Goal: Task Accomplishment & Management: Manage account settings

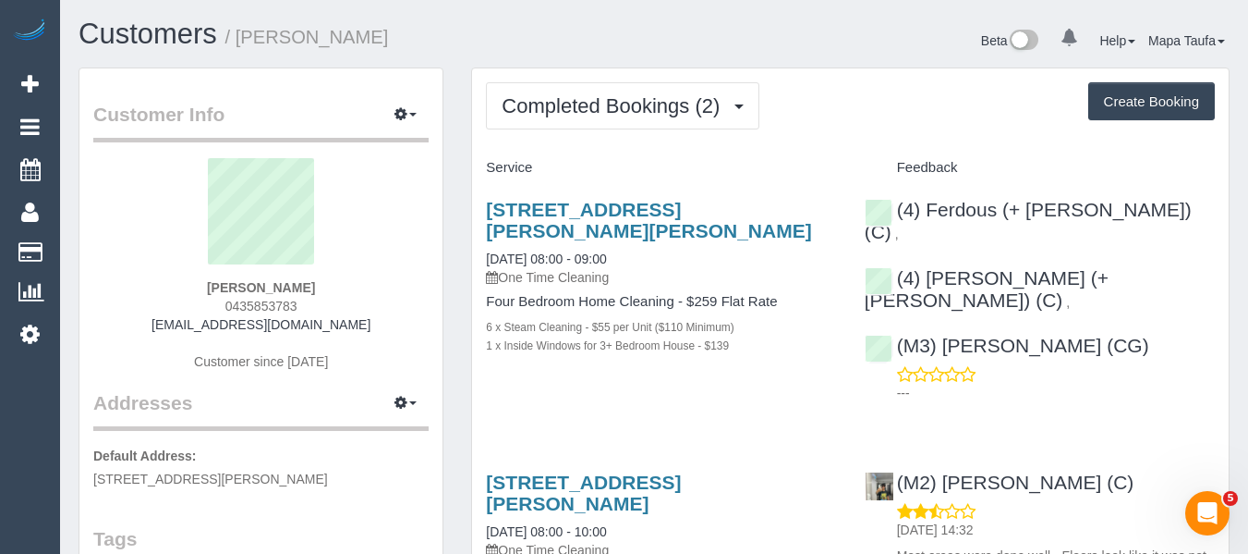
drag, startPoint x: 323, startPoint y: 308, endPoint x: 201, endPoint y: 311, distance: 122.0
click at [201, 311] on div "Aimee Chadzynski 0435853783 aimeechadzynski@gmail.com Customer since 2024" at bounding box center [260, 273] width 335 height 231
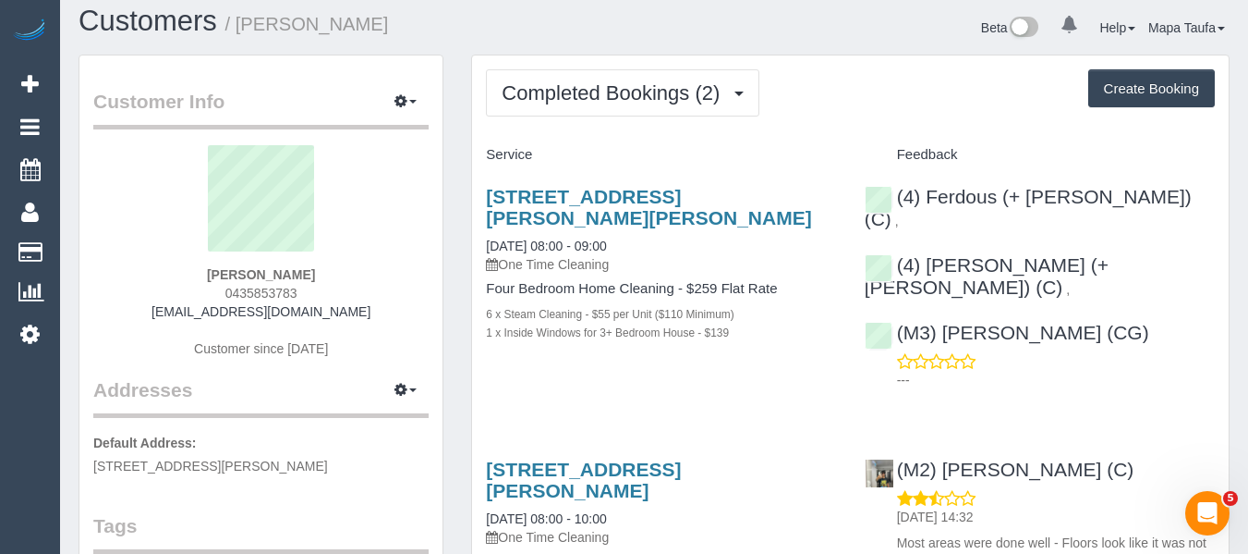
scroll to position [185, 0]
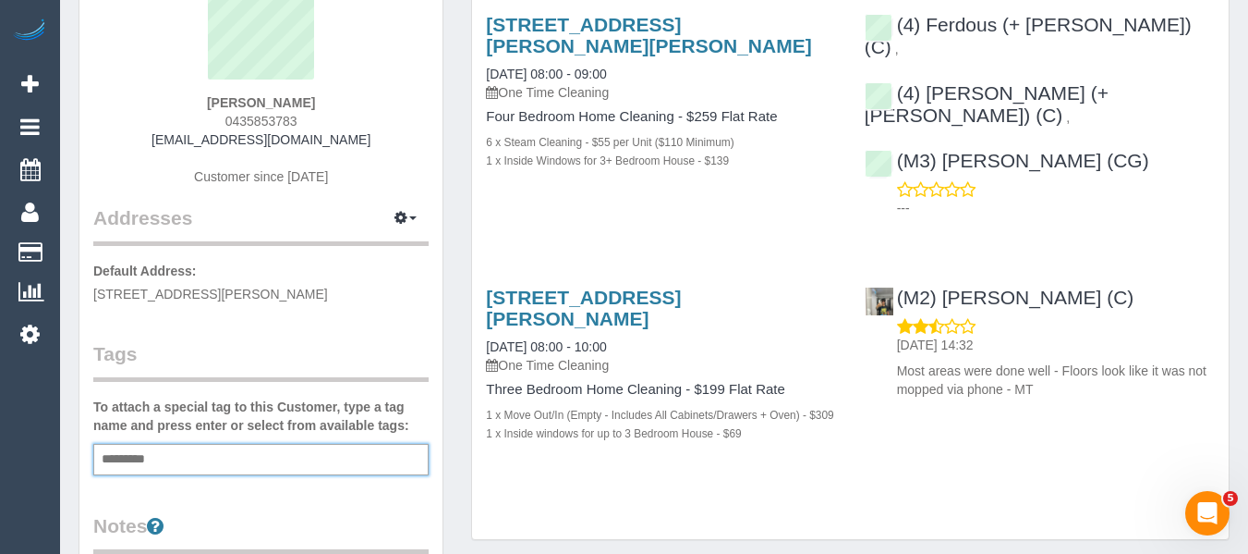
click at [152, 462] on input "text" at bounding box center [128, 459] width 63 height 24
type input "*"
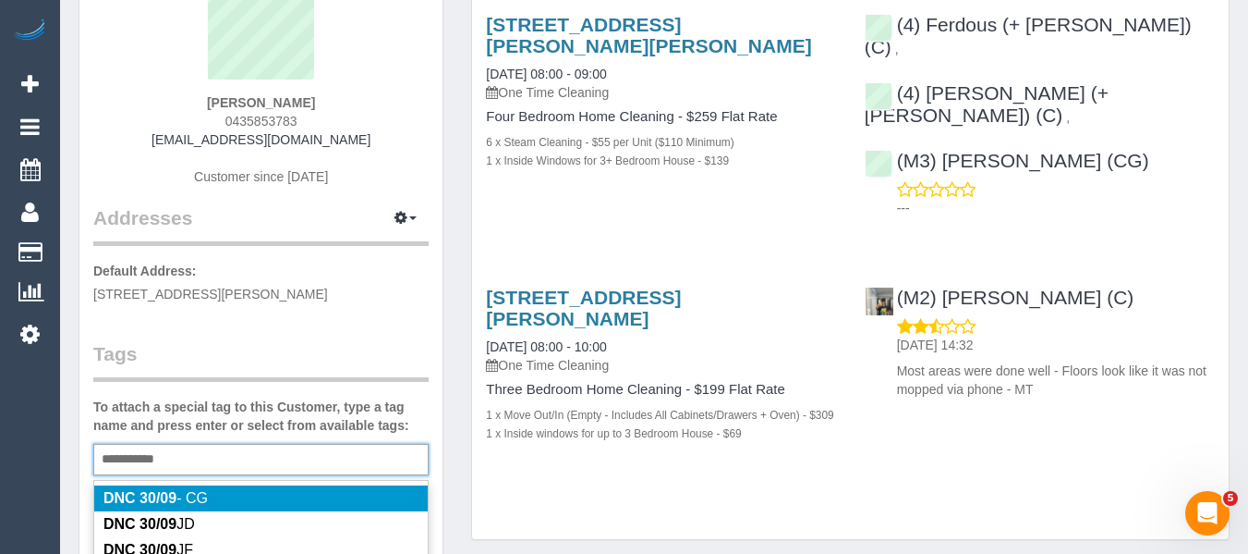
type input "**********"
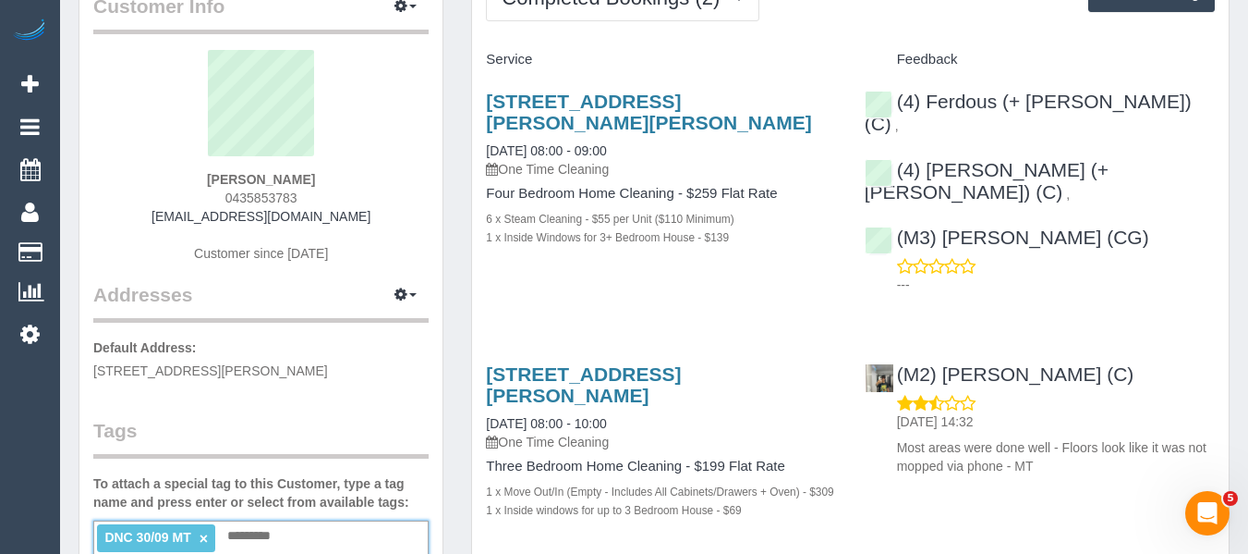
scroll to position [0, 0]
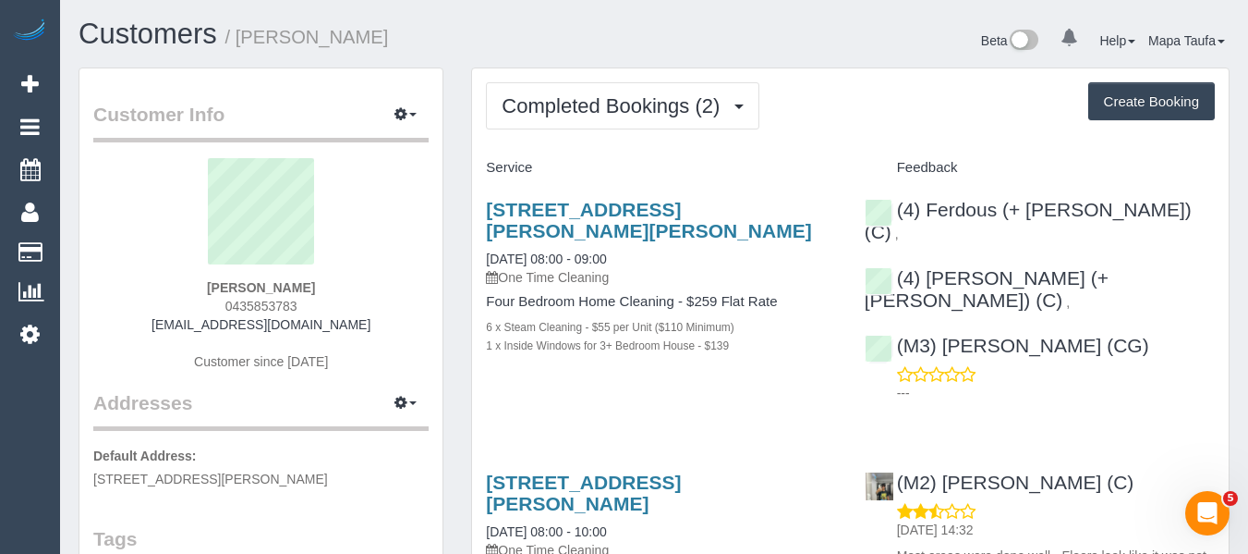
drag, startPoint x: 300, startPoint y: 318, endPoint x: 151, endPoint y: 321, distance: 149.7
click at [151, 316] on div "Aimee Chadzynski 0435853783 aimeechadzynski@gmail.com Customer since 2024" at bounding box center [260, 273] width 335 height 231
copy link "aimeechadzynski@gmail.com"
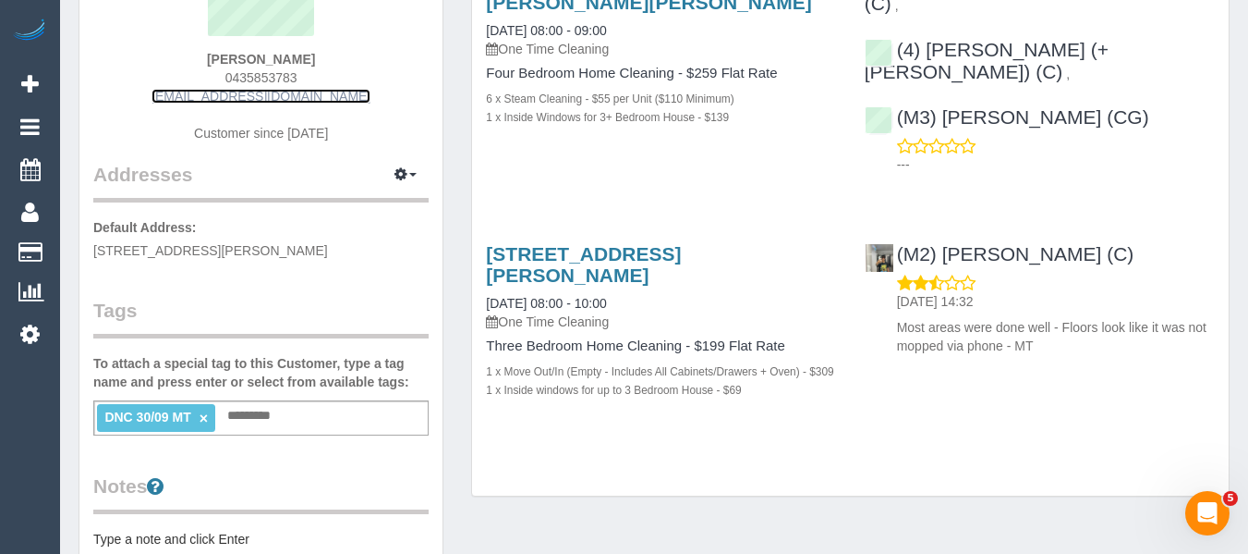
scroll to position [92, 0]
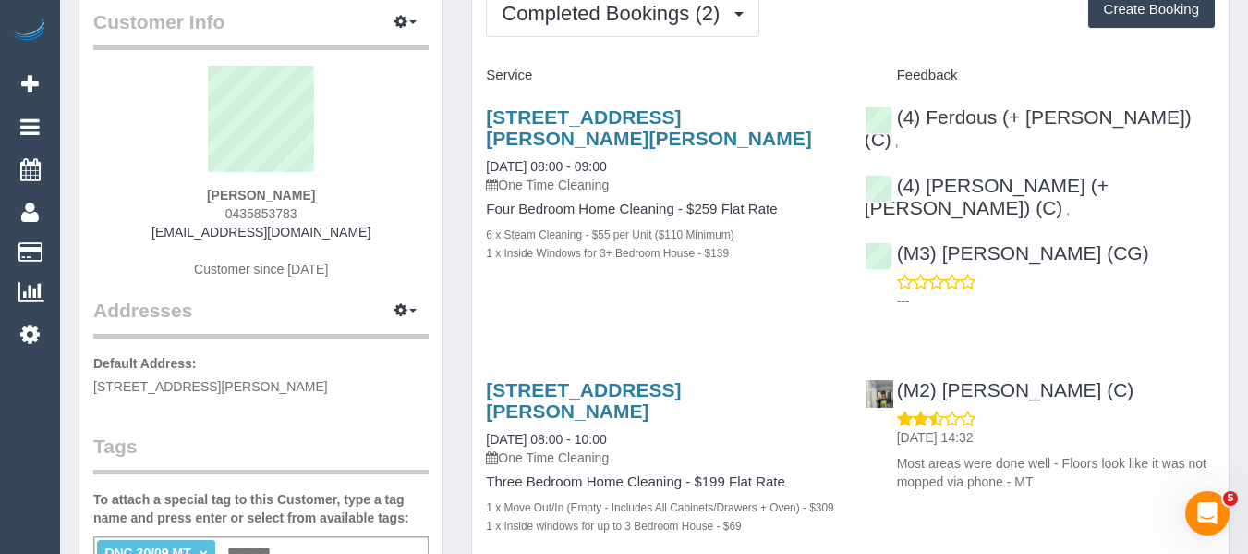
click at [554, 295] on div "Service Feedback 29 Shedden St, Pascoe Vale, VIC 3044 30/09/2025 08:00 - 09:00 …" at bounding box center [850, 316] width 729 height 512
drag, startPoint x: 311, startPoint y: 213, endPoint x: 205, endPoint y: 213, distance: 106.3
click at [205, 213] on div "Aimee Chadzynski 0435853783 aimeechadzynski@gmail.com Customer since 2024" at bounding box center [260, 181] width 335 height 231
copy span "0435853783"
click at [379, 224] on div "Aimee Chadzynski 0435853783 aimeechadzynski@gmail.com Customer since 2024" at bounding box center [260, 181] width 335 height 231
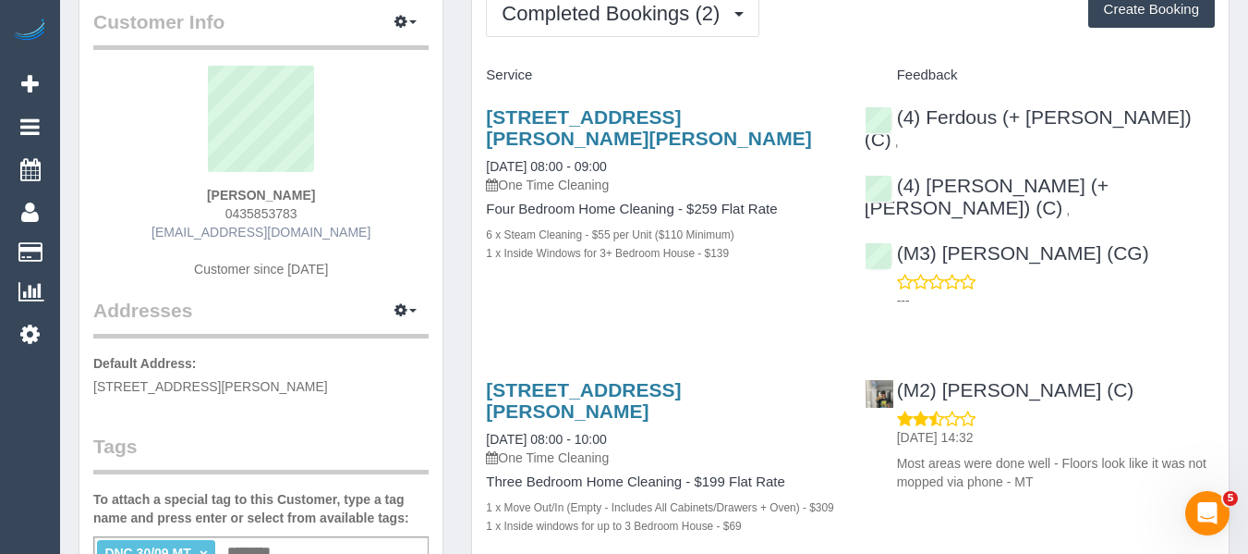
drag, startPoint x: 180, startPoint y: 231, endPoint x: 202, endPoint y: 238, distance: 23.4
click at [158, 233] on div "Aimee Chadzynski 0435853783 aimeechadzynski@gmail.com Customer since 2024" at bounding box center [260, 181] width 335 height 231
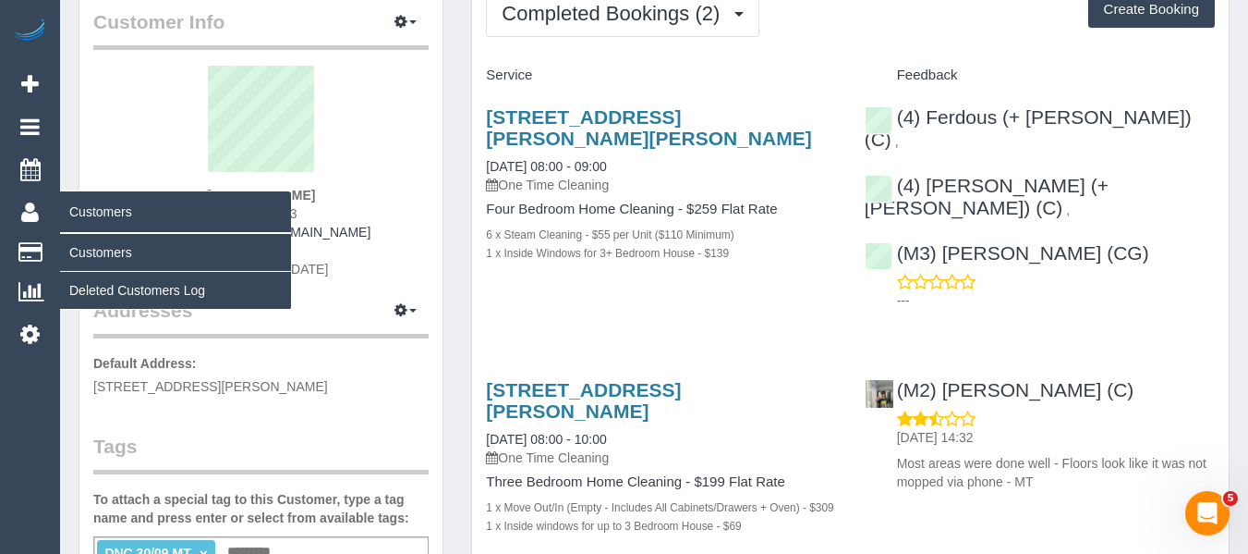
copy link "aimeechadzynski@gmail.com"
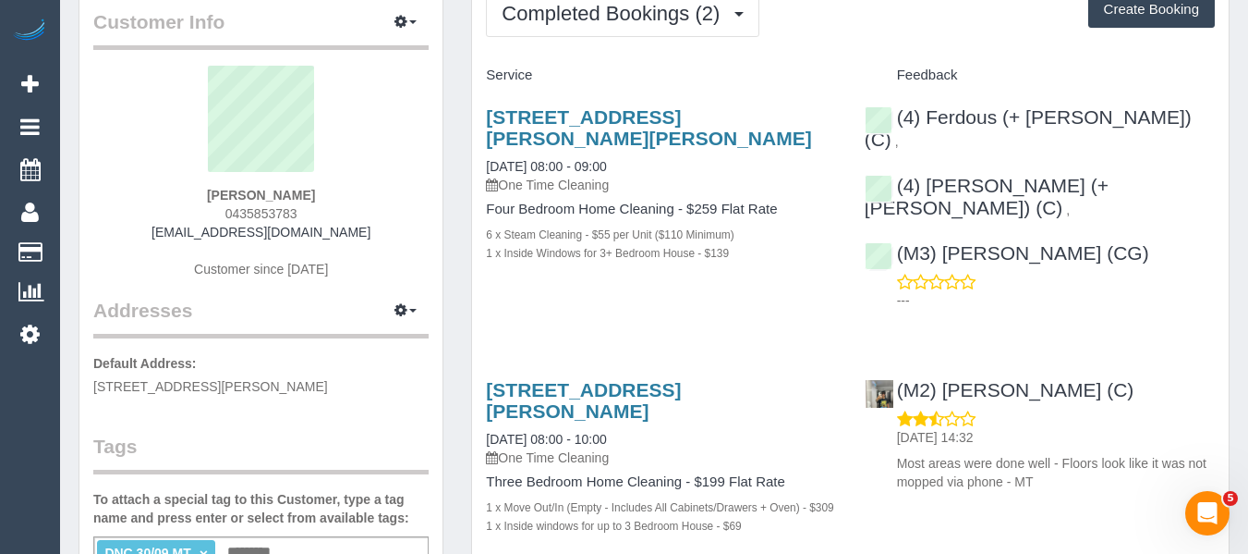
drag, startPoint x: 314, startPoint y: 212, endPoint x: 213, endPoint y: 210, distance: 101.7
click at [213, 209] on div "Aimee Chadzynski 0435853783 aimeechadzynski@gmail.com Customer since 2024" at bounding box center [260, 181] width 335 height 231
copy span "0435853783"
drag, startPoint x: 375, startPoint y: 197, endPoint x: 327, endPoint y: 197, distance: 48.1
click at [359, 197] on div "Aimee Chadzynski 0435853783 aimeechadzynski@gmail.com Customer since 2024" at bounding box center [260, 181] width 335 height 231
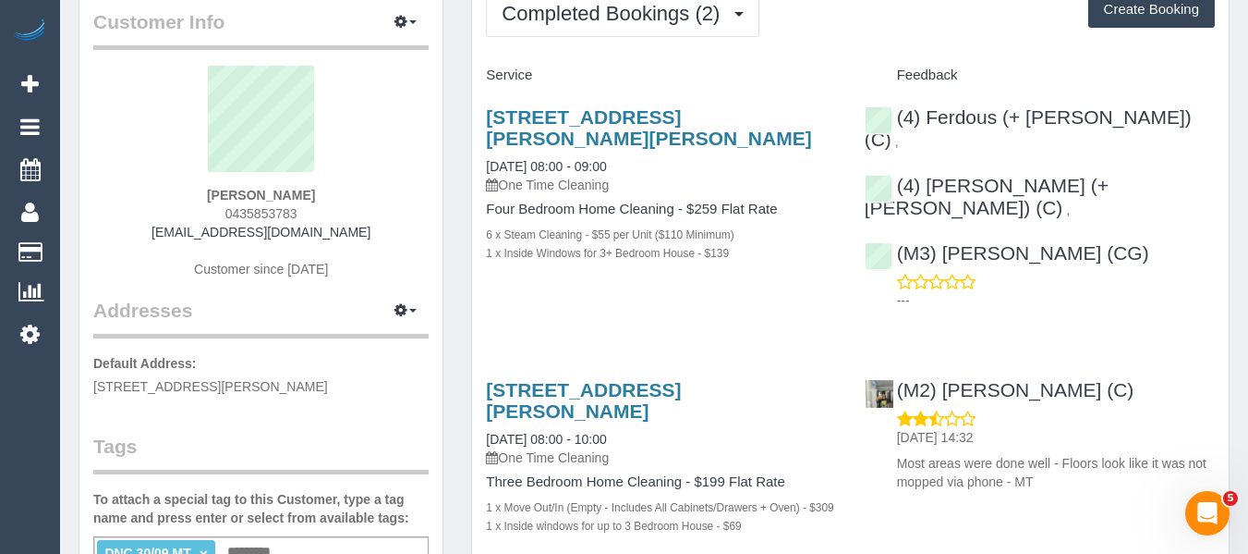
drag, startPoint x: 338, startPoint y: 193, endPoint x: 180, endPoint y: 193, distance: 158.0
click at [182, 190] on div "Aimee Chadzynski 0435853783 aimeechadzynski@gmail.com Customer since 2024" at bounding box center [260, 181] width 335 height 231
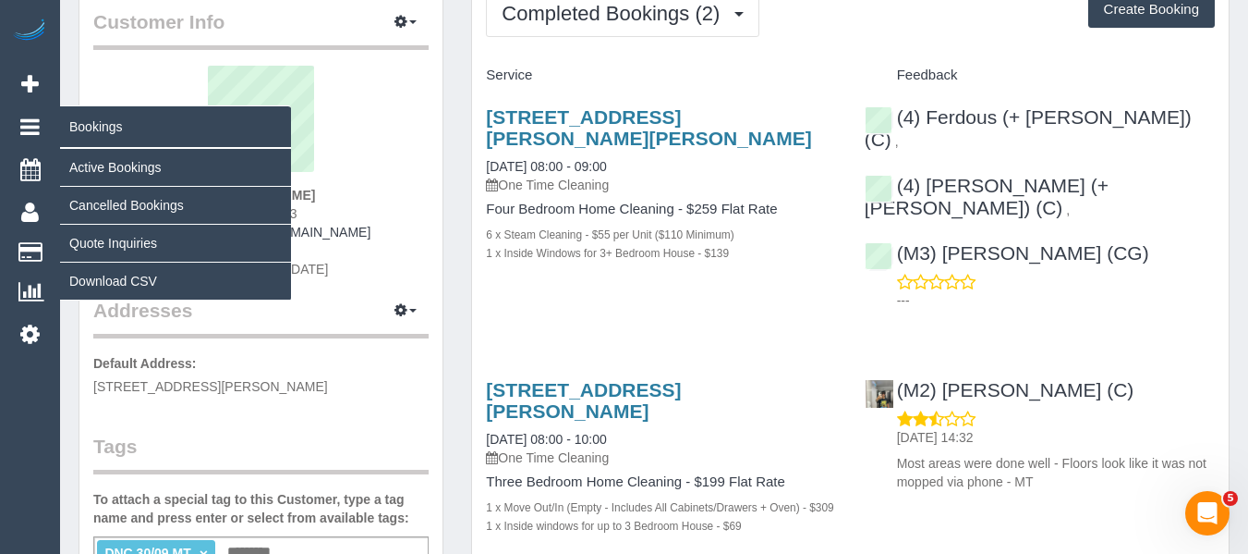
copy strong "Aimee Chadzynski"
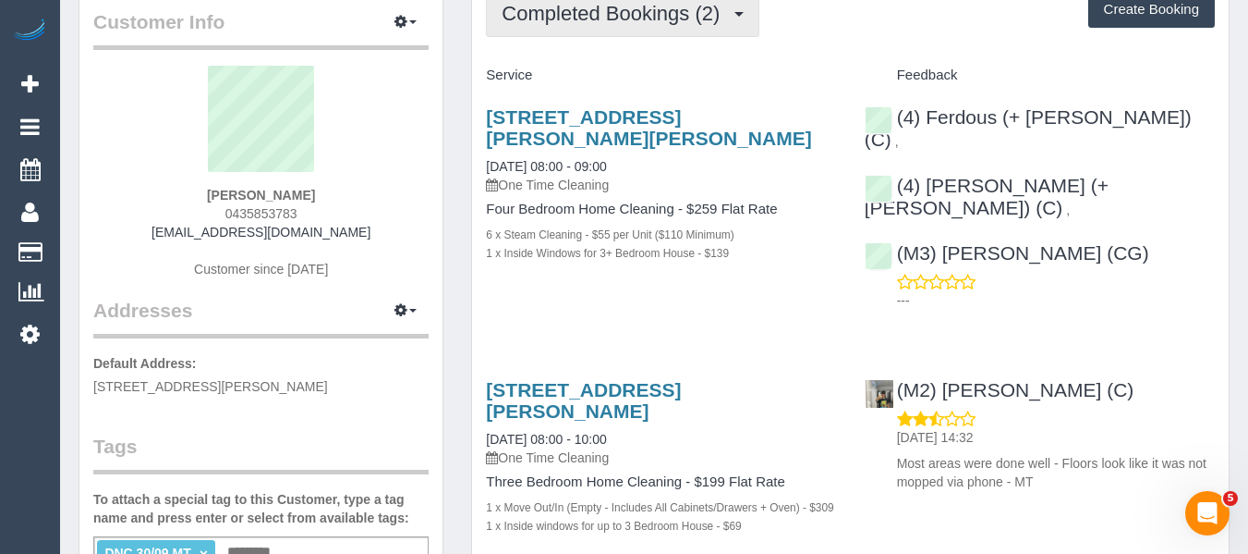
click at [529, 22] on span "Completed Bookings (2)" at bounding box center [615, 13] width 227 height 23
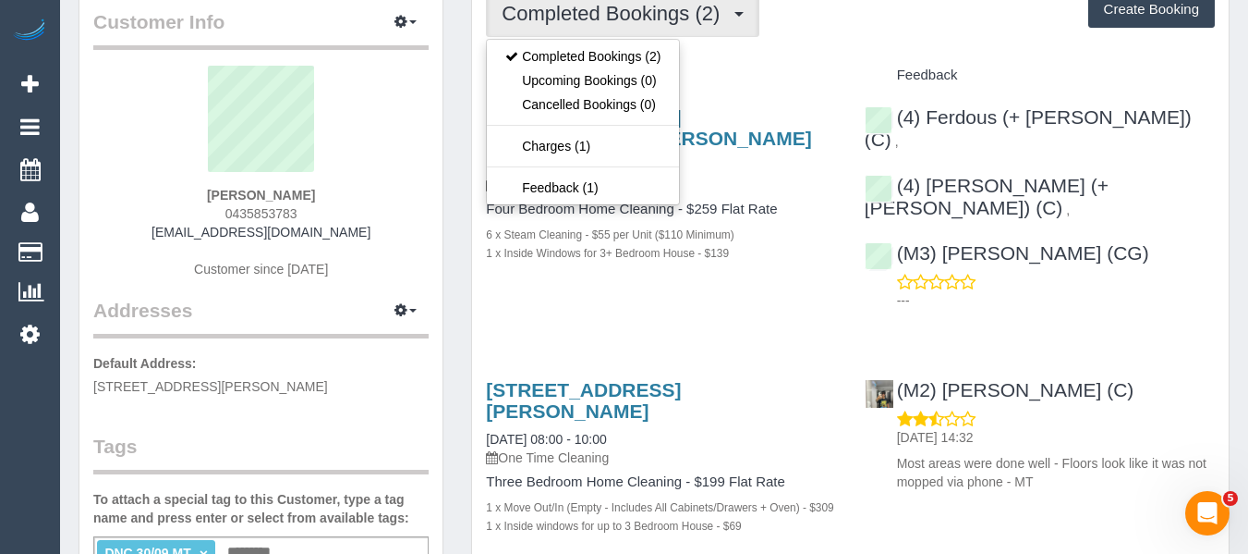
click at [822, 69] on h4 "Service" at bounding box center [661, 75] width 350 height 16
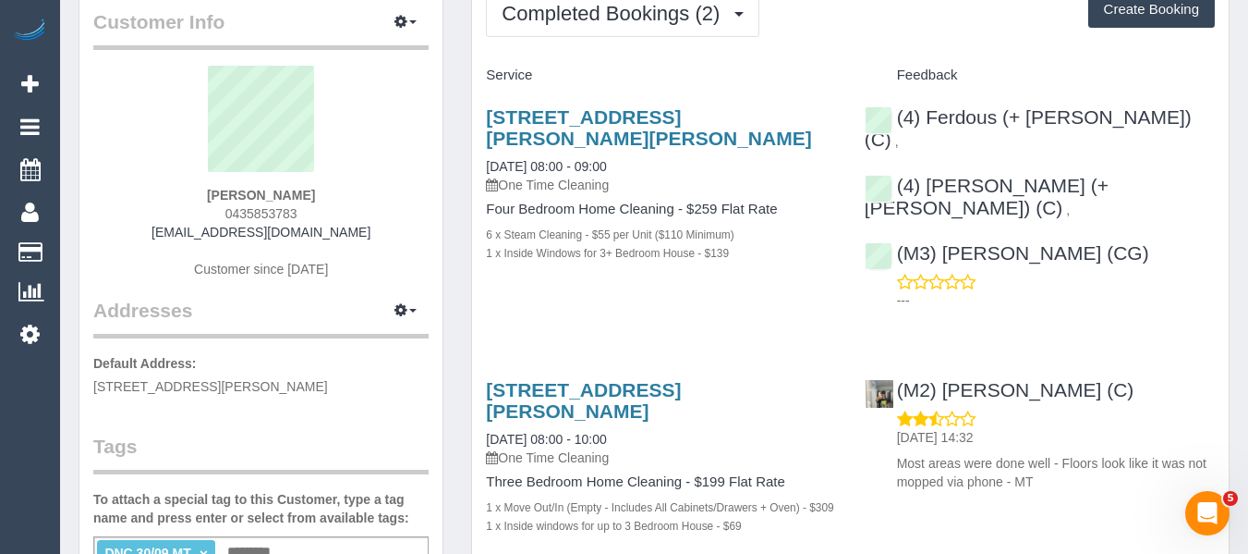
scroll to position [0, 0]
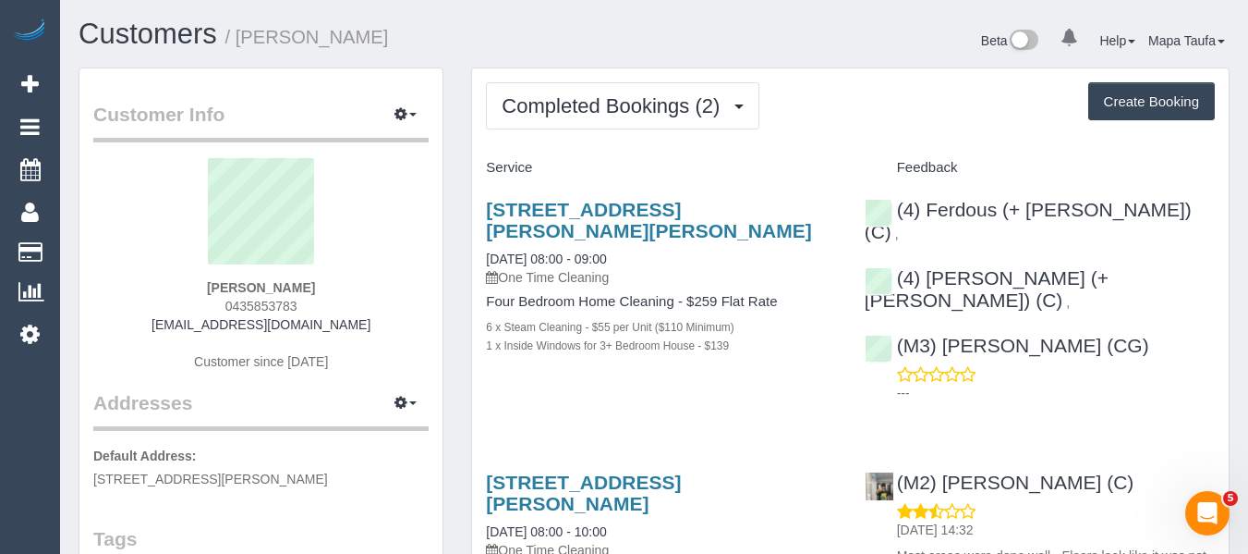
click at [834, 147] on div "Completed Bookings (2) Completed Bookings (2) Upcoming Bookings (0) Cancelled B…" at bounding box center [850, 396] width 757 height 656
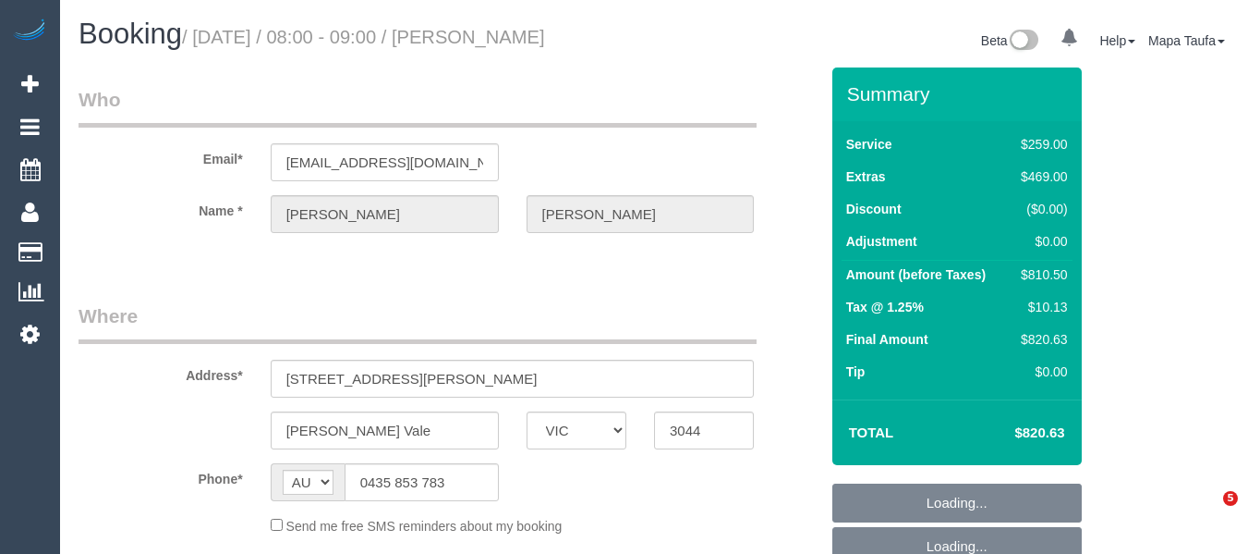
select select "VIC"
select select "string:stripe-pm_1RvBnJ2GScqysDRVkOTStkym"
select select "object:722"
select select "number:28"
select select "number:17"
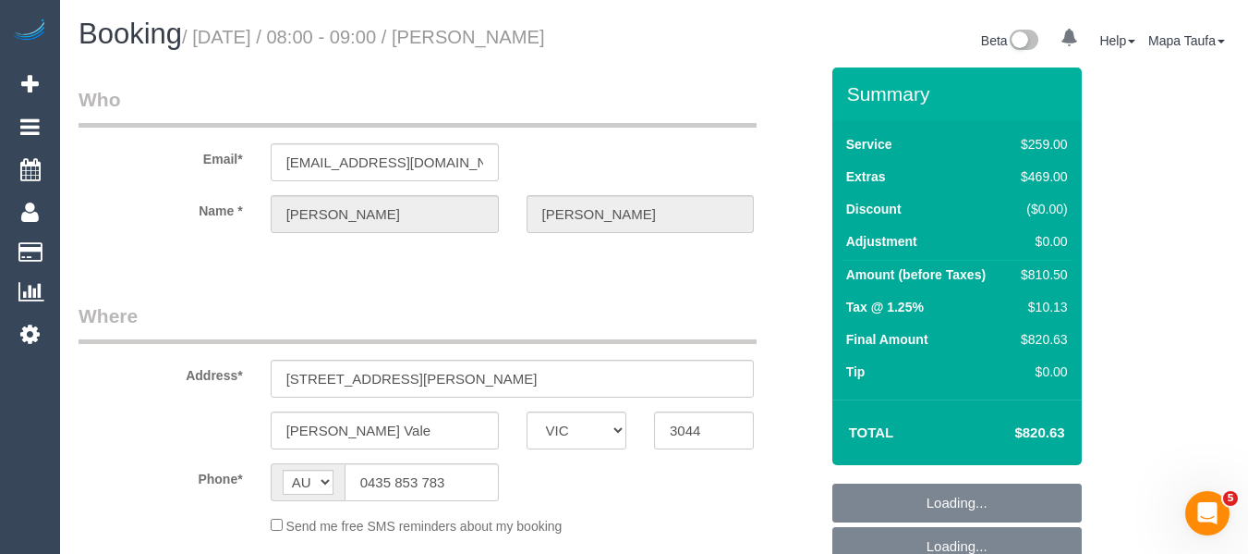
select select "number:18"
select select "number:24"
select select "number:12"
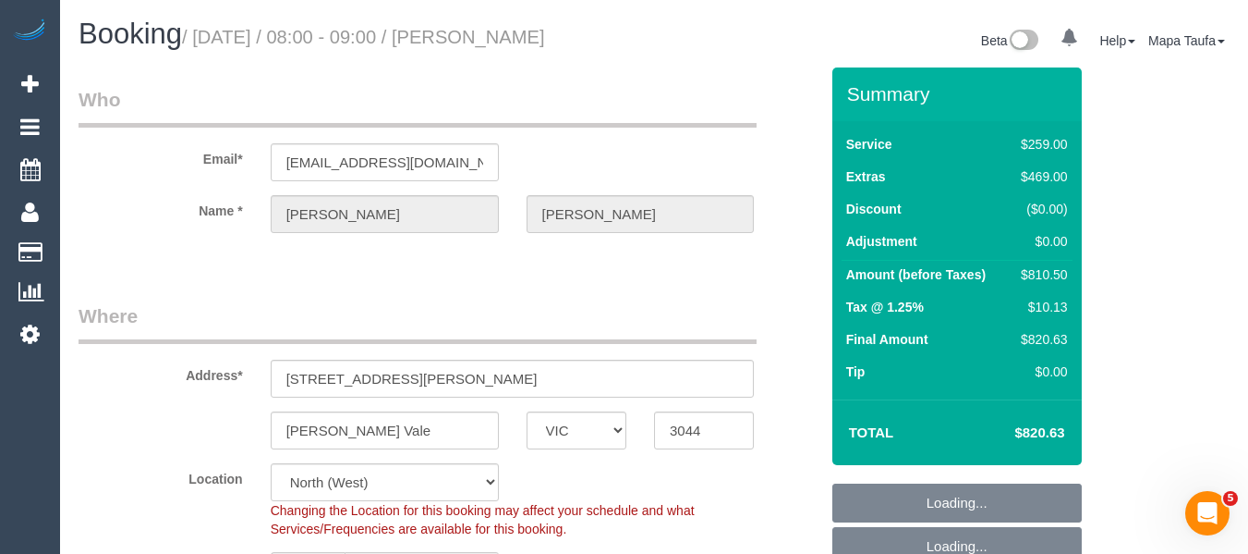
select select "object:1628"
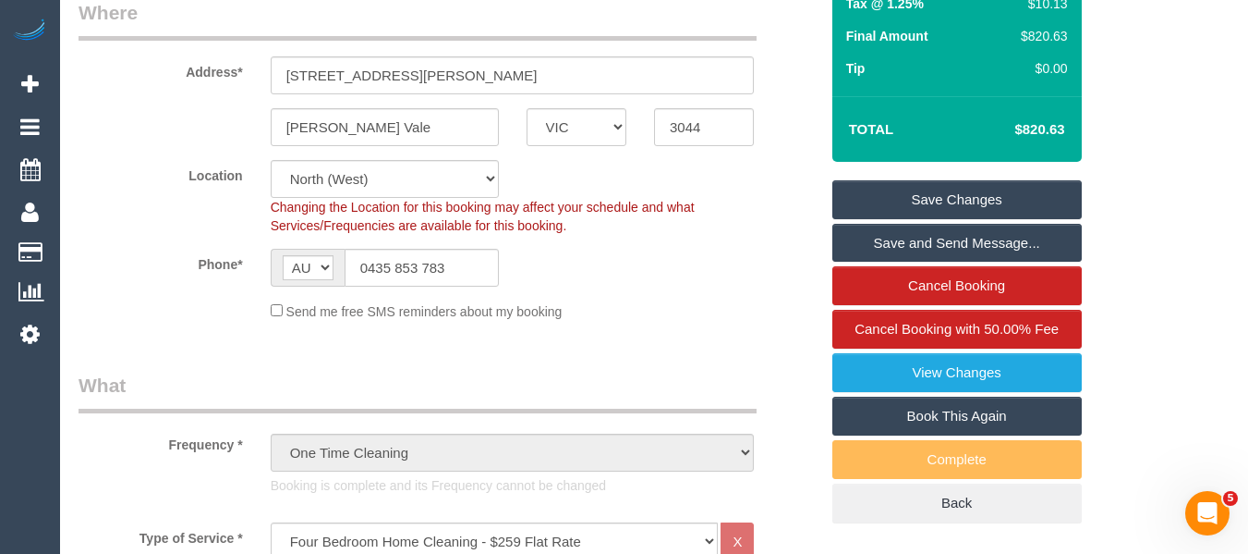
scroll to position [271, 0]
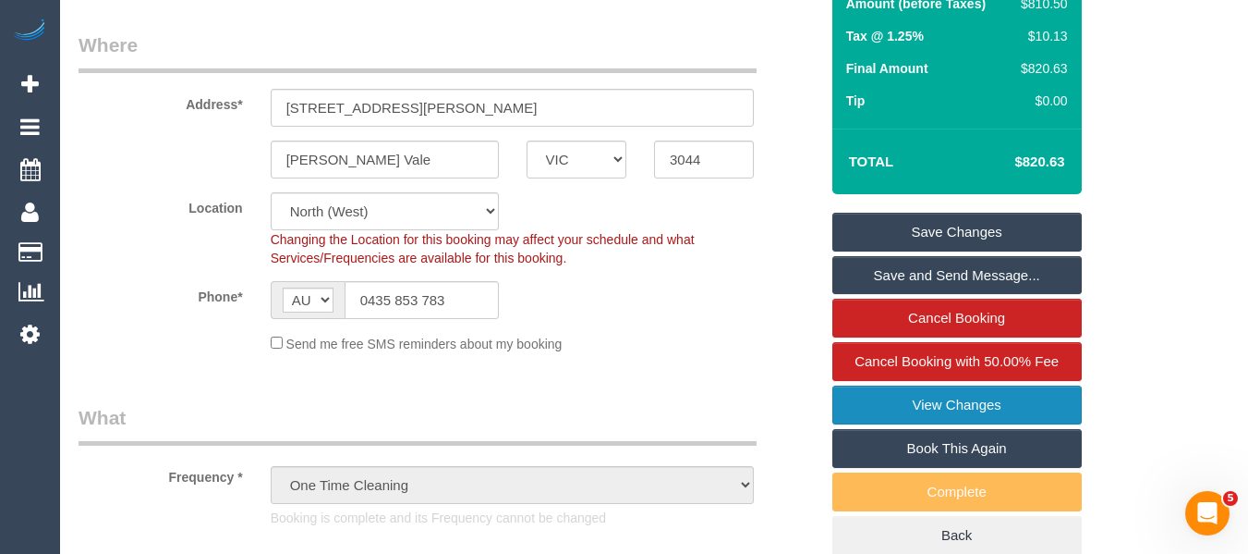
click at [947, 424] on link "View Changes" at bounding box center [958, 404] width 250 height 39
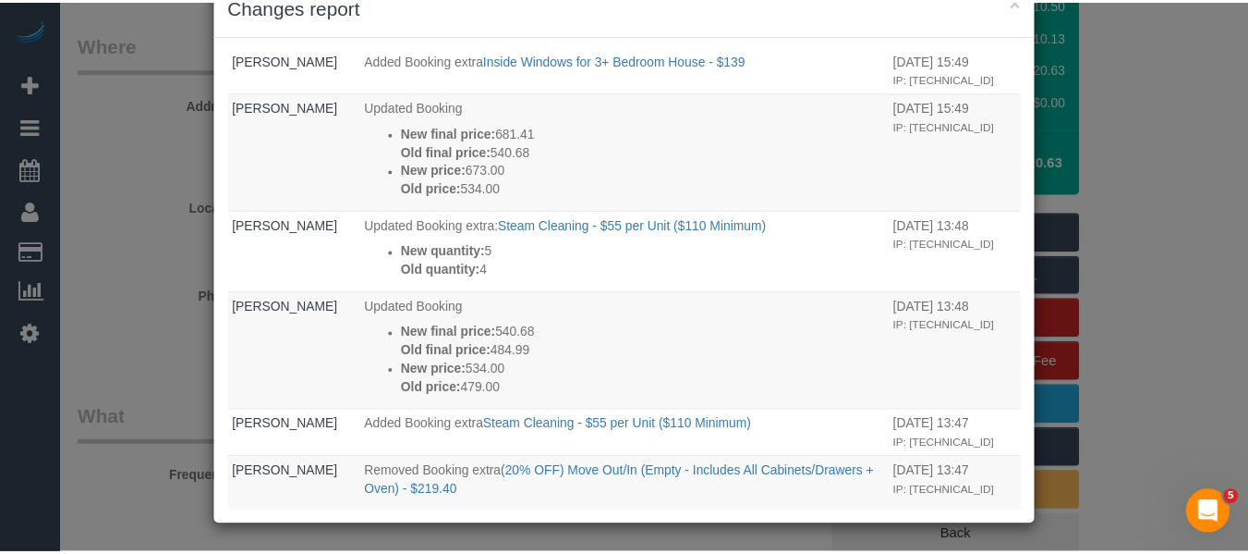
scroll to position [1954, 0]
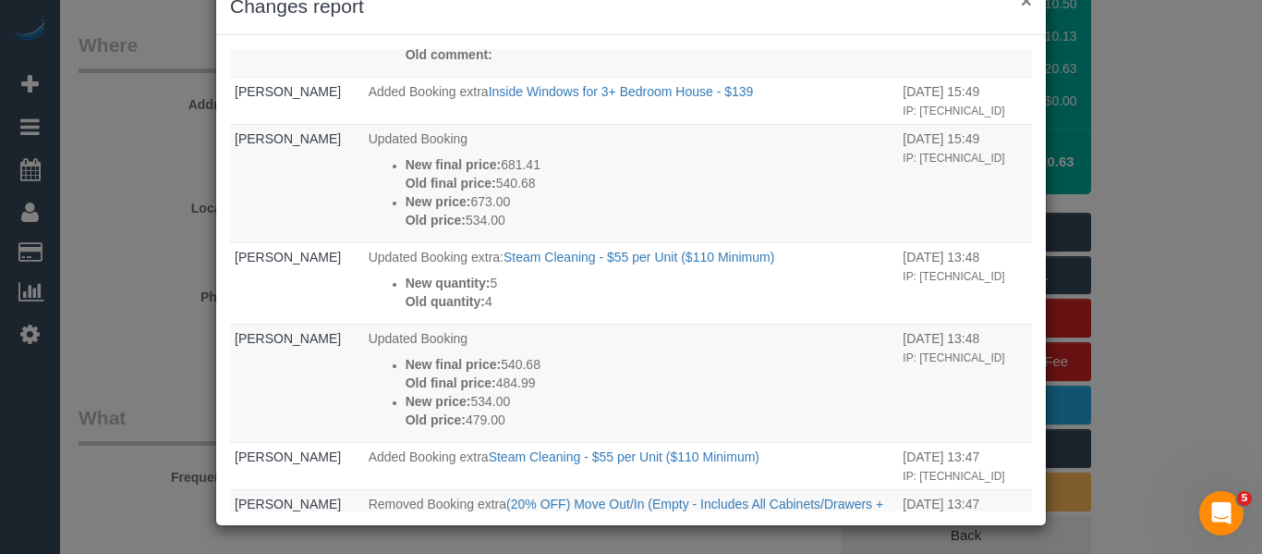
click at [1022, 5] on button "×" at bounding box center [1026, 0] width 11 height 19
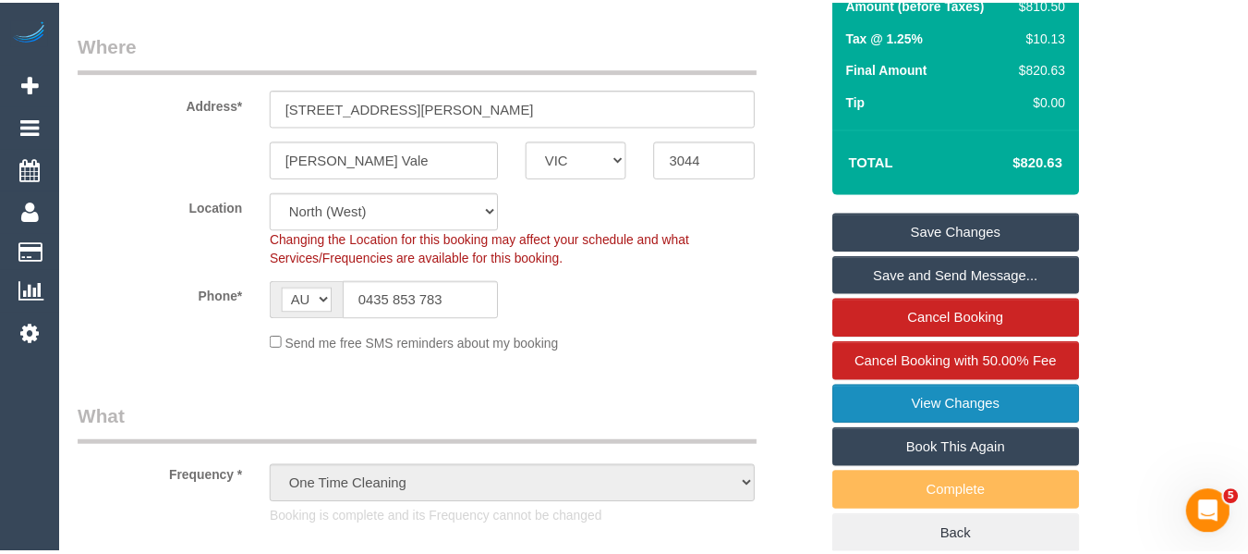
scroll to position [110, 0]
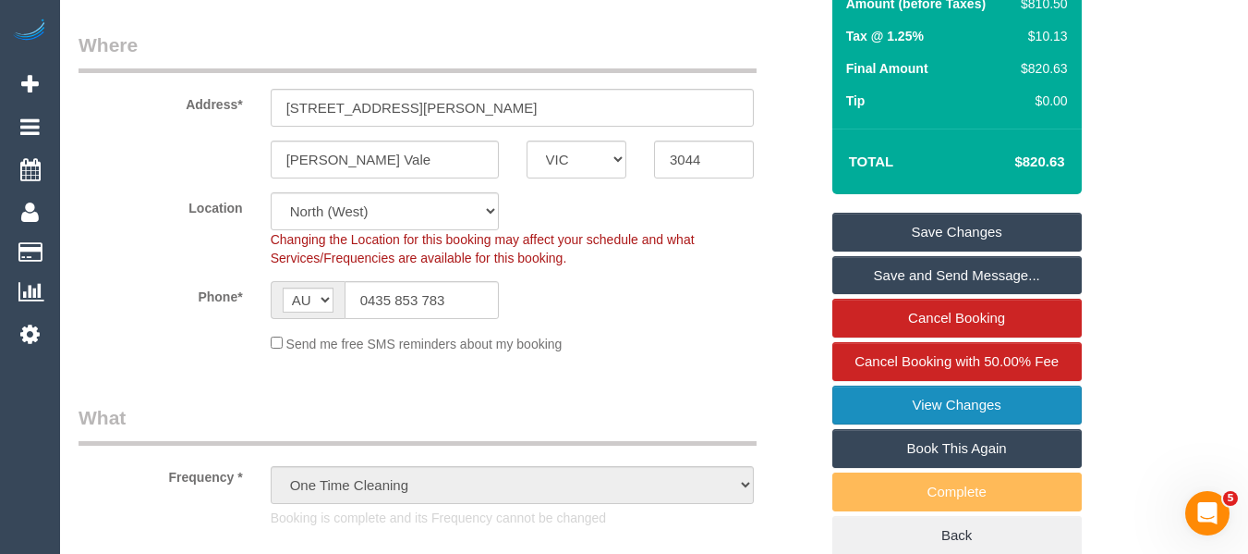
click at [997, 423] on link "View Changes" at bounding box center [958, 404] width 250 height 39
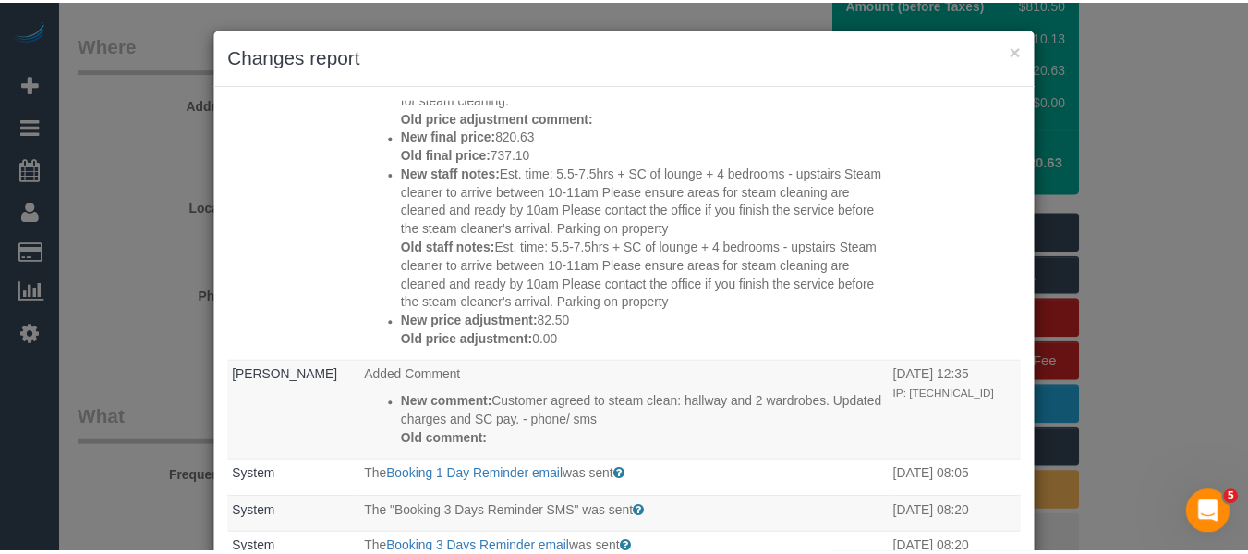
scroll to position [370, 0]
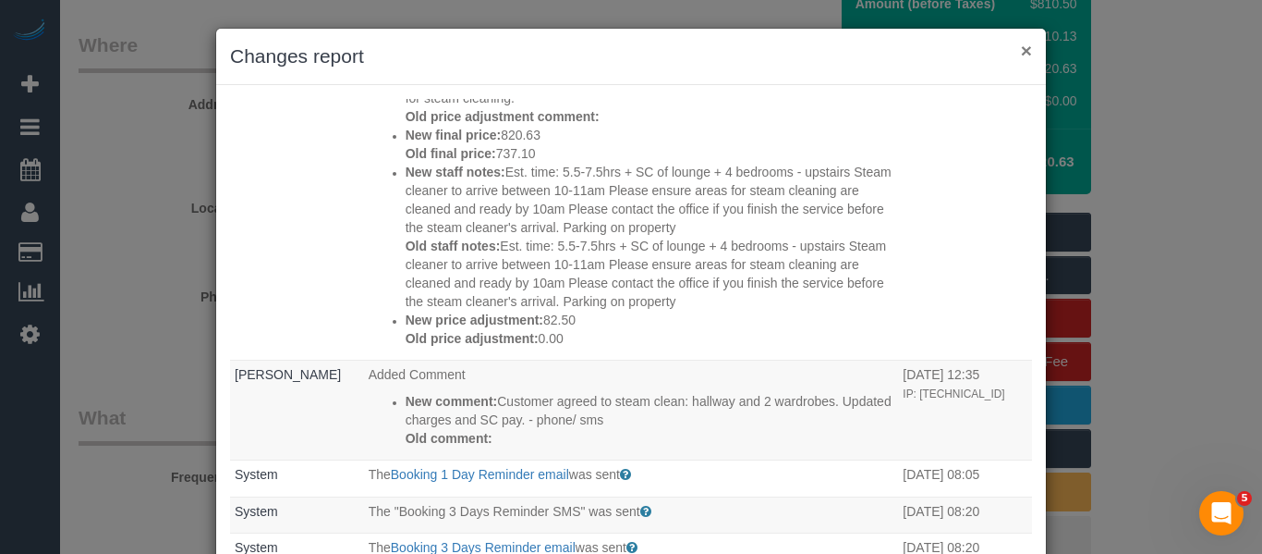
click at [1024, 51] on button "×" at bounding box center [1026, 50] width 11 height 19
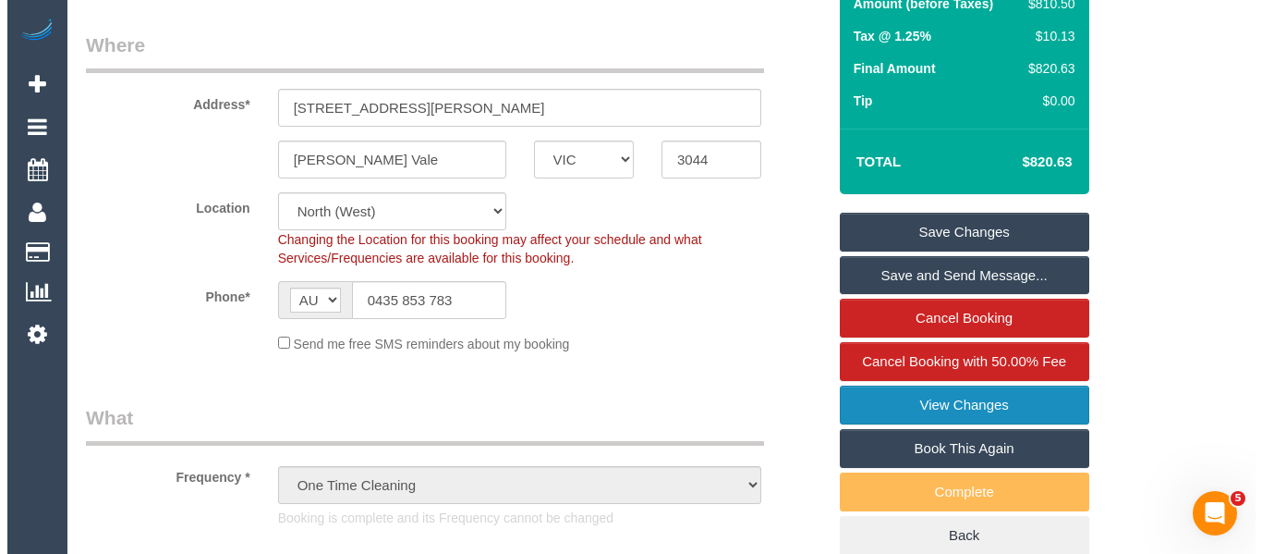
scroll to position [110, 0]
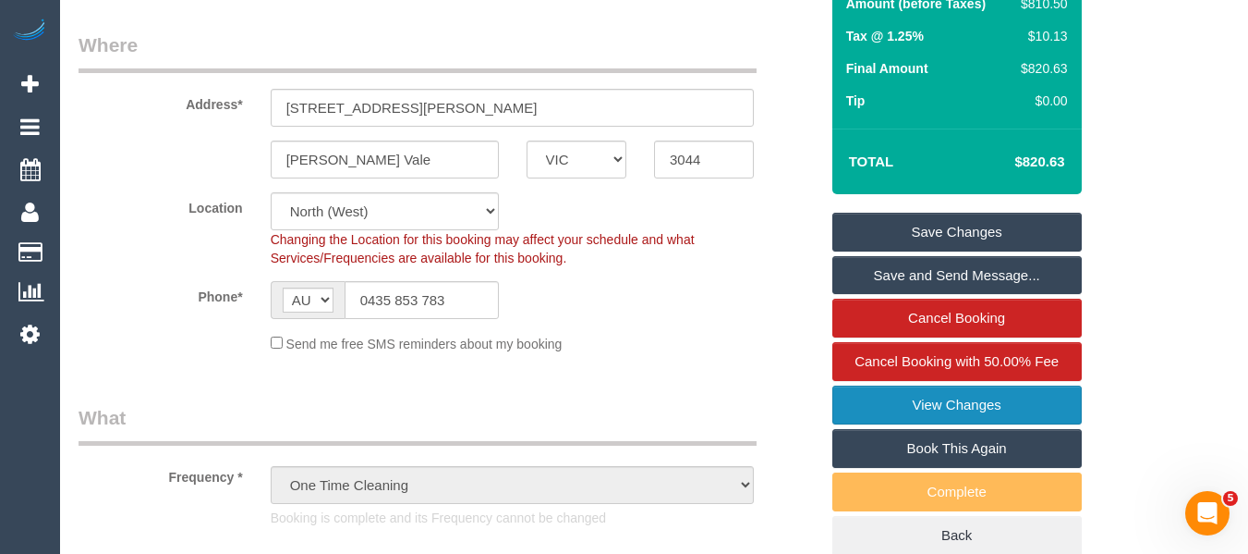
click at [975, 420] on link "View Changes" at bounding box center [958, 404] width 250 height 39
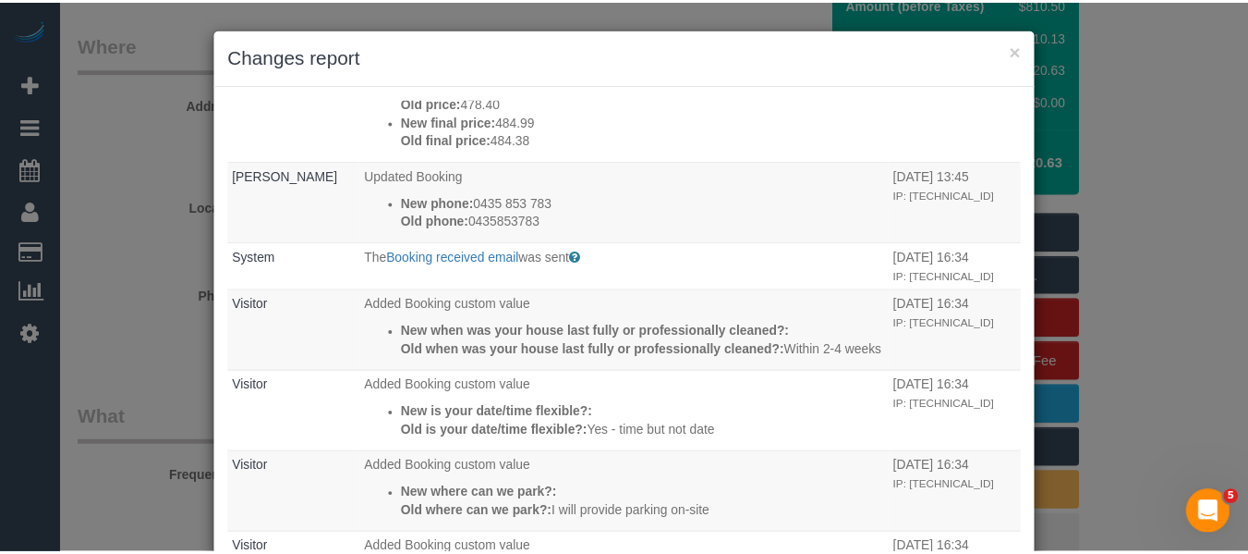
scroll to position [2320, 0]
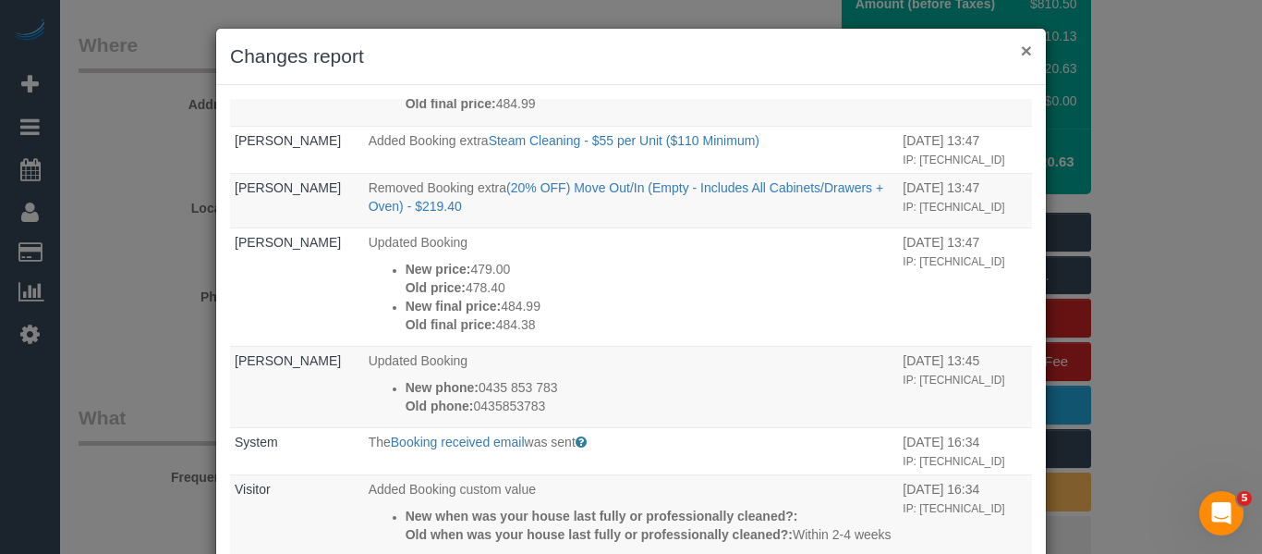
click at [1021, 48] on button "×" at bounding box center [1026, 50] width 11 height 19
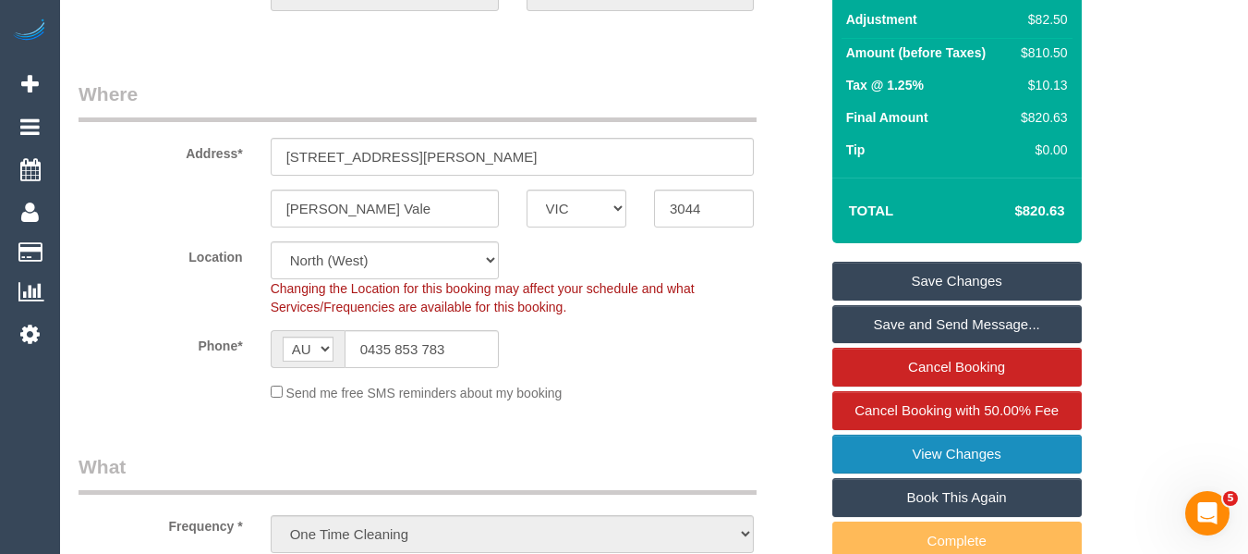
scroll to position [164, 0]
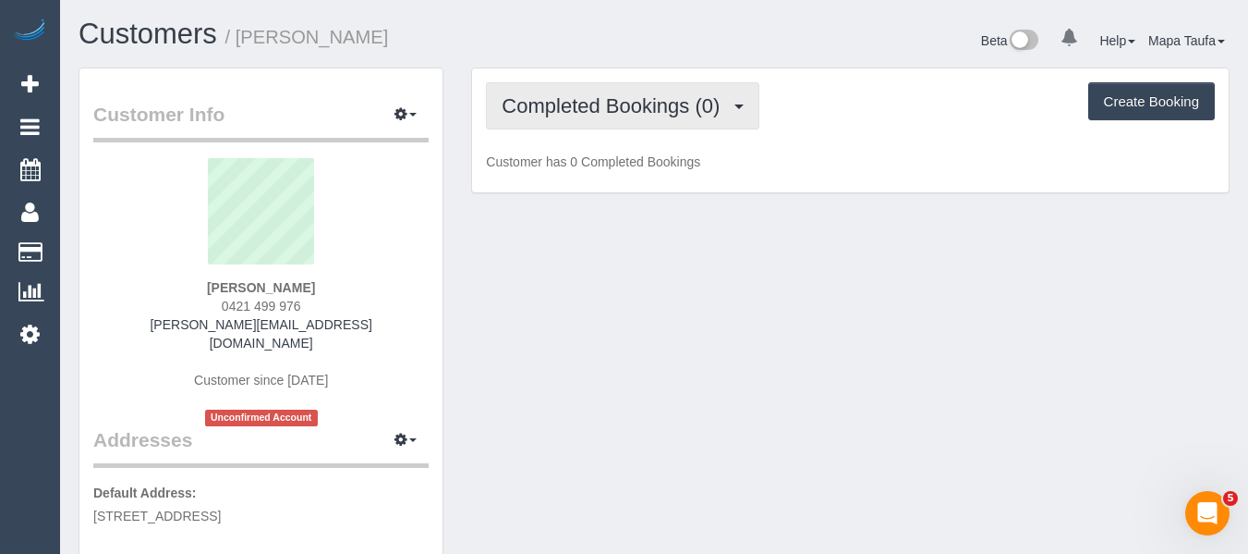
click at [551, 108] on span "Completed Bookings (0)" at bounding box center [615, 105] width 227 height 23
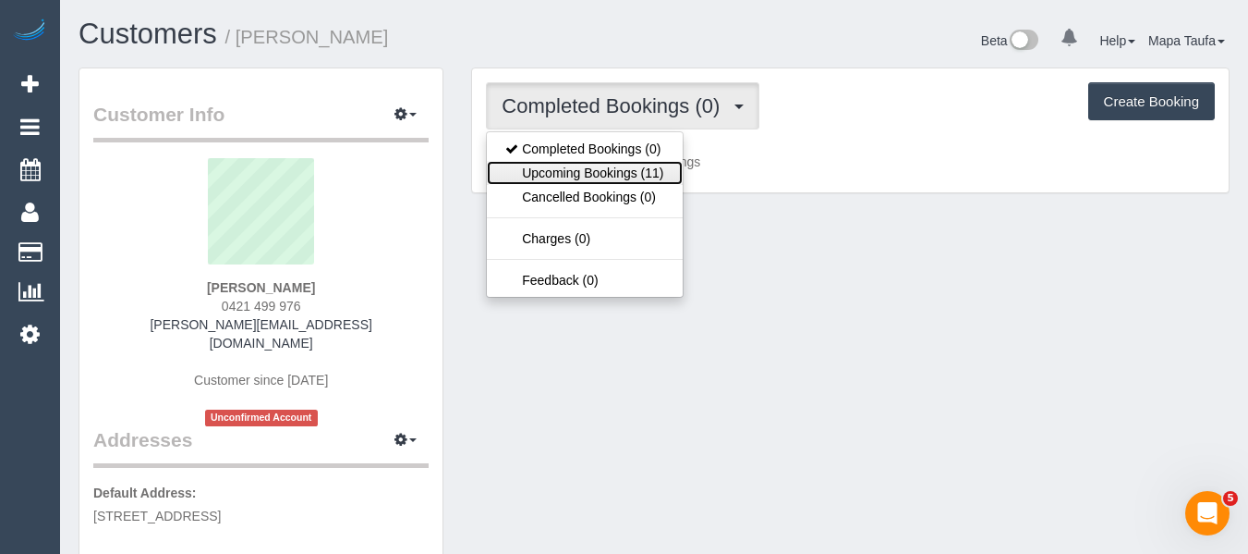
click at [566, 163] on link "Upcoming Bookings (11)" at bounding box center [584, 173] width 195 height 24
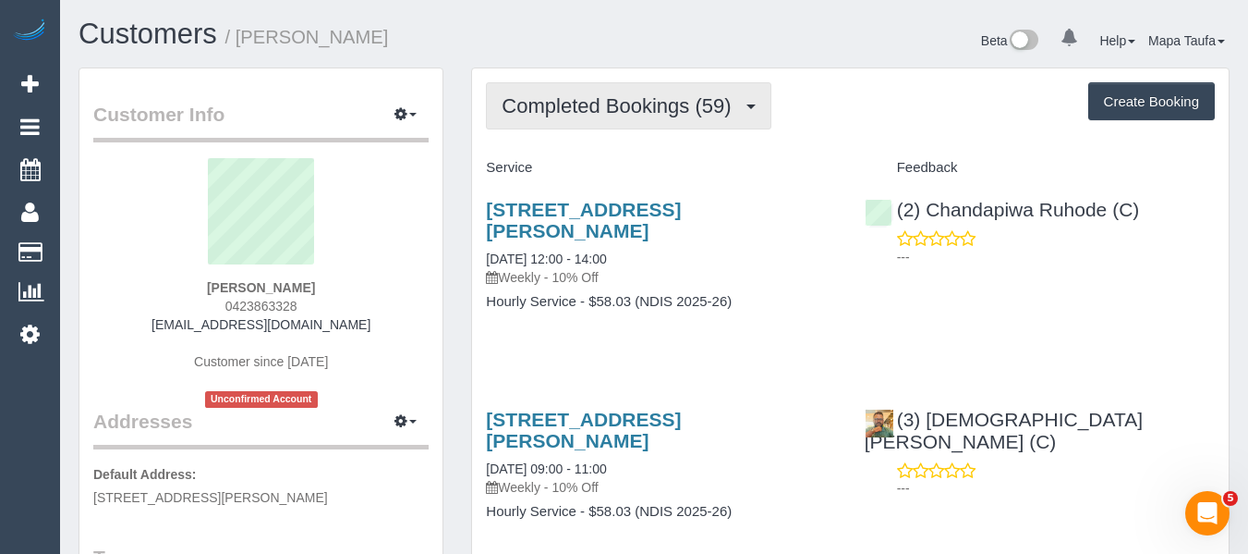
click at [531, 120] on button "Completed Bookings (59)" at bounding box center [628, 105] width 285 height 47
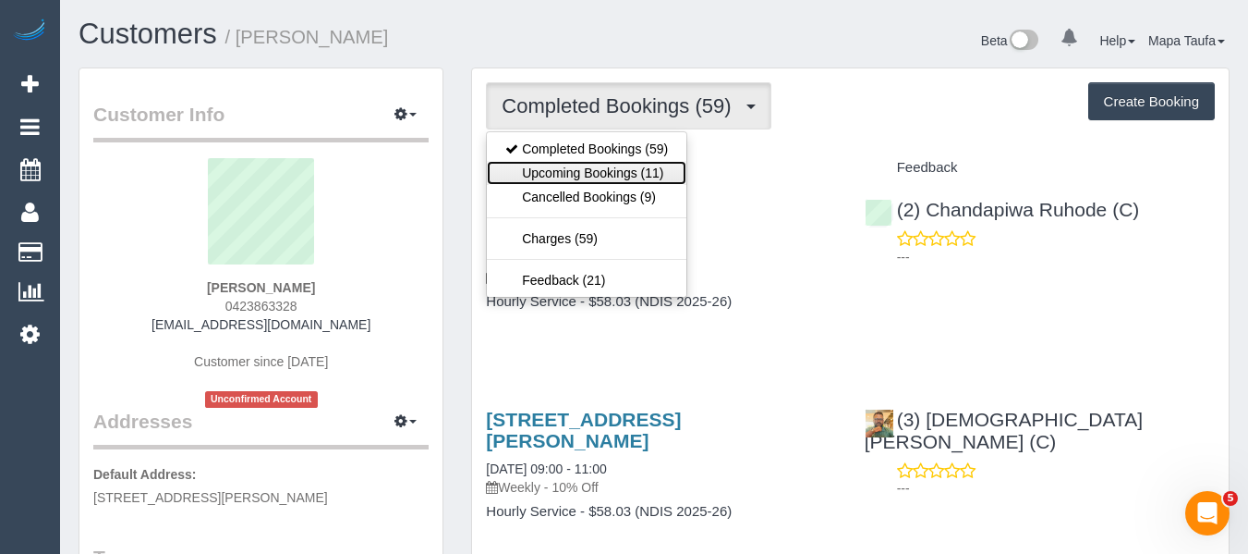
click at [560, 168] on link "Upcoming Bookings (11)" at bounding box center [587, 173] width 200 height 24
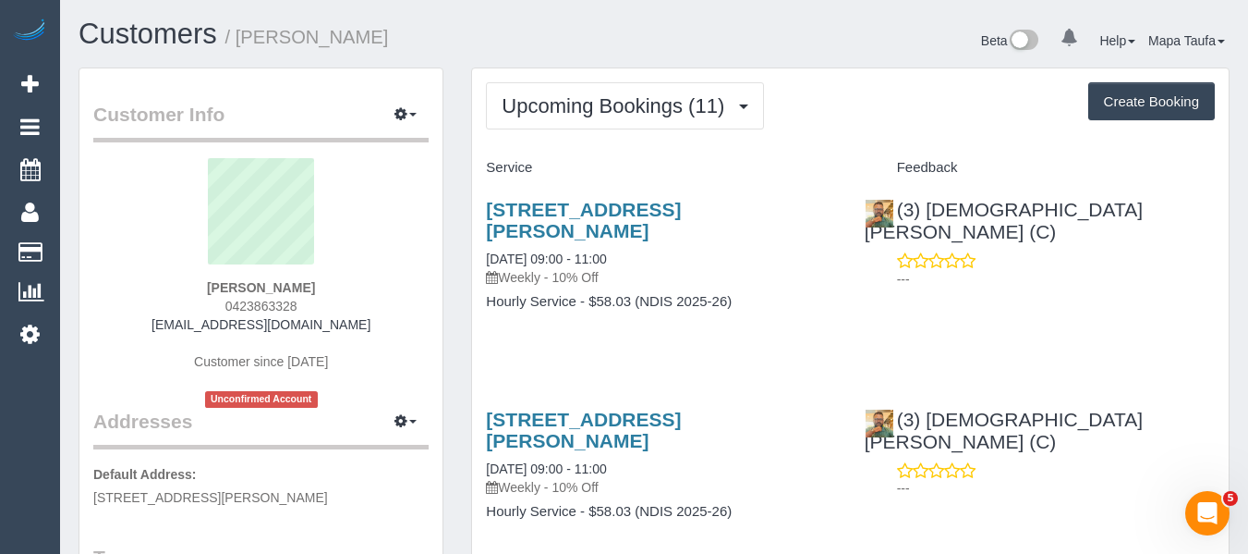
drag, startPoint x: 237, startPoint y: 303, endPoint x: 213, endPoint y: 303, distance: 23.1
click at [213, 303] on div "Bernadette Ferrie 0423863328 btferrie@gmail.com Customer since 2024 Unconfirmed…" at bounding box center [260, 283] width 335 height 250
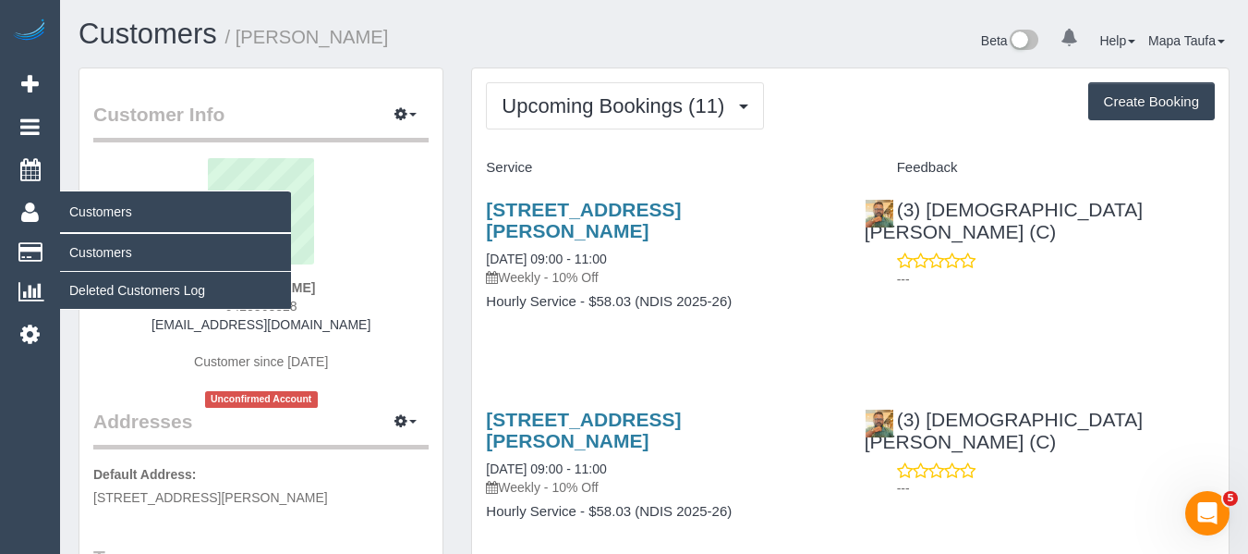
copy span "0423863328"
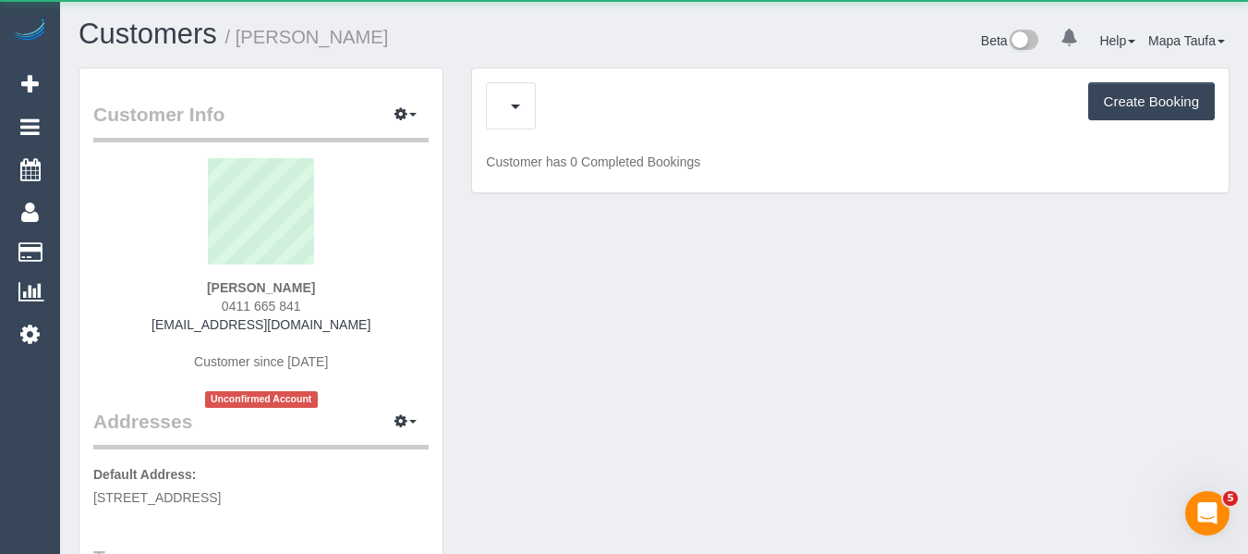
click at [554, 115] on div "Cancelled Bookings (0) Create Booking" at bounding box center [850, 105] width 729 height 47
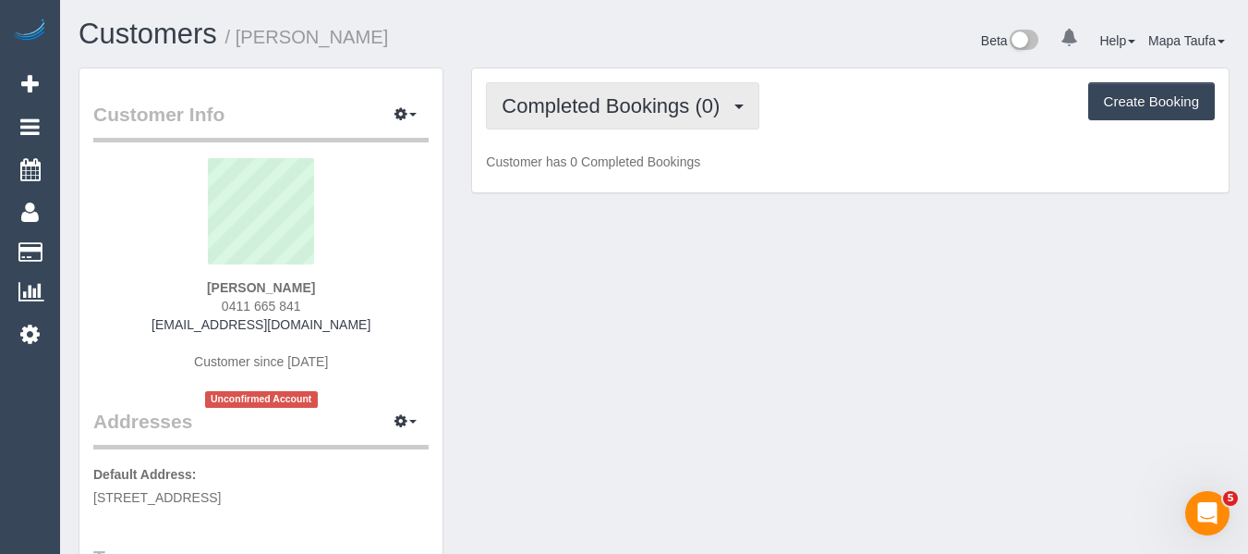
click at [574, 125] on button "Completed Bookings (0)" at bounding box center [623, 105] width 274 height 47
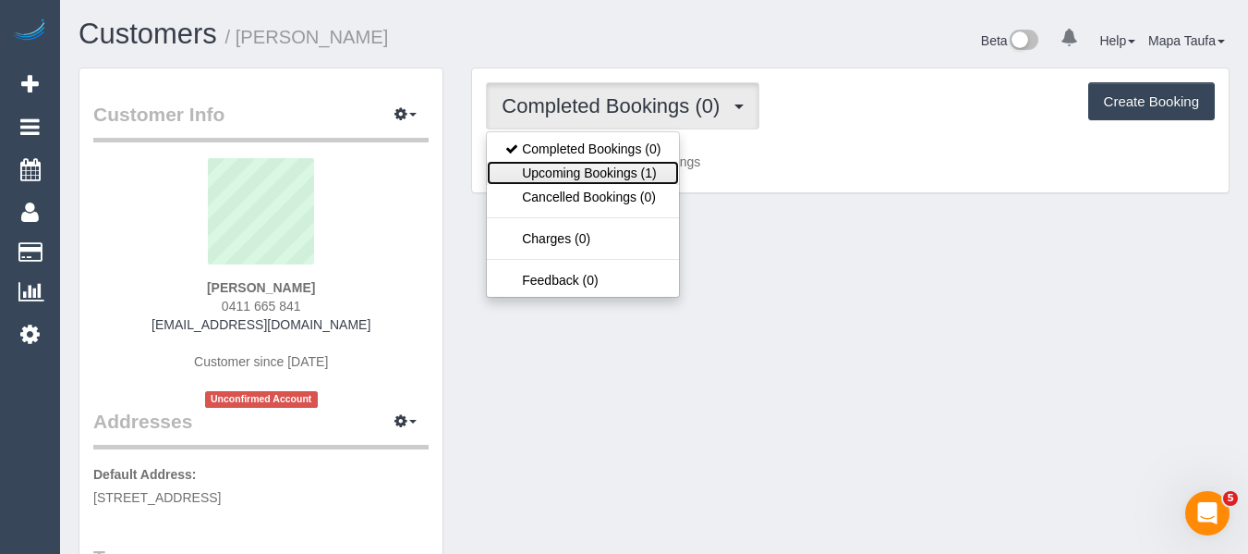
drag, startPoint x: 615, startPoint y: 171, endPoint x: 643, endPoint y: 177, distance: 29.2
click at [614, 170] on link "Upcoming Bookings (1)" at bounding box center [583, 173] width 192 height 24
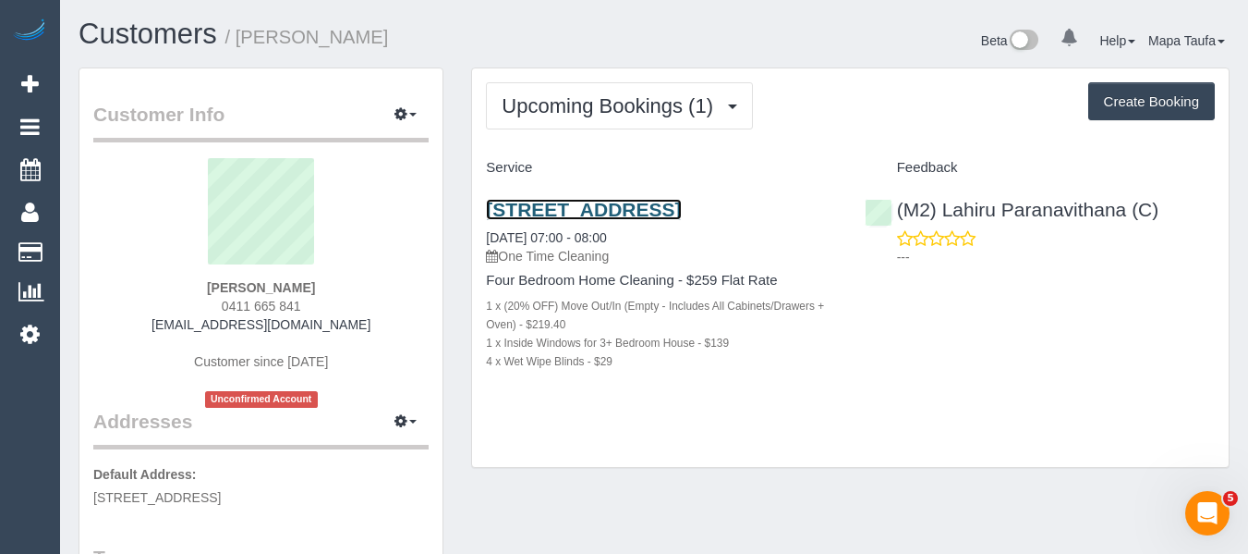
click at [591, 202] on link "[STREET_ADDRESS]" at bounding box center [583, 209] width 195 height 21
click at [565, 205] on link "[STREET_ADDRESS]" at bounding box center [583, 209] width 195 height 21
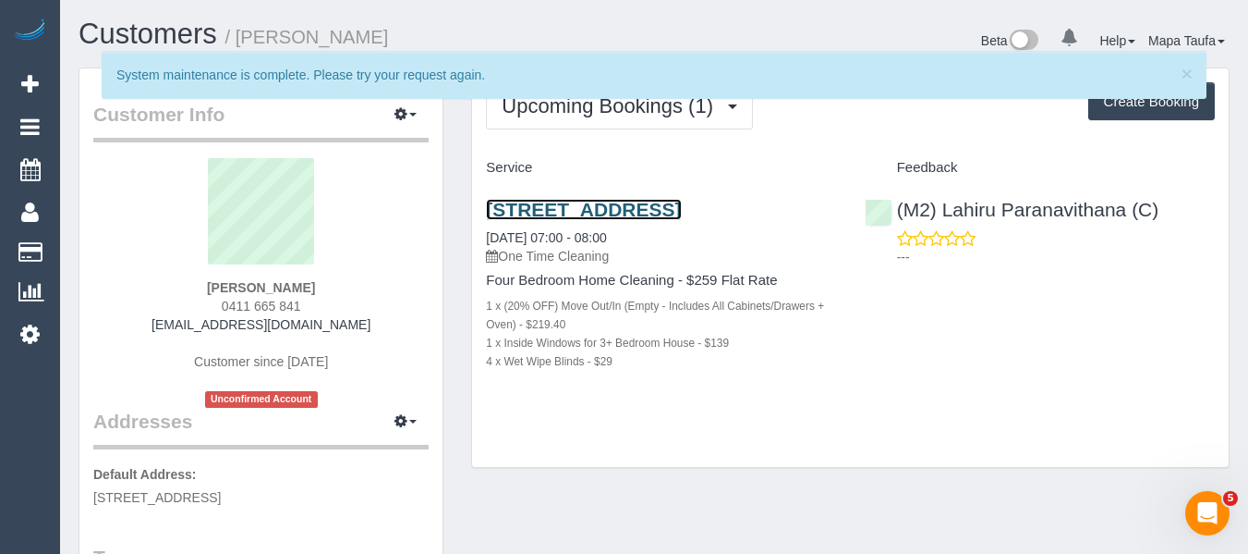
click at [542, 209] on link "[STREET_ADDRESS]" at bounding box center [583, 209] width 195 height 21
drag, startPoint x: 318, startPoint y: 302, endPoint x: 195, endPoint y: 311, distance: 123.3
click at [198, 310] on div "[PERSON_NAME] 0411 665 841 [EMAIL_ADDRESS][DOMAIN_NAME] Customer since [DATE] U…" at bounding box center [260, 283] width 335 height 250
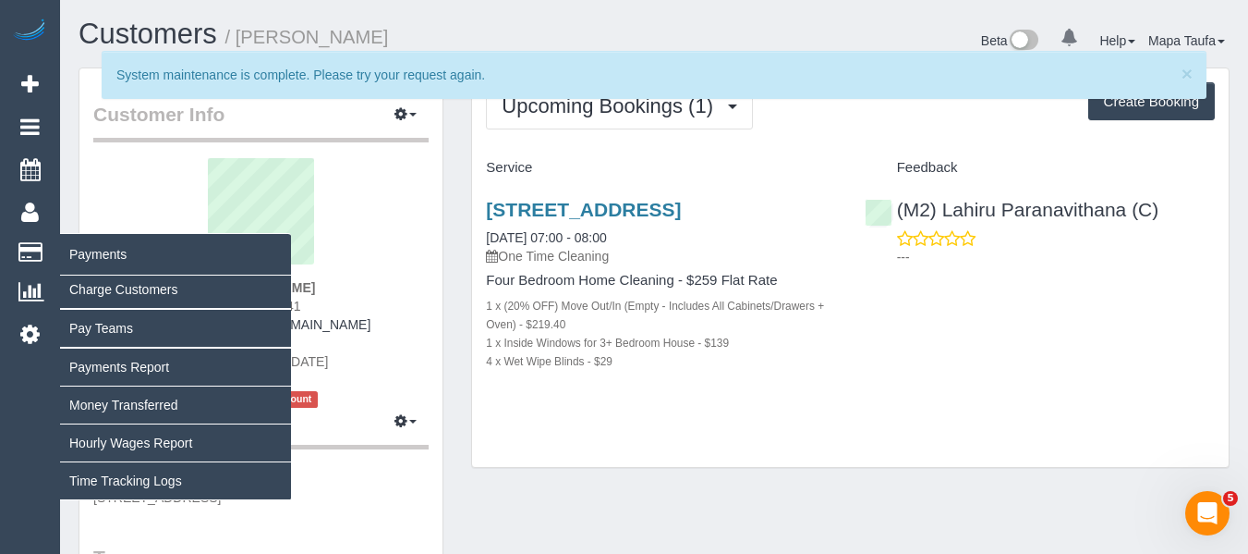
copy span "0411 665 841"
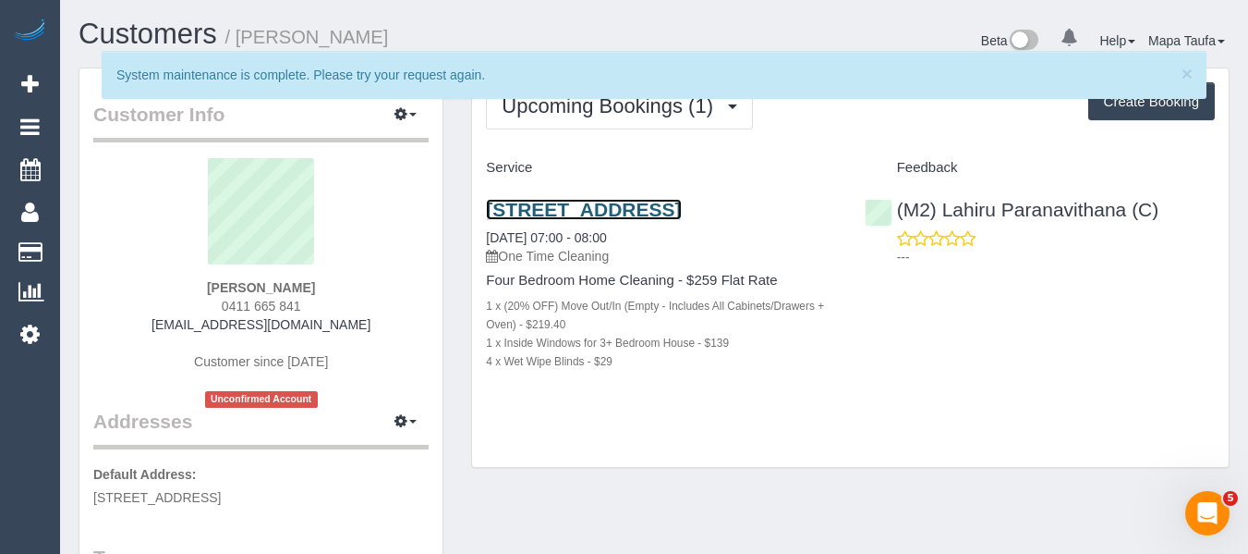
click at [636, 210] on link "[STREET_ADDRESS]" at bounding box center [583, 209] width 195 height 21
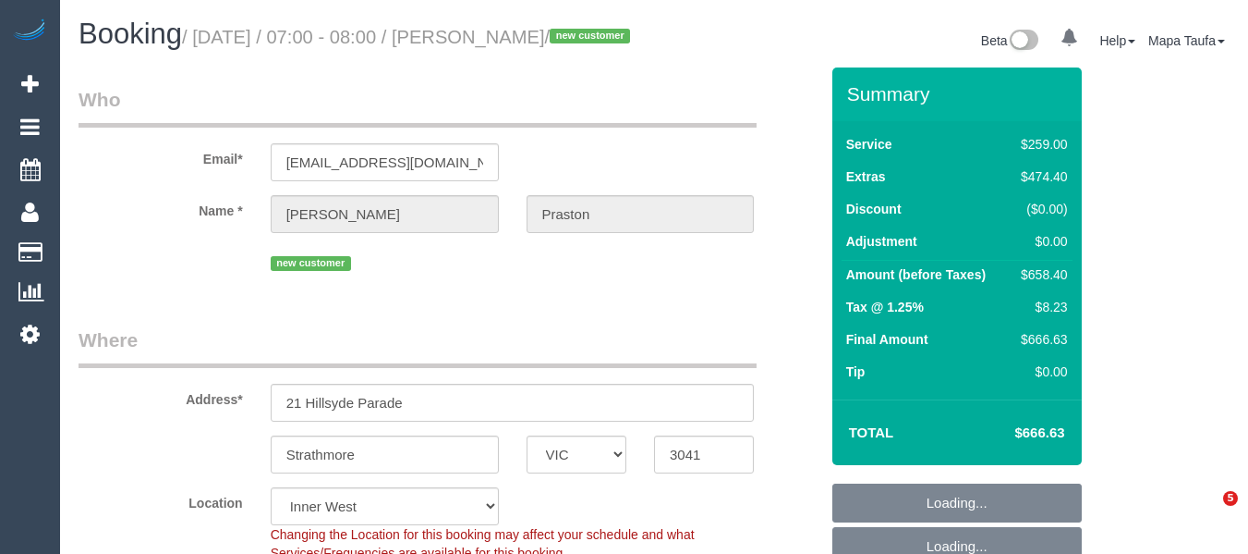
select select "VIC"
select select "number:28"
select select "number:14"
select select "number:18"
select select "object:1544"
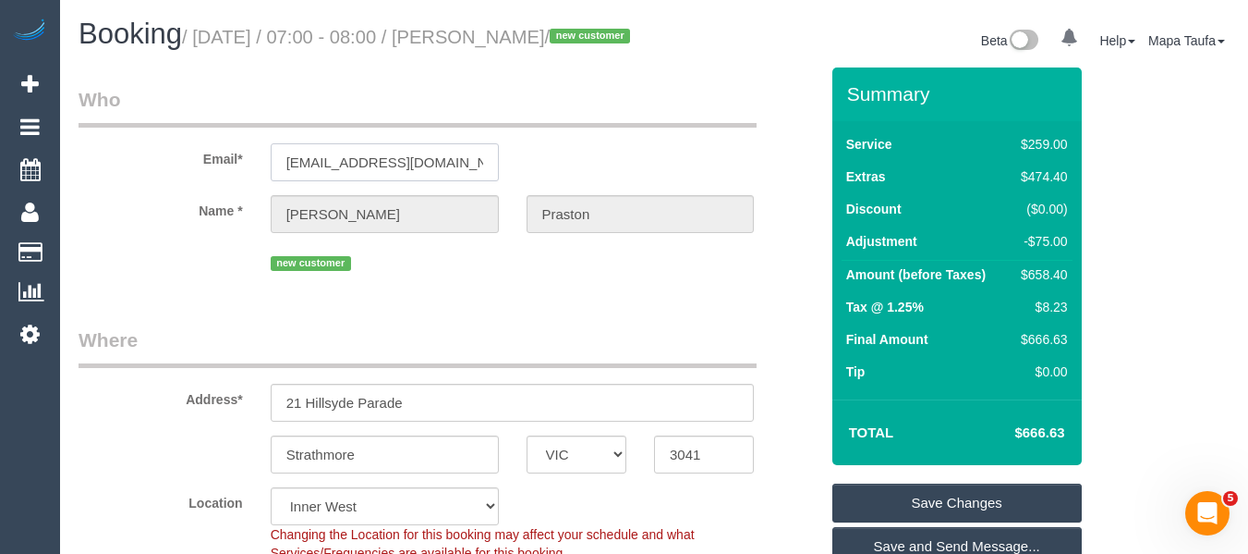
click at [416, 181] on input "[EMAIL_ADDRESS][DOMAIN_NAME]" at bounding box center [385, 162] width 228 height 38
click at [413, 181] on input "[EMAIL_ADDRESS][DOMAIN_NAME]" at bounding box center [385, 162] width 228 height 38
click at [359, 181] on input "[EMAIL_ADDRESS][DOMAIN_NAME]" at bounding box center [385, 162] width 228 height 38
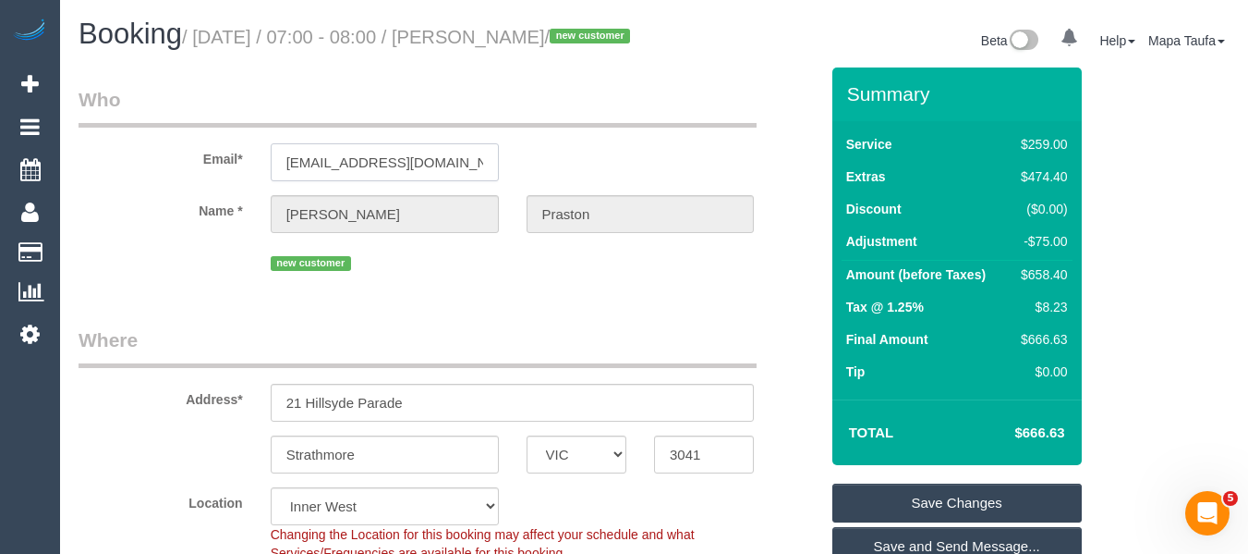
click at [359, 181] on input "[EMAIL_ADDRESS][DOMAIN_NAME]" at bounding box center [385, 162] width 228 height 38
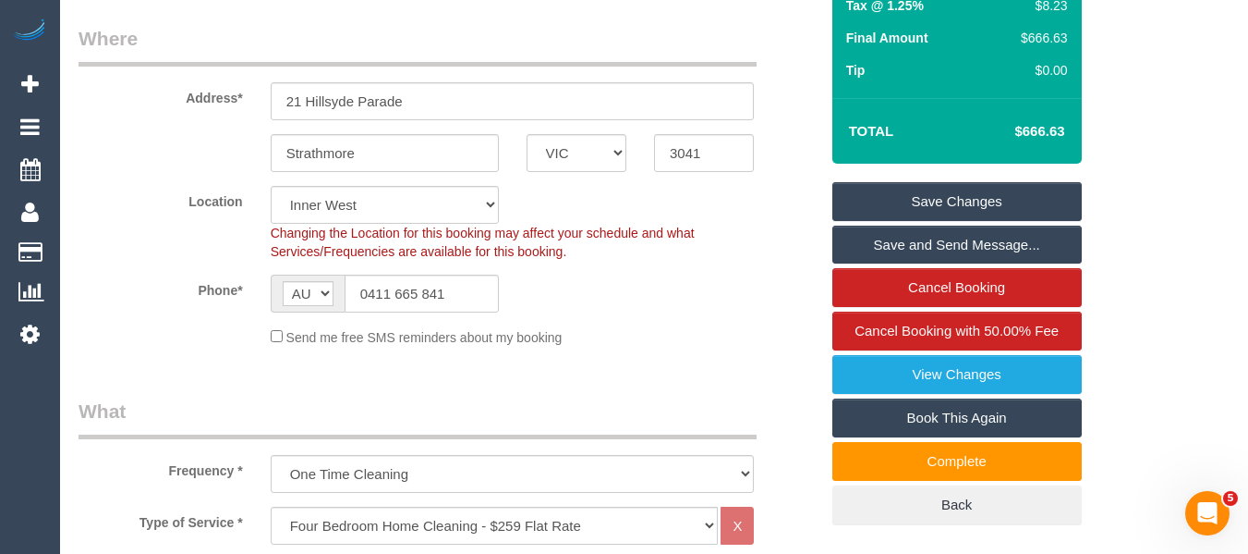
scroll to position [391, 0]
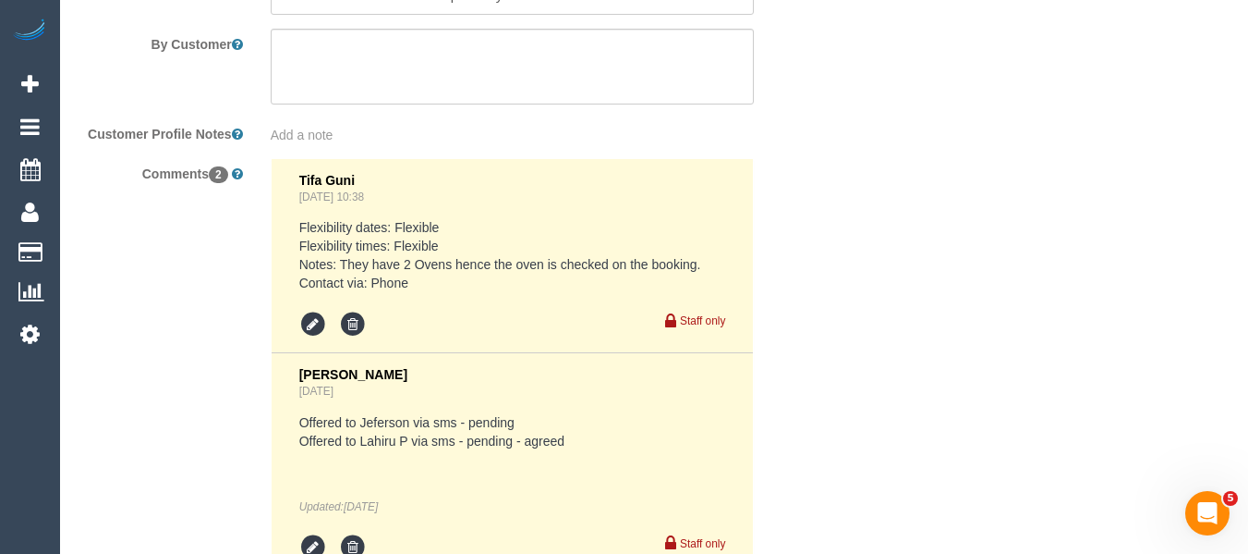
scroll to position [3382, 0]
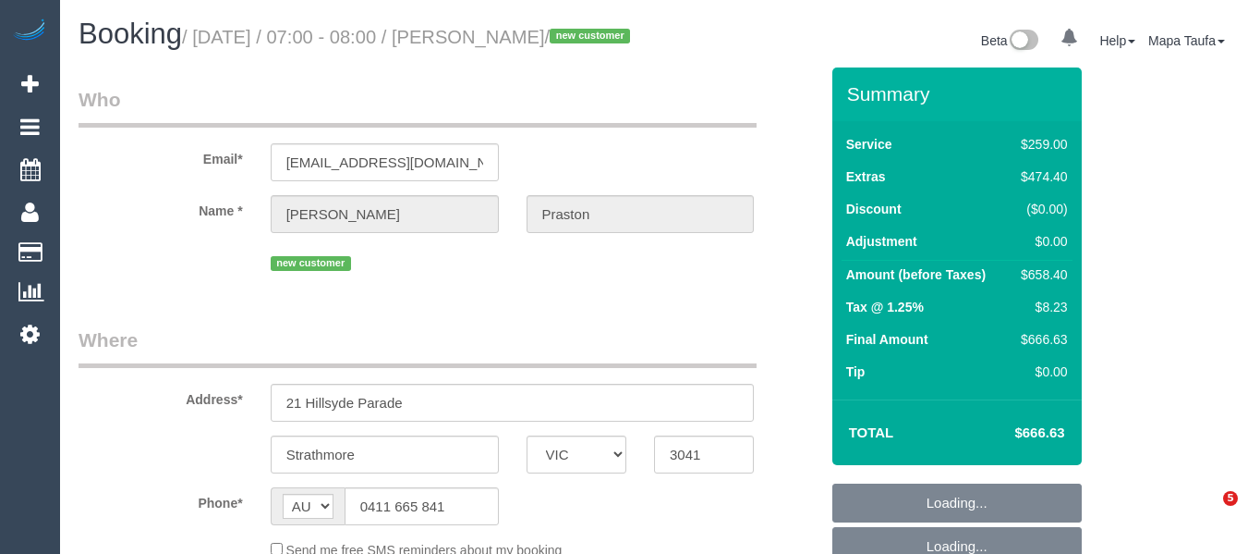
select select "VIC"
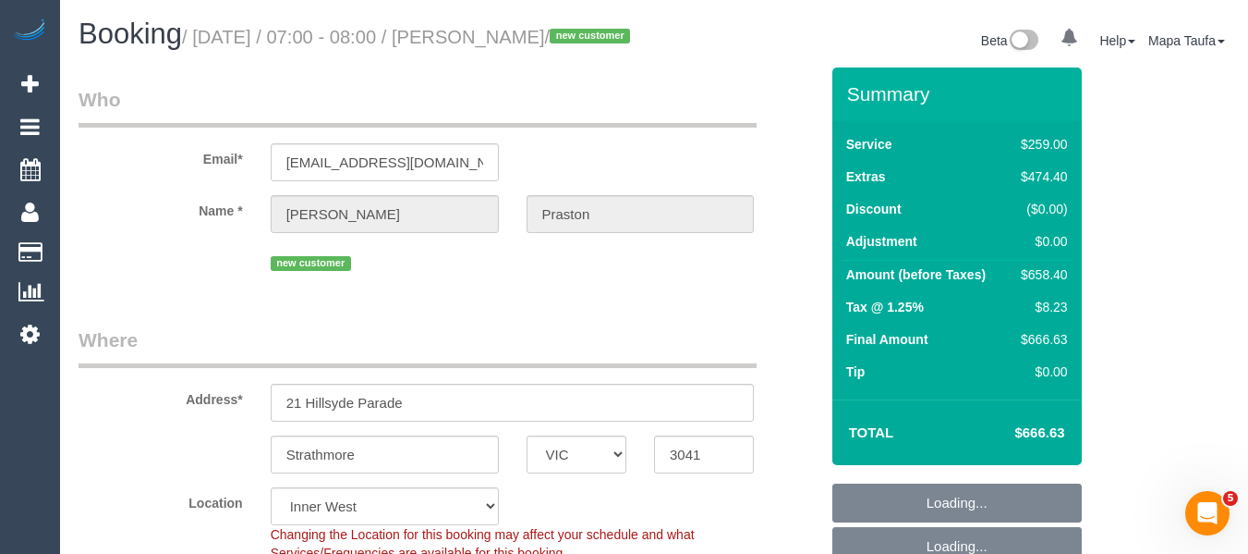
select select "object:700"
select select "number:28"
select select "number:14"
select select "number:18"
select select "string:stripe-pm_1SAKDd2GScqysDRVTPnxtT8u"
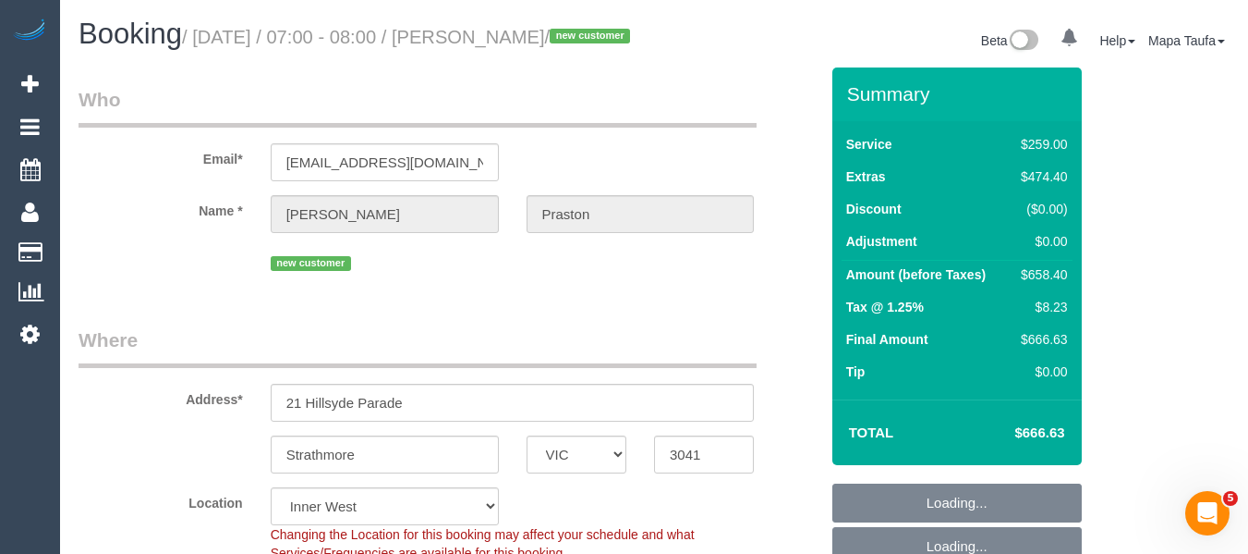
scroll to position [832, 0]
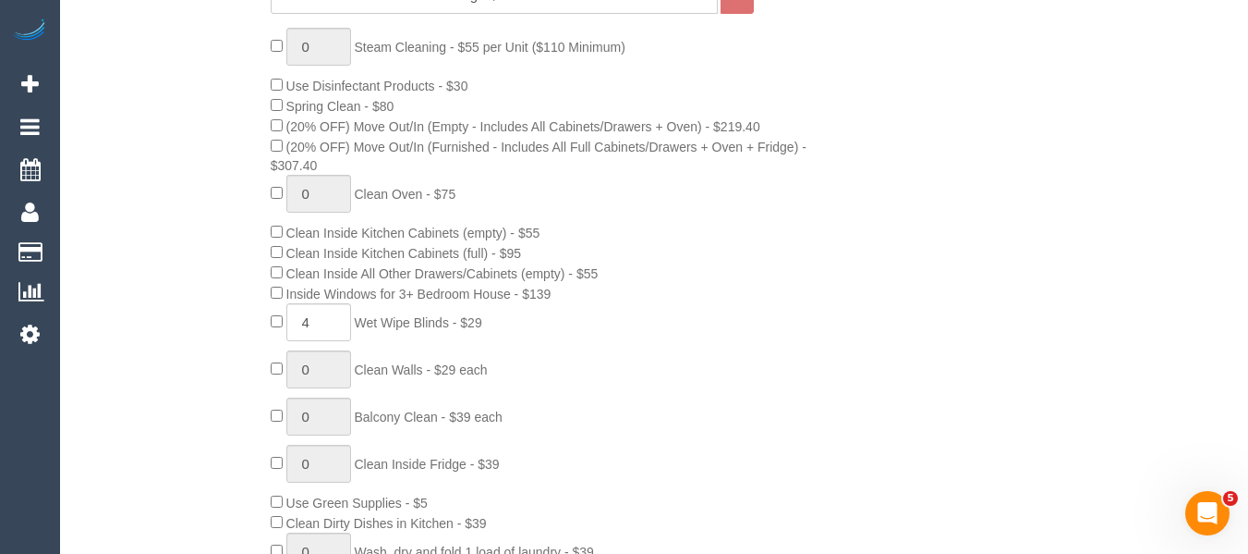
drag, startPoint x: 477, startPoint y: 315, endPoint x: 80, endPoint y: 351, distance: 398.1
click at [293, 301] on span "Inside Windows for 3+ Bedroom House - $139" at bounding box center [418, 293] width 265 height 15
drag, startPoint x: 458, startPoint y: 347, endPoint x: 364, endPoint y: 340, distance: 94.5
click at [364, 330] on span "Wet Wipe Blinds - $29" at bounding box center [418, 322] width 128 height 15
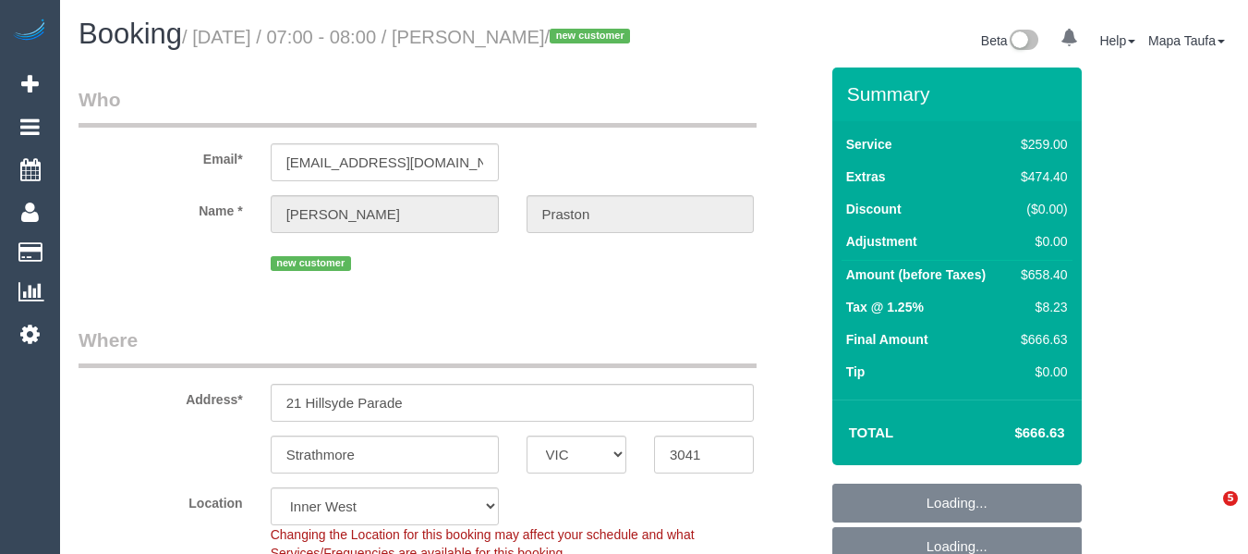
select select "VIC"
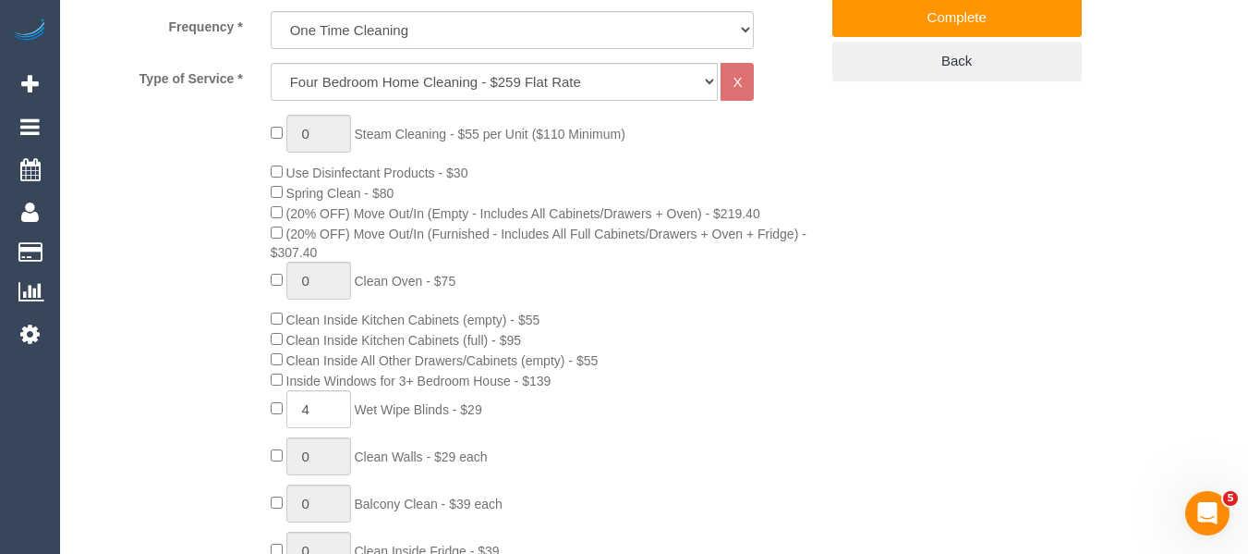
scroll to position [775, 0]
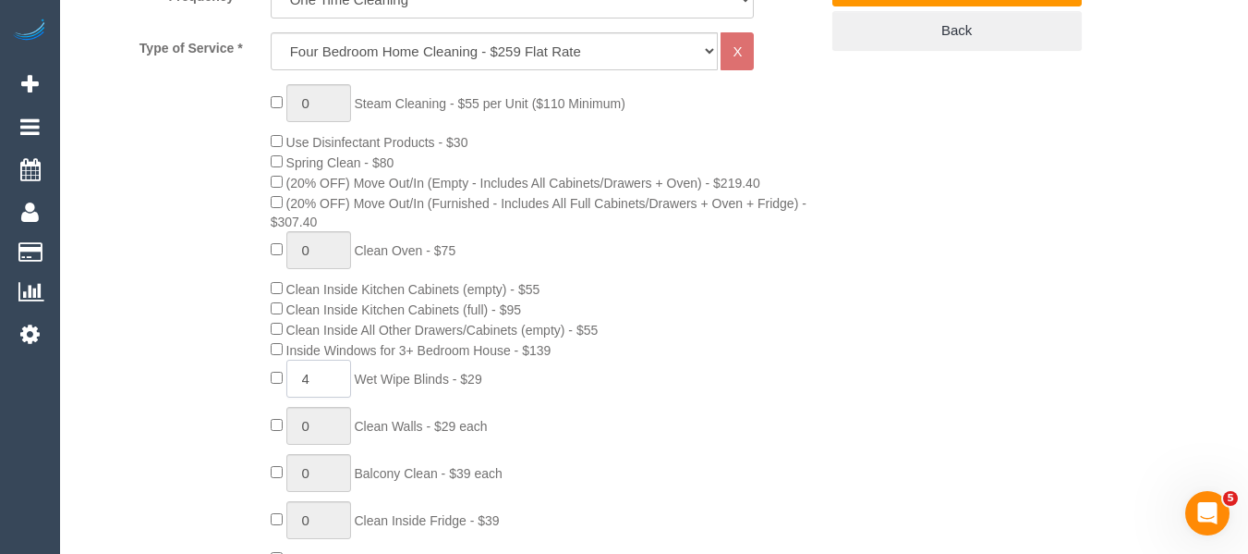
click at [289, 397] on input "4" at bounding box center [318, 378] width 65 height 38
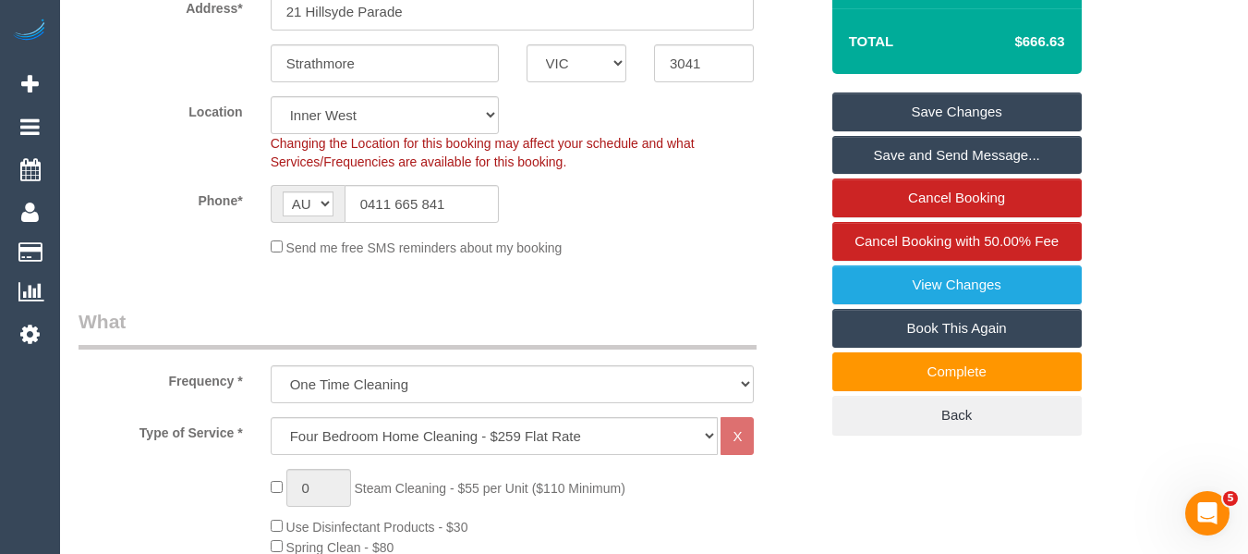
type input "6"
drag, startPoint x: 1199, startPoint y: 154, endPoint x: 1189, endPoint y: 226, distance: 72.8
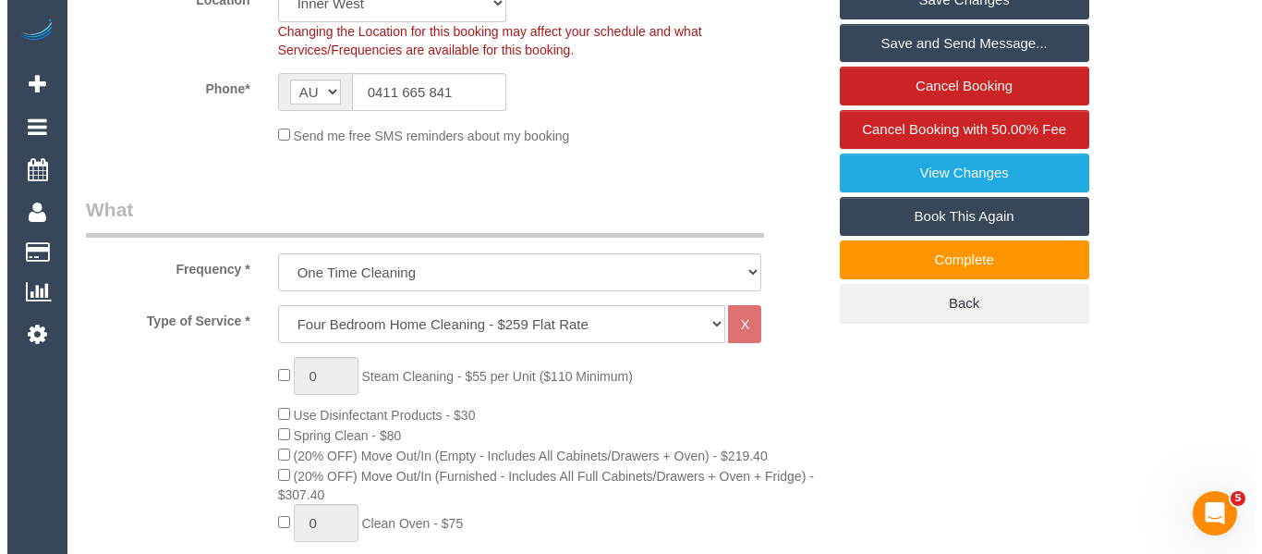
scroll to position [473, 0]
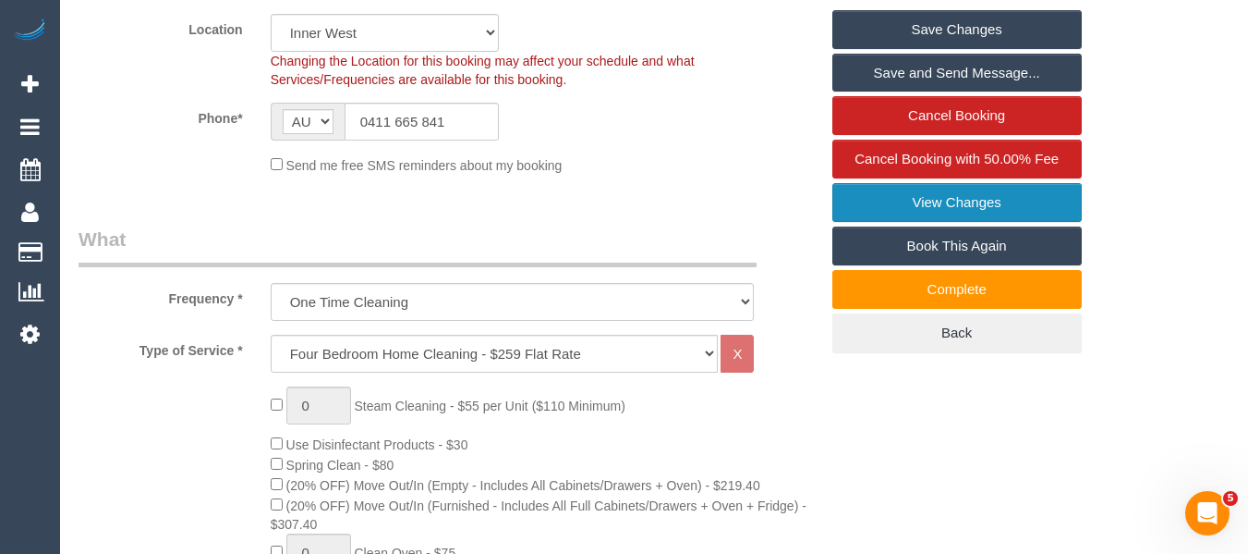
click at [992, 222] on link "View Changes" at bounding box center [958, 202] width 250 height 39
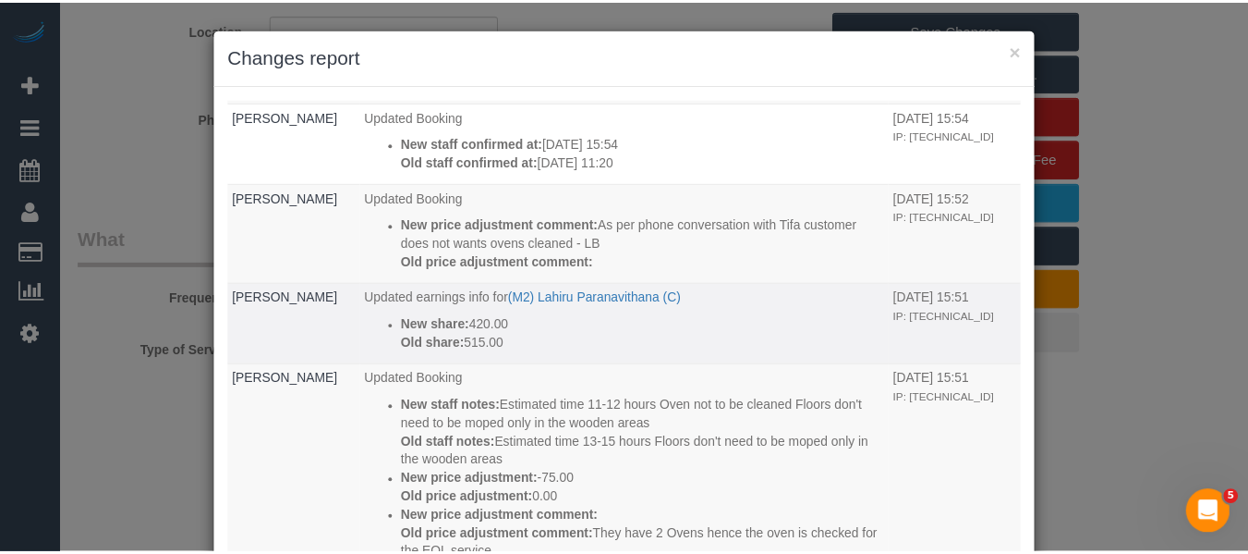
scroll to position [277, 0]
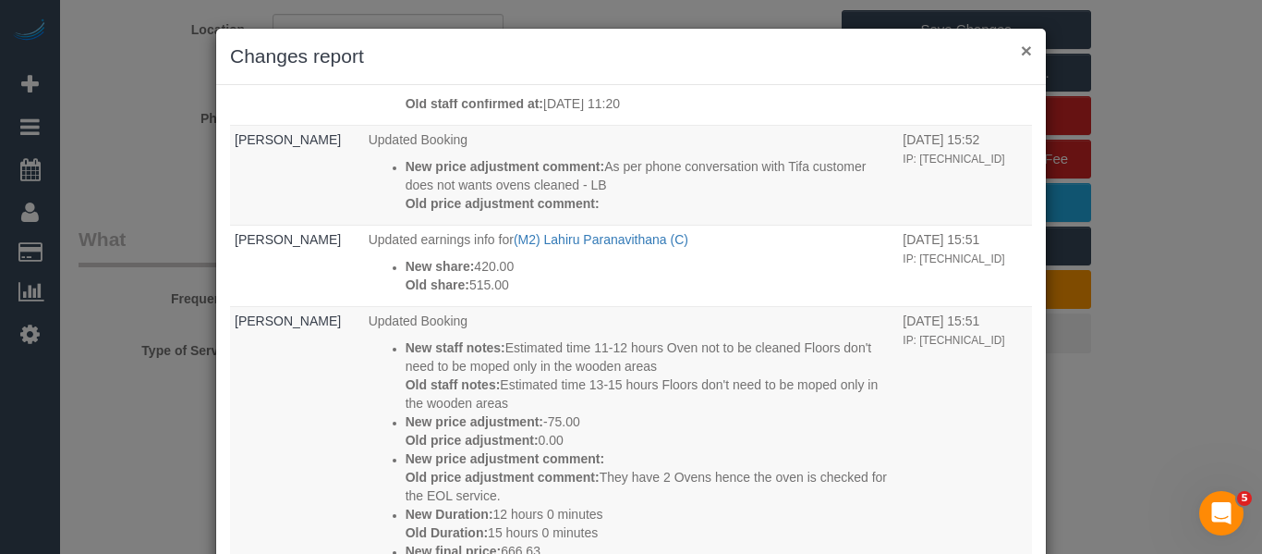
click at [1021, 55] on button "×" at bounding box center [1026, 50] width 11 height 19
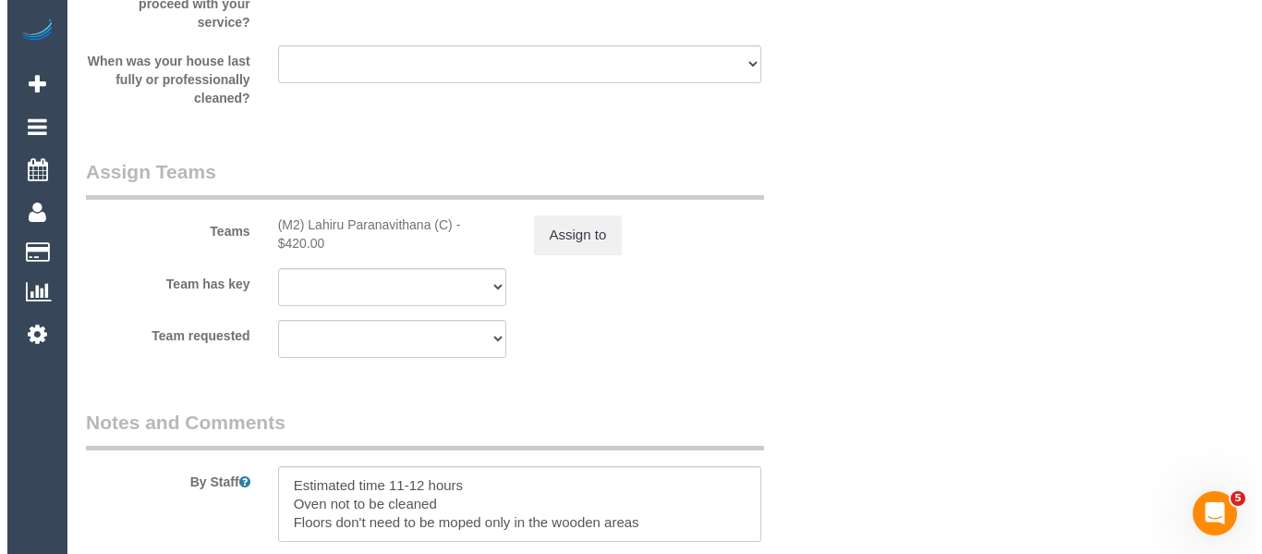
scroll to position [2964, 0]
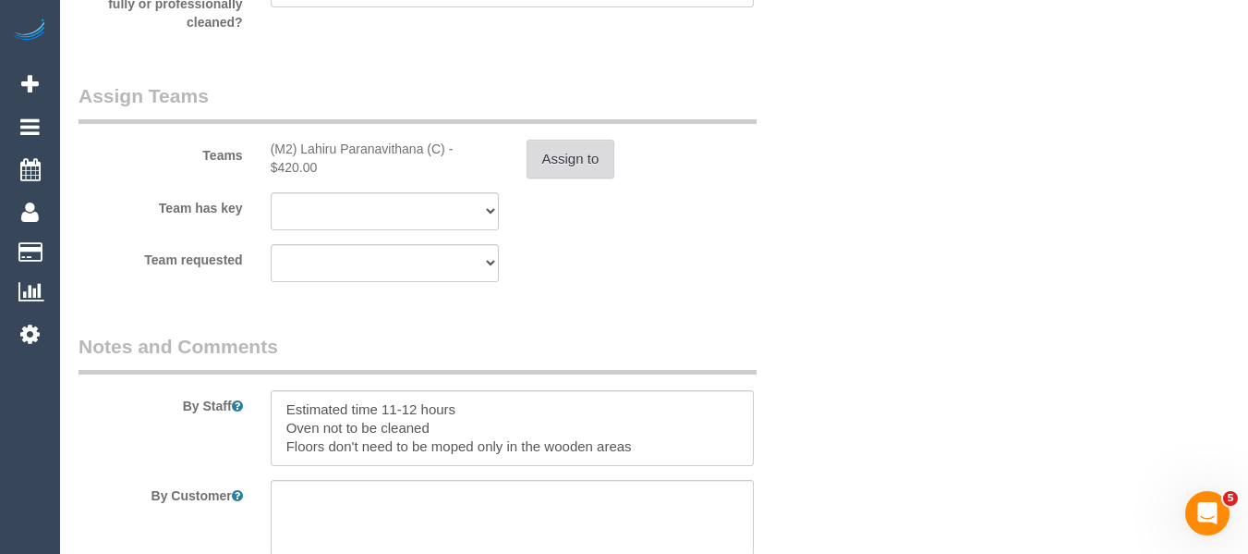
click at [604, 173] on button "Assign to" at bounding box center [571, 159] width 89 height 39
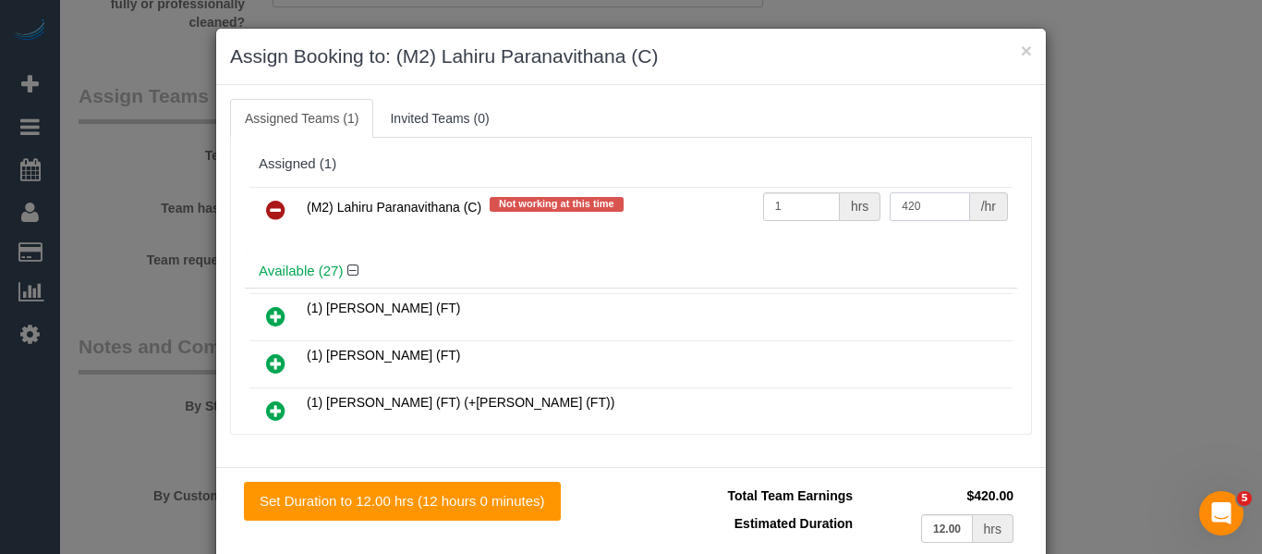
drag, startPoint x: 913, startPoint y: 213, endPoint x: 803, endPoint y: 209, distance: 110.0
click at [804, 209] on tr "(M2) Lahiru Paranavithana (C) Not working at this time 1 hrs 420 /hr" at bounding box center [631, 210] width 763 height 47
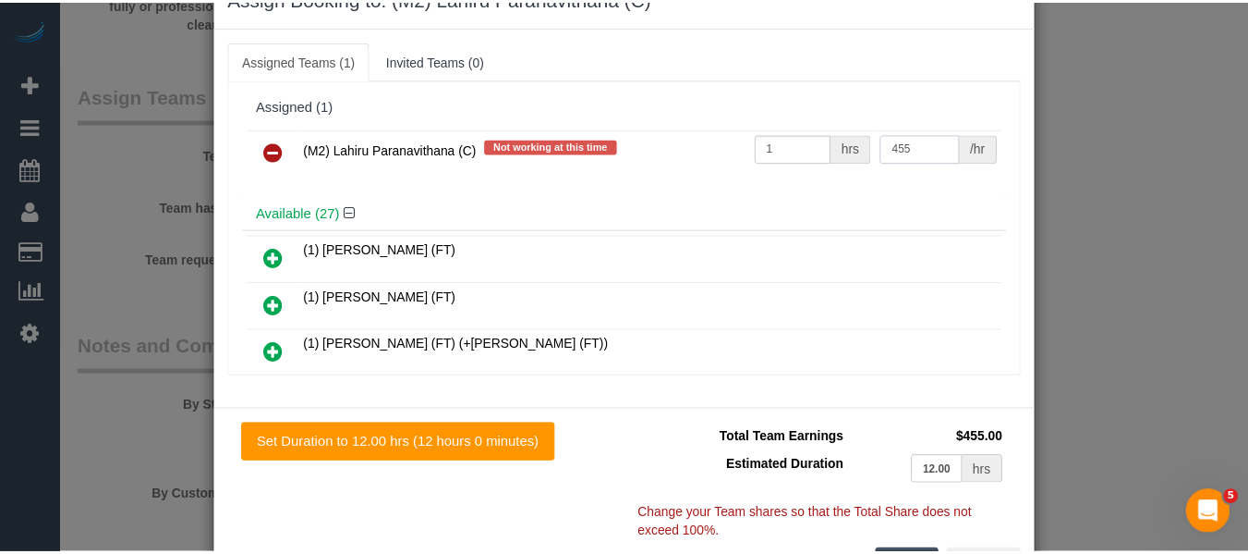
scroll to position [135, 0]
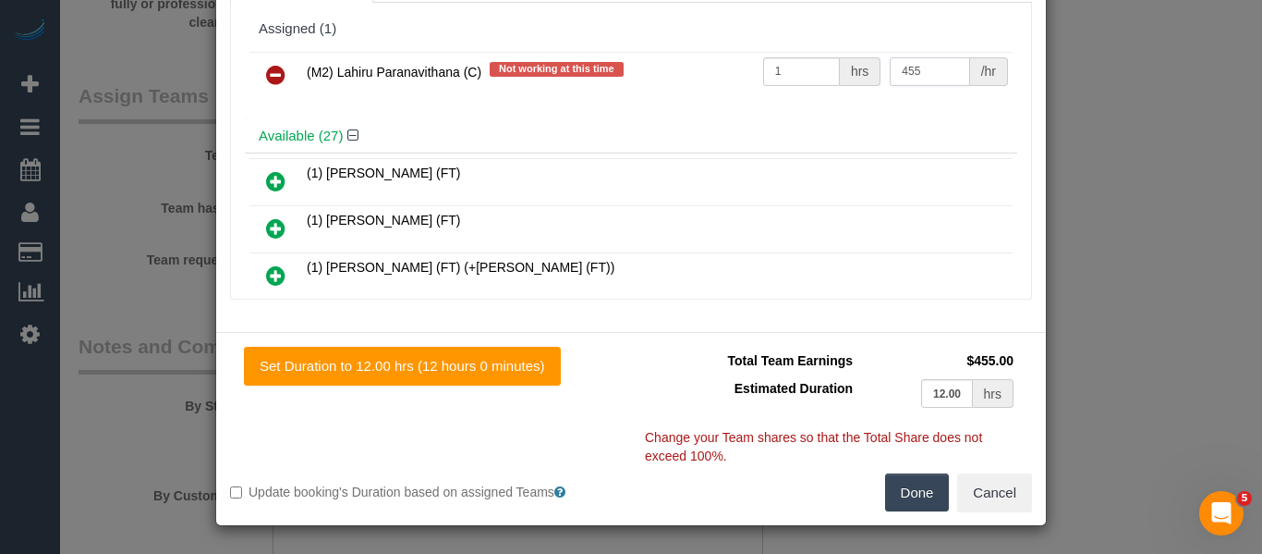
type input "455"
click at [899, 487] on button "Done" at bounding box center [917, 492] width 65 height 39
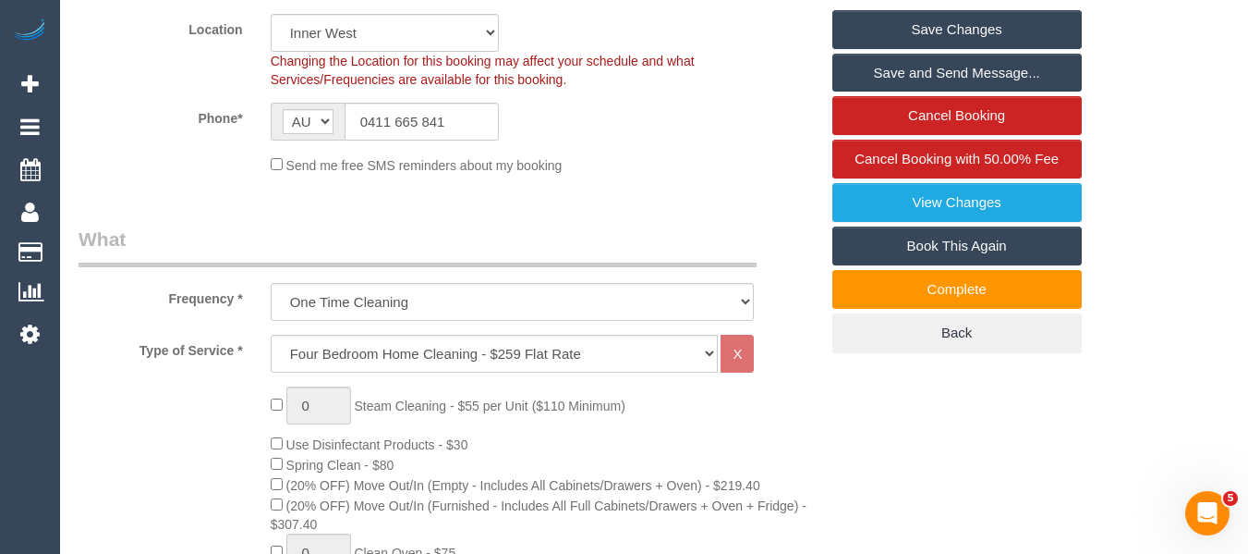
scroll to position [330, 0]
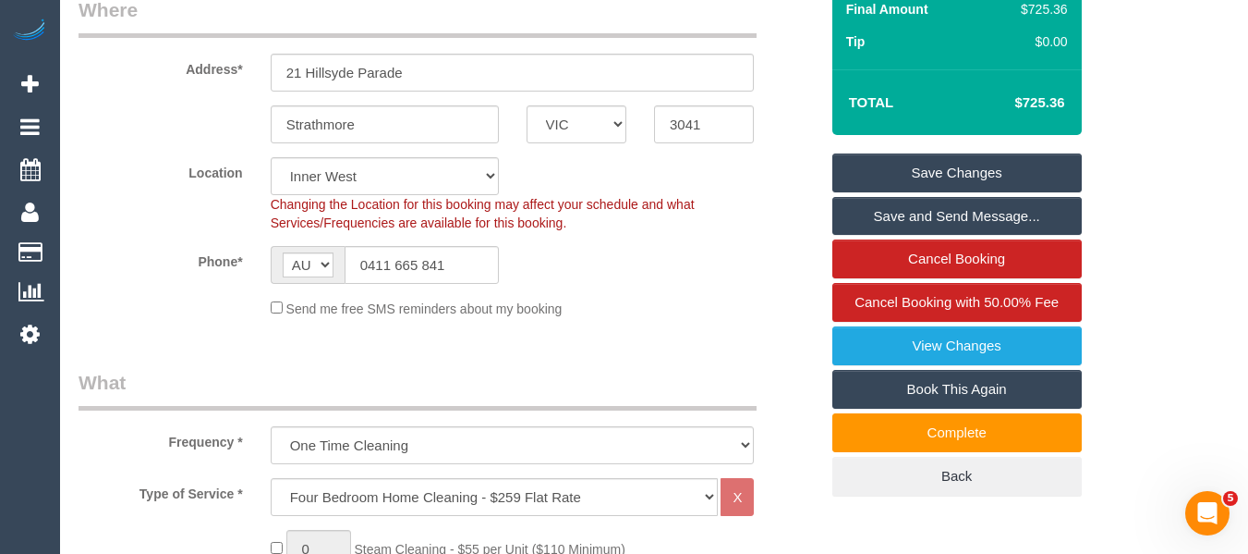
click at [1050, 182] on link "Save Changes" at bounding box center [958, 172] width 250 height 39
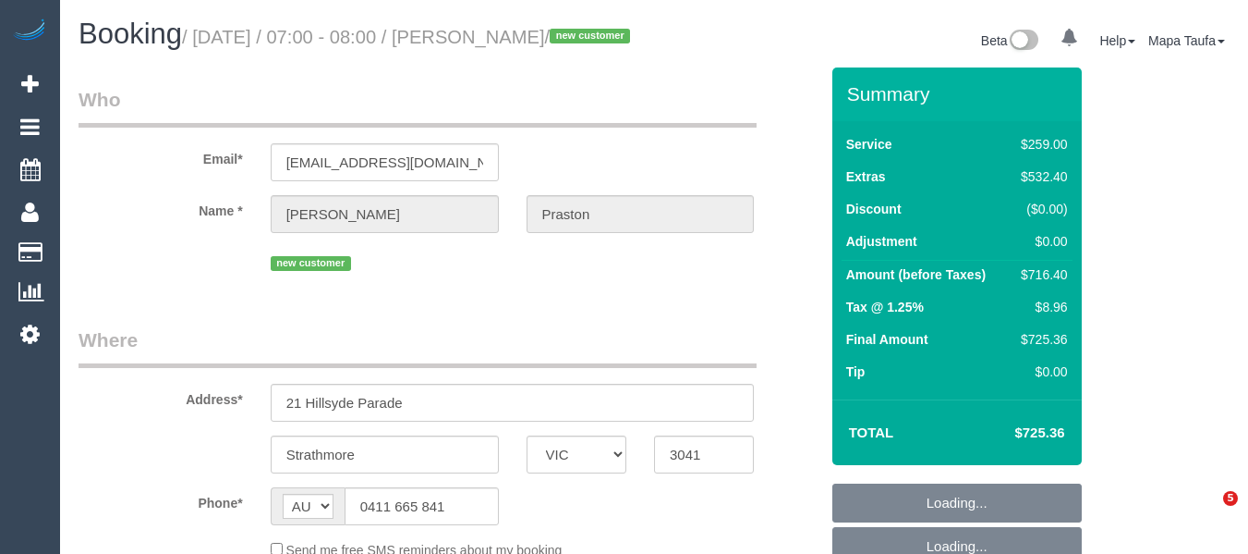
select select "VIC"
select select "string:stripe-pm_1SAKDd2GScqysDRVTPnxtT8u"
select select "number:28"
select select "number:14"
select select "number:18"
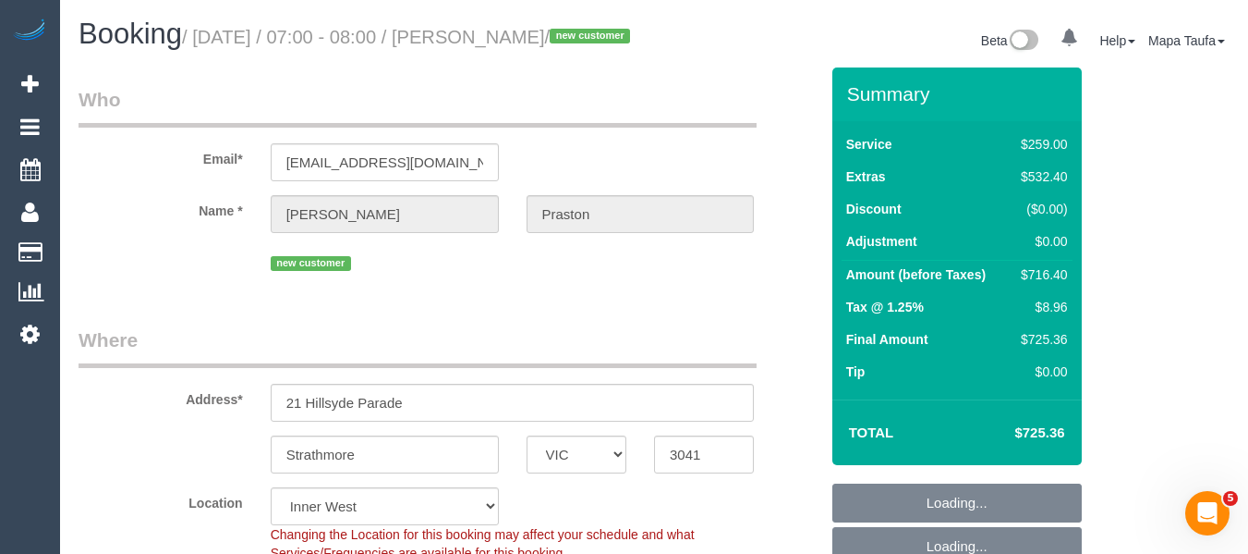
select select "object:832"
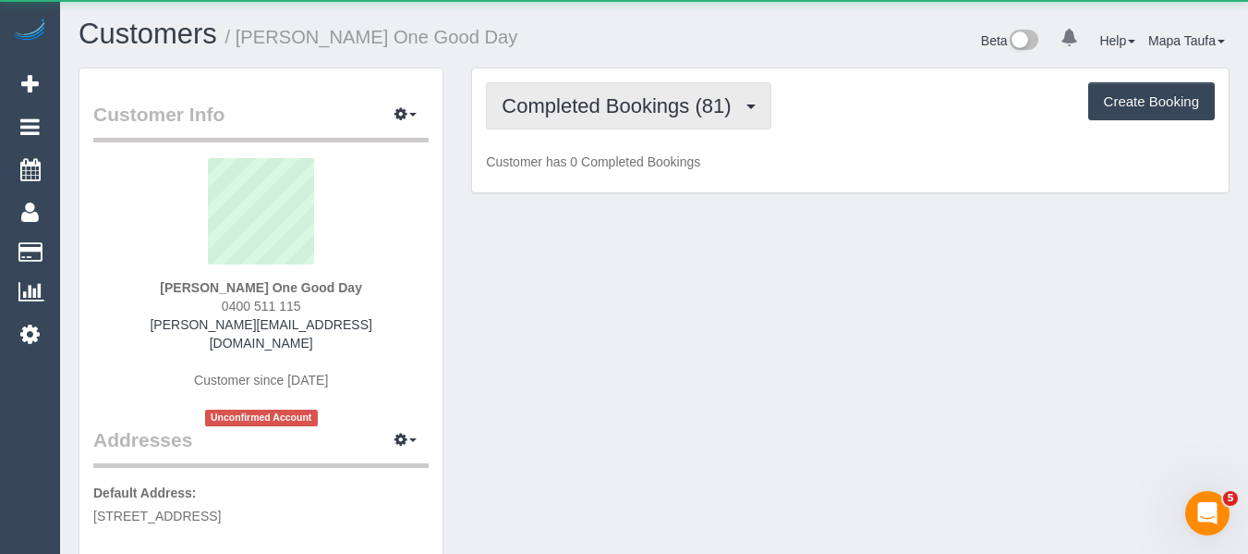
click at [627, 117] on button "Completed Bookings (81)" at bounding box center [628, 105] width 285 height 47
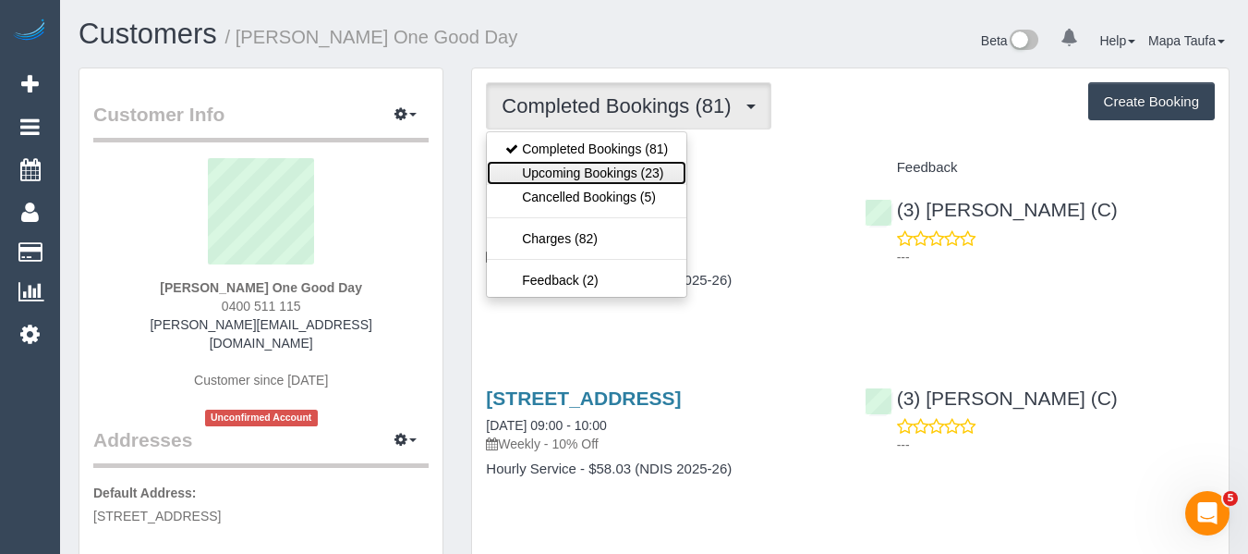
click at [623, 168] on link "Upcoming Bookings (23)" at bounding box center [587, 173] width 200 height 24
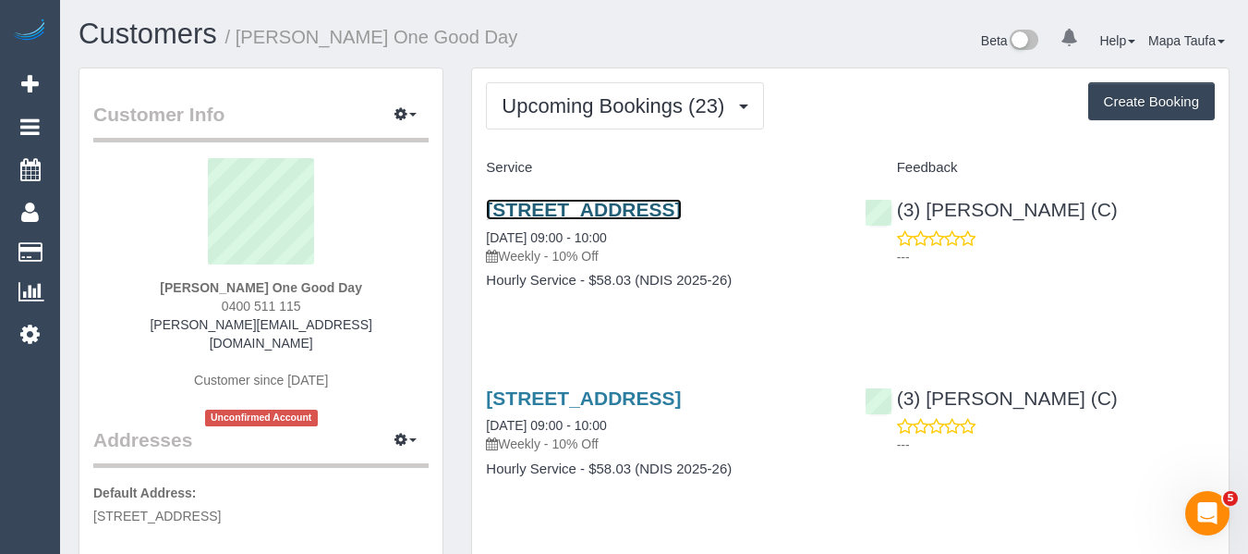
click at [670, 208] on link "46 Leeds Road, Mount Waverley, VIC 3149" at bounding box center [583, 209] width 195 height 21
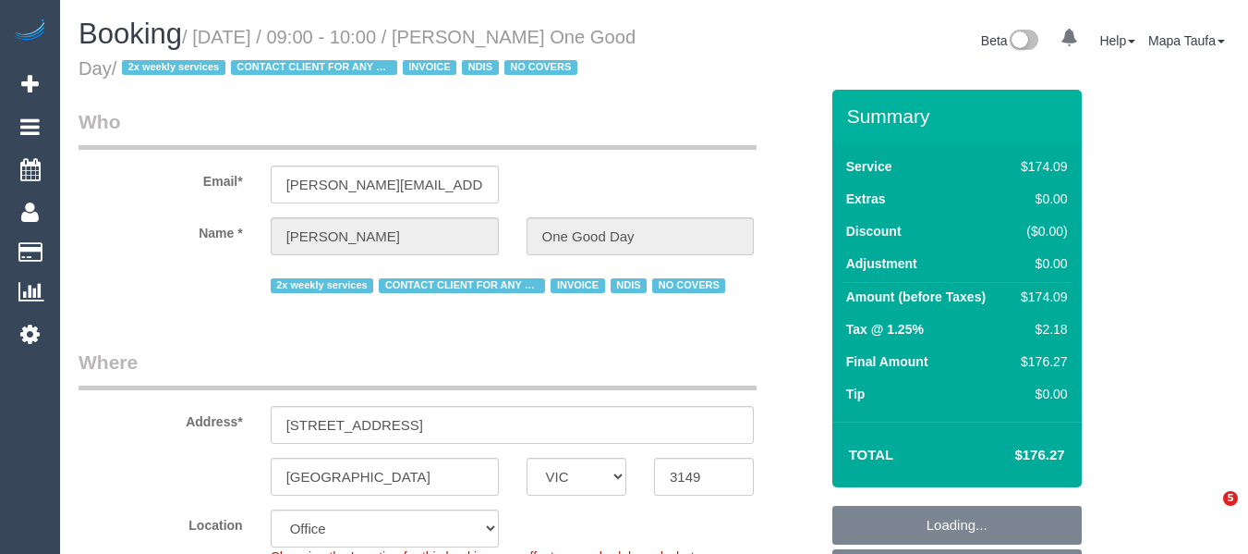
select select "VIC"
select select "180"
select select "number:29"
select select "number:14"
select select "number:18"
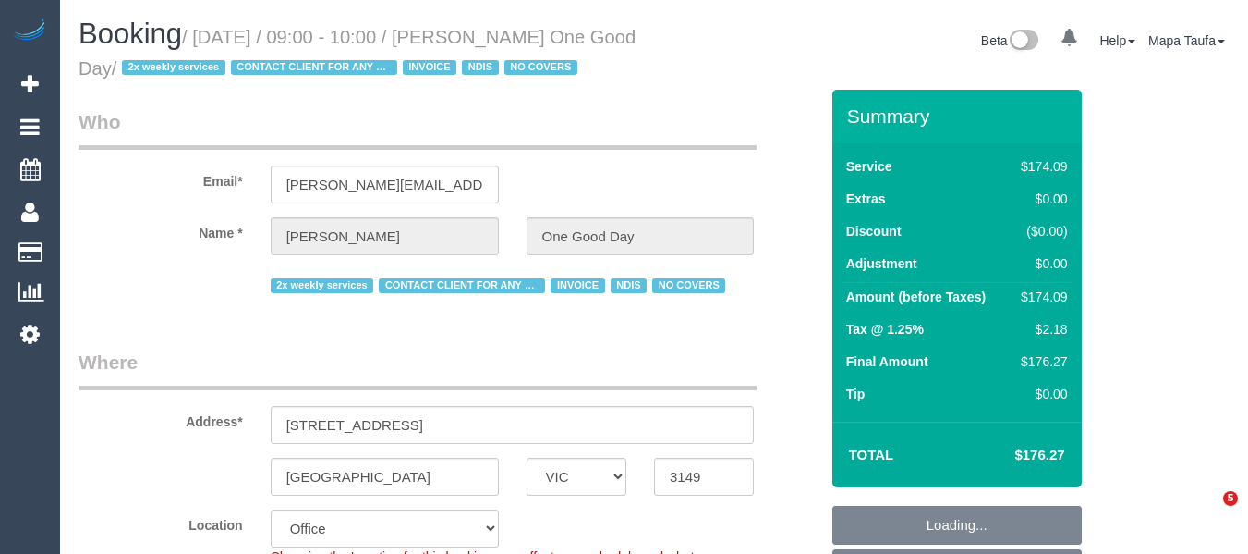
select select "number:22"
select select "number:35"
select select "number:11"
select select "object:2108"
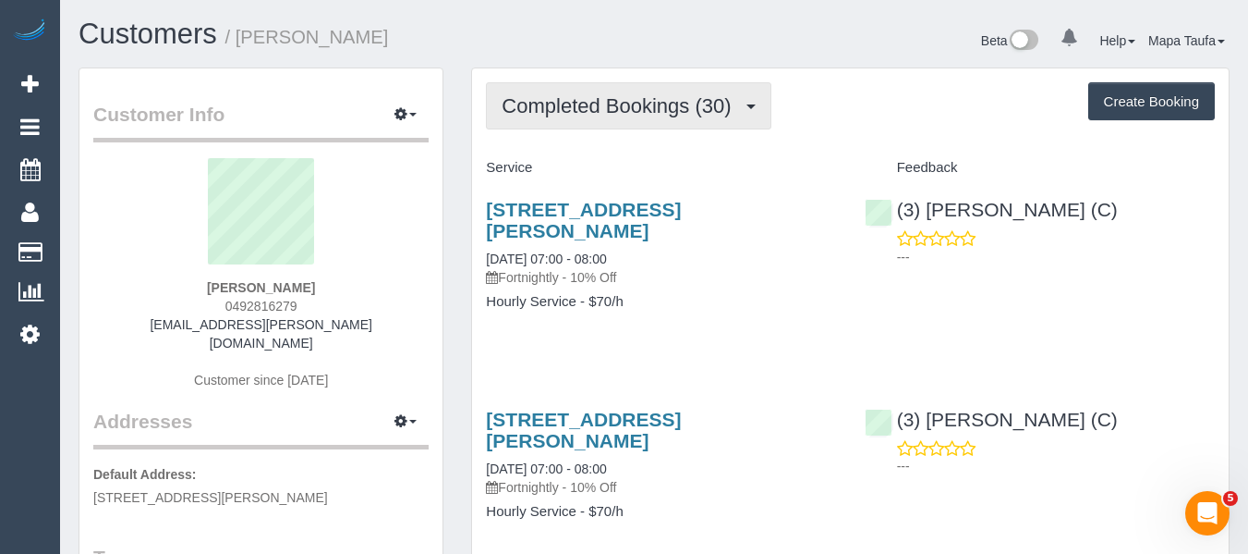
click at [522, 124] on button "Completed Bookings (30)" at bounding box center [628, 105] width 285 height 47
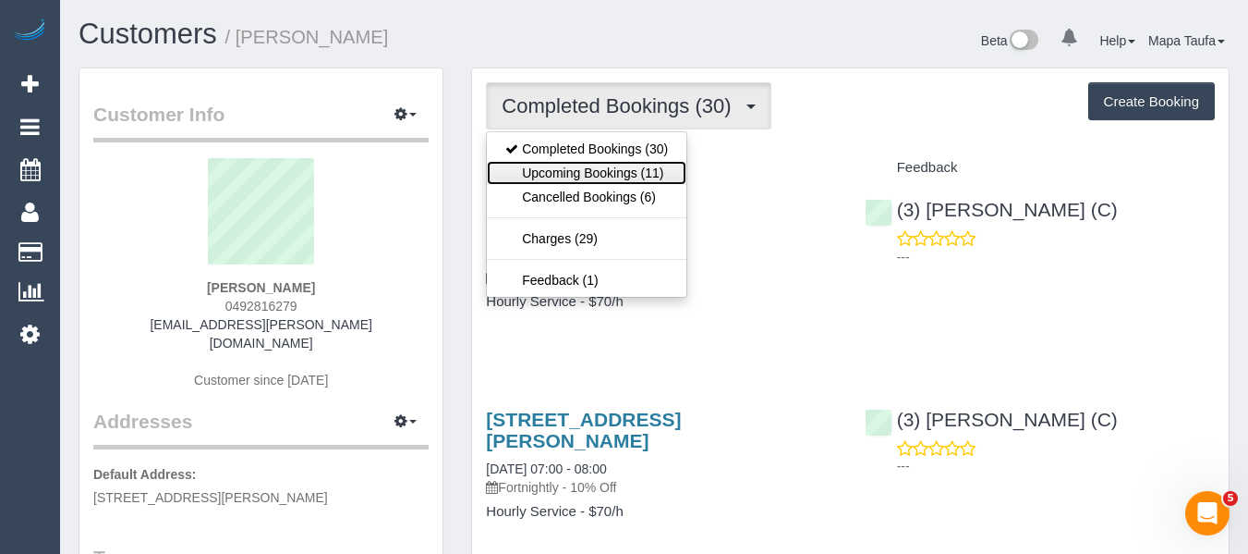
click at [566, 181] on link "Upcoming Bookings (11)" at bounding box center [587, 173] width 200 height 24
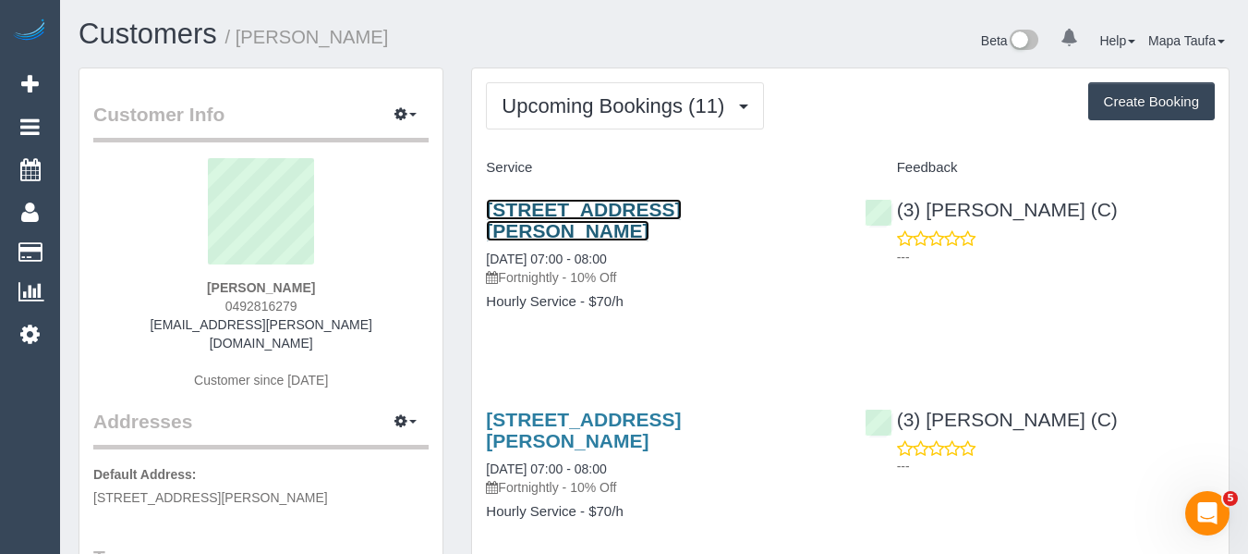
click at [555, 214] on link "[STREET_ADDRESS][PERSON_NAME]" at bounding box center [583, 220] width 195 height 43
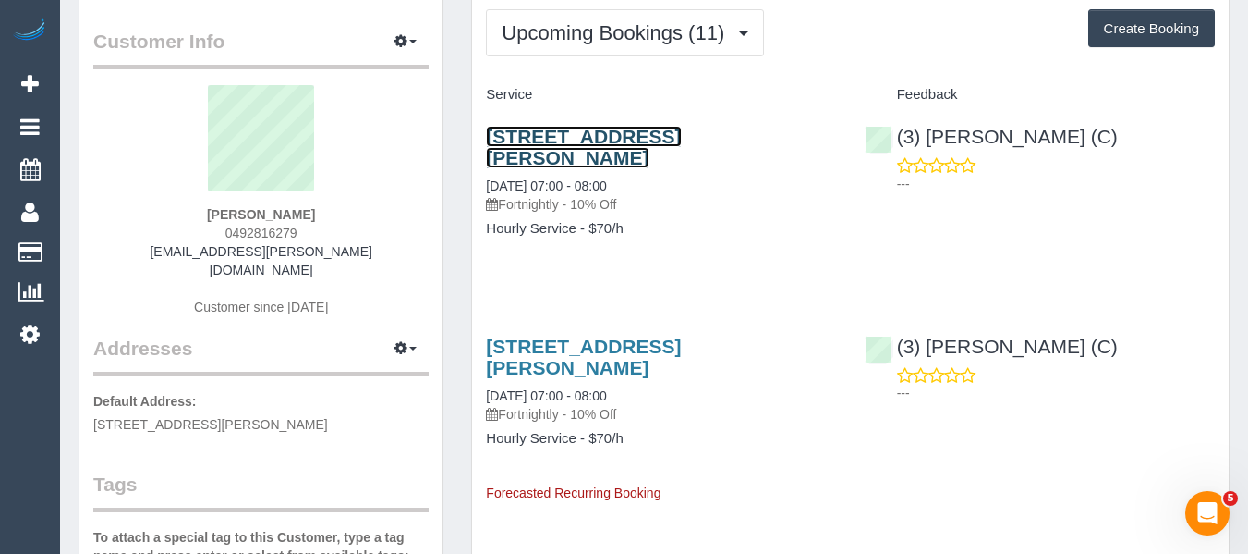
scroll to position [185, 0]
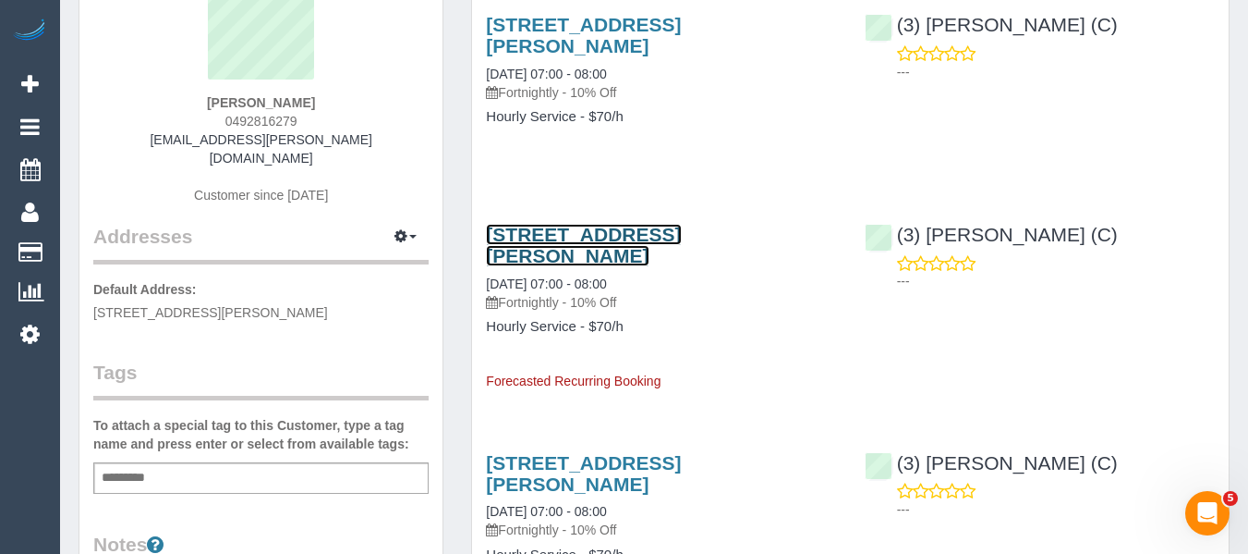
click at [554, 224] on link "[STREET_ADDRESS][PERSON_NAME]" at bounding box center [583, 245] width 195 height 43
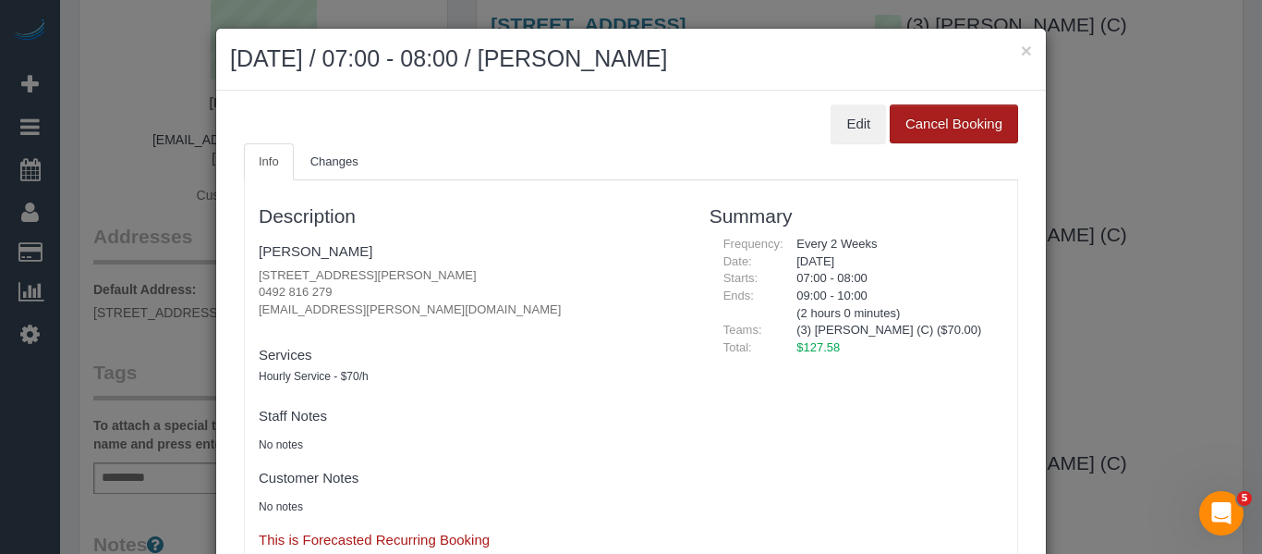
click at [955, 120] on button "Cancel Booking" at bounding box center [954, 123] width 128 height 39
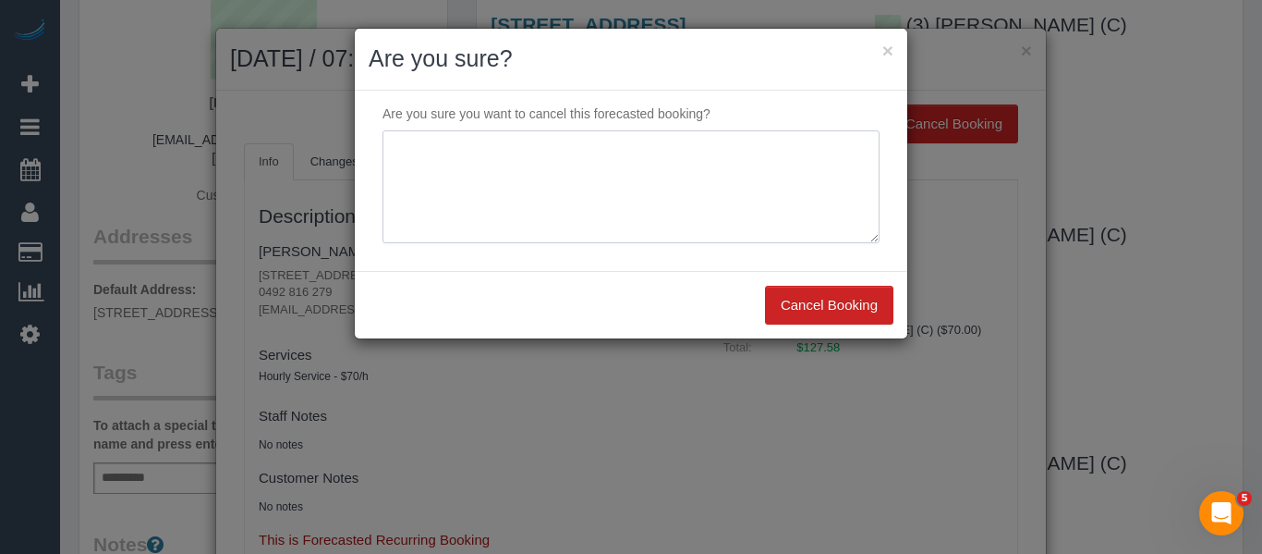
click at [673, 188] on textarea at bounding box center [631, 186] width 497 height 113
click at [568, 153] on textarea at bounding box center [631, 186] width 497 height 113
type textarea "service not needed via email -MT"
click at [826, 313] on button "Cancel Booking" at bounding box center [829, 305] width 128 height 39
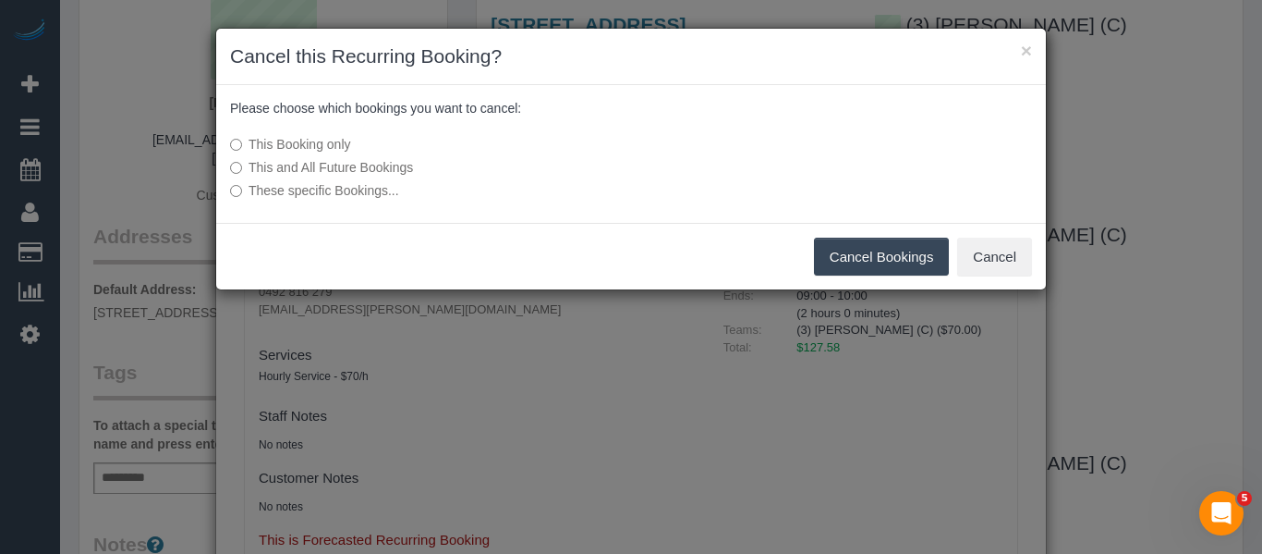
click at [892, 255] on button "Cancel Bookings" at bounding box center [882, 256] width 136 height 39
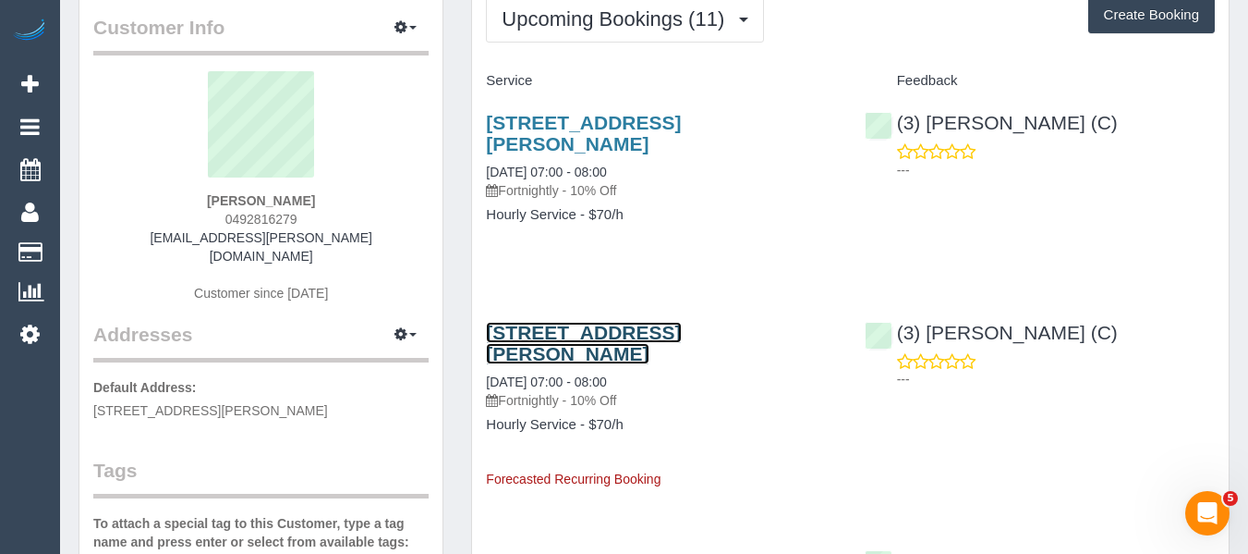
scroll to position [0, 0]
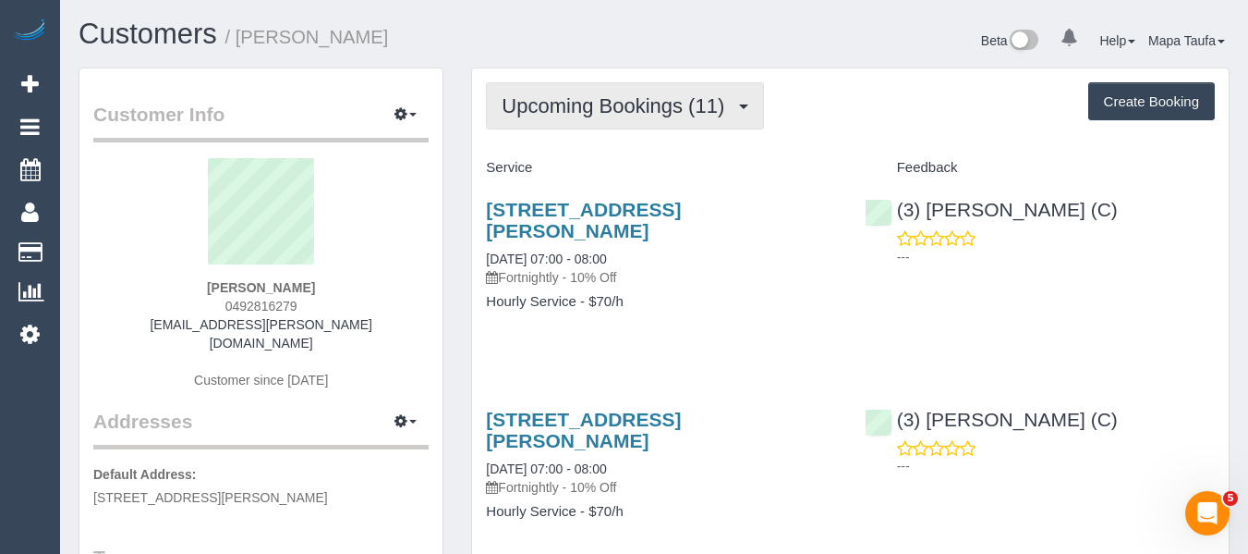
click at [556, 118] on button "Upcoming Bookings (11)" at bounding box center [625, 105] width 278 height 47
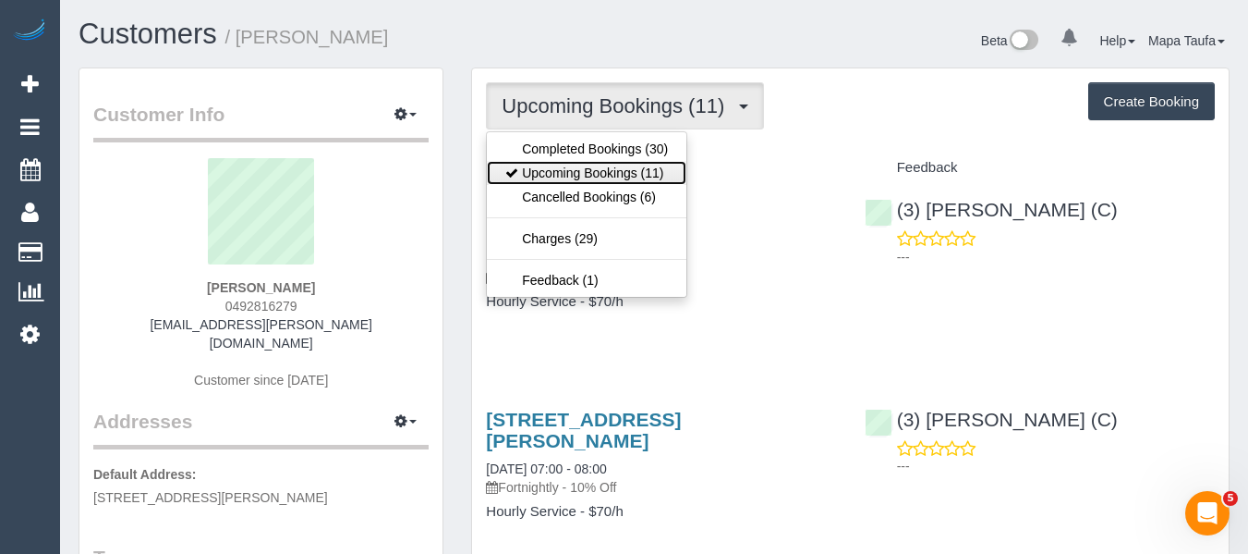
click at [569, 164] on link "Upcoming Bookings (11)" at bounding box center [587, 173] width 200 height 24
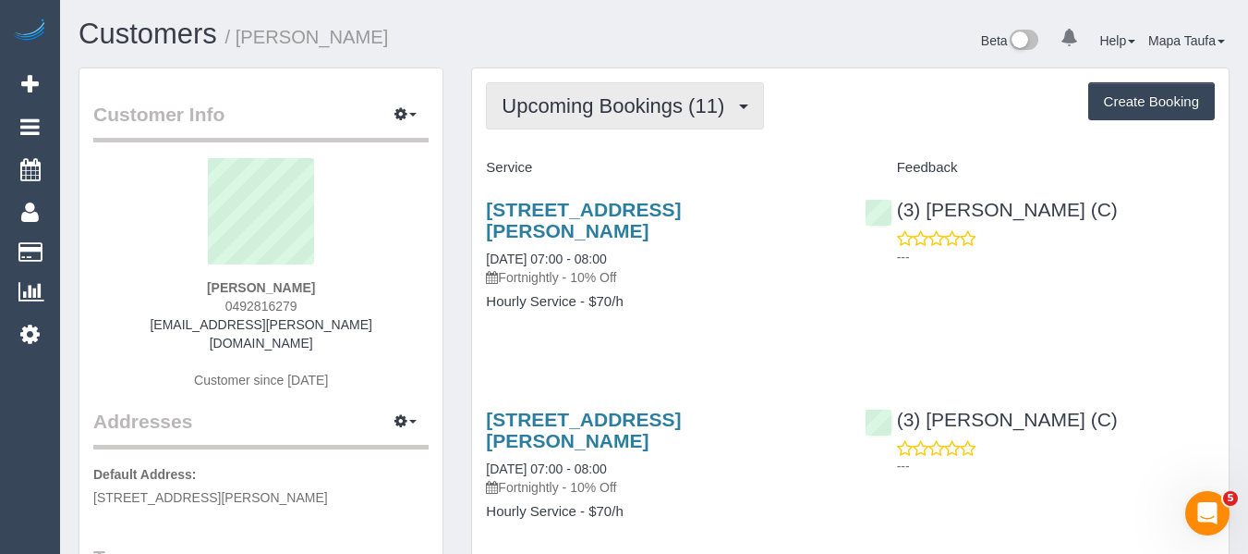
click at [573, 125] on button "Upcoming Bookings (11)" at bounding box center [625, 105] width 278 height 47
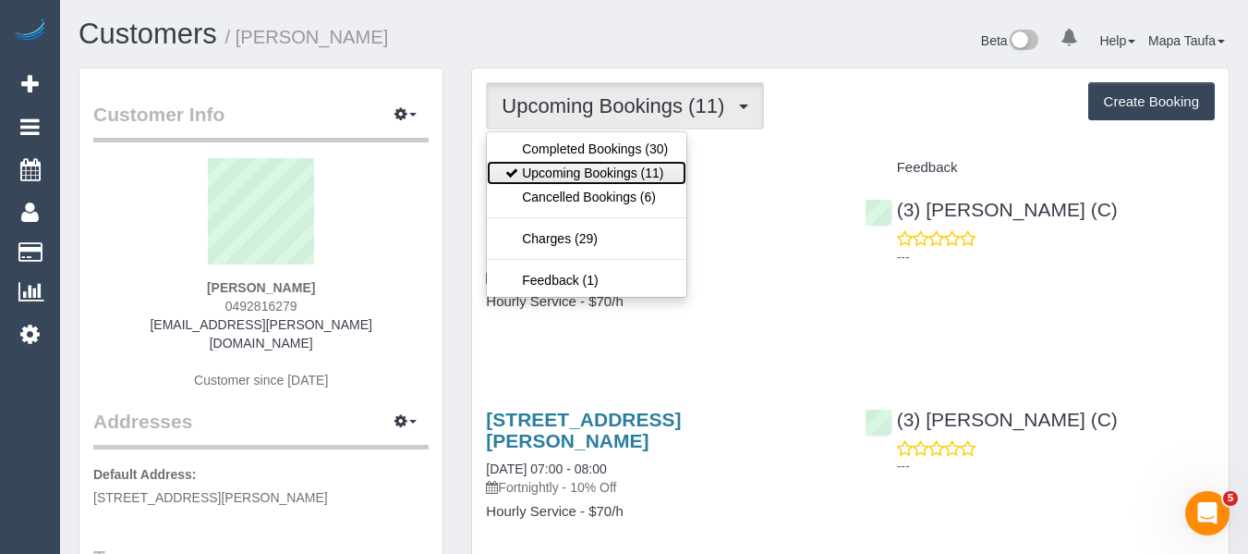
click at [580, 164] on link "Upcoming Bookings (11)" at bounding box center [587, 173] width 200 height 24
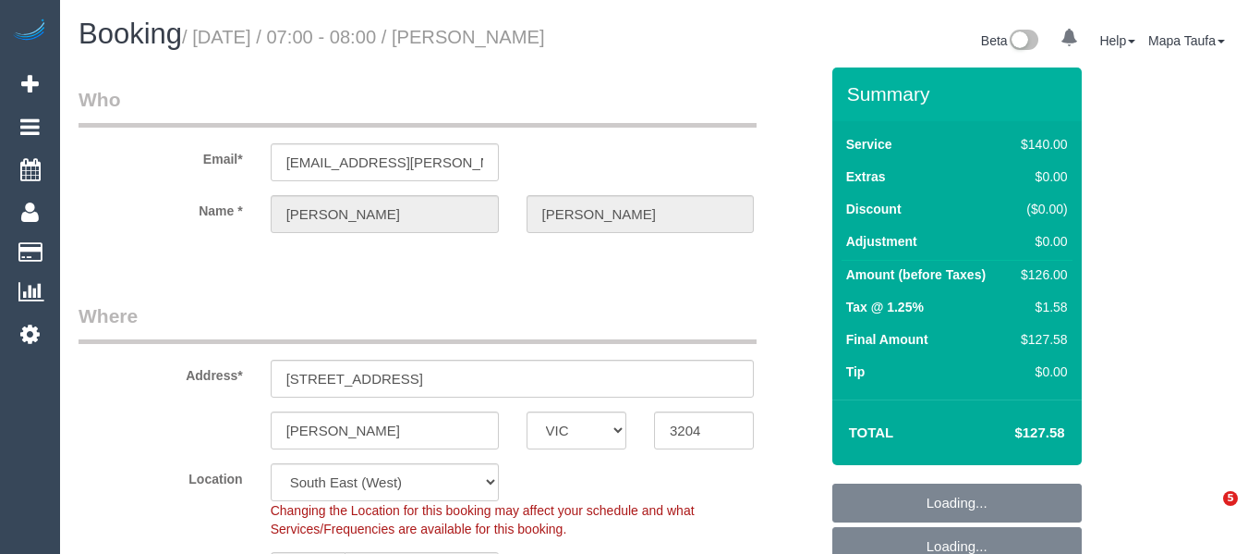
select select "VIC"
select select "string:AU"
select select "string:stripe-pm_1PLbwW2GScqysDRVrSqgO6Gw"
select select "object:699"
select select "number:28"
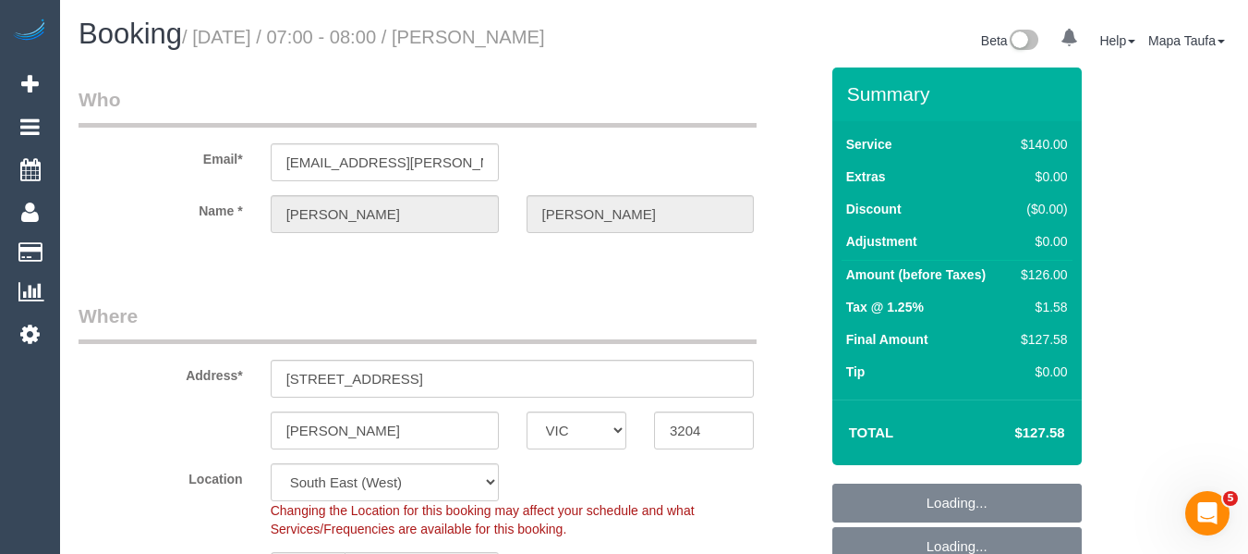
select select "number:15"
select select "number:19"
select select "number:22"
select select "number:33"
select select "number:26"
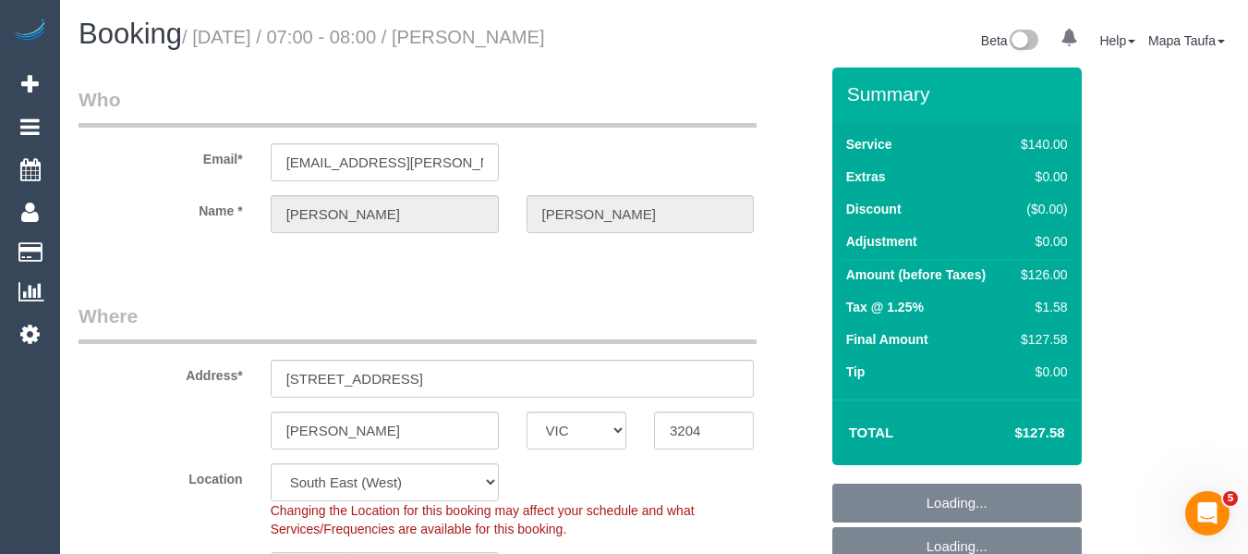
select select "spot1"
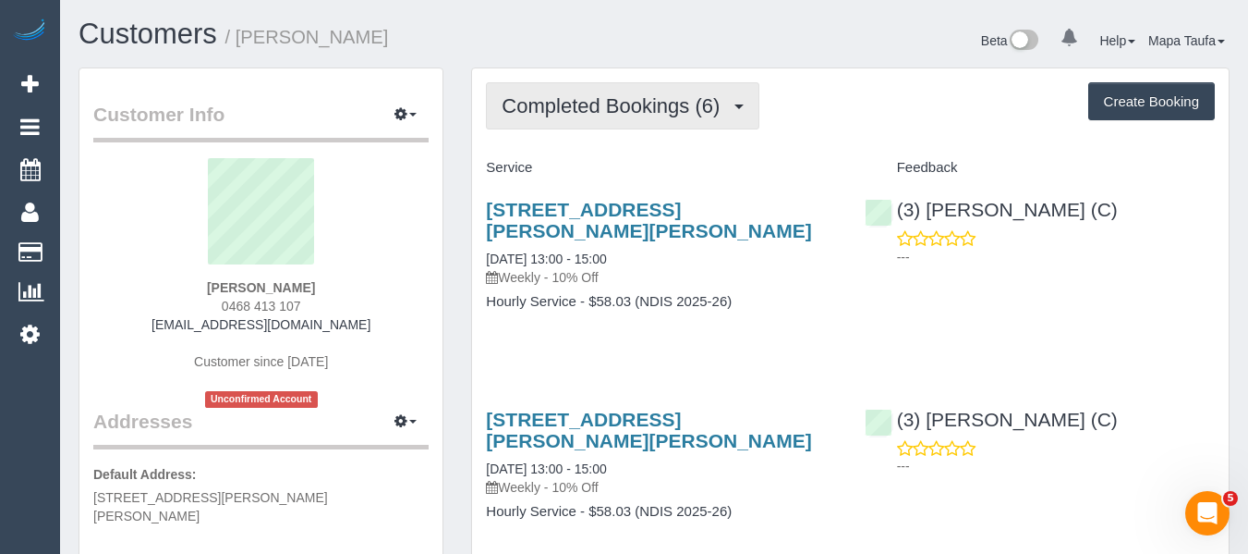
click at [689, 101] on span "Completed Bookings (6)" at bounding box center [615, 105] width 227 height 23
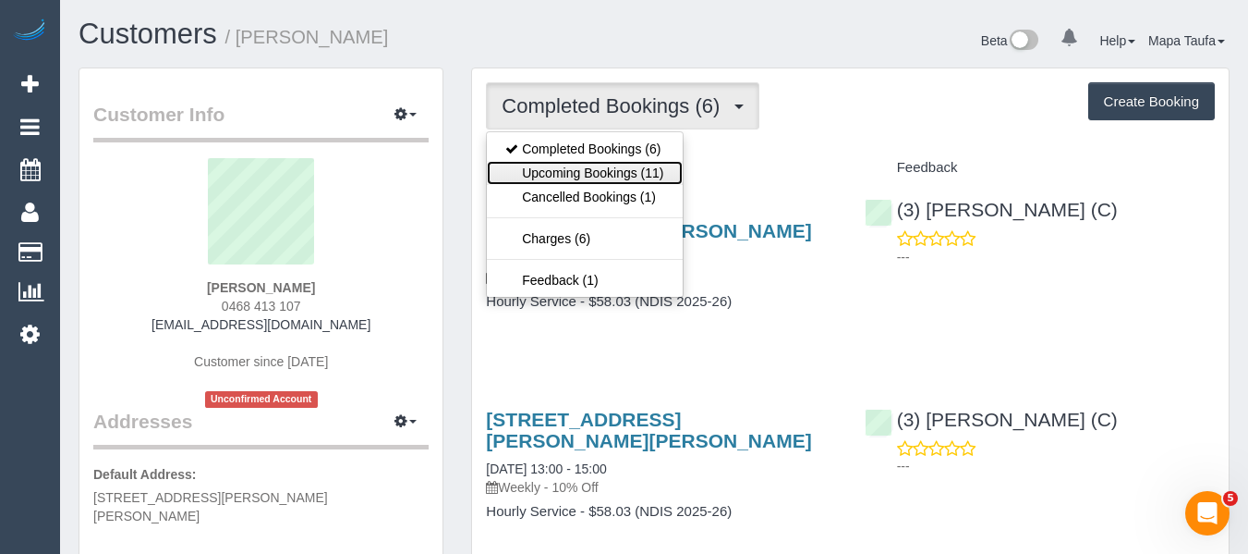
click at [629, 163] on link "Upcoming Bookings (11)" at bounding box center [584, 173] width 195 height 24
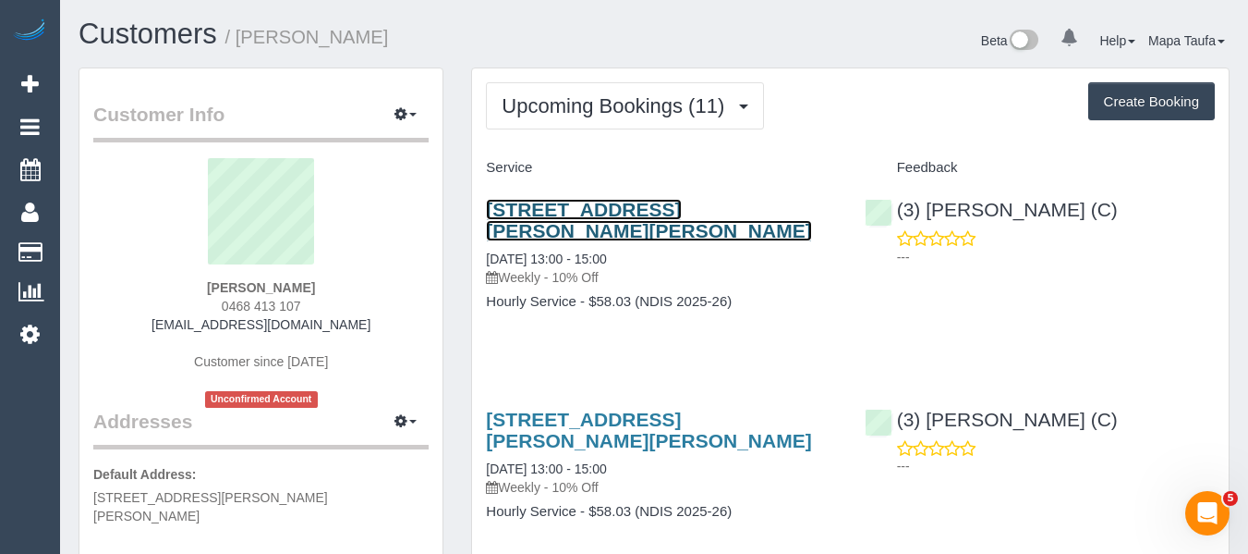
click at [537, 212] on link "9 Wills Street, Pascoe Vale South, VIC 3044" at bounding box center [648, 220] width 325 height 43
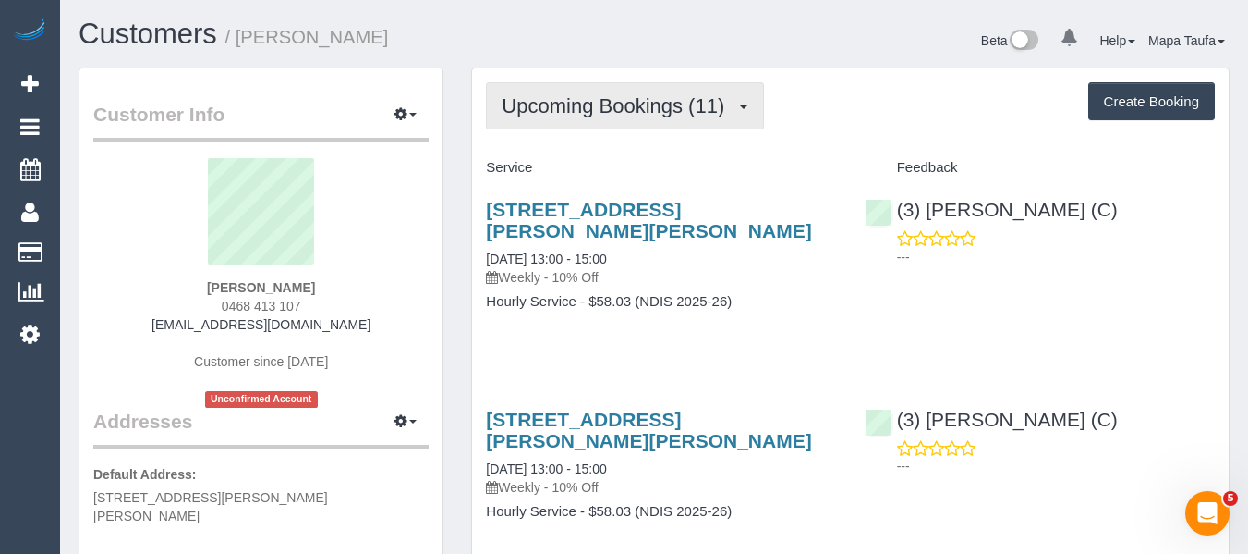
drag, startPoint x: 651, startPoint y: 106, endPoint x: 632, endPoint y: 134, distance: 33.3
click at [649, 107] on span "Upcoming Bookings (11)" at bounding box center [618, 105] width 232 height 23
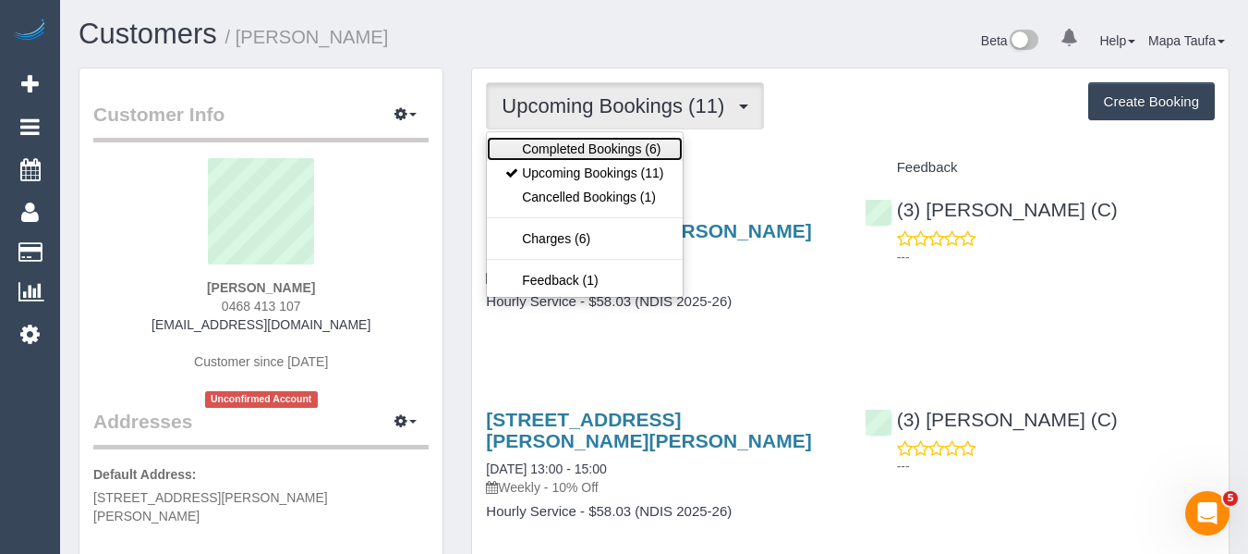
click at [630, 137] on link "Completed Bookings (6)" at bounding box center [584, 149] width 195 height 24
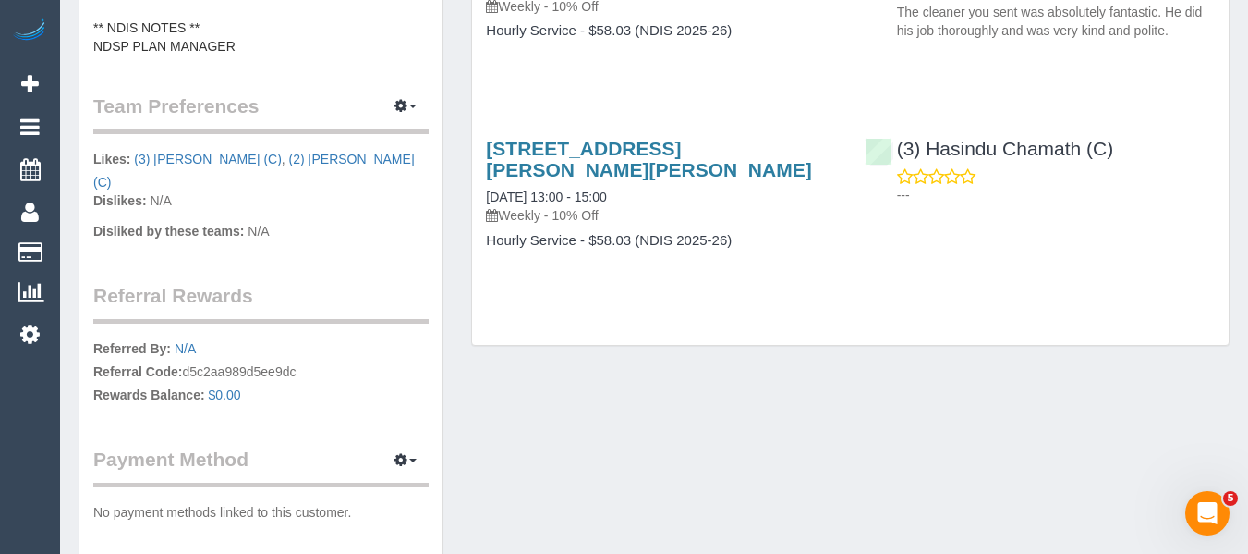
scroll to position [832, 0]
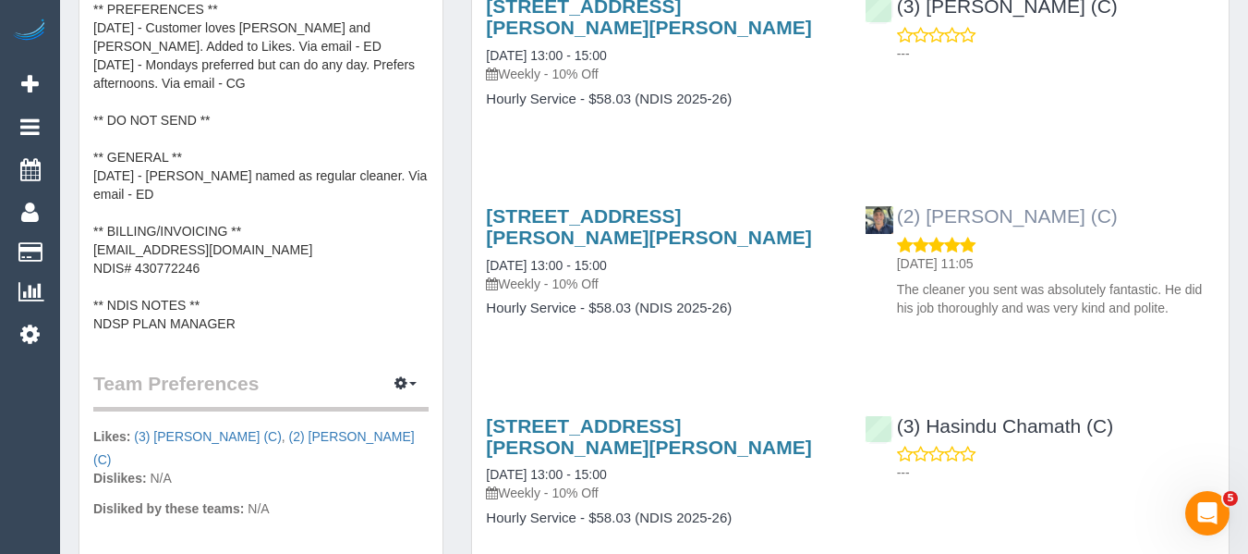
drag, startPoint x: 1001, startPoint y: 212, endPoint x: 709, endPoint y: 49, distance: 334.3
click at [923, 207] on div "(2) Eray Mertturk (C) 05/09/2025 11:05 The cleaner you sent was absolutely fant…" at bounding box center [1040, 257] width 378 height 136
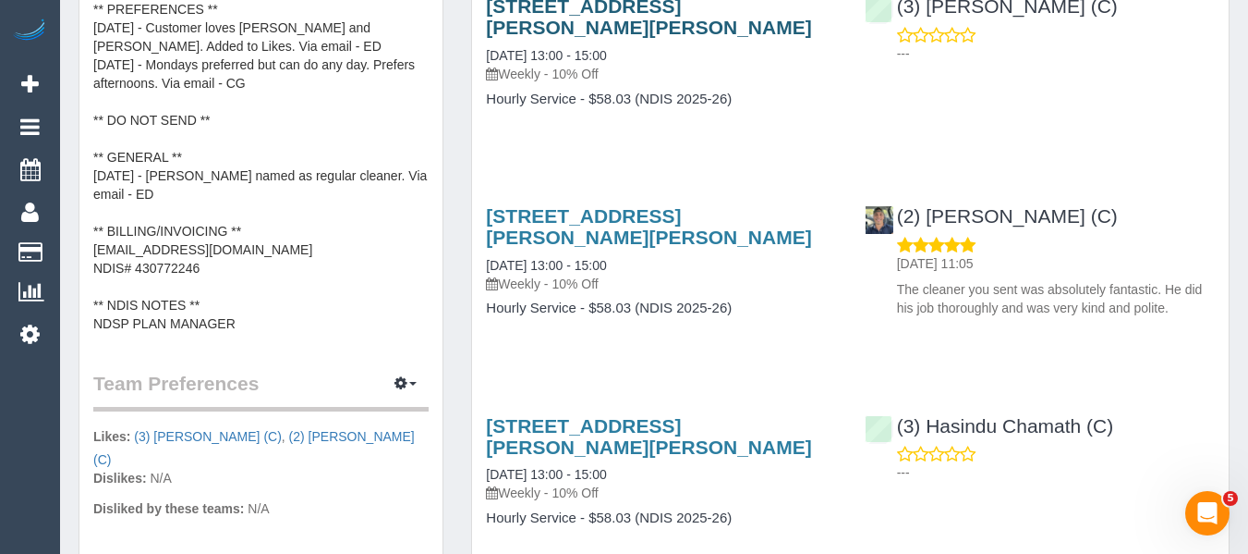
copy link "Eray Mertturk (C)"
click at [419, 370] on button "button" at bounding box center [406, 384] width 46 height 29
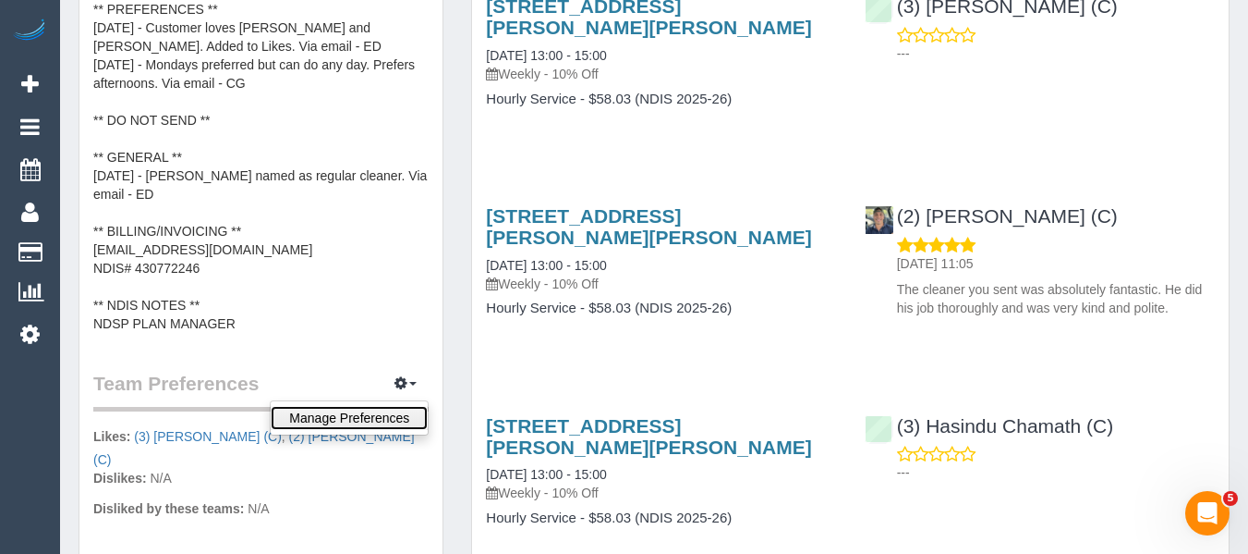
click at [391, 406] on link "Manage Preferences" at bounding box center [349, 418] width 157 height 24
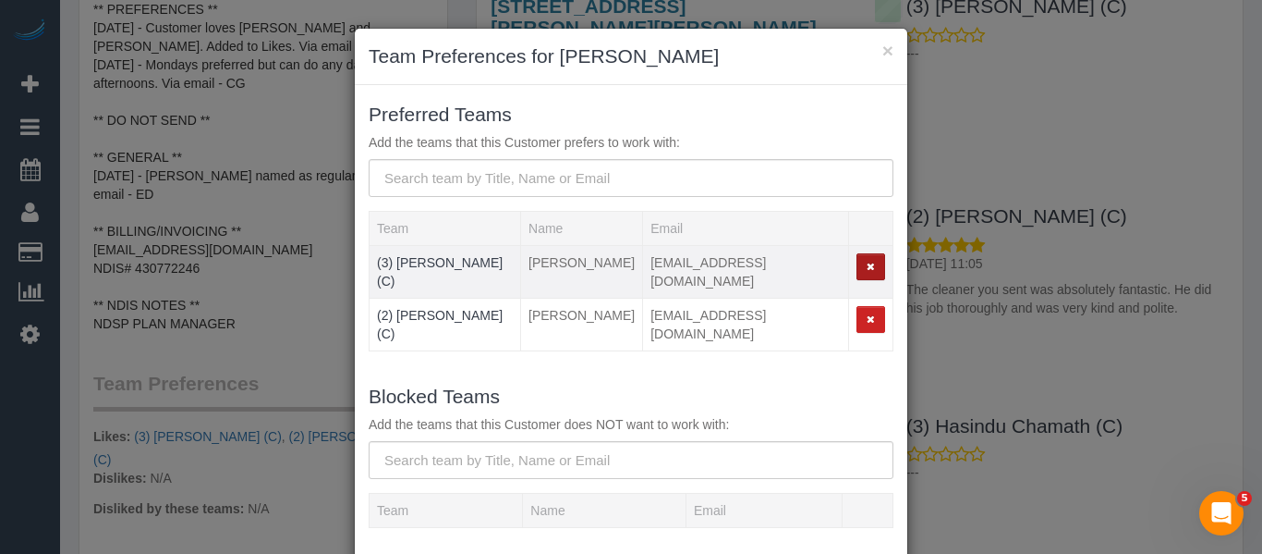
click at [866, 257] on button "button" at bounding box center [871, 266] width 29 height 27
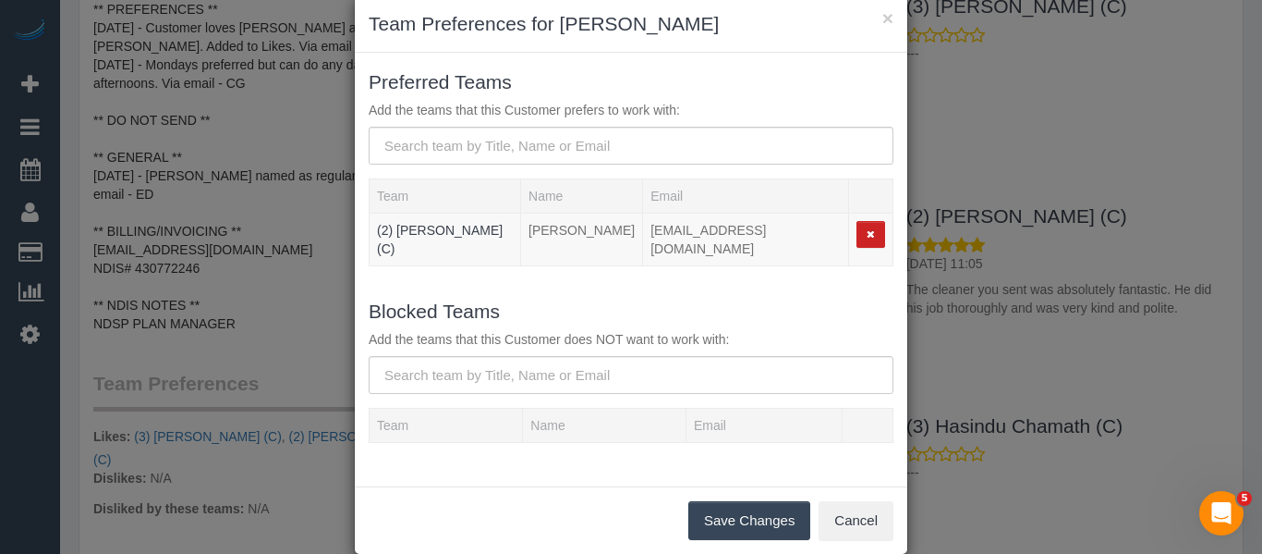
scroll to position [51, 0]
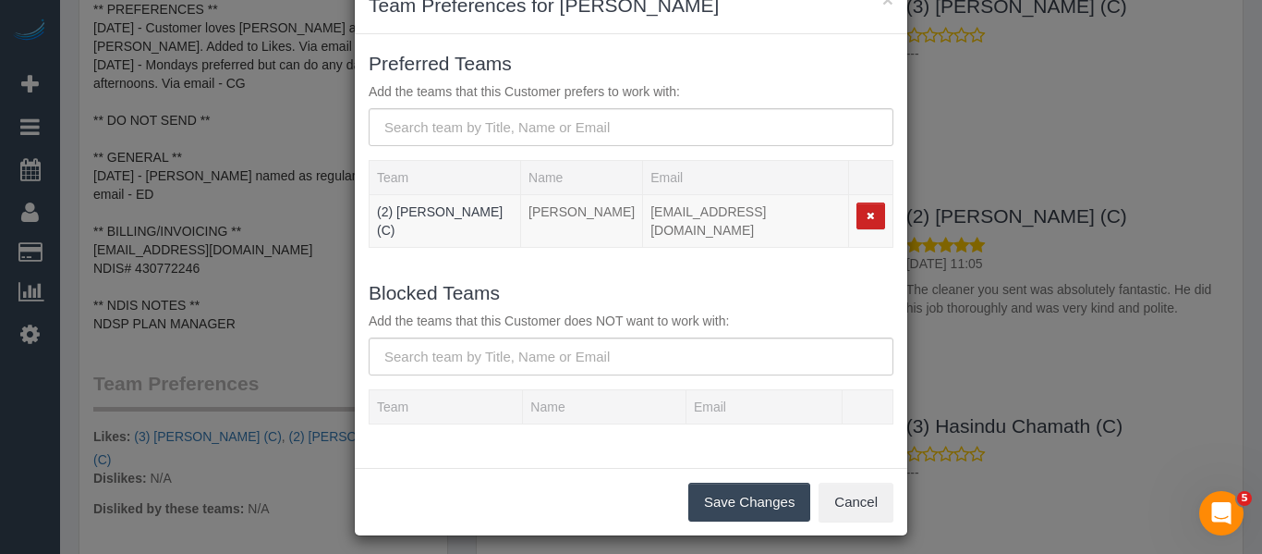
click at [761, 498] on button "Save Changes" at bounding box center [749, 501] width 122 height 39
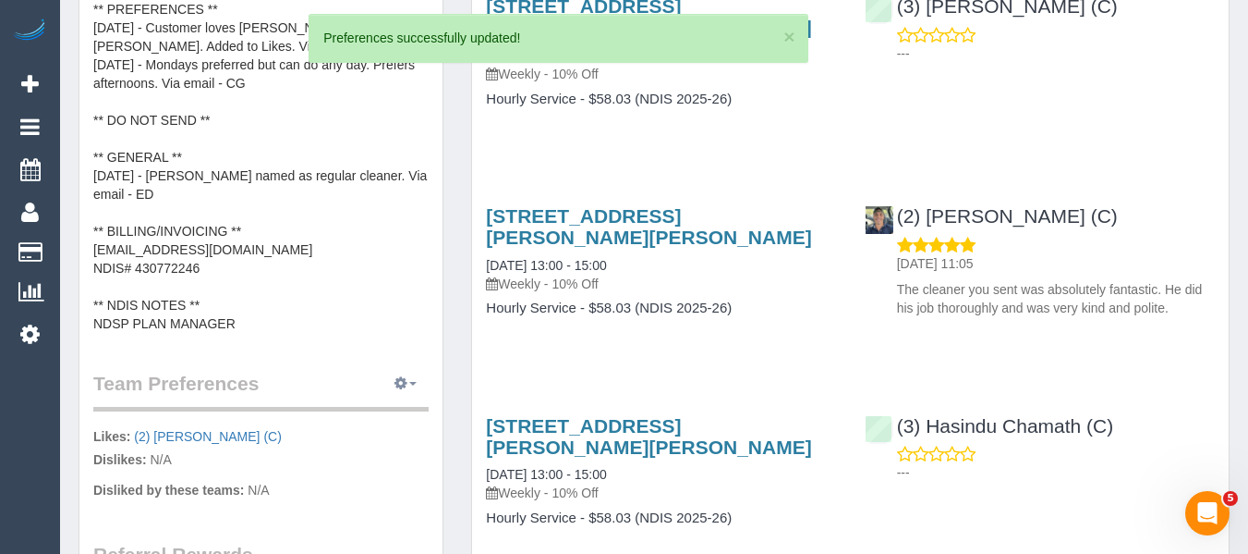
click at [401, 377] on icon "button" at bounding box center [401, 382] width 13 height 11
click at [392, 406] on link "Manage Preferences" at bounding box center [349, 418] width 157 height 24
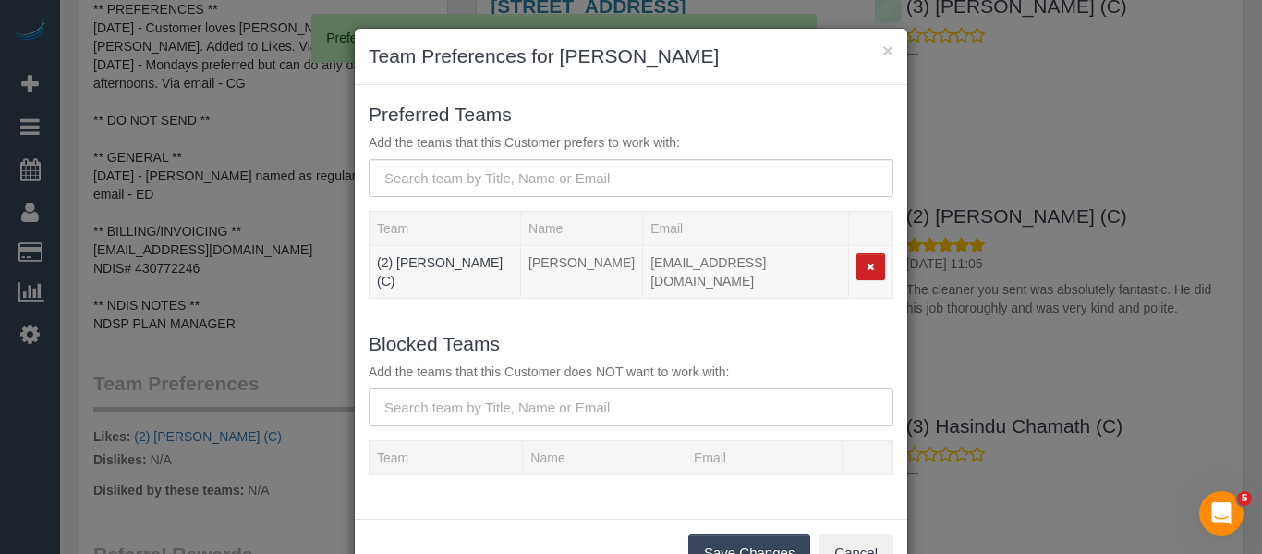
click at [535, 389] on input "text" at bounding box center [631, 407] width 525 height 38
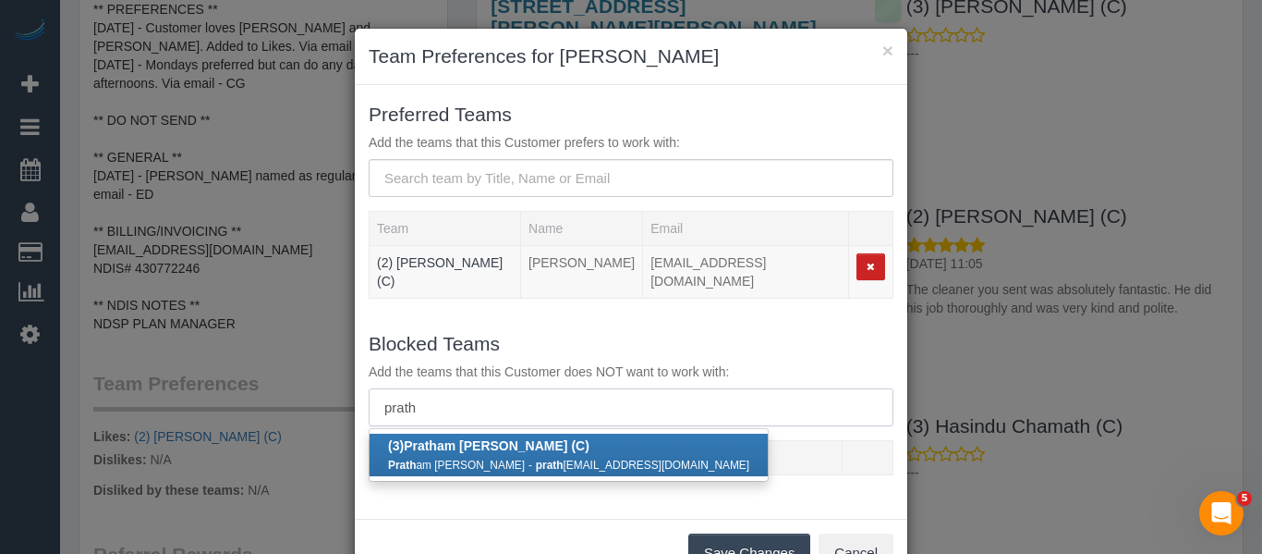
type input "prath"
click at [503, 438] on b "(3) Prath am Bagga (C)" at bounding box center [488, 445] width 201 height 15
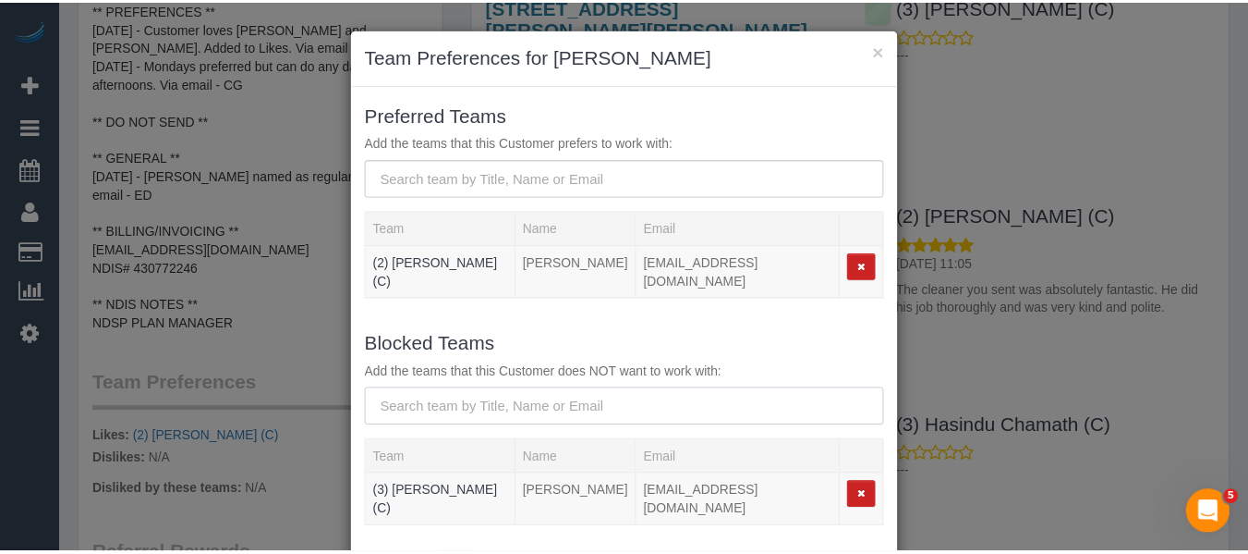
scroll to position [92, 0]
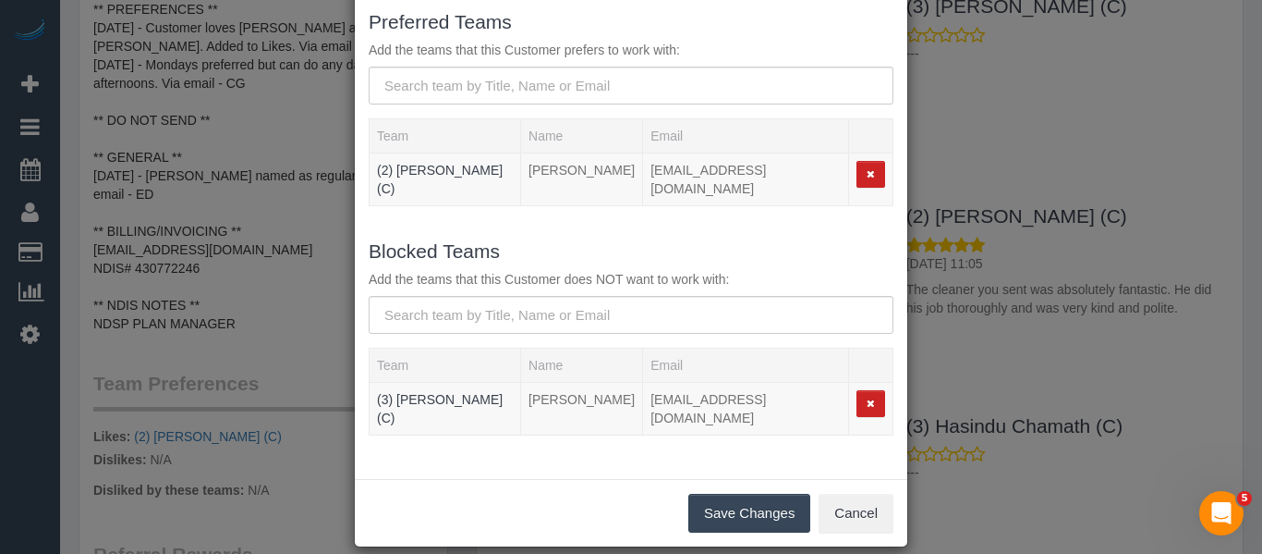
click at [737, 493] on button "Save Changes" at bounding box center [749, 512] width 122 height 39
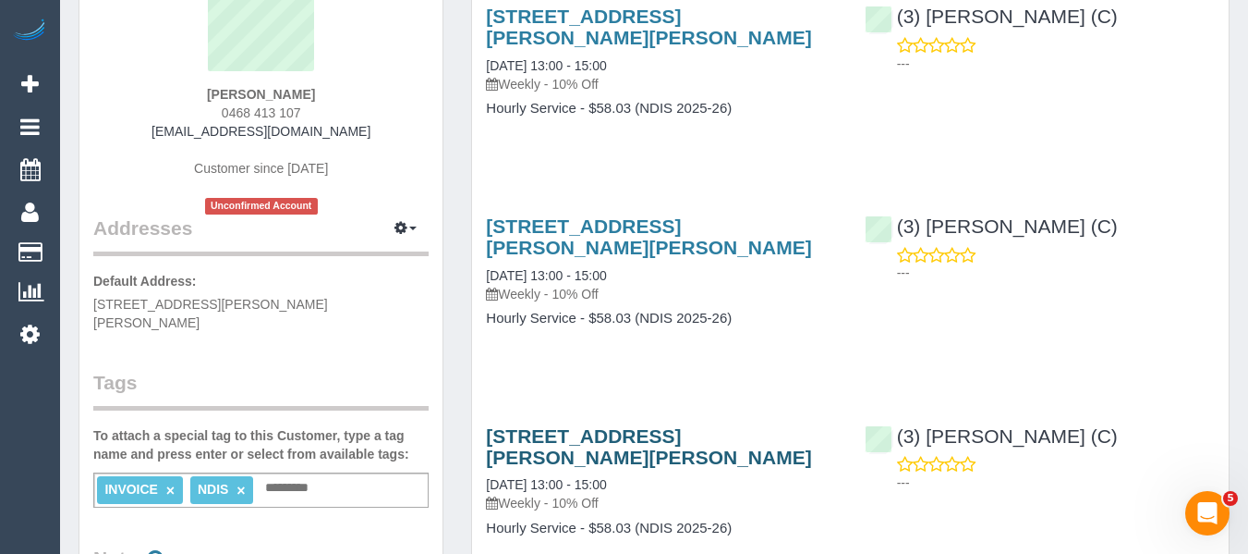
scroll to position [0, 0]
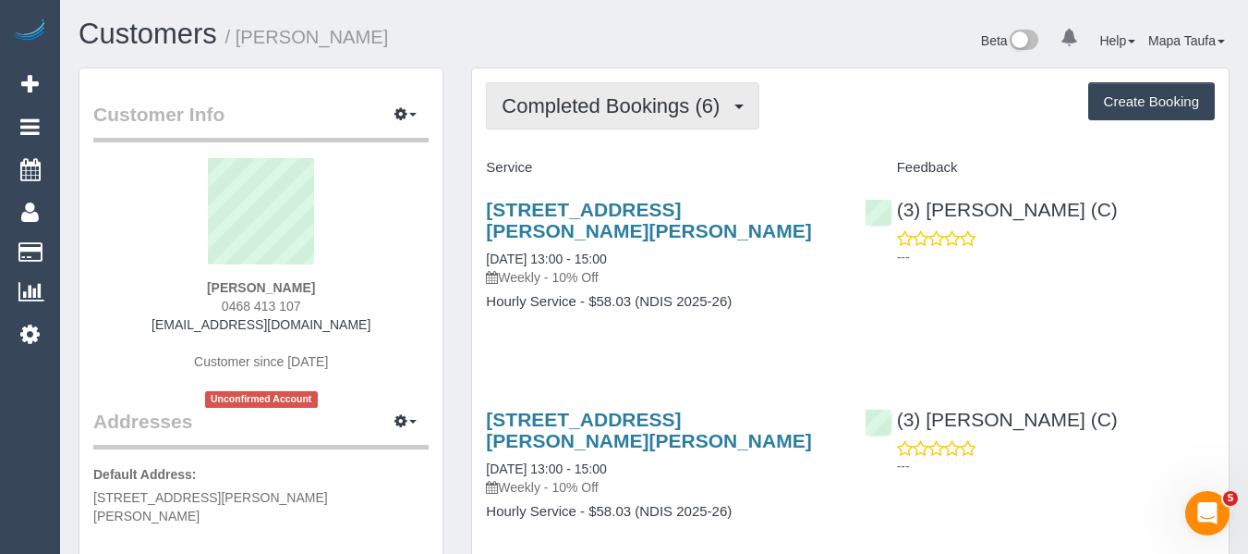
click at [631, 121] on button "Completed Bookings (6)" at bounding box center [623, 105] width 274 height 47
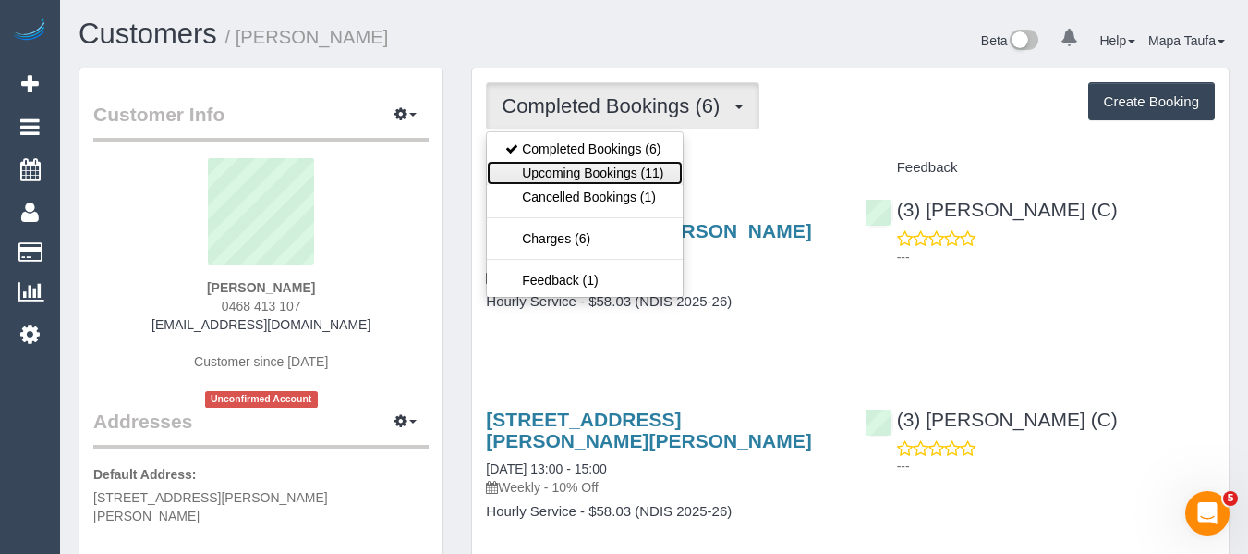
drag, startPoint x: 625, startPoint y: 167, endPoint x: 674, endPoint y: 141, distance: 55.4
click at [625, 168] on link "Upcoming Bookings (11)" at bounding box center [584, 173] width 195 height 24
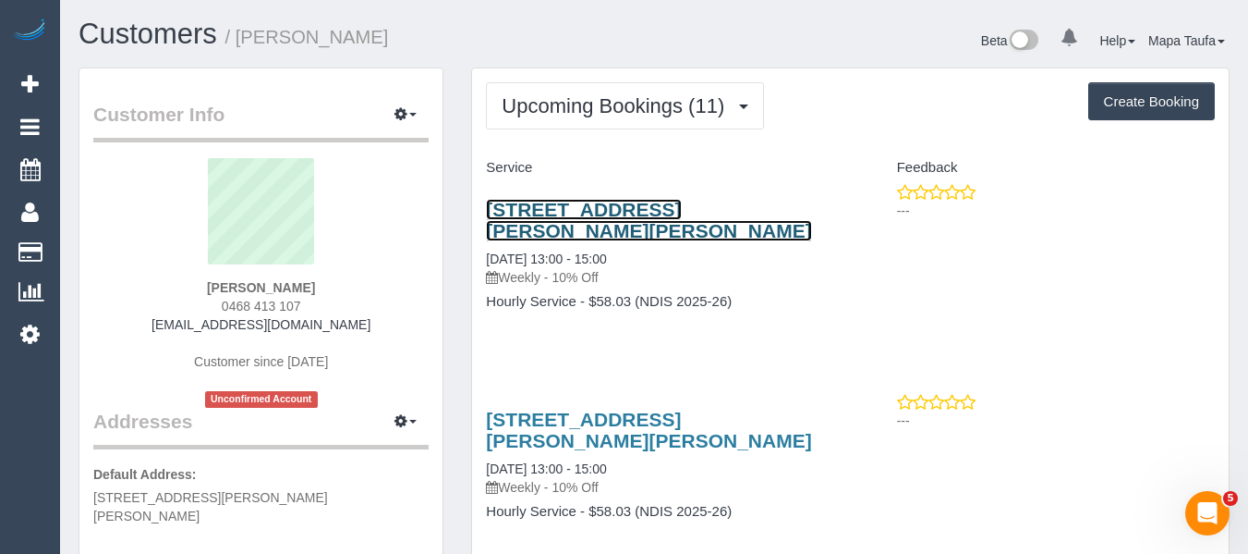
click at [532, 213] on link "9 Wills Street, Pascoe Vale South, VIC 3044" at bounding box center [648, 220] width 325 height 43
click at [534, 209] on link "9 Wills Street, Pascoe Vale South, VIC 3044" at bounding box center [648, 220] width 325 height 43
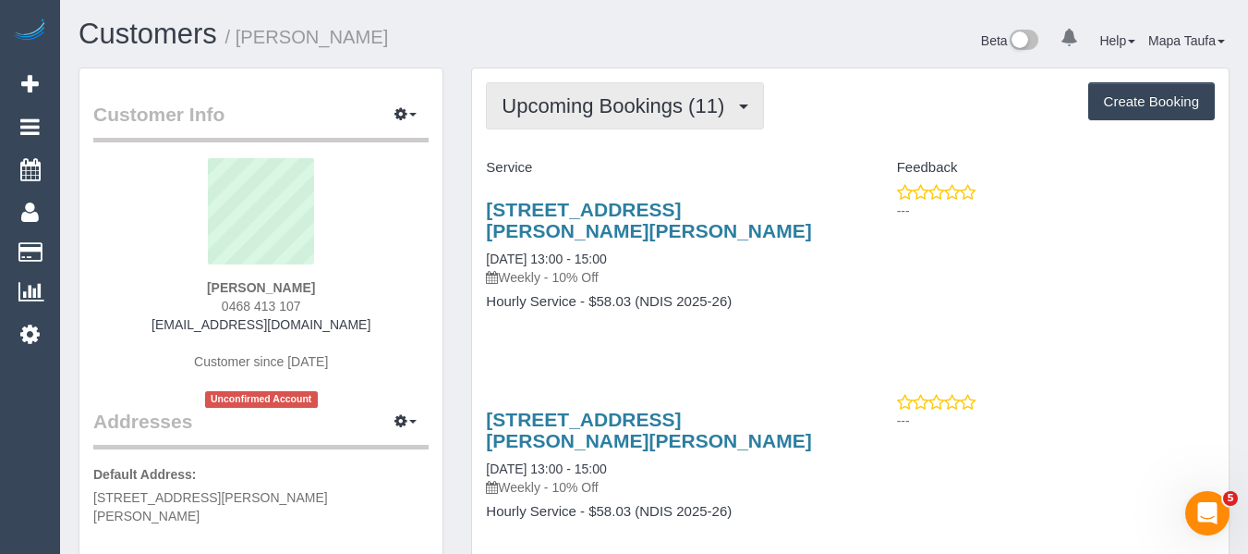
click at [557, 98] on span "Upcoming Bookings (11)" at bounding box center [618, 105] width 232 height 23
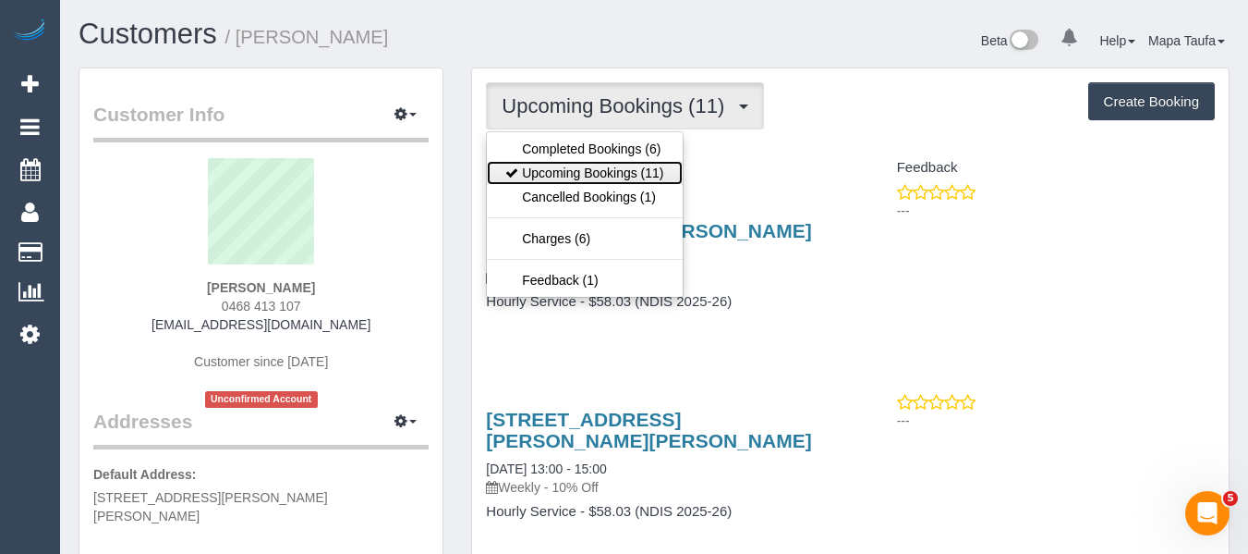
click at [606, 169] on link "Upcoming Bookings (11)" at bounding box center [584, 173] width 195 height 24
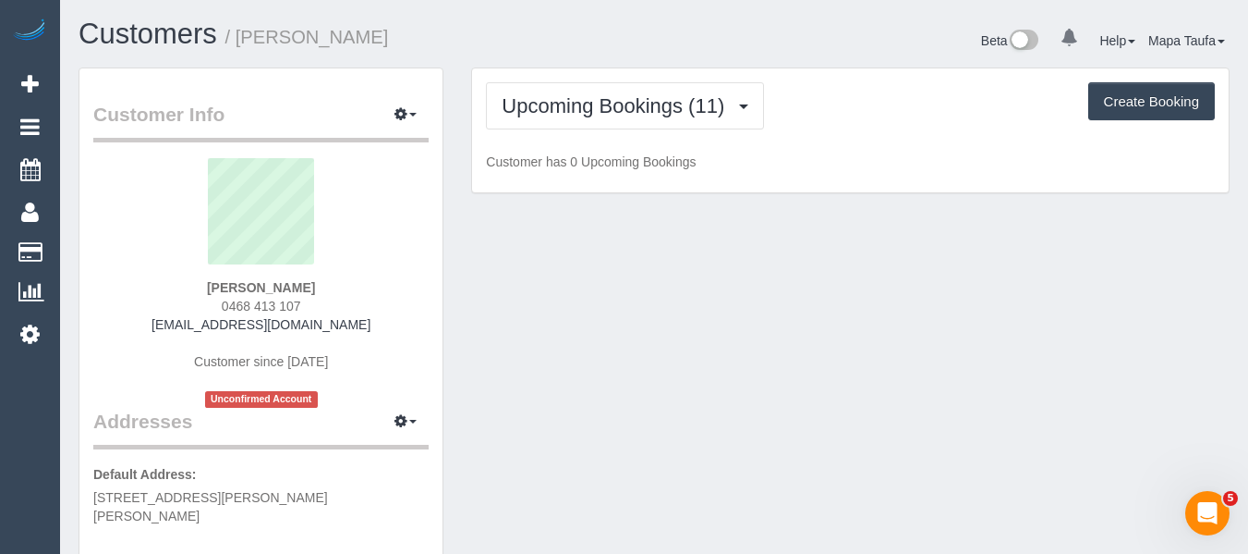
click at [818, 87] on div "Upcoming Bookings (11) Completed Bookings (6) Upcoming Bookings (11) Cancelled …" at bounding box center [850, 105] width 729 height 47
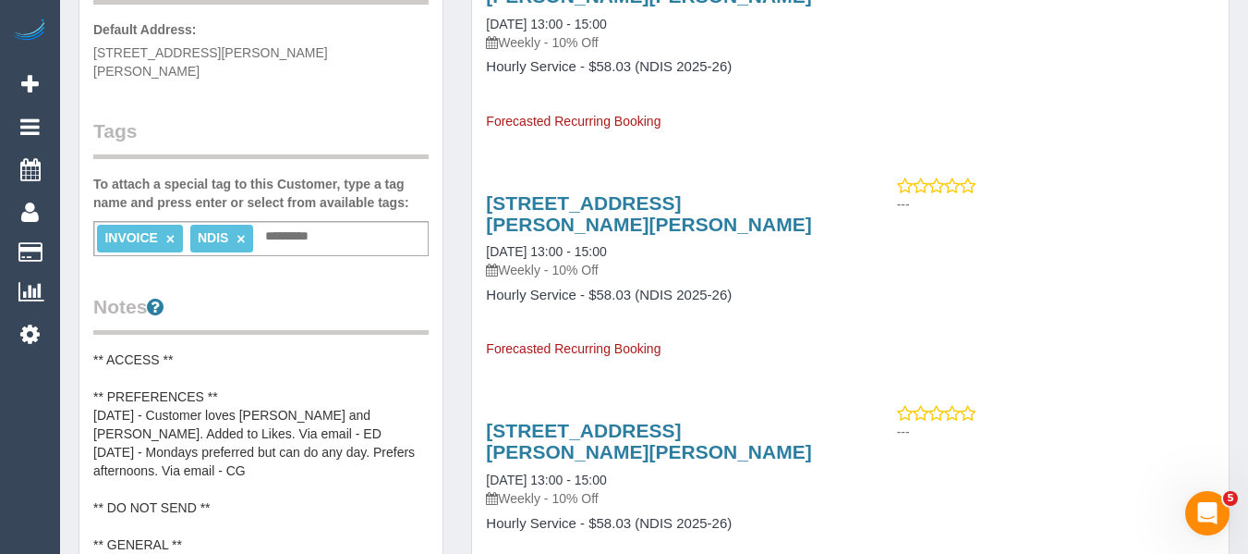
scroll to position [647, 0]
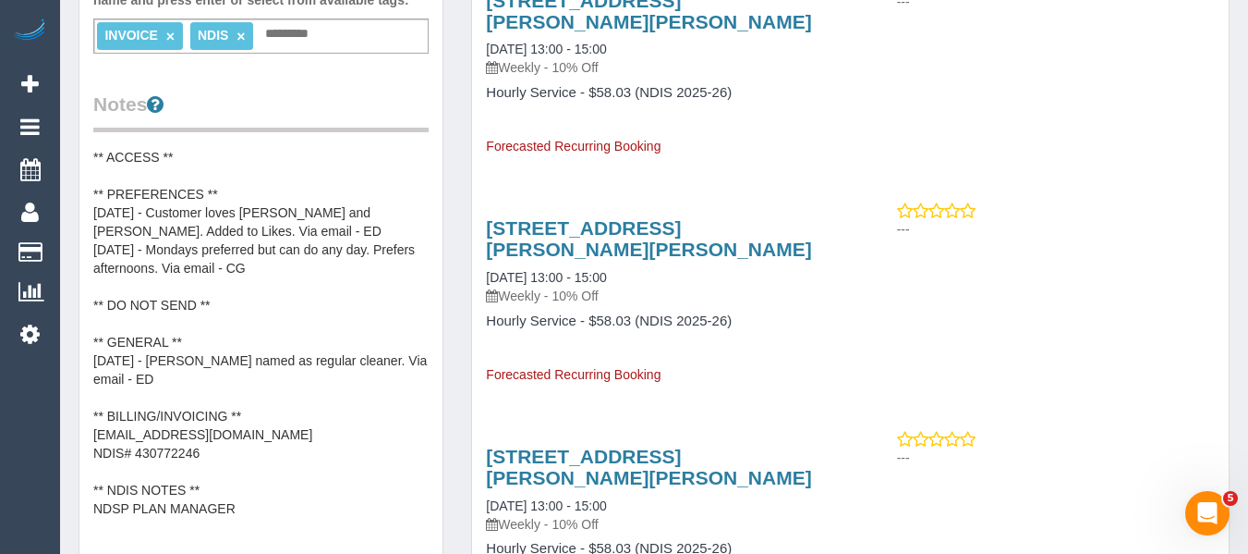
click at [270, 179] on pre "** ACCESS ** ** PREFERENCES ** 16/9/25 - Customer loves Pratham Bagga and Eray …" at bounding box center [260, 333] width 335 height 370
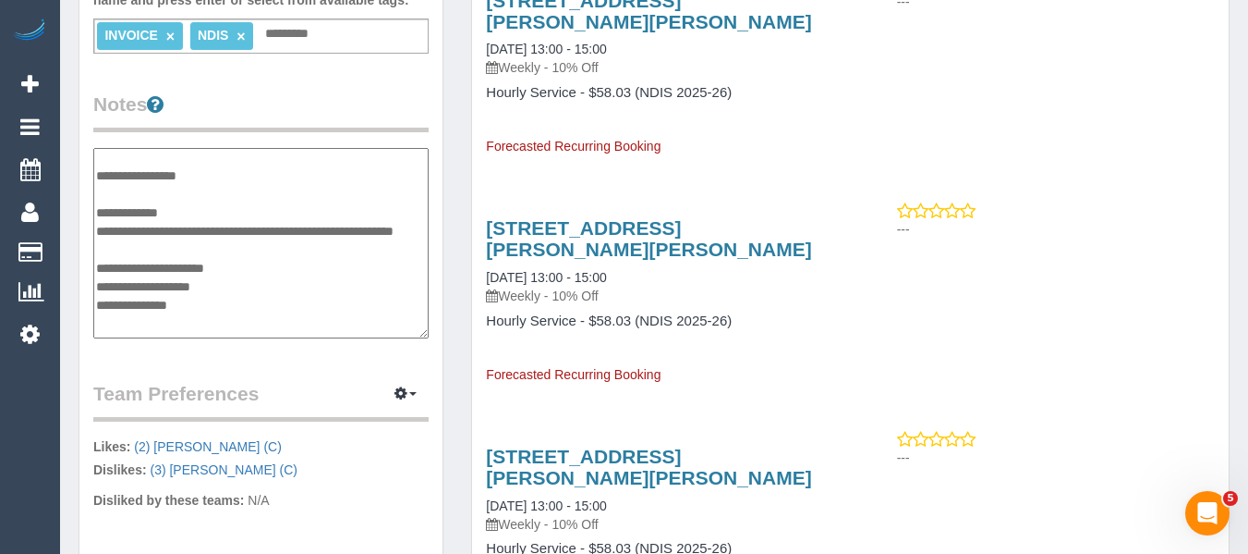
scroll to position [0, 0]
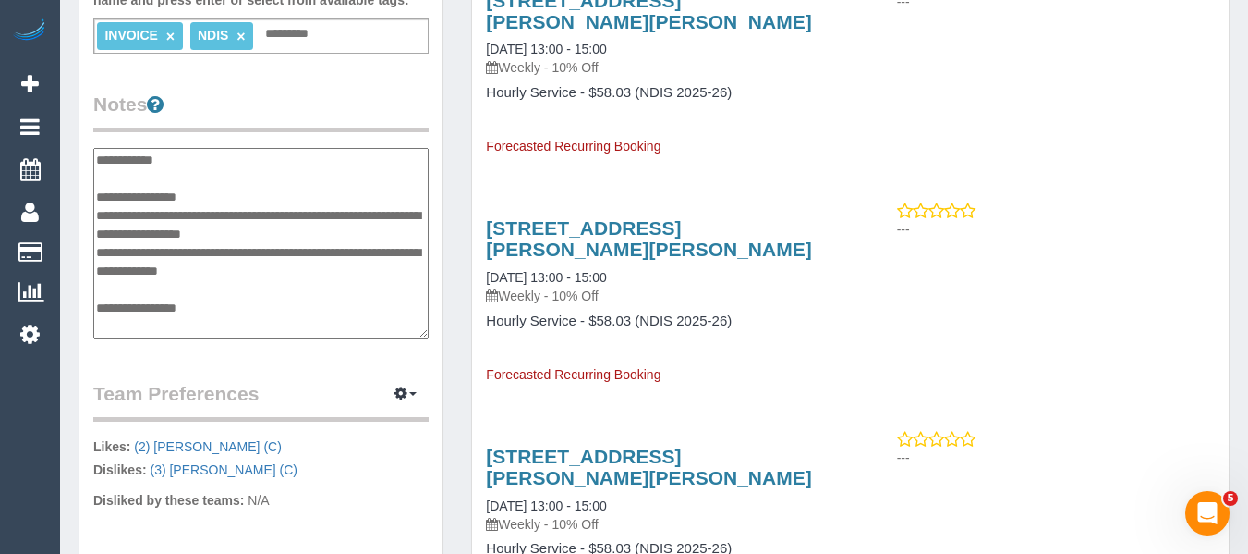
click at [239, 177] on textarea "**********" at bounding box center [260, 243] width 335 height 190
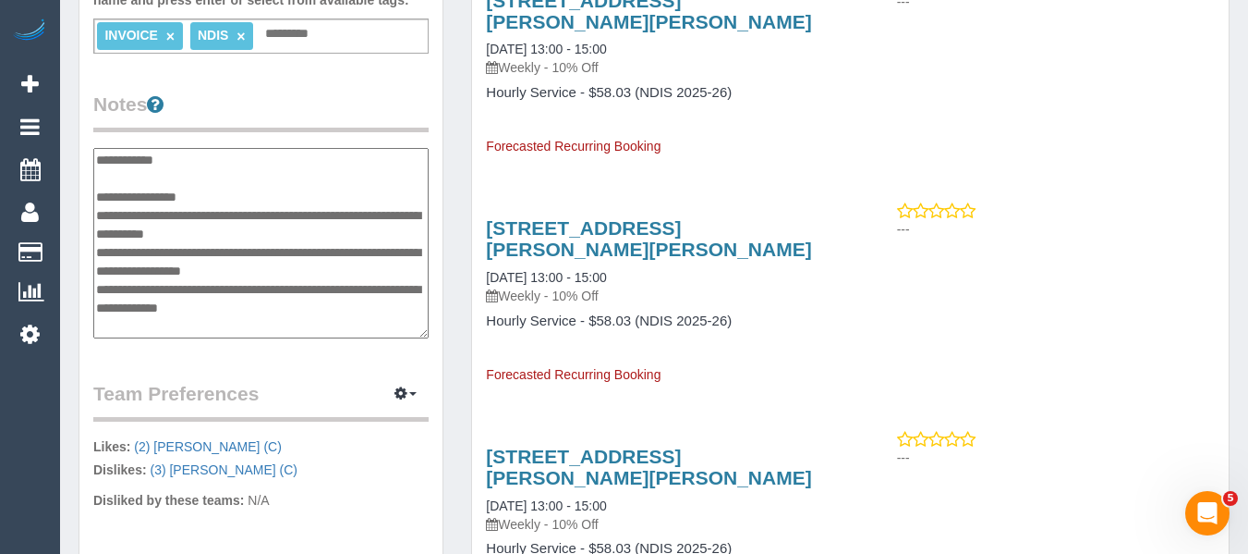
type textarea "**********"
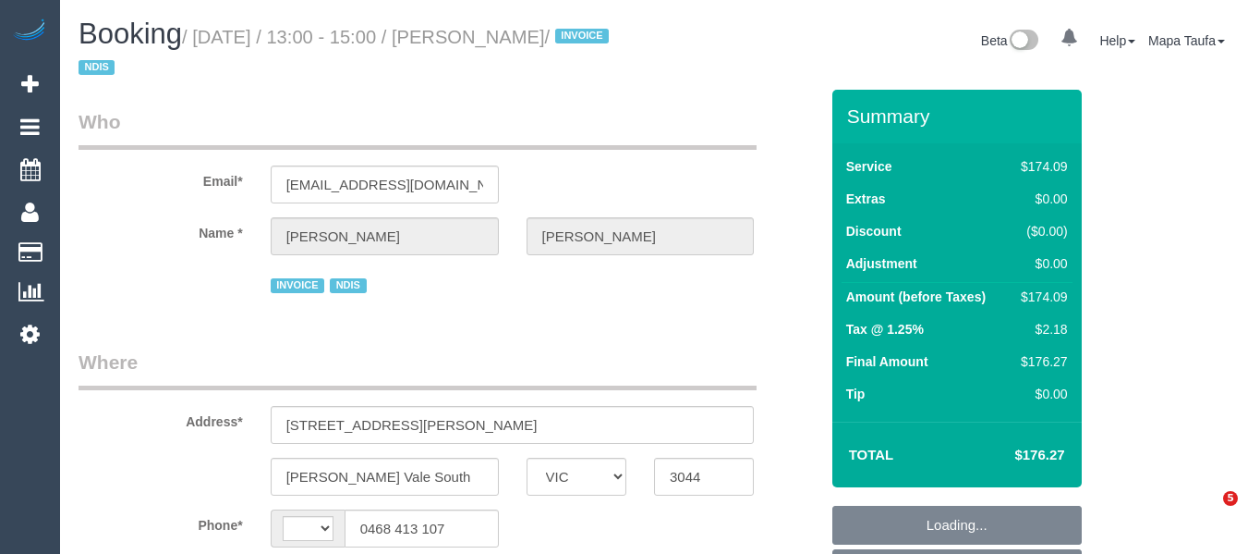
select select "VIC"
select select "180"
select select "number:29"
select select "number:14"
select select "number:19"
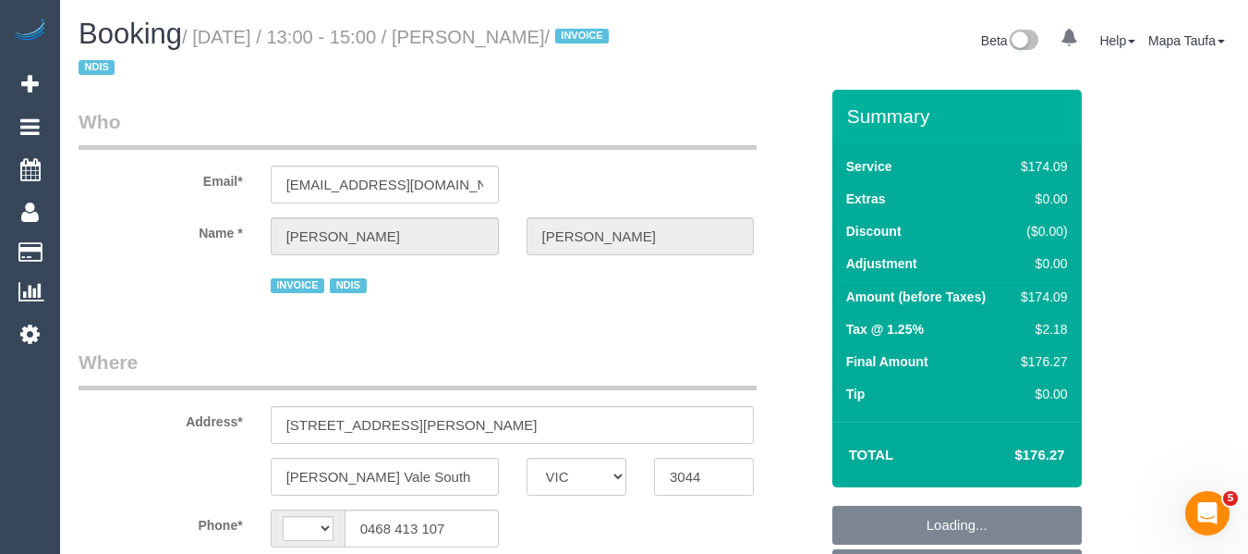
select select "number:23"
select select "number:34"
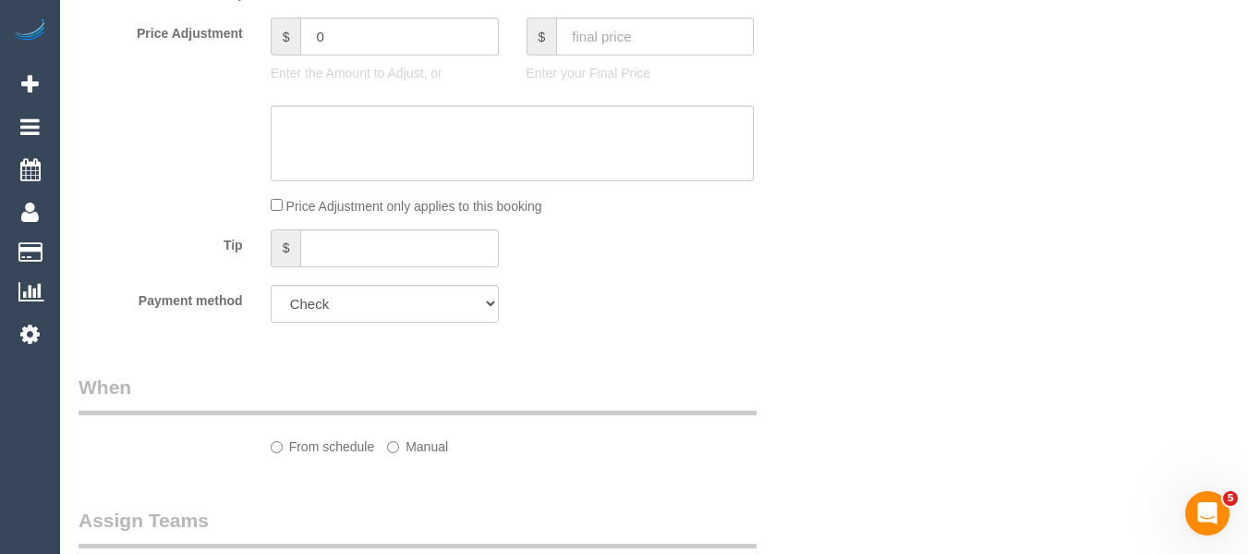
select select "string:AU"
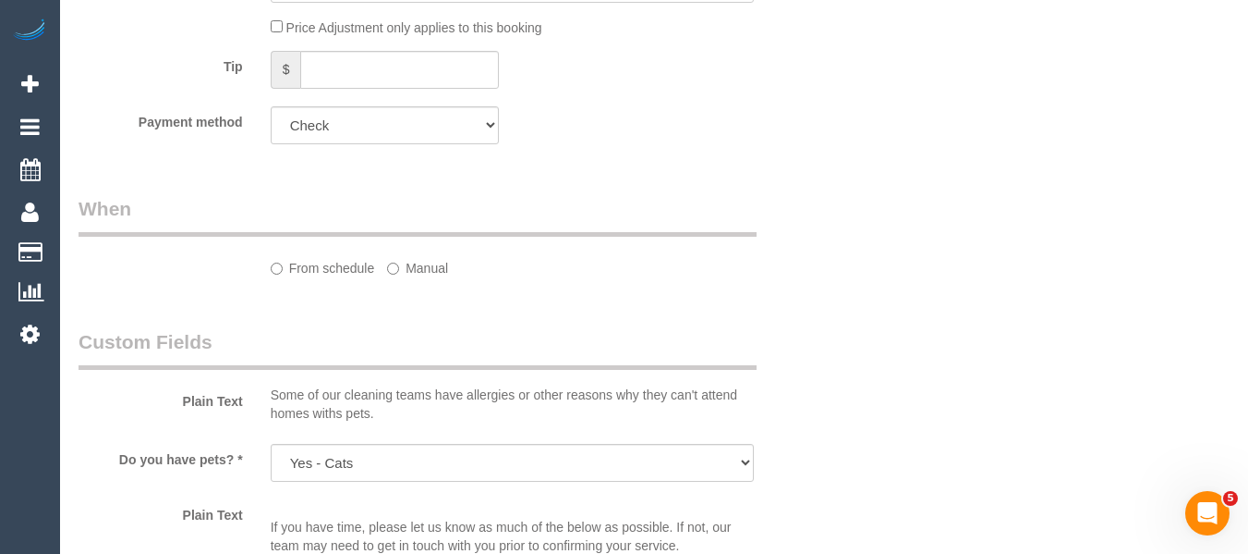
select select "object:737"
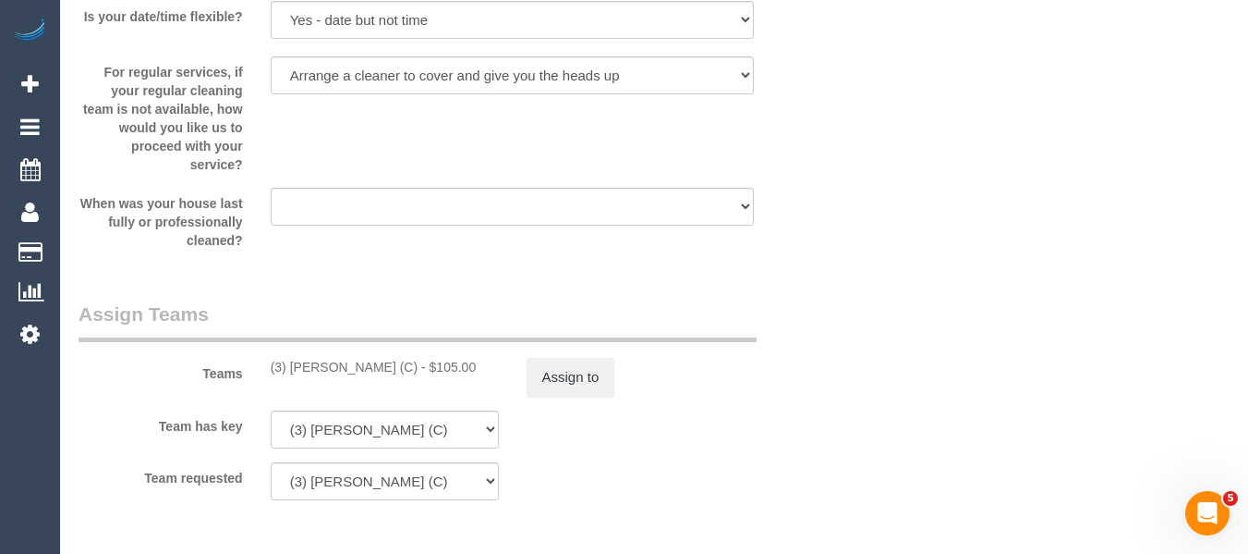
scroll to position [2387, 0]
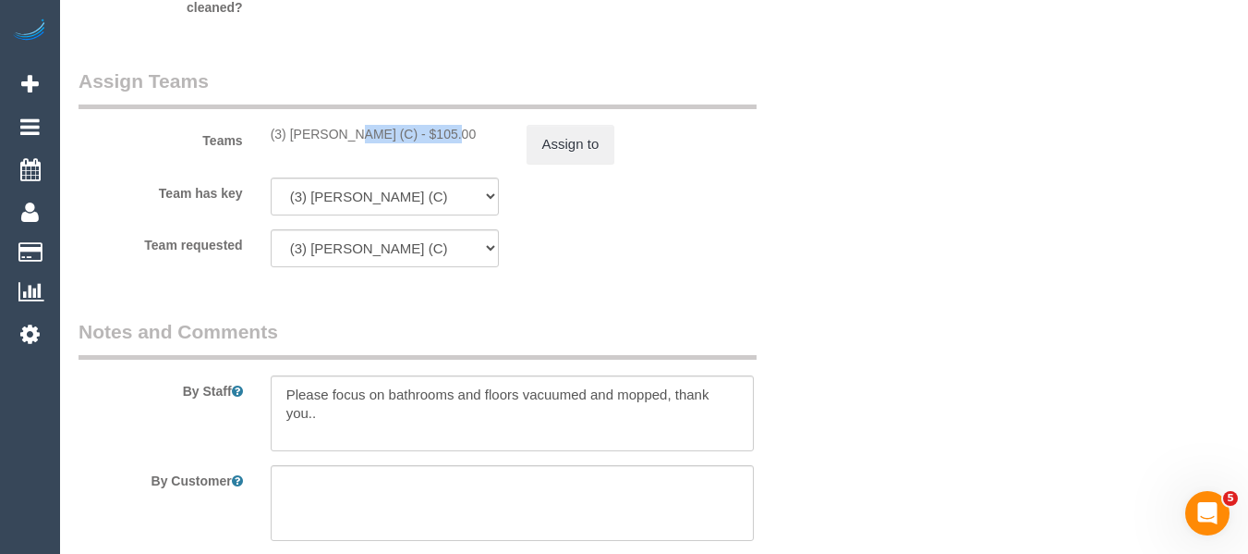
drag, startPoint x: 398, startPoint y: 136, endPoint x: 291, endPoint y: 131, distance: 107.3
click at [291, 131] on div "(3) Pratham Bagga (C) - $105.00" at bounding box center [385, 134] width 228 height 18
copy div "Pratham Bagga (C"
click at [550, 135] on button "Assign to" at bounding box center [571, 144] width 89 height 39
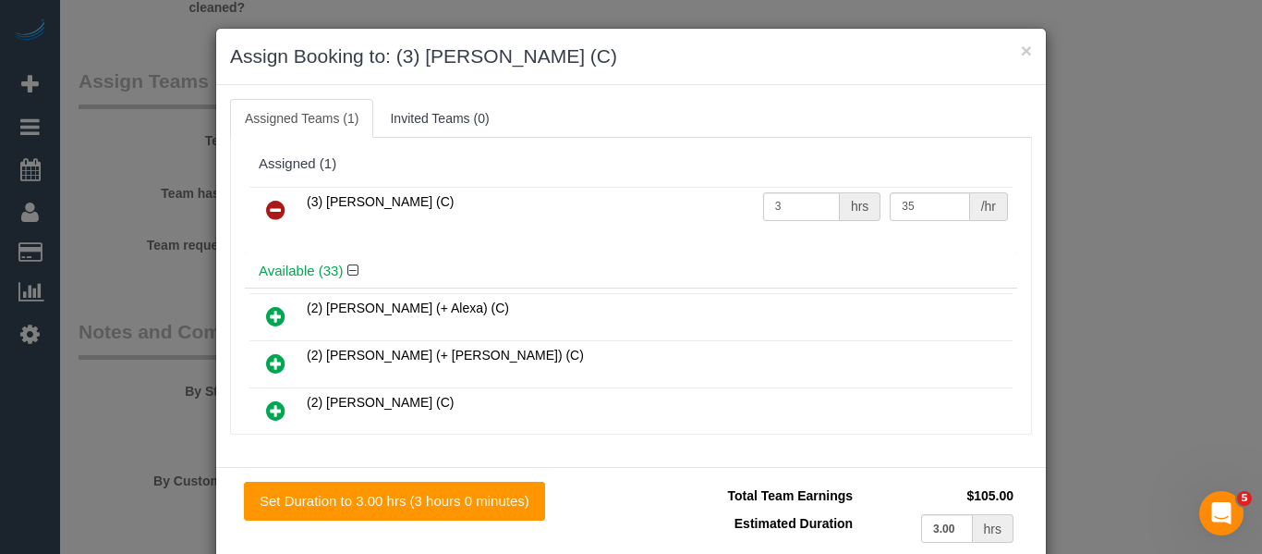
click at [255, 192] on link at bounding box center [275, 210] width 43 height 37
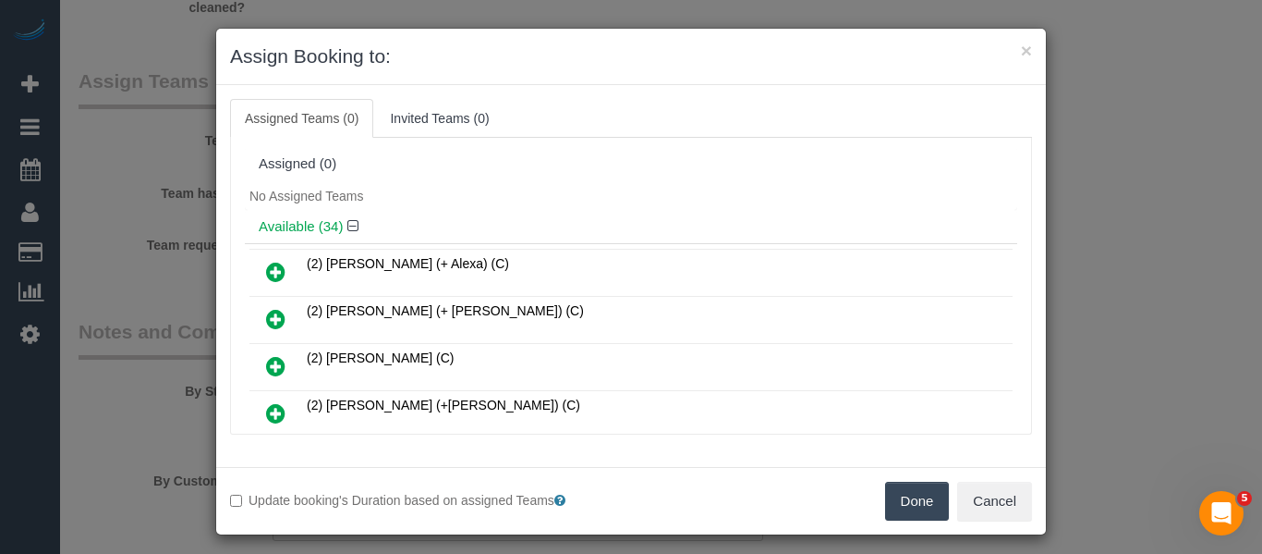
click at [267, 210] on div "Available (34)" at bounding box center [631, 227] width 773 height 34
click at [931, 514] on button "Done" at bounding box center [917, 500] width 65 height 39
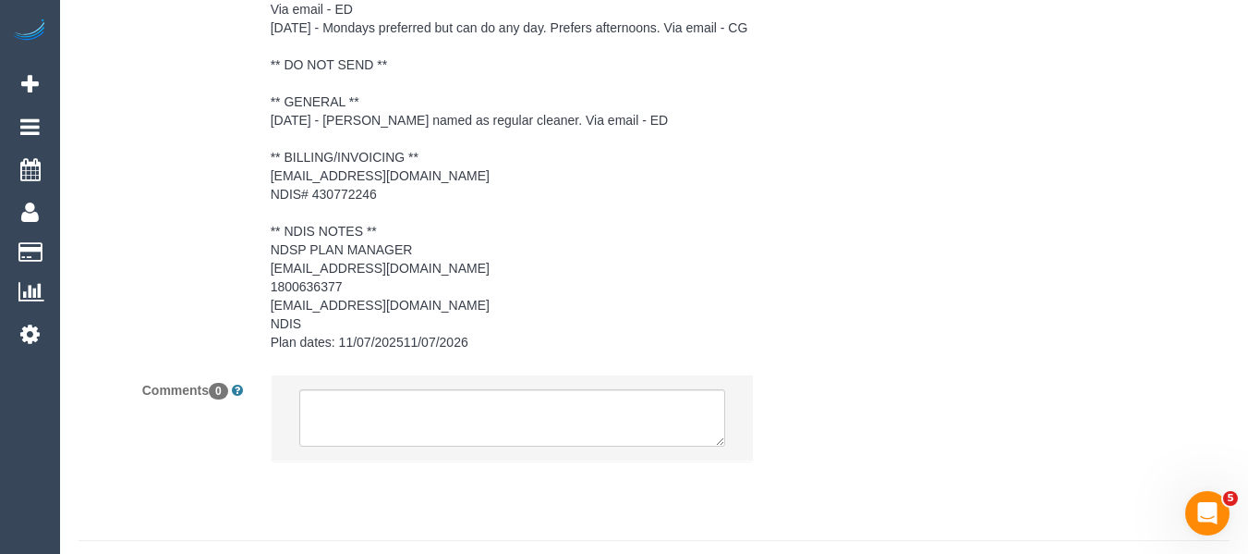
scroll to position [3083, 0]
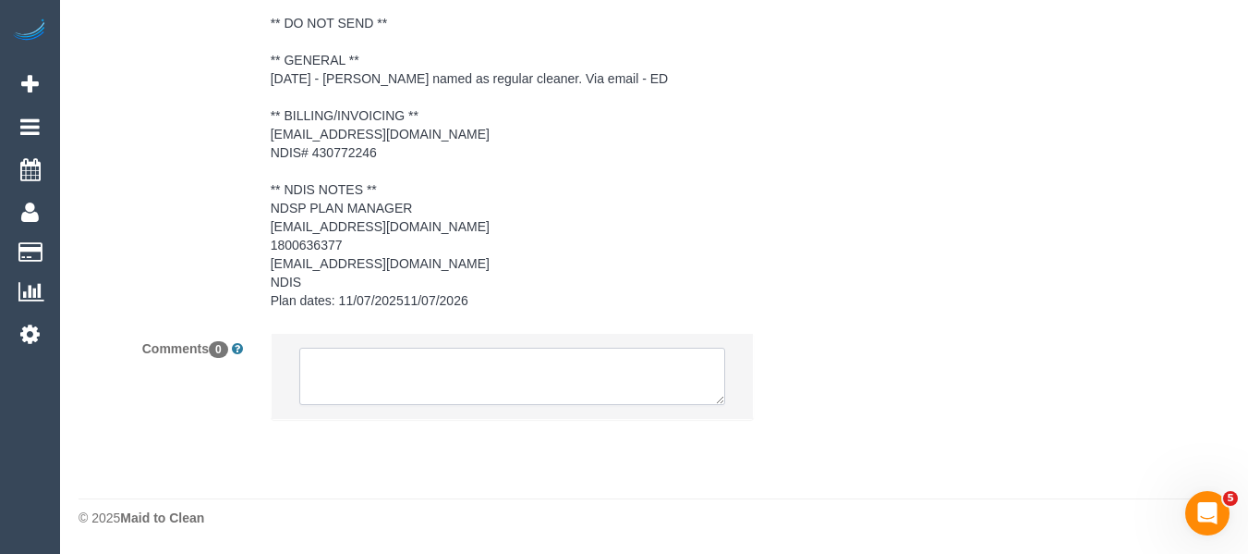
click at [417, 366] on textarea at bounding box center [512, 375] width 427 height 57
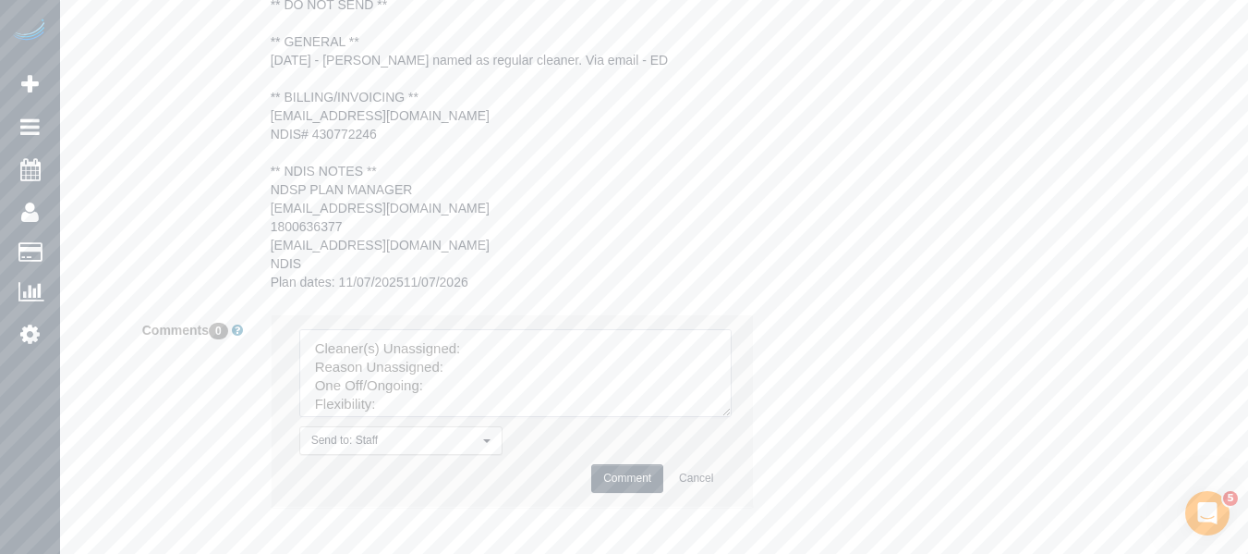
drag, startPoint x: 714, startPoint y: 397, endPoint x: 572, endPoint y: 407, distance: 142.6
click at [732, 417] on textarea at bounding box center [515, 373] width 432 height 88
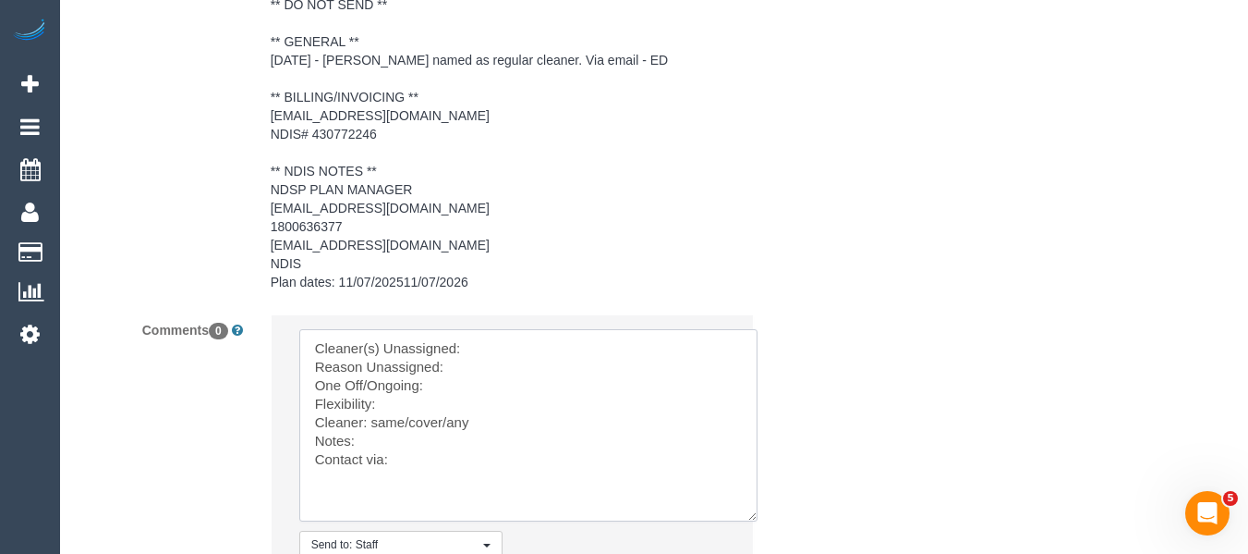
click at [529, 371] on textarea at bounding box center [528, 425] width 458 height 192
paste textarea "Pratham Bagga (C"
click at [507, 388] on textarea at bounding box center [528, 425] width 458 height 192
click at [485, 395] on textarea at bounding box center [528, 425] width 458 height 192
click at [420, 420] on textarea at bounding box center [528, 425] width 458 height 192
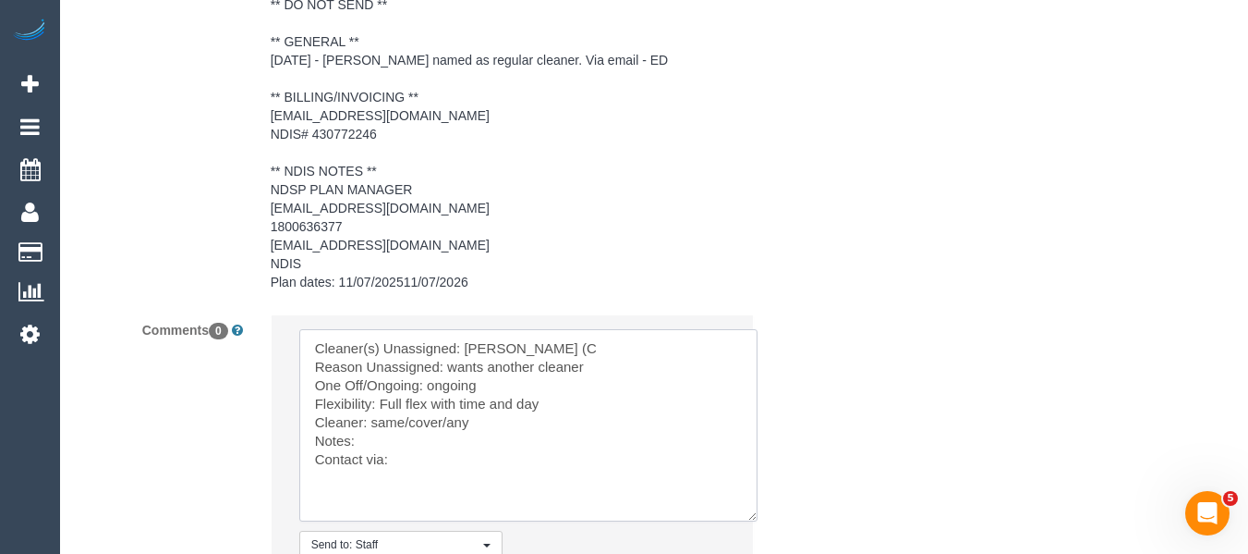
drag, startPoint x: 481, startPoint y: 445, endPoint x: 372, endPoint y: 436, distance: 108.5
click at [372, 436] on textarea at bounding box center [528, 425] width 458 height 192
paste textarea "Eray Mertturk (C)"
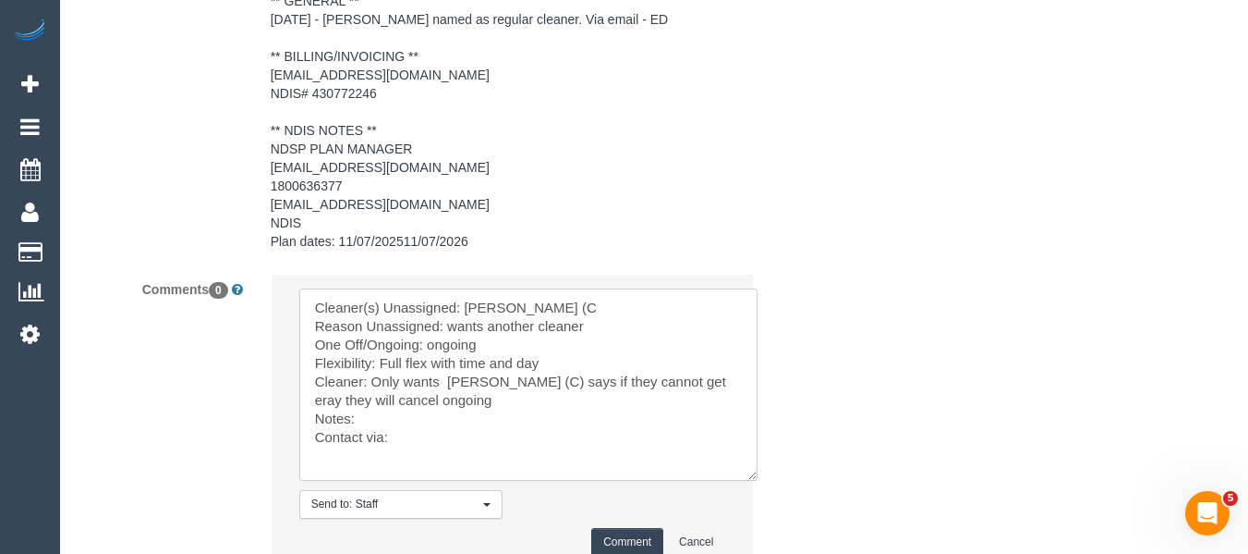
scroll to position [3294, 0]
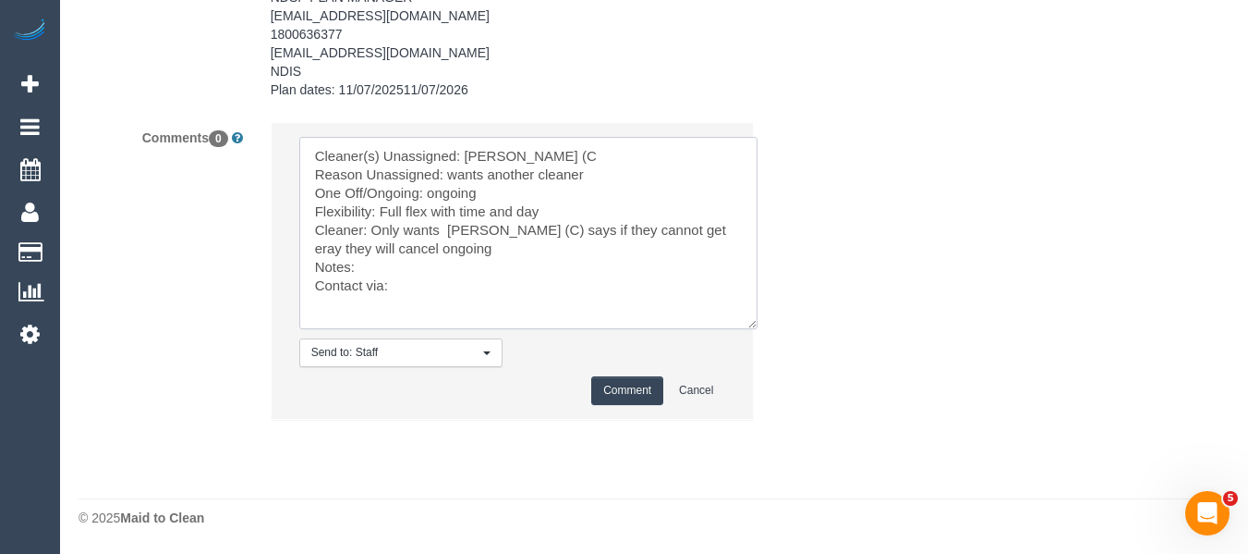
click at [441, 305] on textarea at bounding box center [528, 233] width 458 height 192
click at [437, 266] on textarea at bounding box center [528, 233] width 458 height 192
type textarea "Cleaner(s) Unassigned: Pratham Bagga (C Reason Unassigned: wants another cleane…"
click at [612, 383] on button "Comment" at bounding box center [627, 390] width 72 height 29
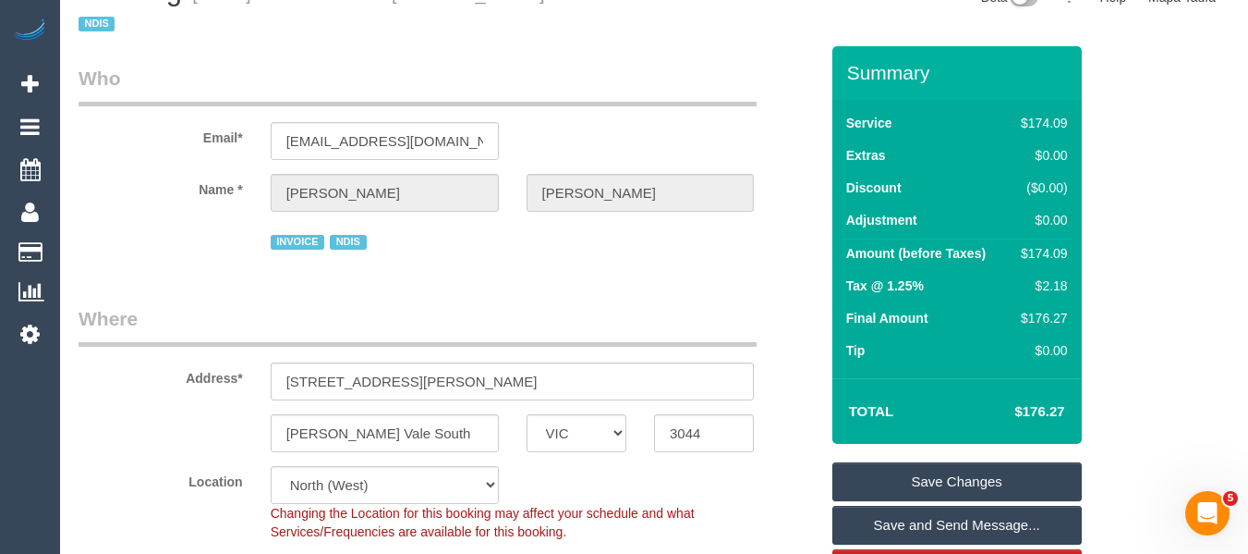
scroll to position [30, 0]
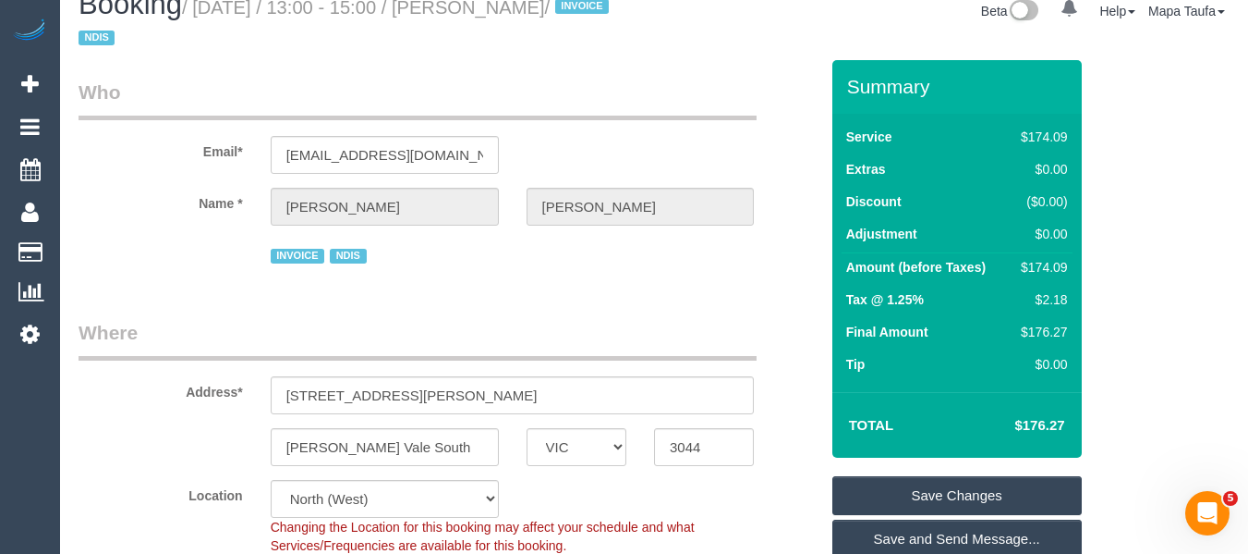
click at [894, 482] on link "Save Changes" at bounding box center [958, 495] width 250 height 39
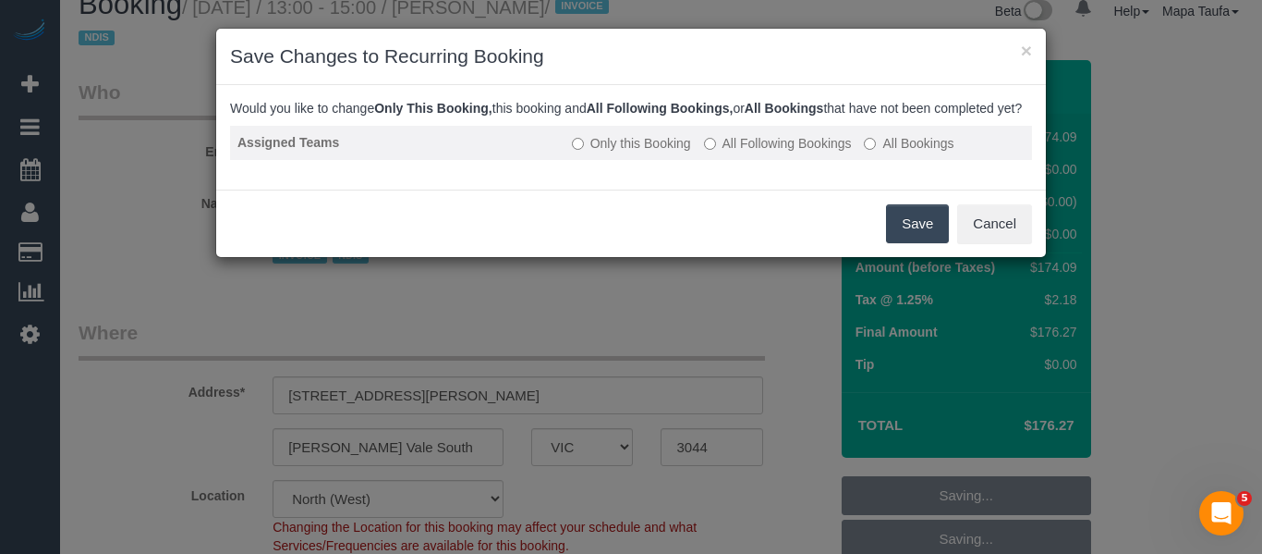
click at [821, 148] on td "Only this Booking All Following Bookings All Bookings" at bounding box center [799, 143] width 468 height 34
click at [812, 152] on label "All Following Bookings" at bounding box center [778, 143] width 148 height 18
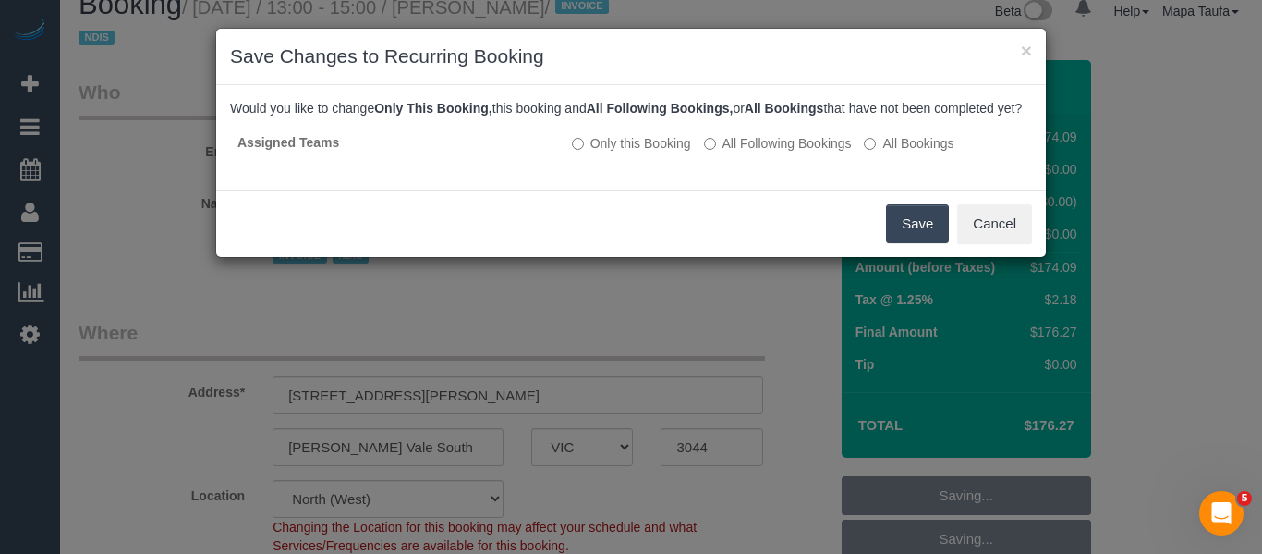
click at [907, 239] on button "Save" at bounding box center [917, 223] width 63 height 39
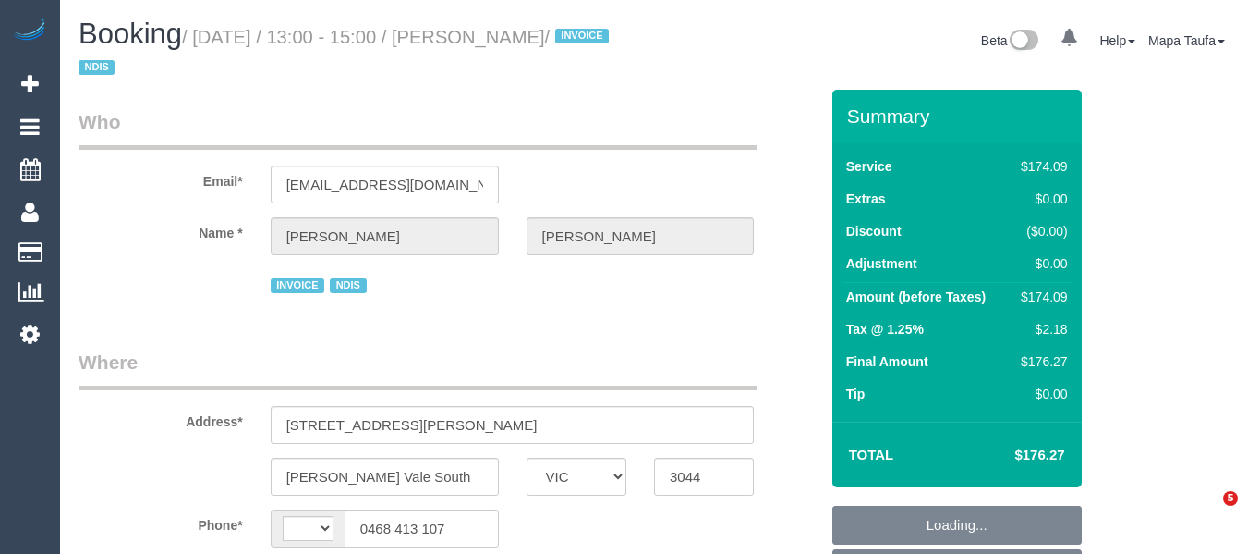
select select "VIC"
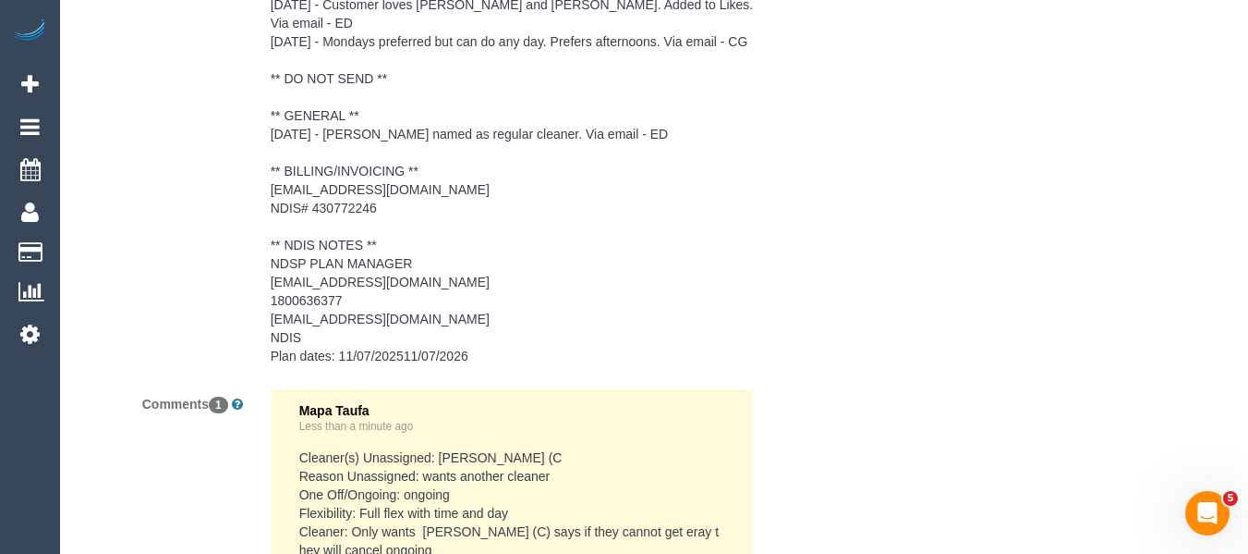
select select "object:300"
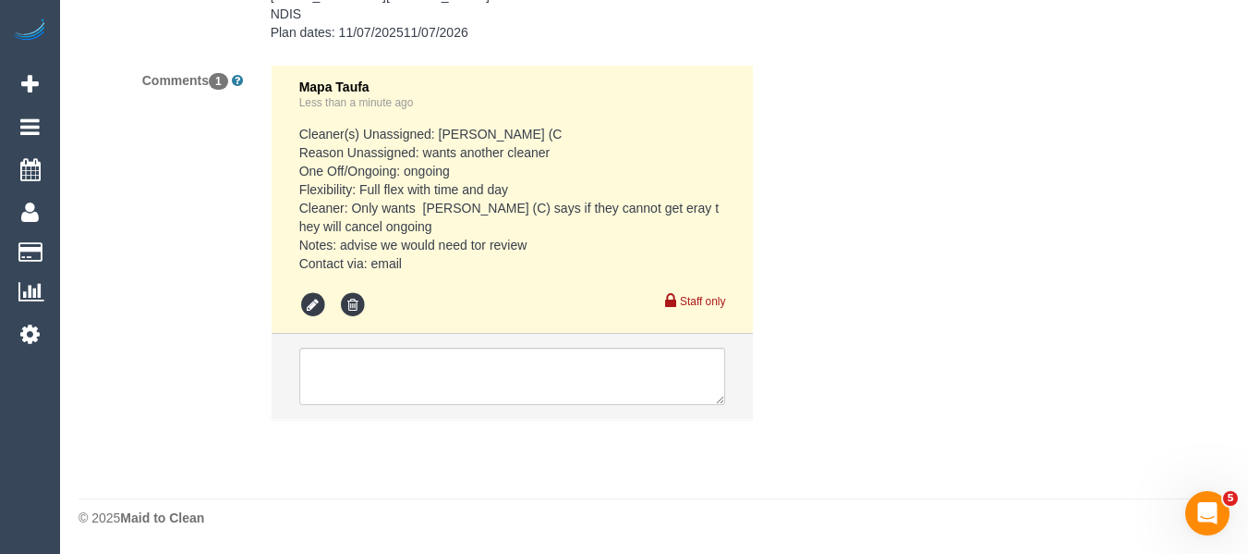
select select "180"
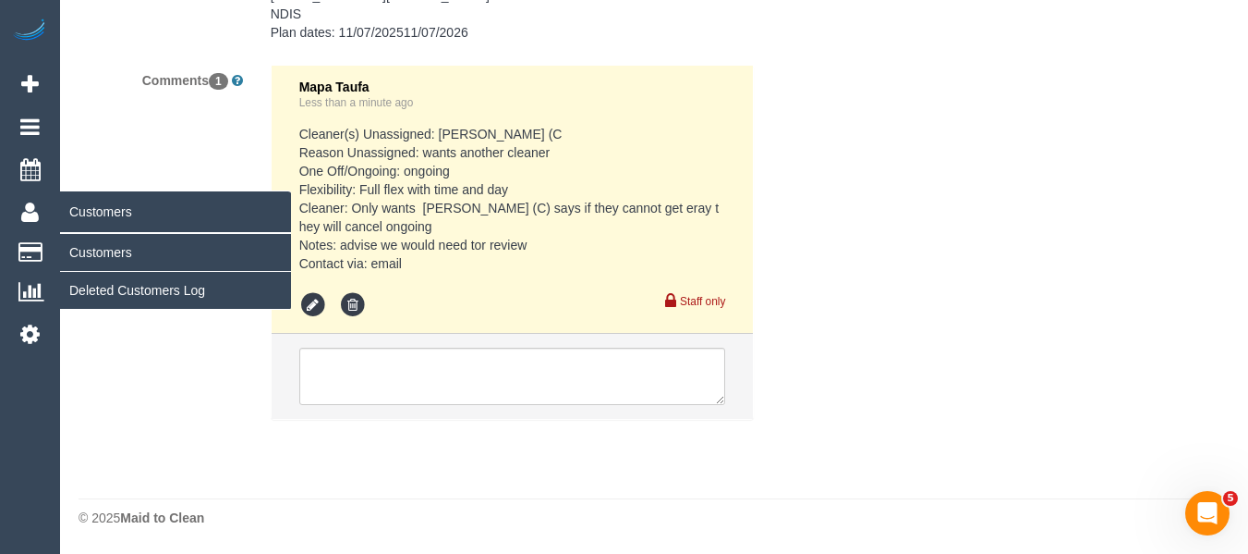
select select "string:AU"
select select "number:29"
select select "number:14"
select select "number:19"
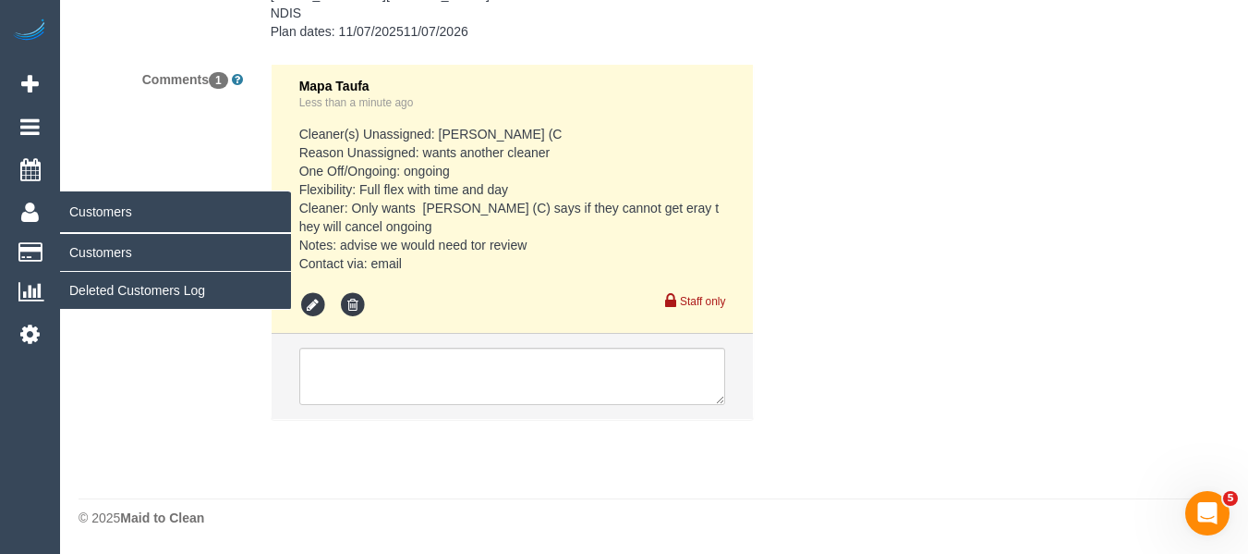
select select "number:23"
select select "number:34"
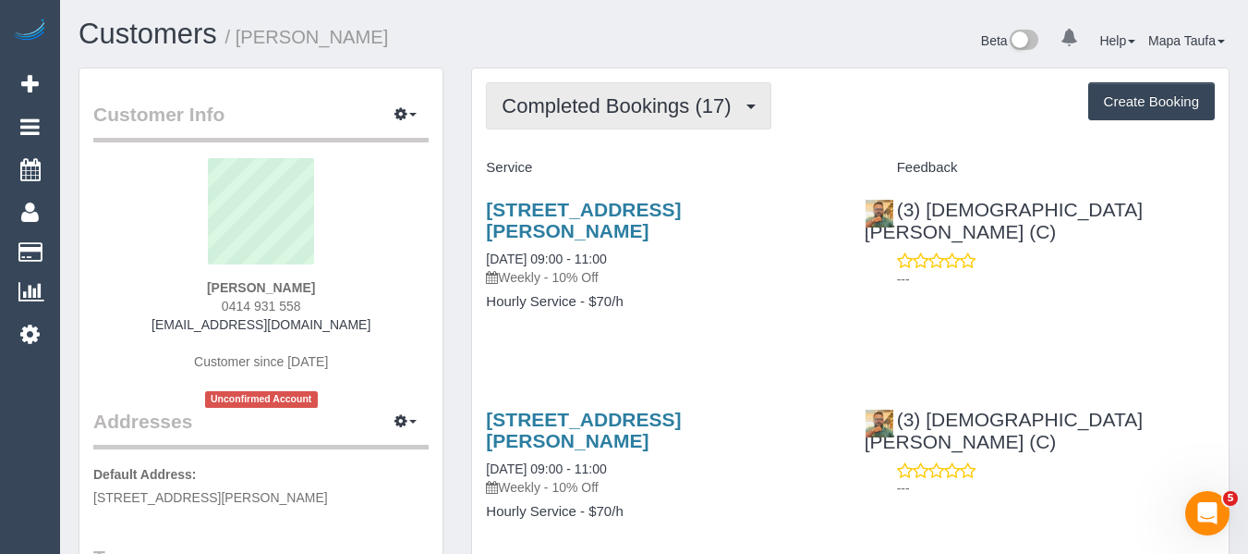
click at [614, 87] on button "Completed Bookings (17)" at bounding box center [628, 105] width 285 height 47
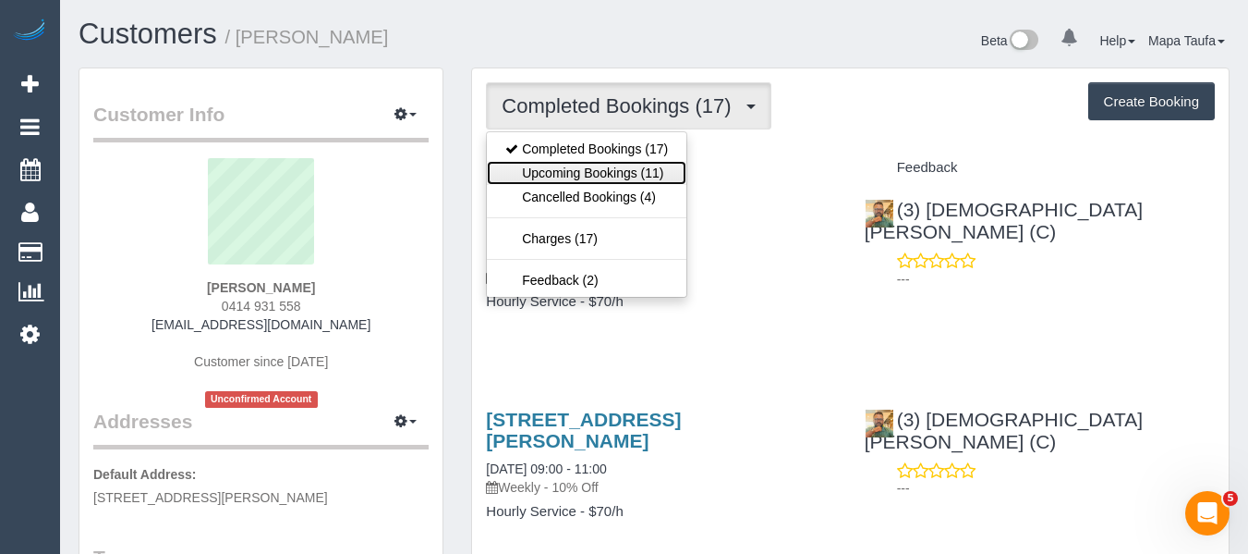
click at [617, 177] on link "Upcoming Bookings (11)" at bounding box center [587, 173] width 200 height 24
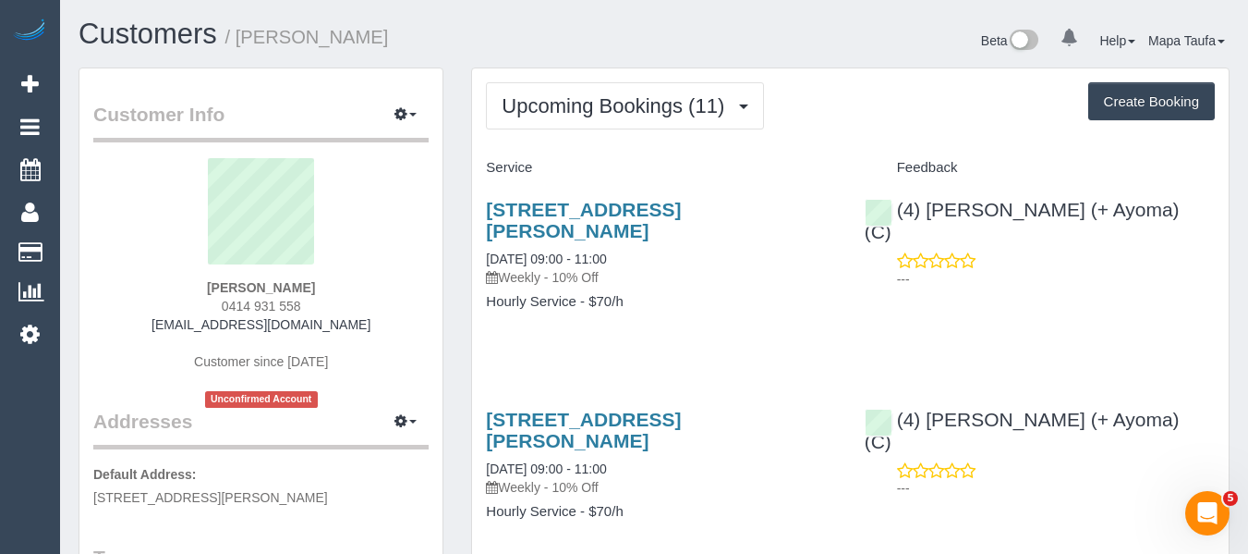
drag, startPoint x: 353, startPoint y: 325, endPoint x: 166, endPoint y: 329, distance: 186.7
click at [166, 329] on div "[PERSON_NAME] 0414 931 558 [EMAIL_ADDRESS][DOMAIN_NAME] Customer since [DATE] U…" at bounding box center [260, 283] width 335 height 250
copy link "[EMAIL_ADDRESS][DOMAIN_NAME]"
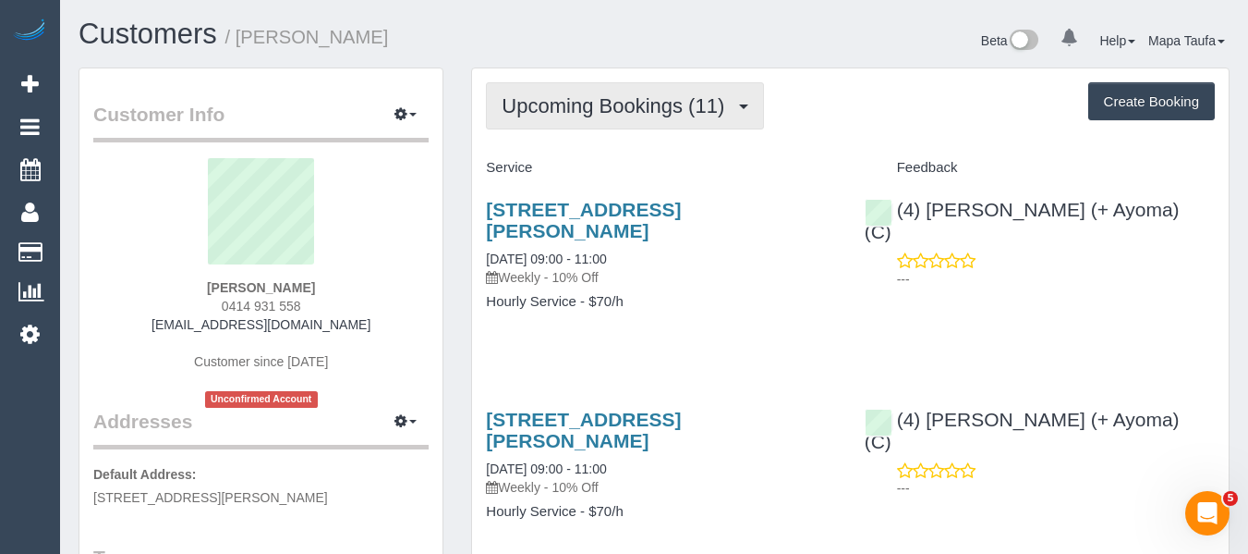
drag, startPoint x: 660, startPoint y: 104, endPoint x: 633, endPoint y: 125, distance: 34.2
click at [653, 106] on span "Upcoming Bookings (11)" at bounding box center [618, 105] width 232 height 23
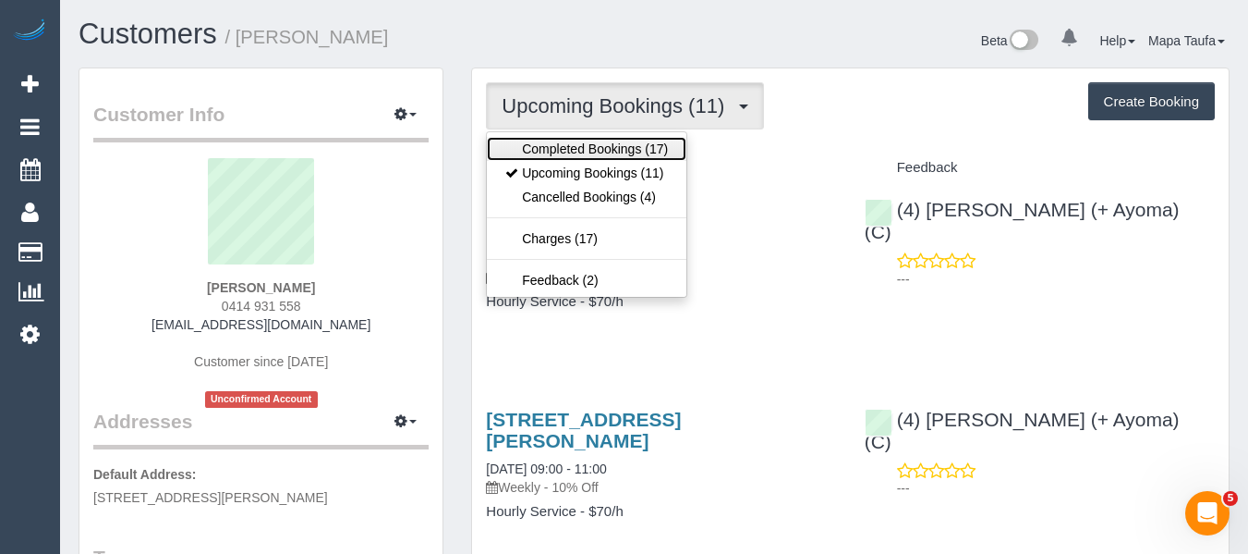
click at [615, 149] on link "Completed Bookings (17)" at bounding box center [587, 149] width 200 height 24
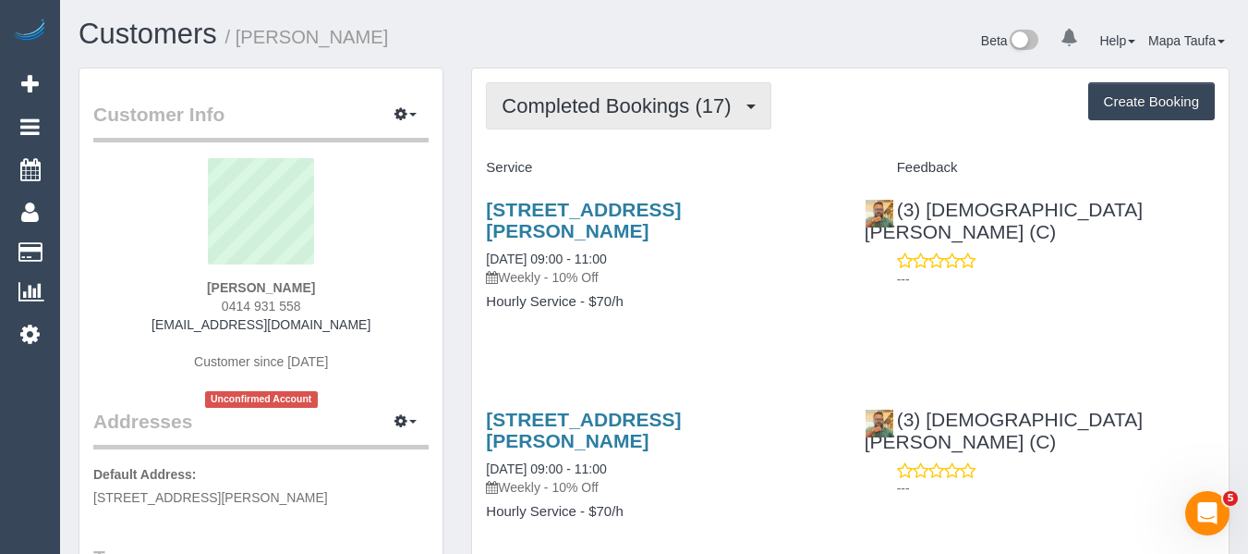
click at [564, 112] on span "Completed Bookings (17)" at bounding box center [621, 105] width 238 height 23
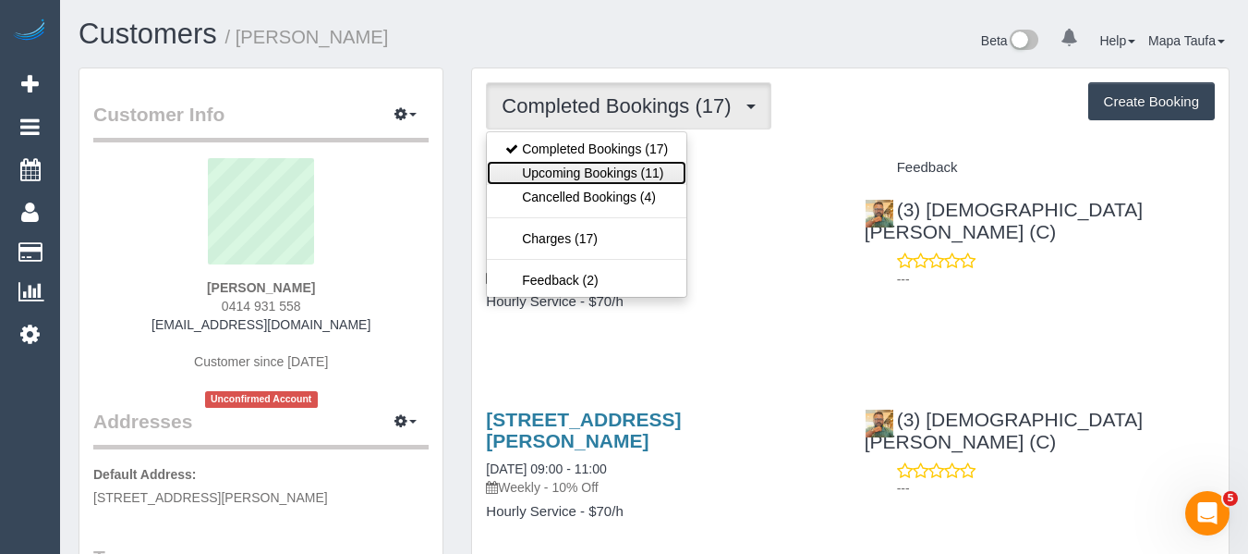
click at [578, 174] on link "Upcoming Bookings (11)" at bounding box center [587, 173] width 200 height 24
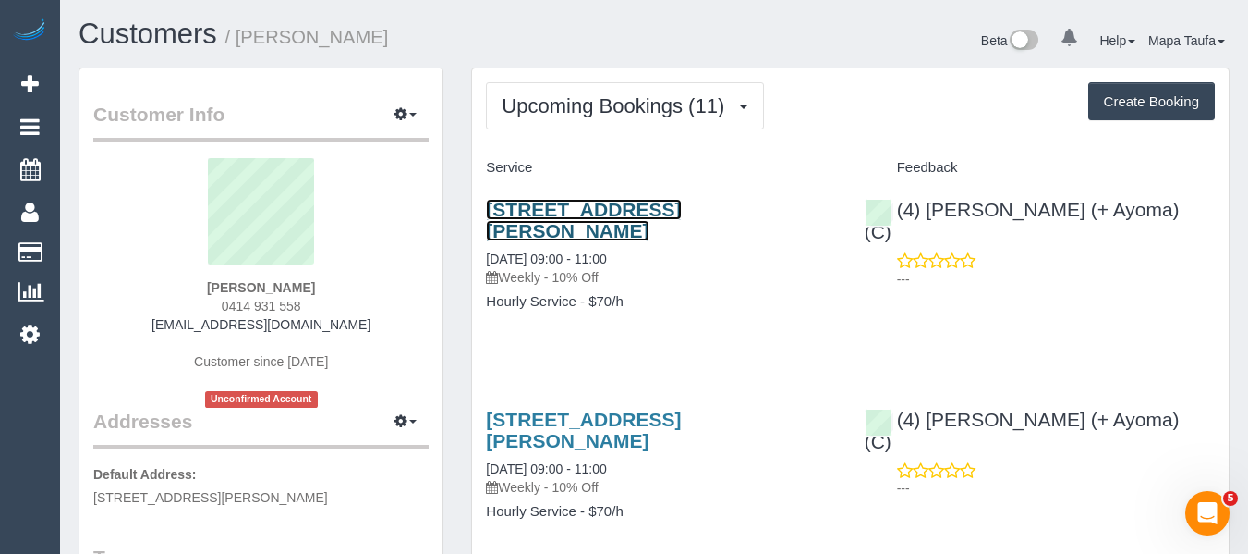
click at [668, 210] on link "16 Viola Street, Donnybrook, VIC 3064" at bounding box center [583, 220] width 195 height 43
click at [835, 294] on h4 "Hourly Service - $70/h" at bounding box center [661, 302] width 350 height 16
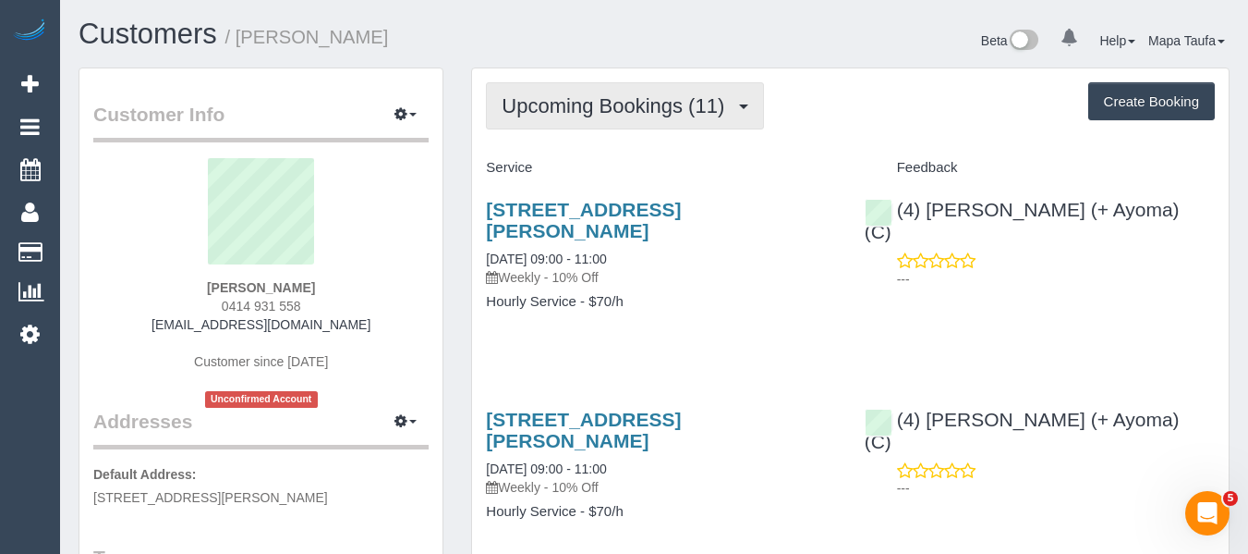
click at [666, 106] on span "Upcoming Bookings (11)" at bounding box center [618, 105] width 232 height 23
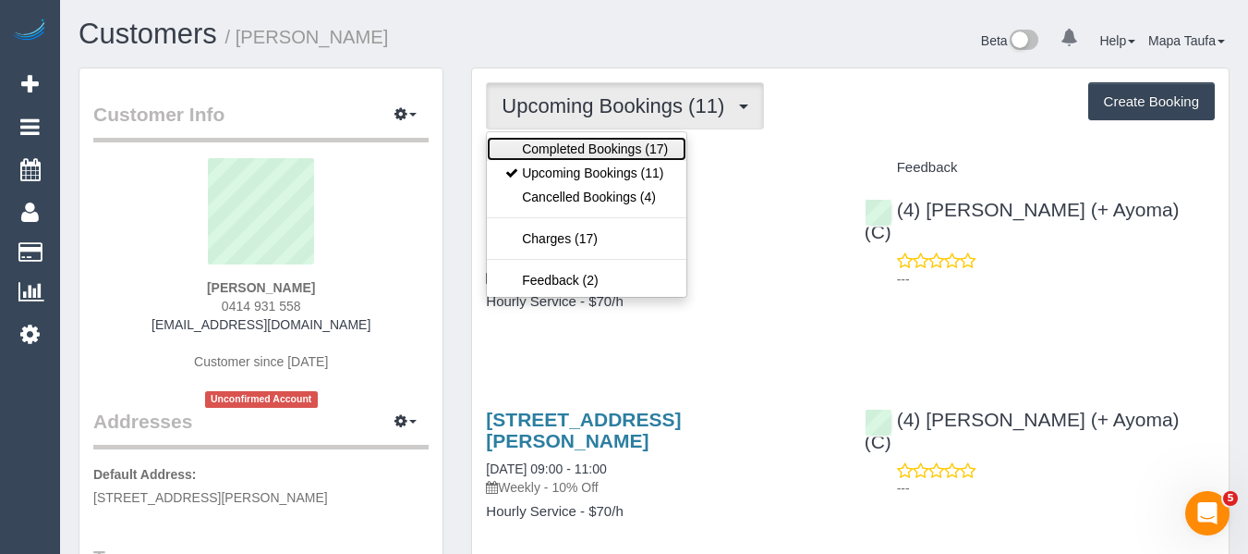
click at [608, 156] on link "Completed Bookings (17)" at bounding box center [587, 149] width 200 height 24
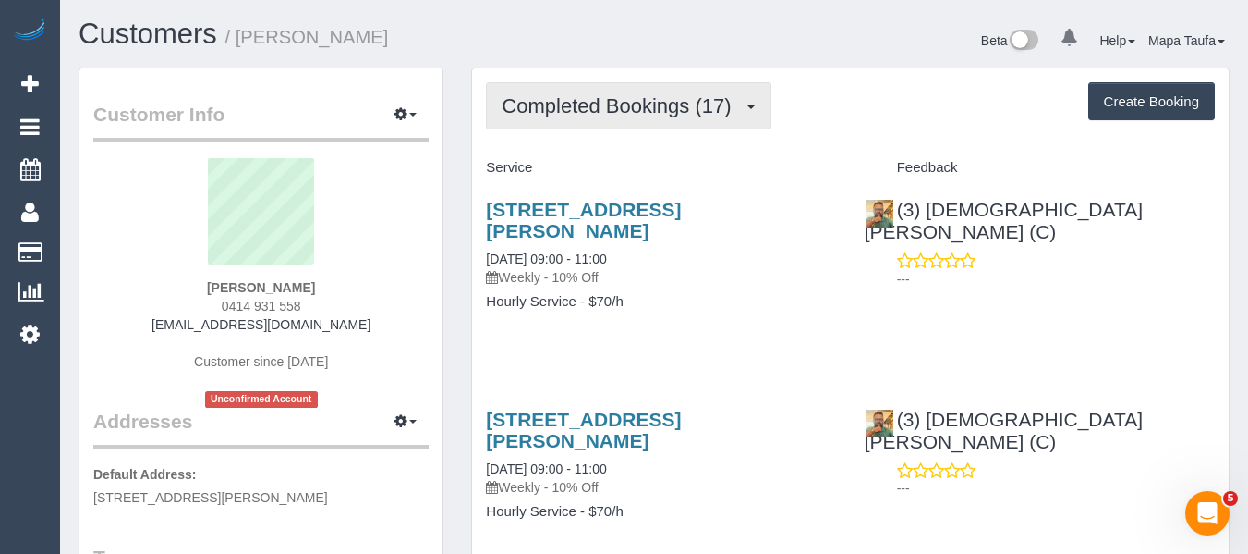
drag, startPoint x: 649, startPoint y: 78, endPoint x: 639, endPoint y: 96, distance: 20.7
drag, startPoint x: 639, startPoint y: 96, endPoint x: 603, endPoint y: 162, distance: 75.3
click at [639, 101] on span "Completed Bookings (17)" at bounding box center [621, 105] width 238 height 23
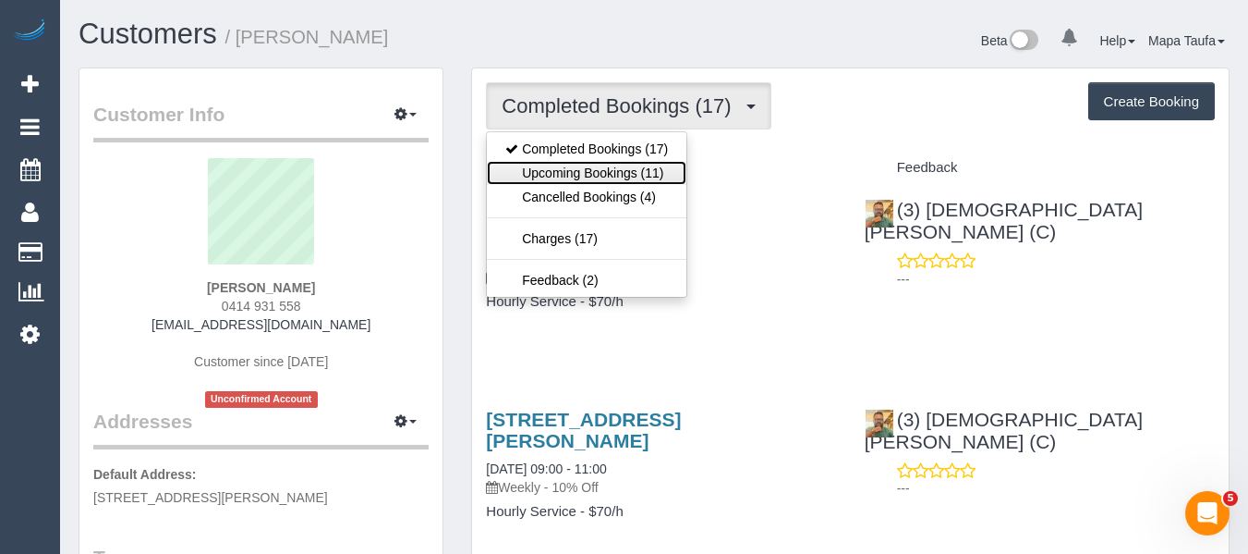
drag, startPoint x: 595, startPoint y: 169, endPoint x: 617, endPoint y: 145, distance: 32.7
click at [595, 170] on link "Upcoming Bookings (11)" at bounding box center [587, 173] width 200 height 24
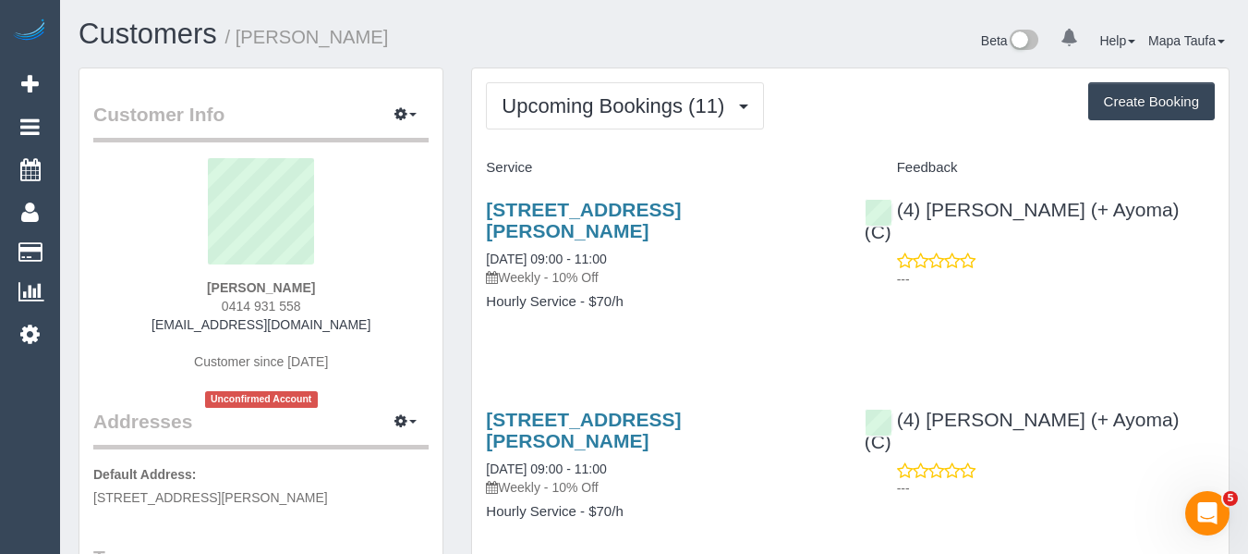
click at [778, 297] on div "16 Viola Street, Donnybrook, VIC 3064 03/10/2025 09:00 - 11:00 Weekly - 10% Off…" at bounding box center [661, 265] width 378 height 164
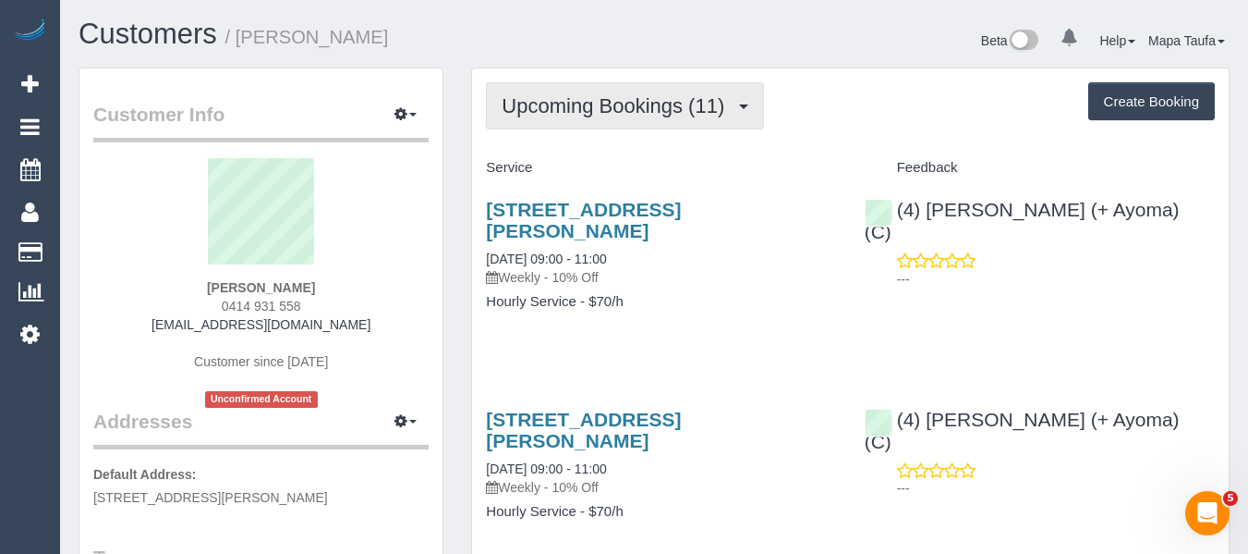
click at [651, 98] on span "Upcoming Bookings (11)" at bounding box center [618, 105] width 232 height 23
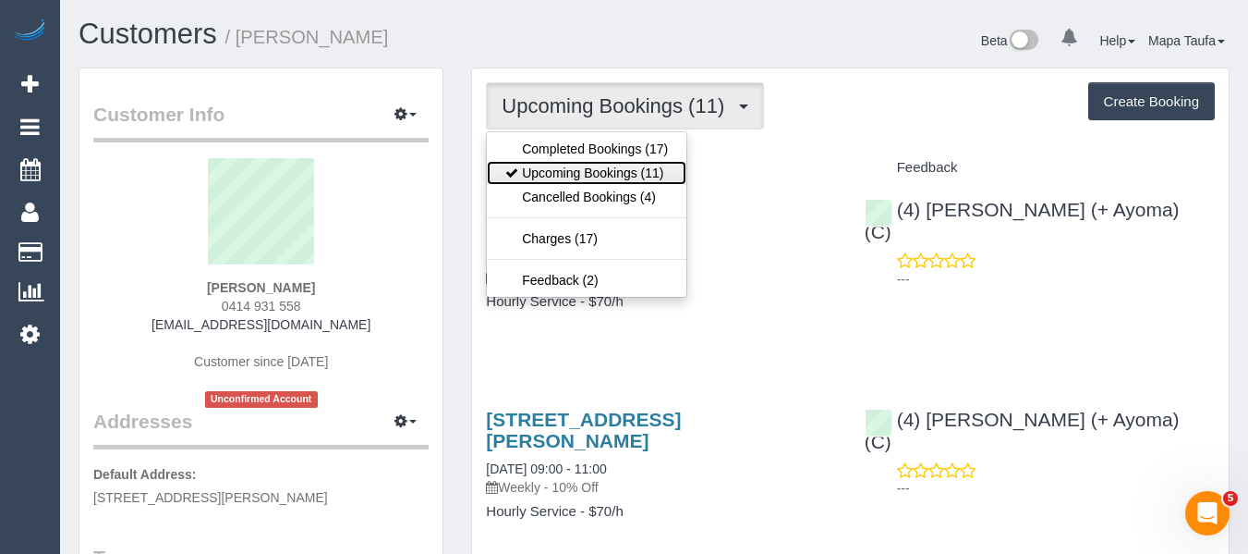
click at [623, 167] on link "Upcoming Bookings (11)" at bounding box center [587, 173] width 200 height 24
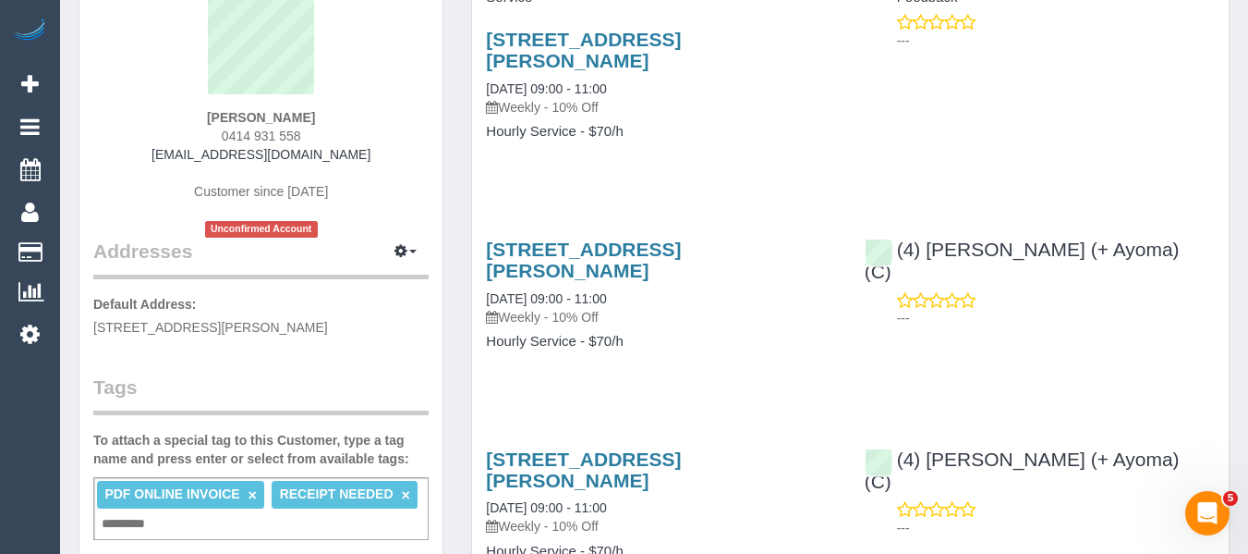
scroll to position [185, 0]
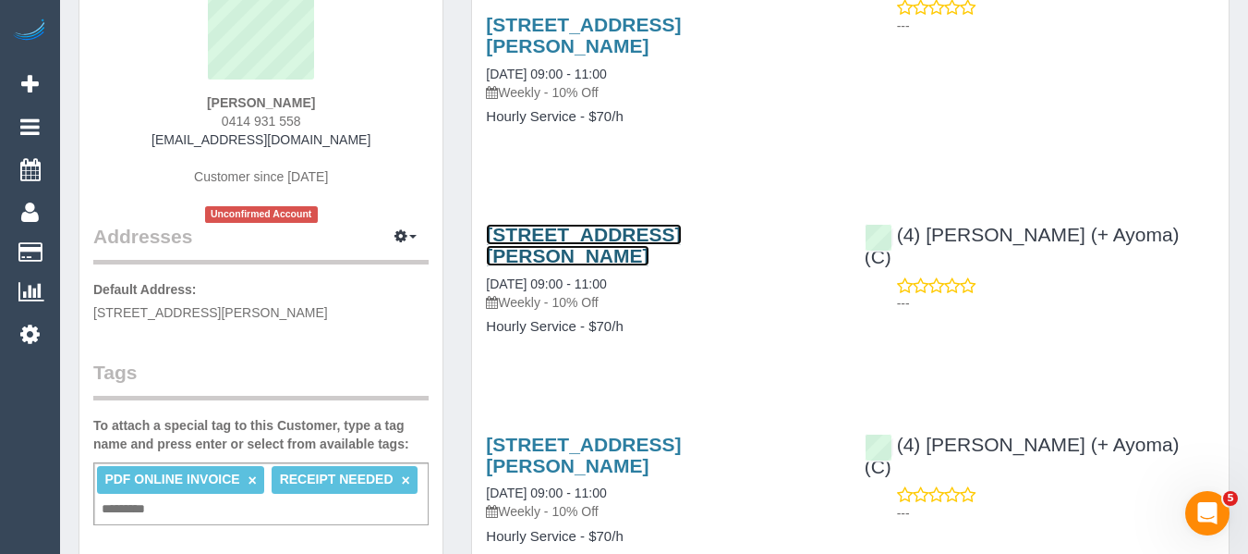
click at [681, 224] on link "16 Viola Street, Donnybrook, VIC 3064" at bounding box center [583, 245] width 195 height 43
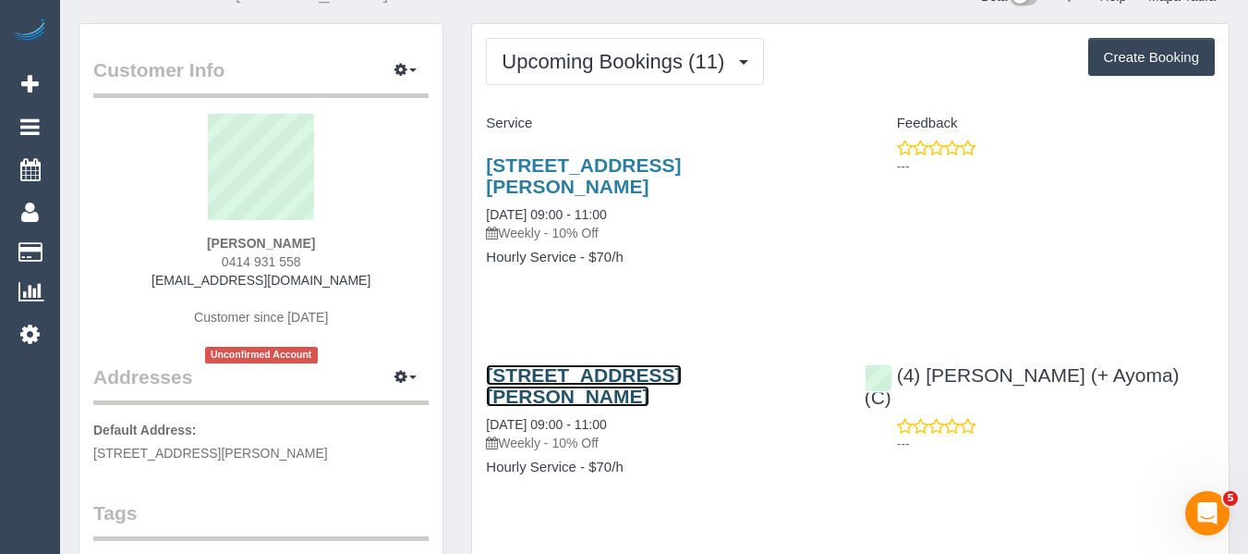
scroll to position [0, 0]
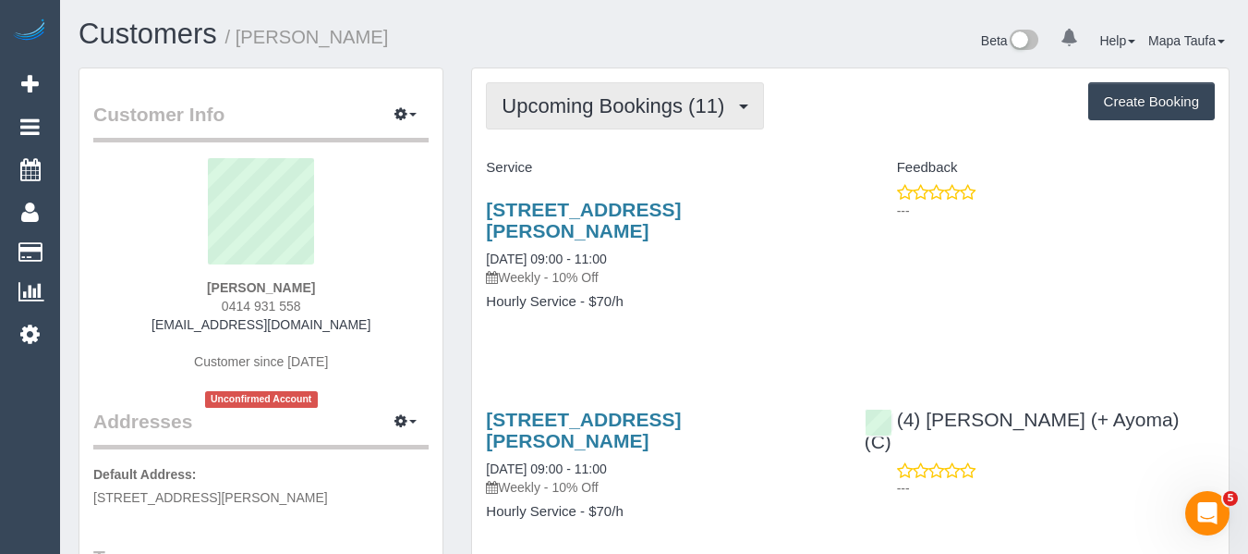
drag, startPoint x: 614, startPoint y: 99, endPoint x: 611, endPoint y: 113, distance: 14.1
click at [614, 99] on span "Upcoming Bookings (11)" at bounding box center [618, 105] width 232 height 23
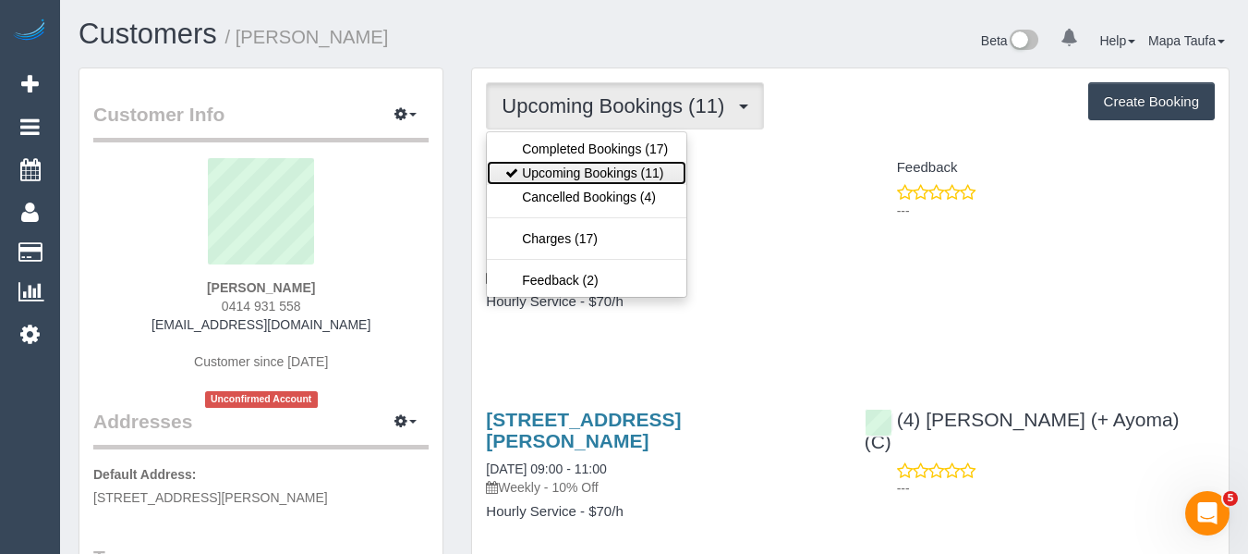
click at [599, 174] on link "Upcoming Bookings (11)" at bounding box center [587, 173] width 200 height 24
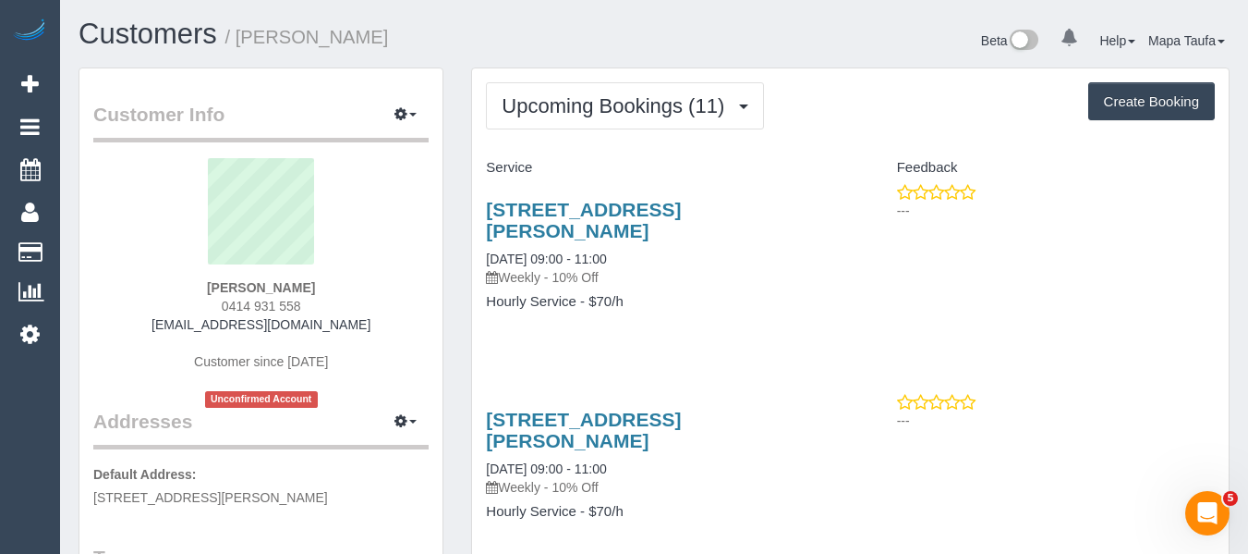
drag, startPoint x: 323, startPoint y: 313, endPoint x: 202, endPoint y: 310, distance: 120.2
click at [202, 308] on div "Paryrokh Ghashghaee 0414 931 558 gramchandani27@gmail.com Customer since 2025 U…" at bounding box center [260, 283] width 335 height 250
copy span "0414 931 558"
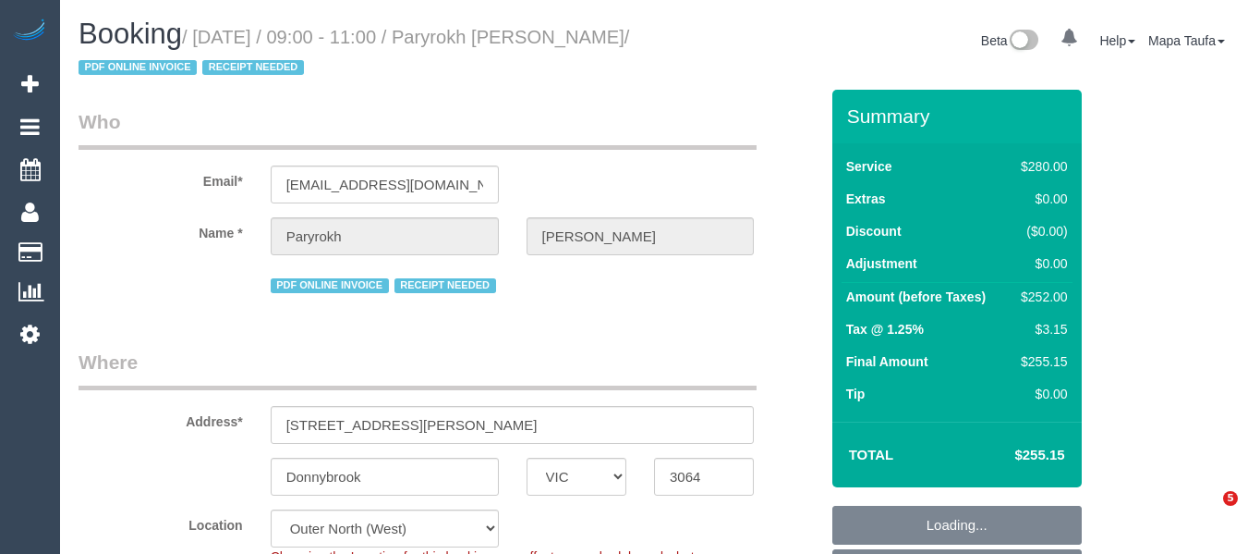
select select "VIC"
select select "number:29"
select select "number:14"
select select "number:19"
select select "number:22"
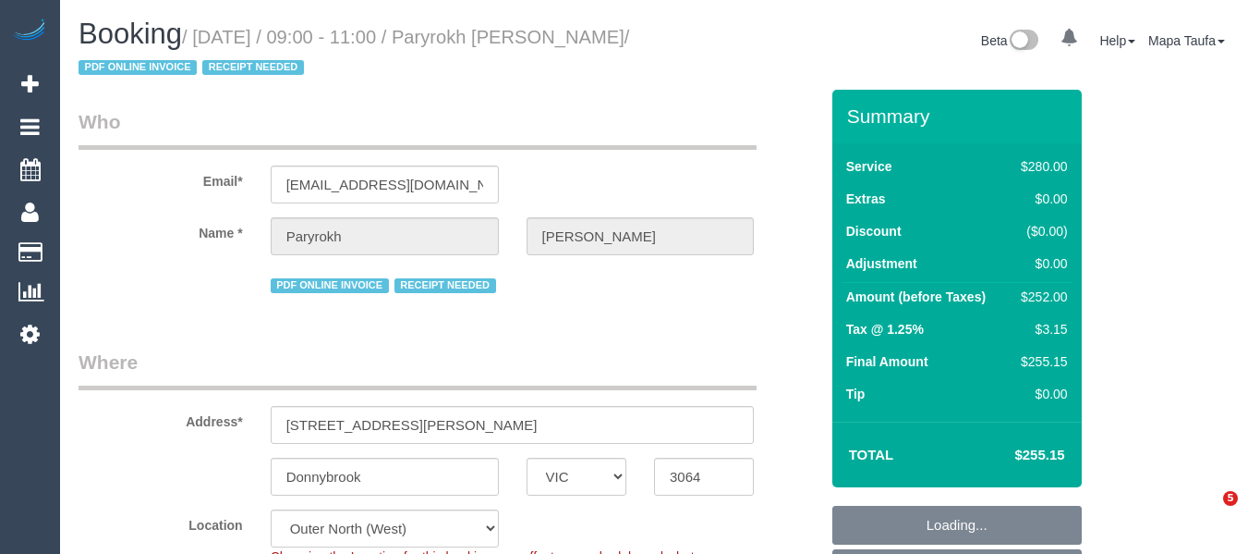
select select "number:34"
select select "object:715"
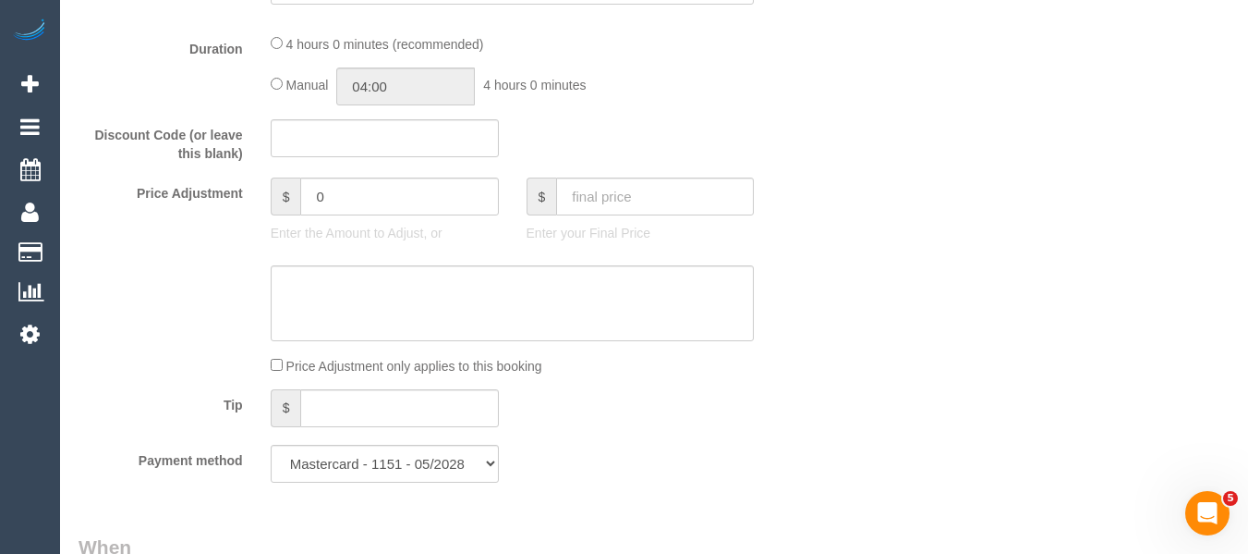
select select "240"
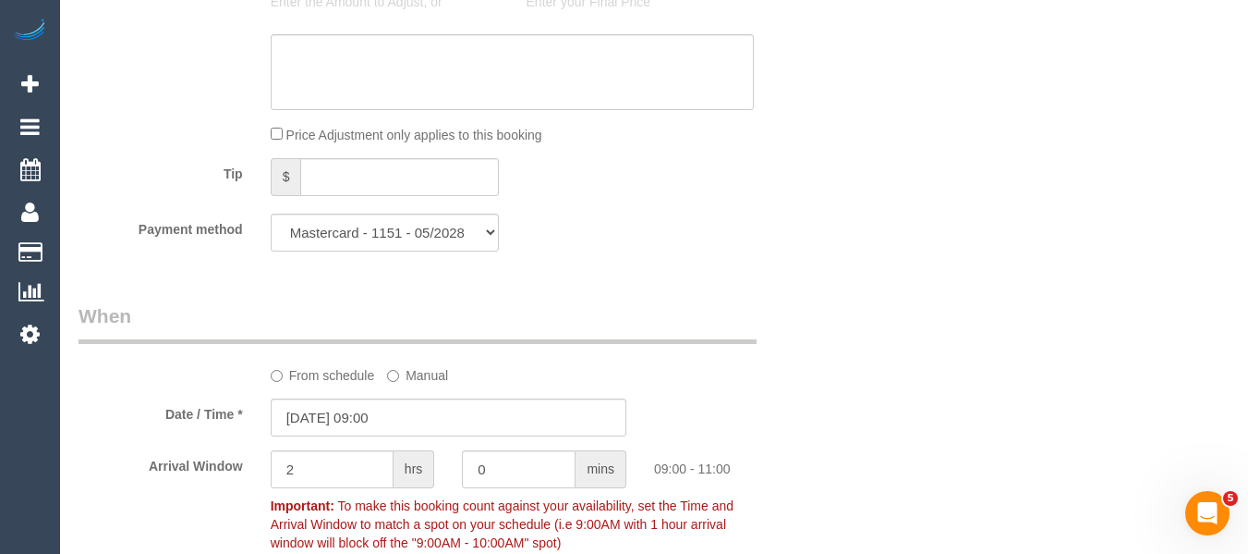
scroll to position [1631, 0]
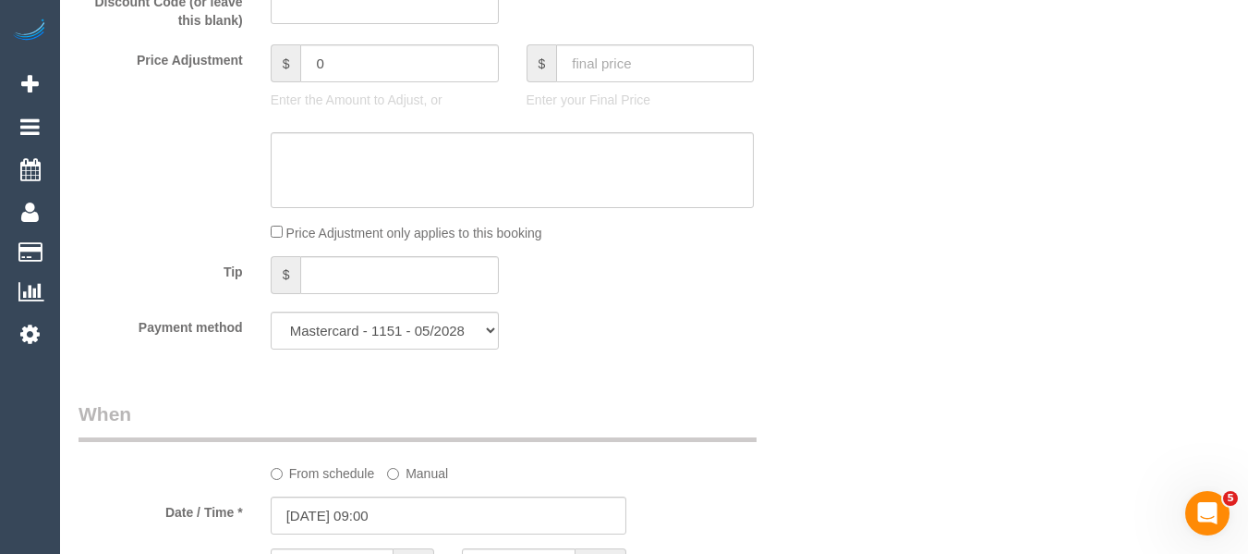
click at [339, 468] on label "From schedule" at bounding box center [323, 469] width 104 height 25
select select "spot13"
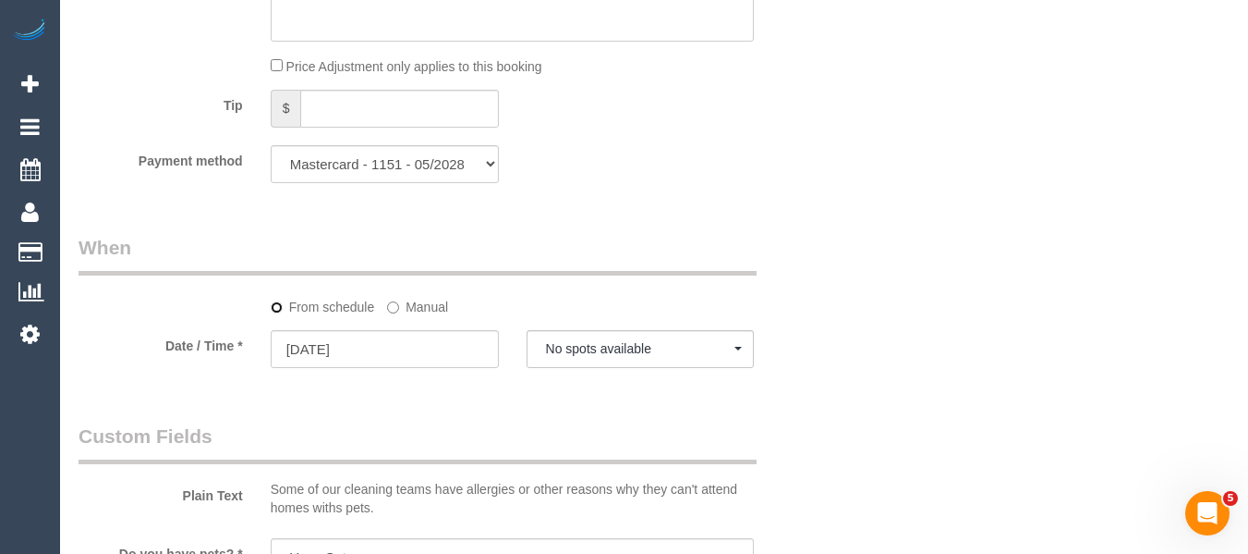
scroll to position [1816, 0]
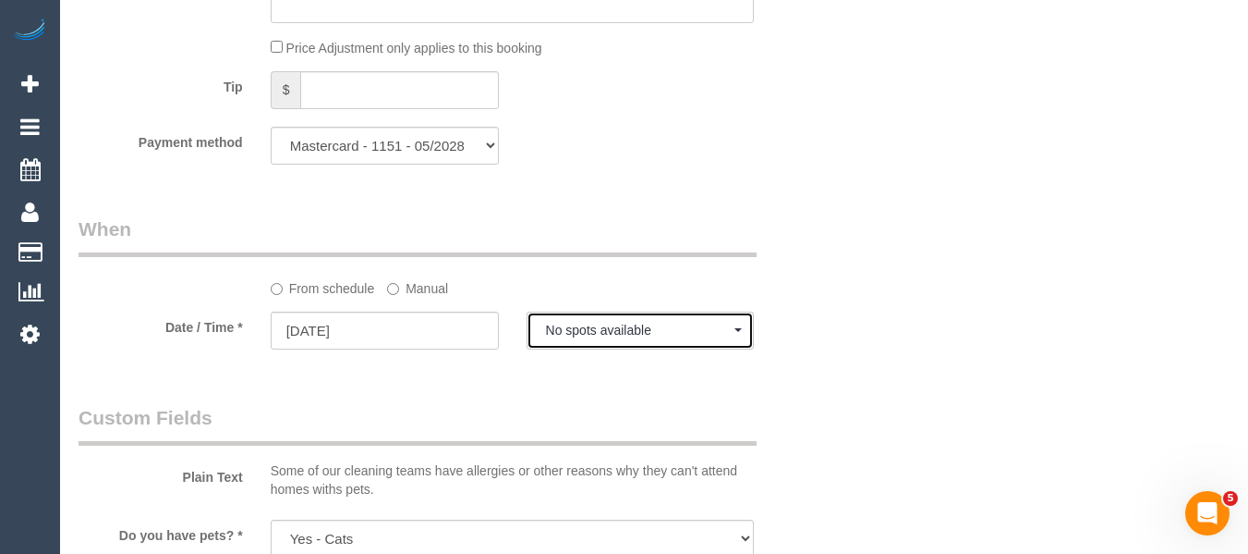
click at [594, 339] on button "No spots available" at bounding box center [641, 330] width 228 height 38
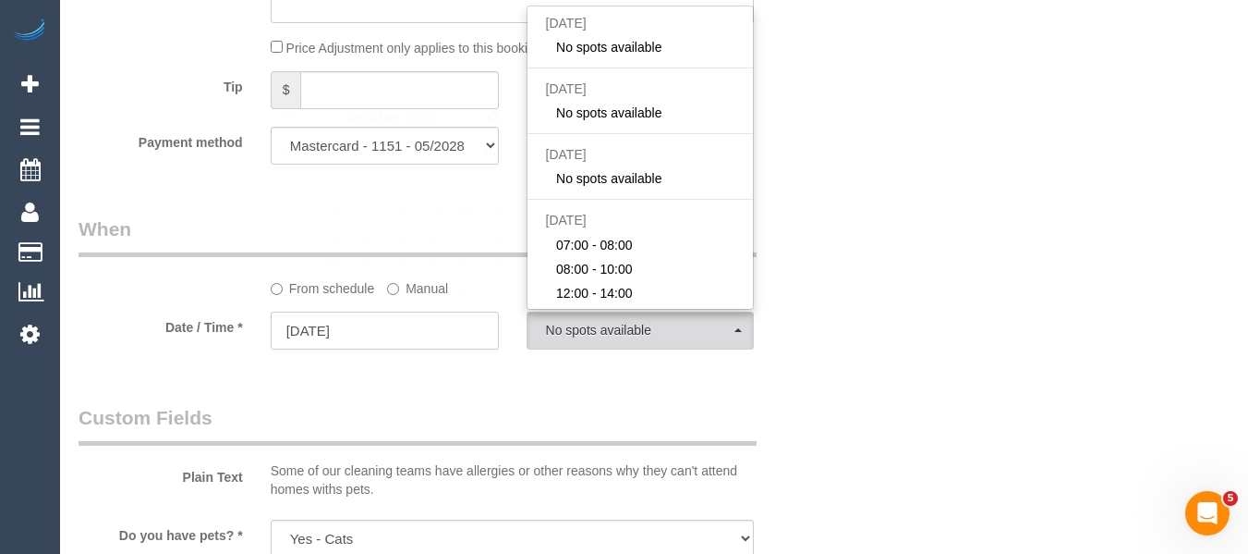
click at [362, 331] on input "[DATE]" at bounding box center [385, 330] width 228 height 38
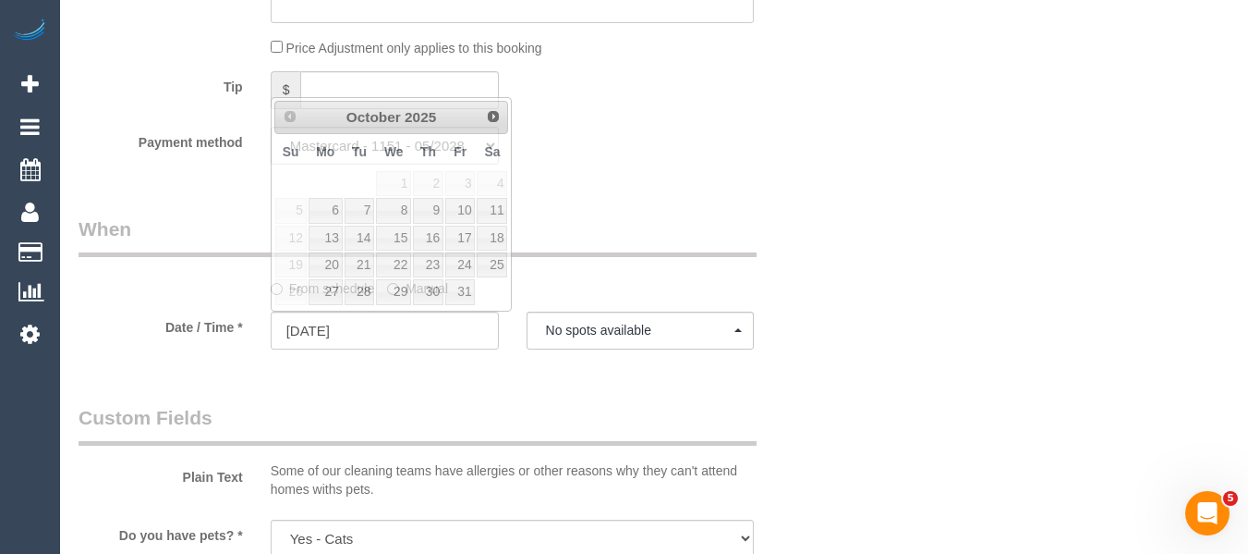
click at [767, 310] on sui-booking-spot "From schedule Manual Date / Time * [DATE] No spots available [DATE] No spots av…" at bounding box center [449, 284] width 740 height 138
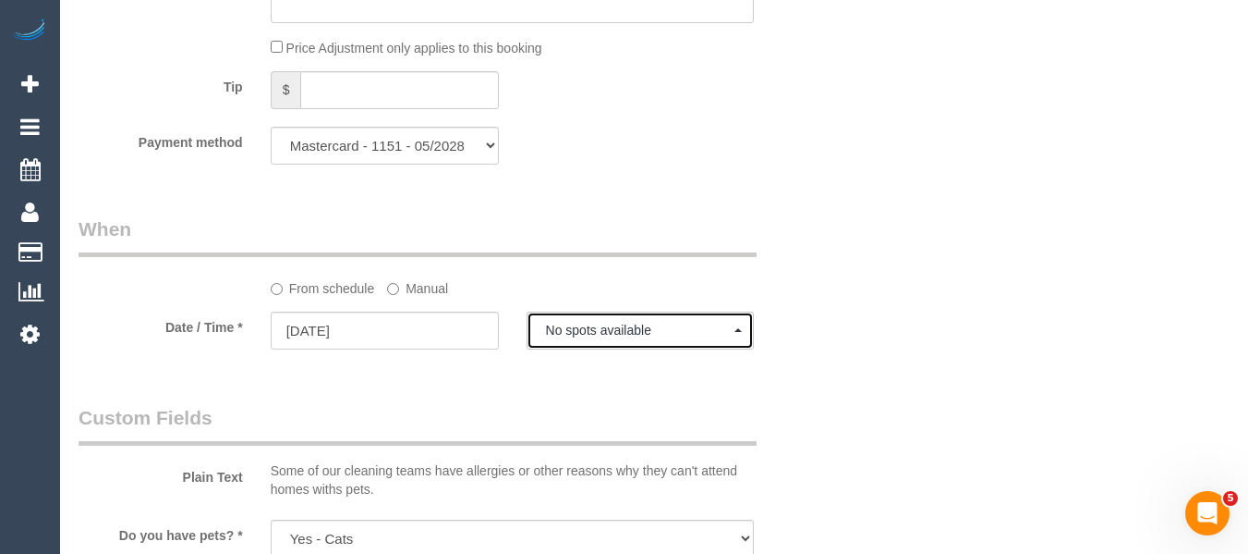
click at [681, 320] on button "No spots available" at bounding box center [641, 330] width 228 height 38
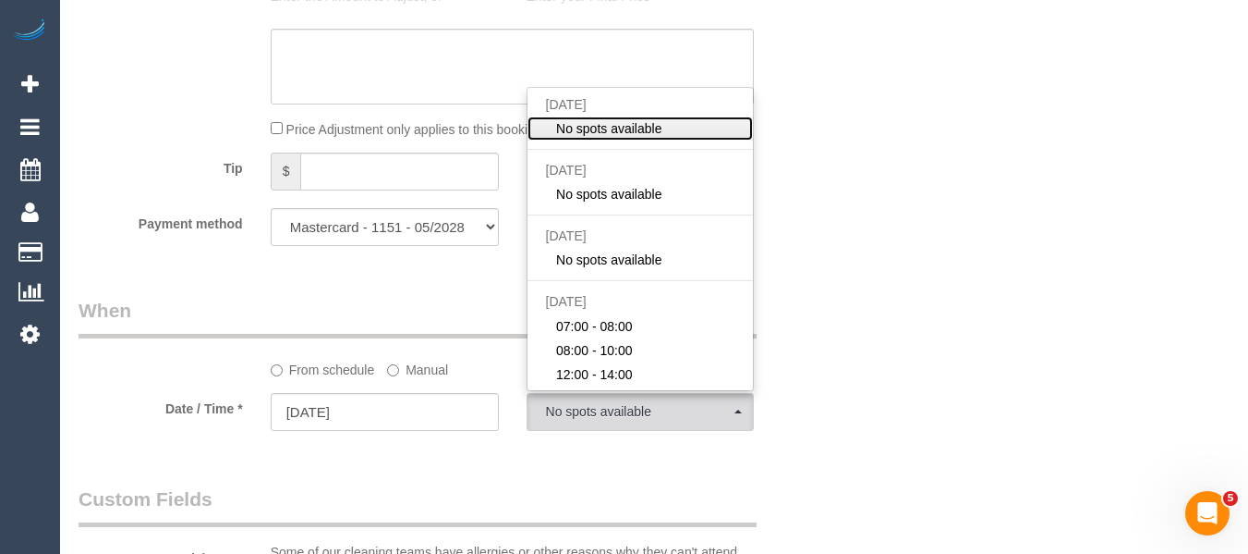
scroll to position [1631, 0]
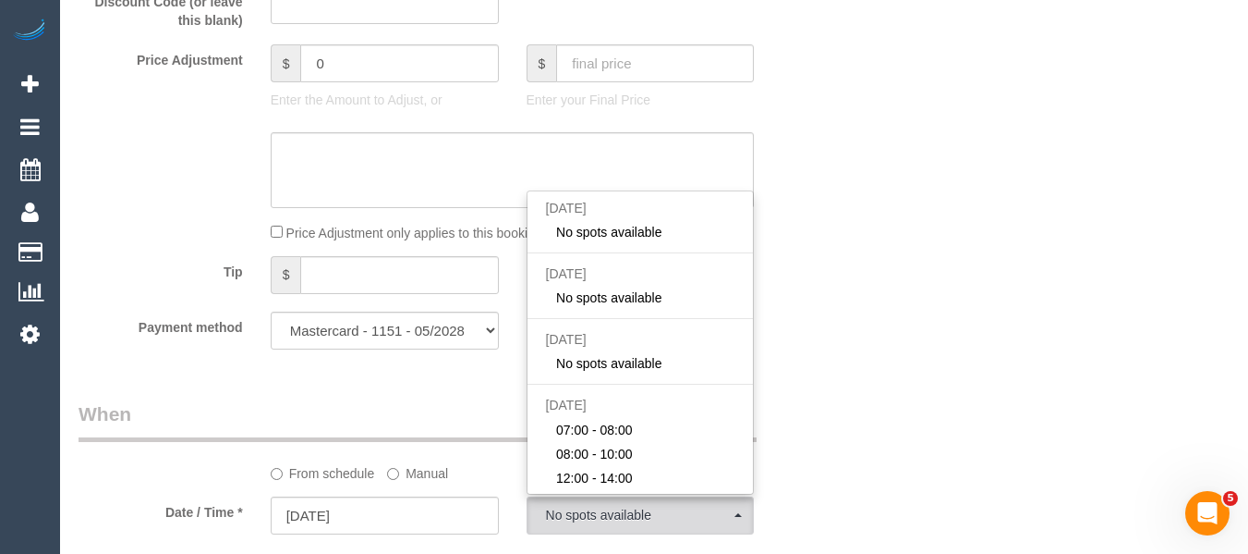
click at [1008, 351] on div "Who Email* [EMAIL_ADDRESS][DOMAIN_NAME] Name * Paryrokh [GEOGRAPHIC_DATA] PDF O…" at bounding box center [654, 417] width 1151 height 3917
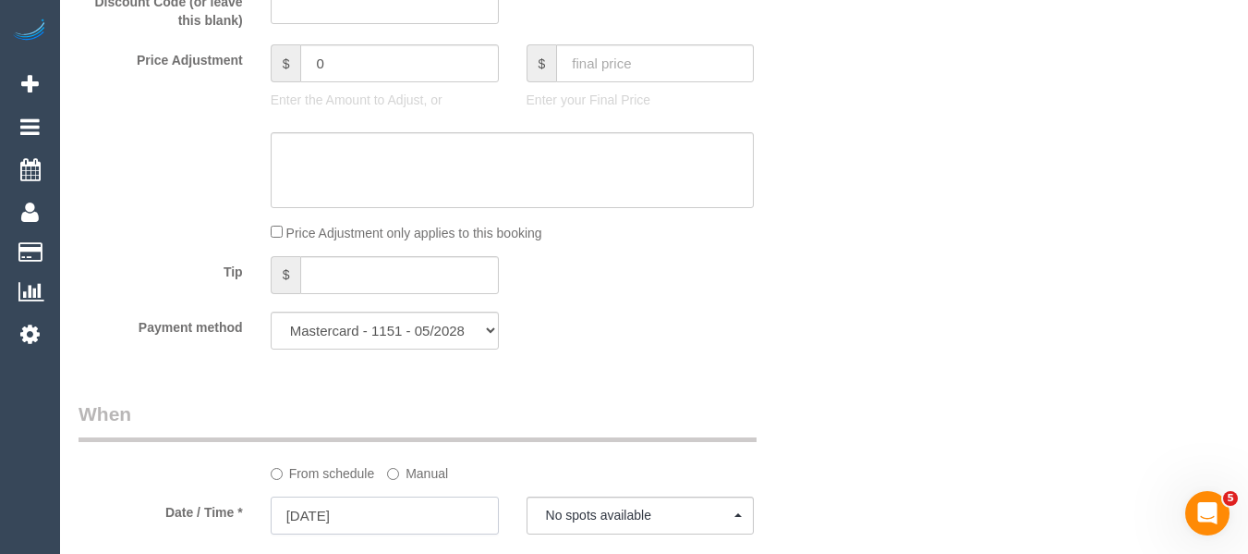
click at [378, 504] on input "03/10/2025" at bounding box center [385, 515] width 228 height 38
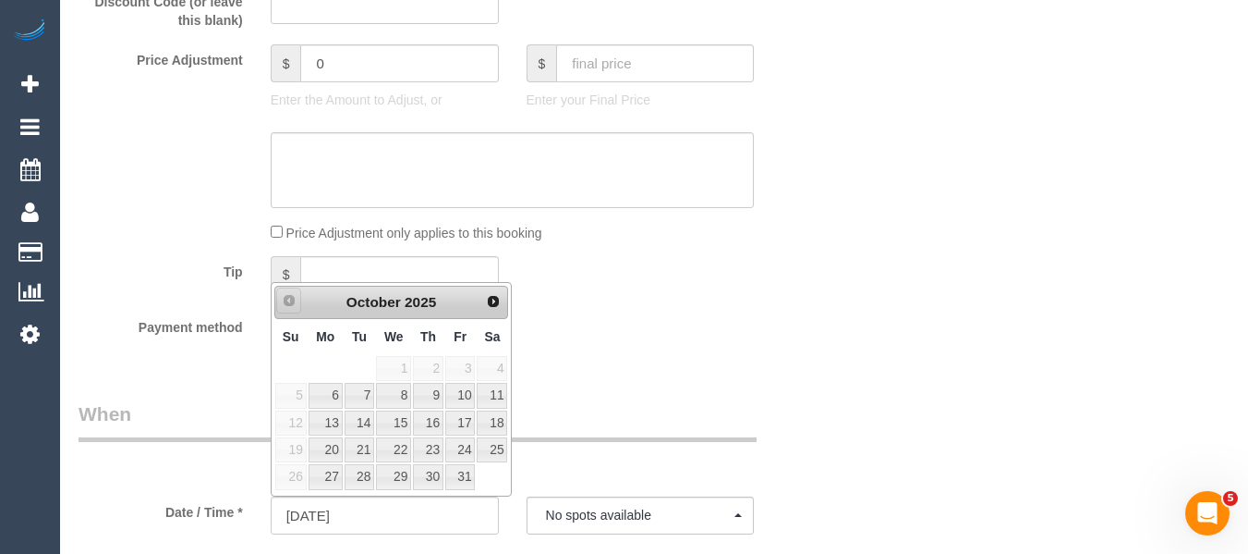
click at [278, 309] on link "Prev" at bounding box center [289, 300] width 26 height 26
click at [725, 327] on div "Payment method Mastercard - 1151 - 05/2028 (Default) Add Credit Card ──────────…" at bounding box center [449, 330] width 768 height 38
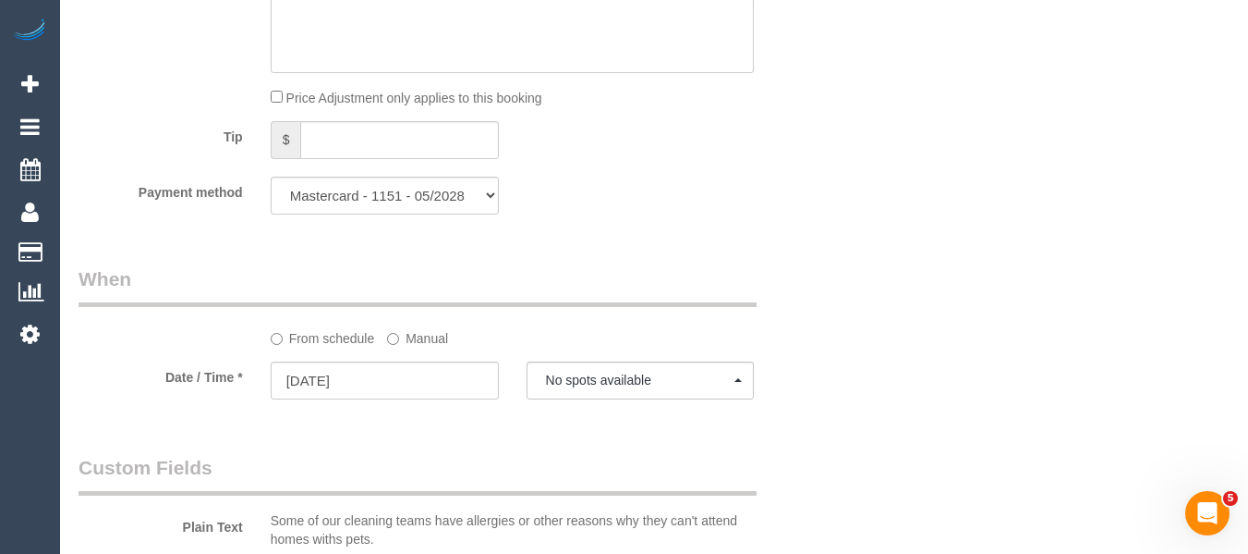
scroll to position [1908, 0]
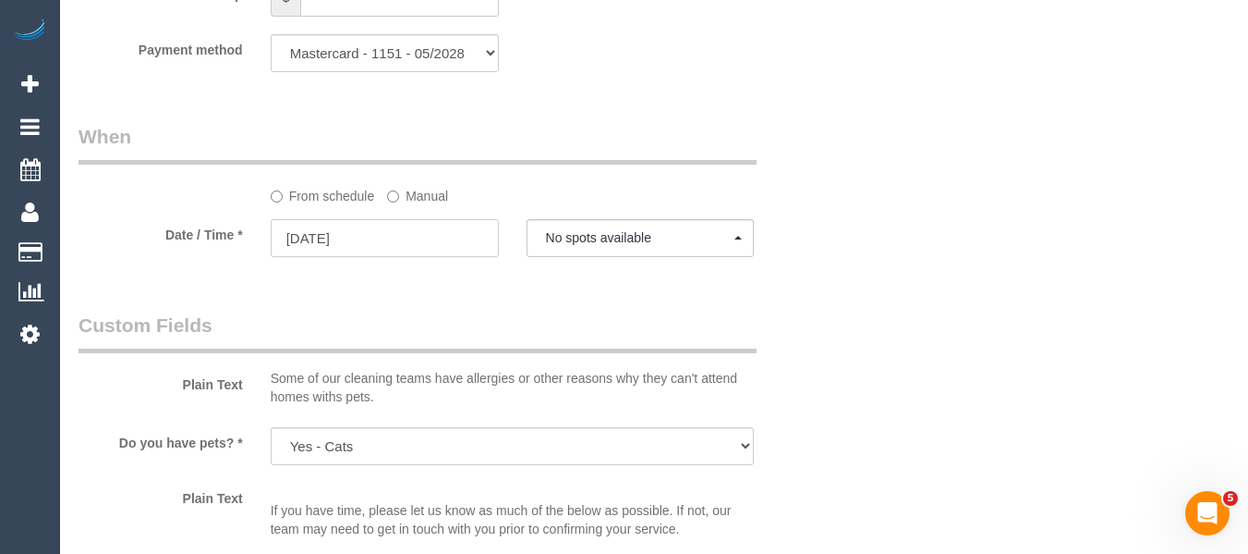
click at [400, 232] on input "03/10/2025" at bounding box center [385, 238] width 228 height 38
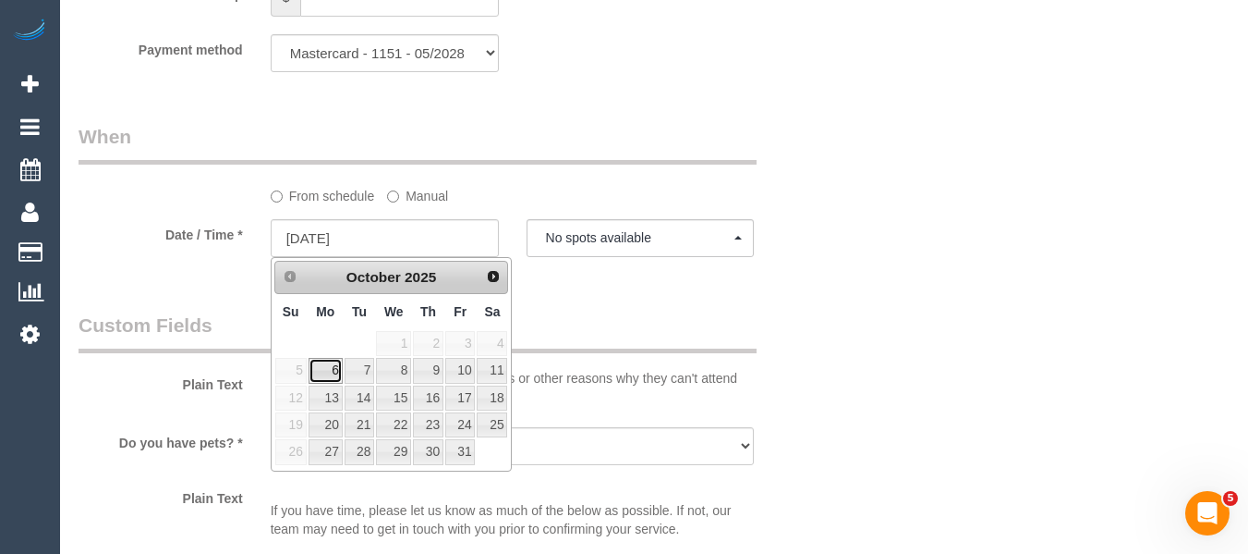
click at [331, 375] on link "6" at bounding box center [326, 370] width 34 height 25
type input "06/10/2025"
select select "spot16"
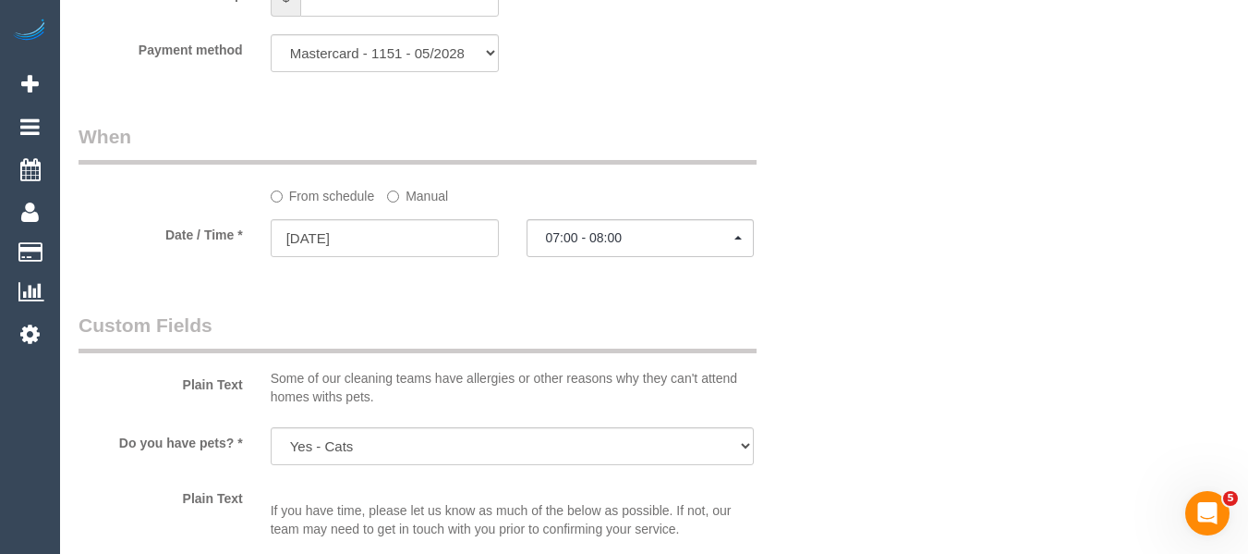
click at [600, 259] on div at bounding box center [641, 257] width 228 height 6
click at [630, 241] on span "07:00 - 08:00" at bounding box center [640, 237] width 189 height 15
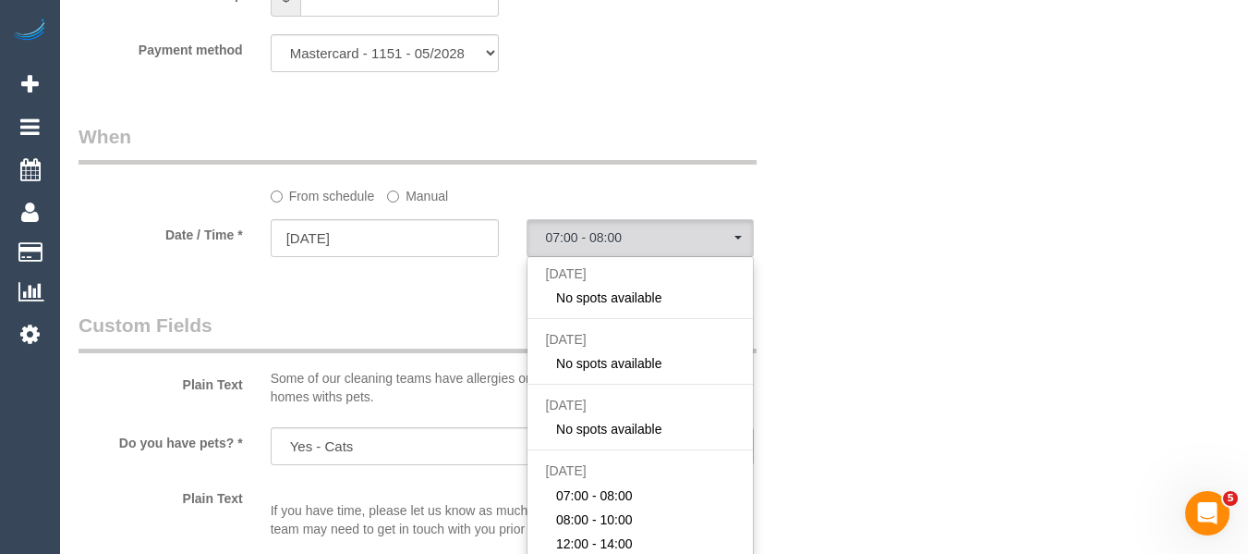
click at [1026, 285] on div "Who Email* gramchandani27@gmail.com Name * Paryrokh Ghashghaee PDF ONLINE INVOI…" at bounding box center [654, 139] width 1151 height 3917
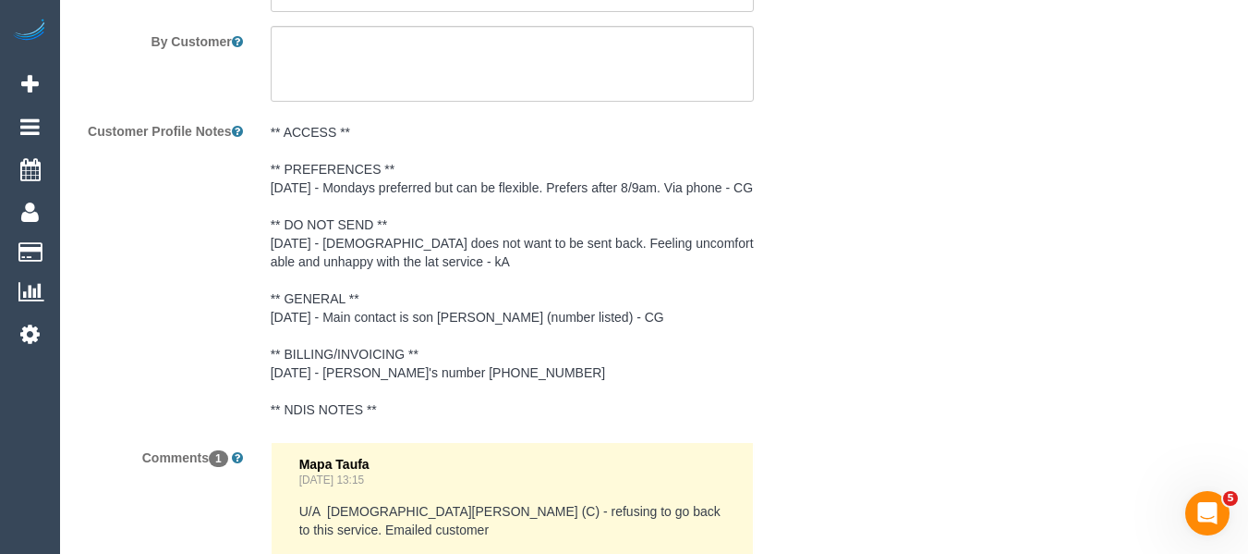
scroll to position [3537, 0]
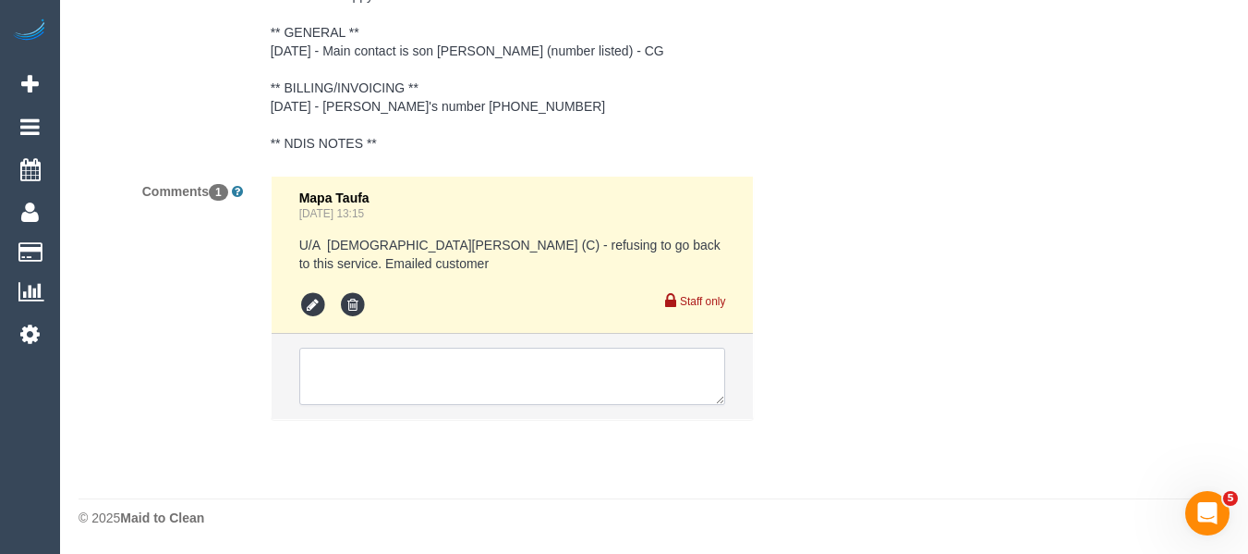
click at [439, 379] on textarea at bounding box center [512, 375] width 427 height 57
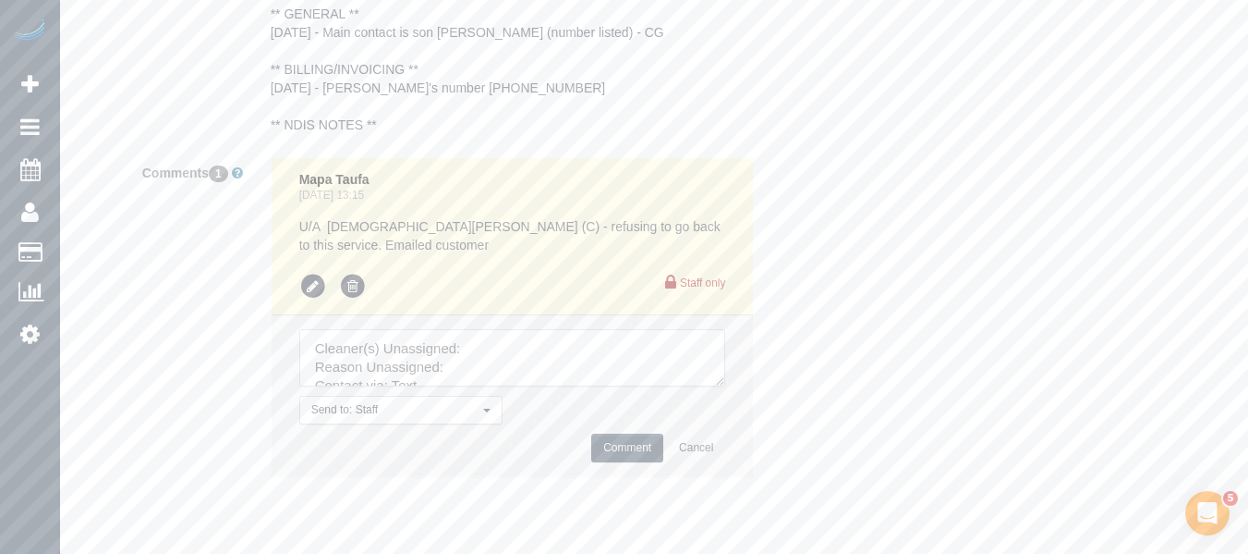
drag, startPoint x: 756, startPoint y: 537, endPoint x: 739, endPoint y: 524, distance: 21.1
click at [726, 386] on textarea at bounding box center [512, 357] width 427 height 57
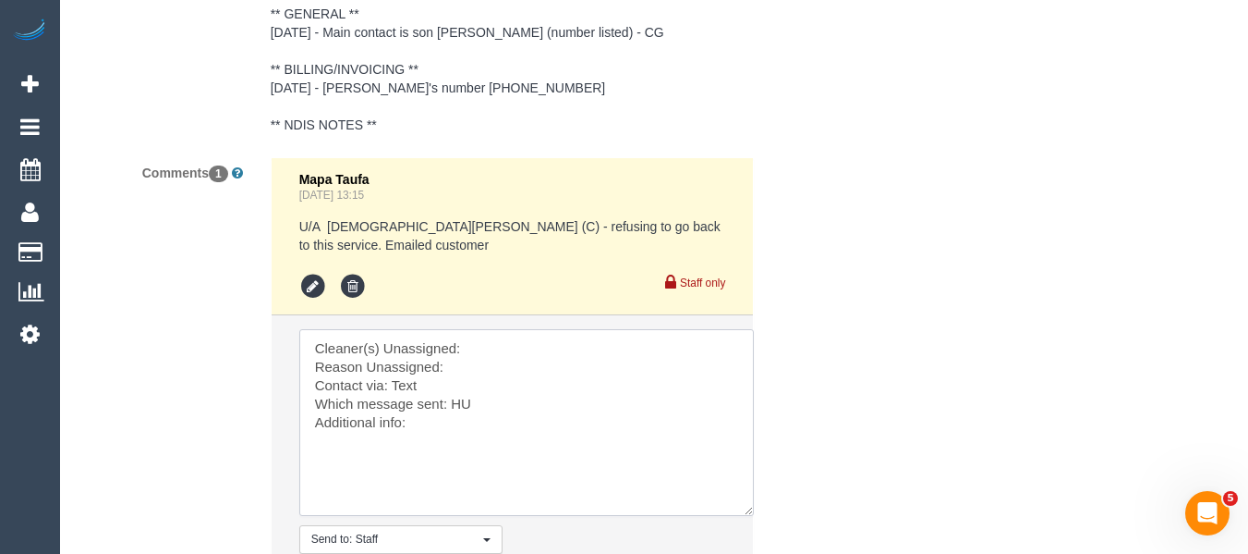
drag, startPoint x: 186, startPoint y: 278, endPoint x: 85, endPoint y: 201, distance: 127.2
click at [85, 201] on div "Comments 1 Mapa Taufa Sep 23, 2025 13:15 U/A Buddhi Adhikari (C) - refusing to …" at bounding box center [449, 391] width 768 height 469
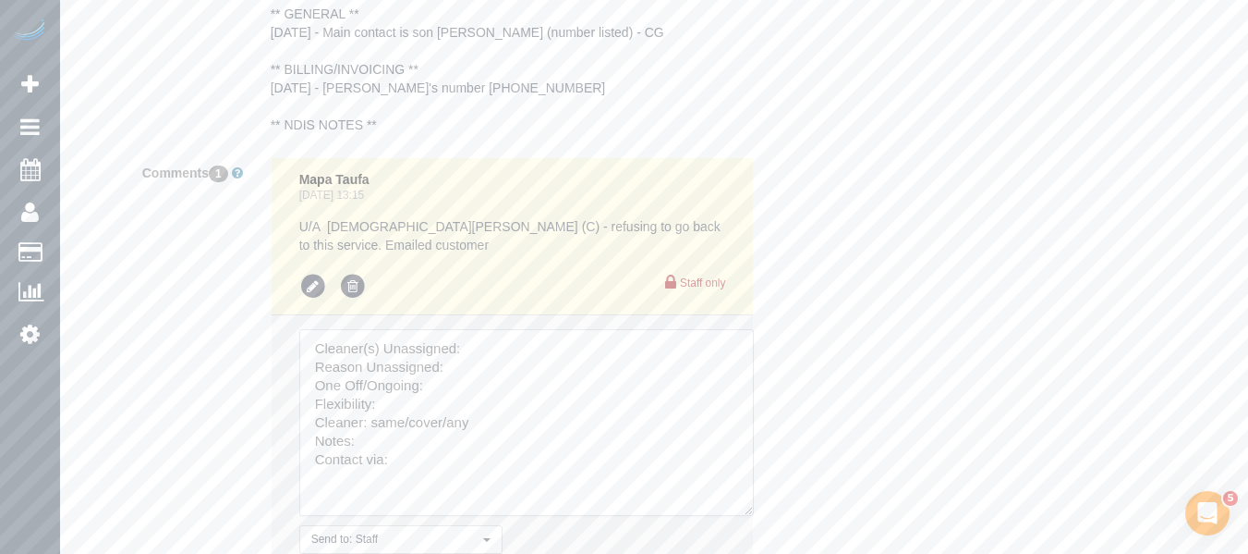
click at [400, 423] on textarea at bounding box center [526, 422] width 455 height 187
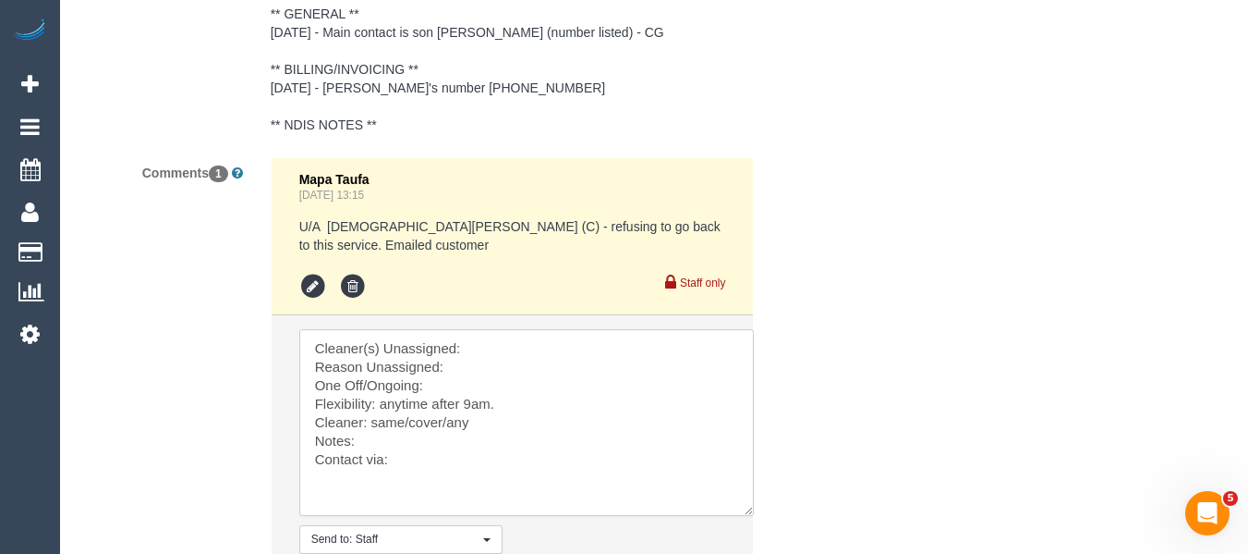
click at [485, 364] on textarea at bounding box center [526, 422] width 455 height 187
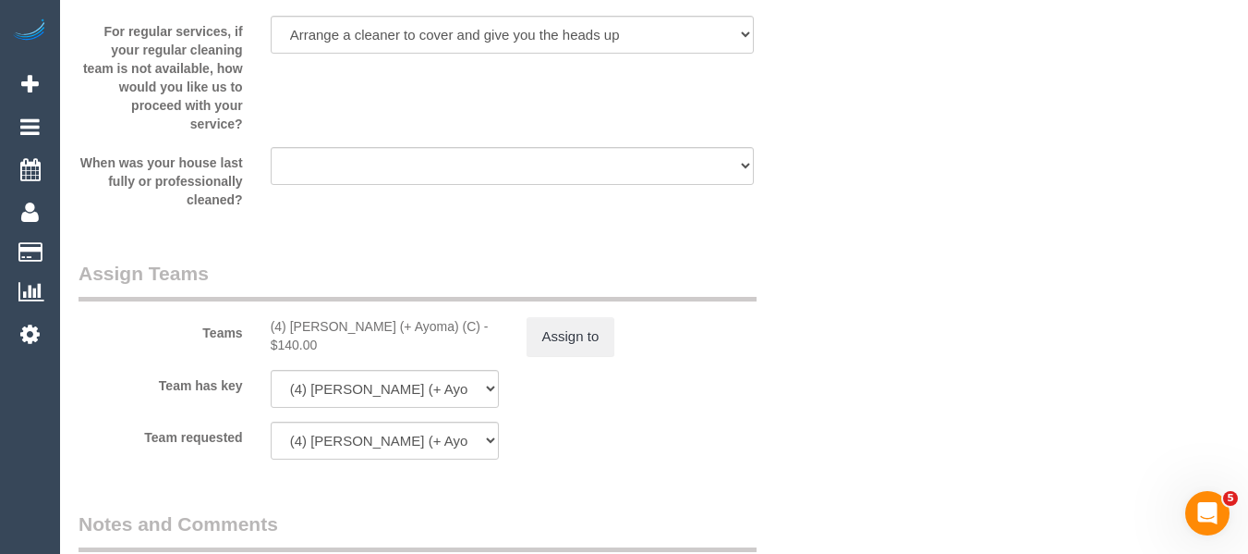
scroll to position [2612, 0]
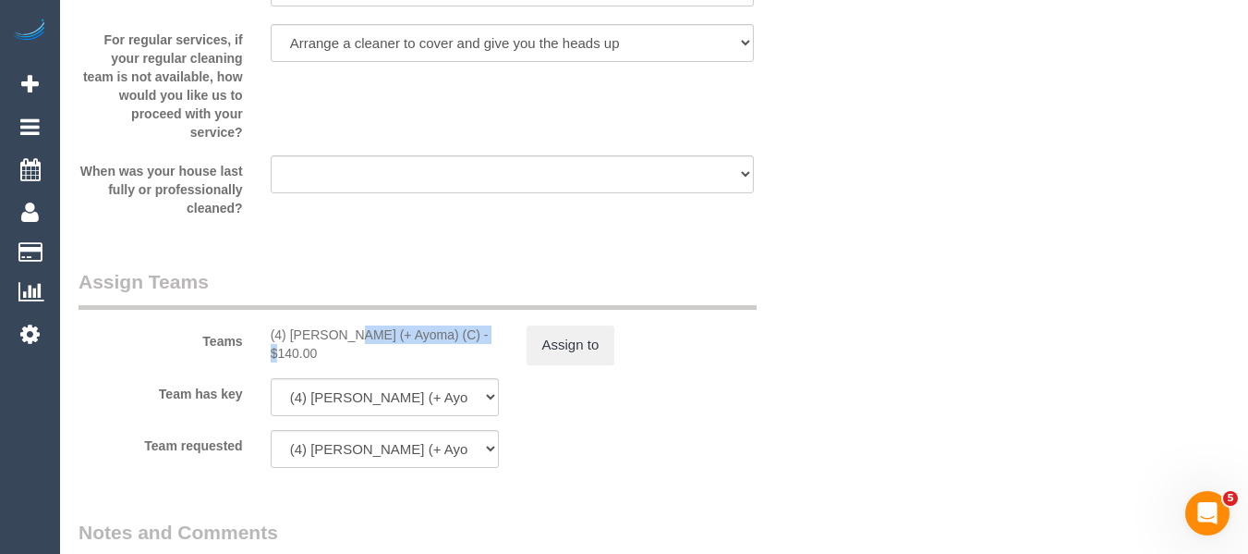
drag, startPoint x: 420, startPoint y: 334, endPoint x: 288, endPoint y: 327, distance: 131.4
click at [288, 327] on div "(4) [PERSON_NAME] (+ Ayoma) (C) - $140.00" at bounding box center [385, 343] width 228 height 37
copy div "Nilash (+ Ayoma) (C) -"
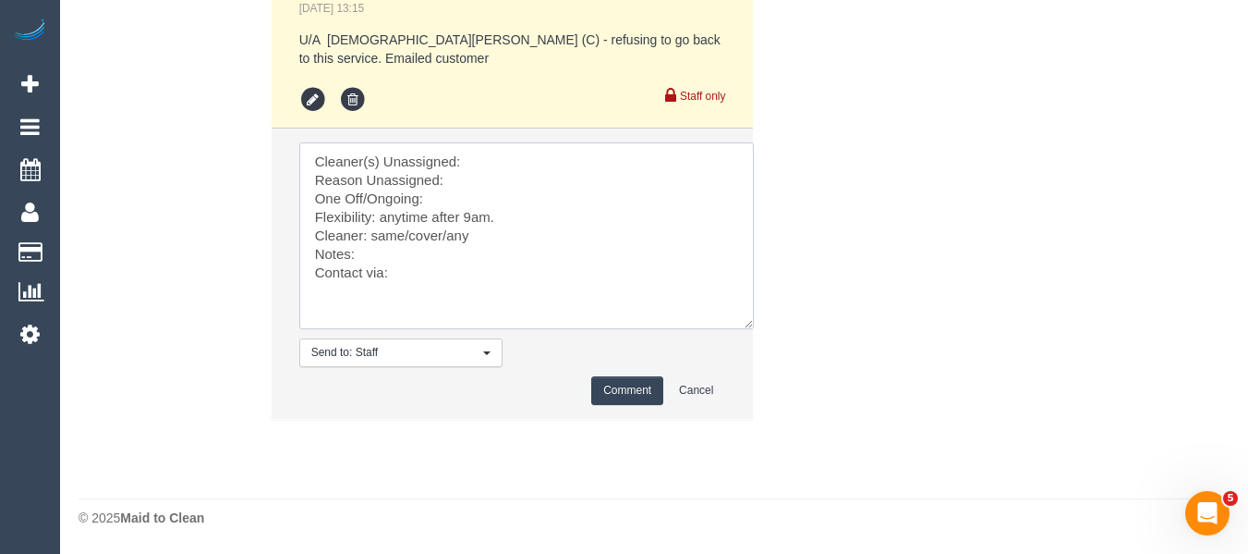
click at [484, 165] on textarea at bounding box center [526, 235] width 455 height 187
paste textarea "Nilash (+ Ayoma) (C) -"
click at [472, 177] on textarea at bounding box center [526, 235] width 455 height 187
click at [456, 177] on textarea at bounding box center [526, 235] width 455 height 187
drag, startPoint x: 479, startPoint y: 206, endPoint x: 463, endPoint y: 194, distance: 19.8
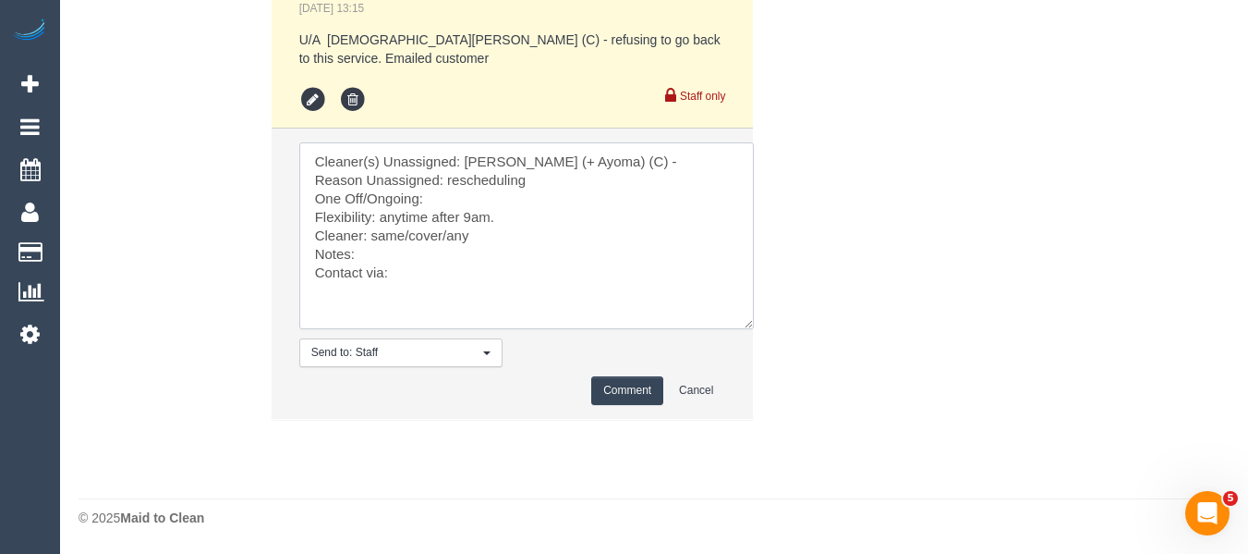
click at [478, 206] on textarea at bounding box center [526, 235] width 455 height 187
drag, startPoint x: 603, startPoint y: 158, endPoint x: 463, endPoint y: 167, distance: 139.8
click at [463, 167] on textarea at bounding box center [526, 235] width 455 height 187
drag, startPoint x: 475, startPoint y: 237, endPoint x: 371, endPoint y: 237, distance: 103.5
click at [371, 237] on textarea at bounding box center [526, 235] width 455 height 187
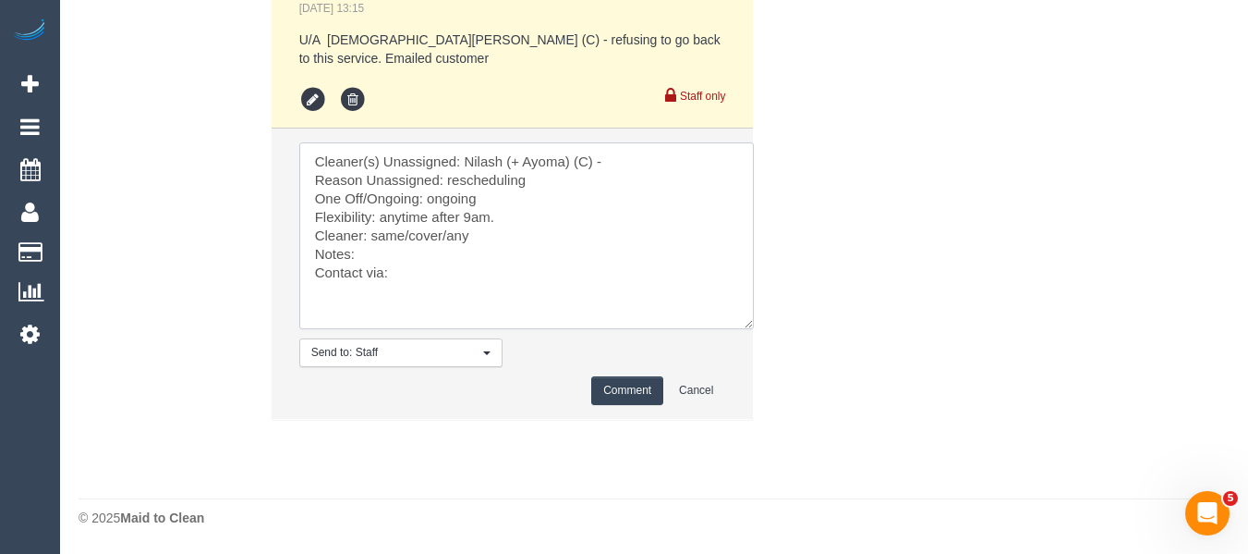
paste textarea "Nilash (+ Ayoma) (C) -"
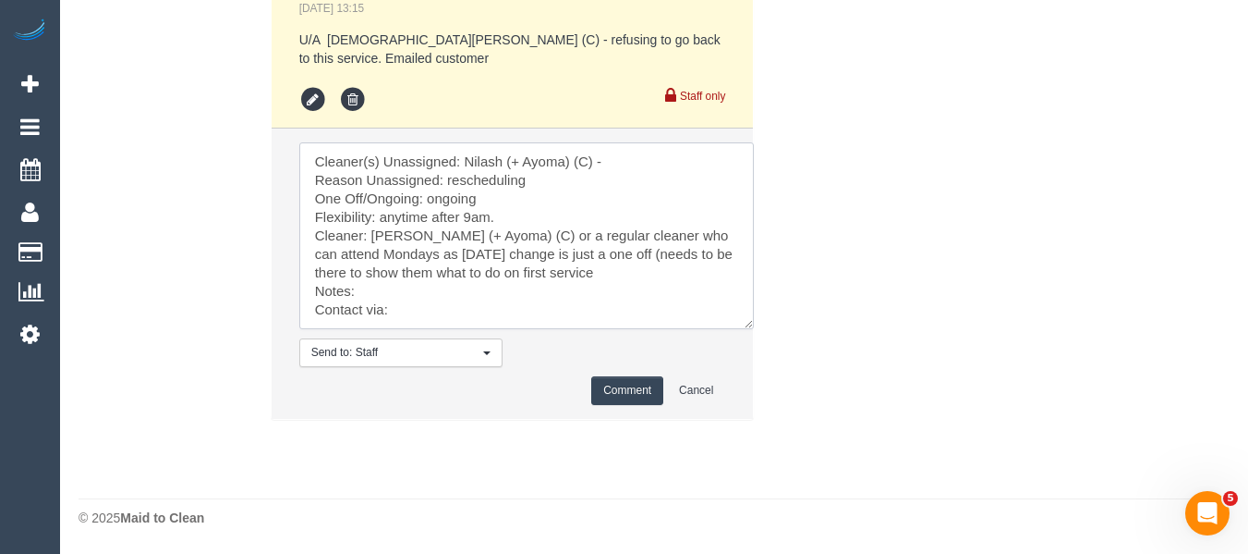
click at [455, 311] on textarea at bounding box center [526, 235] width 455 height 187
type textarea "Cleaner(s) Unassigned: Nilash (+ Ayoma) (C) - Reason Unassigned: rescheduling O…"
click at [639, 393] on button "Comment" at bounding box center [627, 390] width 72 height 29
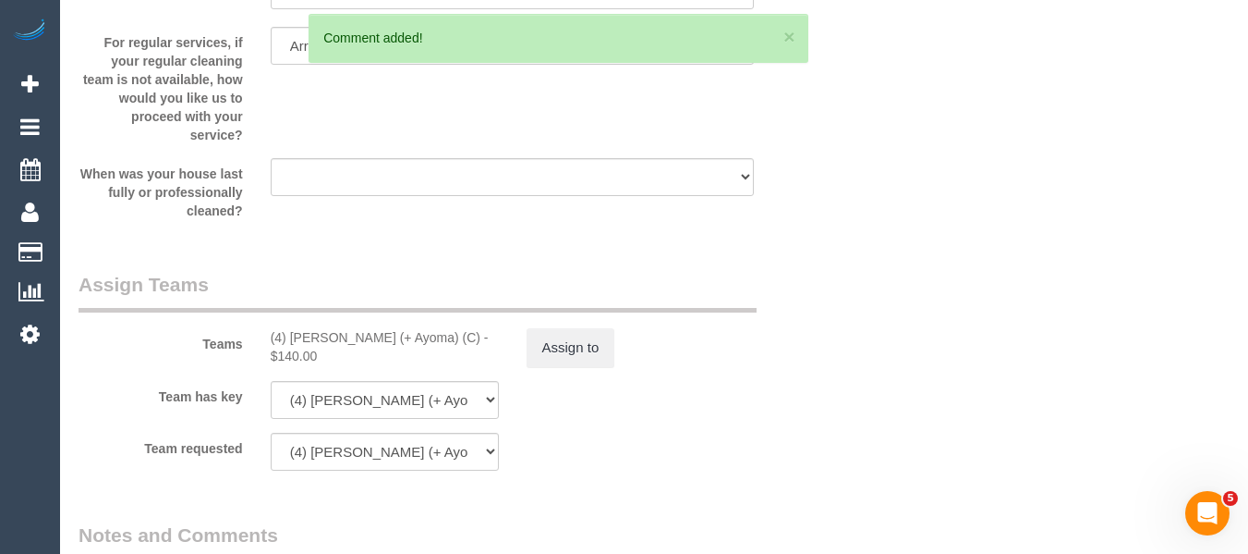
scroll to position [2618, 0]
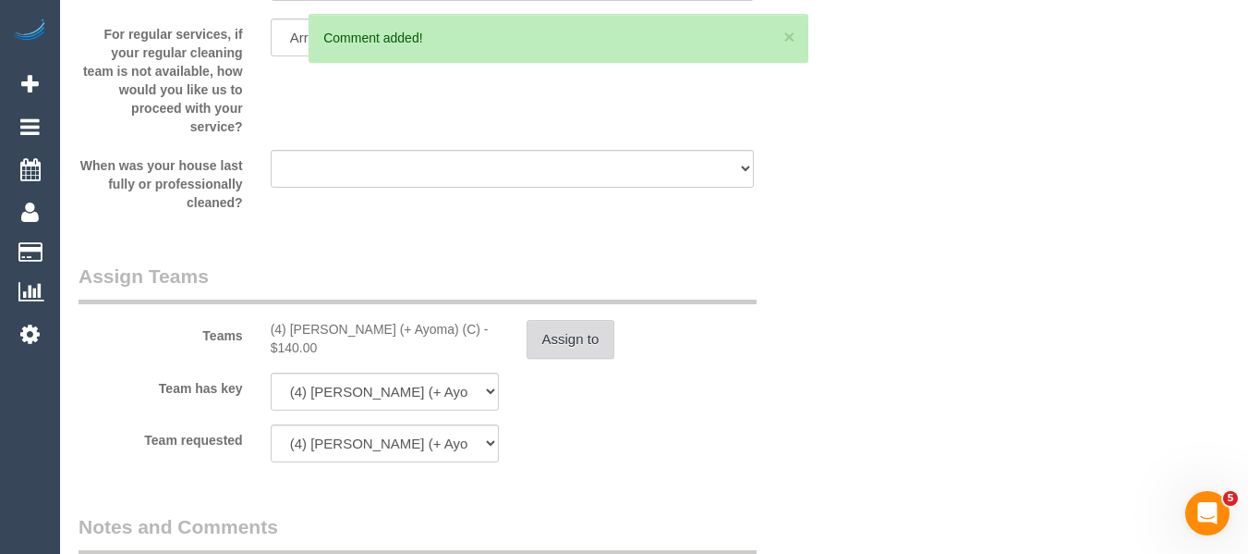
click at [583, 344] on button "Assign to" at bounding box center [571, 339] width 89 height 39
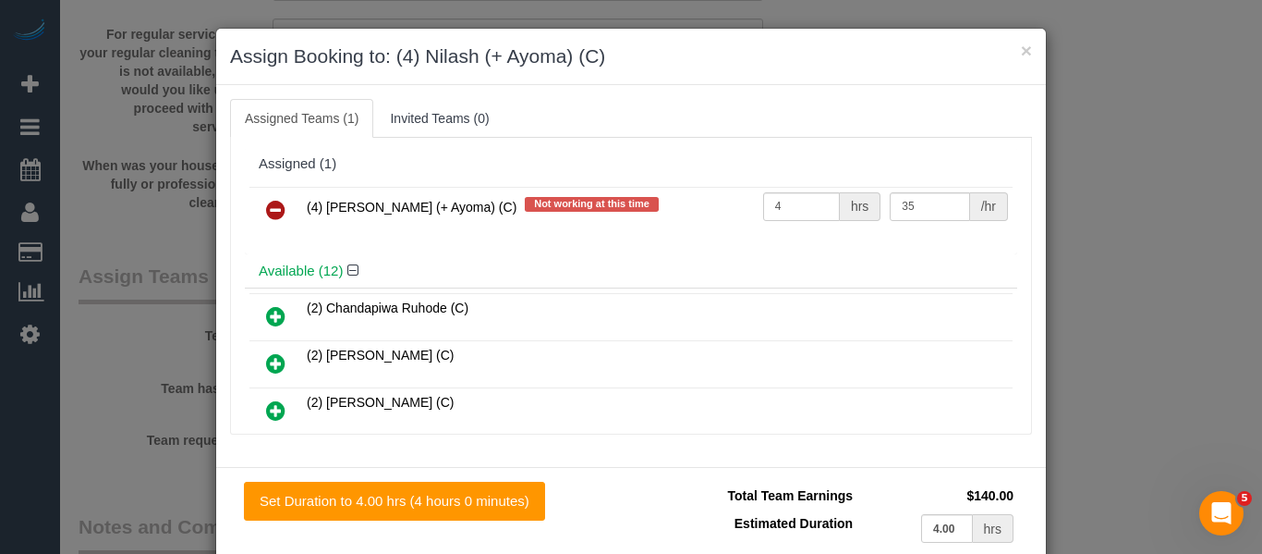
click at [270, 207] on icon at bounding box center [275, 210] width 19 height 22
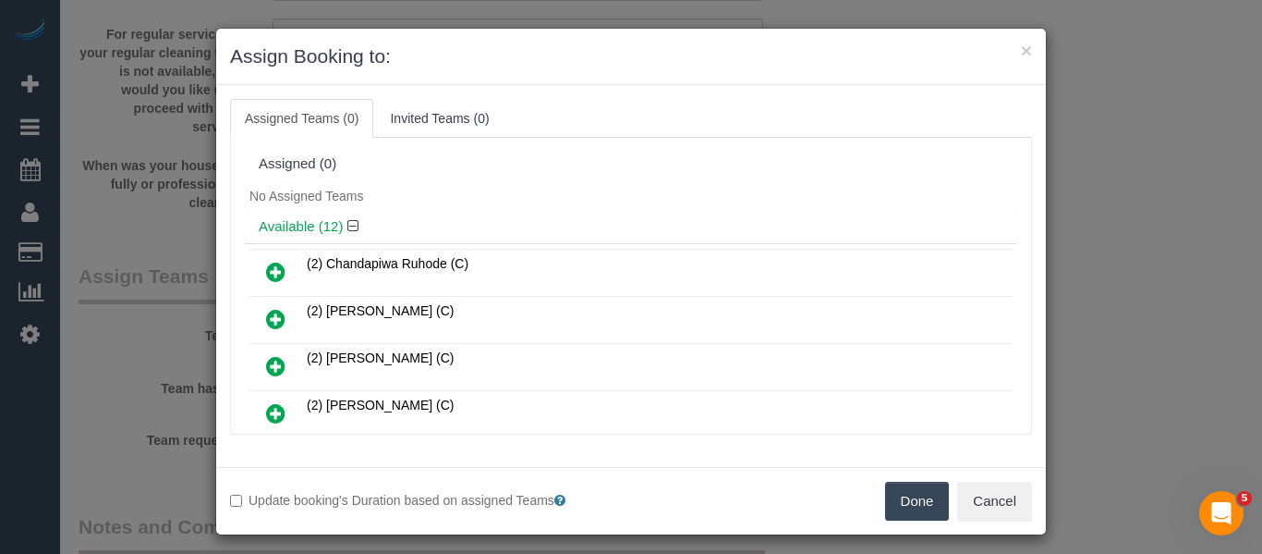
click at [910, 498] on button "Done" at bounding box center [917, 500] width 65 height 39
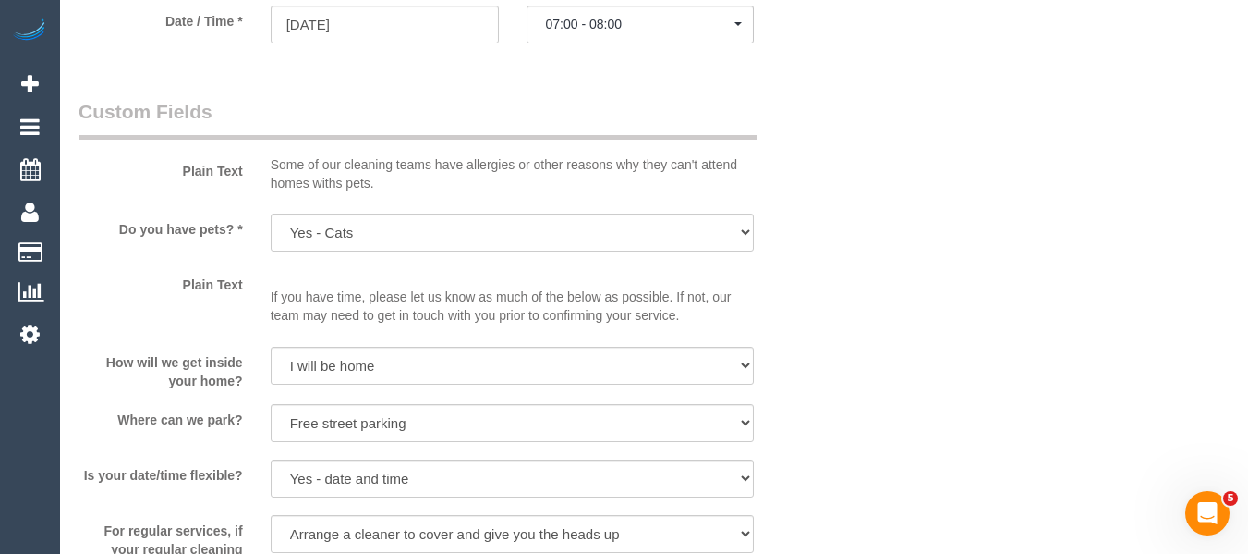
scroll to position [2026, 0]
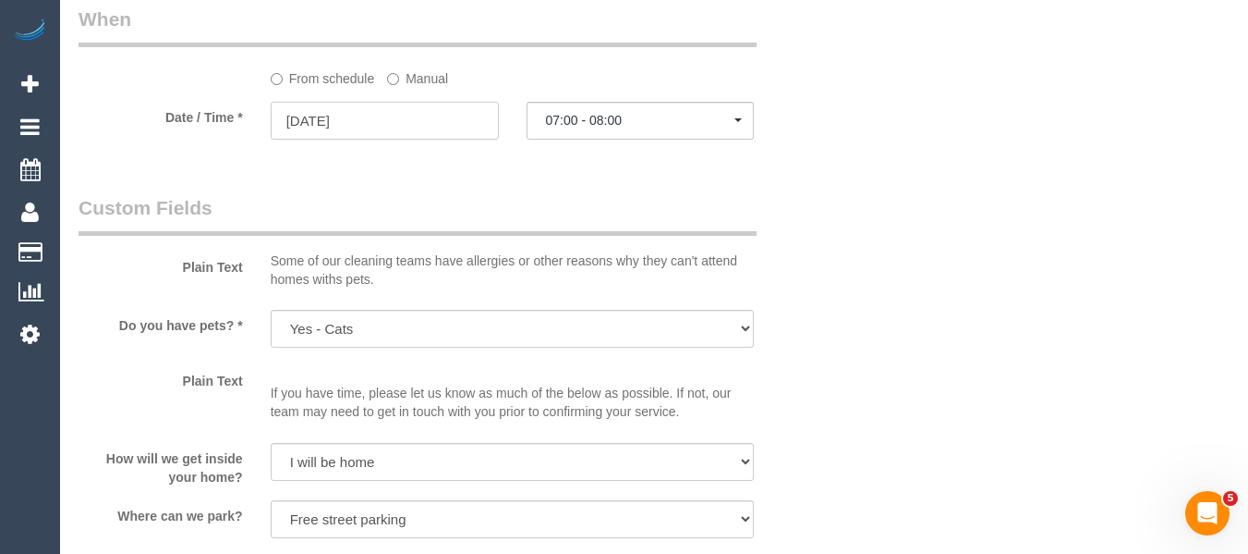
click at [338, 123] on input "06/10/2025" at bounding box center [385, 121] width 228 height 38
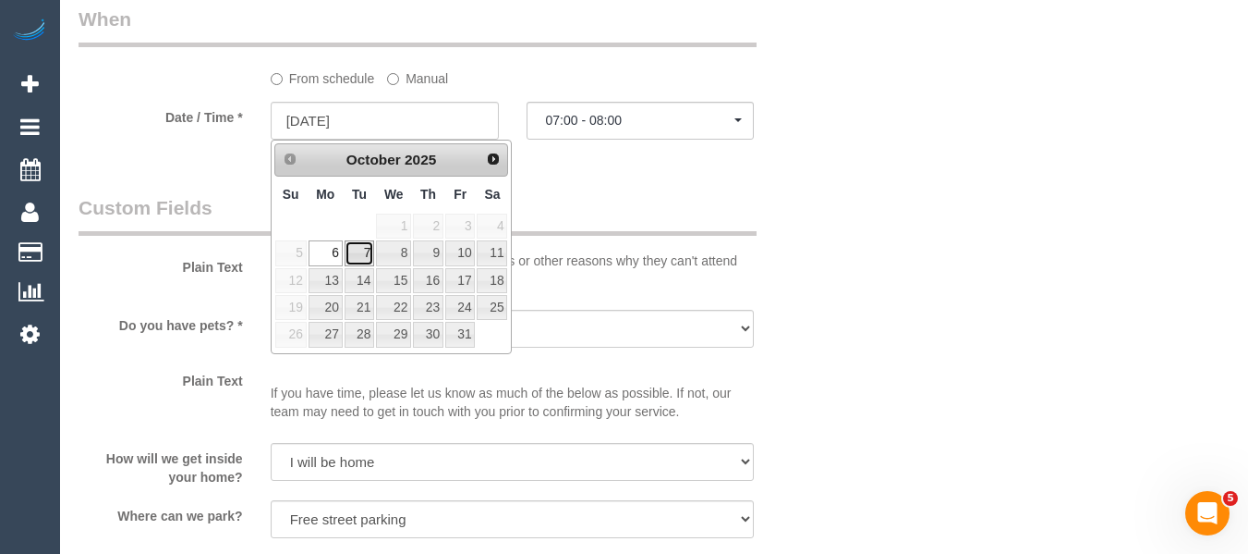
drag, startPoint x: 359, startPoint y: 249, endPoint x: 420, endPoint y: 221, distance: 67.8
click at [359, 250] on link "7" at bounding box center [360, 252] width 30 height 25
type input "07/10/2025"
select select "spot20"
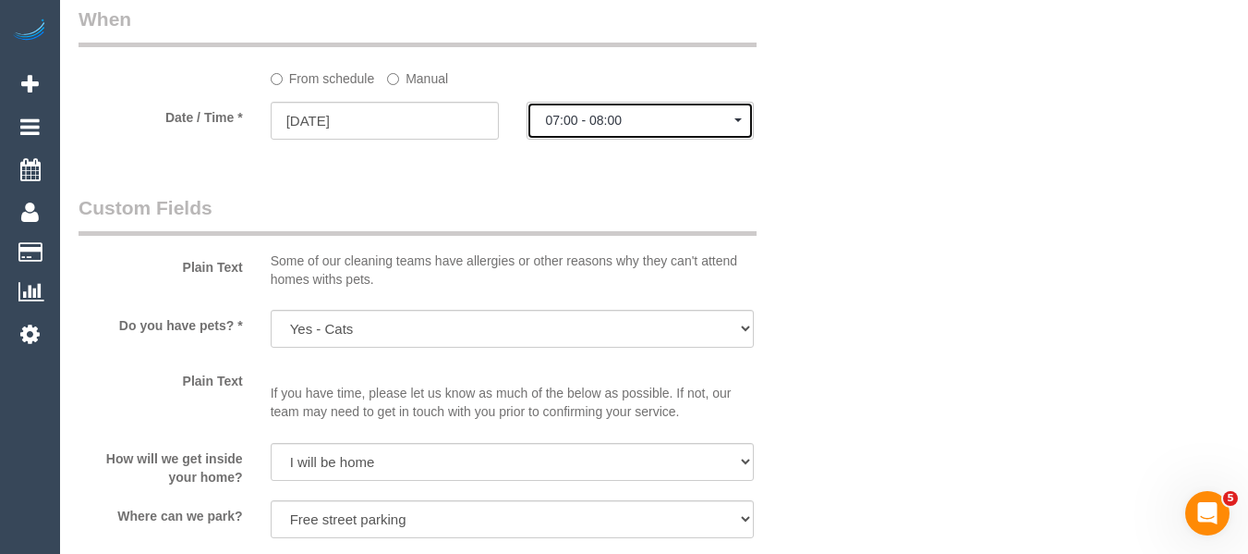
click at [597, 128] on span "07:00 - 08:00" at bounding box center [640, 120] width 189 height 15
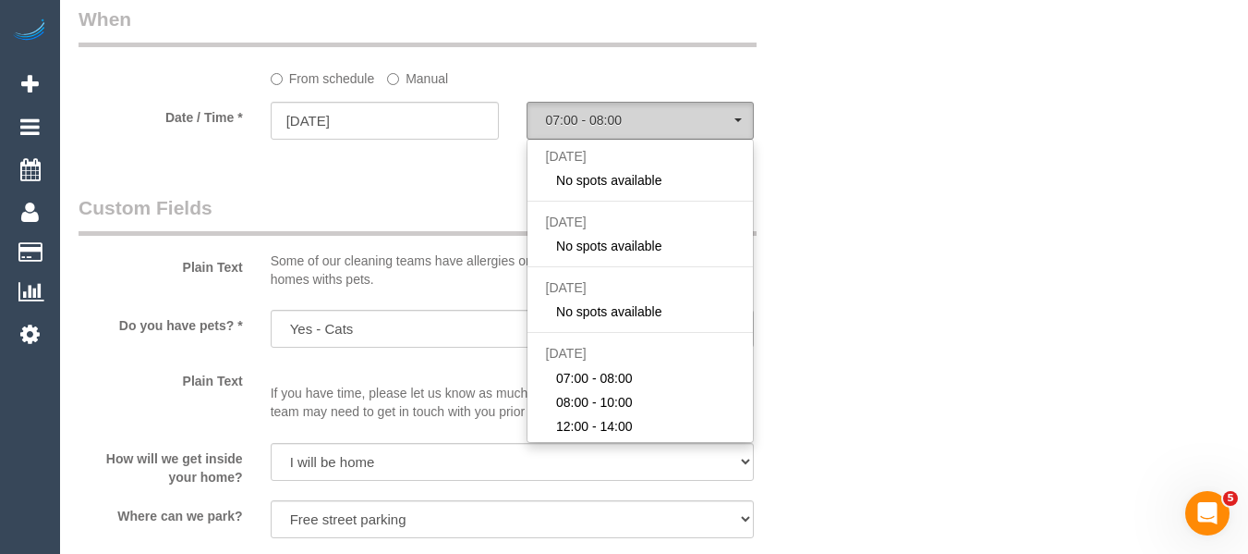
scroll to position [187, 0]
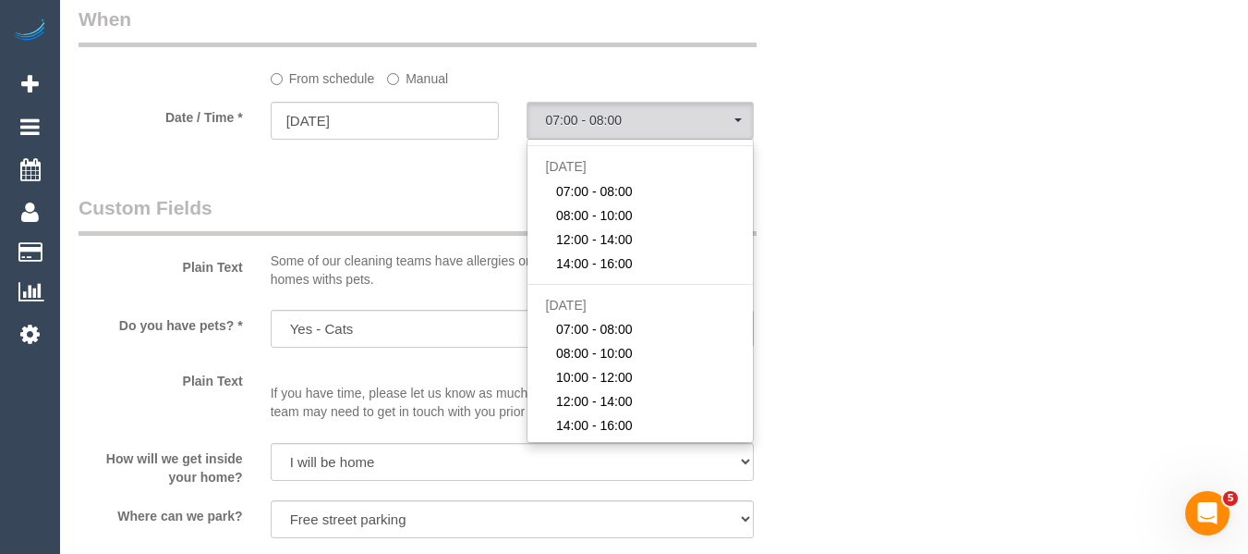
click at [417, 79] on label "Manual" at bounding box center [417, 75] width 61 height 25
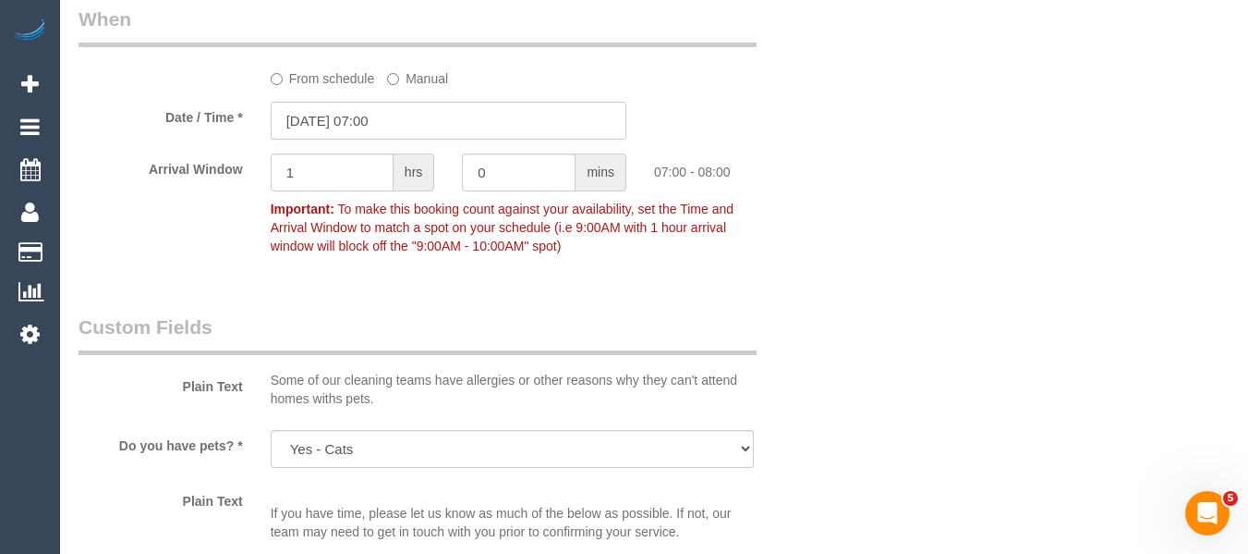
click at [396, 129] on input "07/10/2025 07:00" at bounding box center [449, 121] width 356 height 38
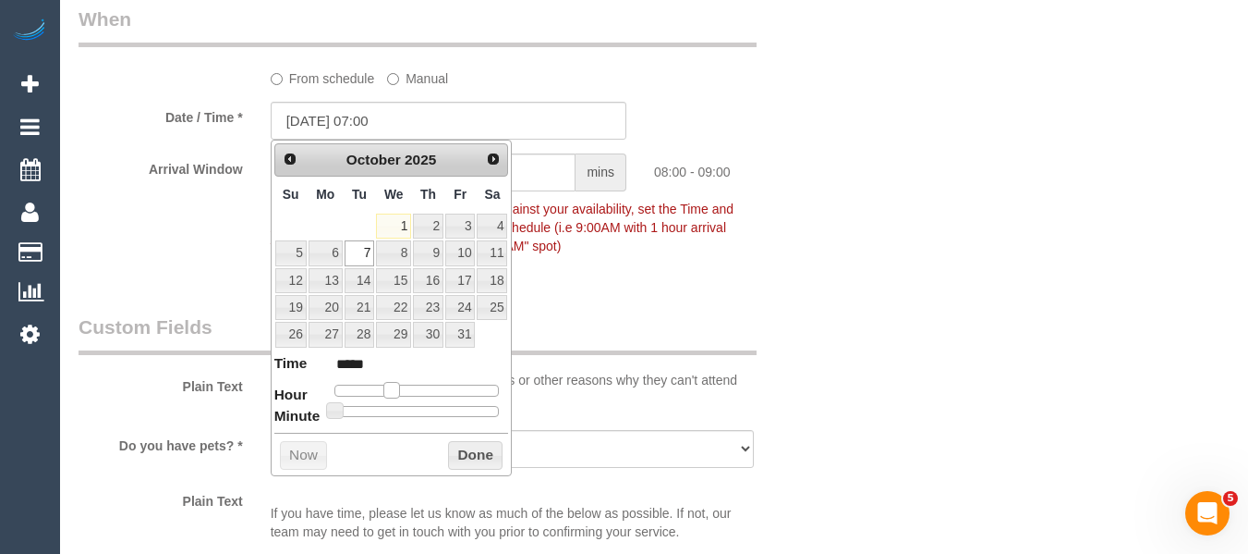
type input "07/10/2025 08:00"
type input "*****"
type input "07/10/2025 09:00"
type input "*****"
drag, startPoint x: 384, startPoint y: 392, endPoint x: 401, endPoint y: 392, distance: 16.6
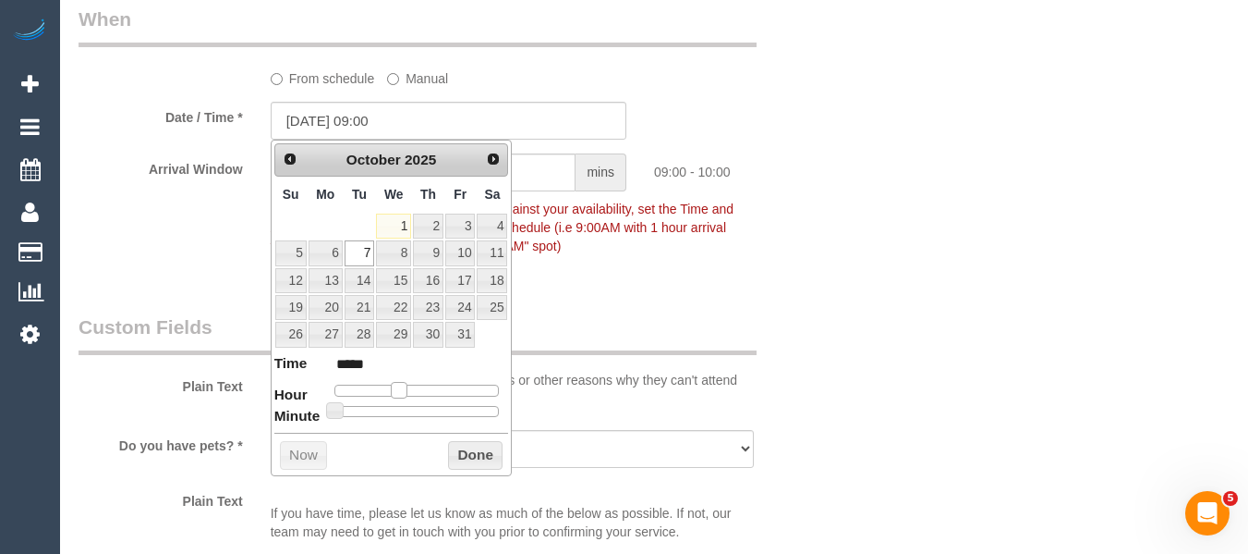
click at [401, 392] on span at bounding box center [399, 390] width 17 height 17
click at [469, 456] on button "Done" at bounding box center [475, 456] width 55 height 30
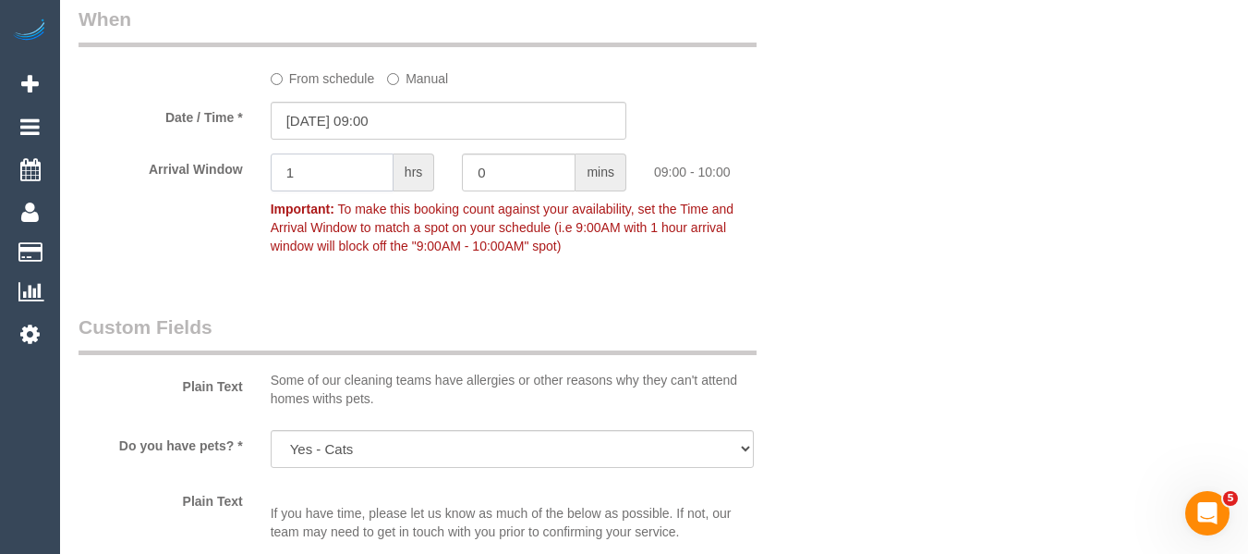
drag, startPoint x: 312, startPoint y: 178, endPoint x: 249, endPoint y: 175, distance: 63.9
click at [251, 175] on div "Arrival Window 1 hrs 0 mins 09:00 - 10:00 Important: To make this booking count…" at bounding box center [449, 208] width 768 height 110
type input "2"
drag, startPoint x: 994, startPoint y: 236, endPoint x: 1065, endPoint y: 248, distance: 72.2
click at [1017, 238] on div "Who Email* gramchandani27@gmail.com Name * Paryrokh Ghashghaee PDF ONLINE INVOI…" at bounding box center [654, 291] width 1151 height 4454
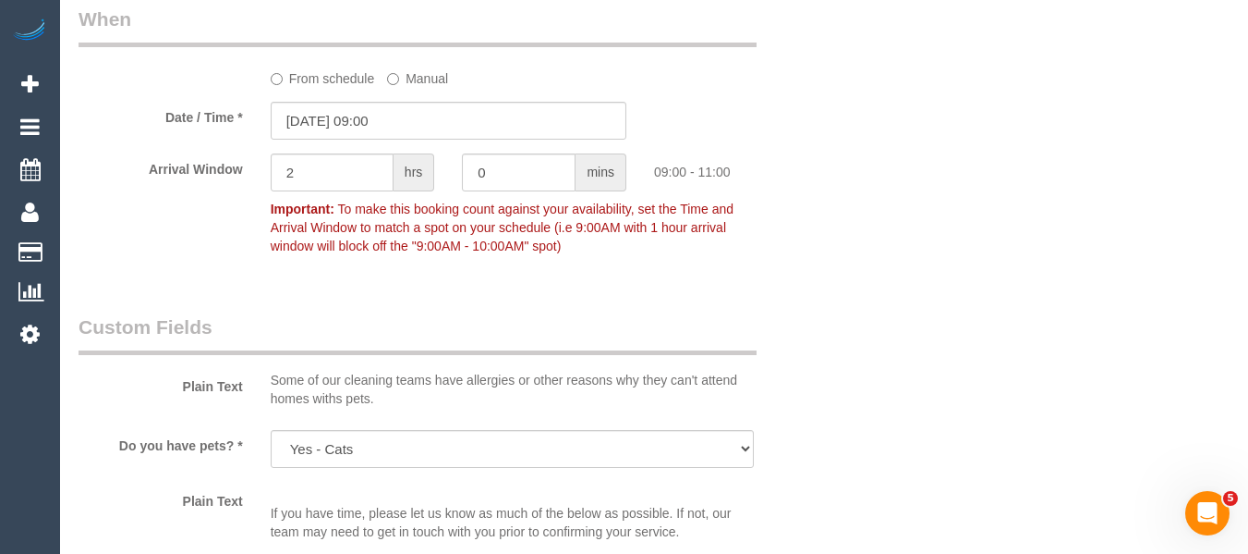
drag, startPoint x: 1242, startPoint y: 160, endPoint x: 1242, endPoint y: 150, distance: 10.2
click at [1242, 150] on div "Booking / October 03, 2025 / 09:00 - 11:00 / Paryrokh Ghashghaee / PDF ONLINE I…" at bounding box center [654, 278] width 1188 height 4608
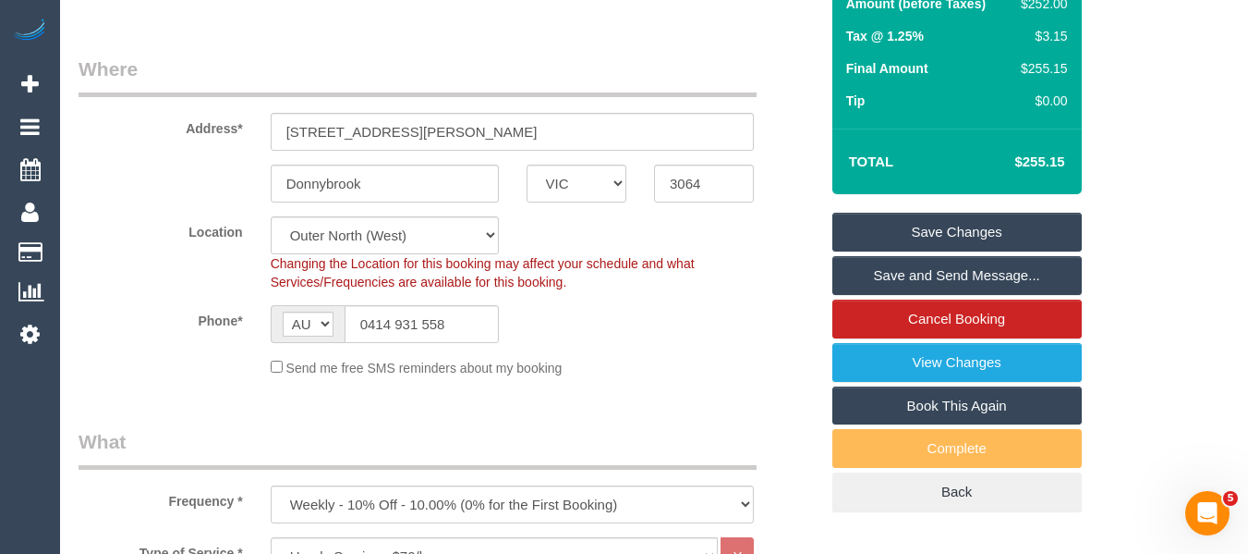
scroll to position [236, 0]
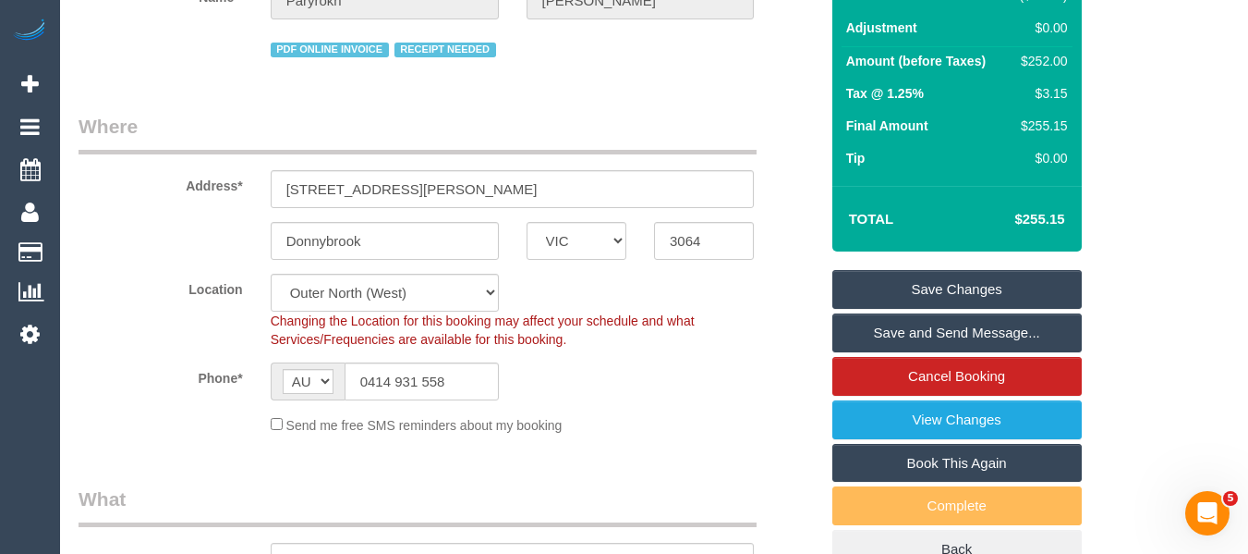
click at [1011, 275] on link "Save Changes" at bounding box center [958, 289] width 250 height 39
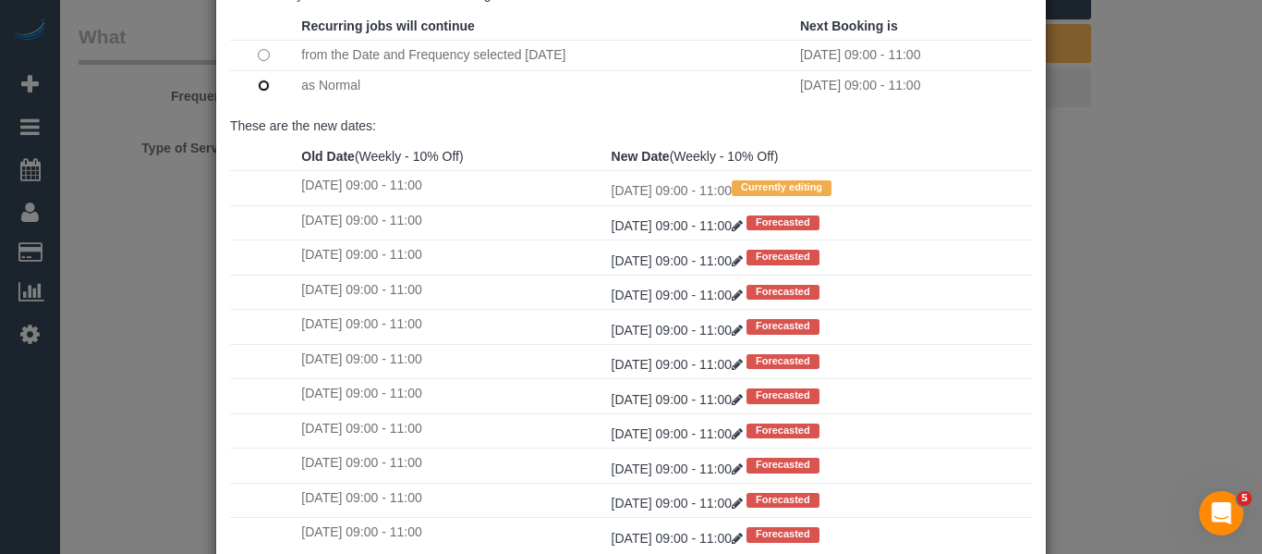
scroll to position [274, 0]
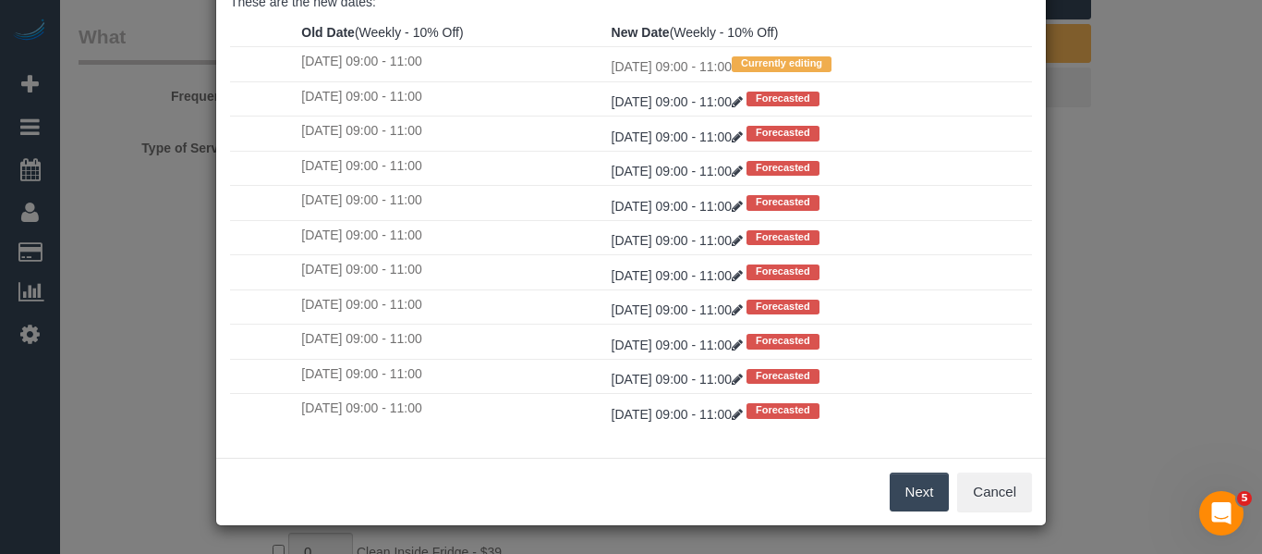
click at [923, 482] on button "Next" at bounding box center [920, 491] width 60 height 39
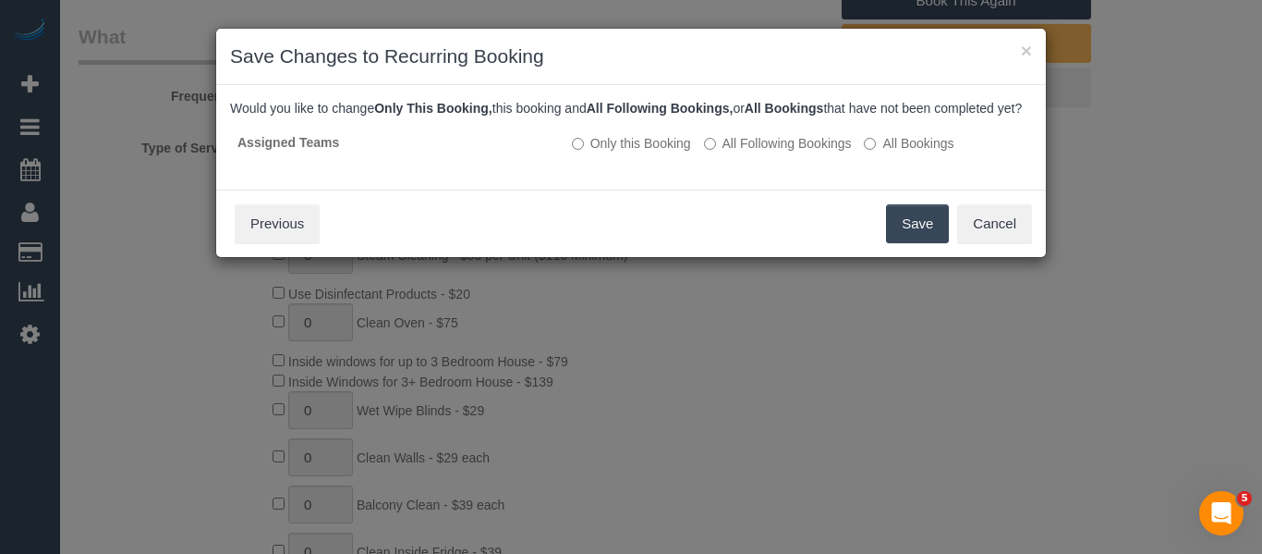
scroll to position [0, 0]
click at [913, 232] on button "Save" at bounding box center [917, 223] width 63 height 39
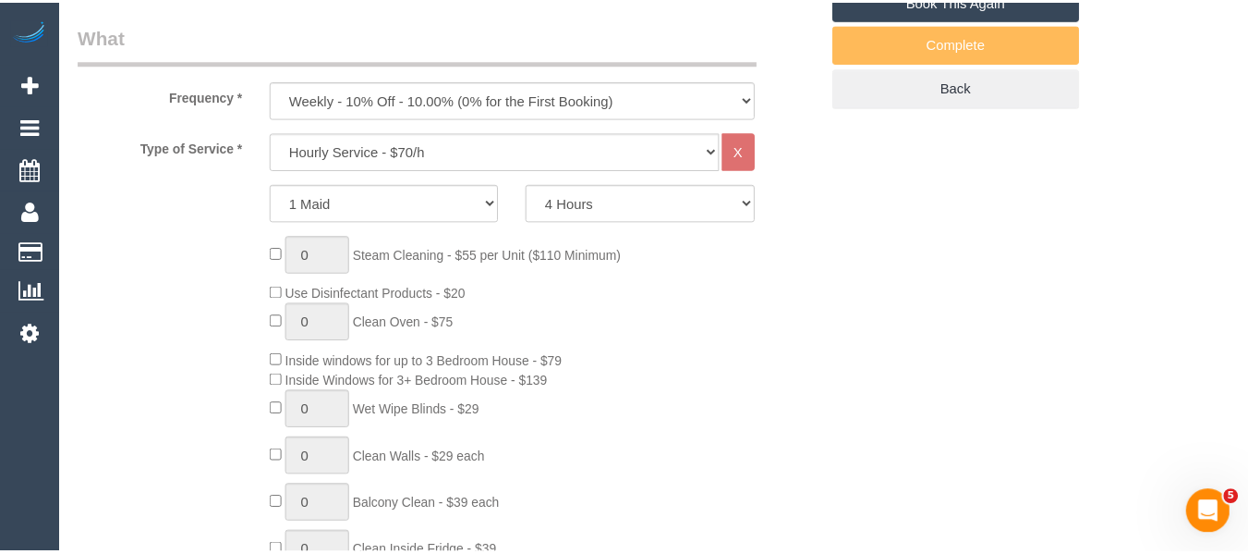
scroll to position [248, 0]
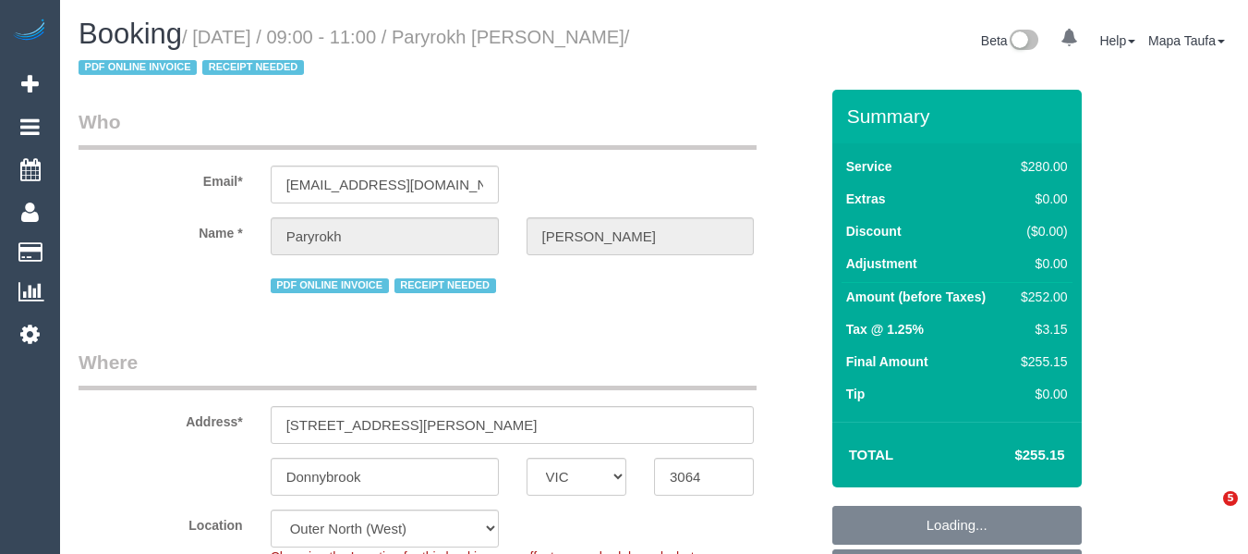
select select "VIC"
select select "number:29"
select select "number:14"
select select "number:19"
select select "number:22"
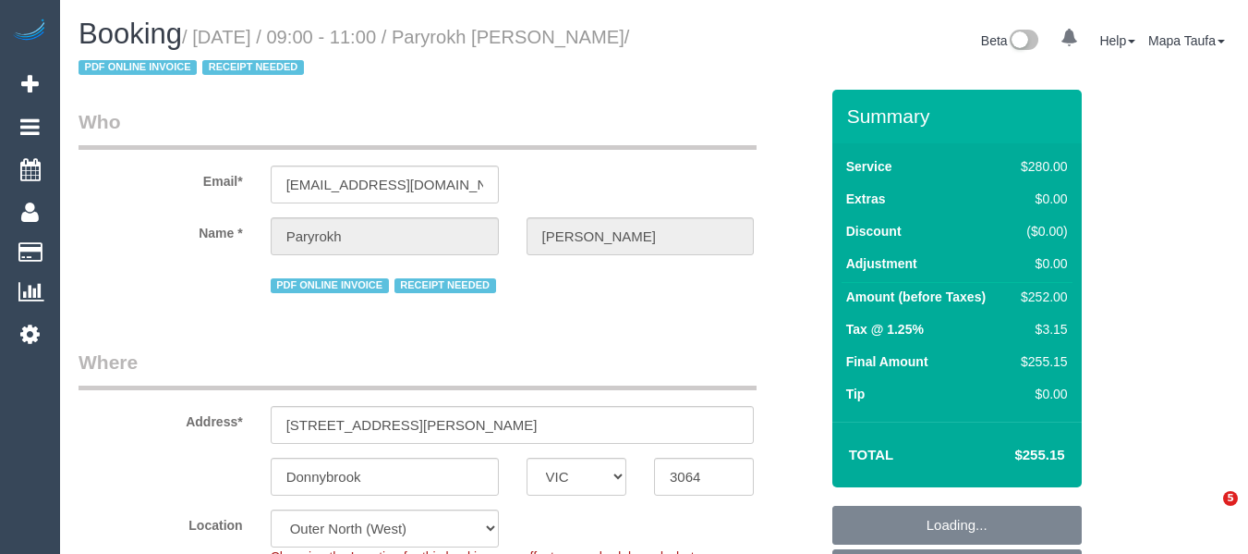
select select "number:34"
select select "object:1270"
select select "240"
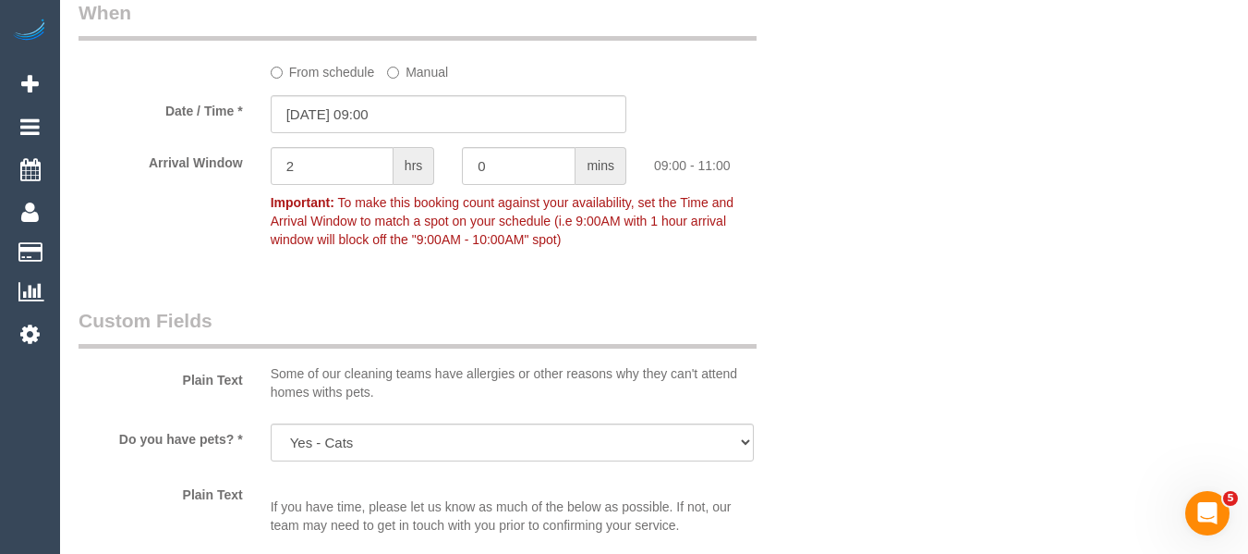
scroll to position [2033, 0]
click at [347, 117] on input "[DATE] 09:00" at bounding box center [449, 113] width 356 height 38
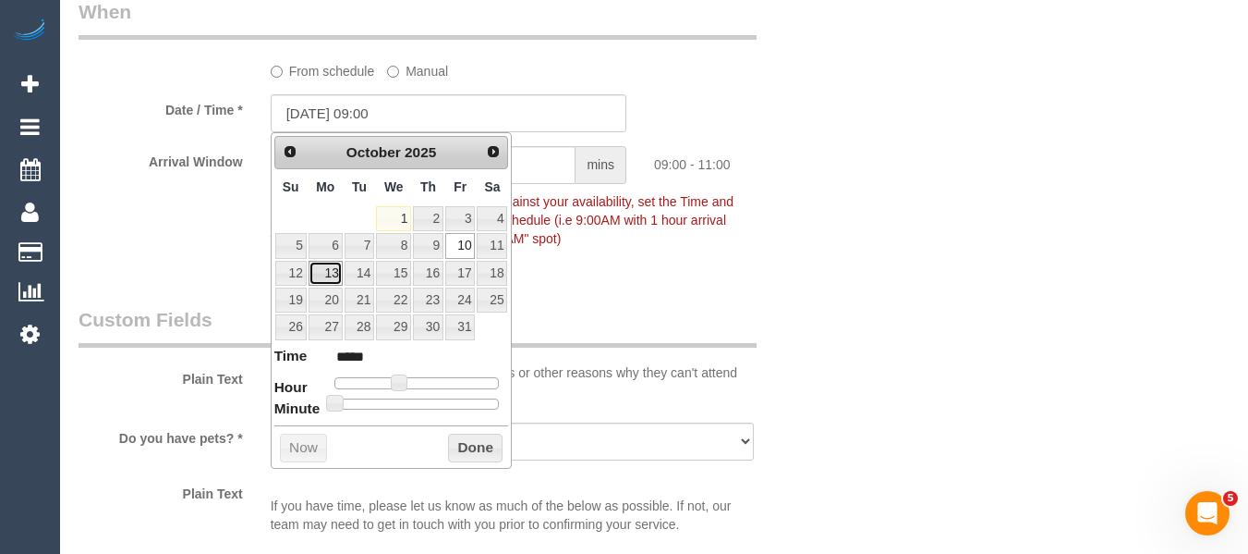
click at [326, 268] on link "13" at bounding box center [326, 273] width 34 height 25
type input "[DATE] 09:00"
click at [463, 452] on button "Done" at bounding box center [475, 448] width 55 height 30
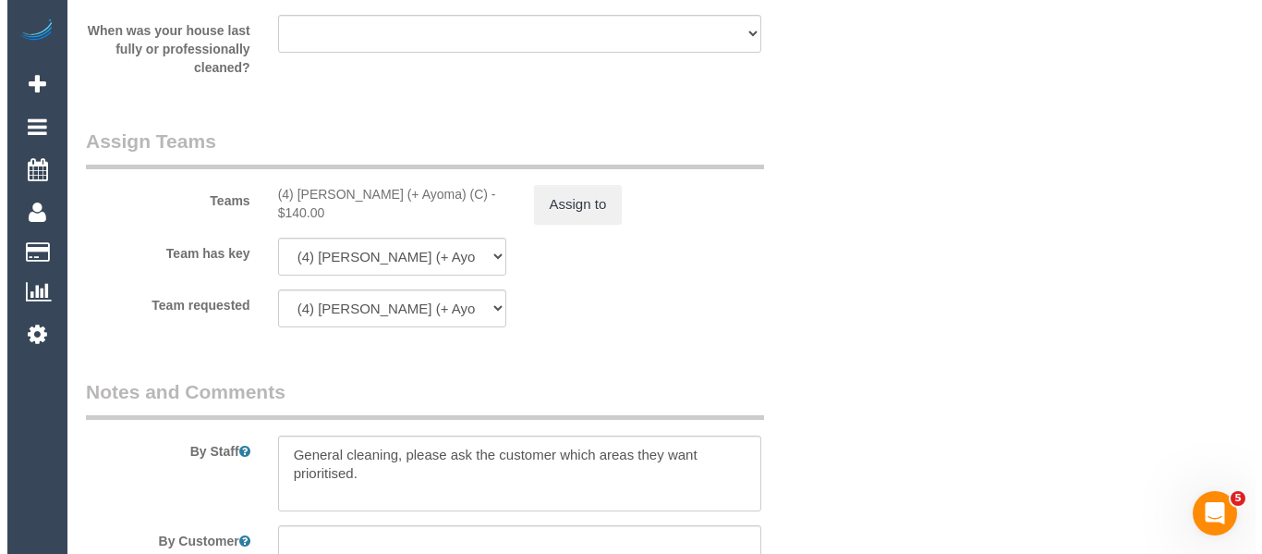
scroll to position [2865, 0]
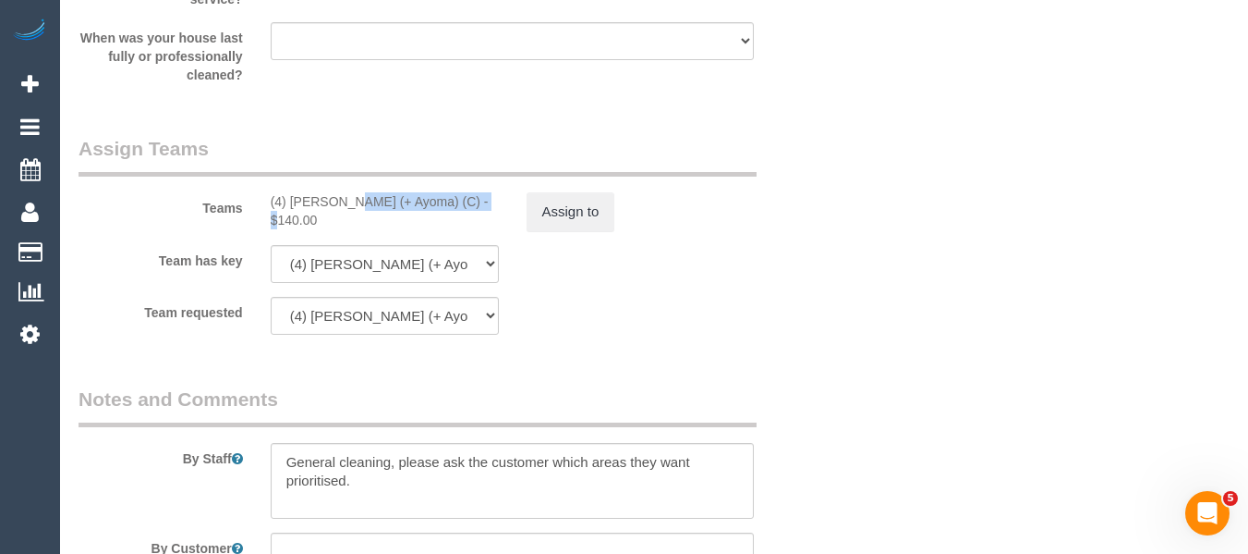
drag, startPoint x: 418, startPoint y: 201, endPoint x: 292, endPoint y: 201, distance: 125.7
click at [292, 201] on div "(4) [PERSON_NAME] (+ Ayoma) (C) - $140.00" at bounding box center [385, 210] width 228 height 37
copy div "Nilash (+ Ayoma) (C) -"
click at [562, 212] on button "Assign to" at bounding box center [571, 211] width 89 height 39
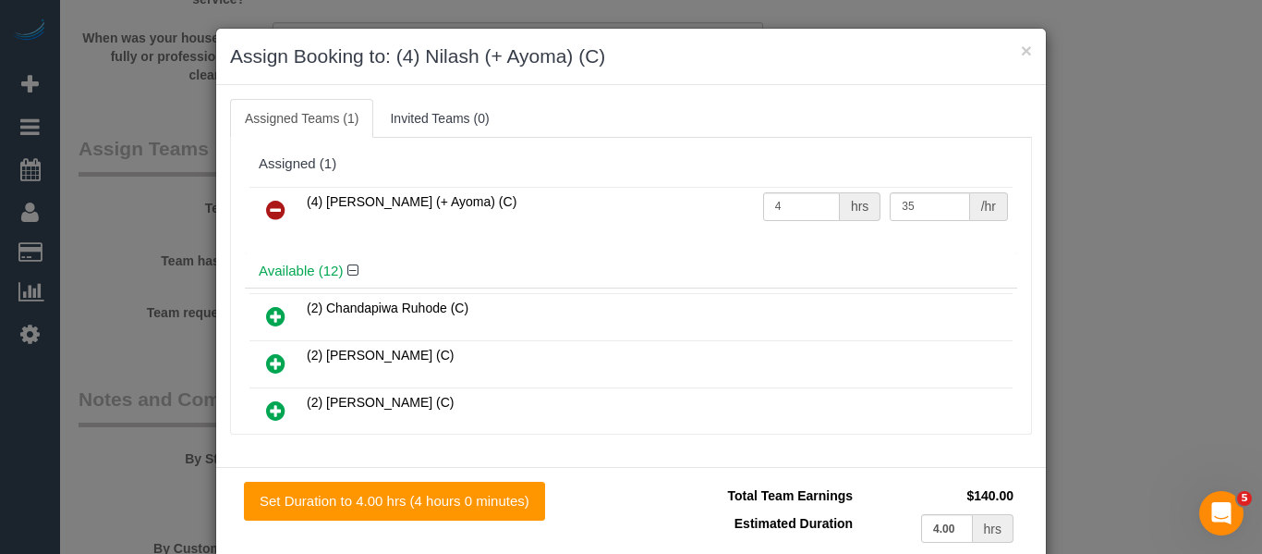
drag, startPoint x: 269, startPoint y: 208, endPoint x: 467, endPoint y: 269, distance: 207.0
click at [268, 208] on icon at bounding box center [275, 210] width 19 height 22
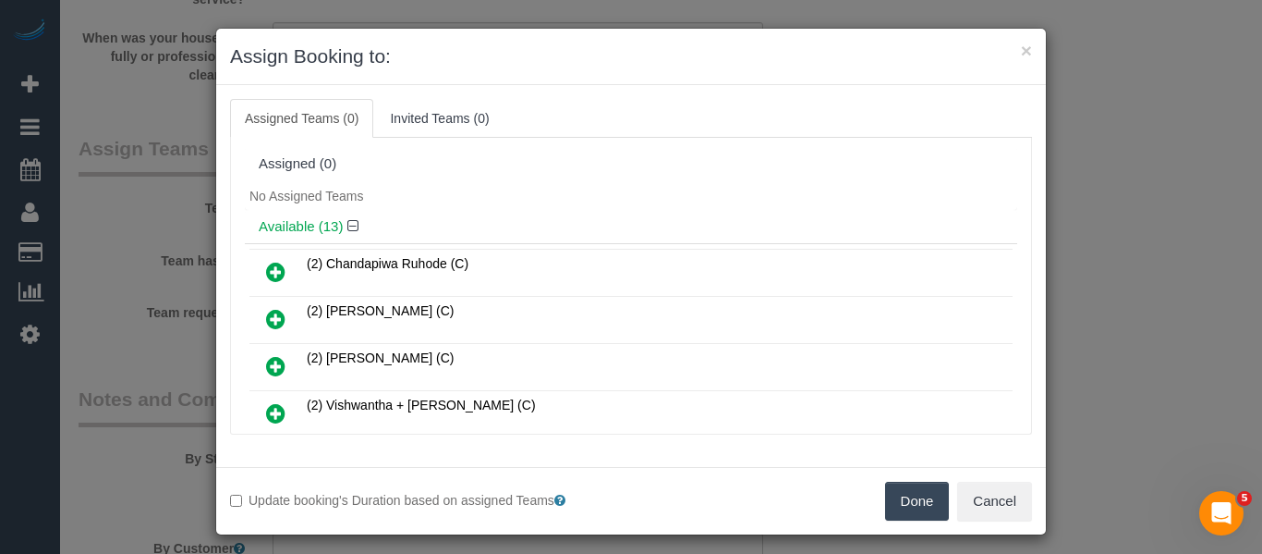
click at [892, 485] on button "Done" at bounding box center [917, 500] width 65 height 39
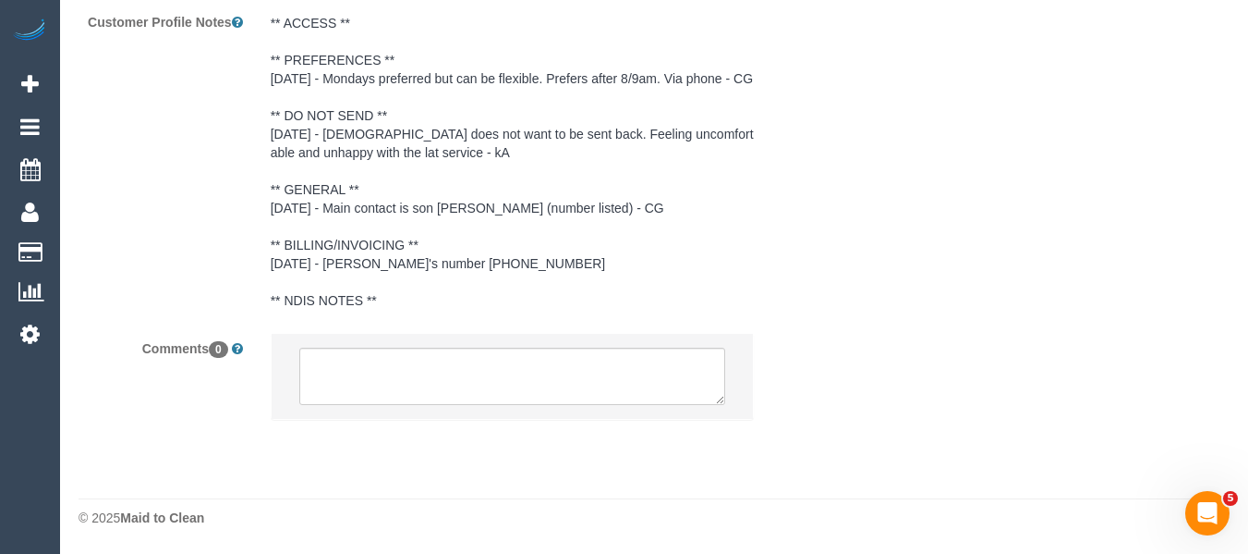
scroll to position [3499, 0]
click at [400, 360] on textarea at bounding box center [512, 375] width 427 height 57
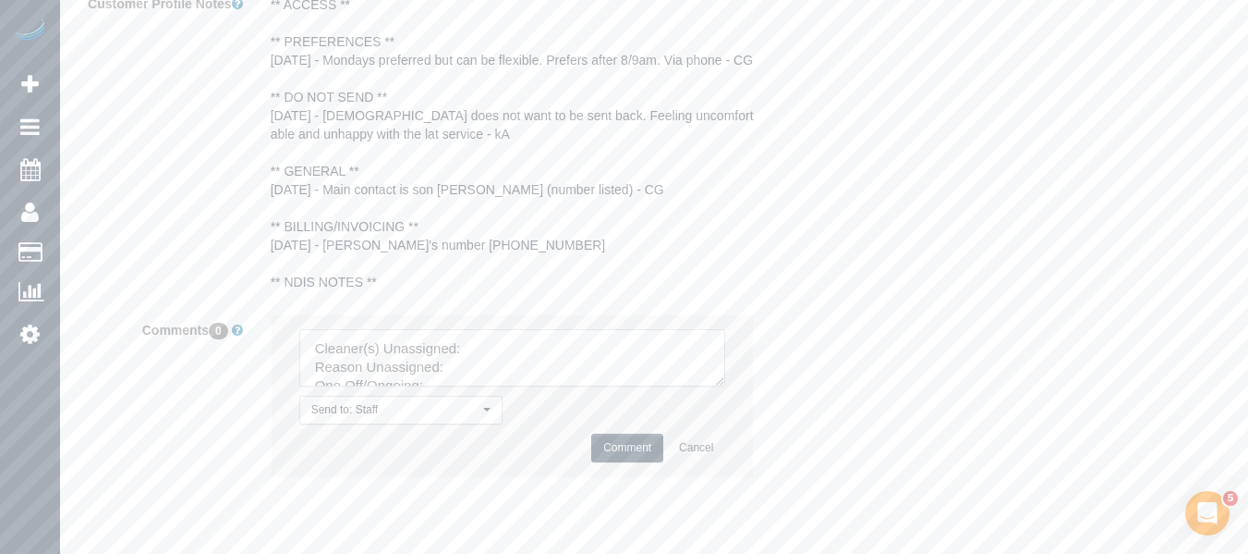
click at [715, 386] on textarea at bounding box center [512, 357] width 427 height 57
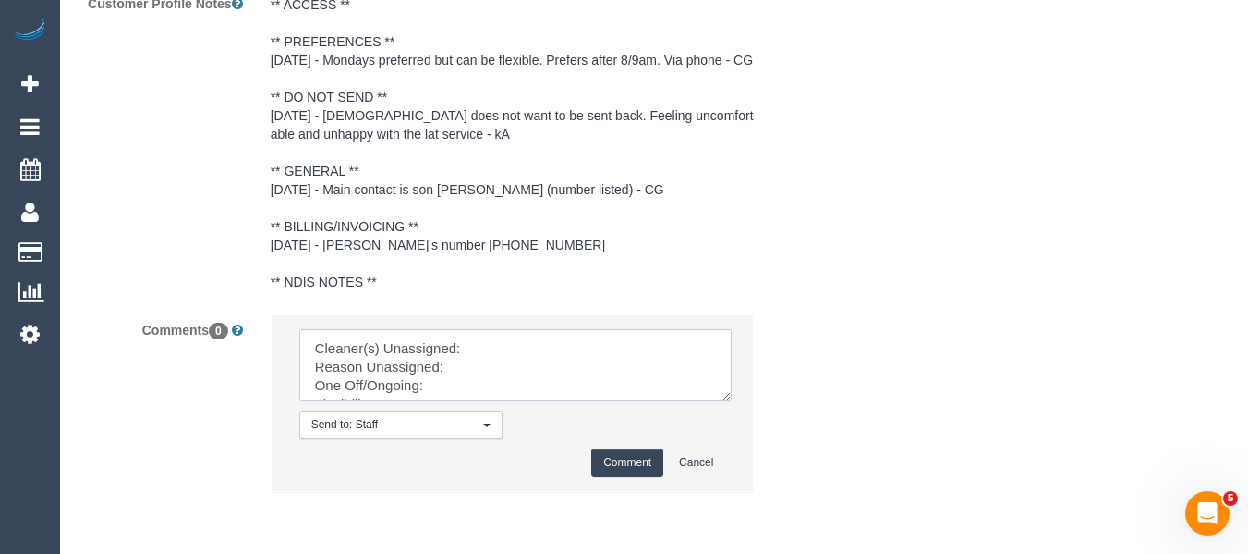
drag, startPoint x: 715, startPoint y: 403, endPoint x: 747, endPoint y: 509, distance: 110.8
click at [732, 401] on textarea at bounding box center [515, 365] width 432 height 72
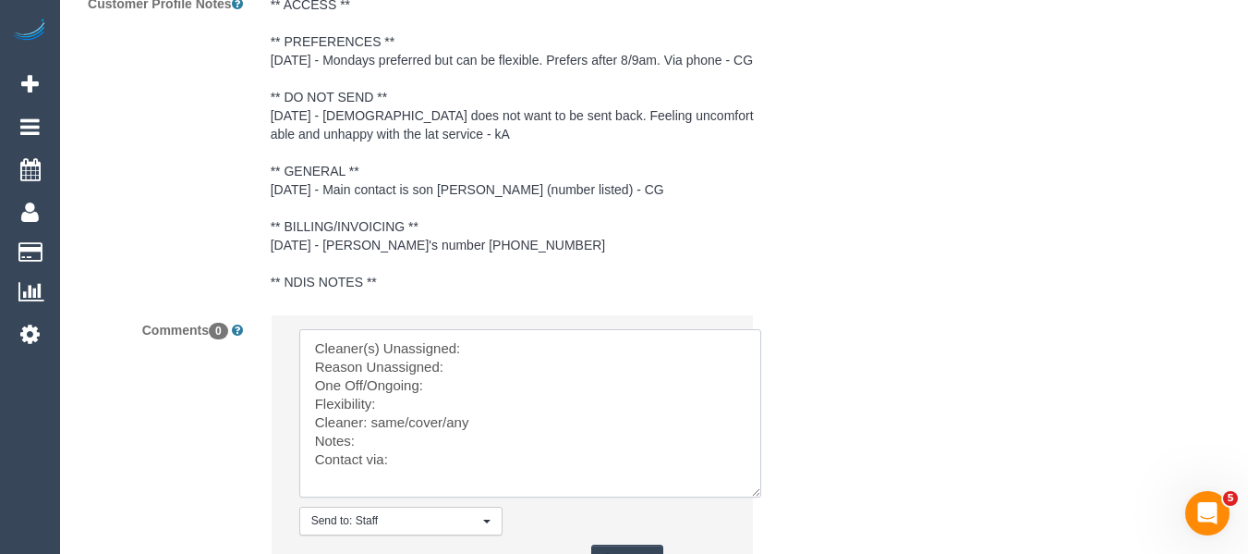
click at [520, 370] on textarea at bounding box center [530, 413] width 462 height 168
paste textarea "Nilash (+ Ayoma) (C) -"
click at [505, 388] on textarea at bounding box center [530, 413] width 462 height 168
click at [440, 412] on textarea at bounding box center [530, 413] width 462 height 168
click at [529, 384] on textarea at bounding box center [530, 413] width 462 height 168
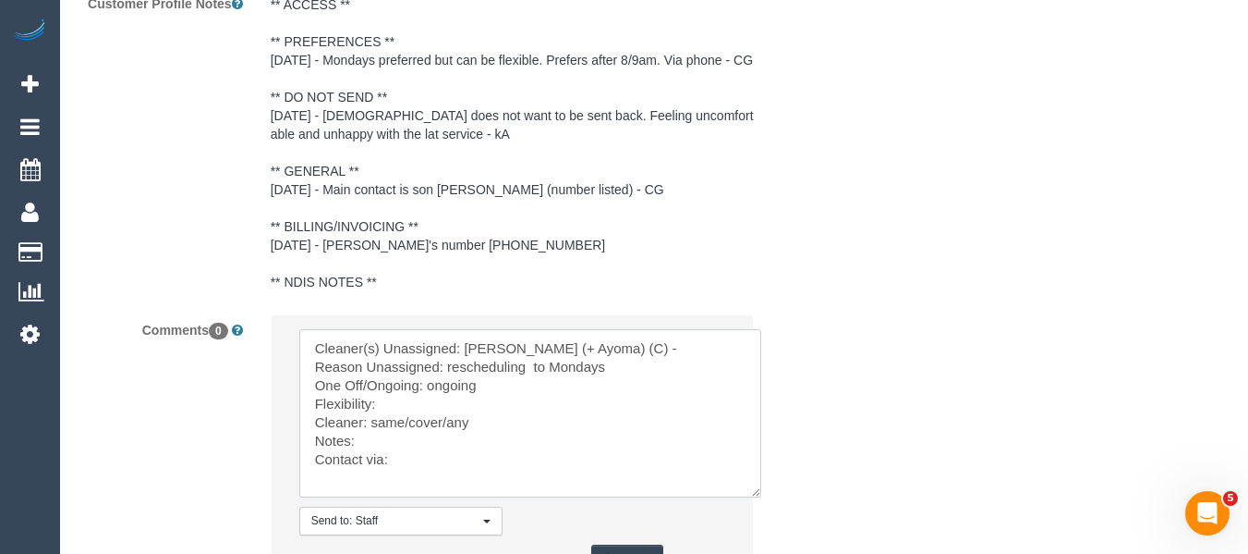
click at [437, 418] on textarea at bounding box center [530, 413] width 462 height 168
drag, startPoint x: 473, startPoint y: 446, endPoint x: 372, endPoint y: 441, distance: 100.9
click at [372, 441] on textarea at bounding box center [530, 413] width 462 height 168
click at [444, 490] on textarea at bounding box center [530, 413] width 462 height 168
click at [603, 438] on textarea at bounding box center [530, 413] width 462 height 168
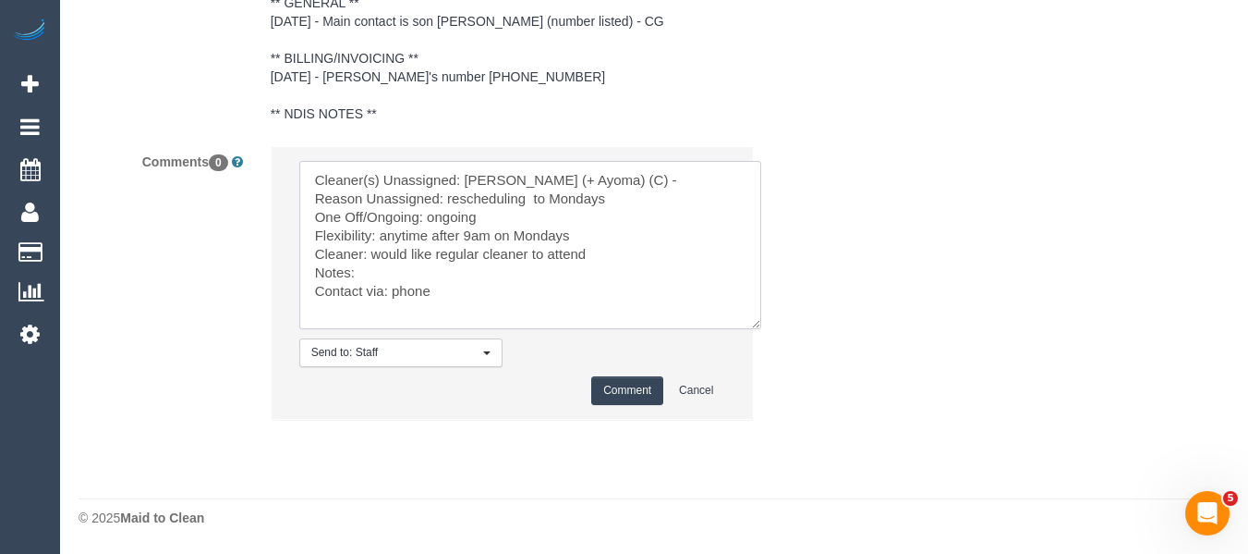
scroll to position [3683, 0]
type textarea "Cleaner(s) Unassigned: Nilash (+ Ayoma) (C) - Reason Unassigned: rescheduling t…"
click at [615, 395] on button "Comment" at bounding box center [627, 390] width 72 height 29
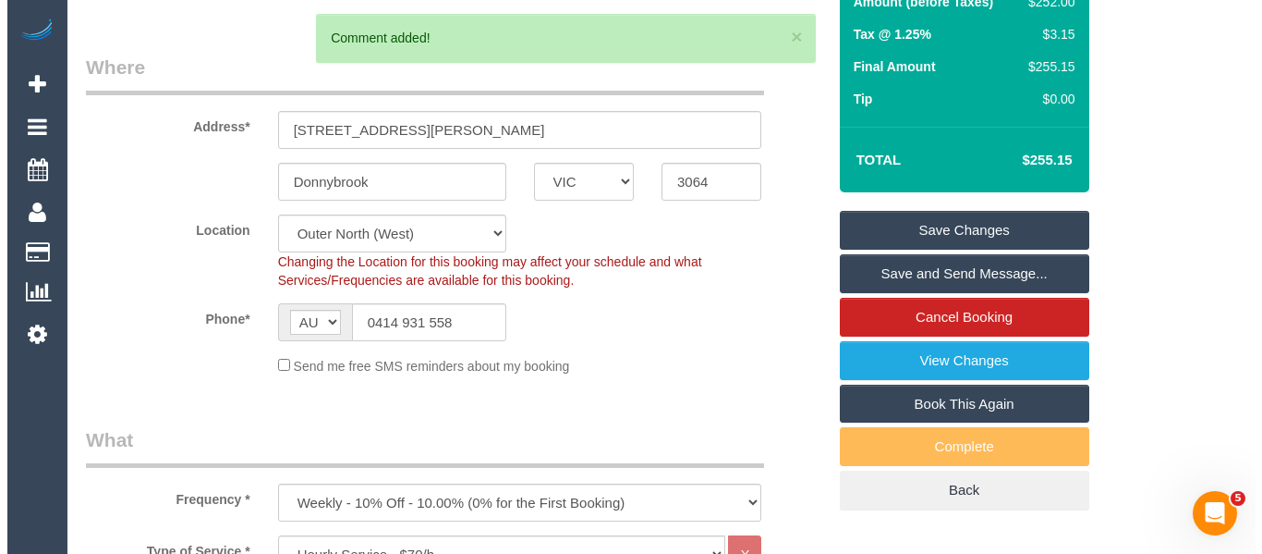
scroll to position [204, 0]
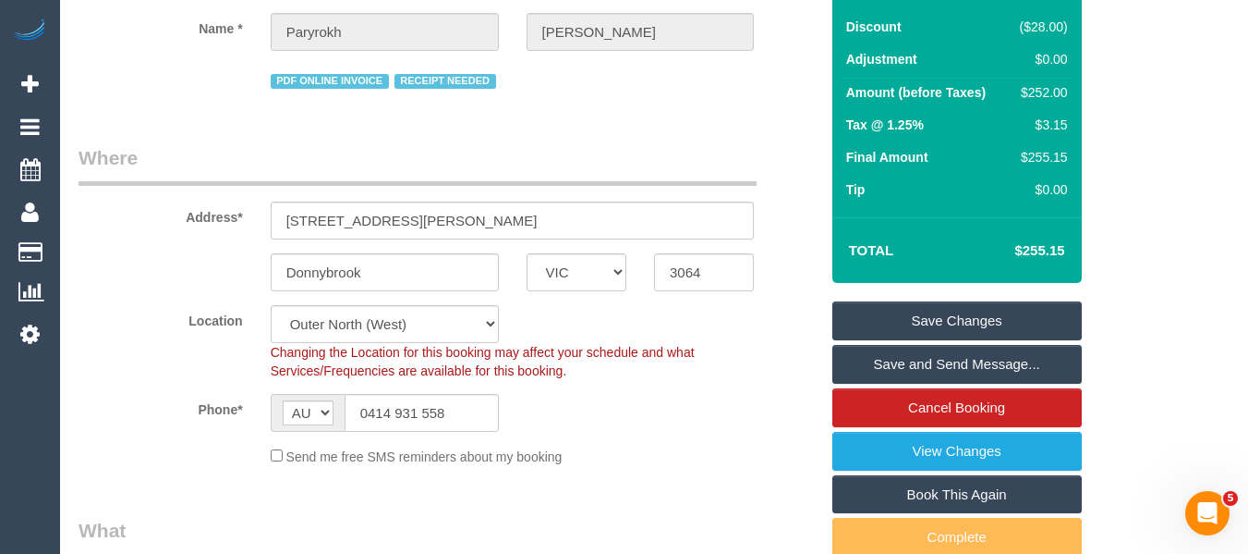
click at [1024, 315] on link "Save Changes" at bounding box center [958, 320] width 250 height 39
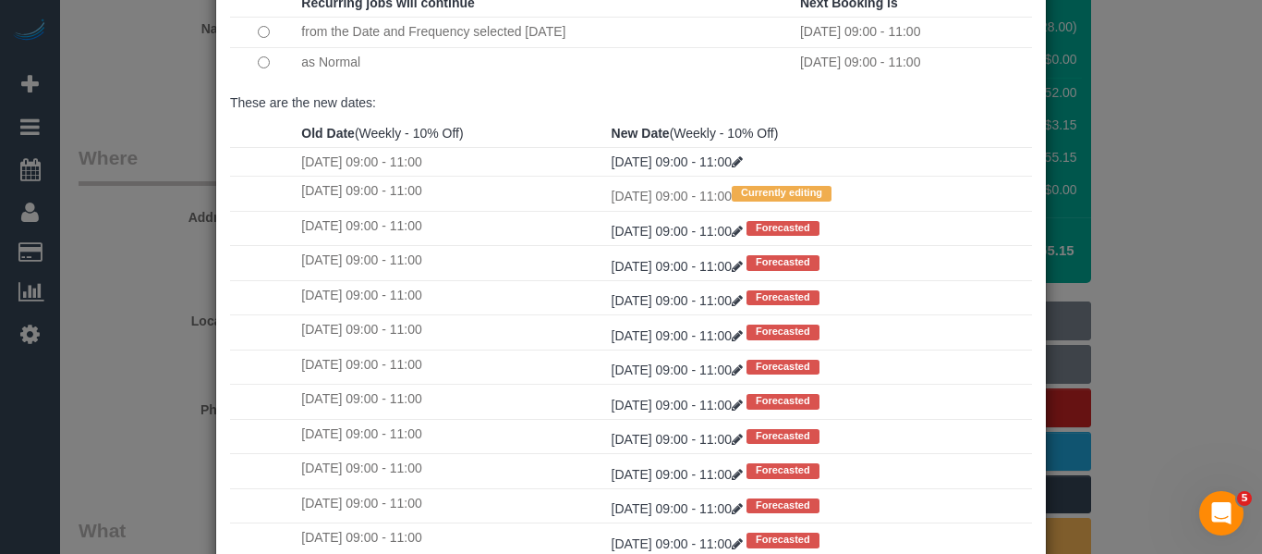
scroll to position [274, 0]
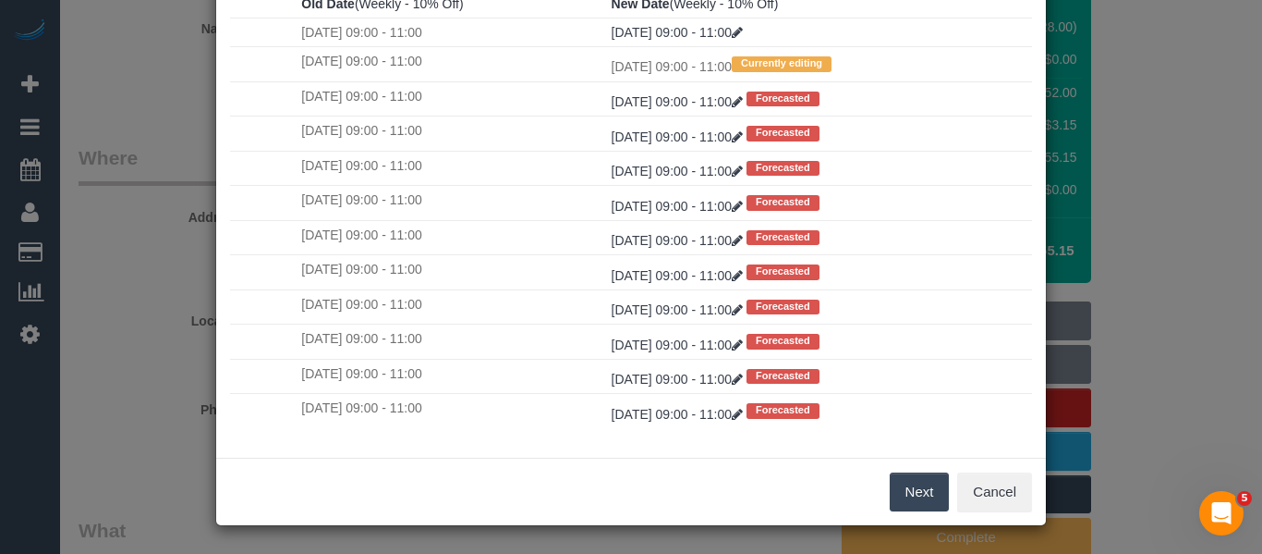
click at [898, 481] on button "Next" at bounding box center [920, 491] width 60 height 39
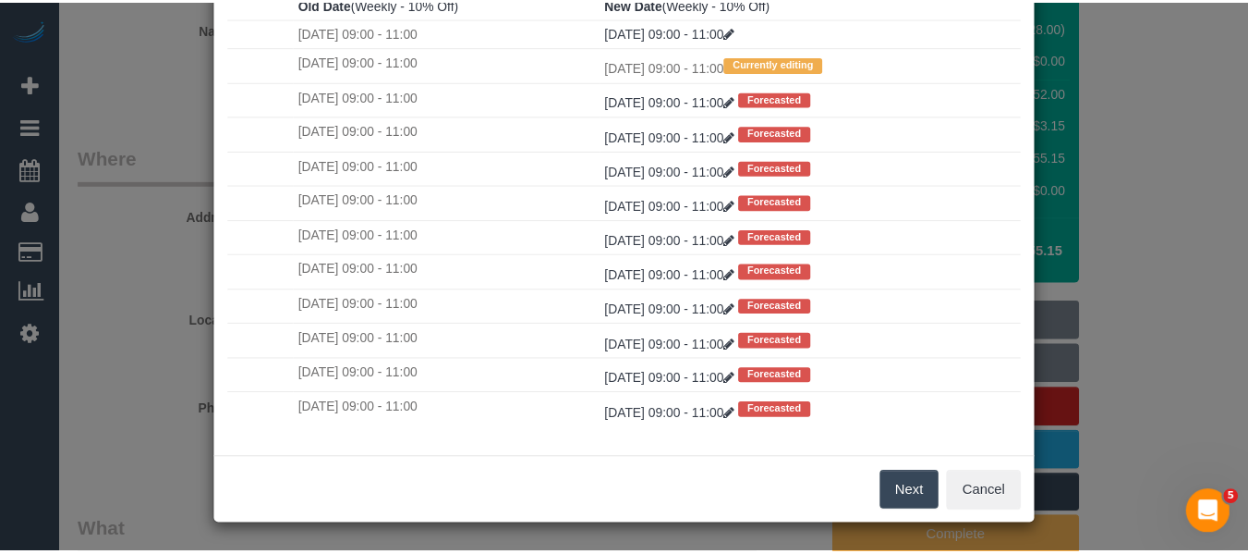
scroll to position [0, 0]
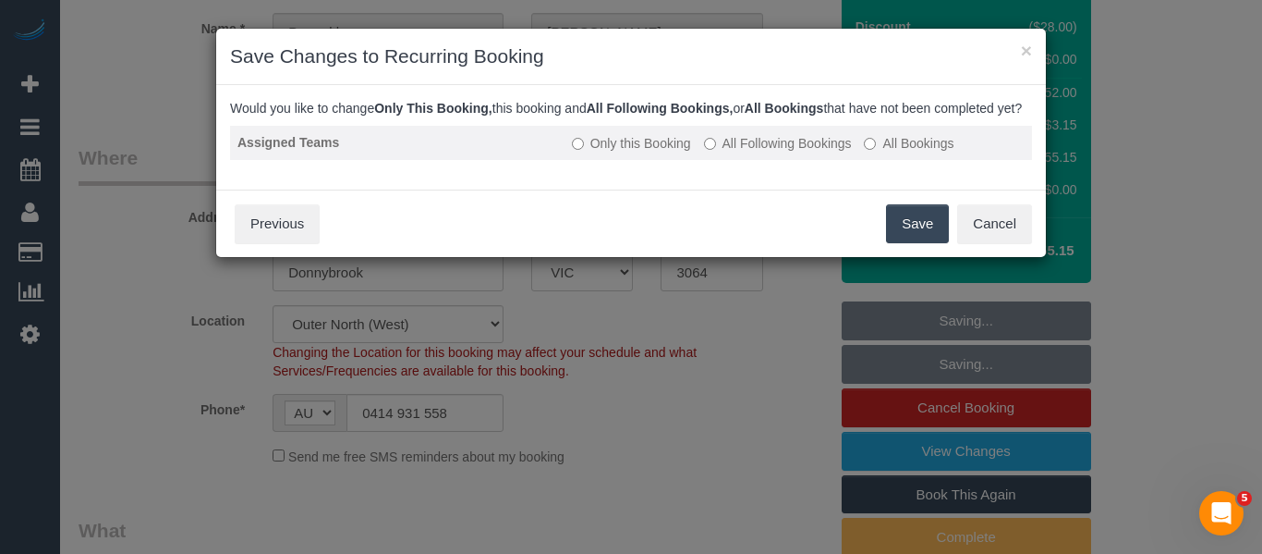
click at [762, 152] on label "All Following Bookings" at bounding box center [778, 143] width 148 height 18
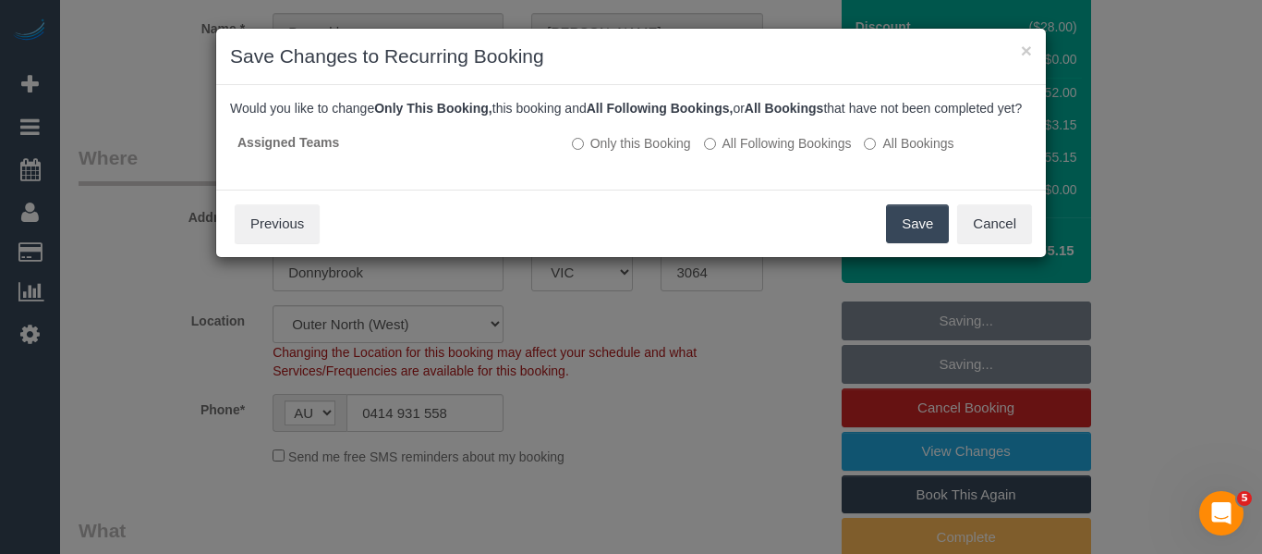
drag, startPoint x: 899, startPoint y: 237, endPoint x: 861, endPoint y: 505, distance: 271.6
click at [899, 237] on button "Save" at bounding box center [917, 223] width 63 height 39
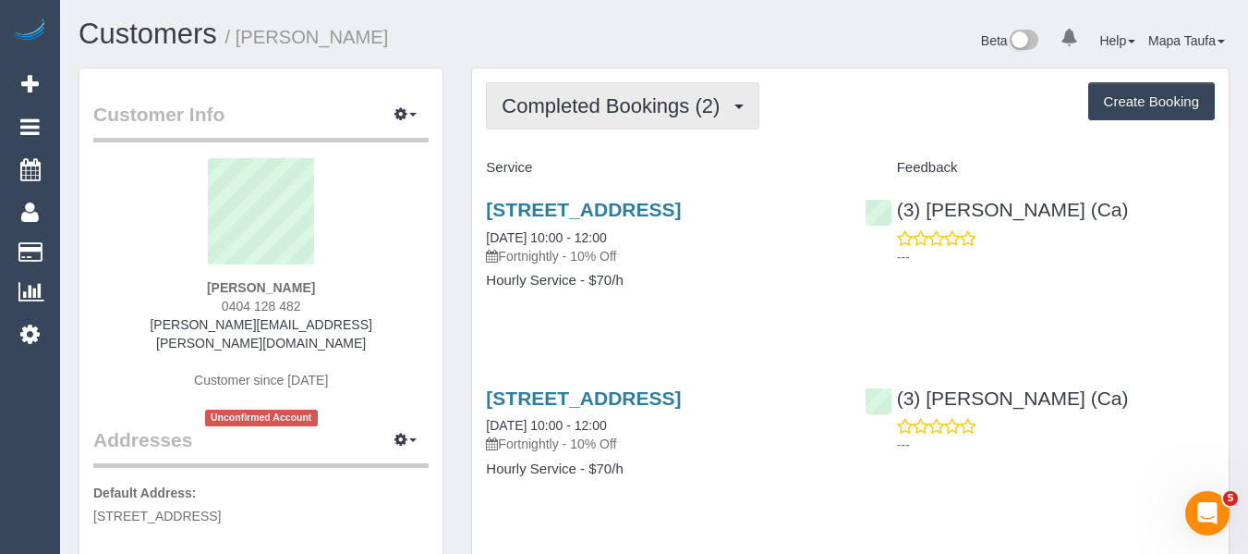
click at [623, 119] on button "Completed Bookings (2)" at bounding box center [623, 105] width 274 height 47
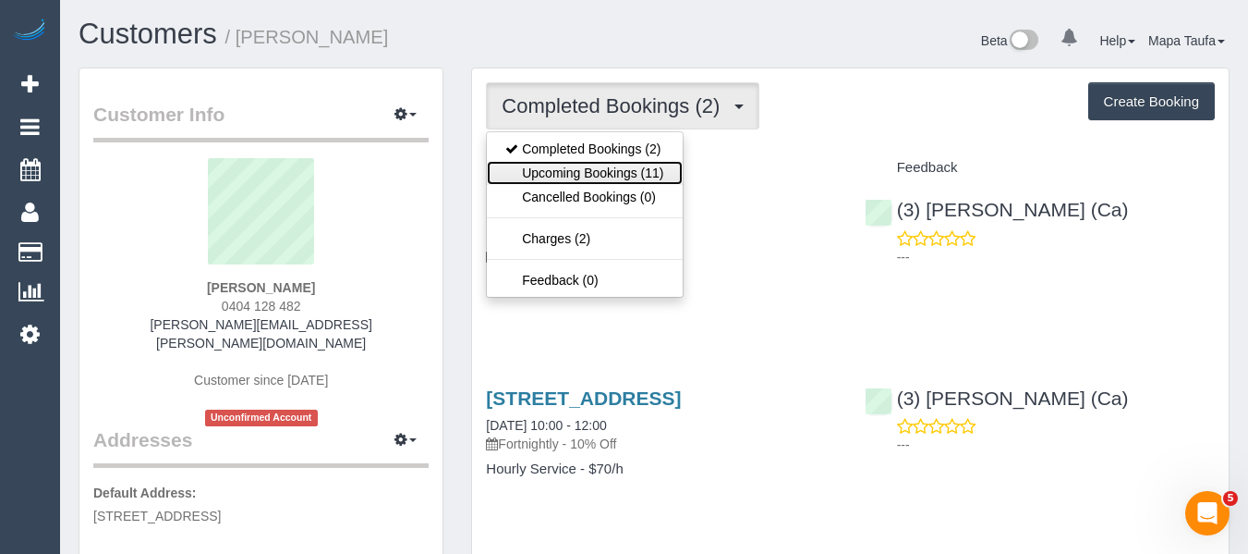
drag, startPoint x: 600, startPoint y: 171, endPoint x: 861, endPoint y: 288, distance: 286.6
click at [600, 172] on link "Upcoming Bookings (11)" at bounding box center [584, 173] width 195 height 24
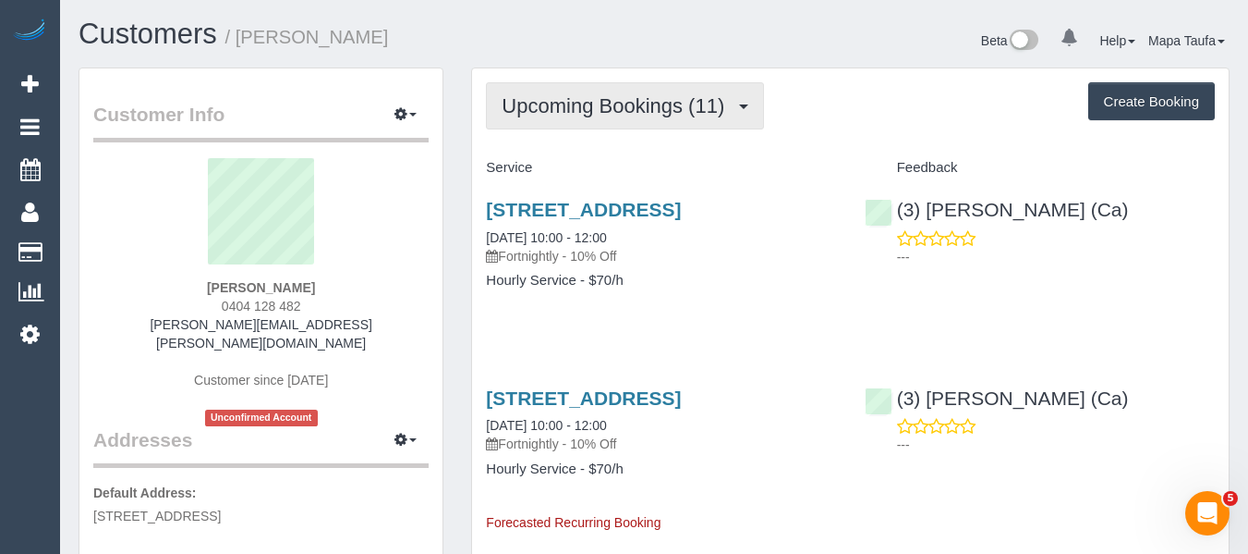
click at [627, 98] on span "Upcoming Bookings (11)" at bounding box center [618, 105] width 232 height 23
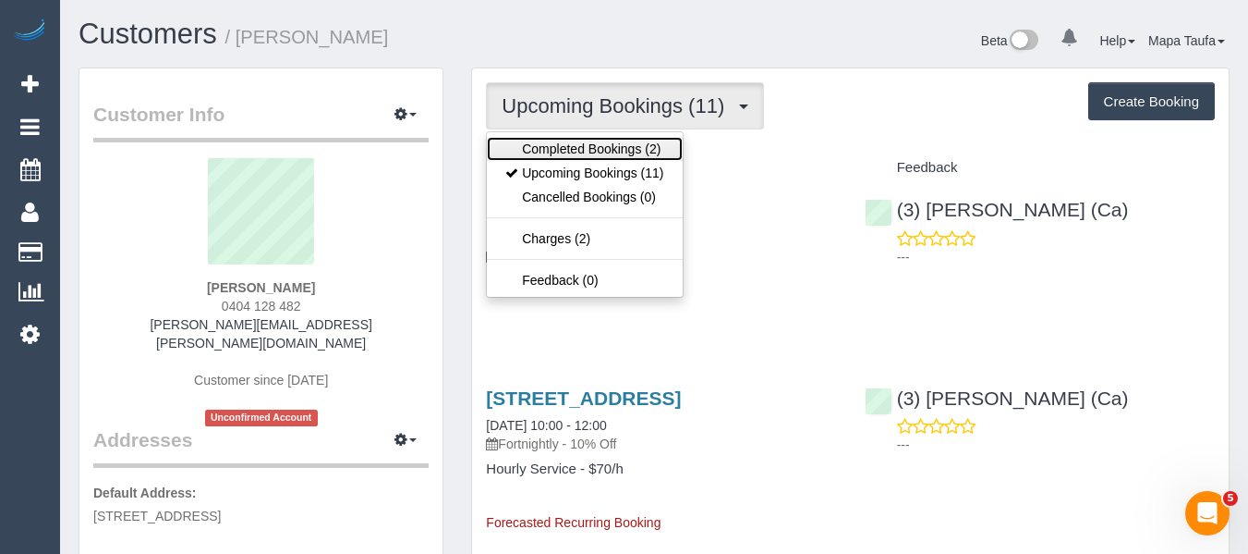
click at [612, 139] on link "Completed Bookings (2)" at bounding box center [584, 149] width 195 height 24
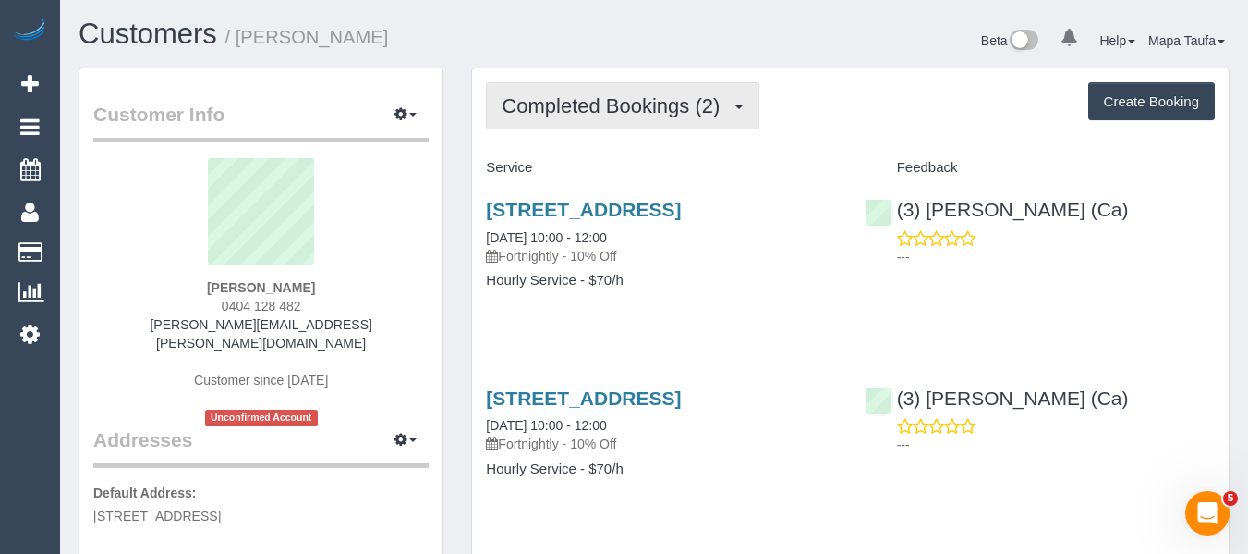
drag, startPoint x: 635, startPoint y: 109, endPoint x: 619, endPoint y: 159, distance: 52.3
click at [635, 111] on span "Completed Bookings (2)" at bounding box center [615, 105] width 227 height 23
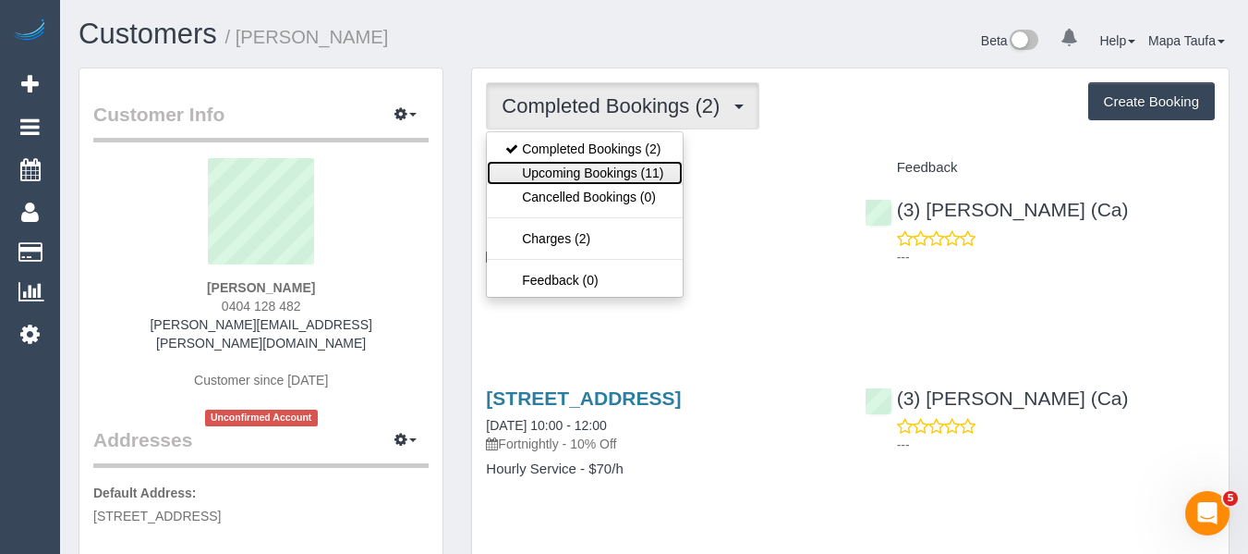
click at [614, 170] on link "Upcoming Bookings (11)" at bounding box center [584, 173] width 195 height 24
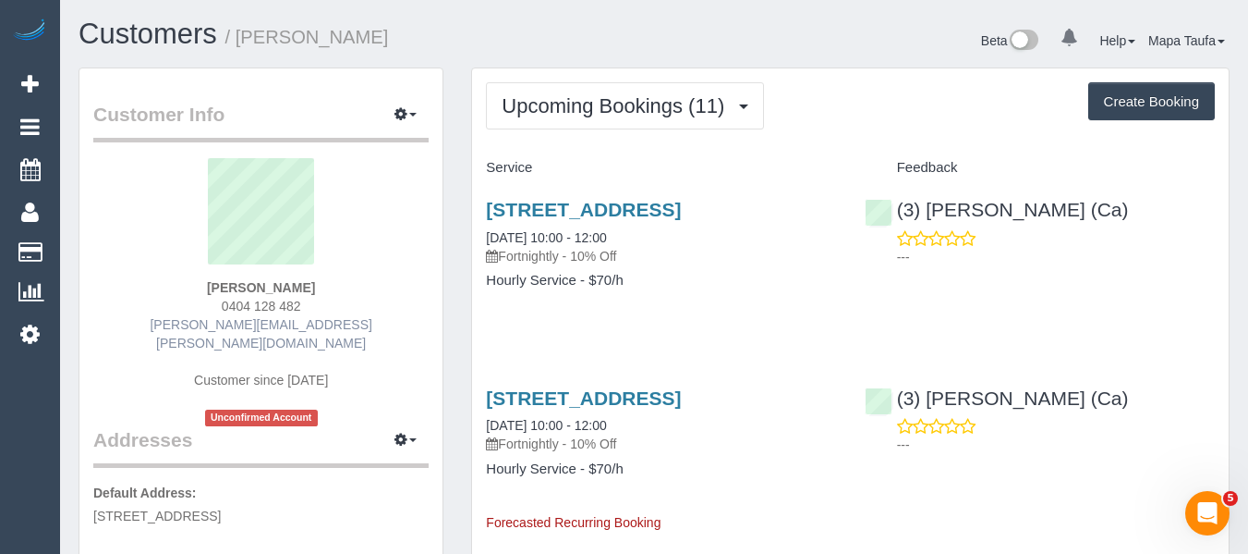
drag, startPoint x: 322, startPoint y: 312, endPoint x: 256, endPoint y: 322, distance: 66.3
click at [215, 309] on div "[PERSON_NAME] 0404 128 482 [PERSON_NAME][EMAIL_ADDRESS][PERSON_NAME][DOMAIN_NAM…" at bounding box center [260, 292] width 335 height 268
copy span "0404 128 482"
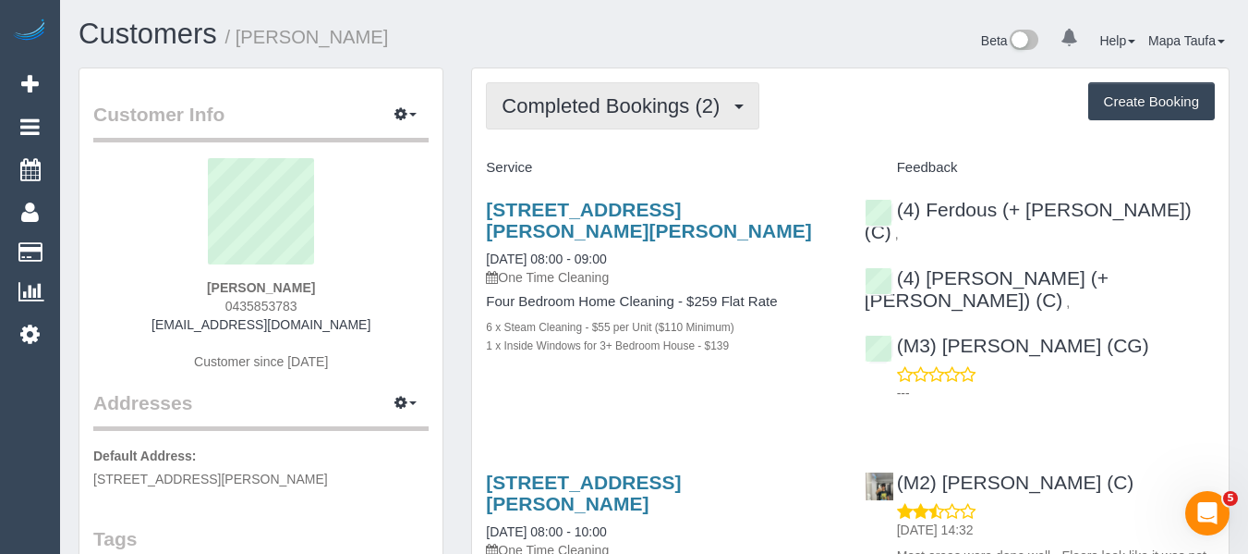
click at [571, 111] on span "Completed Bookings (2)" at bounding box center [615, 105] width 227 height 23
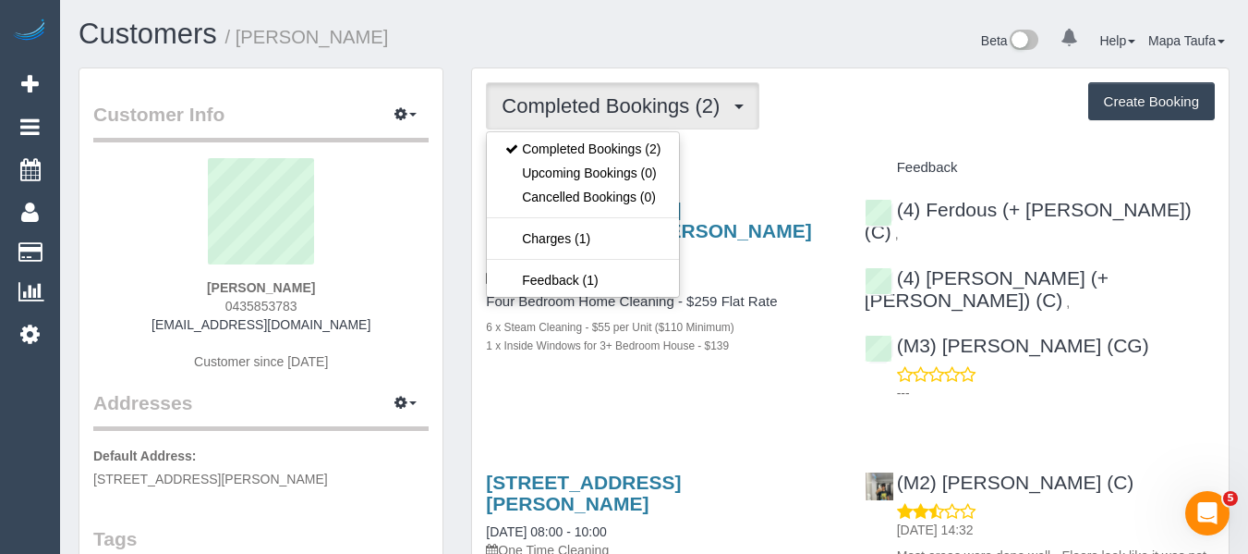
click at [764, 136] on div "Completed Bookings (2) Completed Bookings (2) Upcoming Bookings (0) Cancelled B…" at bounding box center [850, 396] width 757 height 656
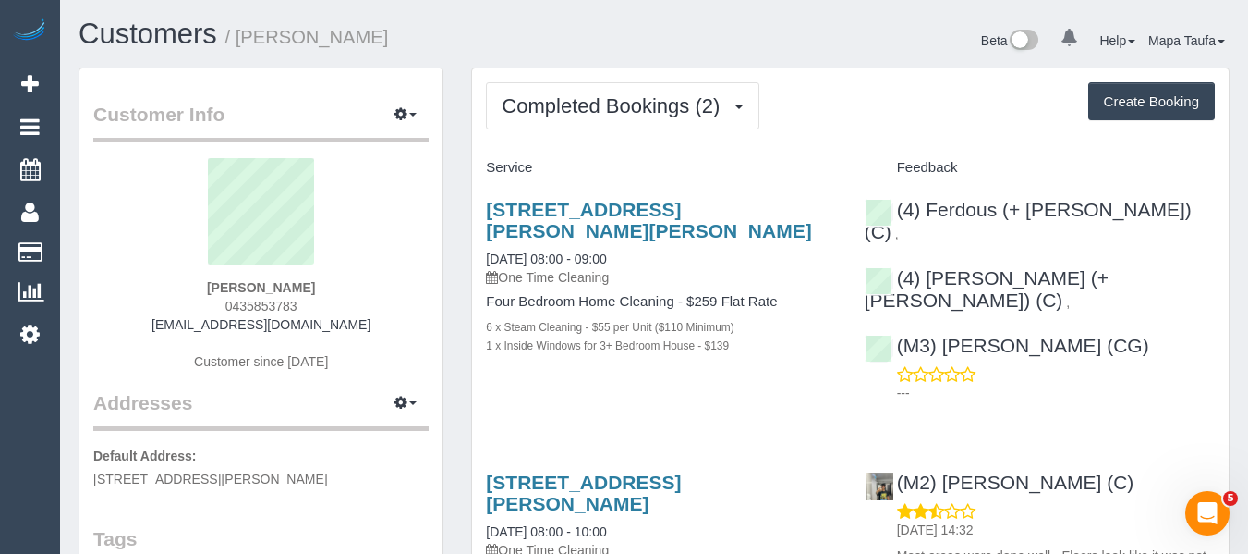
click at [202, 305] on div "[PERSON_NAME] 0435853783 [EMAIL_ADDRESS][DOMAIN_NAME] Customer since [DATE]" at bounding box center [260, 273] width 335 height 231
click at [688, 371] on div "Service Feedback [STREET_ADDRESS][PERSON_NAME][PERSON_NAME] [DATE] 08:00 - 09:0…" at bounding box center [850, 408] width 729 height 512
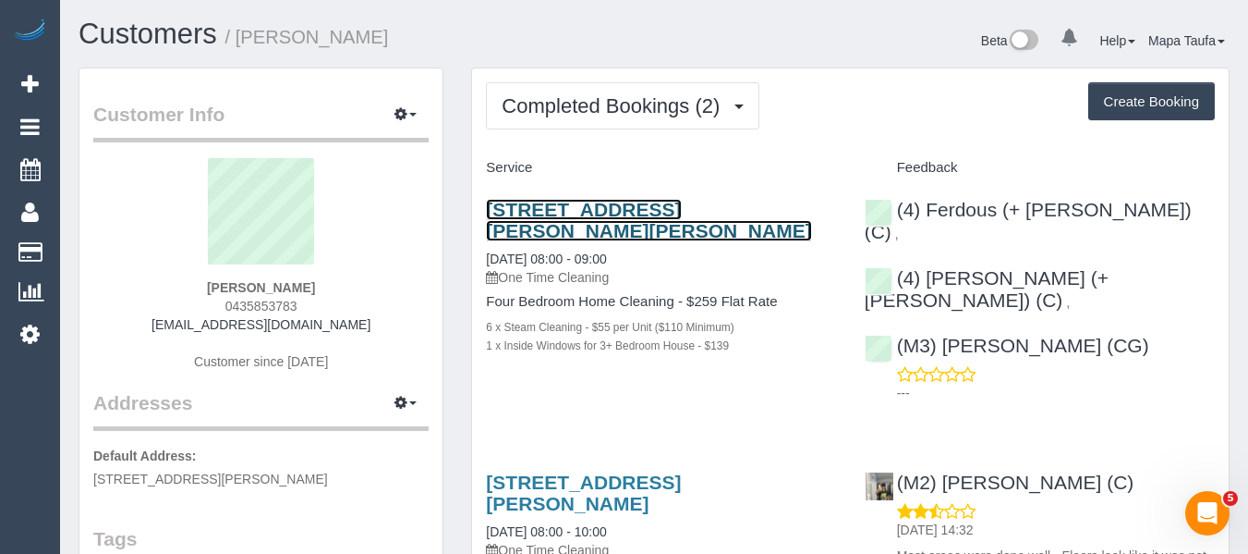
click at [614, 202] on link "[STREET_ADDRESS][PERSON_NAME][PERSON_NAME]" at bounding box center [648, 220] width 325 height 43
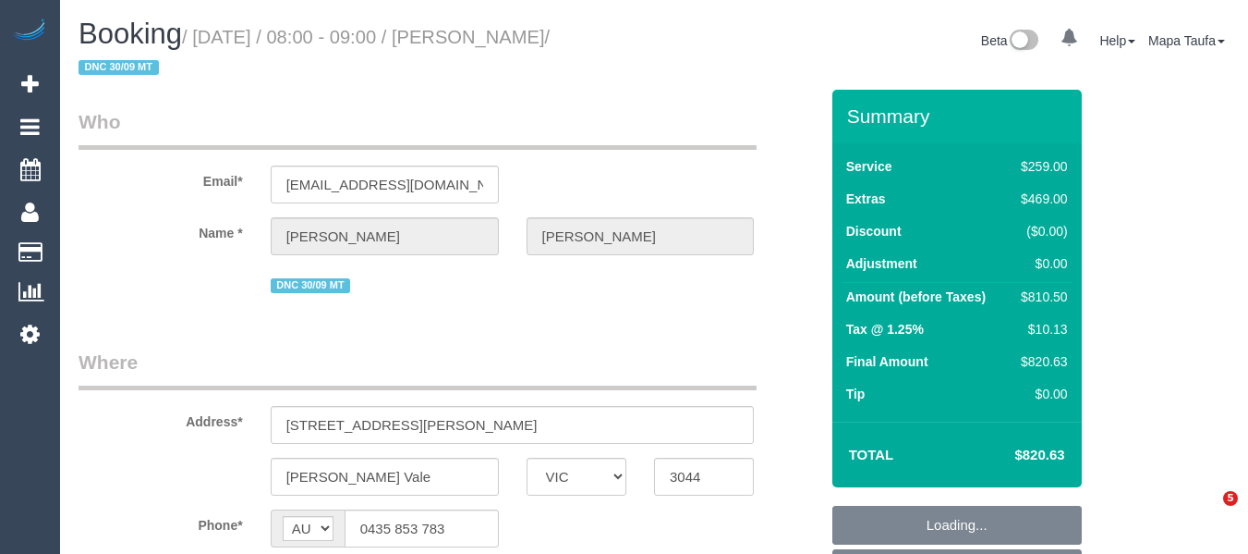
select select "VIC"
select select "string:stripe-pm_1RvBnJ2GScqysDRVkOTStkym"
select select "number:28"
select select "number:17"
select select "number:18"
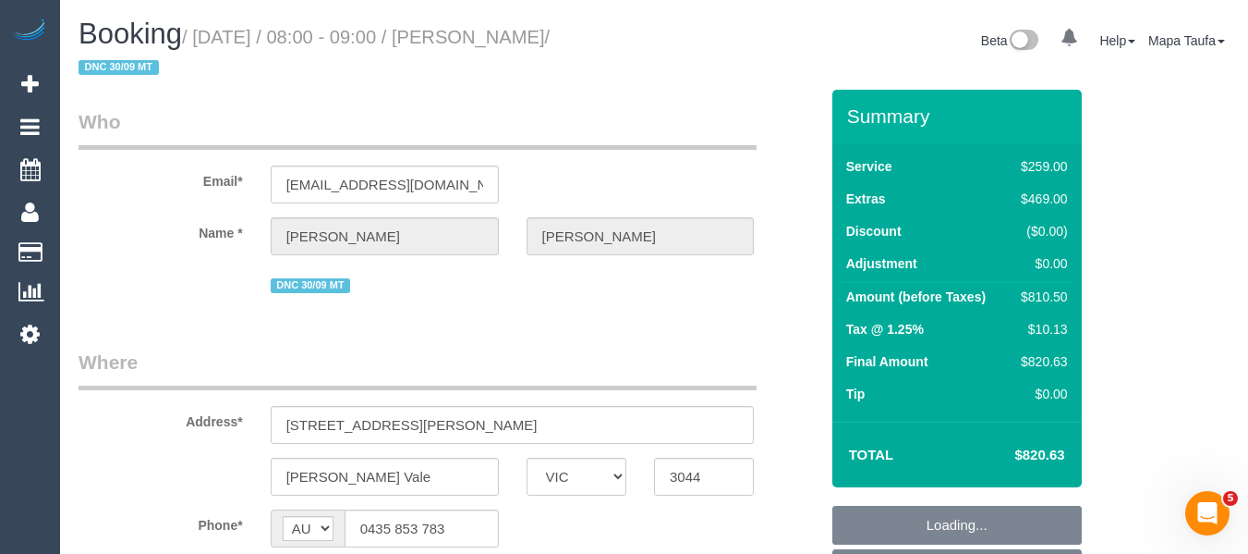
select select "number:24"
select select "number:12"
select select "object:884"
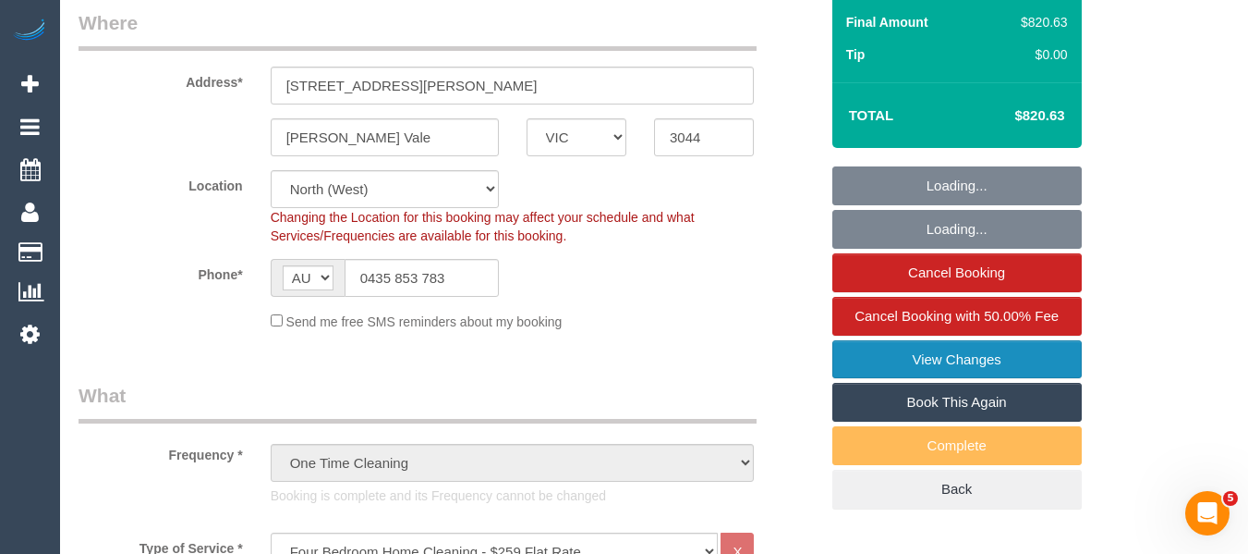
scroll to position [370, 0]
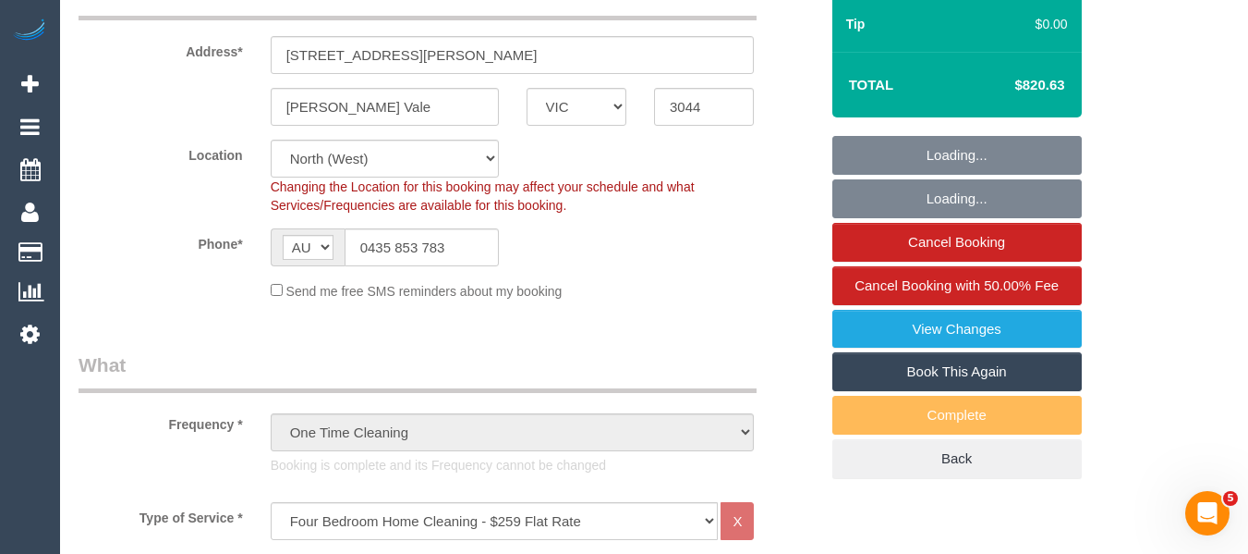
click at [954, 367] on link "Book This Again" at bounding box center [958, 371] width 250 height 39
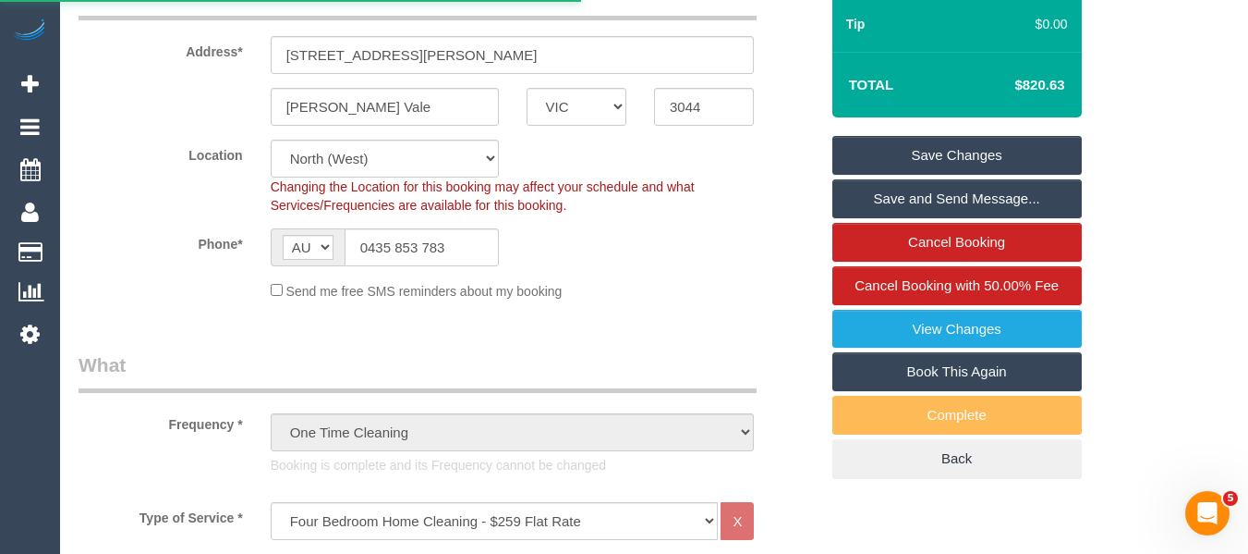
select select "VIC"
select select "number:28"
select select "number:17"
select select "number:18"
select select "number:24"
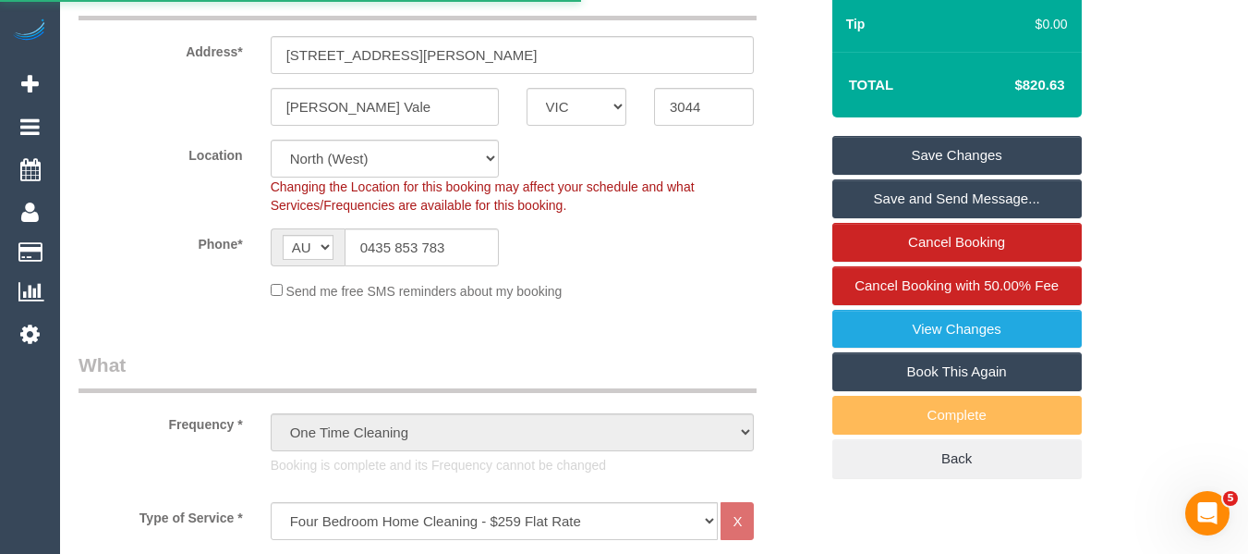
select select "number:12"
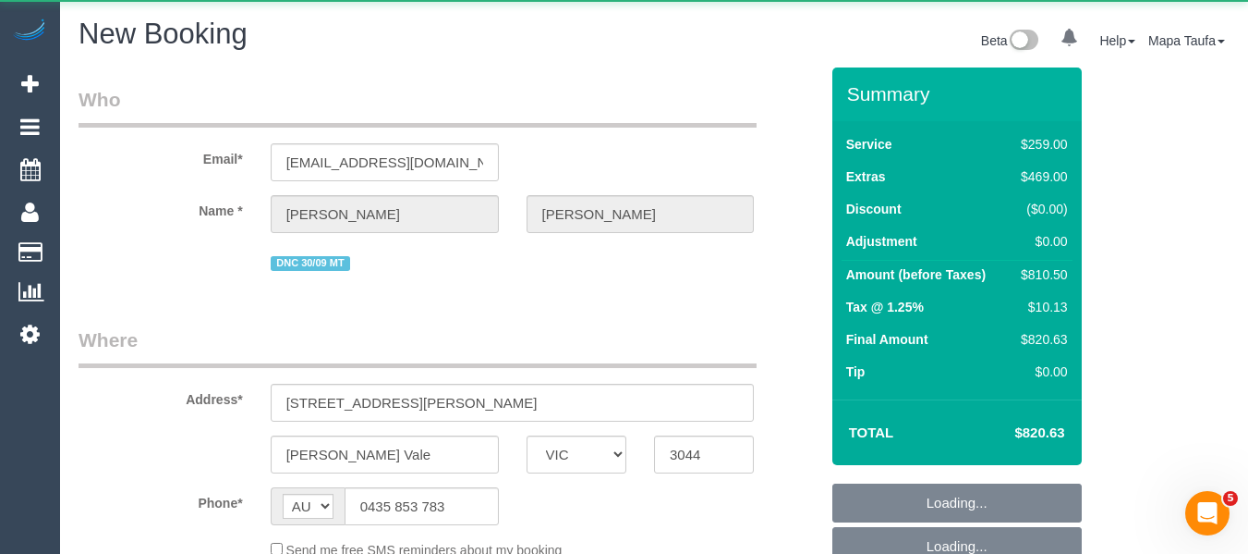
select select "string:stripe-pm_1RvBnJ2GScqysDRVkOTStkym"
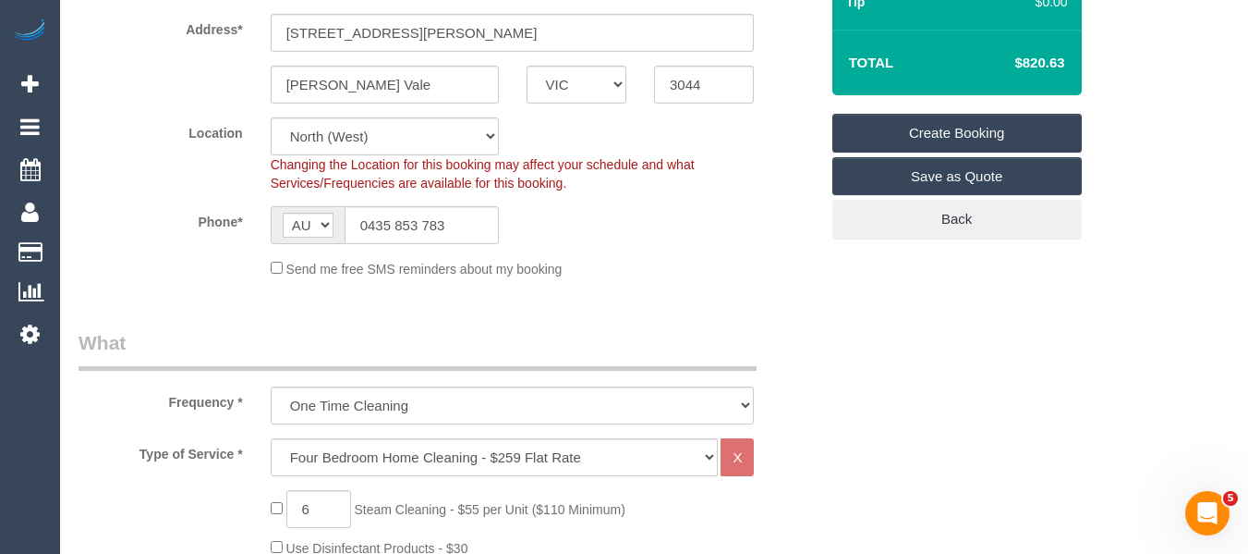
select select "object:3530"
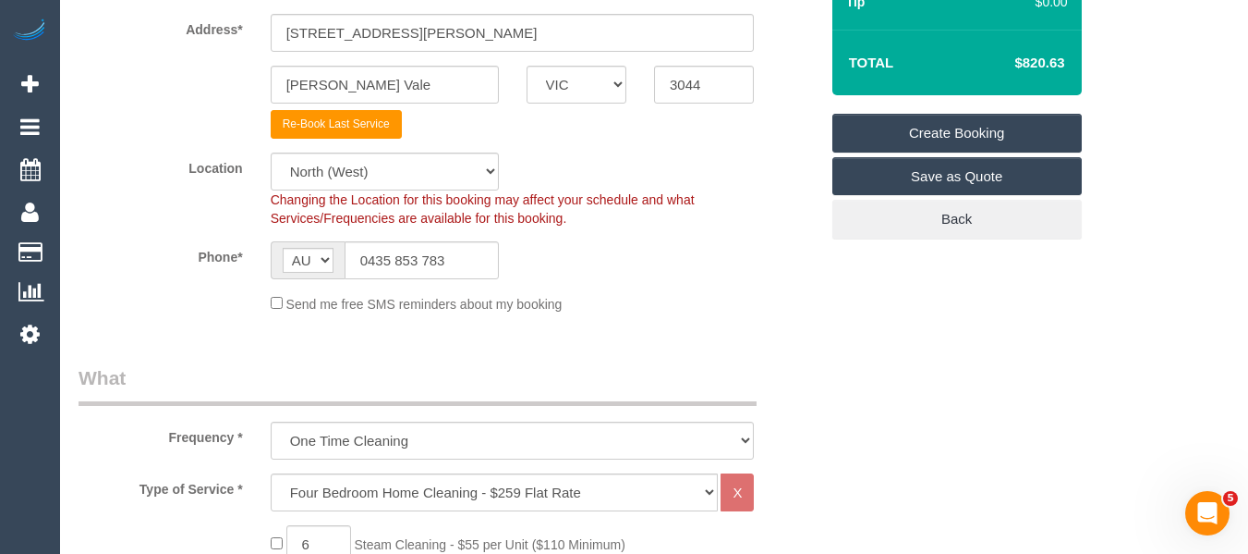
scroll to position [647, 0]
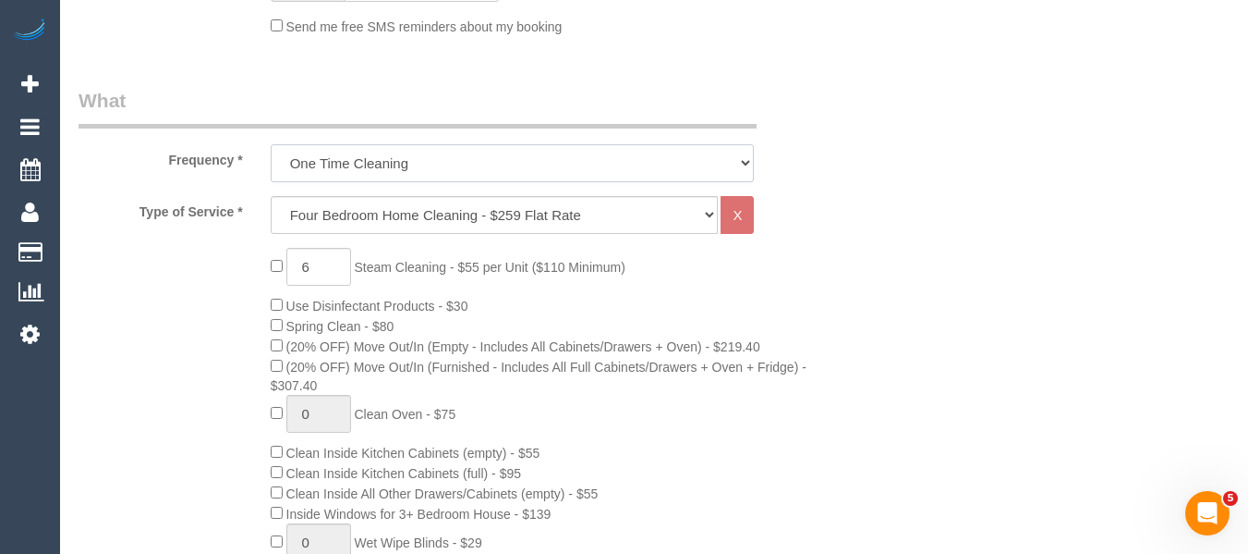
click at [406, 162] on select "One Time Cleaning Weekly - 10% Off - 10.00% (0% for the First Booking) Fortnigh…" at bounding box center [513, 163] width 484 height 38
click at [351, 169] on select "One Time Cleaning Weekly - 10% Off - 10.00% (0% for the First Booking) Fortnigh…" at bounding box center [513, 163] width 484 height 38
drag, startPoint x: 986, startPoint y: 291, endPoint x: 944, endPoint y: 370, distance: 89.3
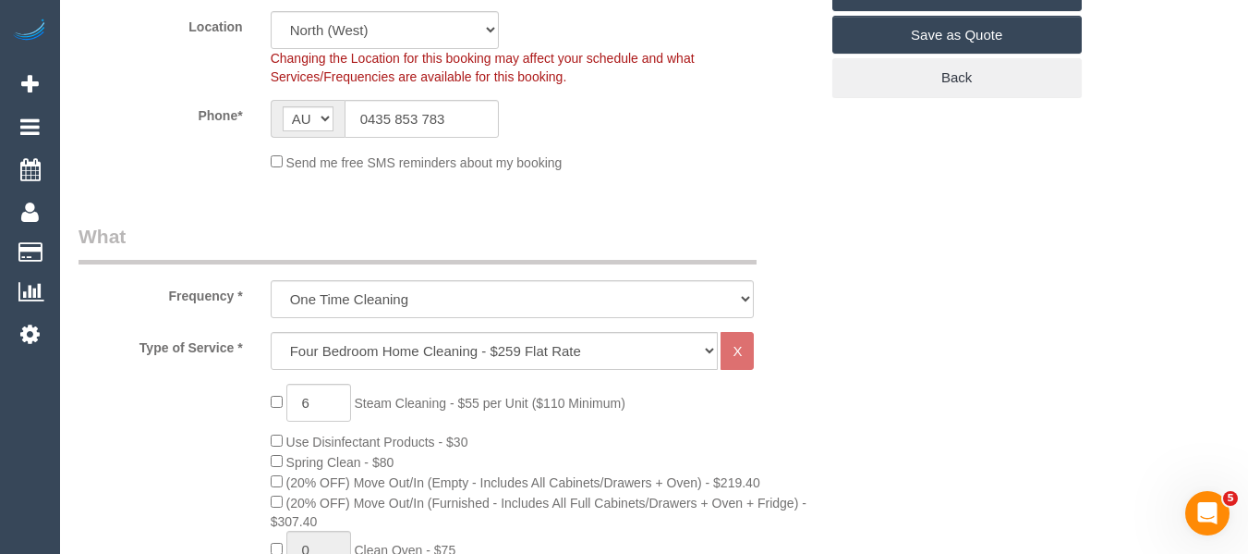
scroll to position [277, 0]
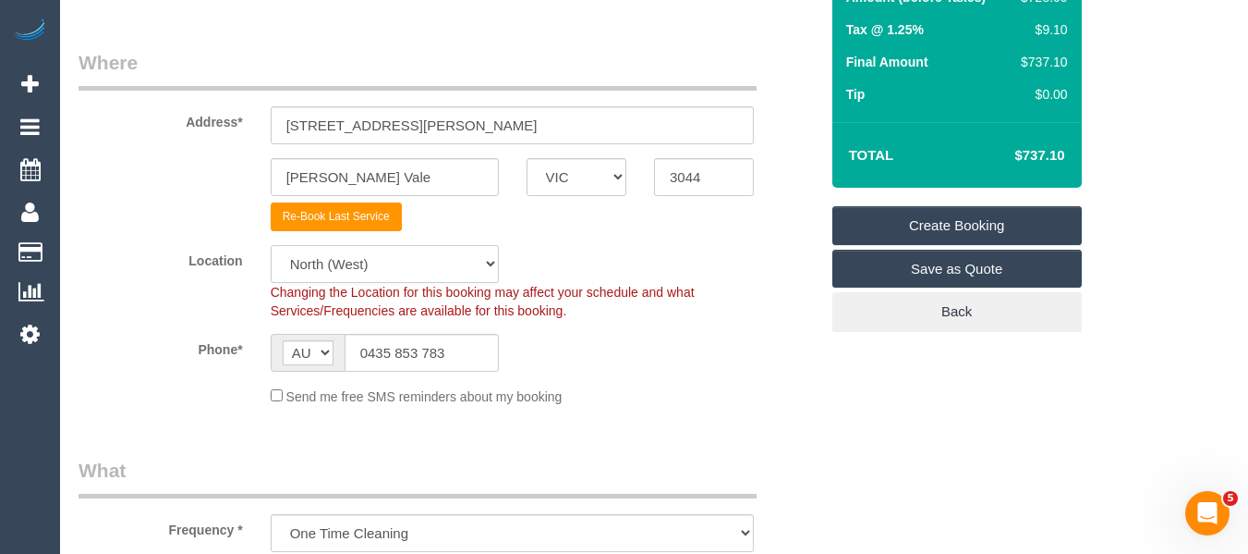
click at [439, 259] on select "Office City East (North) East (South) Inner East Inner North (East) Inner North…" at bounding box center [385, 264] width 228 height 38
select select "50"
click at [271, 245] on select "Office City East (North) East (South) Inner East Inner North (East) Inner North…" at bounding box center [385, 264] width 228 height 38
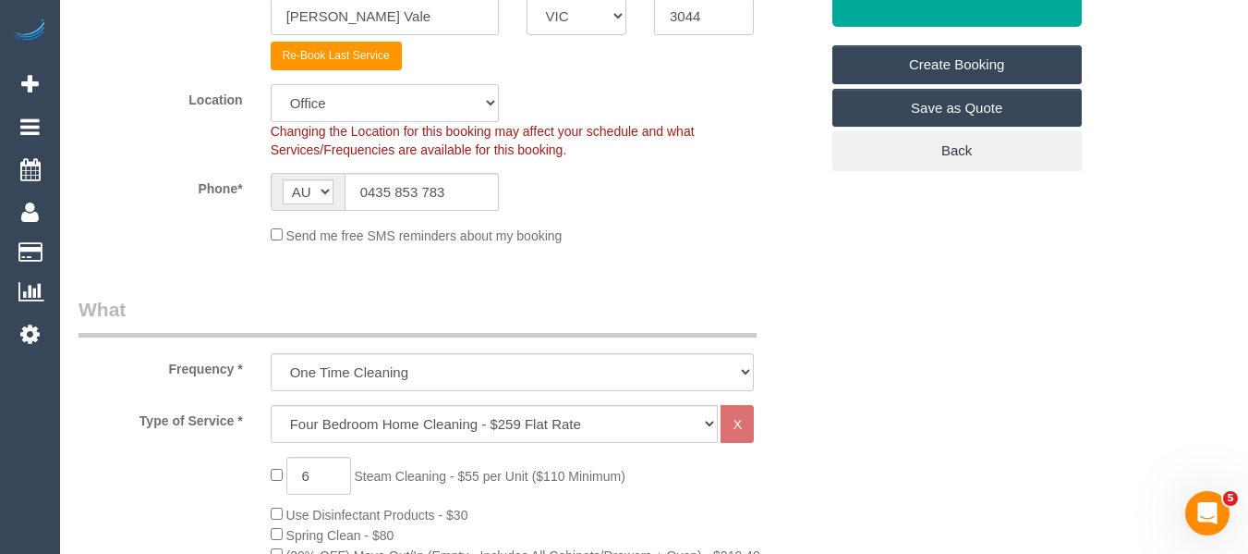
select select "object:3546"
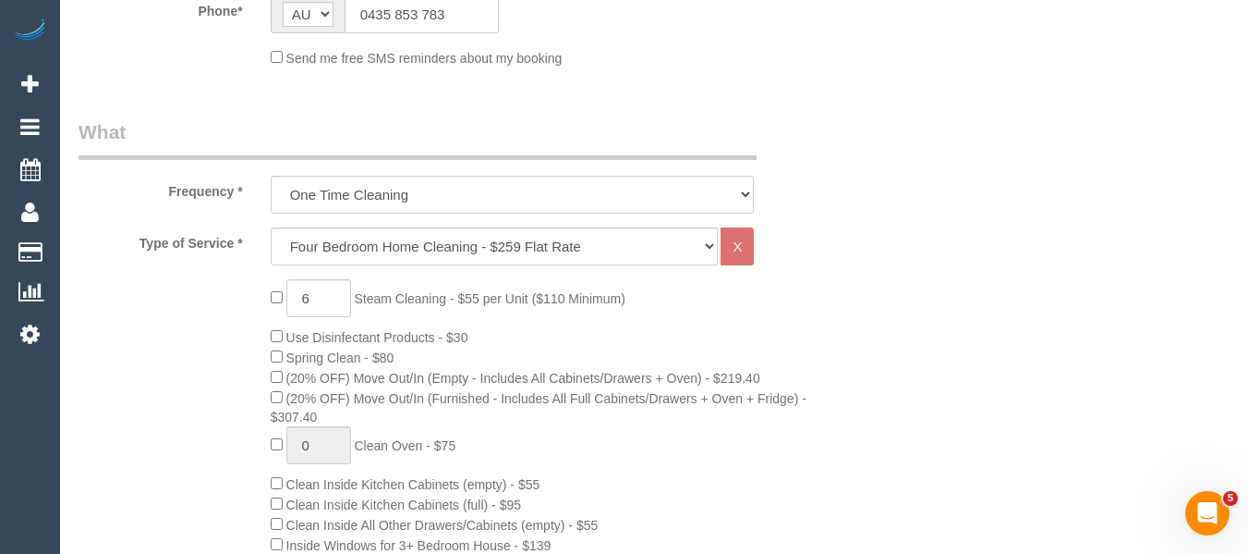
scroll to position [647, 0]
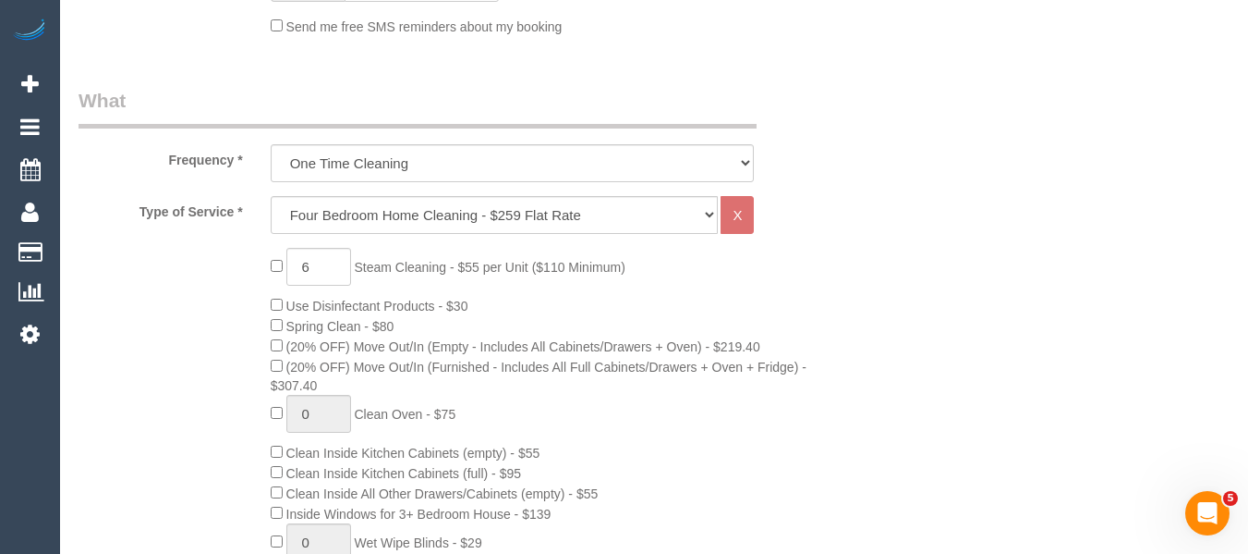
type input "0"
click at [335, 213] on select "Hourly Service - $70/h Hourly Service - $65/h Hourly Service - $60/h Hourly Ser…" at bounding box center [495, 215] width 448 height 38
select select "28"
click at [271, 196] on select "Hourly Service - $70/h Hourly Service - $65/h Hourly Service - $60/h Hourly Ser…" at bounding box center [495, 215] width 448 height 38
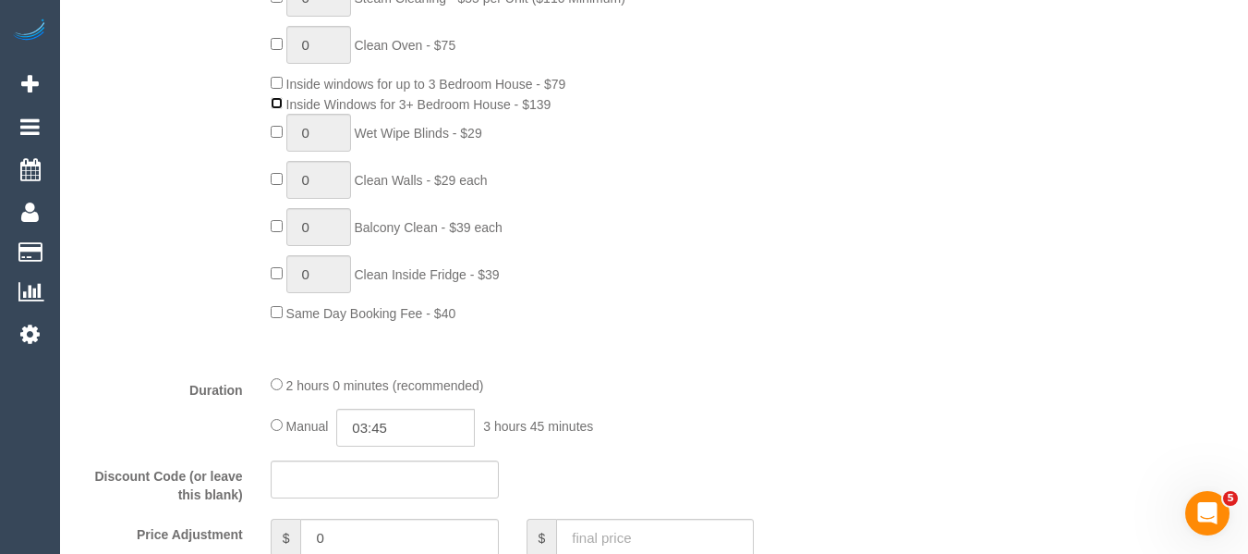
scroll to position [924, 0]
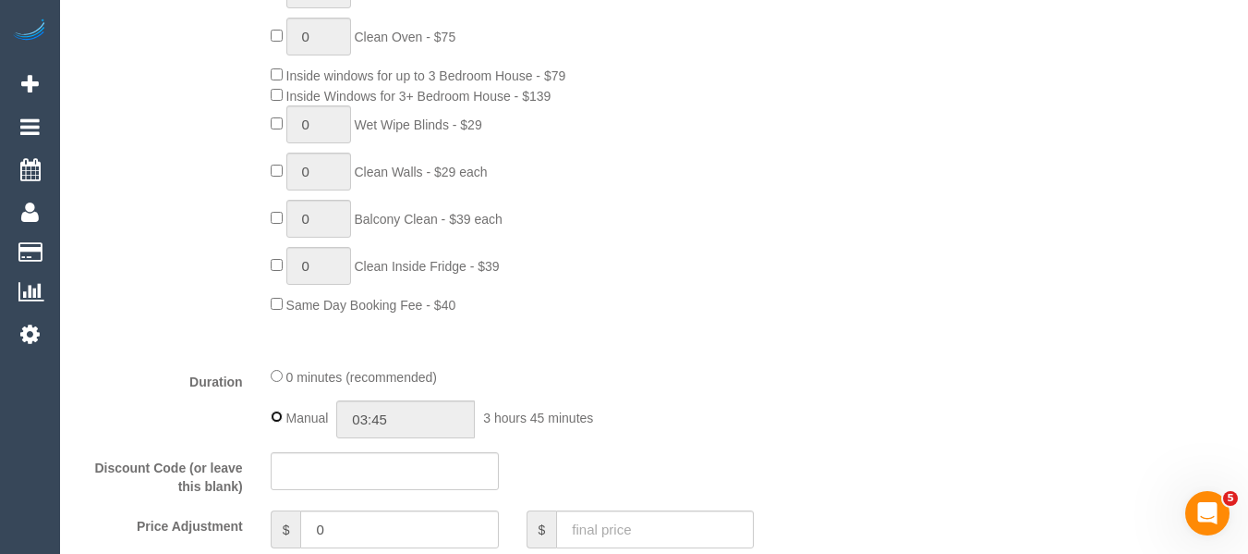
type input "00:00"
click at [273, 369] on div "0 minutes (recommended)" at bounding box center [513, 376] width 484 height 20
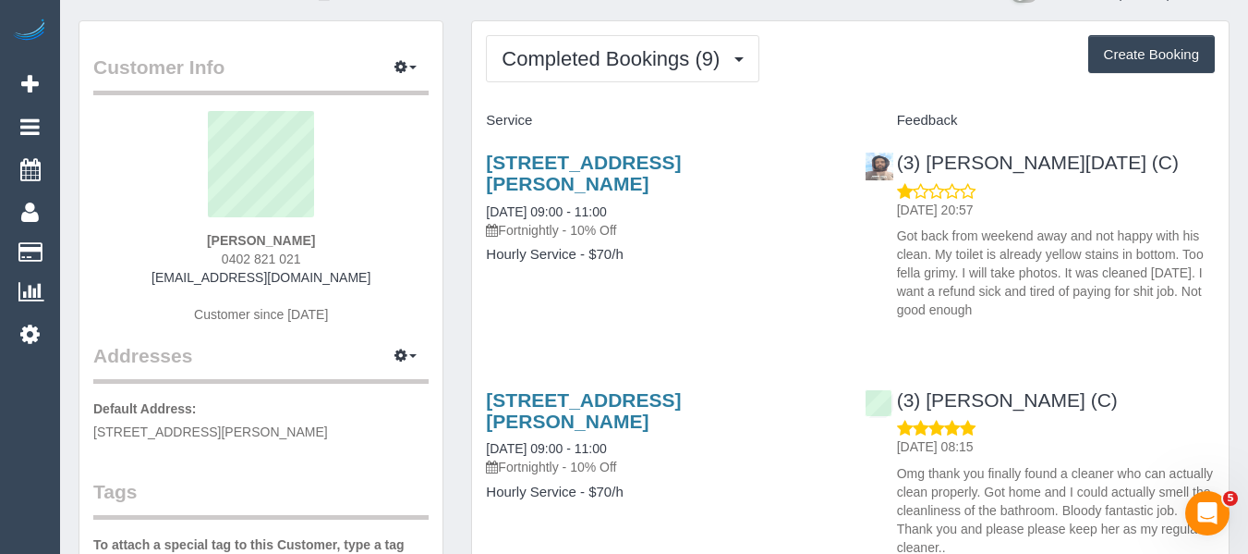
scroll to position [92, 0]
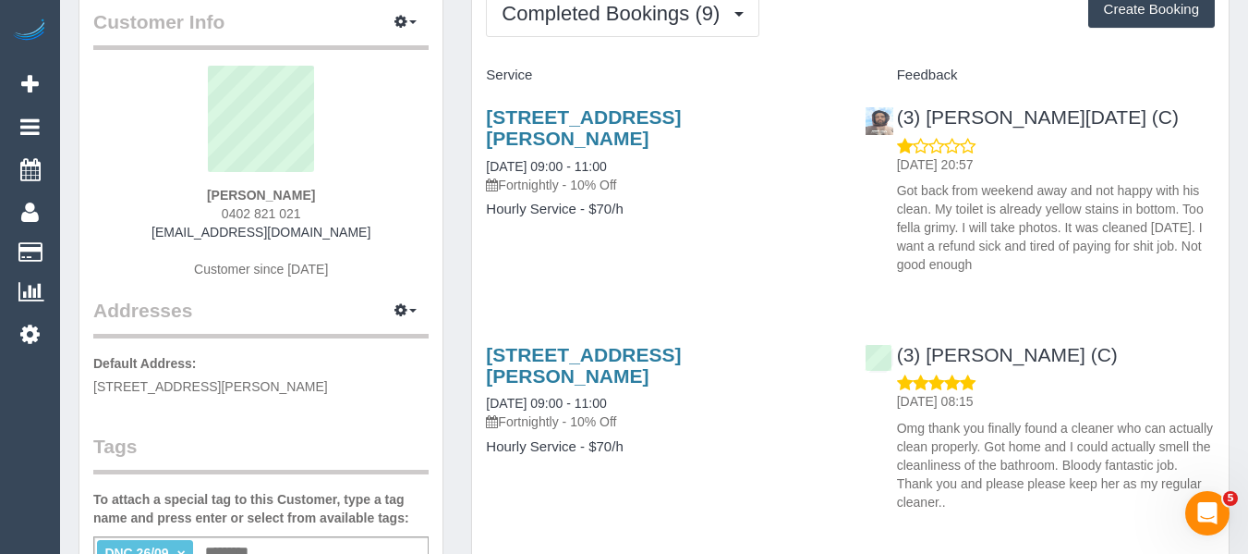
drag, startPoint x: 221, startPoint y: 213, endPoint x: 201, endPoint y: 212, distance: 20.4
click at [201, 212] on div "[PERSON_NAME] 0402 821 021 [EMAIL_ADDRESS][DOMAIN_NAME] Customer since [DATE]" at bounding box center [260, 181] width 335 height 231
copy span "0402 821 021"
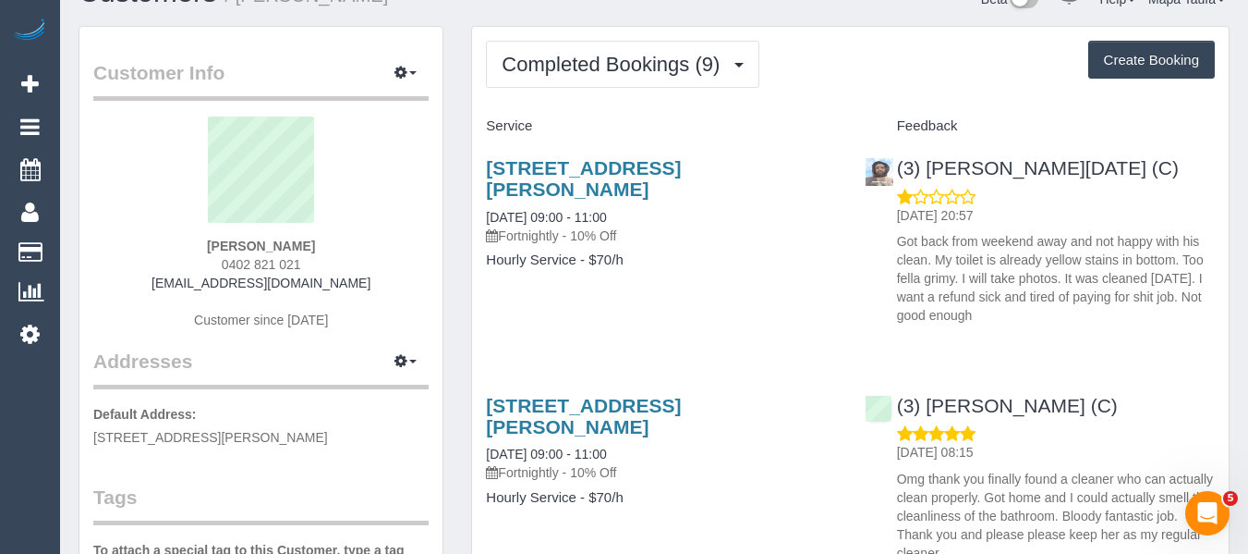
scroll to position [0, 0]
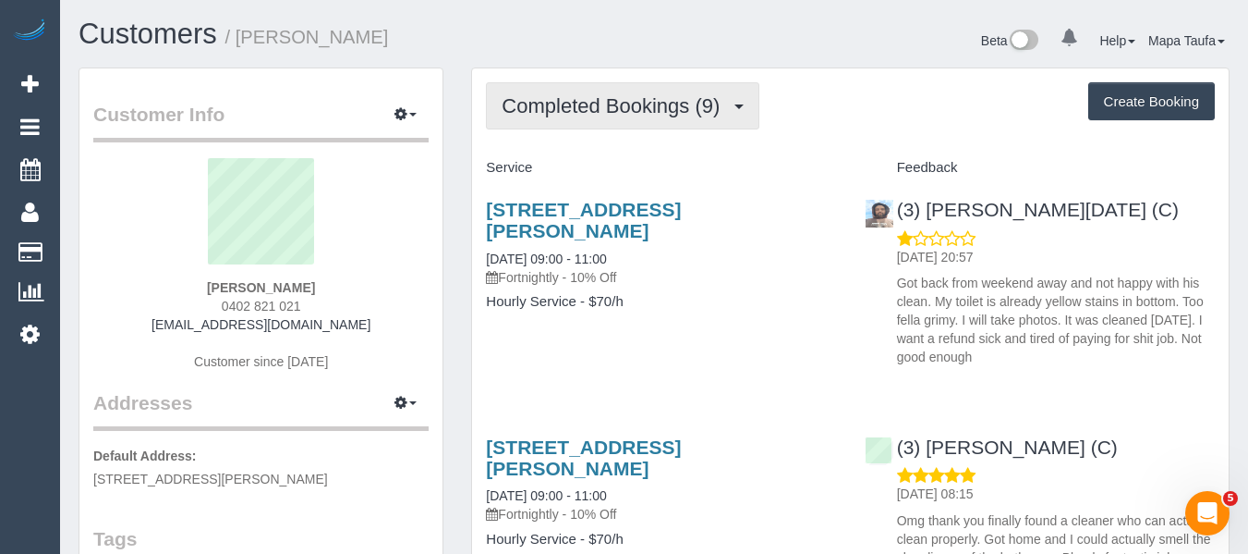
click at [645, 117] on button "Completed Bookings (9)" at bounding box center [623, 105] width 274 height 47
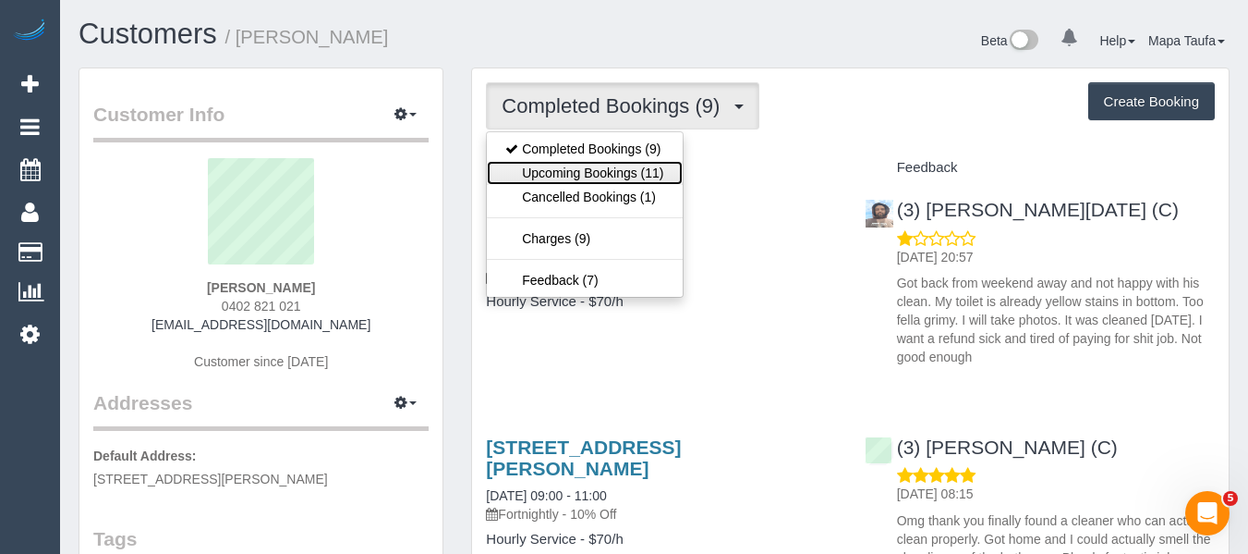
click at [617, 172] on link "Upcoming Bookings (11)" at bounding box center [584, 173] width 195 height 24
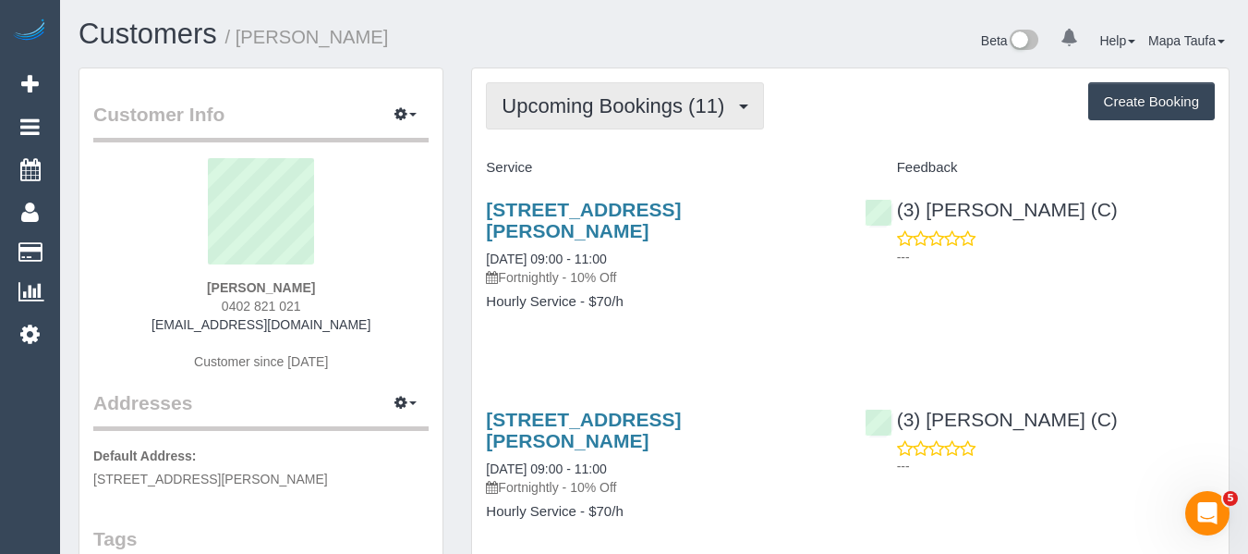
click at [613, 107] on span "Upcoming Bookings (11)" at bounding box center [618, 105] width 232 height 23
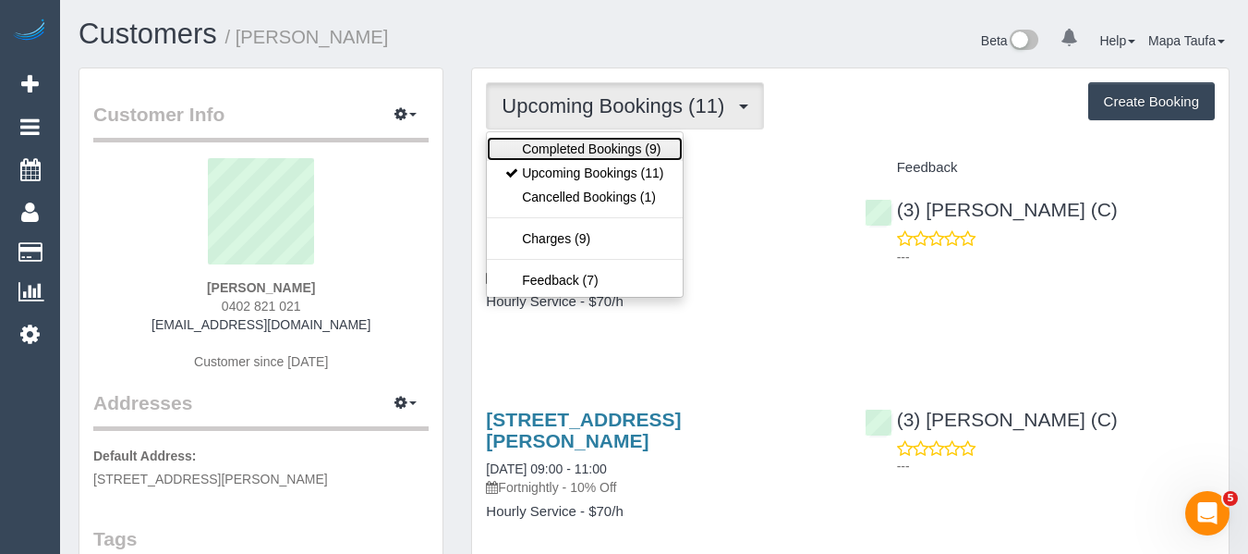
click at [601, 149] on link "Completed Bookings (9)" at bounding box center [584, 149] width 195 height 24
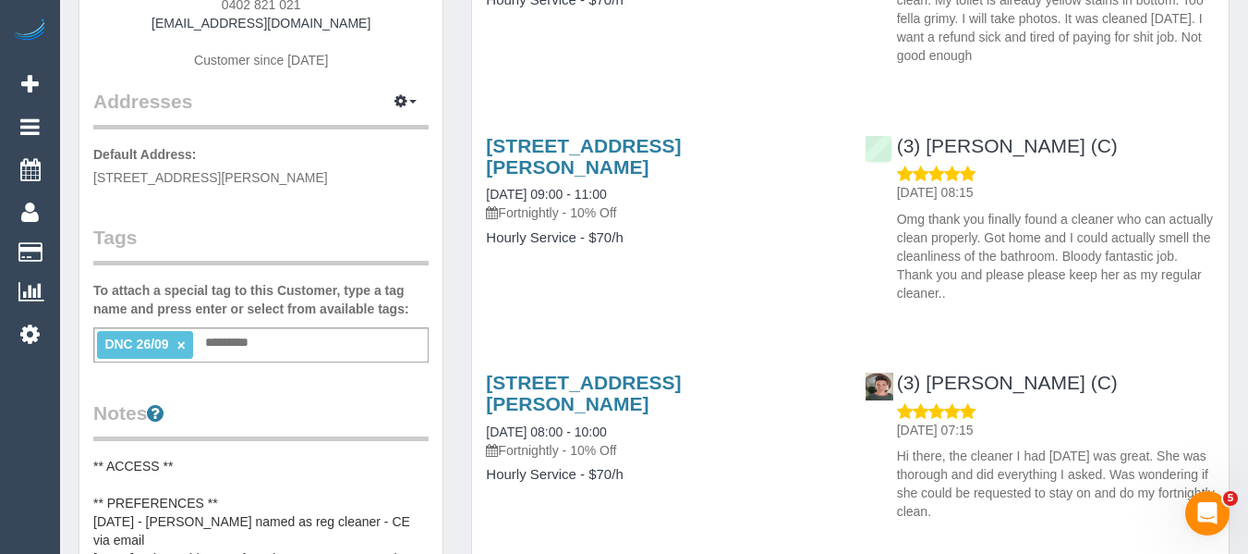
scroll to position [92, 0]
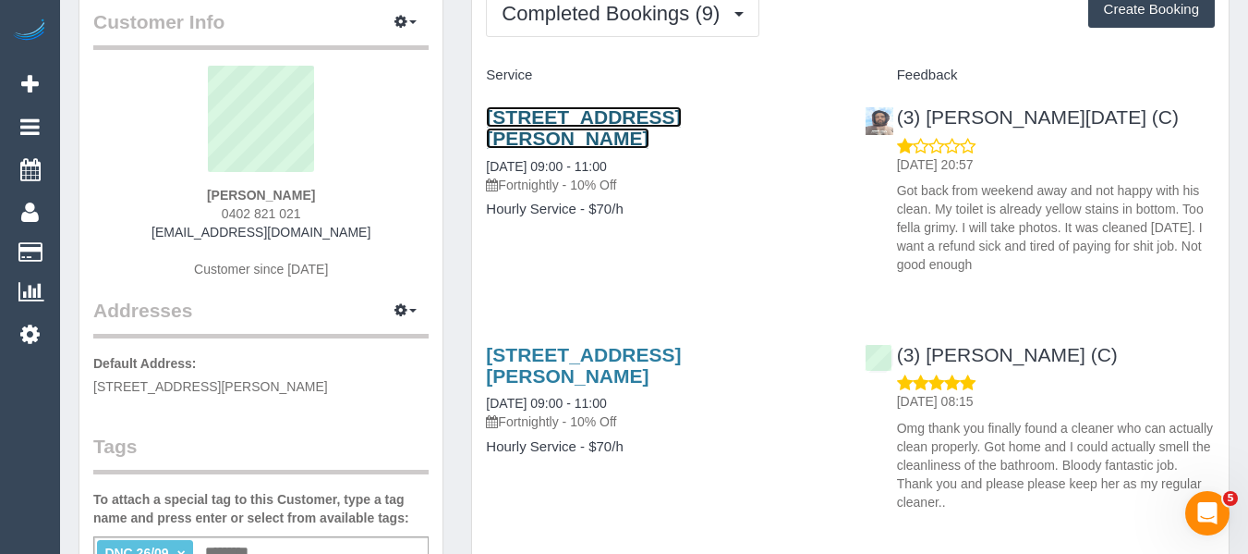
click at [583, 123] on link "1 Yorkshire St, Pascoe Vale, VIC 3044" at bounding box center [583, 127] width 195 height 43
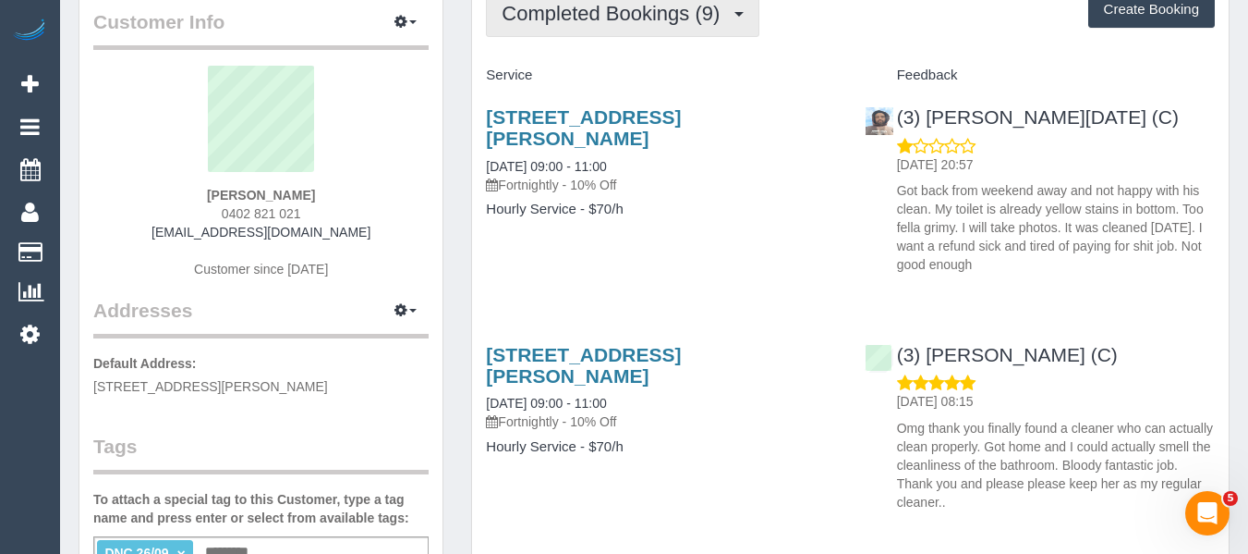
click at [576, 6] on span "Completed Bookings (9)" at bounding box center [615, 13] width 227 height 23
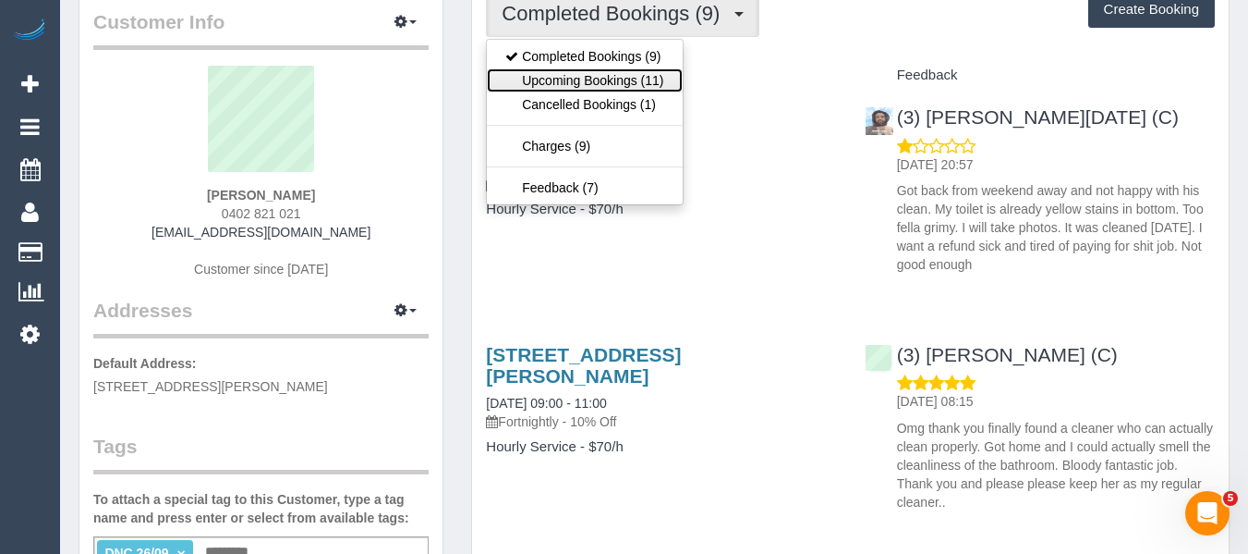
click at [557, 79] on link "Upcoming Bookings (11)" at bounding box center [584, 80] width 195 height 24
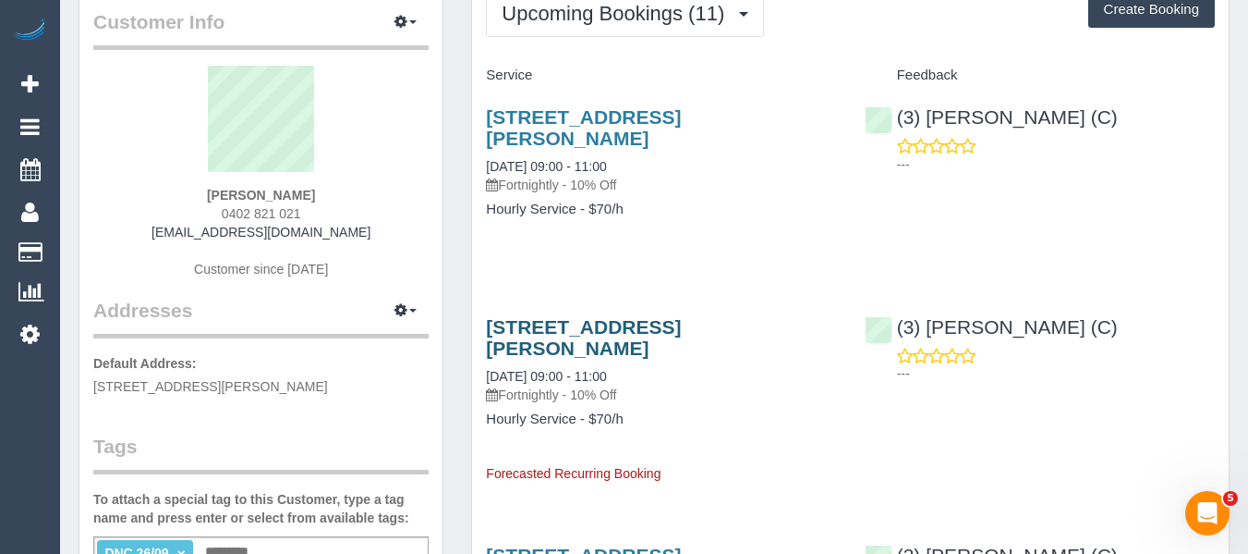
scroll to position [0, 0]
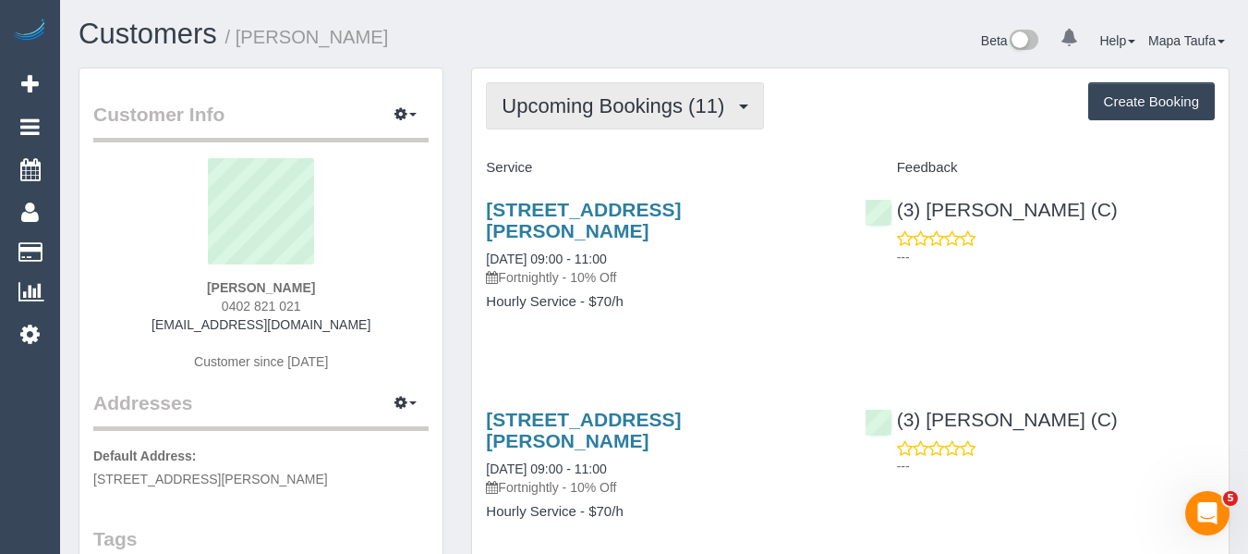
click at [626, 109] on span "Upcoming Bookings (11)" at bounding box center [618, 105] width 232 height 23
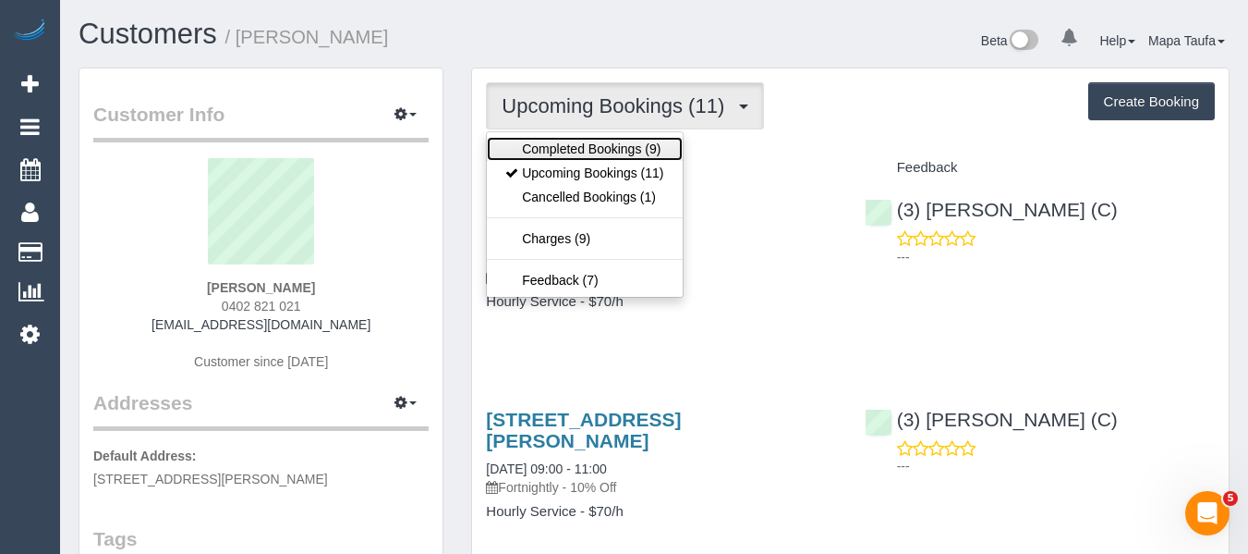
click at [619, 151] on link "Completed Bookings (9)" at bounding box center [584, 149] width 195 height 24
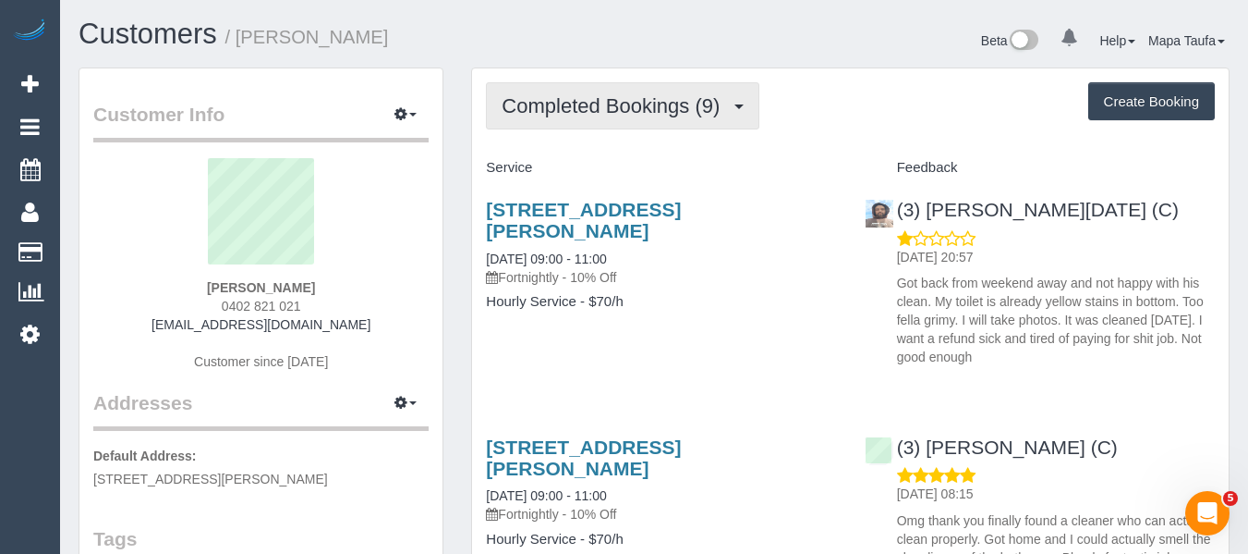
click at [602, 108] on span "Completed Bookings (9)" at bounding box center [615, 105] width 227 height 23
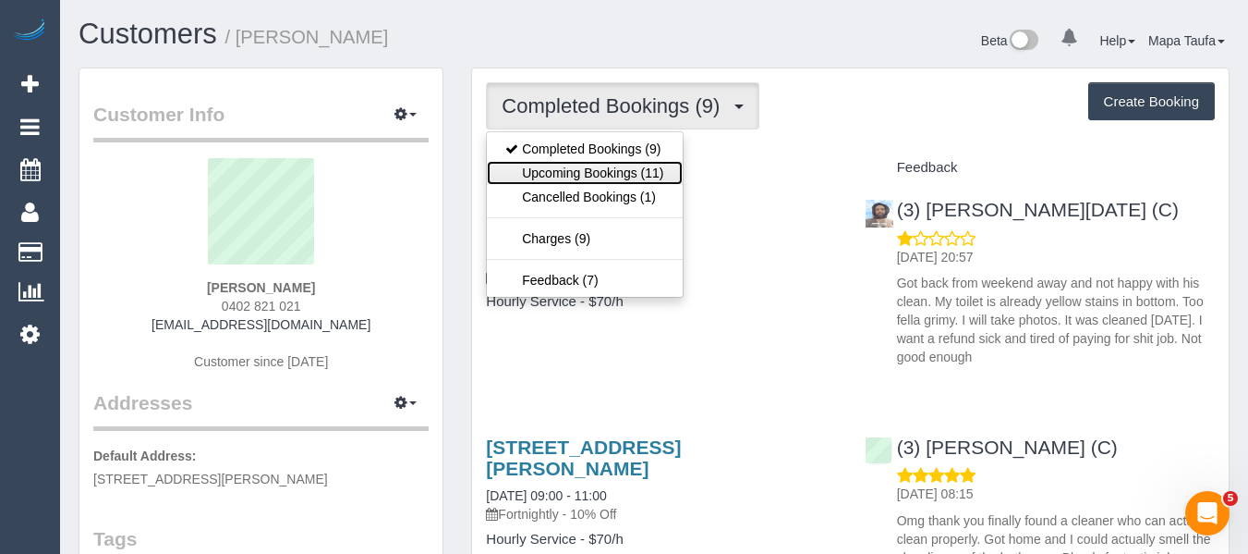
click at [599, 167] on link "Upcoming Bookings (11)" at bounding box center [584, 173] width 195 height 24
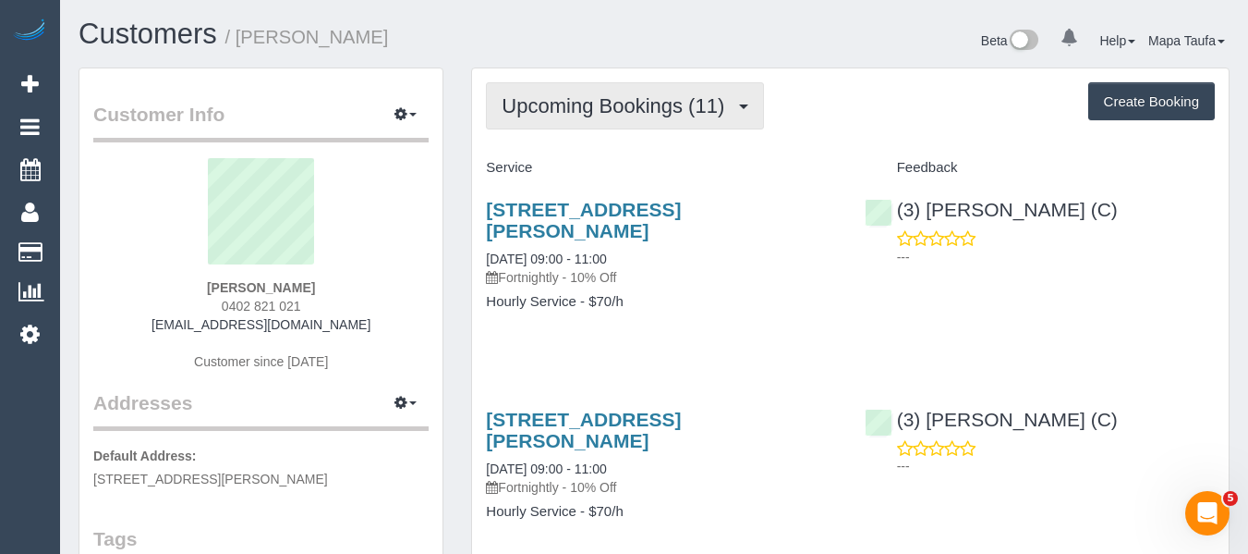
click at [642, 116] on span "Upcoming Bookings (11)" at bounding box center [618, 105] width 232 height 23
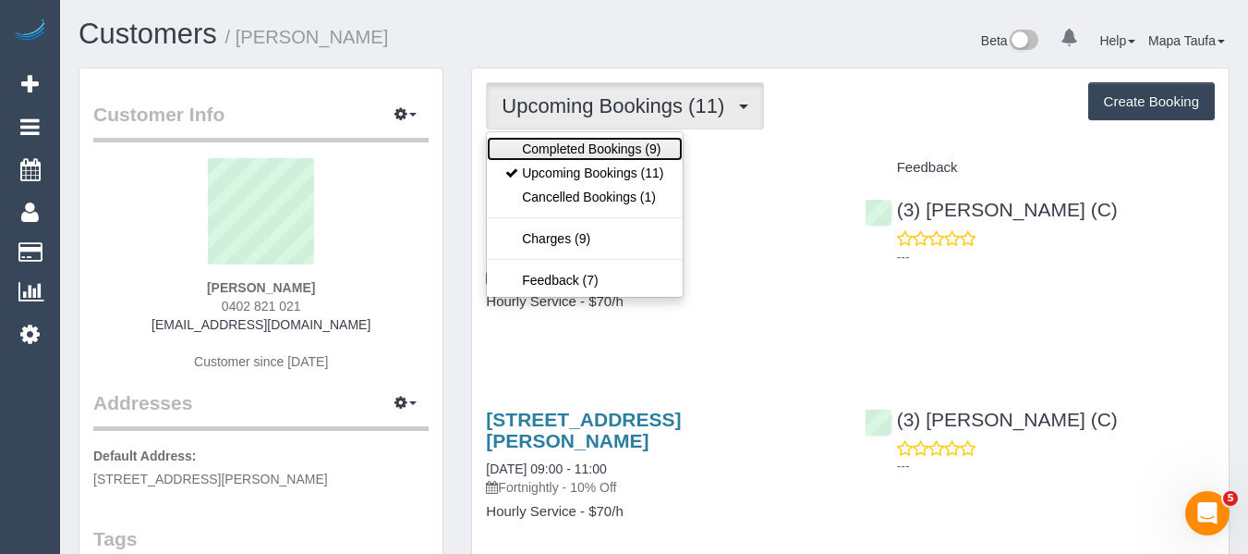
click at [636, 137] on link "Completed Bookings (9)" at bounding box center [584, 149] width 195 height 24
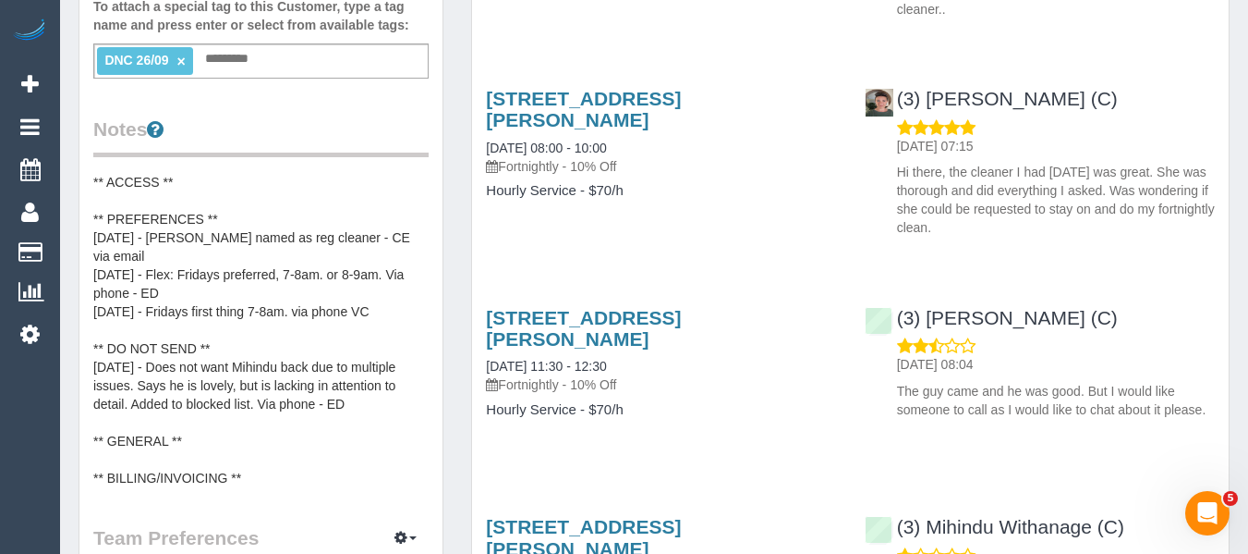
scroll to position [370, 0]
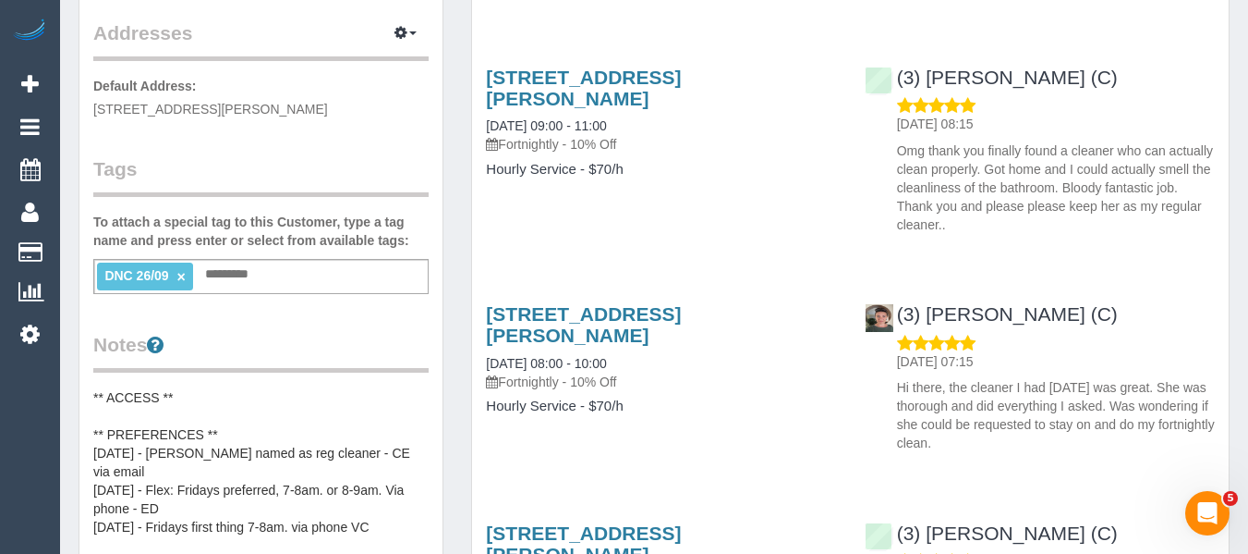
click at [261, 296] on div "Customer Info Edit Contact Info Send Message Email Preferences Special Sales Ta…" at bounding box center [260, 453] width 363 height 1508
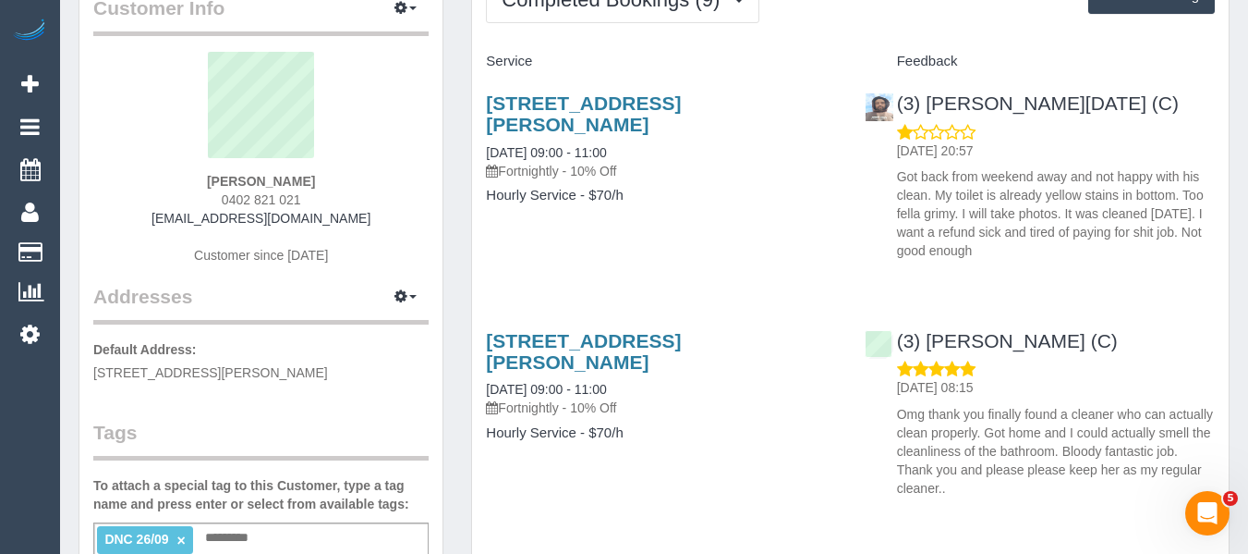
scroll to position [0, 0]
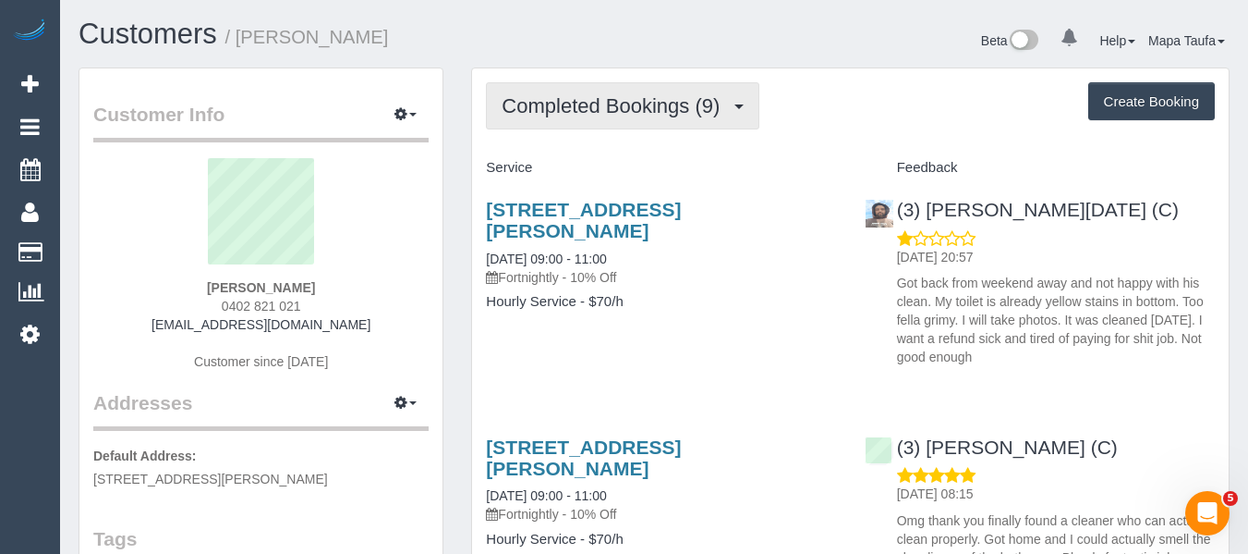
click at [627, 121] on button "Completed Bookings (9)" at bounding box center [623, 105] width 274 height 47
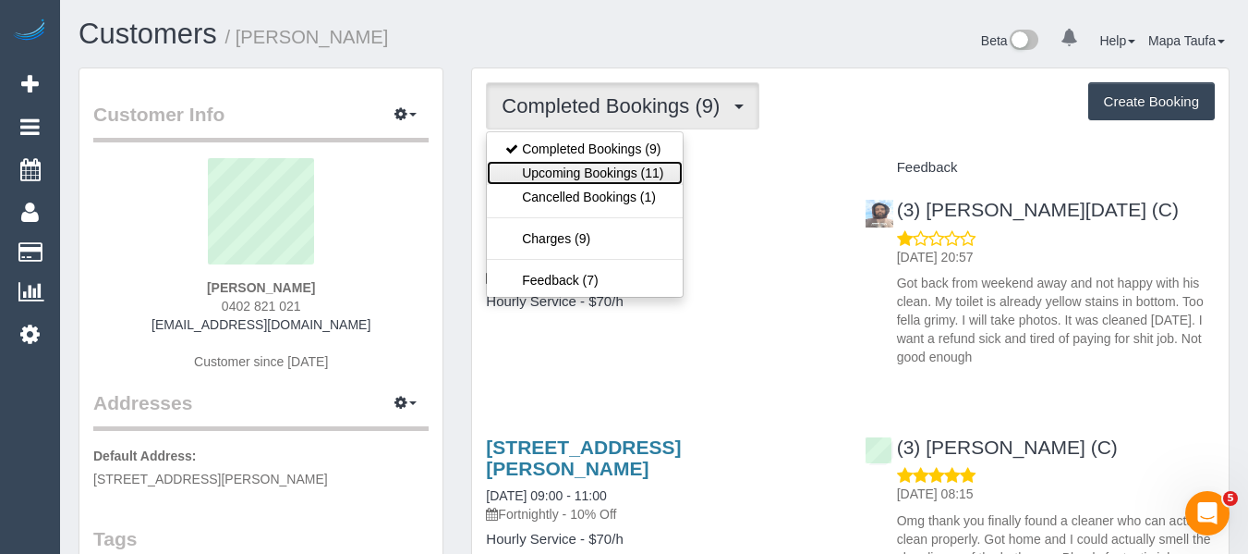
click at [615, 172] on link "Upcoming Bookings (11)" at bounding box center [584, 173] width 195 height 24
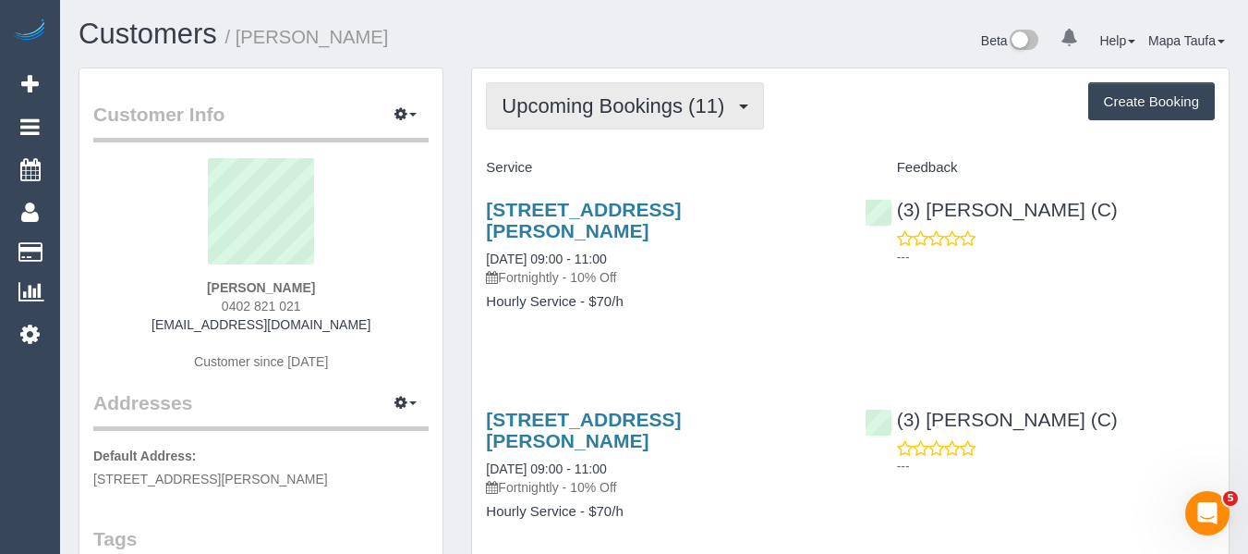
drag, startPoint x: 590, startPoint y: 113, endPoint x: 580, endPoint y: 131, distance: 20.7
click at [590, 115] on span "Upcoming Bookings (11)" at bounding box center [618, 105] width 232 height 23
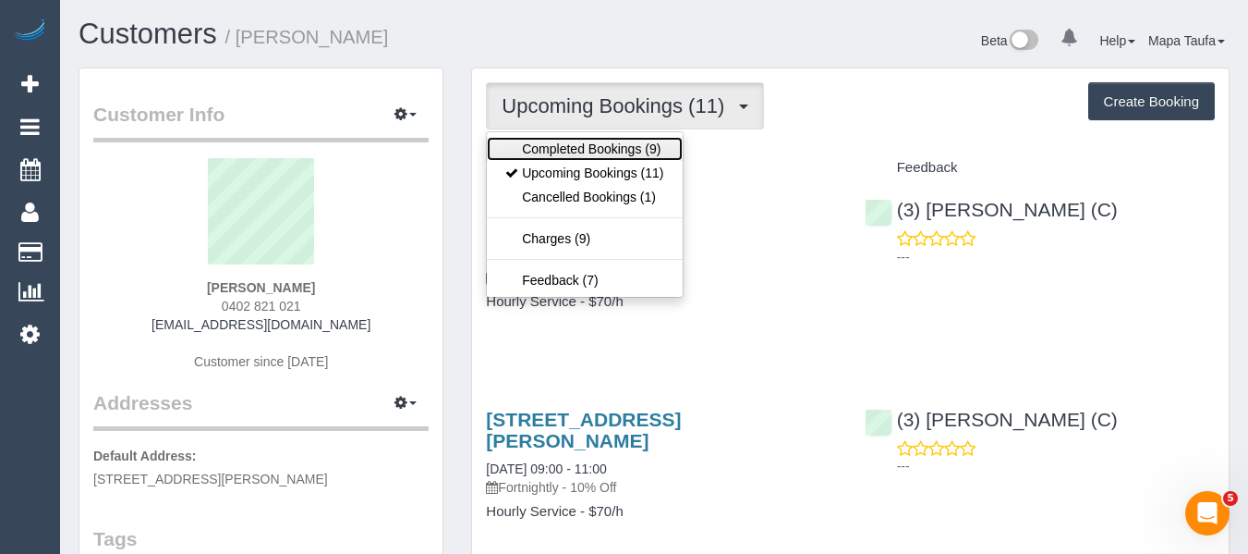
click at [575, 142] on link "Completed Bookings (9)" at bounding box center [584, 149] width 195 height 24
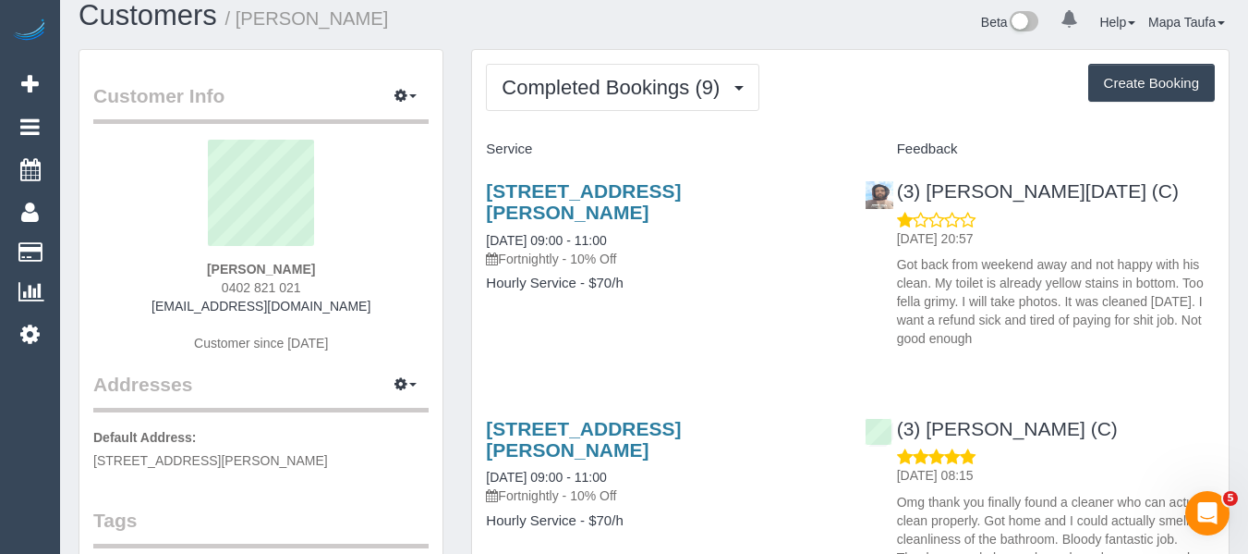
scroll to position [2, 0]
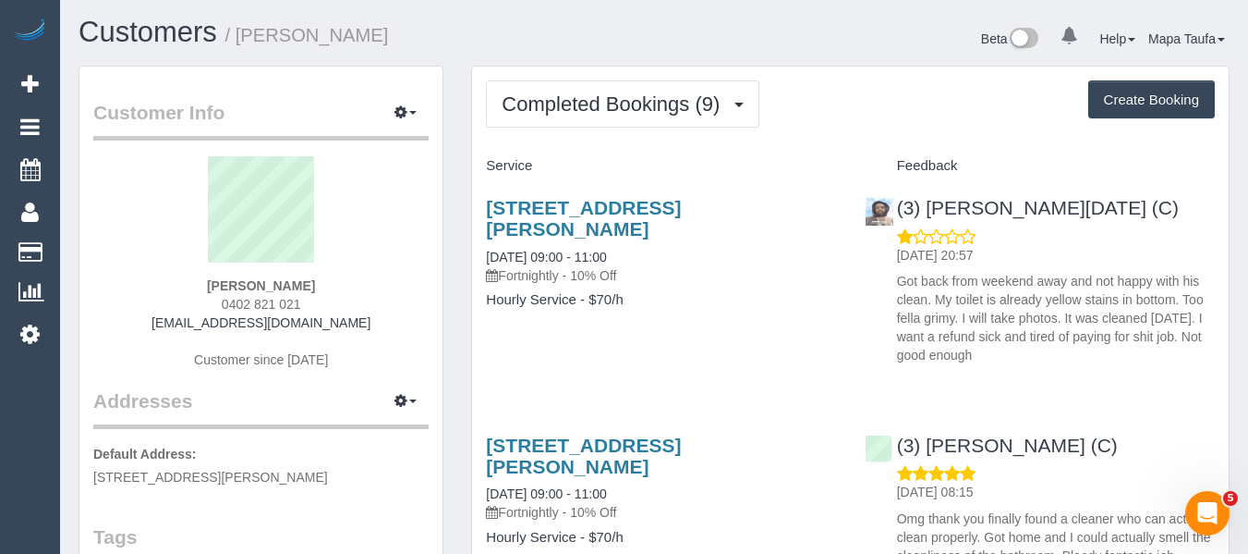
click at [736, 298] on div "1 Yorkshire St, Pascoe Vale, VIC 3044 26/09/2025 09:00 - 11:00 Fortnightly - 10…" at bounding box center [661, 263] width 378 height 164
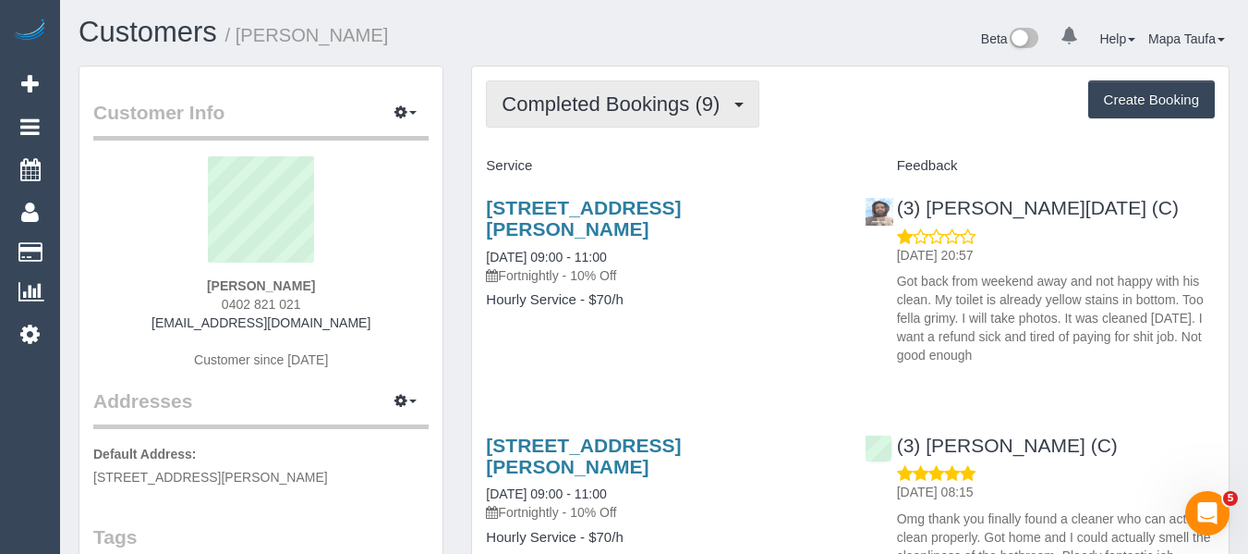
drag, startPoint x: 570, startPoint y: 116, endPoint x: 564, endPoint y: 140, distance: 24.9
click at [567, 116] on button "Completed Bookings (9)" at bounding box center [623, 103] width 274 height 47
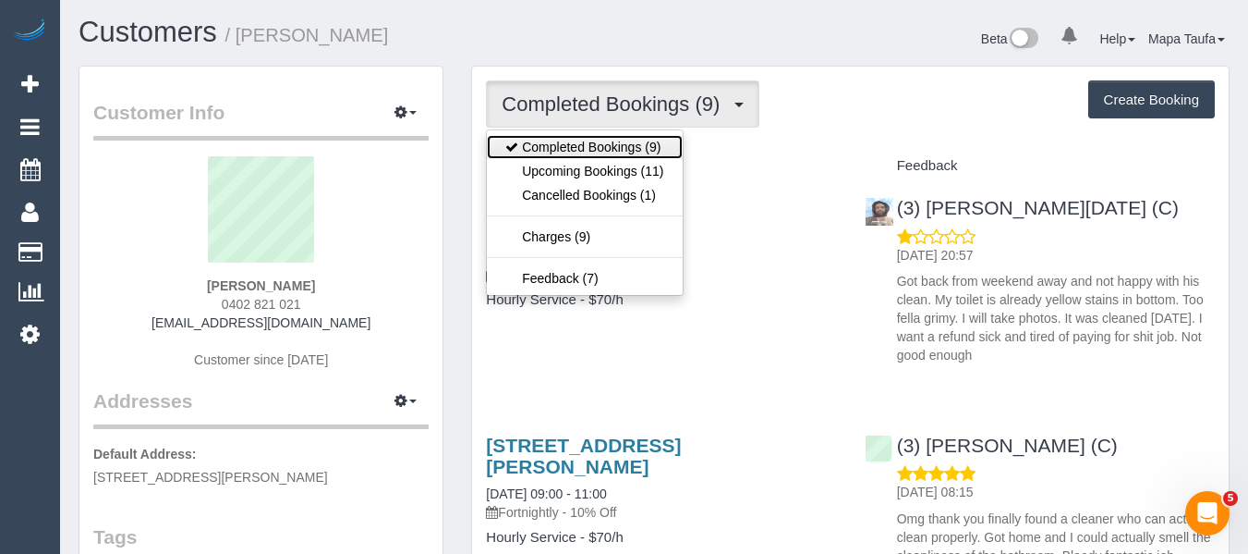
click at [565, 156] on link "Completed Bookings (9)" at bounding box center [584, 147] width 195 height 24
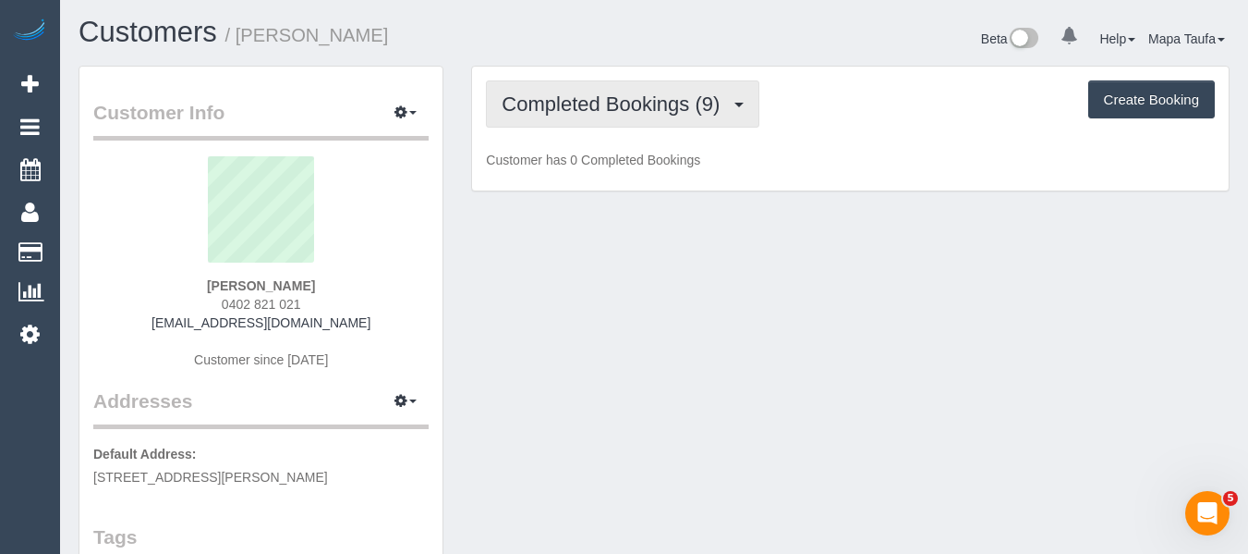
click at [595, 103] on span "Completed Bookings (9)" at bounding box center [615, 103] width 227 height 23
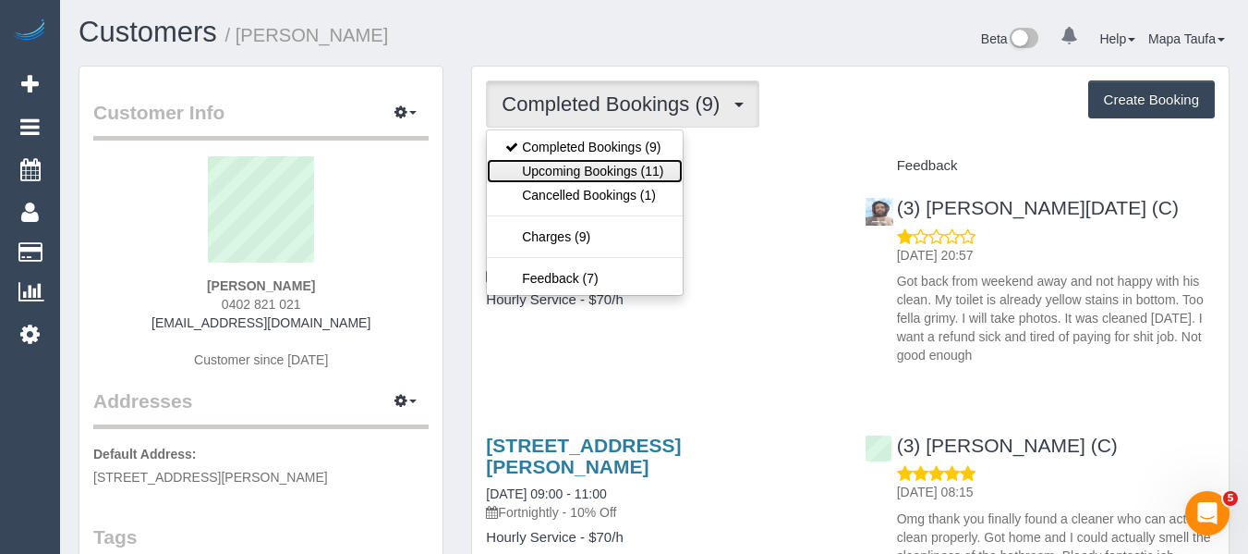
click at [574, 171] on link "Upcoming Bookings (11)" at bounding box center [584, 171] width 195 height 24
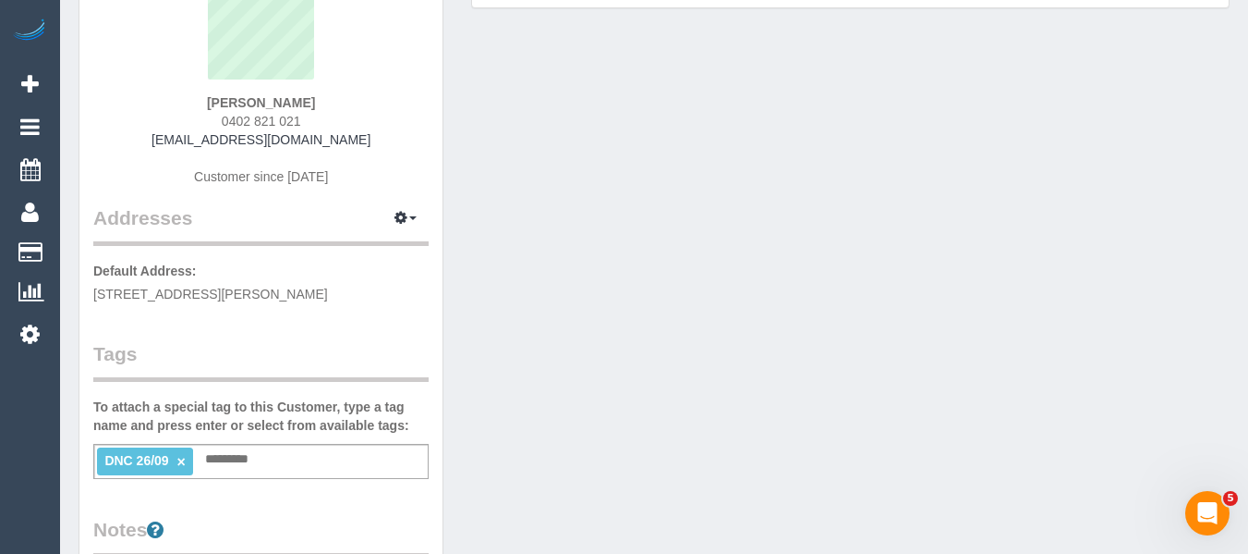
scroll to position [187, 0]
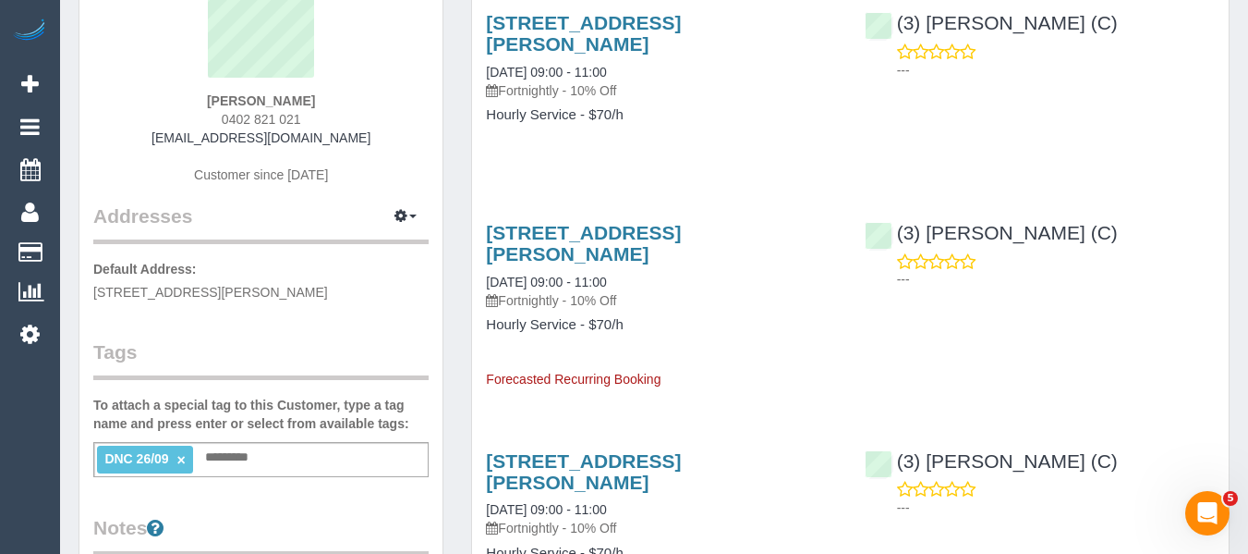
click at [243, 469] on input "text" at bounding box center [232, 457] width 63 height 24
type input "*********"
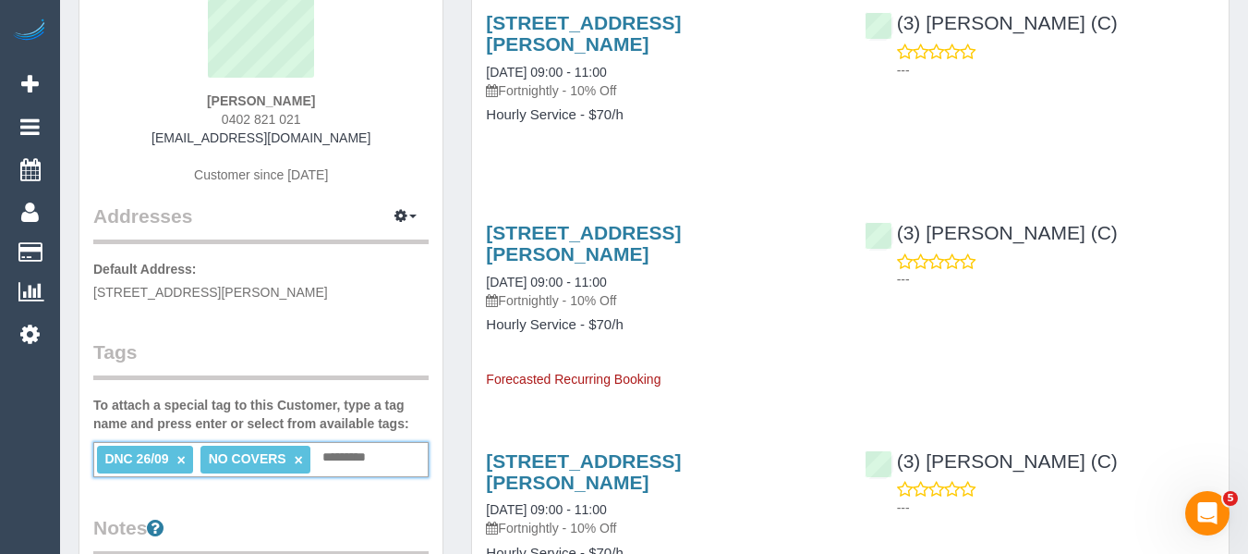
click at [181, 454] on link "×" at bounding box center [181, 460] width 8 height 16
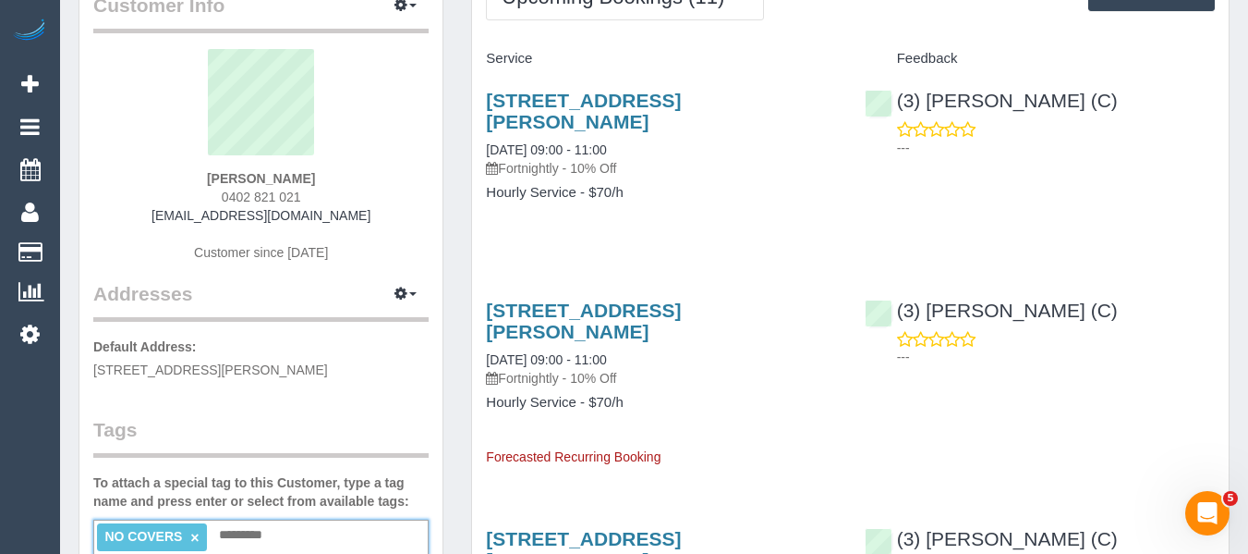
scroll to position [2, 0]
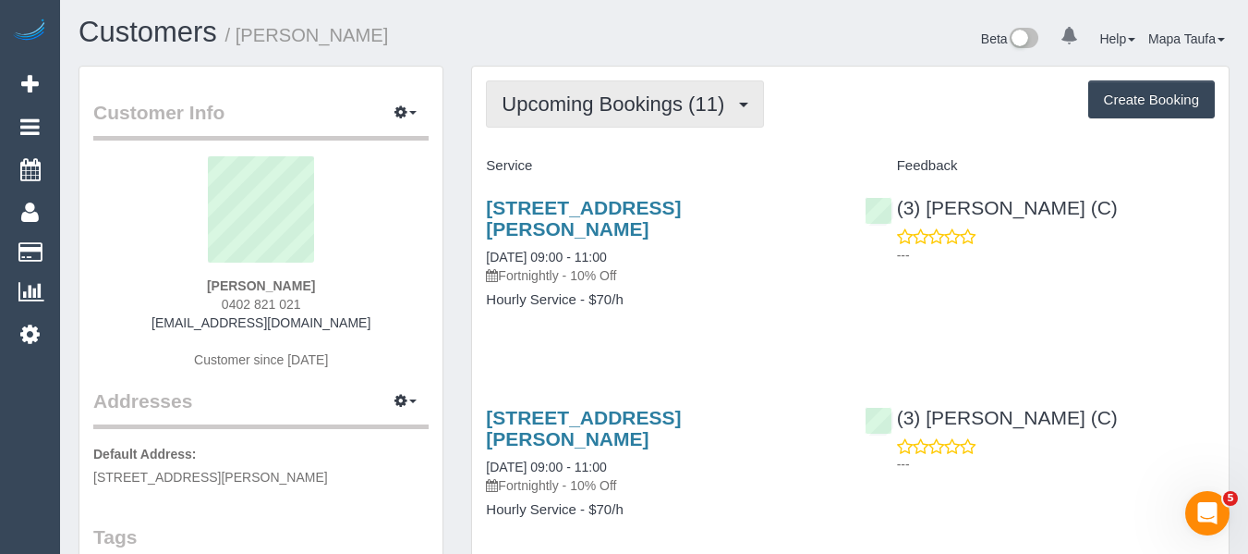
drag, startPoint x: 637, startPoint y: 81, endPoint x: 618, endPoint y: 123, distance: 45.5
click at [637, 83] on button "Upcoming Bookings (11)" at bounding box center [625, 103] width 278 height 47
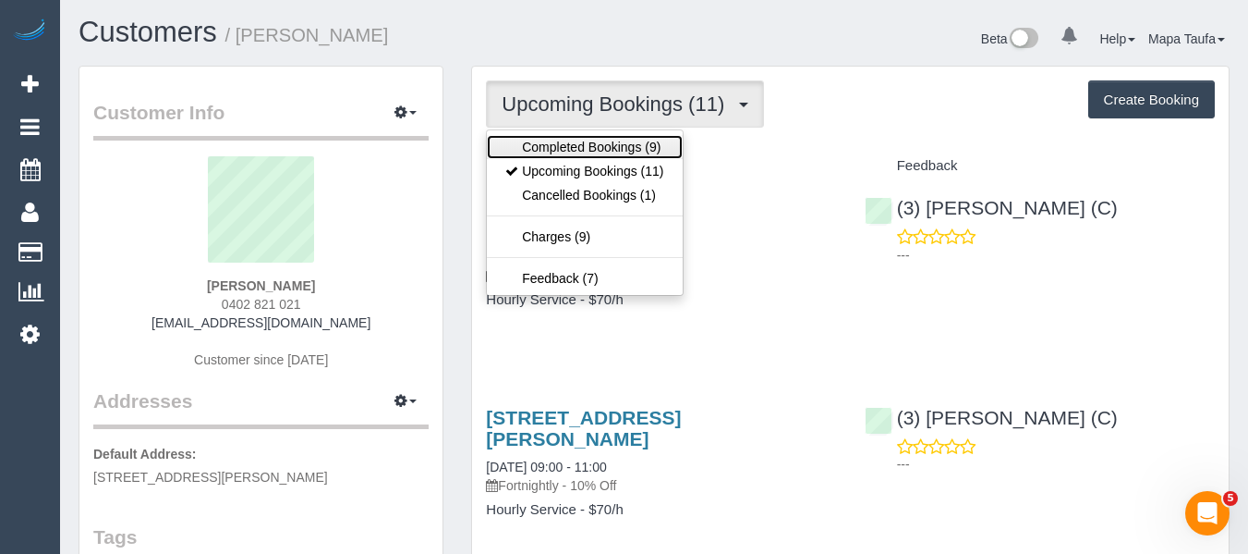
click at [603, 144] on link "Completed Bookings (9)" at bounding box center [584, 147] width 195 height 24
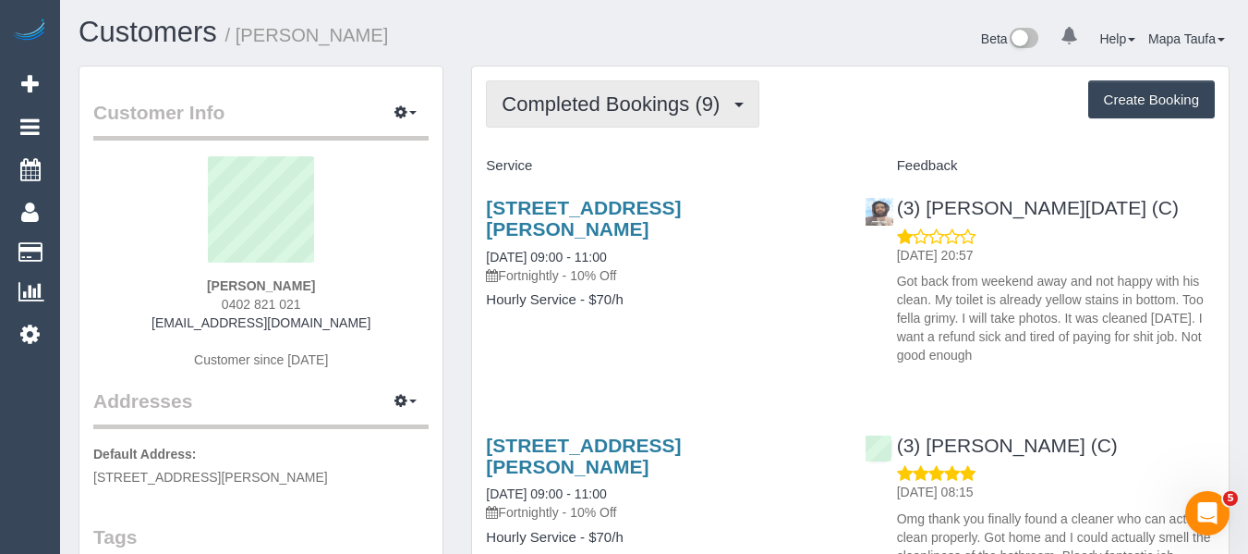
click at [700, 103] on span "Completed Bookings (9)" at bounding box center [615, 103] width 227 height 23
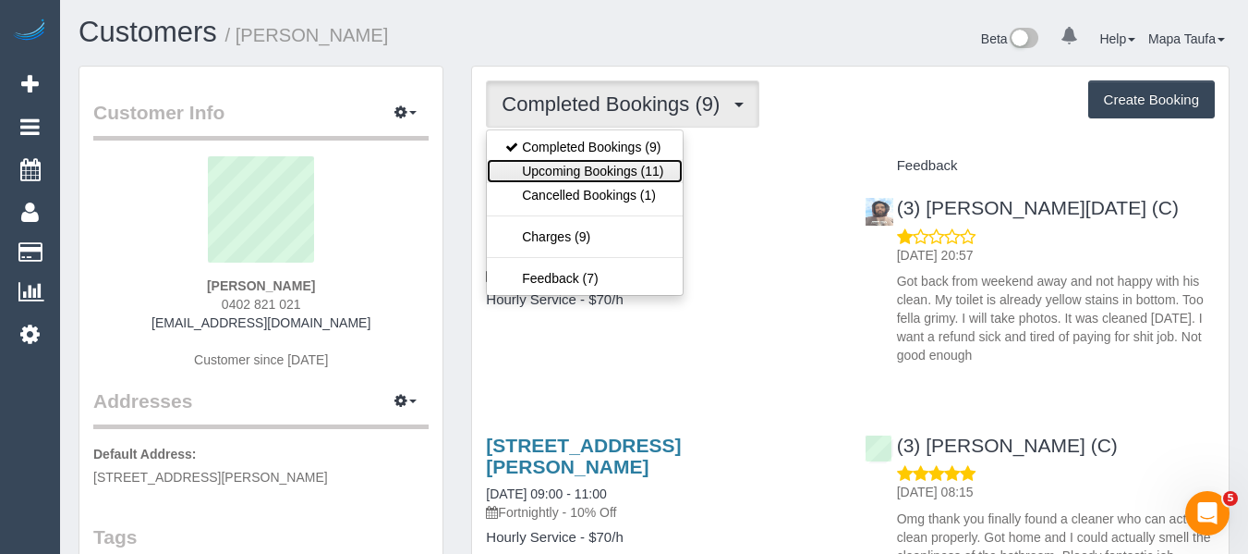
click at [630, 161] on link "Upcoming Bookings (11)" at bounding box center [584, 171] width 195 height 24
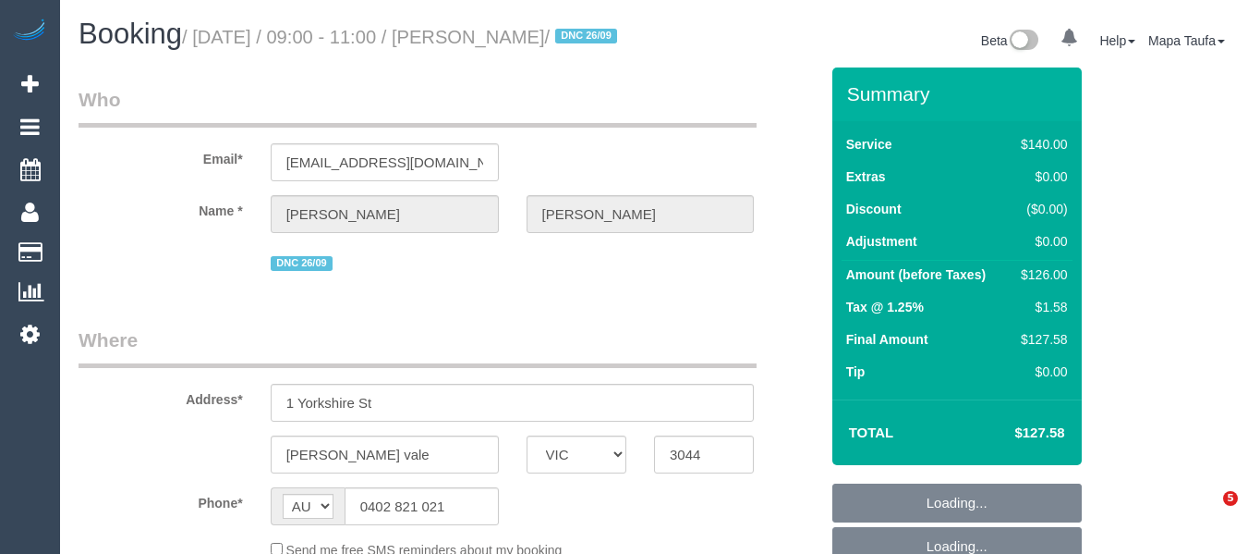
select select "VIC"
select select "string:stripe-pm_1RNq8B2GScqysDRV02FKjjRH"
select select "number:27"
select select "number:14"
select select "number:19"
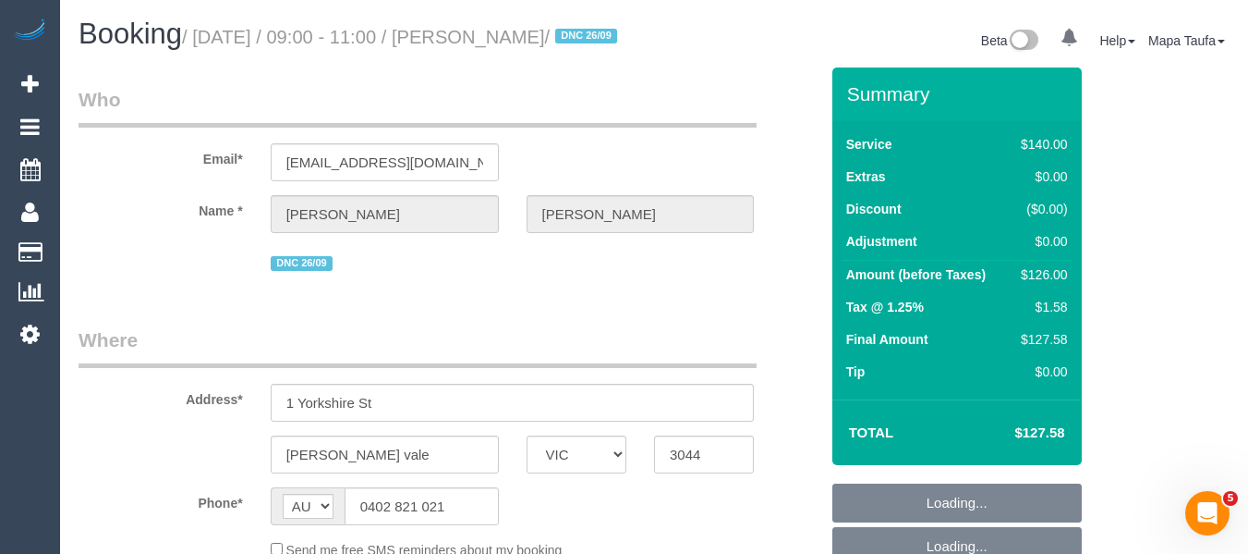
select select "number:22"
select select "number:35"
select select "number:11"
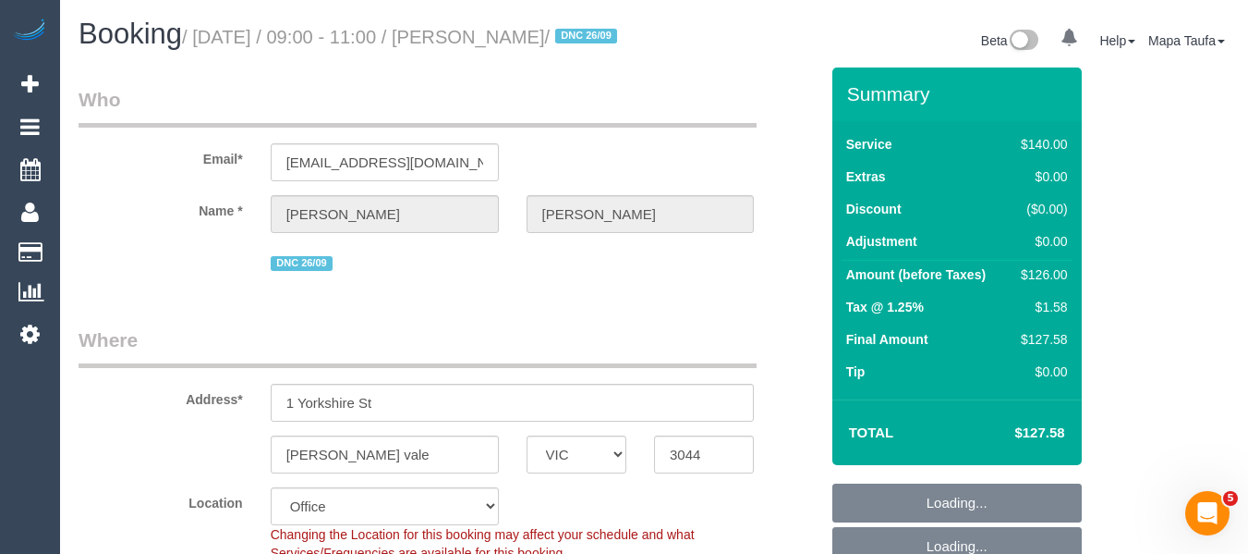
select select "object:2294"
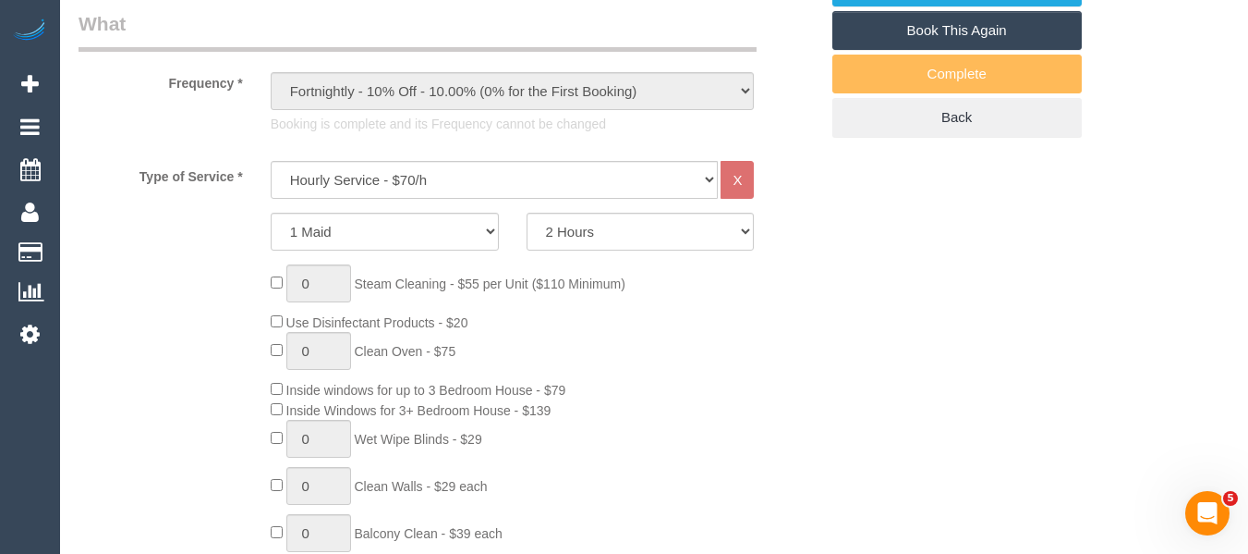
scroll to position [723, 0]
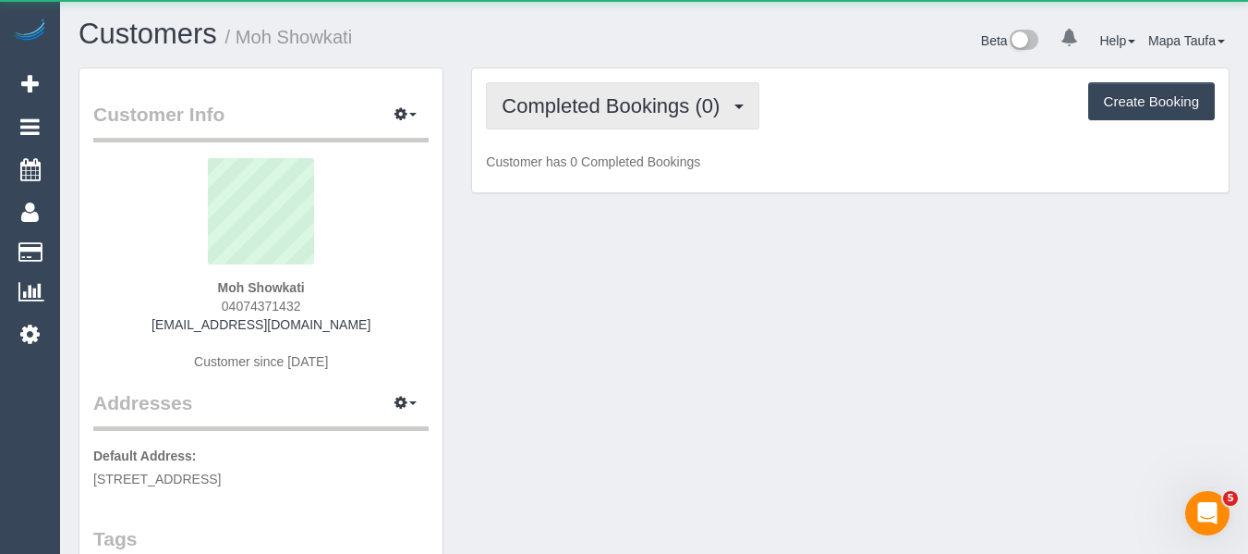
click at [602, 120] on button "Completed Bookings (0)" at bounding box center [623, 105] width 274 height 47
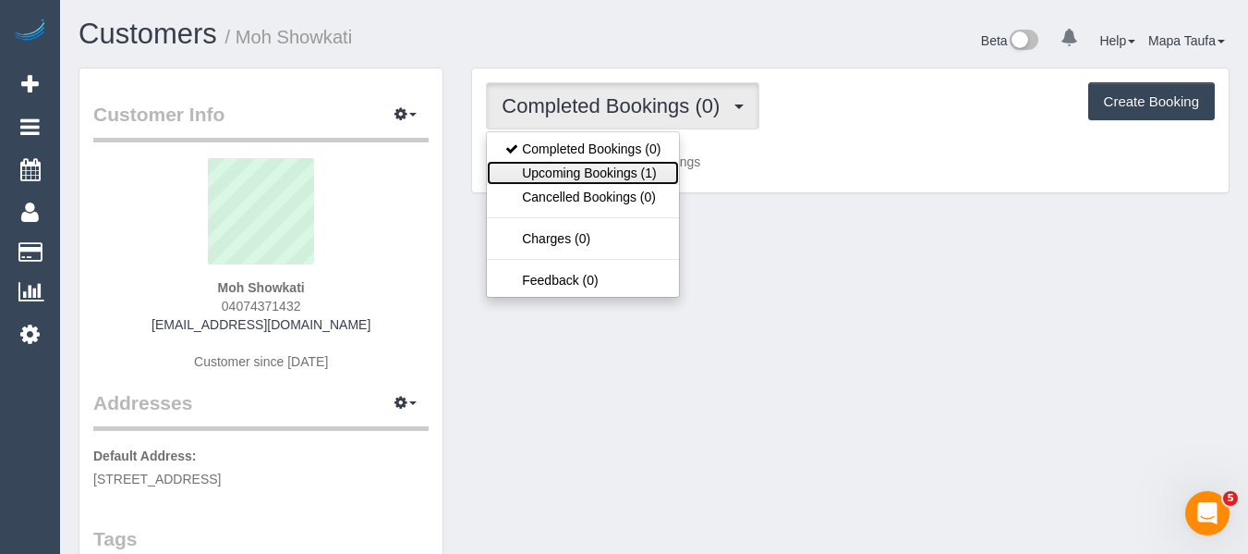
click at [602, 170] on link "Upcoming Bookings (1)" at bounding box center [583, 173] width 192 height 24
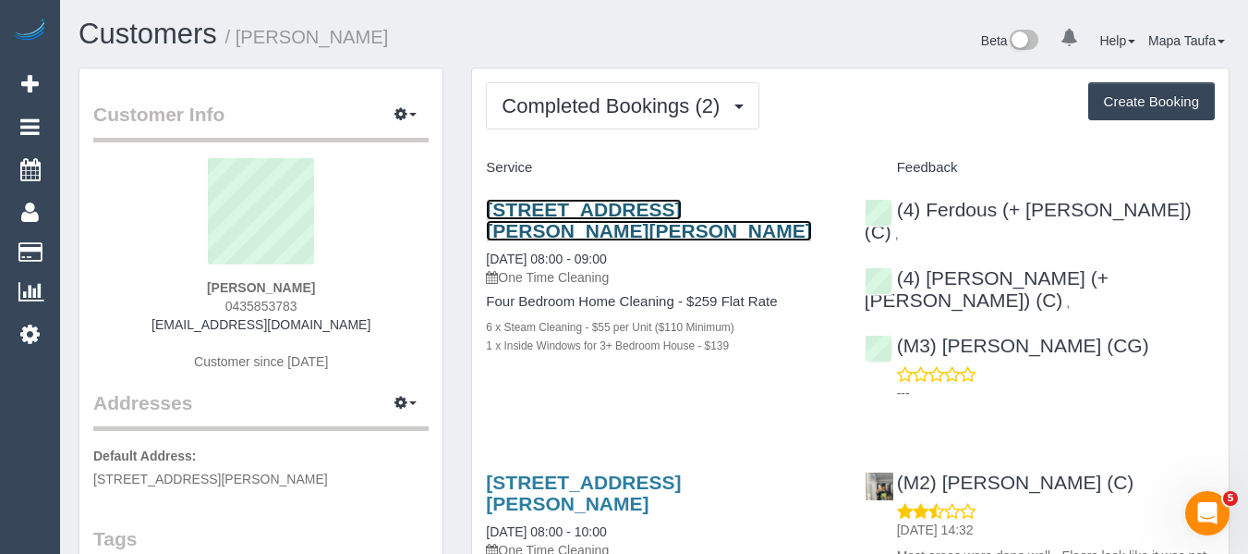
click at [547, 203] on link "[STREET_ADDRESS][PERSON_NAME][PERSON_NAME]" at bounding box center [648, 220] width 325 height 43
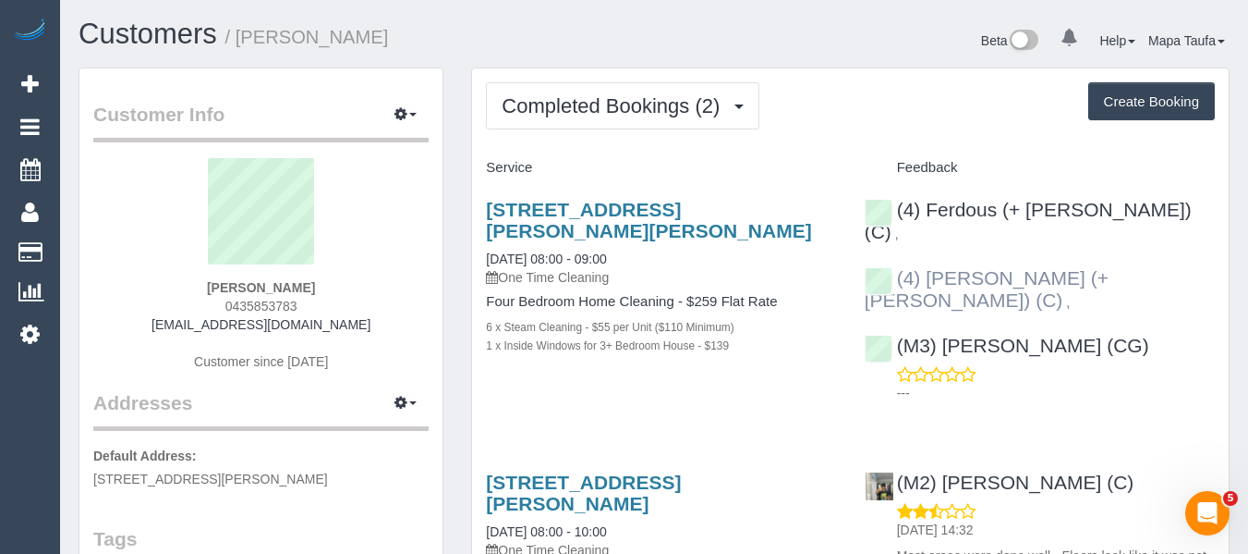
drag, startPoint x: 1151, startPoint y: 255, endPoint x: 926, endPoint y: 255, distance: 225.5
click at [926, 255] on div "(4) Ferdous (+ [PERSON_NAME]) (C) , (4) [PERSON_NAME] (+ [PERSON_NAME]) (C) , (…" at bounding box center [1040, 296] width 378 height 226
copy div "[PERSON_NAME] (+ [PERSON_NAME]) (C) ,"
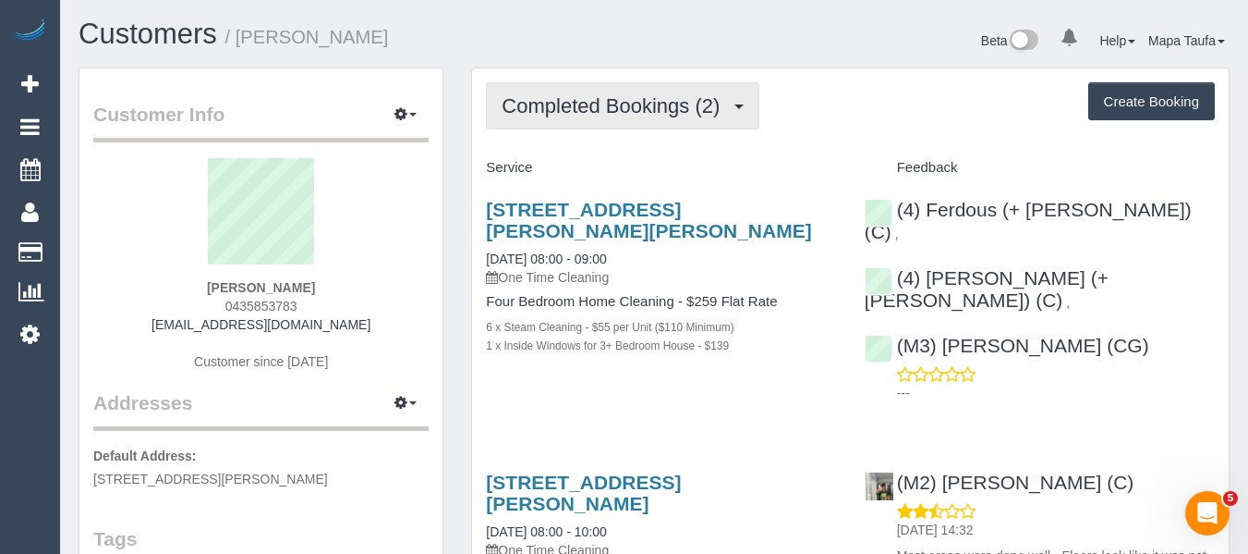
click at [559, 107] on span "Completed Bookings (2)" at bounding box center [615, 105] width 227 height 23
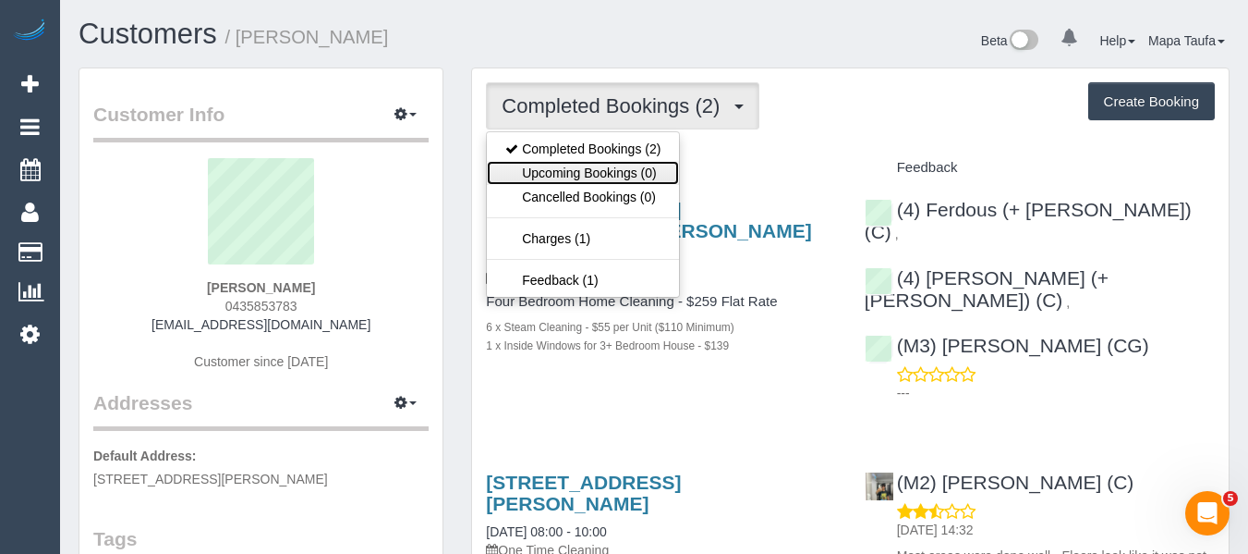
click at [574, 171] on link "Upcoming Bookings (0)" at bounding box center [583, 173] width 192 height 24
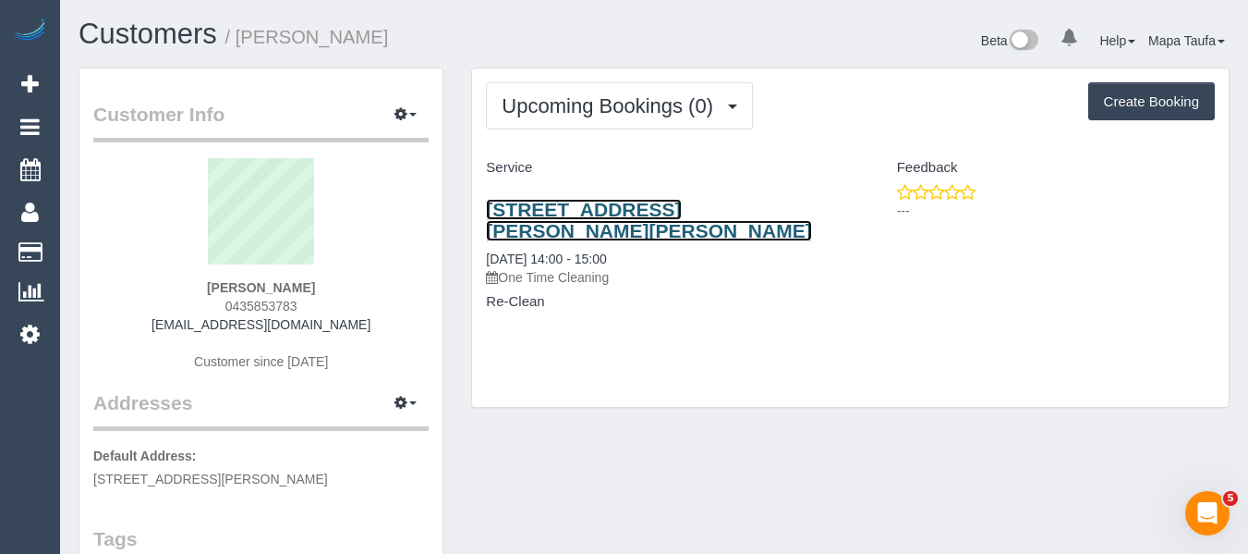
click at [583, 213] on link "[STREET_ADDRESS][PERSON_NAME][PERSON_NAME]" at bounding box center [648, 220] width 325 height 43
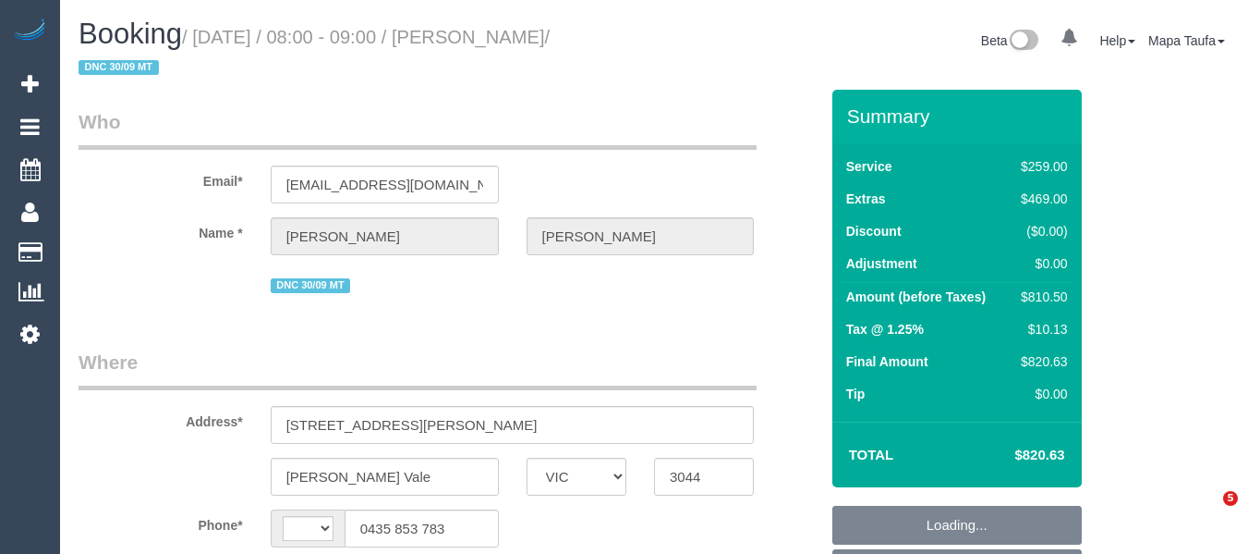
select select "VIC"
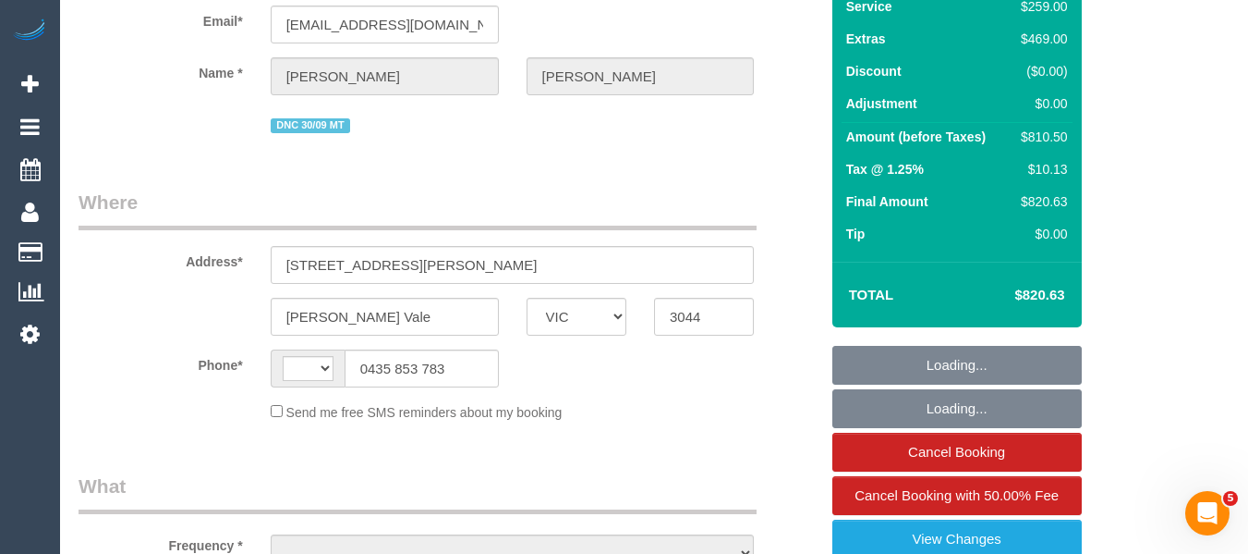
select select "string:AU"
select select "string:stripe-pm_1RvBnJ2GScqysDRVkOTStkym"
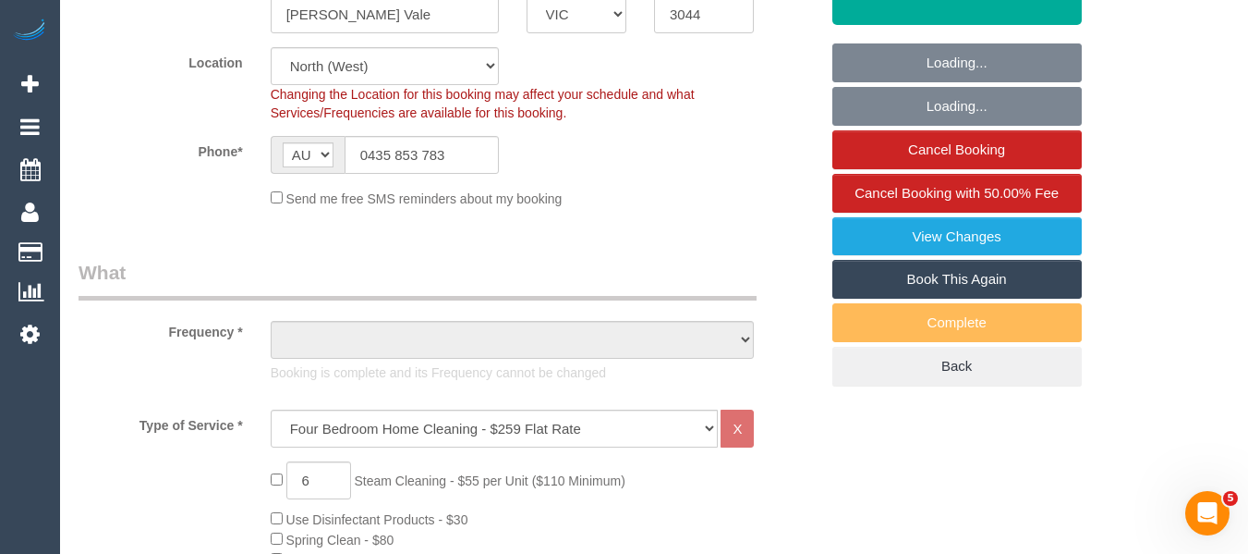
select select "object:879"
select select "number:28"
select select "number:17"
select select "number:18"
select select "number:24"
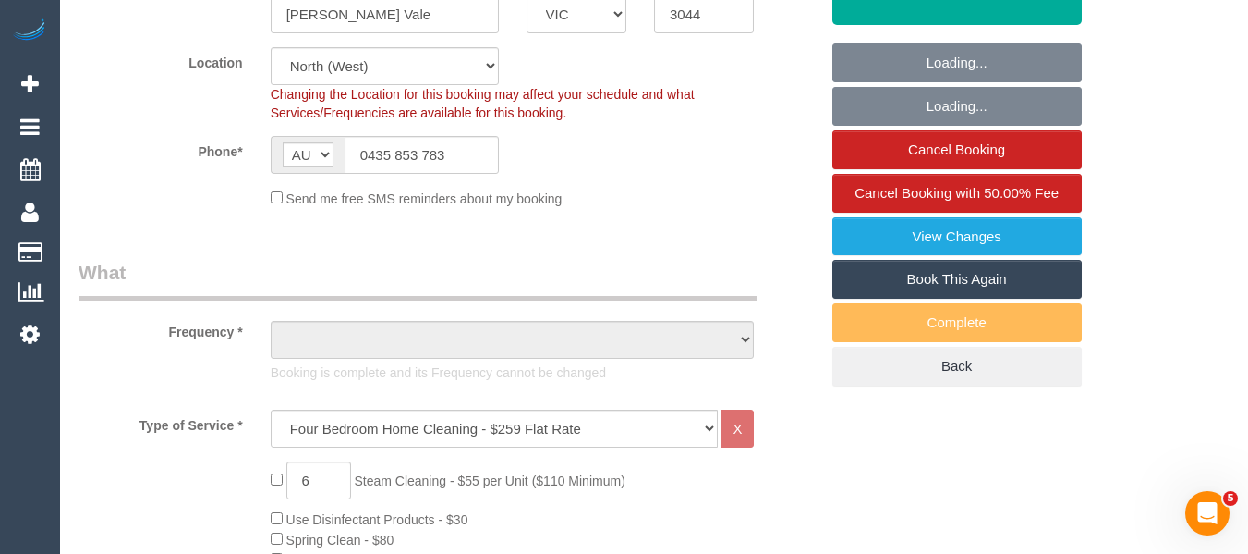
select select "number:12"
click at [987, 276] on link "Book This Again" at bounding box center [958, 279] width 250 height 39
select select "object:1637"
select select "VIC"
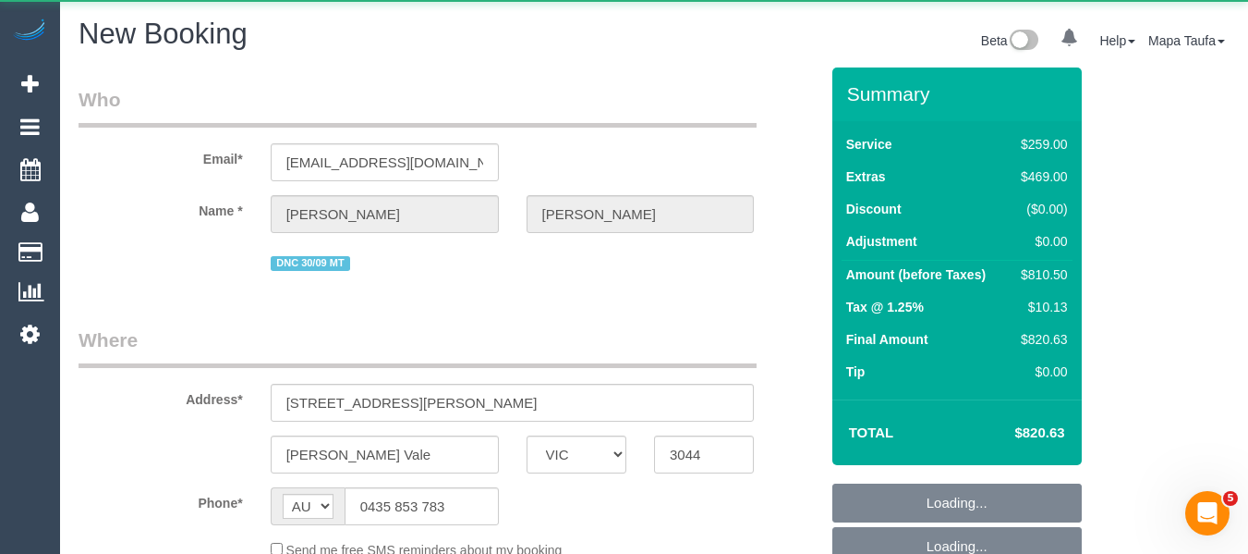
select select "number:28"
select select "number:17"
select select "number:18"
select select "number:24"
select select "number:12"
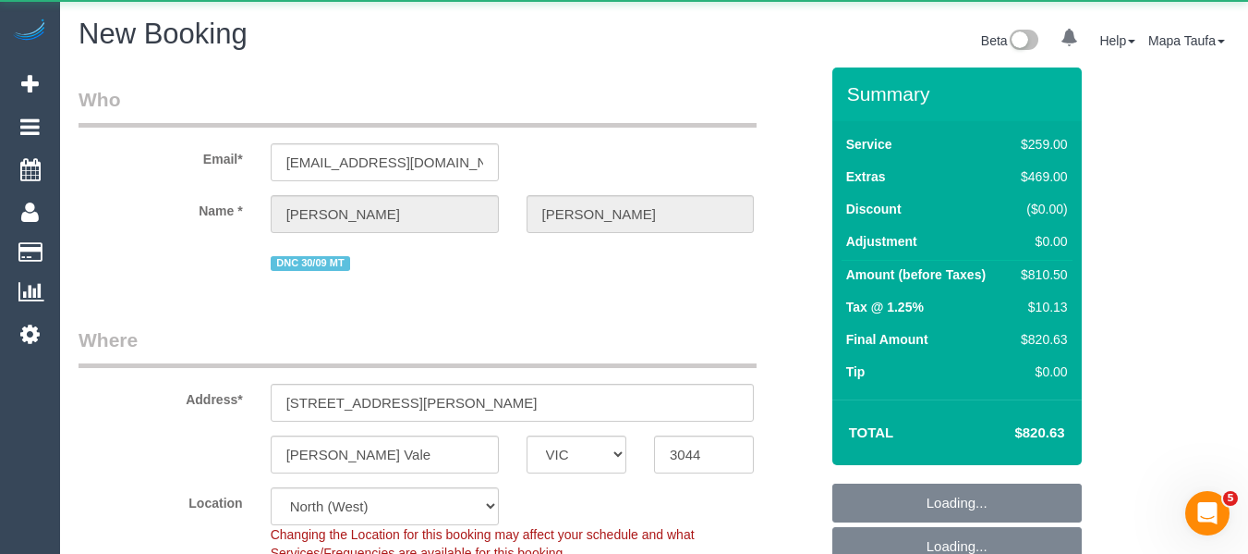
select select "object:2815"
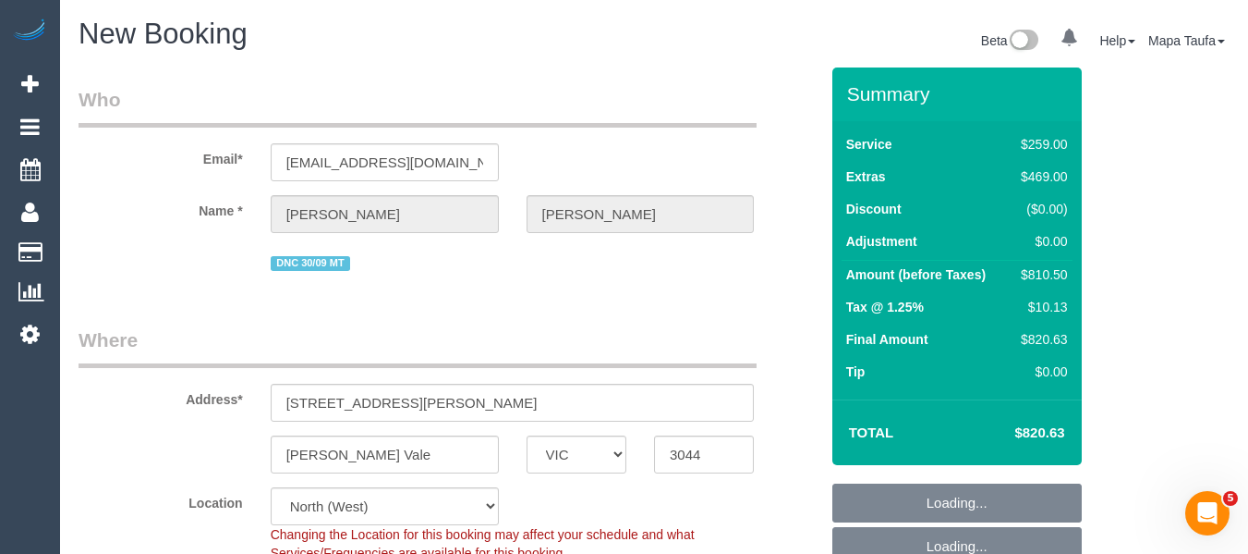
select select "string:stripe-pm_1RvBnJ2GScqysDRVkOTStkym"
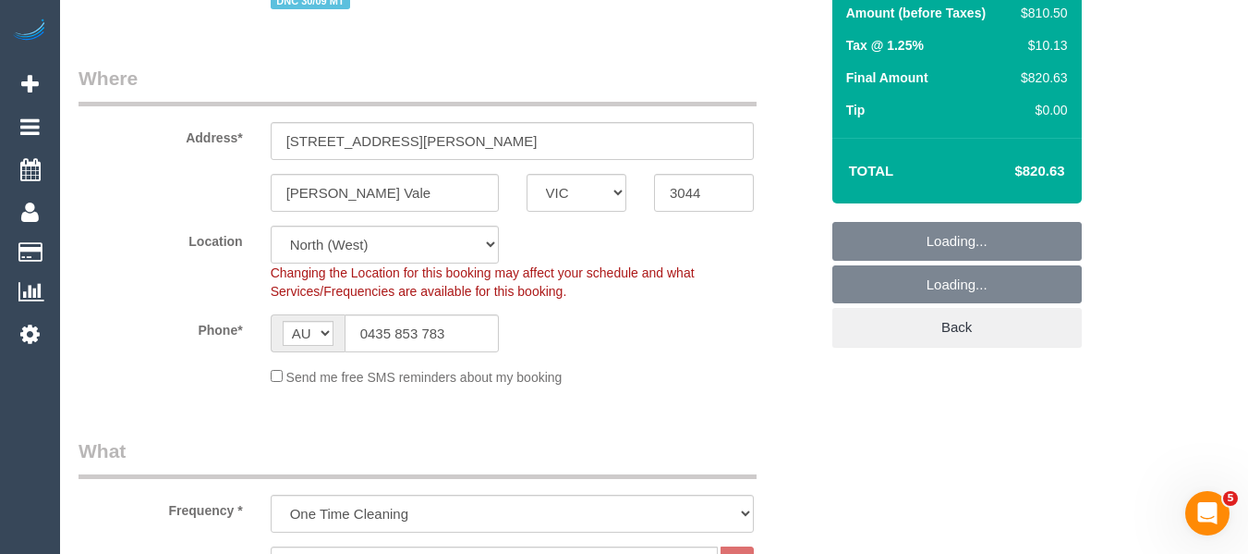
scroll to position [277, 0]
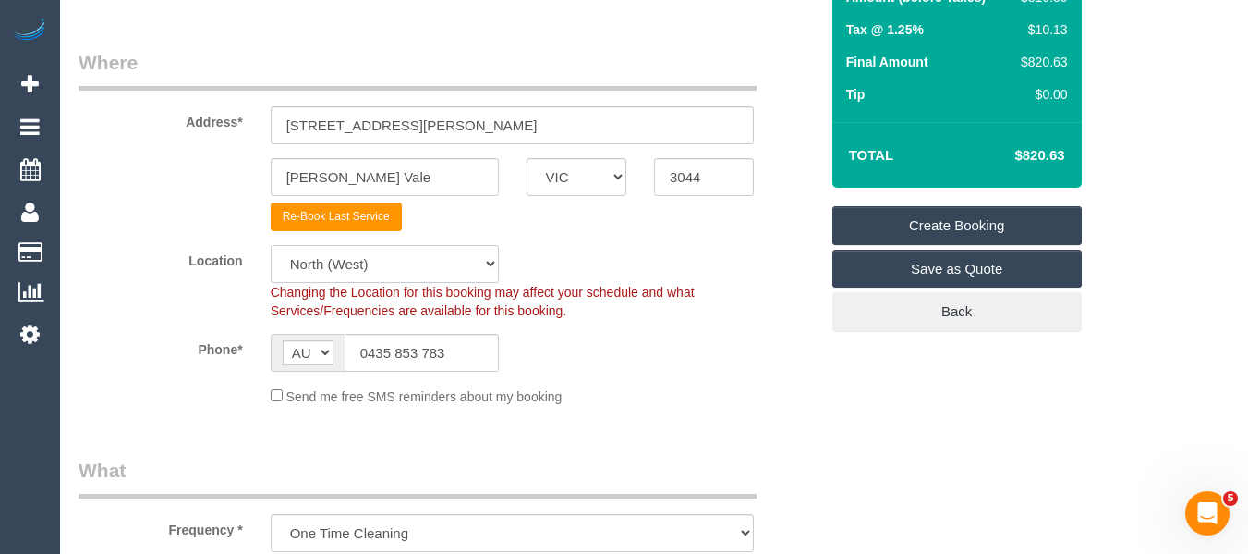
click at [391, 272] on select "Office City East (North) East (South) Inner East Inner North (East) Inner North…" at bounding box center [385, 264] width 228 height 38
select select "object:2825"
select select "54"
click at [271, 245] on select "Office City East (North) East (South) Inner East Inner North (East) Inner North…" at bounding box center [385, 264] width 228 height 38
select select "object:2832"
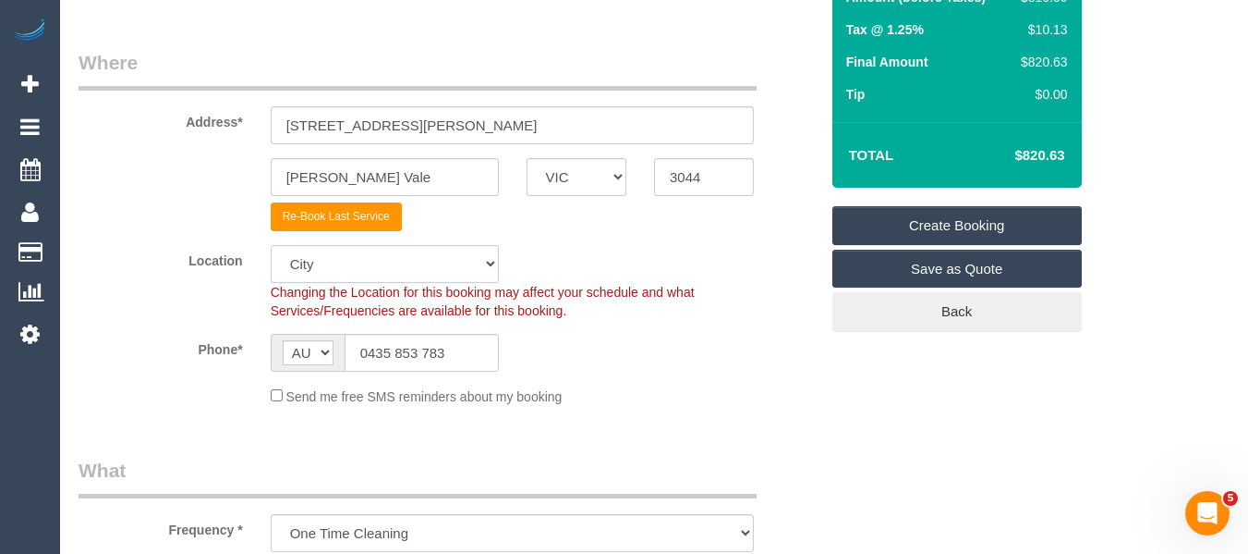
click at [341, 253] on select "Office City East (North) East (South) Inner East Inner North (East) Inner North…" at bounding box center [385, 264] width 228 height 38
select select "50"
click at [271, 245] on select "Office City East (North) East (South) Inner East Inner North (East) Inner North…" at bounding box center [385, 264] width 228 height 38
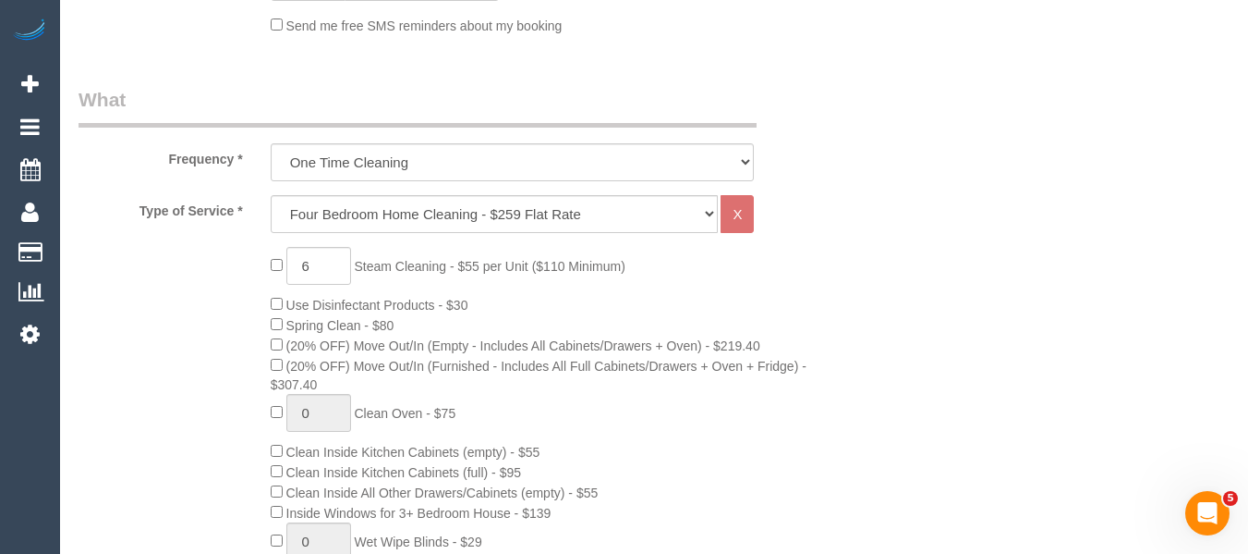
select select "object:3237"
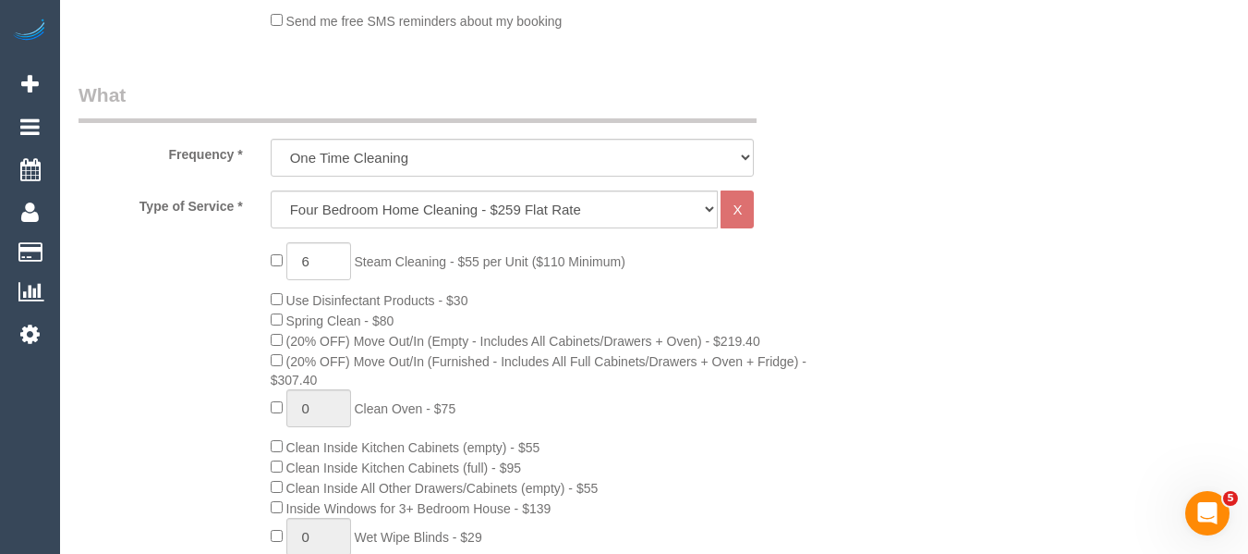
scroll to position [647, 0]
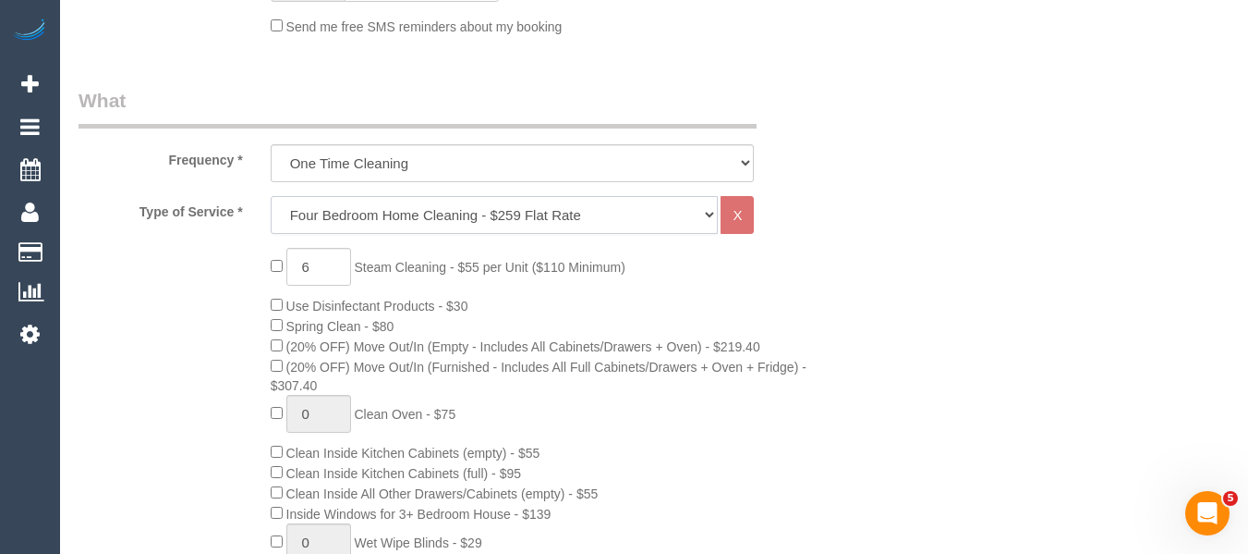
click at [390, 204] on select "Hourly Service - $70/h Hourly Service - $65/h Hourly Service - $60/h Hourly Ser…" at bounding box center [495, 215] width 448 height 38
click at [384, 221] on select "Hourly Service - $70/h Hourly Service - $65/h Hourly Service - $60/h Hourly Ser…" at bounding box center [495, 215] width 448 height 38
select select "28"
click at [271, 196] on select "Hourly Service - $70/h Hourly Service - $65/h Hourly Service - $60/h Hourly Ser…" at bounding box center [495, 215] width 448 height 38
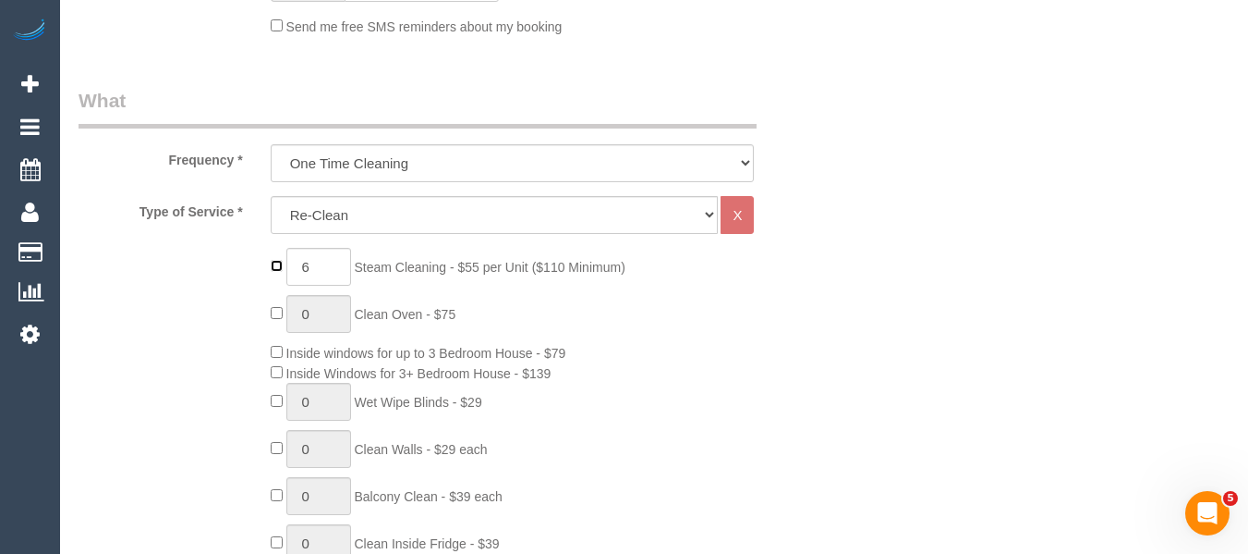
type input "0"
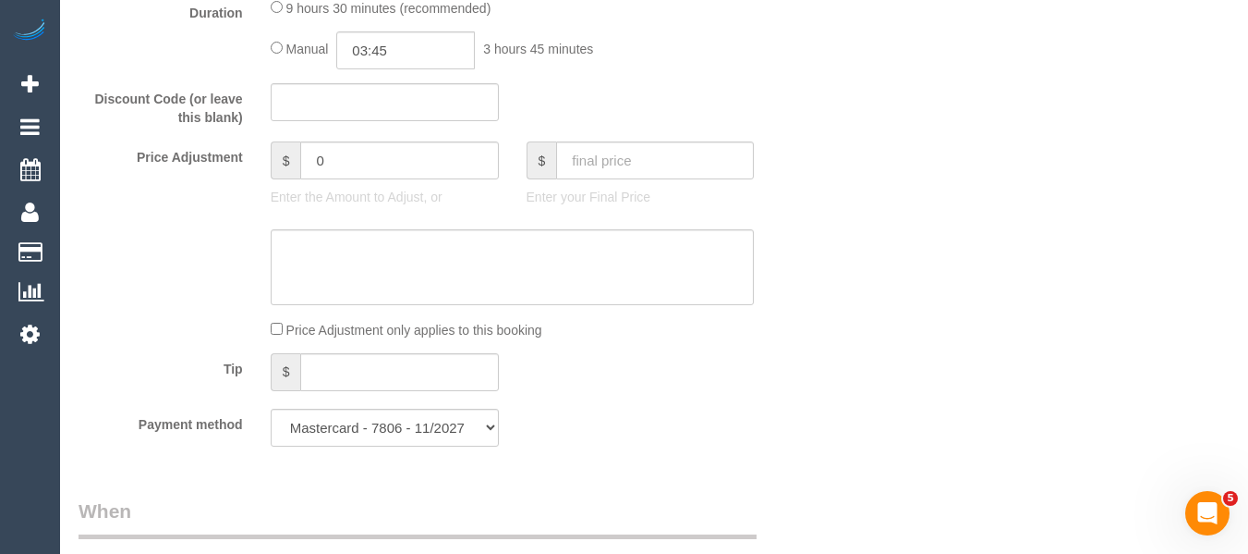
scroll to position [1294, 0]
click at [281, 13] on div "0 minutes (recommended)" at bounding box center [513, 6] width 484 height 20
click at [390, 54] on input "00:00" at bounding box center [405, 49] width 139 height 38
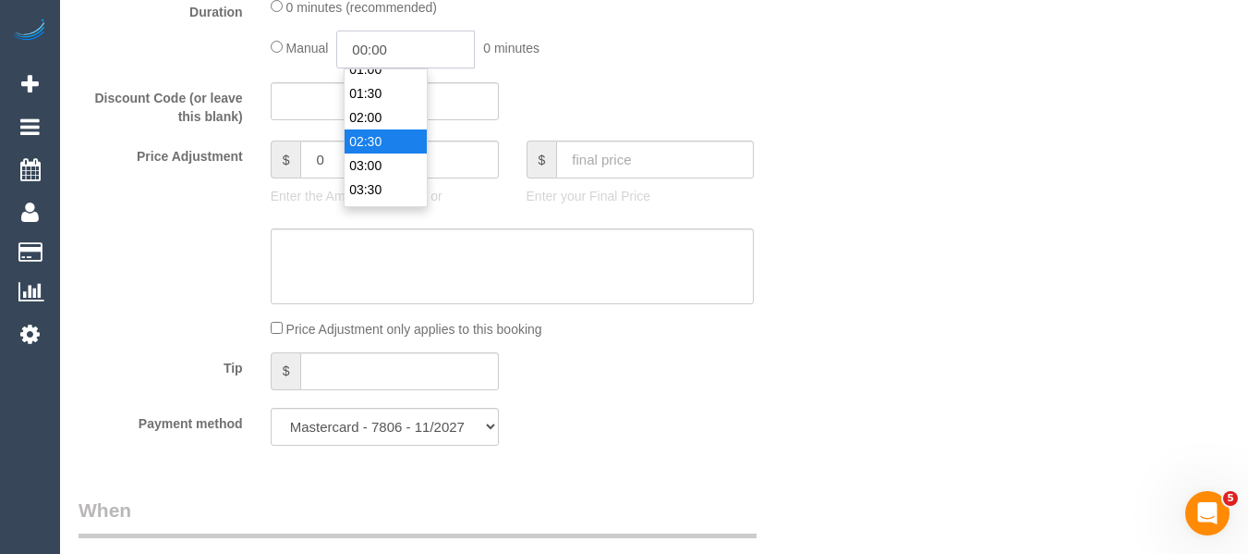
scroll to position [92, 0]
type input "03:00"
click at [388, 142] on li "03:00" at bounding box center [386, 133] width 82 height 24
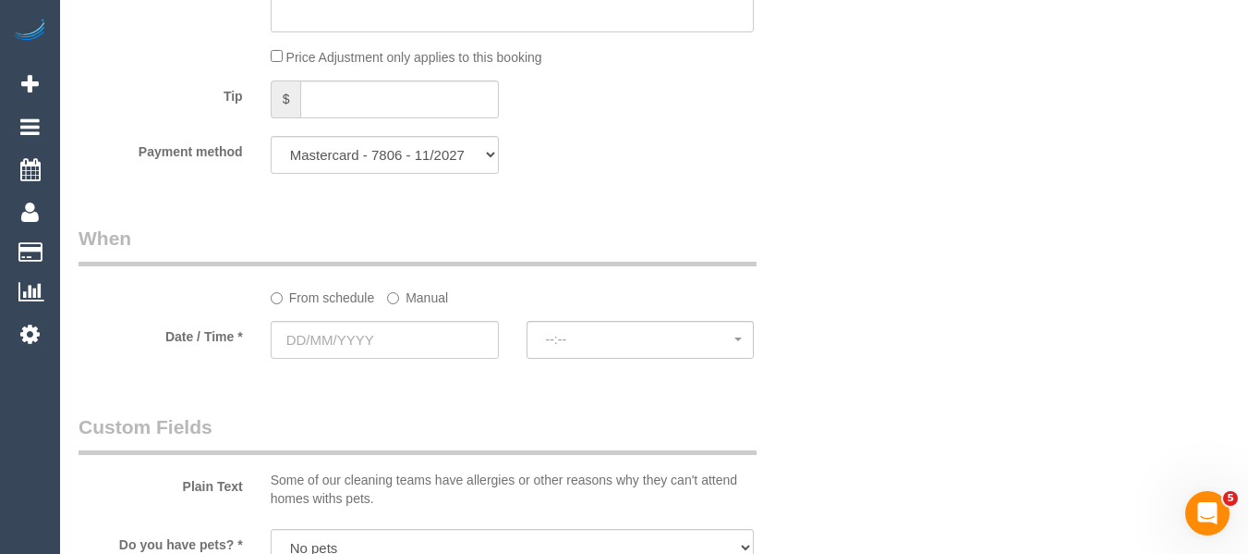
scroll to position [1571, 0]
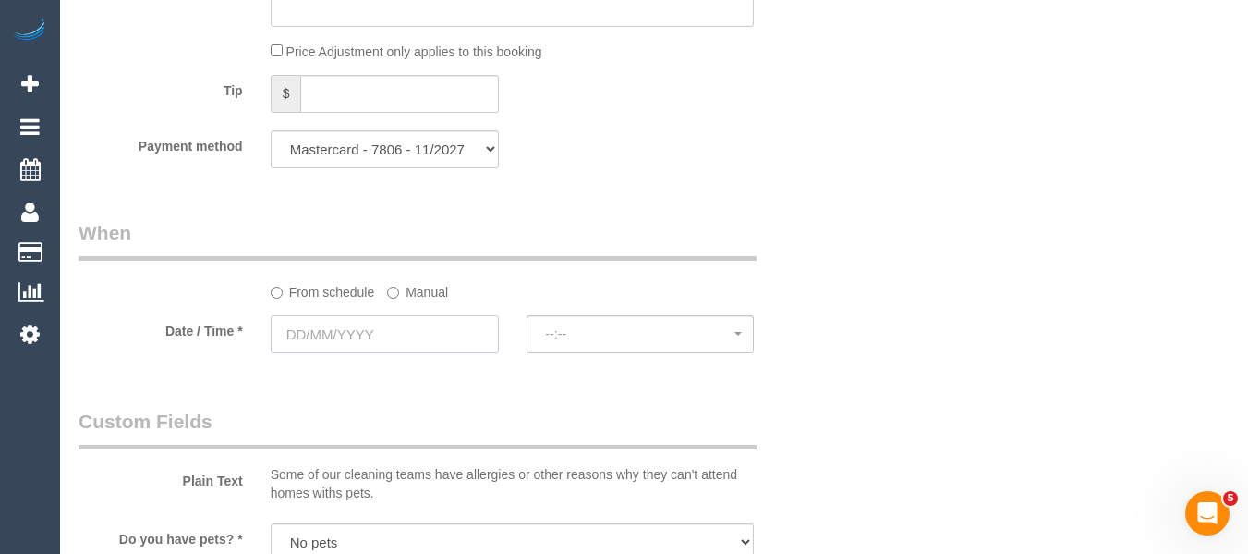
click at [341, 327] on input "text" at bounding box center [385, 334] width 228 height 38
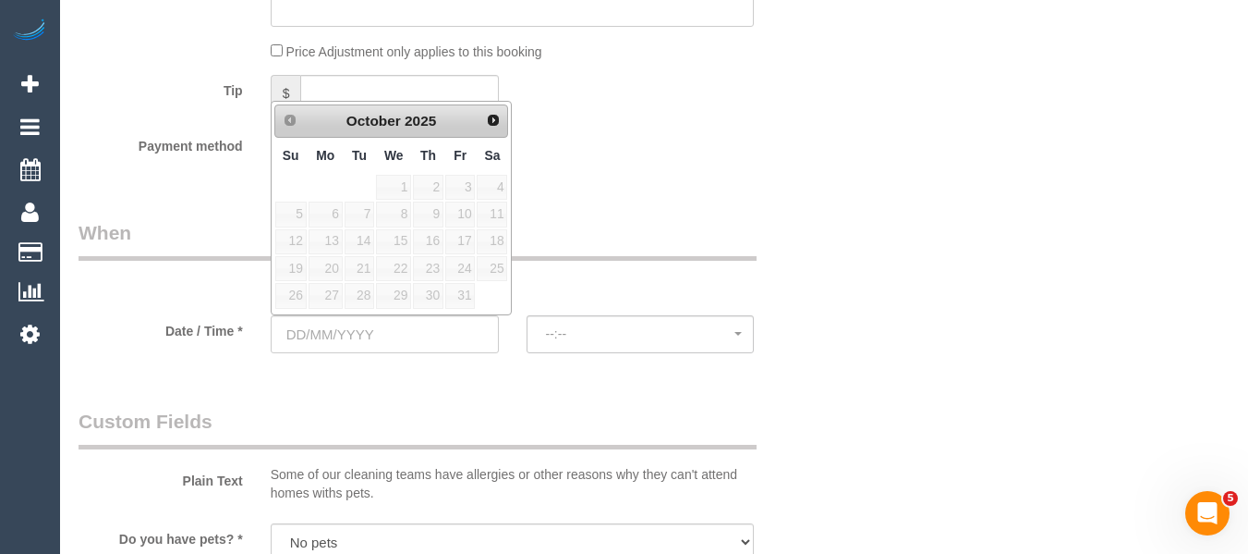
click at [613, 287] on div "From schedule Manual" at bounding box center [513, 288] width 512 height 25
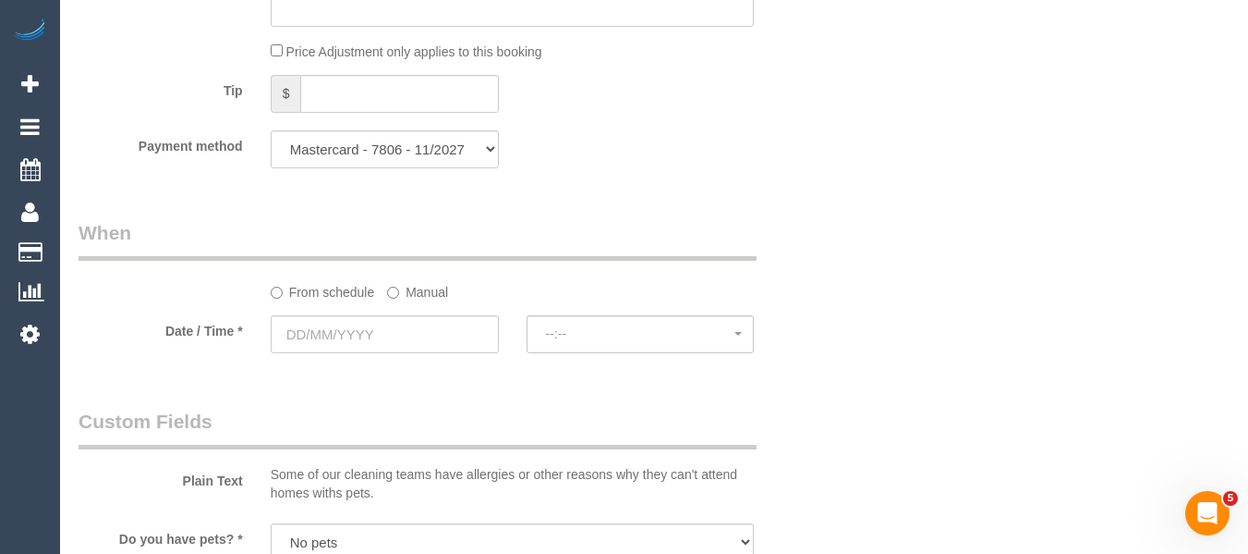
click at [415, 296] on label "Manual" at bounding box center [417, 288] width 61 height 25
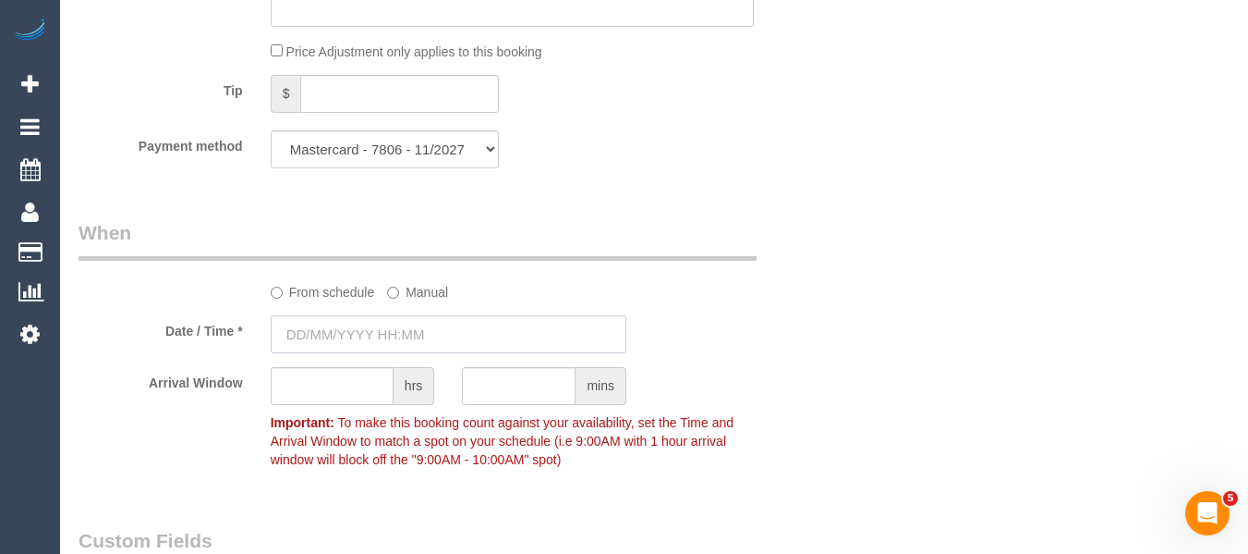
click at [395, 343] on input "text" at bounding box center [449, 334] width 356 height 38
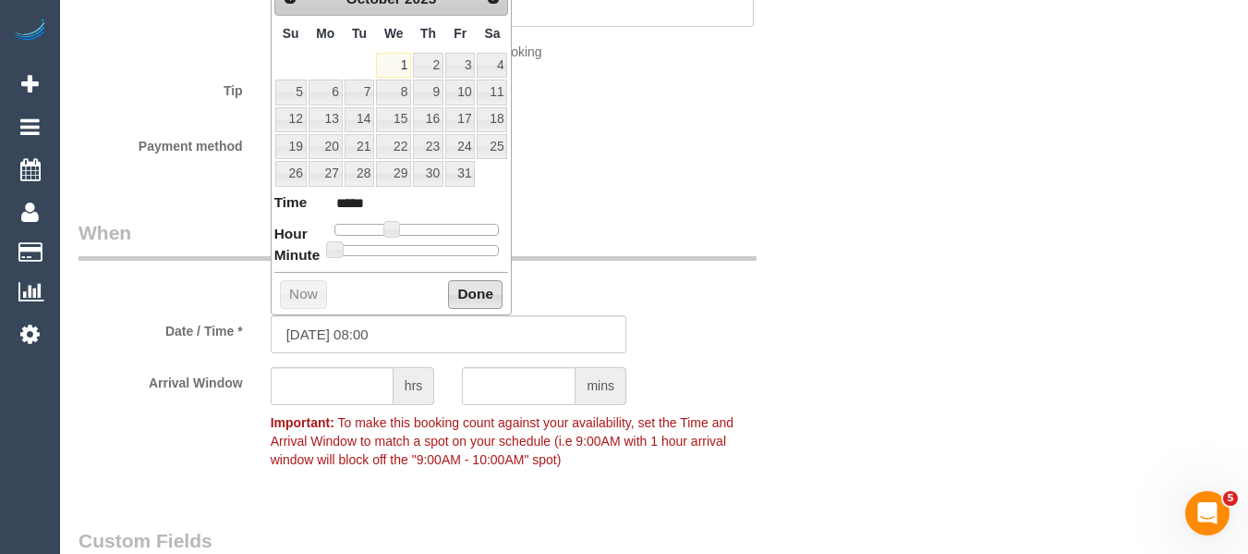
click at [470, 280] on button "Done" at bounding box center [475, 295] width 55 height 30
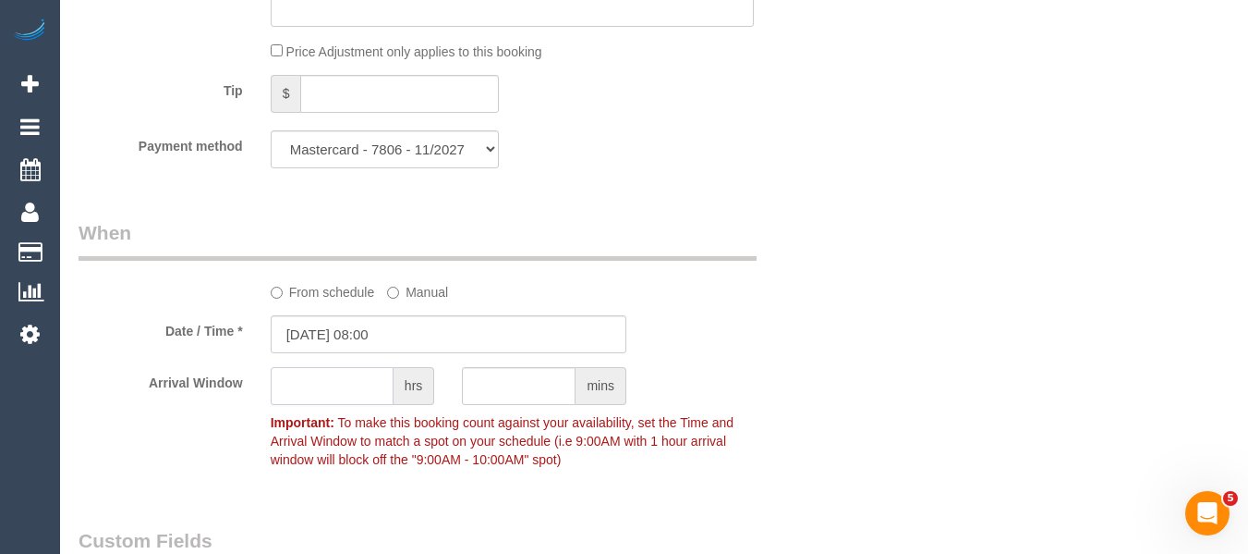
click at [341, 377] on input "text" at bounding box center [332, 386] width 123 height 38
click at [376, 332] on input "01/10/2025 08:00" at bounding box center [449, 334] width 356 height 38
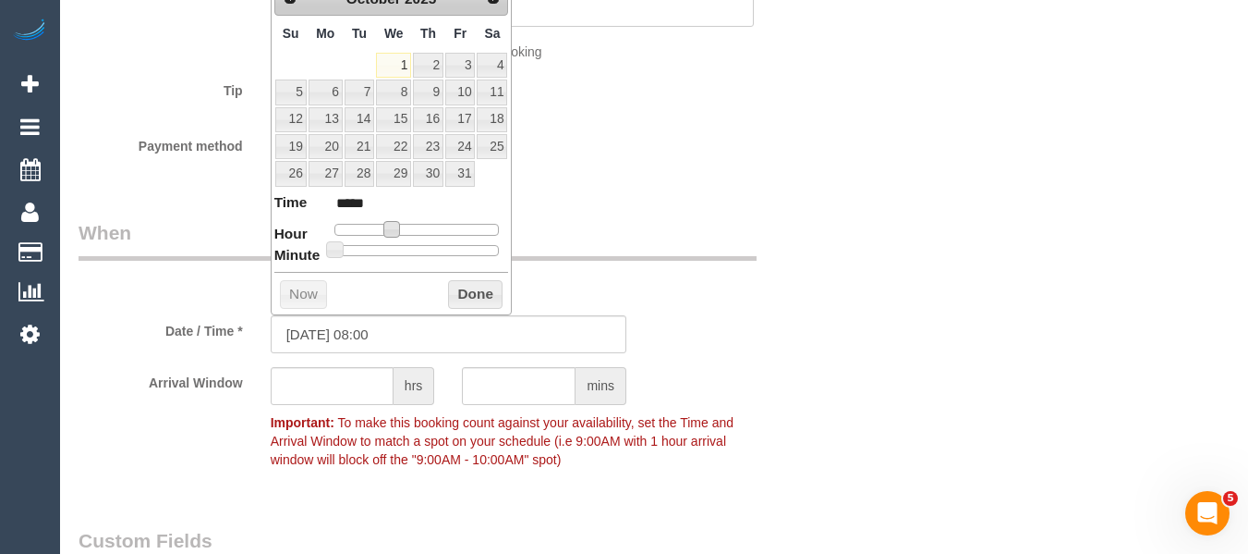
click at [423, 235] on div at bounding box center [417, 229] width 165 height 11
type input "01/10/2025 12:00"
type input "*****"
click at [420, 233] on div at bounding box center [417, 229] width 165 height 11
type input "01/10/2025 13:00"
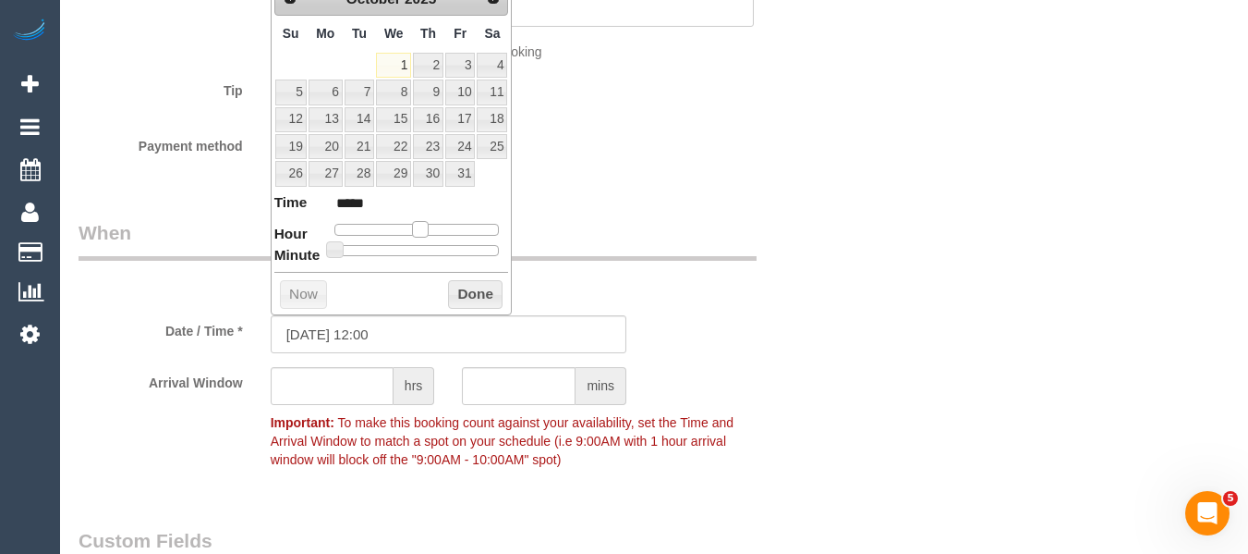
type input "*****"
type input "01/10/2025 14:00"
type input "*****"
drag, startPoint x: 426, startPoint y: 230, endPoint x: 443, endPoint y: 235, distance: 17.3
click at [443, 235] on div at bounding box center [417, 229] width 165 height 11
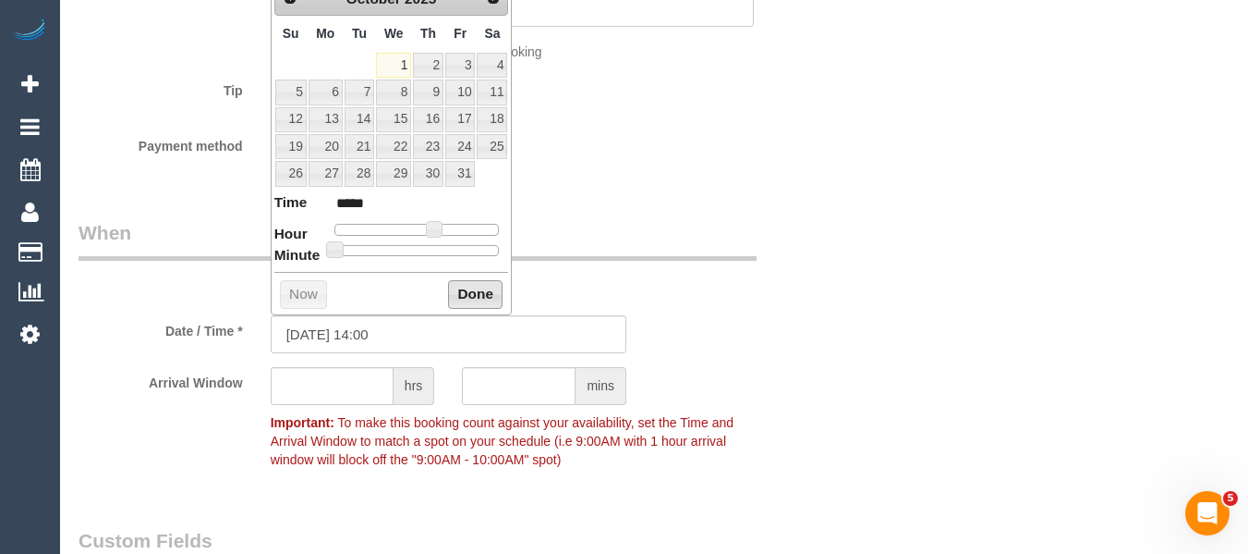
click at [464, 289] on button "Done" at bounding box center [475, 295] width 55 height 30
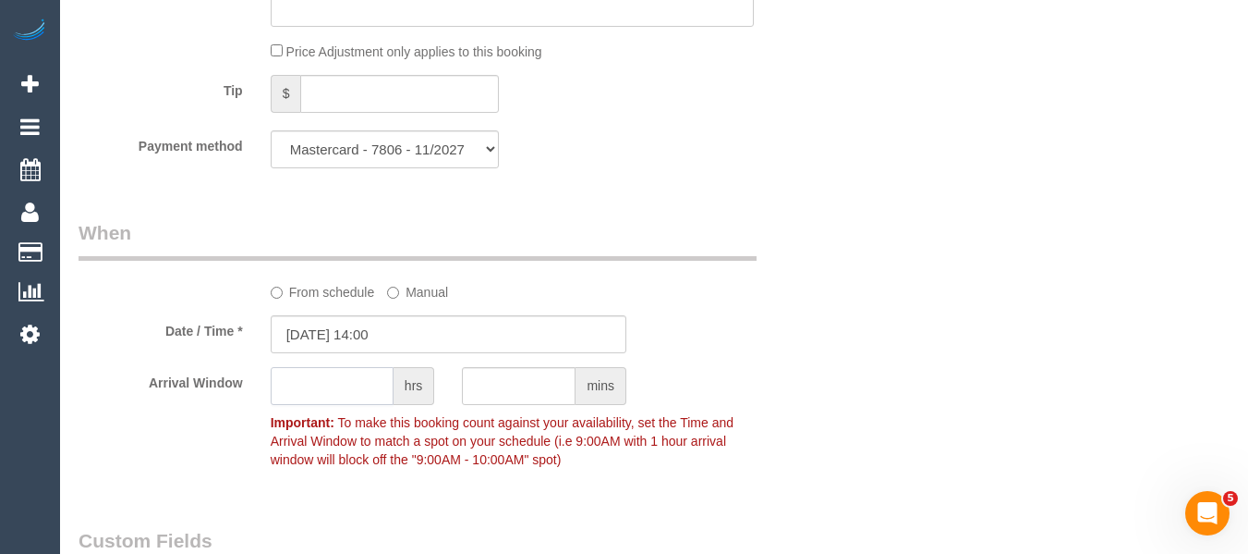
click at [335, 388] on input "text" at bounding box center [332, 386] width 123 height 38
type input "1"
click at [713, 367] on div "14:00 - 15:00" at bounding box center [736, 381] width 192 height 28
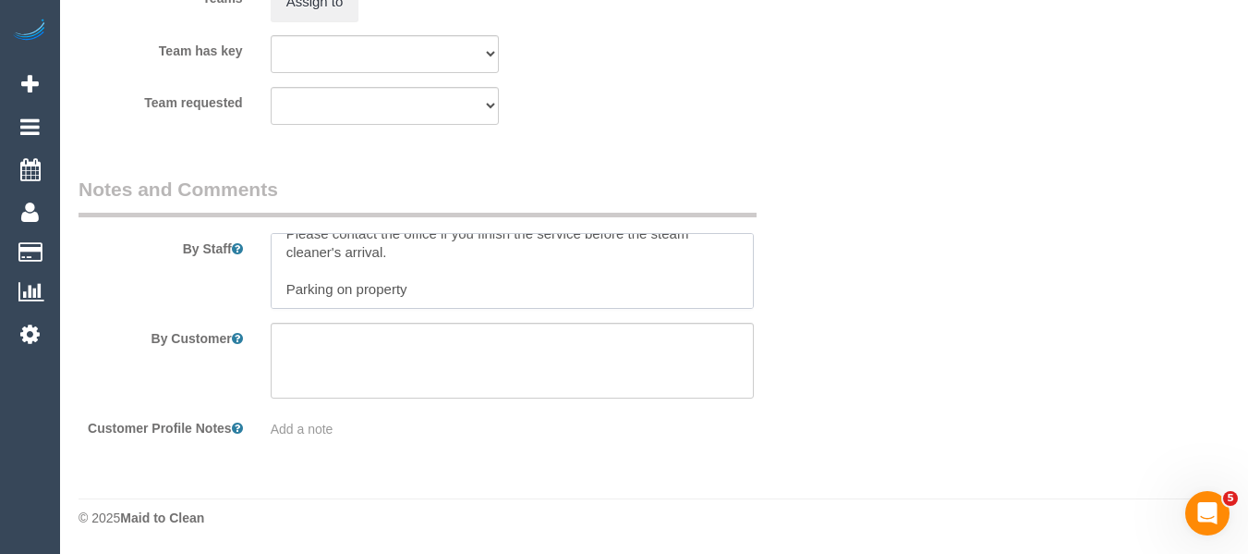
scroll to position [0, 0]
drag, startPoint x: 449, startPoint y: 303, endPoint x: 119, endPoint y: 171, distance: 355.4
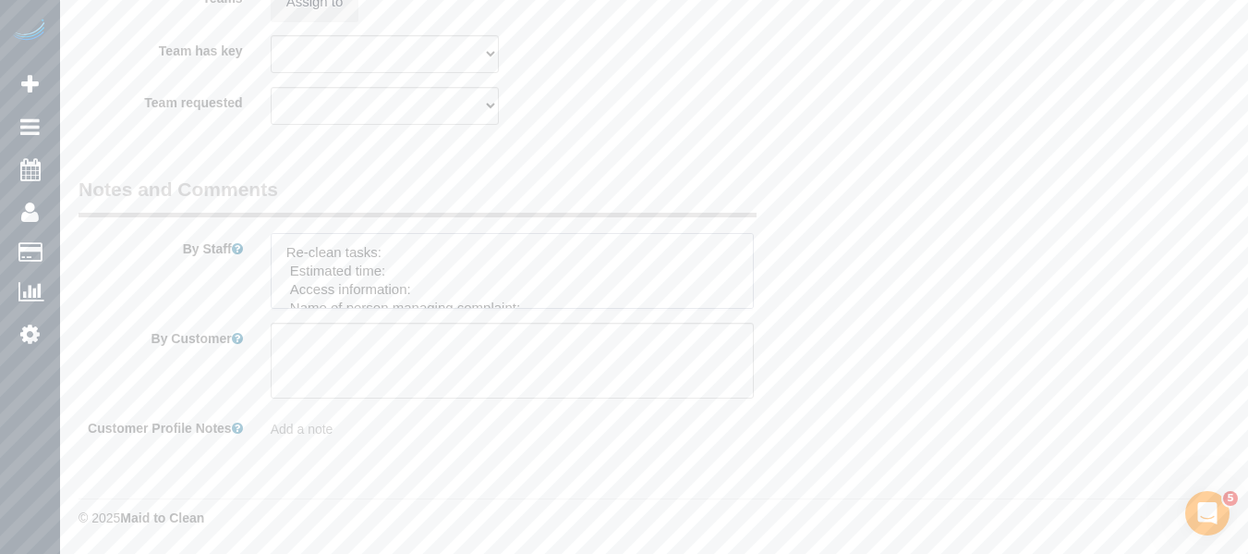
click at [408, 249] on textarea at bounding box center [513, 271] width 484 height 76
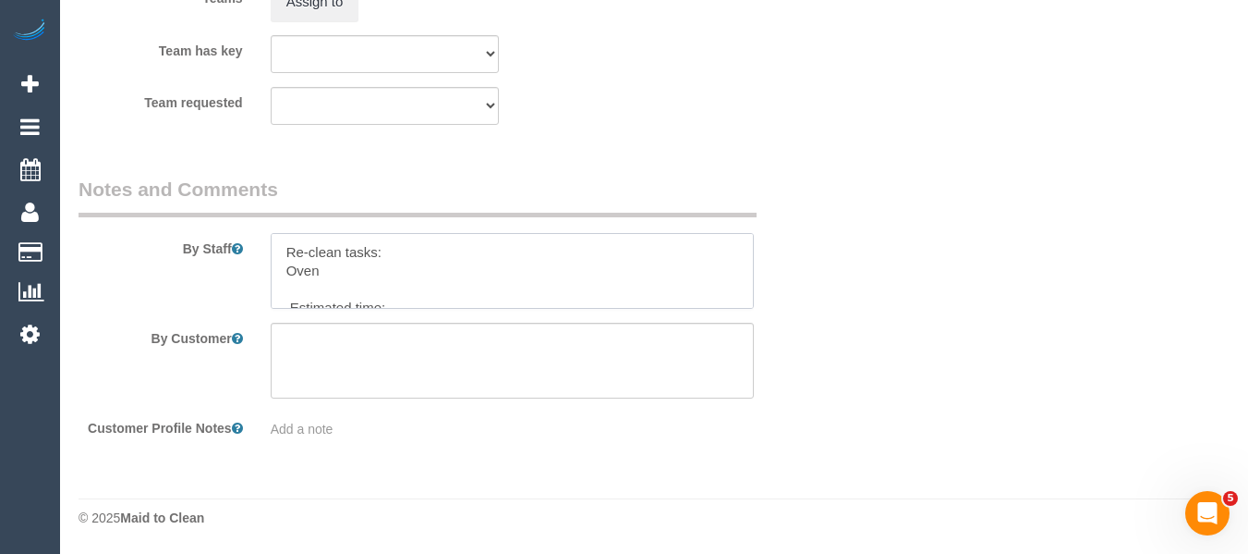
click at [346, 288] on textarea at bounding box center [513, 271] width 484 height 76
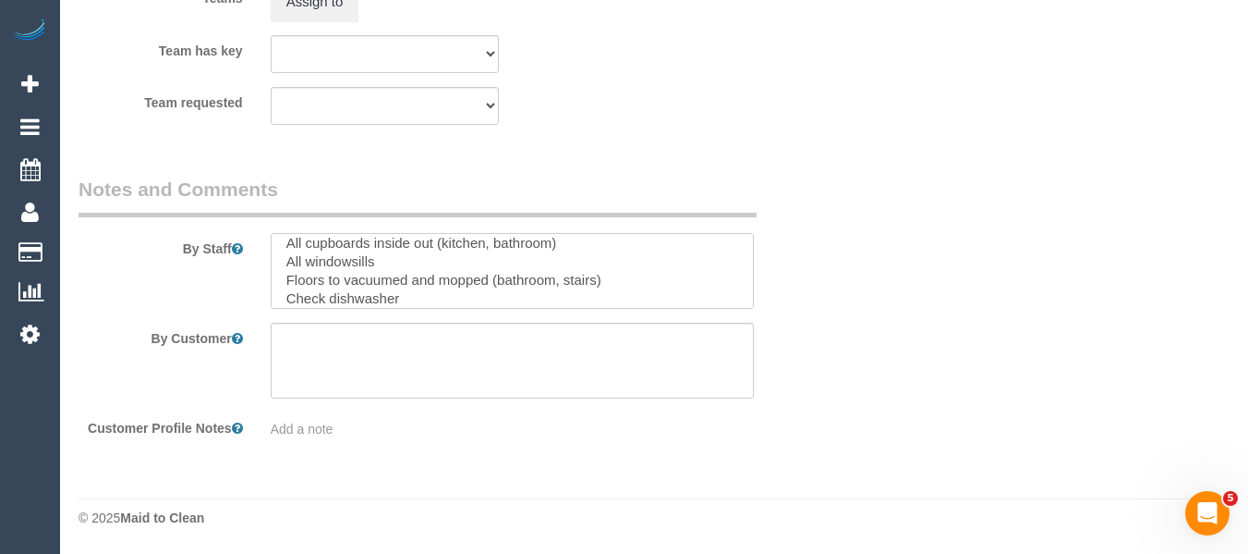
scroll to position [74, 0]
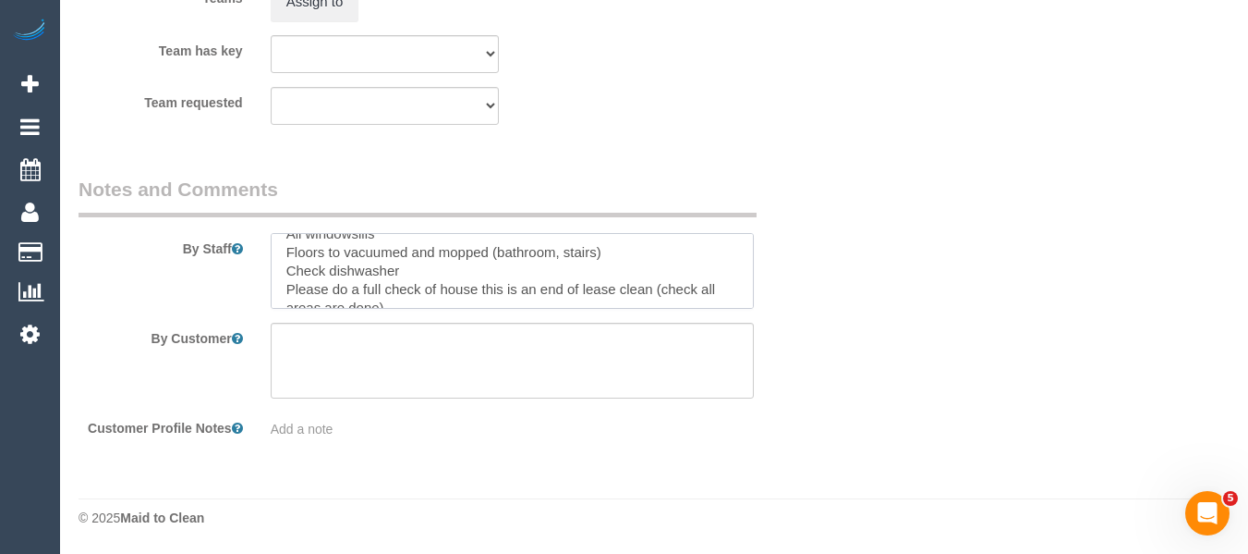
click at [741, 308] on textarea at bounding box center [513, 271] width 484 height 76
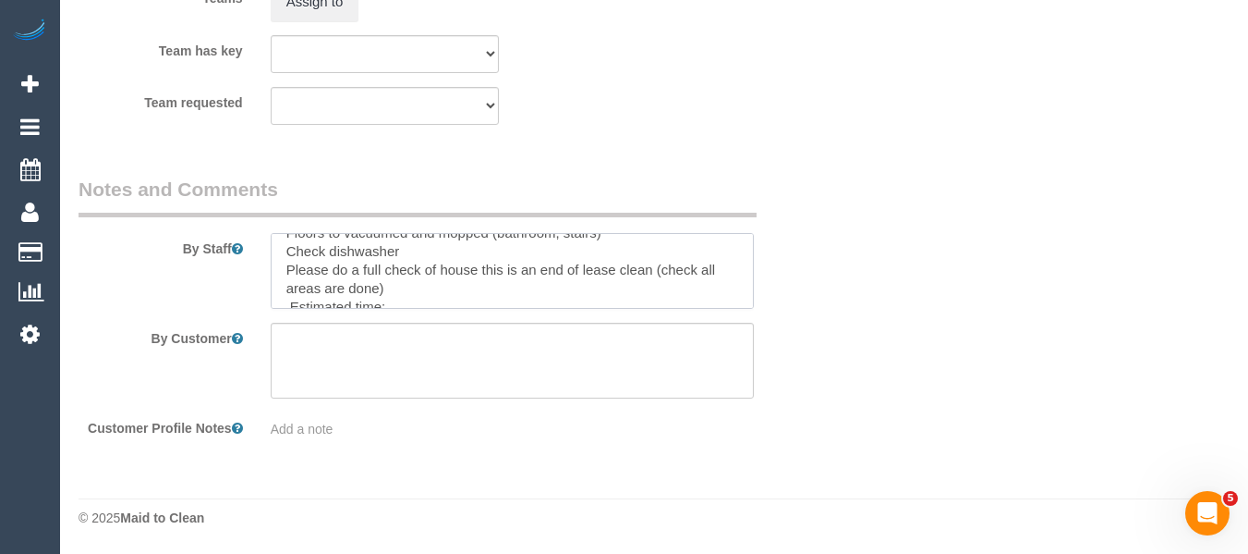
scroll to position [111, 0]
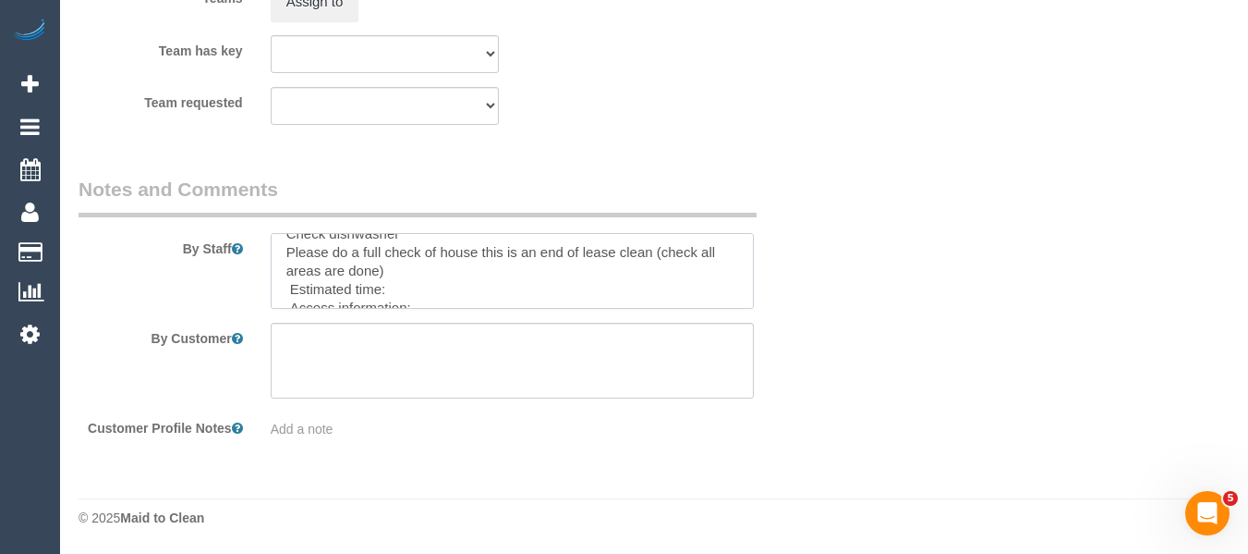
click at [413, 282] on textarea at bounding box center [513, 271] width 484 height 76
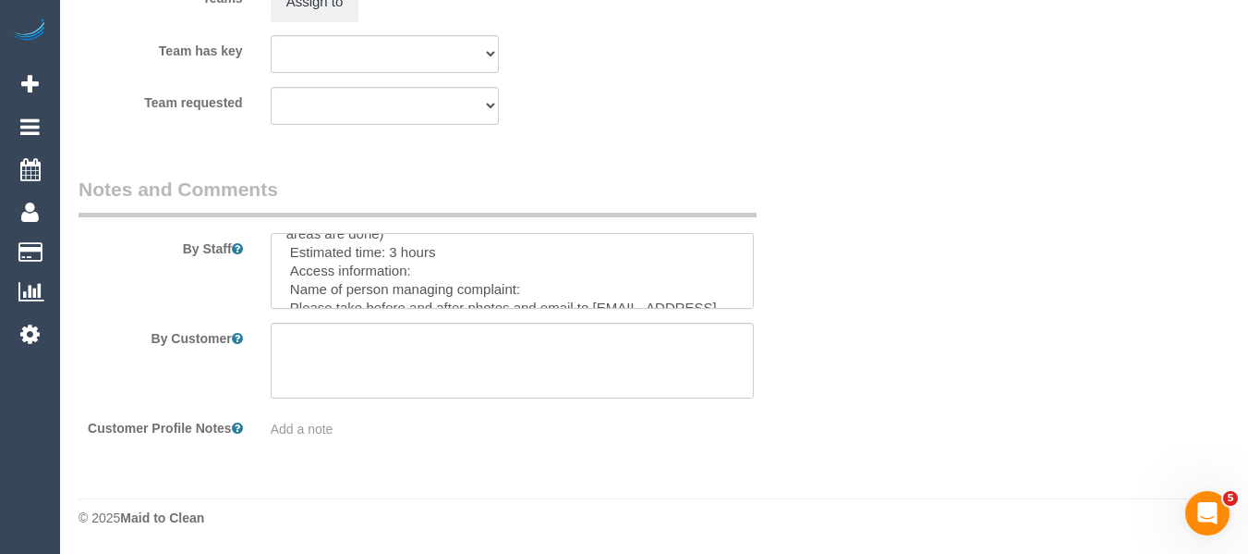
click at [464, 268] on textarea at bounding box center [513, 271] width 484 height 76
click at [563, 291] on textarea at bounding box center [513, 271] width 484 height 76
type textarea "Re-clean tasks: Oven All cupboards inside out (kitchen, bathroom) All windowsil…"
click at [546, 326] on textarea at bounding box center [513, 361] width 484 height 76
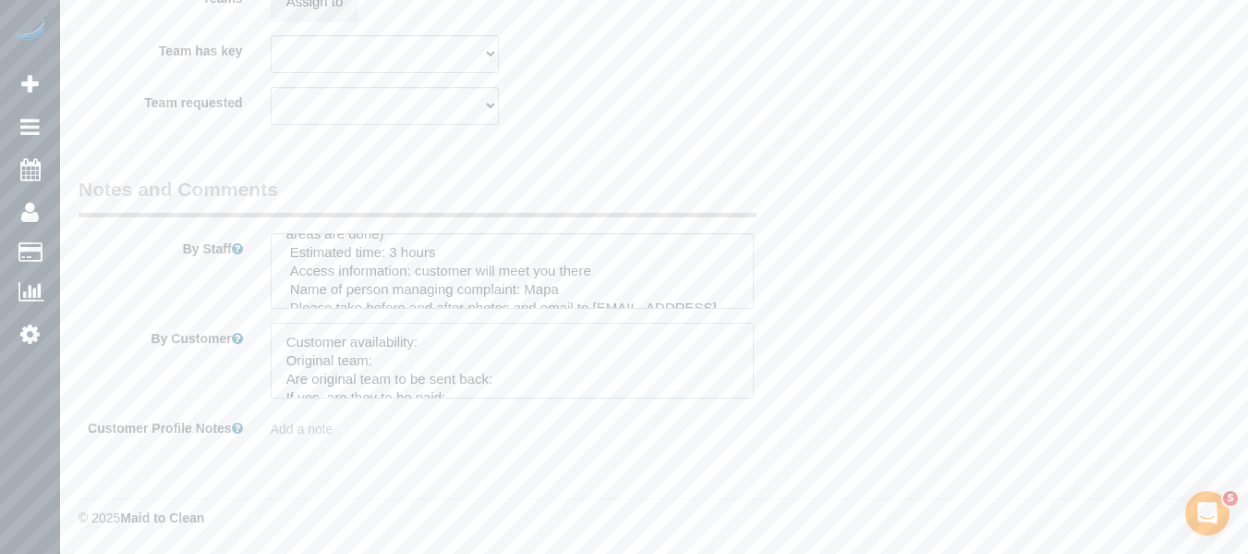
click at [468, 344] on textarea at bounding box center [513, 361] width 484 height 76
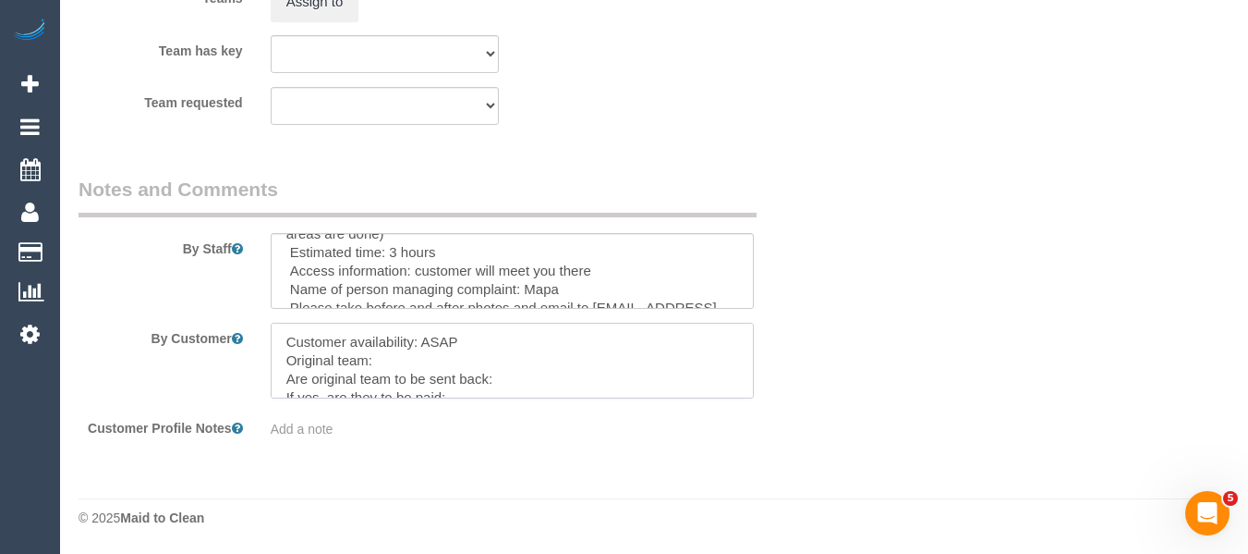
click at [412, 363] on textarea at bounding box center [513, 361] width 484 height 76
paste textarea "Forkan (+ Ferdous) (C) ,"
click at [376, 359] on textarea at bounding box center [513, 361] width 484 height 76
click at [514, 373] on textarea at bounding box center [513, 361] width 484 height 76
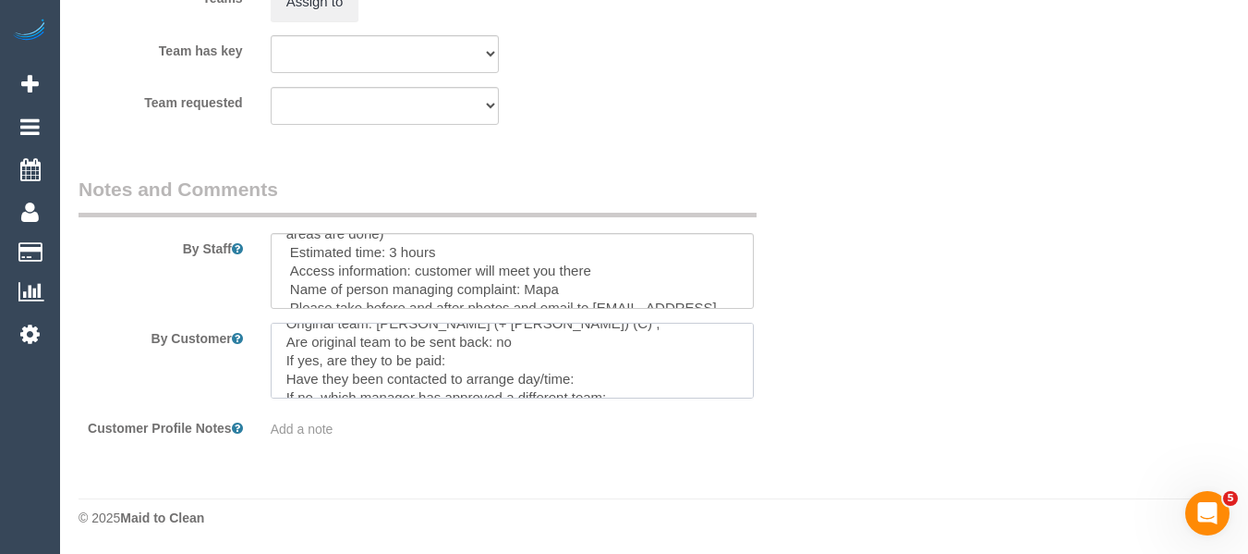
scroll to position [74, 0]
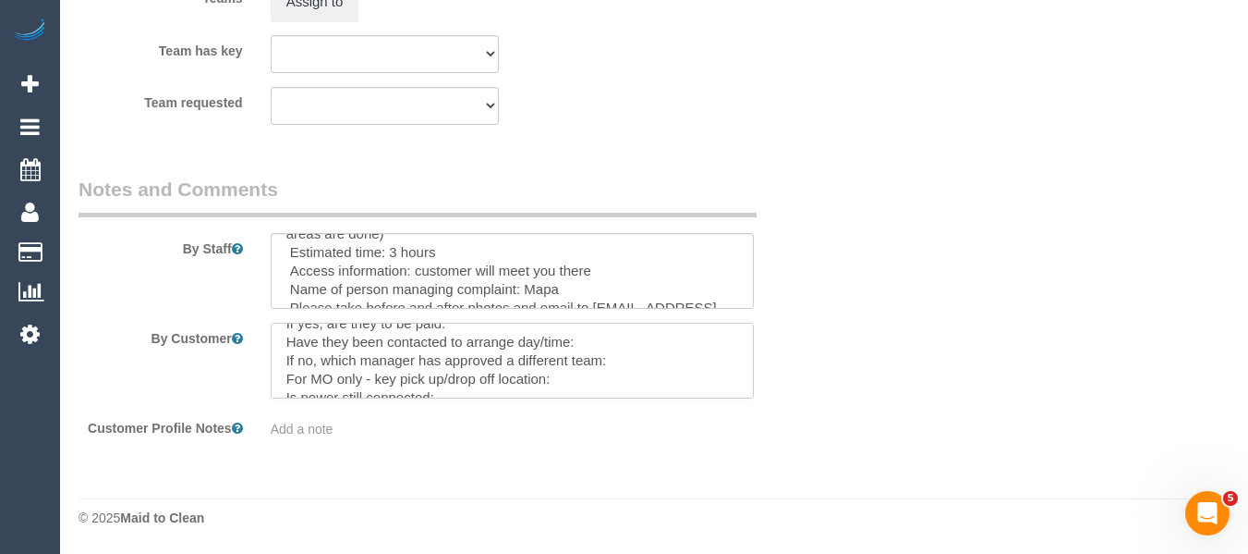
click at [583, 343] on textarea at bounding box center [513, 361] width 484 height 76
drag, startPoint x: 618, startPoint y: 361, endPoint x: 266, endPoint y: 347, distance: 352.4
click at [266, 347] on div at bounding box center [513, 361] width 512 height 76
click at [580, 366] on textarea at bounding box center [513, 361] width 484 height 76
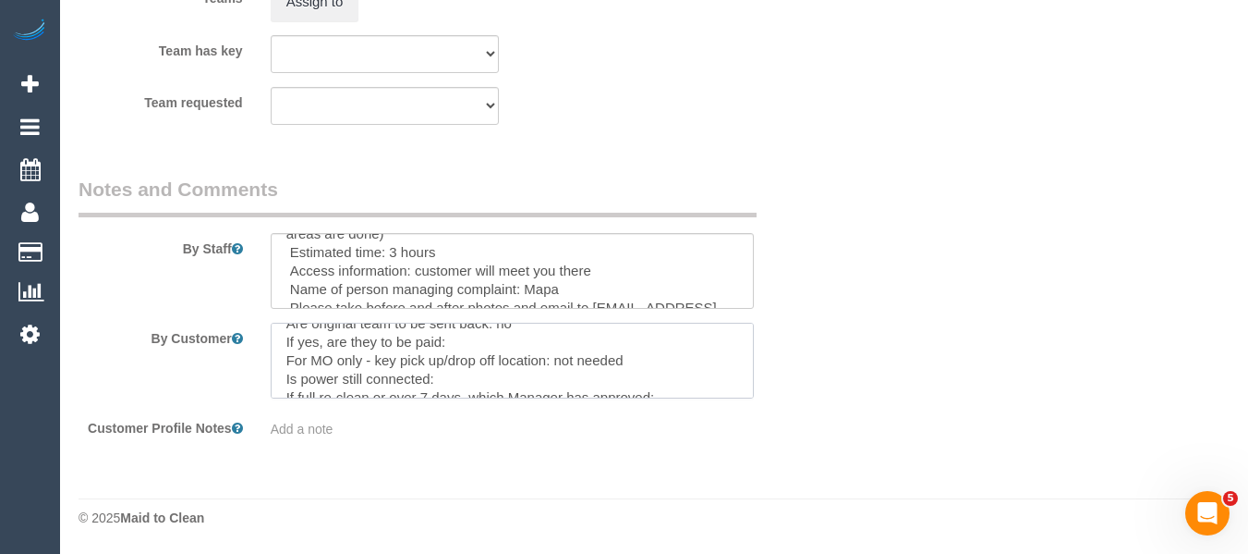
click at [556, 377] on textarea at bounding box center [513, 361] width 484 height 76
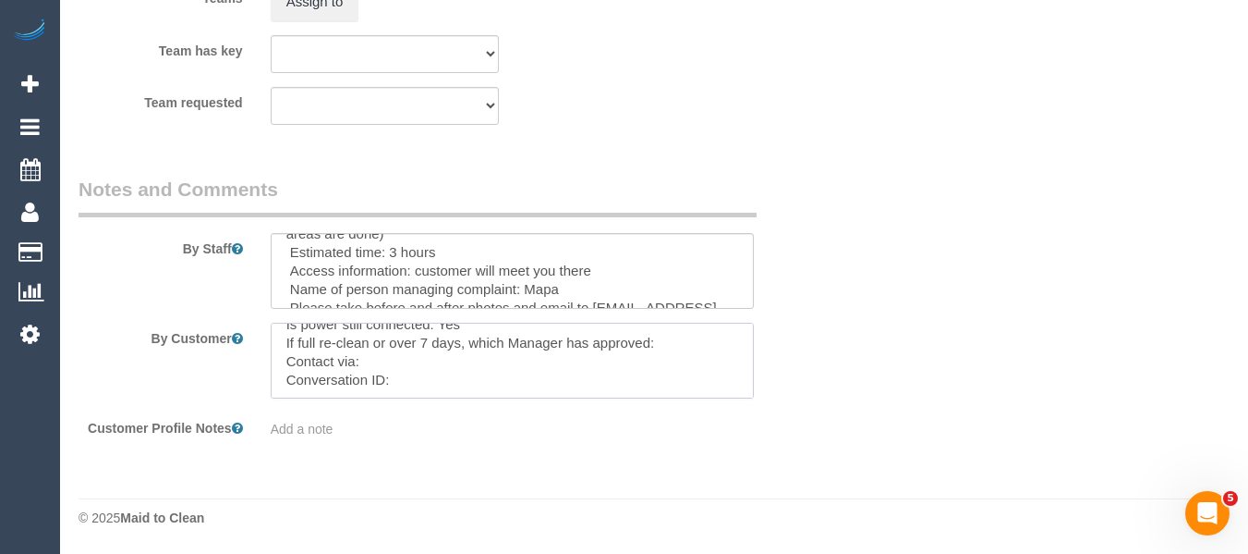
click at [421, 358] on textarea at bounding box center [513, 361] width 484 height 76
click at [434, 389] on textarea at bounding box center [513, 361] width 484 height 76
click at [420, 370] on textarea at bounding box center [513, 361] width 484 height 76
click at [421, 383] on textarea at bounding box center [513, 361] width 484 height 76
paste textarea "cnv_1fhm67rs"
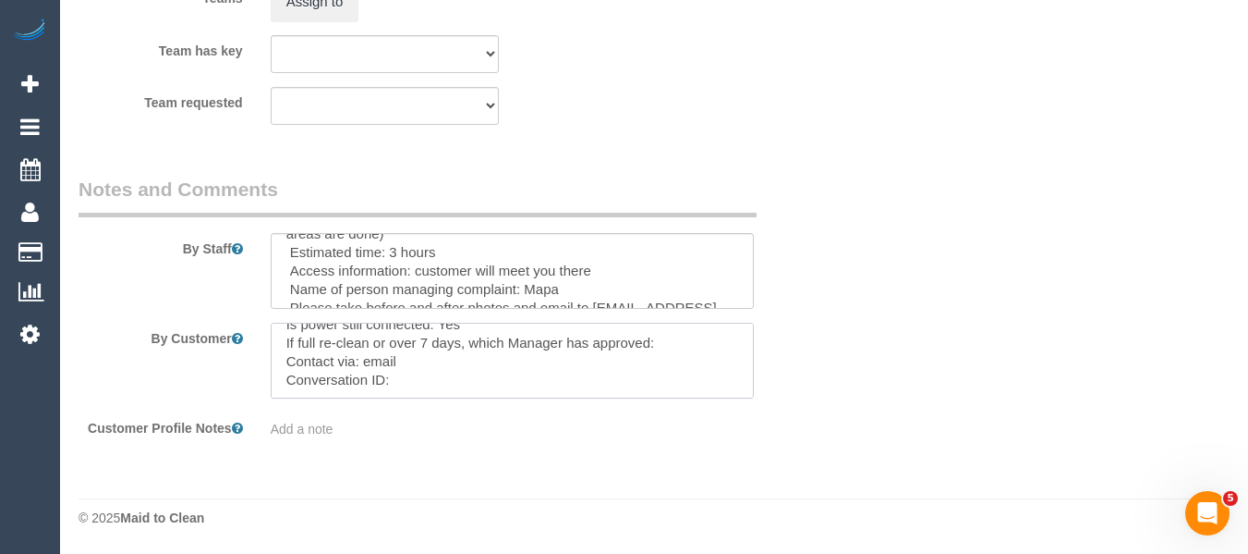
type textarea "Customer availability: ASAP Original team: Forkan (+ Ferdous) (C) , Are origina…"
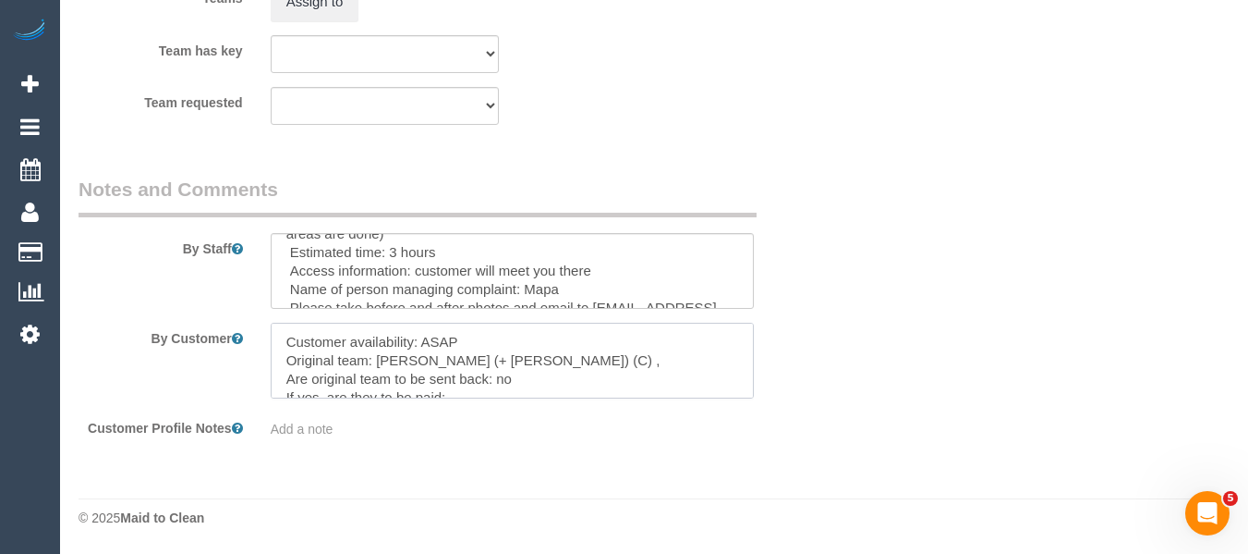
drag, startPoint x: 513, startPoint y: 383, endPoint x: 144, endPoint y: 264, distance: 387.2
click at [143, 264] on sui-booking-comments "By Staff By Customer Customer Profile Notes Add a note" at bounding box center [449, 307] width 740 height 262
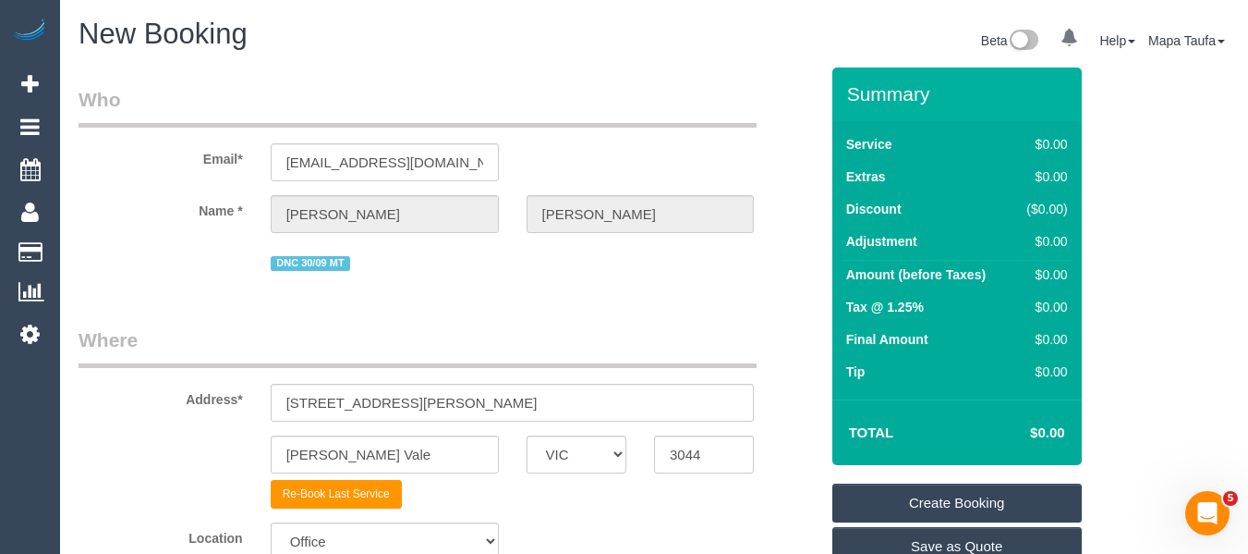
scroll to position [403, 0]
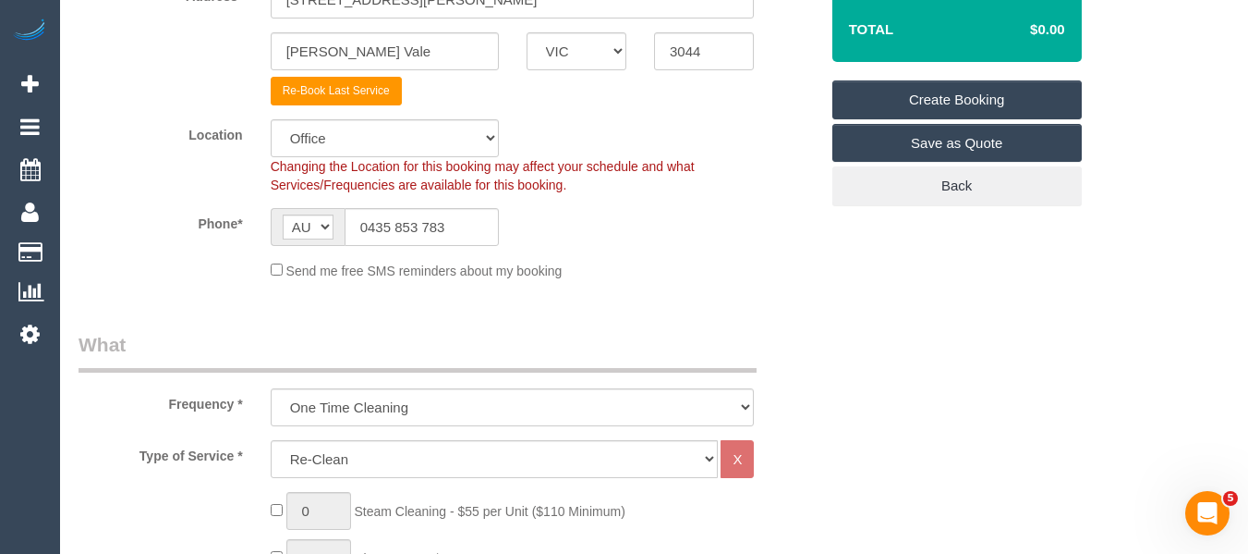
click at [971, 104] on link "Create Booking" at bounding box center [958, 99] width 250 height 39
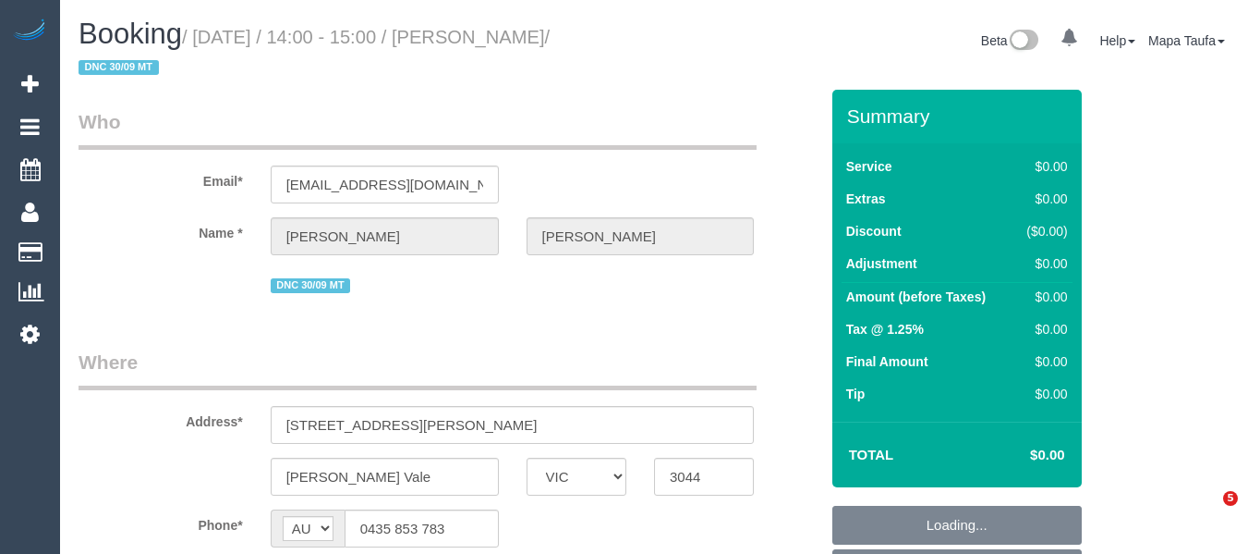
select select "VIC"
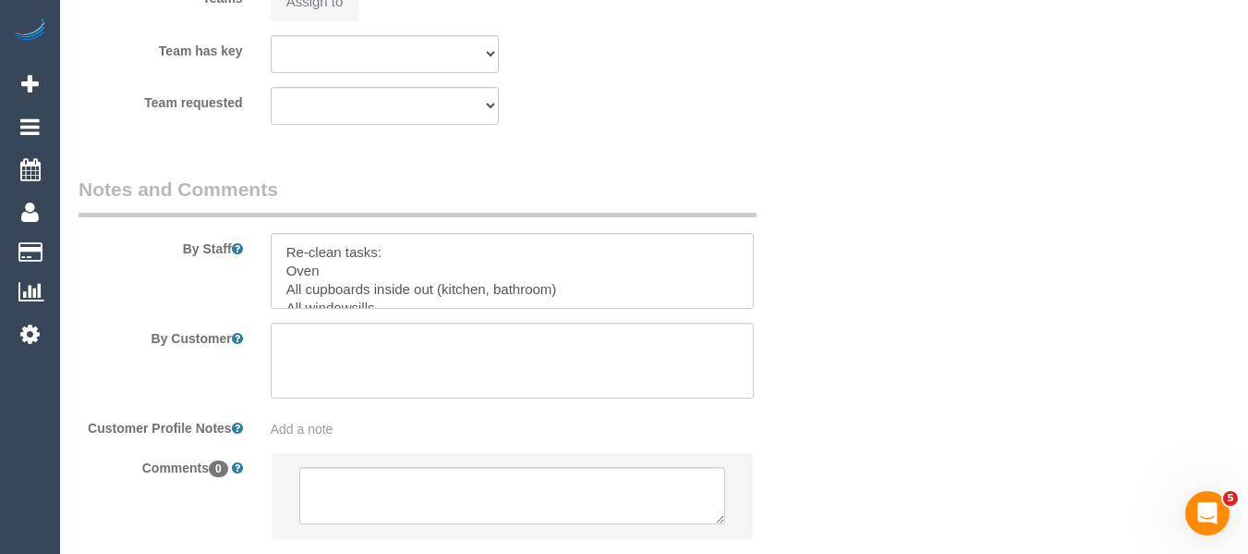
select select "string:stripe-pm_1RvBnJ2GScqysDRVkOTStkym"
select select "number:28"
select select "number:17"
select select "number:18"
select select "number:24"
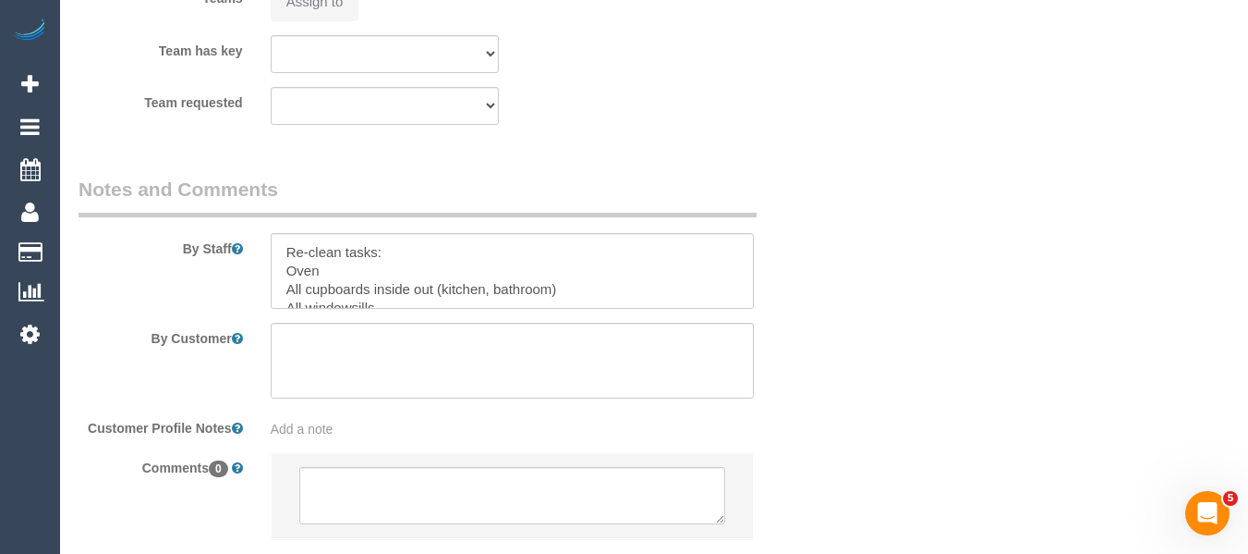
select select "number:12"
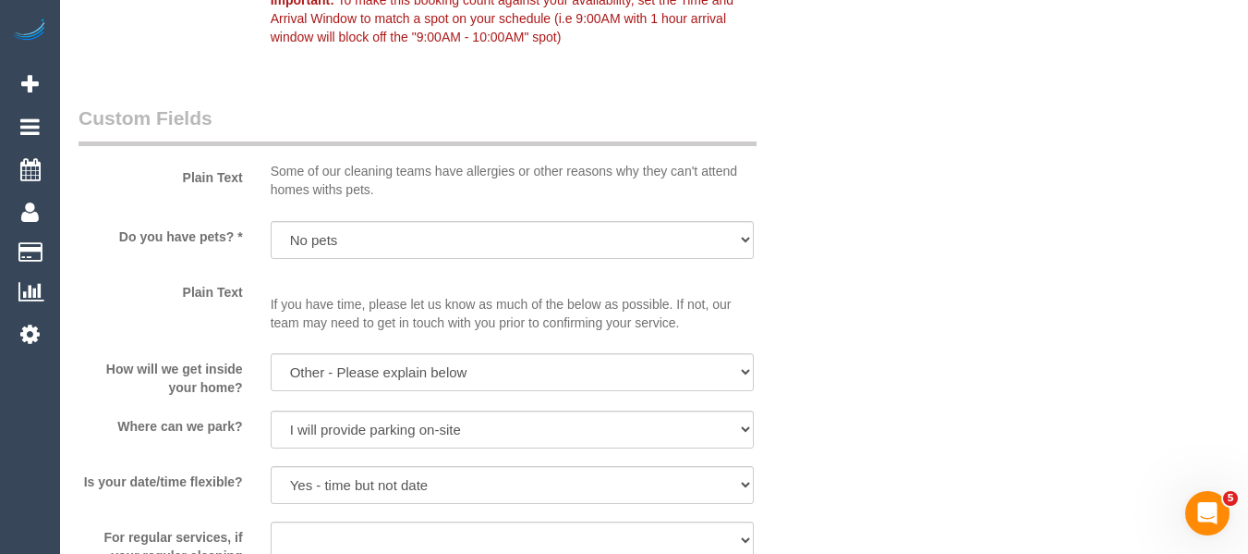
select select "object:759"
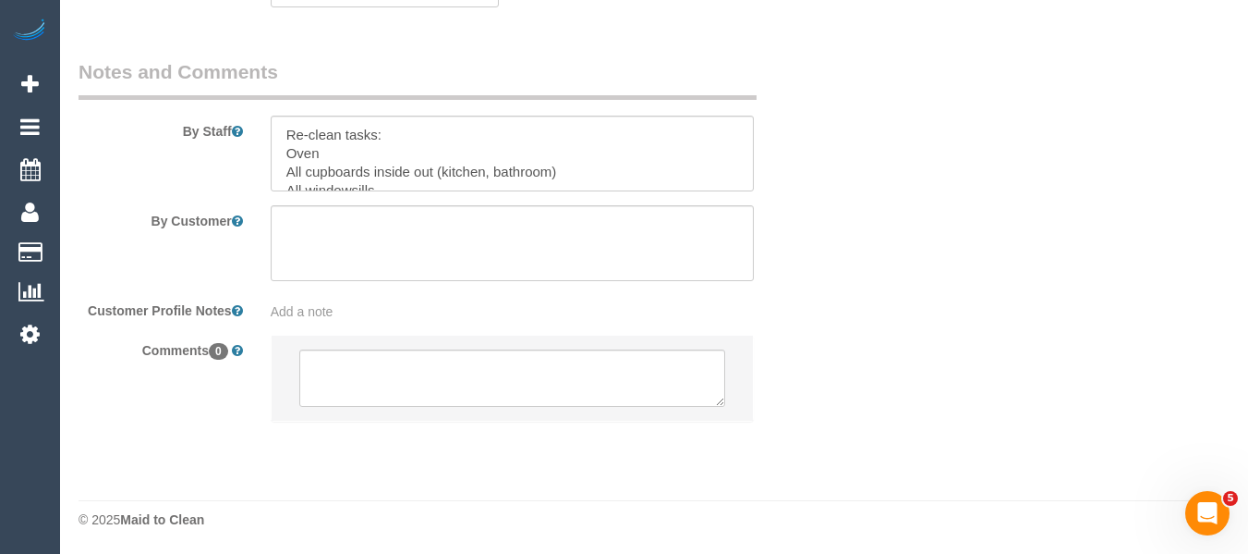
scroll to position [2940, 0]
click at [466, 396] on textarea at bounding box center [512, 375] width 427 height 57
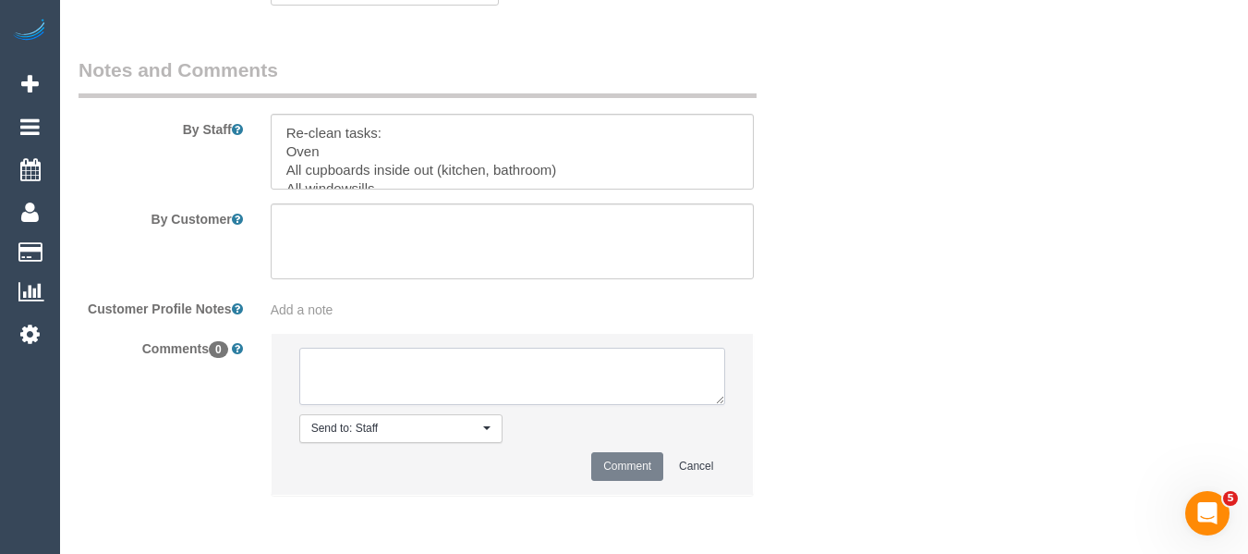
paste textarea "Customer availability: ASAP Original team: [PERSON_NAME] (+ [PERSON_NAME]) (C) …"
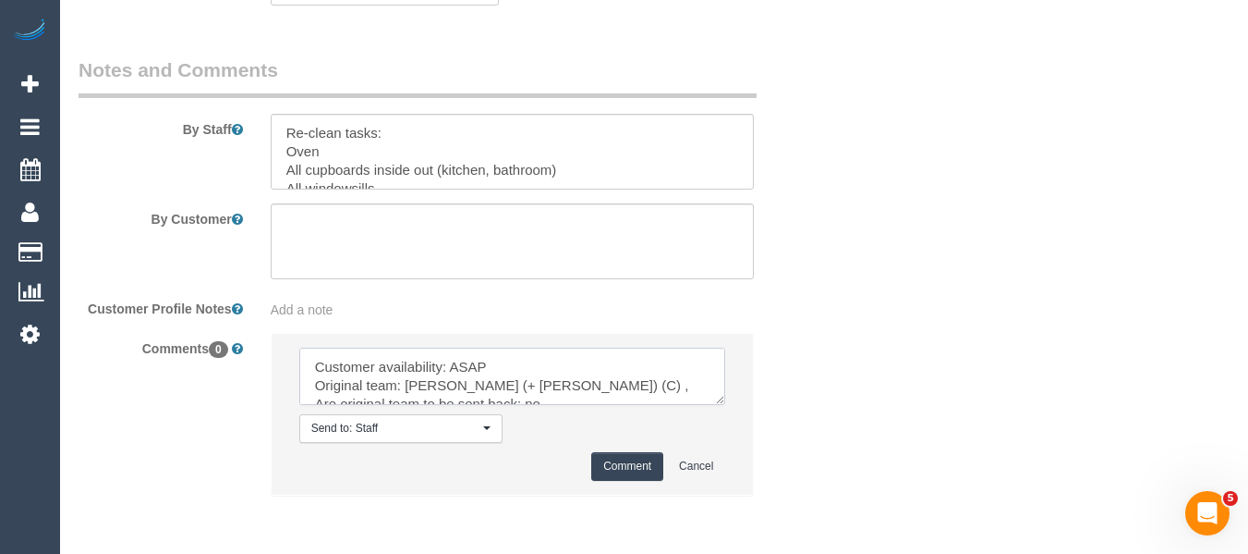
scroll to position [118, 0]
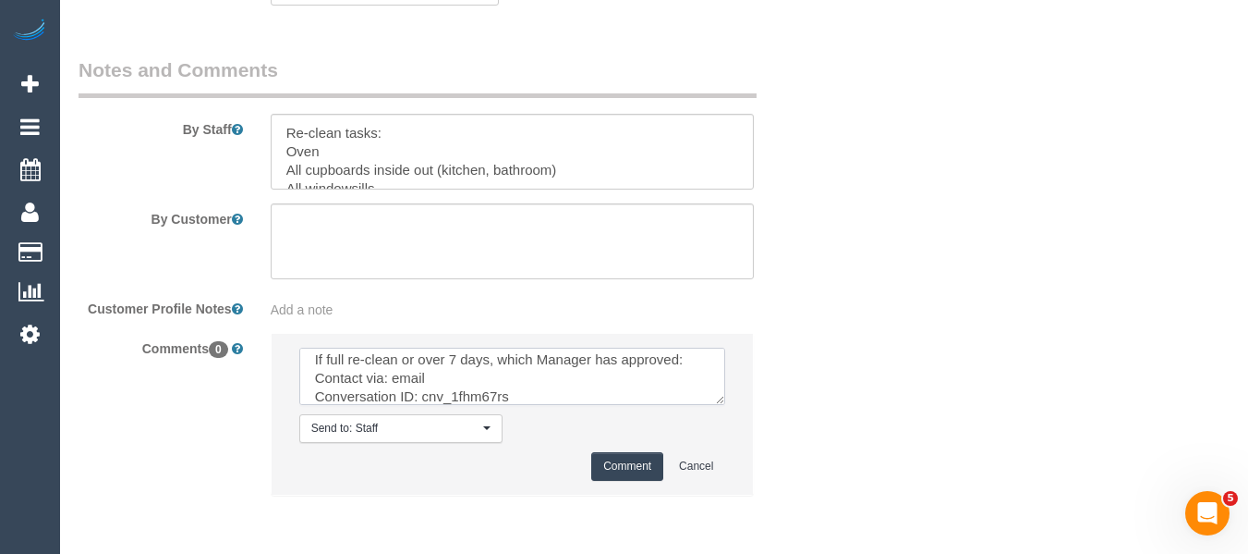
type textarea "Customer availability: ASAP Original team: [PERSON_NAME] (+ [PERSON_NAME]) (C) …"
click at [609, 454] on button "Comment" at bounding box center [627, 466] width 72 height 29
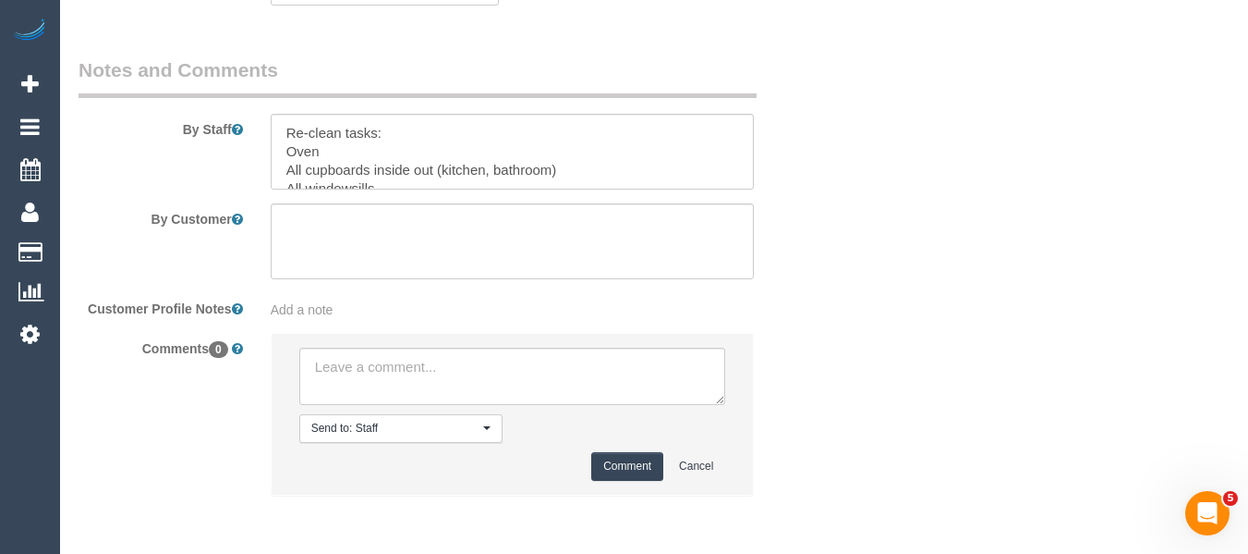
scroll to position [0, 0]
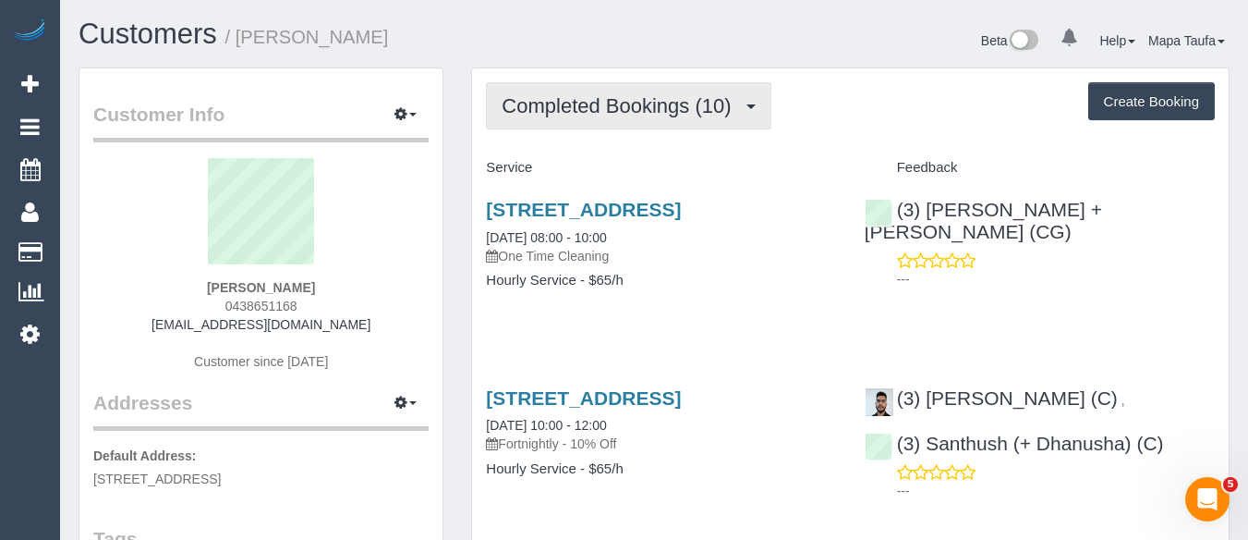
click at [635, 118] on button "Completed Bookings (10)" at bounding box center [628, 105] width 285 height 47
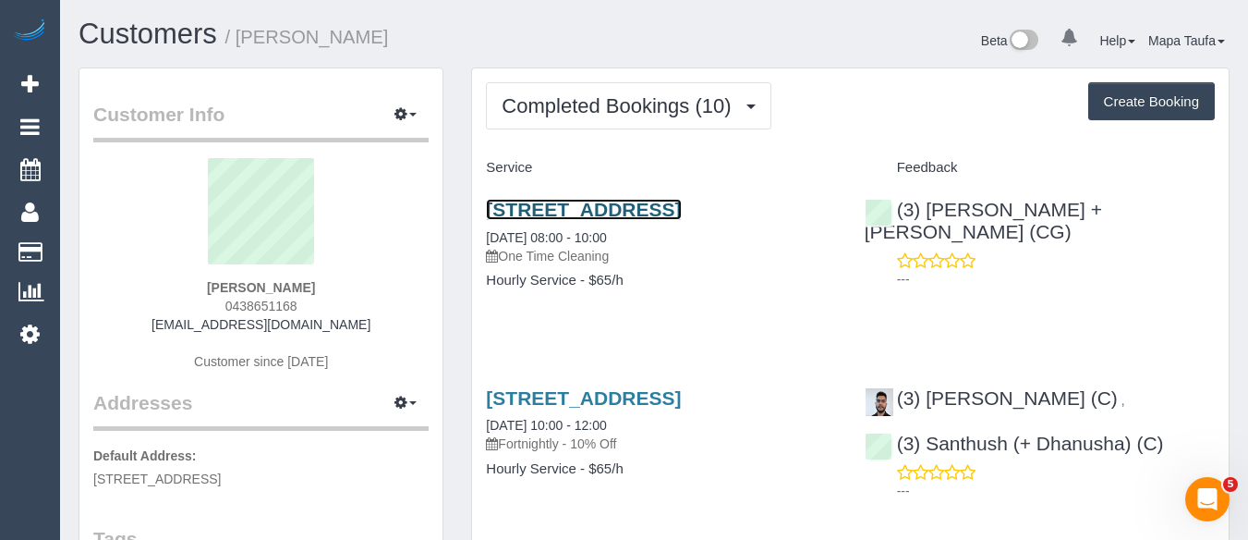
click at [608, 211] on link "[STREET_ADDRESS]" at bounding box center [583, 209] width 195 height 21
drag, startPoint x: 569, startPoint y: 237, endPoint x: 482, endPoint y: 205, distance: 92.7
click at [482, 205] on div "[STREET_ADDRESS] [DATE] 08:00 - 10:00 One Time Cleaning Hourly Service - $65/h" at bounding box center [661, 254] width 378 height 142
copy link "[STREET_ADDRESS]"
click at [857, 154] on div "Feedback" at bounding box center [1040, 167] width 378 height 31
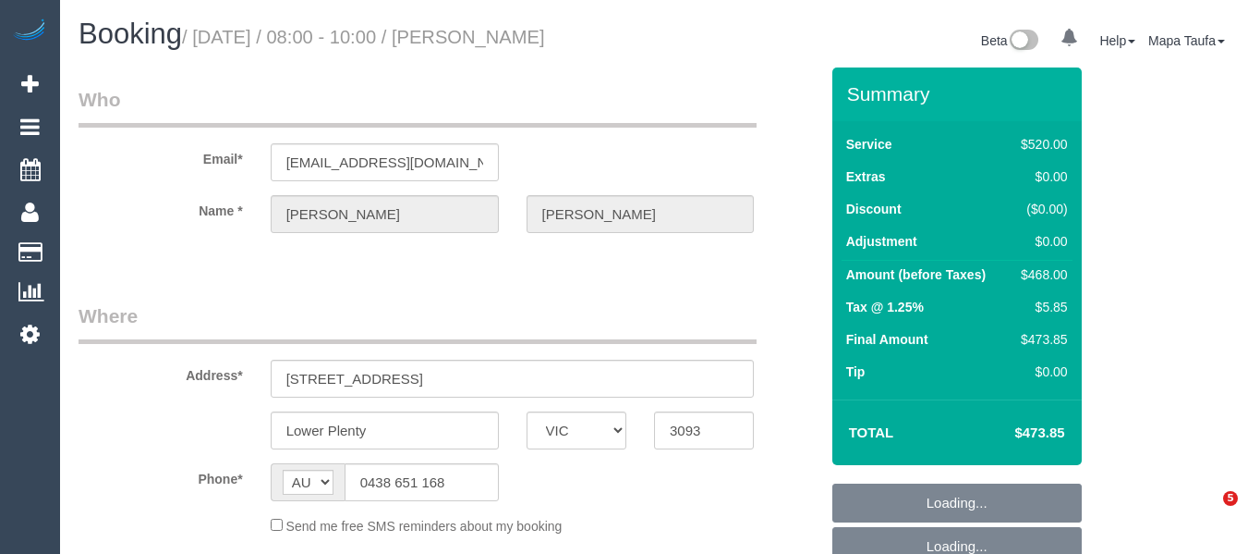
select select "VIC"
select select "string:stripe-pm_1PLDzF2GScqysDRV5vbtUMwc"
select select "number:27"
select select "number:14"
select select "number:18"
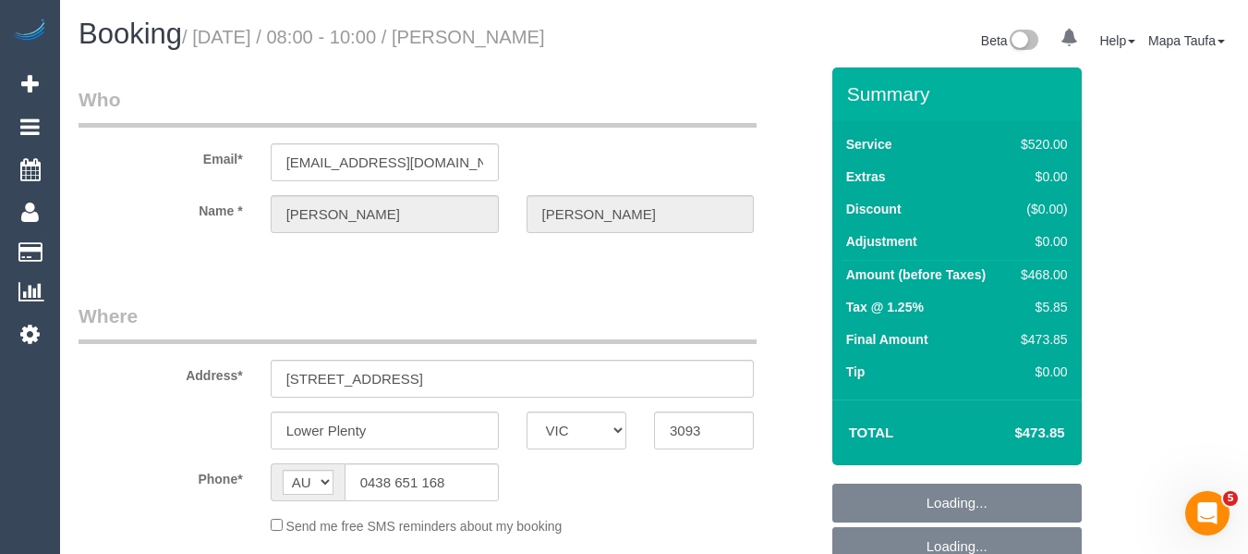
select select "number:36"
select select "object:722"
select select "2"
select select "240"
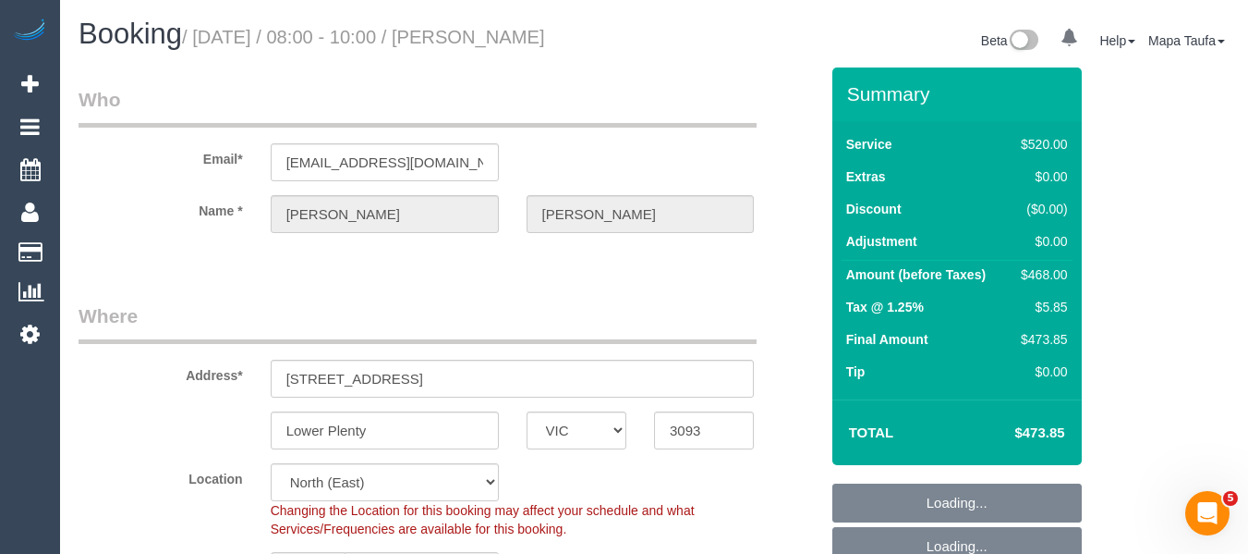
select select "object:1533"
select select "spot1"
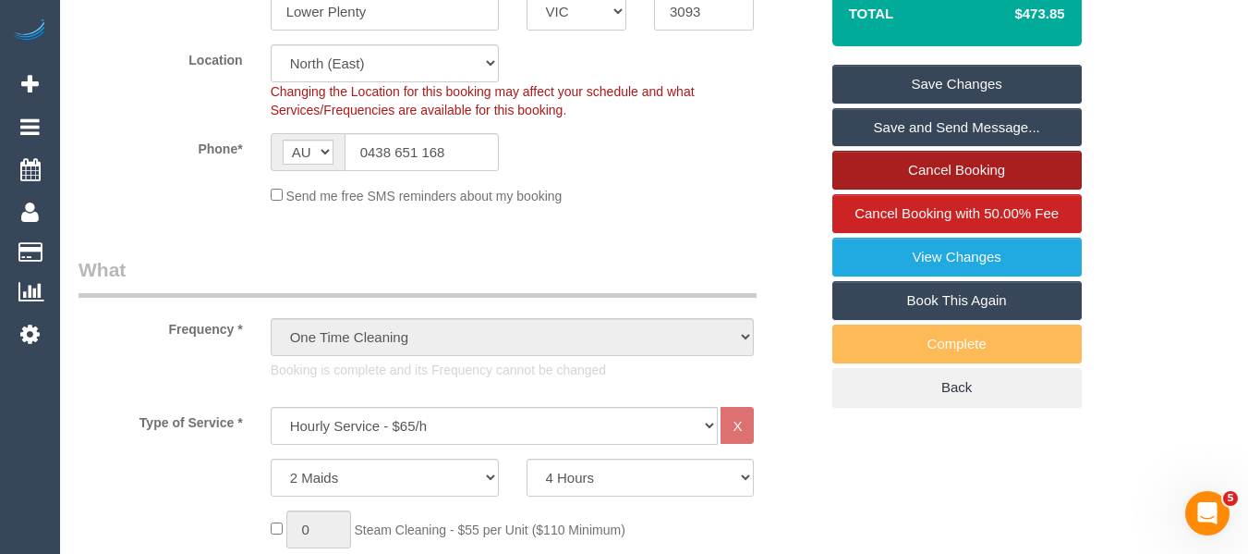
scroll to position [554, 0]
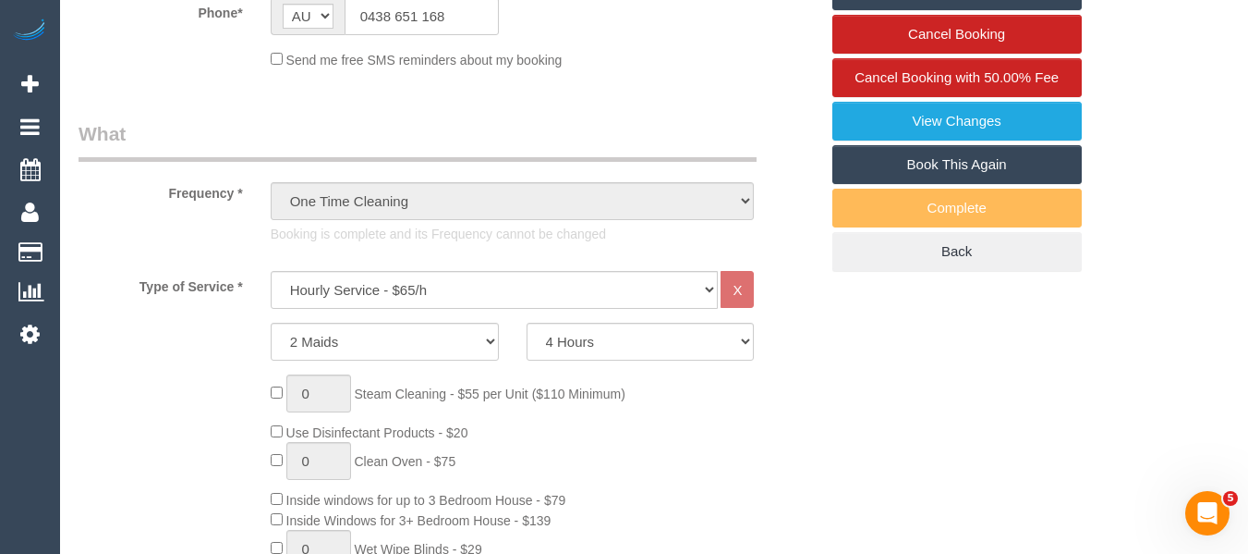
click at [962, 164] on link "Book This Again" at bounding box center [958, 164] width 250 height 39
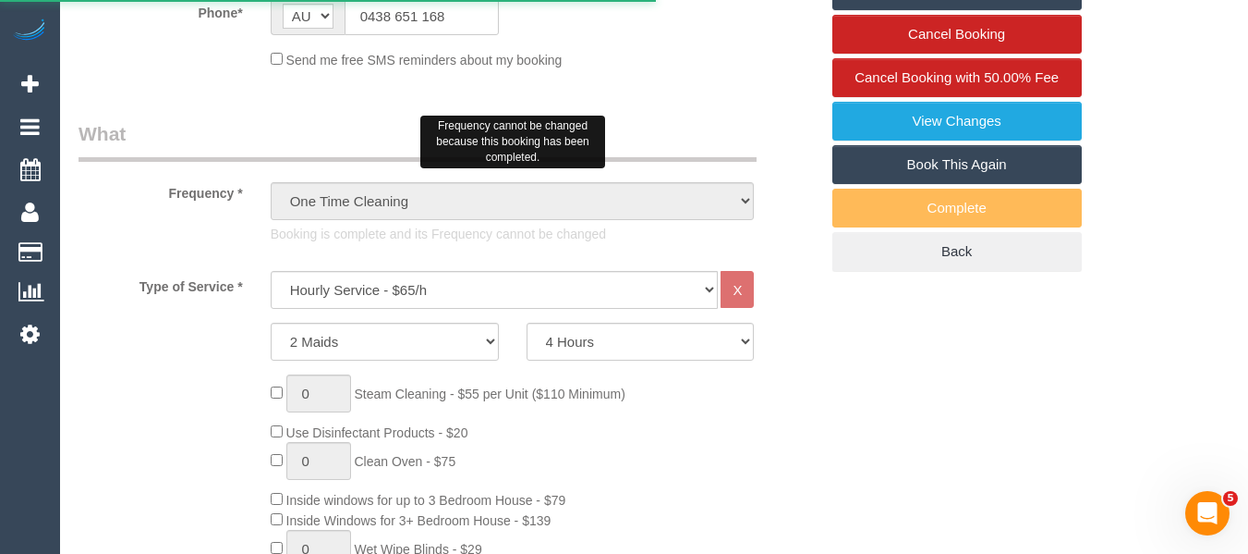
select select "VIC"
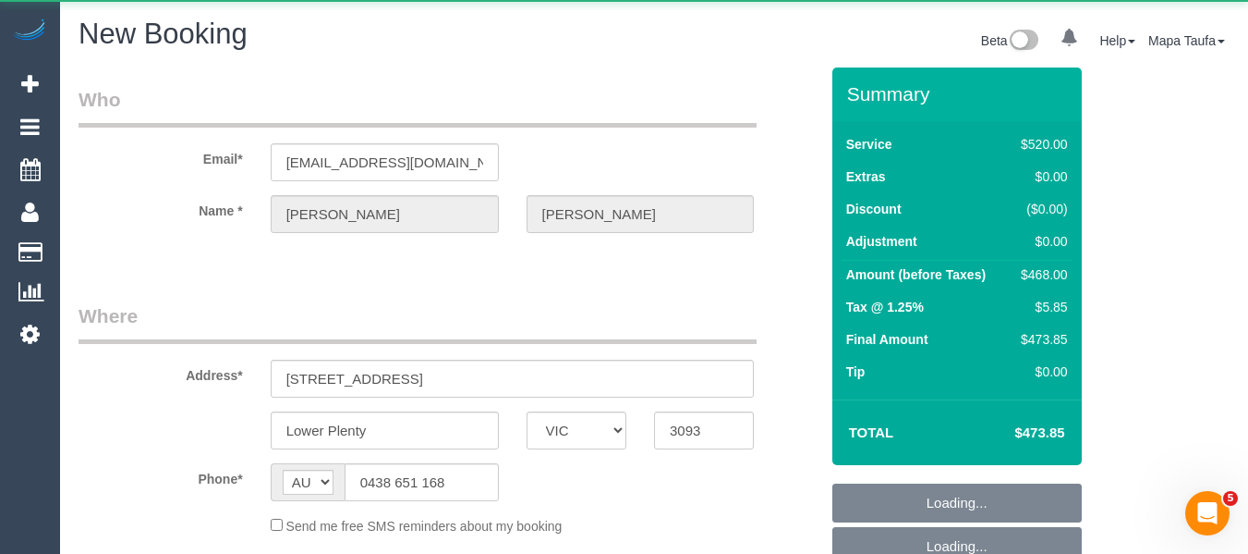
select select "object:2358"
select select "string:stripe-pm_1PLDzF2GScqysDRV5vbtUMwc"
select select "number:27"
select select "number:14"
select select "number:18"
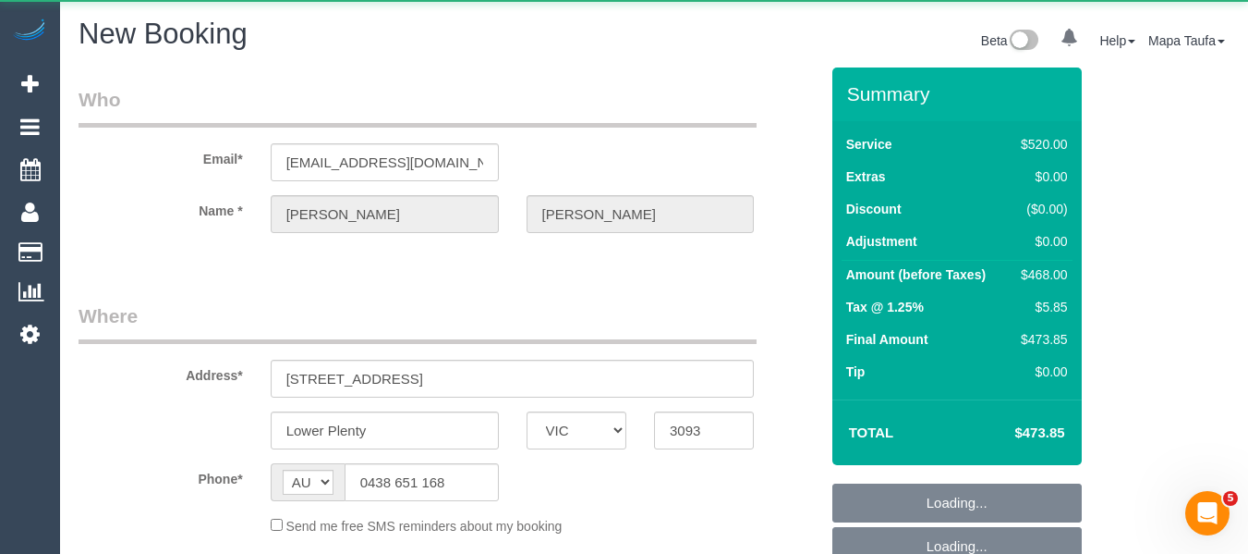
select select "number:36"
select select "2"
select select "240"
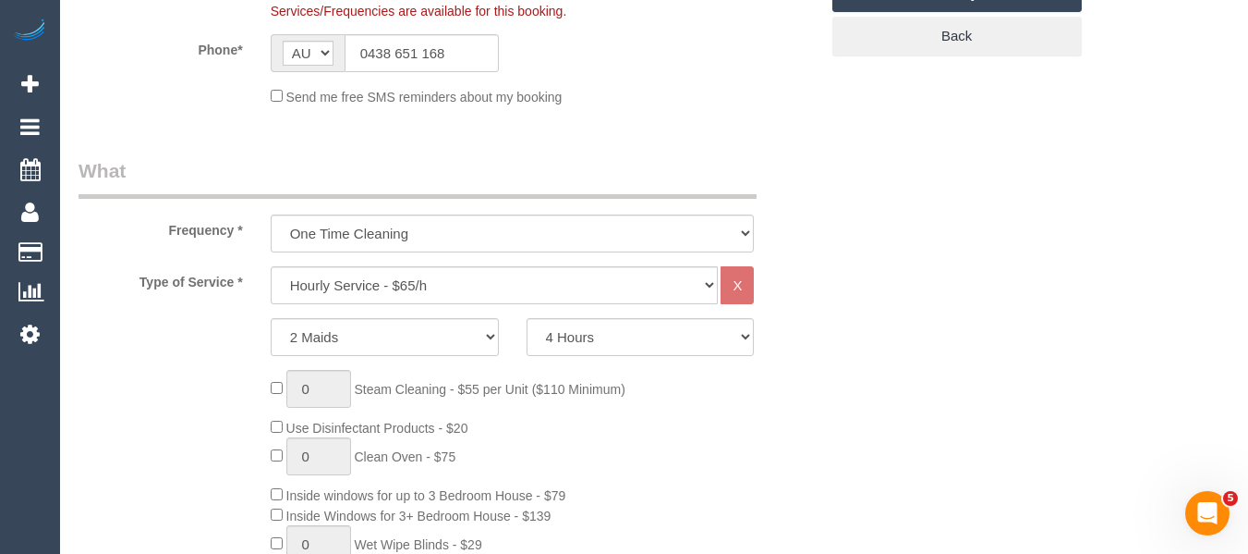
select select "object:3311"
click at [615, 331] on select "2 Hours 2.5 Hours 3 Hours 3.5 Hours 4 Hours 4.5 Hours 5 Hours 5.5 Hours 6 Hours…" at bounding box center [641, 335] width 228 height 38
select select "120"
click at [527, 316] on select "2 Hours 2.5 Hours 3 Hours 3.5 Hours 4 Hours 4.5 Hours 5 Hours 5.5 Hours 6 Hours…" at bounding box center [641, 335] width 228 height 38
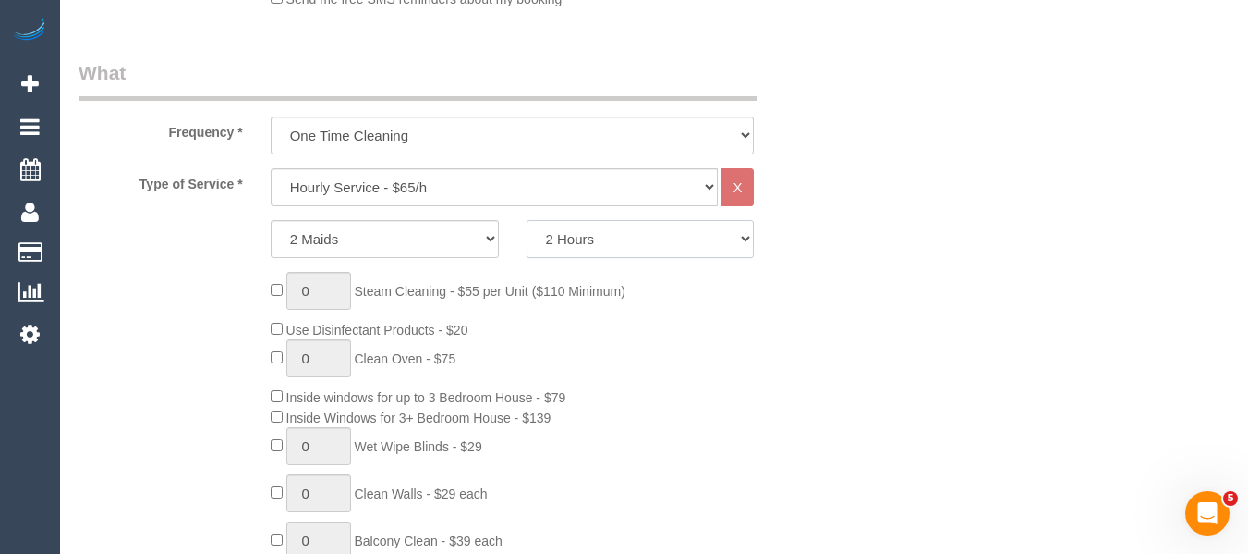
scroll to position [574, 0]
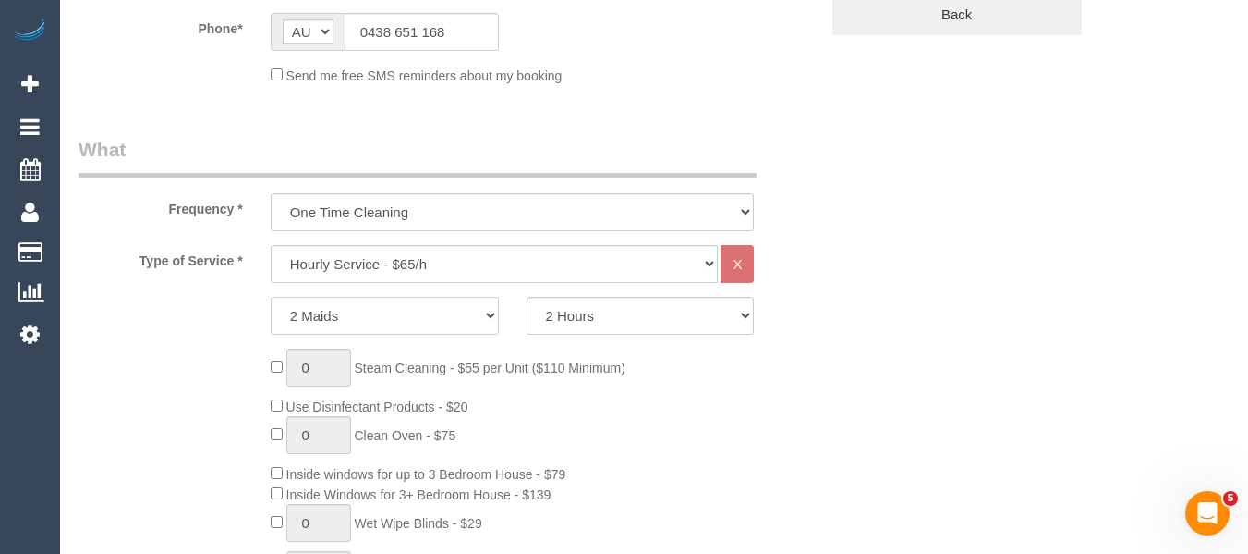
click at [386, 315] on select "1 Maid 2 Maids" at bounding box center [385, 316] width 228 height 38
click at [534, 277] on select "Hourly Service - $70/h Hourly Service - $65/h Hourly Service - $60/h Hourly Ser…" at bounding box center [495, 264] width 448 height 38
select select "209"
click at [271, 245] on select "Hourly Service - $70/h Hourly Service - $65/h Hourly Service - $60/h Hourly Ser…" at bounding box center [495, 264] width 448 height 38
click at [376, 311] on select "1 Maid 2 Maids" at bounding box center [385, 316] width 228 height 38
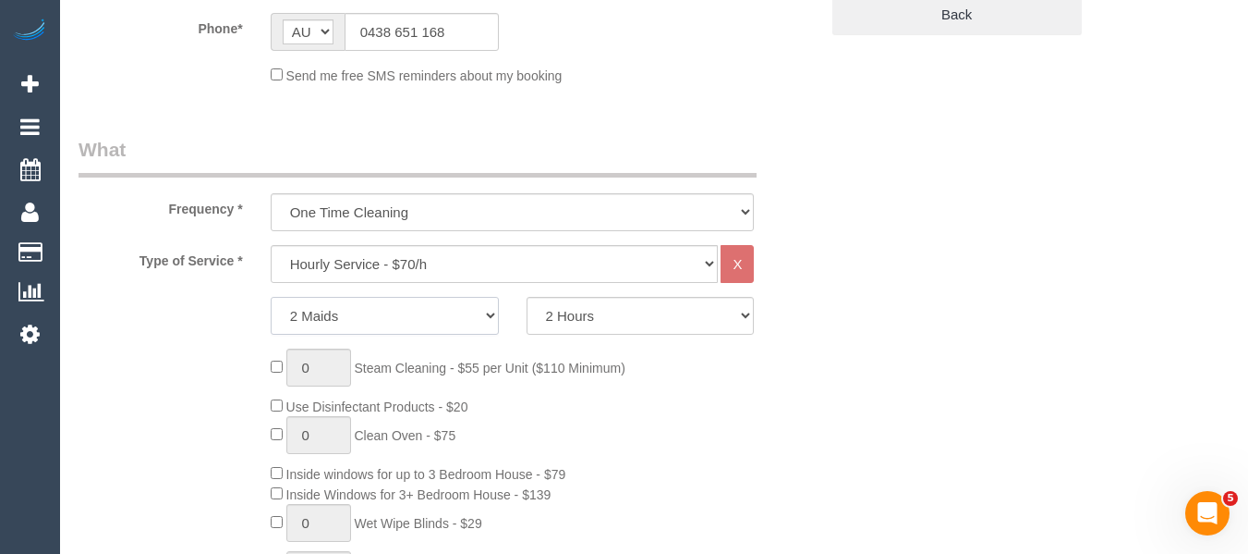
select select "1"
click at [271, 297] on select "1 Maid 2 Maids" at bounding box center [385, 316] width 228 height 38
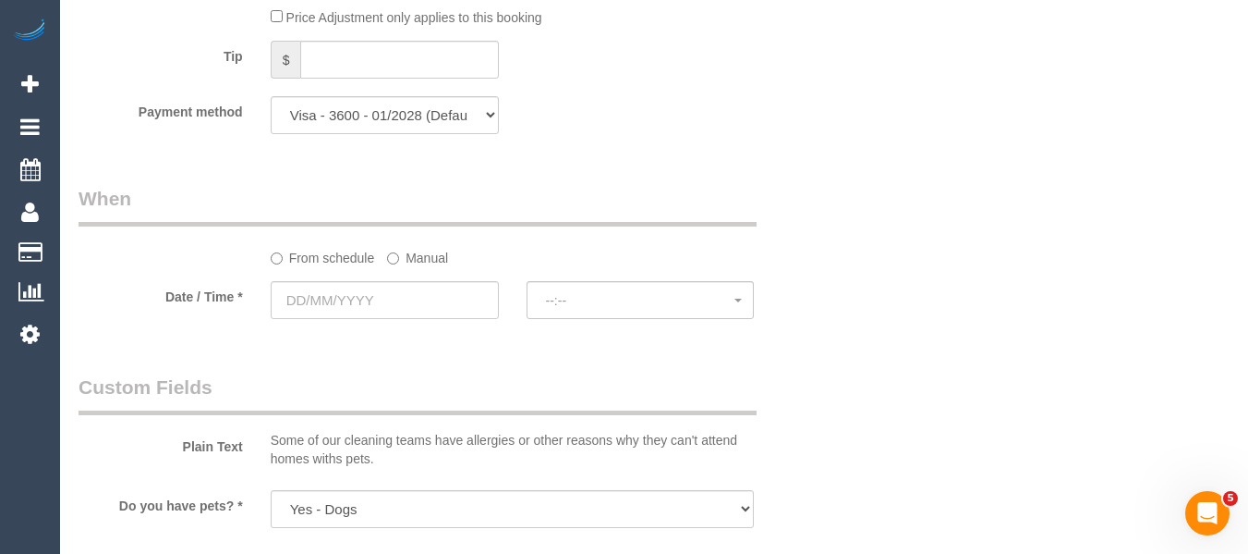
scroll to position [1868, 0]
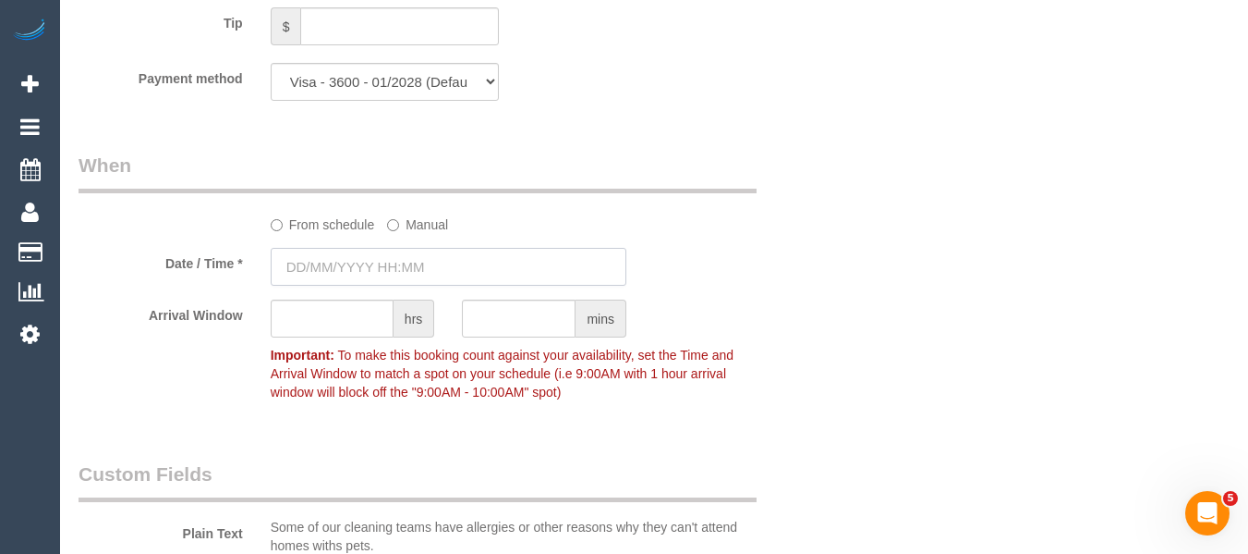
click at [386, 266] on input "text" at bounding box center [449, 267] width 356 height 38
type input "[DATE] 07:00"
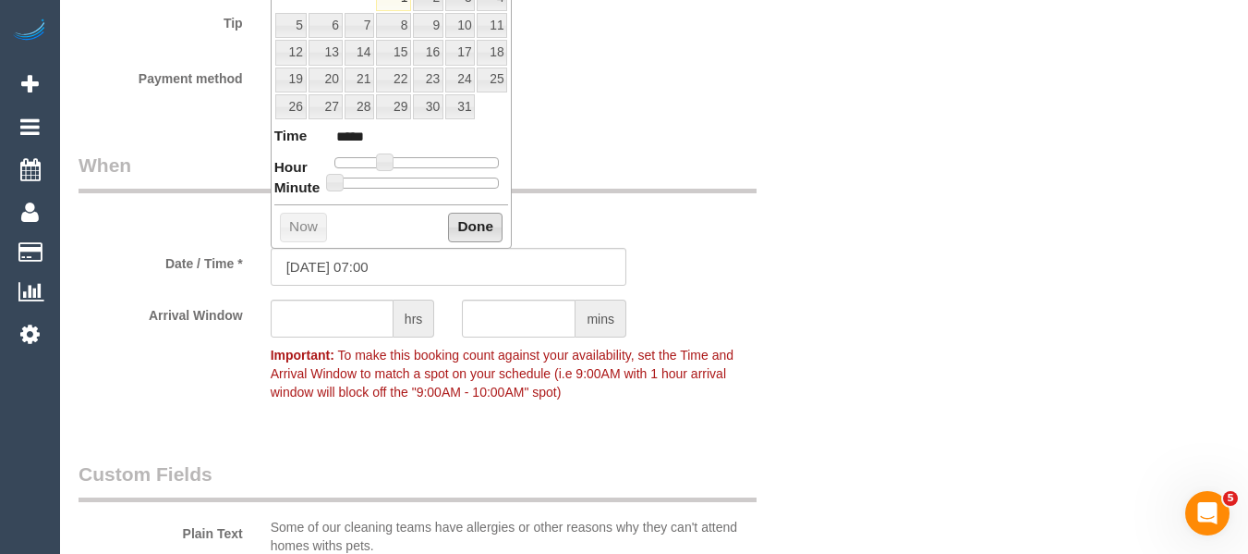
click at [490, 226] on button "Done" at bounding box center [475, 228] width 55 height 30
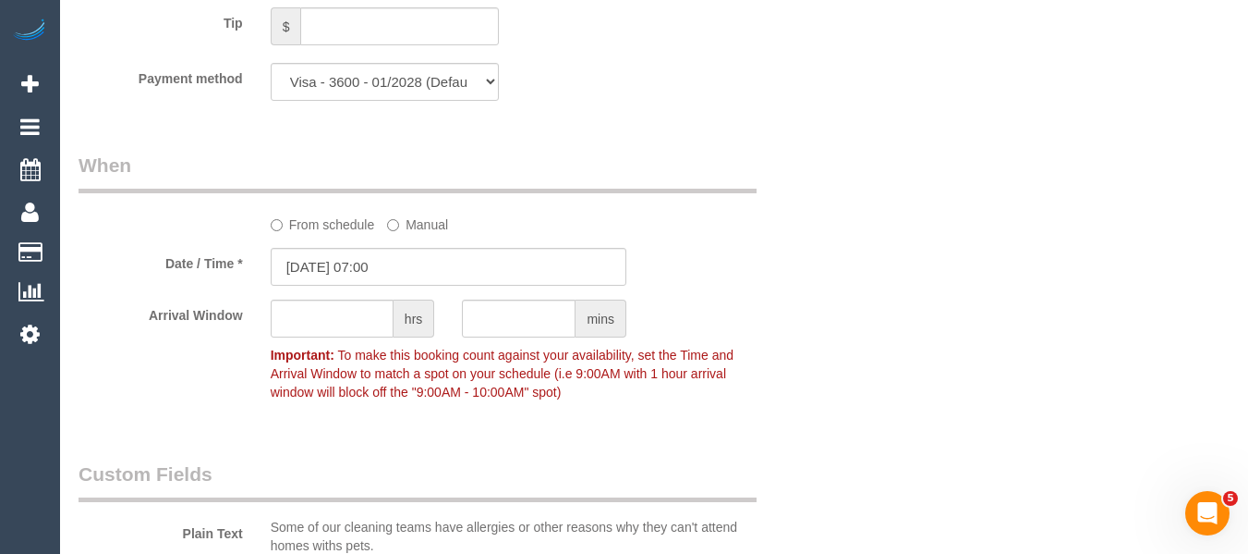
click at [331, 231] on label "From schedule" at bounding box center [323, 221] width 104 height 25
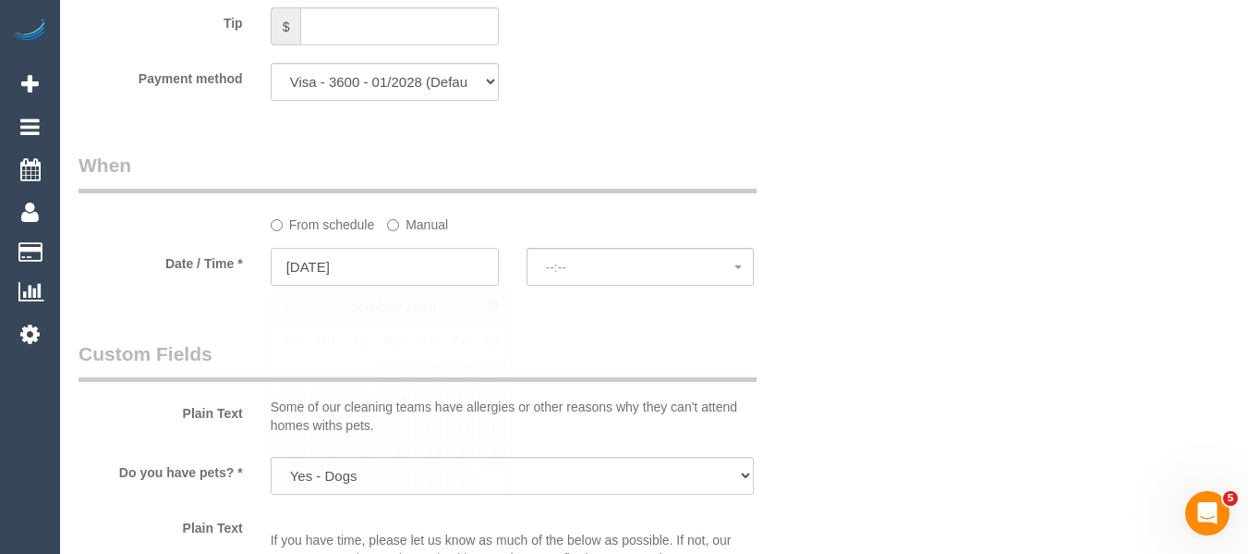
click at [395, 277] on input "[DATE]" at bounding box center [385, 267] width 228 height 38
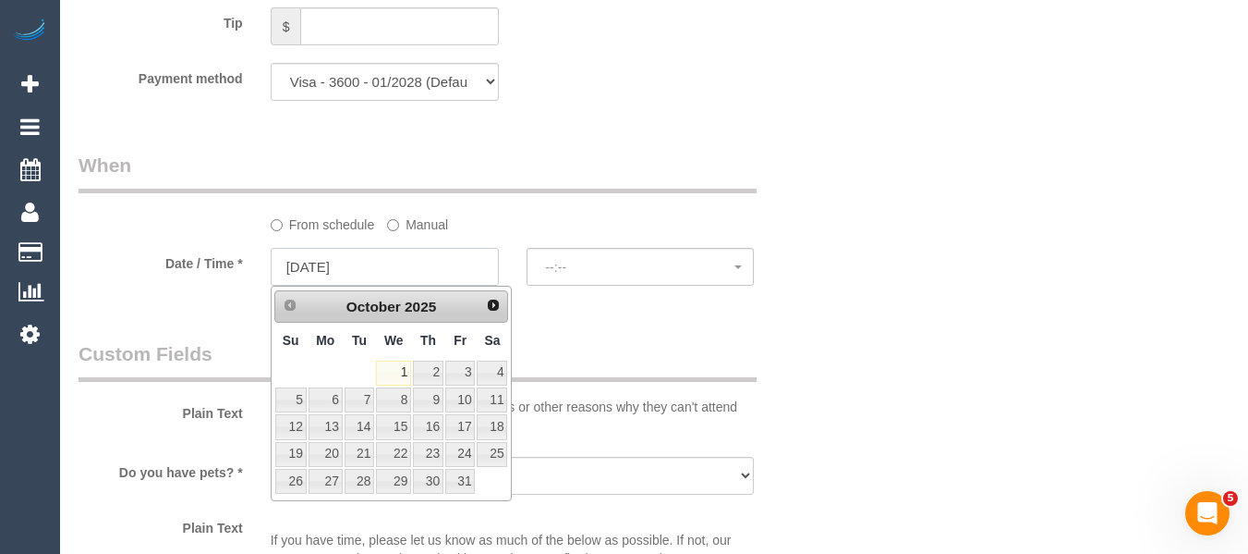
select select "spot11"
click at [469, 372] on link "3" at bounding box center [460, 372] width 30 height 25
type input "[DATE]"
select select "spot13"
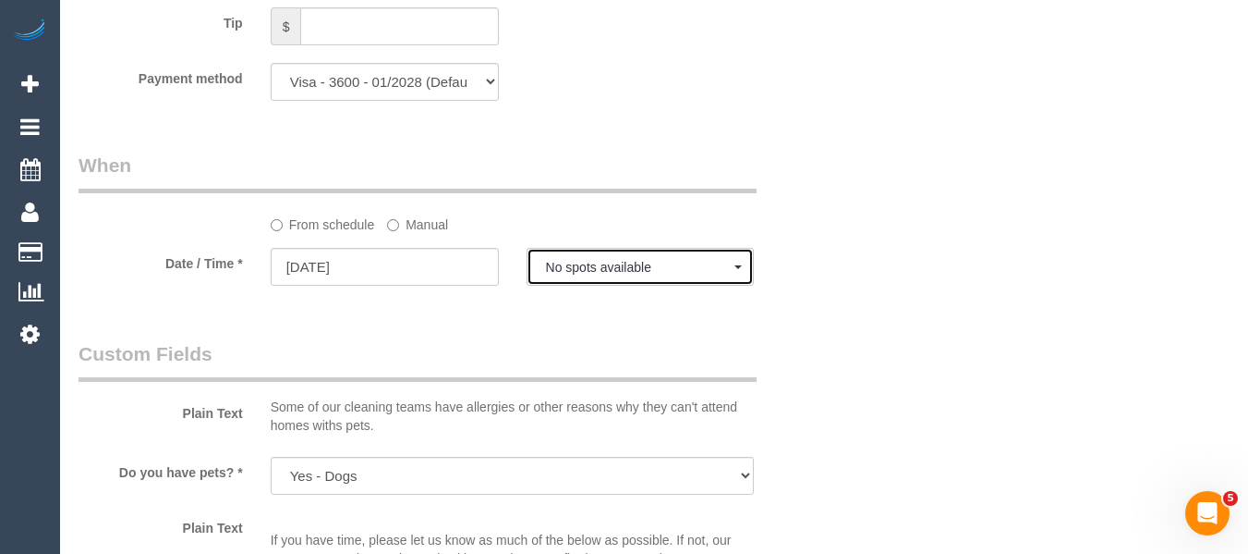
click at [601, 276] on button "No spots available" at bounding box center [641, 267] width 228 height 38
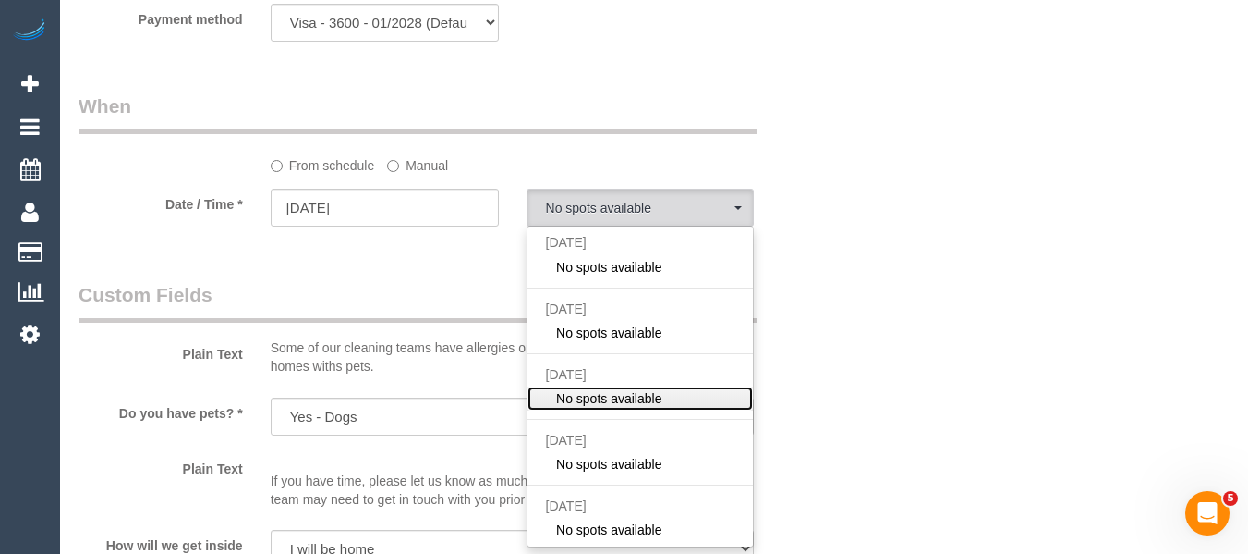
scroll to position [1960, 0]
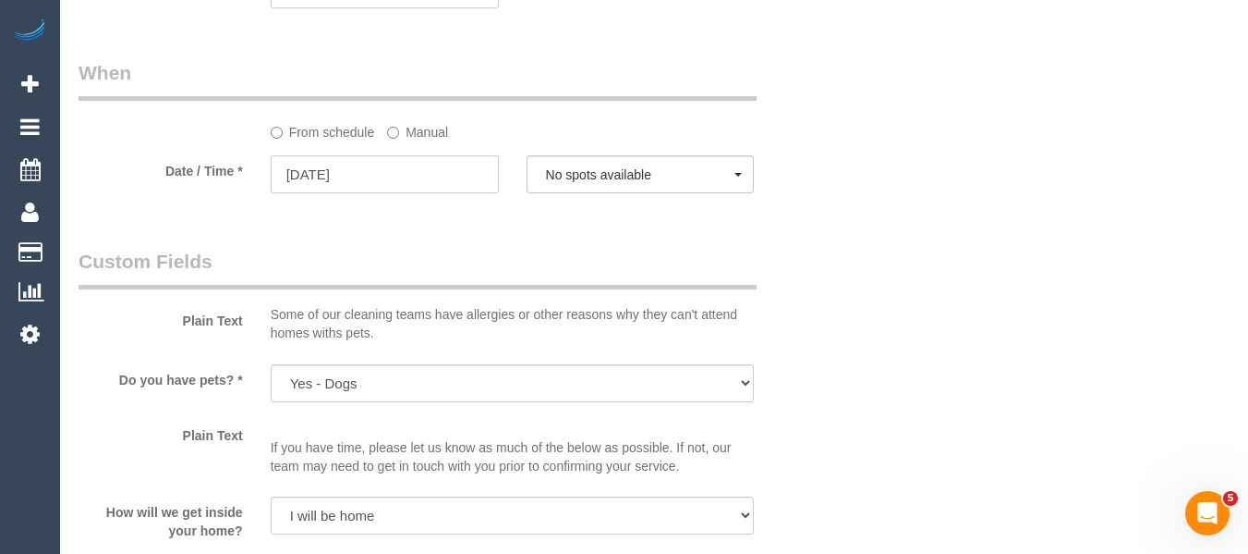
click at [406, 179] on input "[DATE]" at bounding box center [385, 174] width 228 height 38
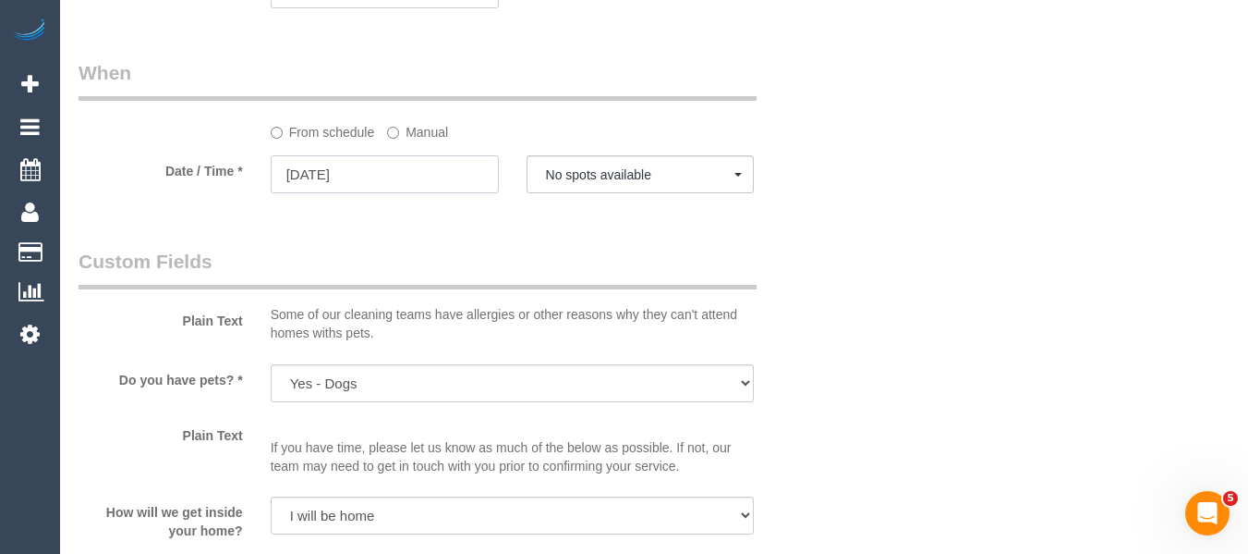
click at [425, 177] on input "[DATE]" at bounding box center [385, 174] width 228 height 38
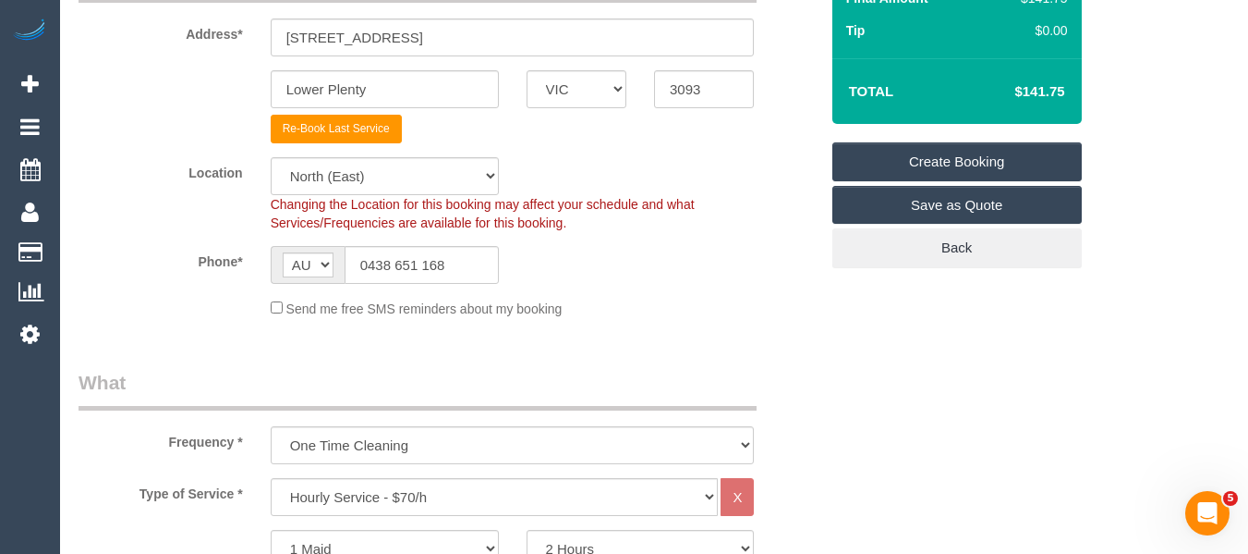
scroll to position [0, 0]
